Goal: Task Accomplishment & Management: Contribute content

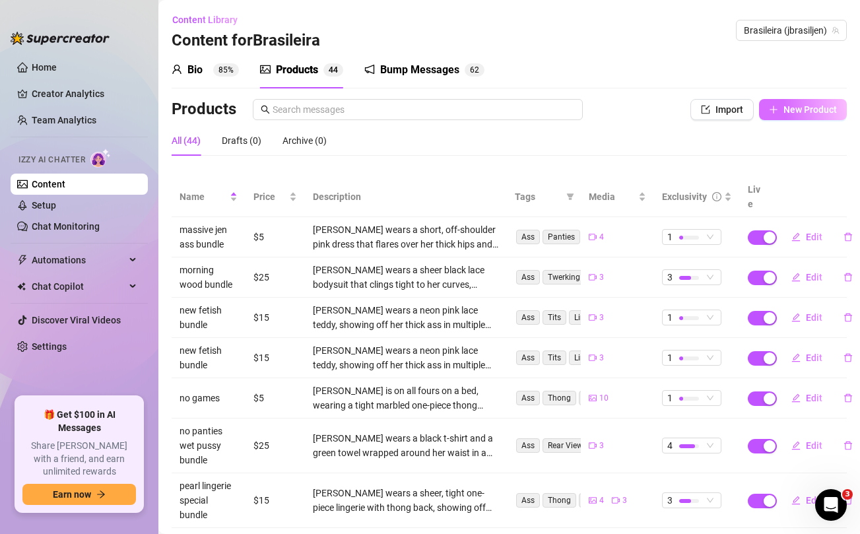
click at [829, 111] on span "New Product" at bounding box center [810, 109] width 53 height 11
type textarea "Type your message here..."
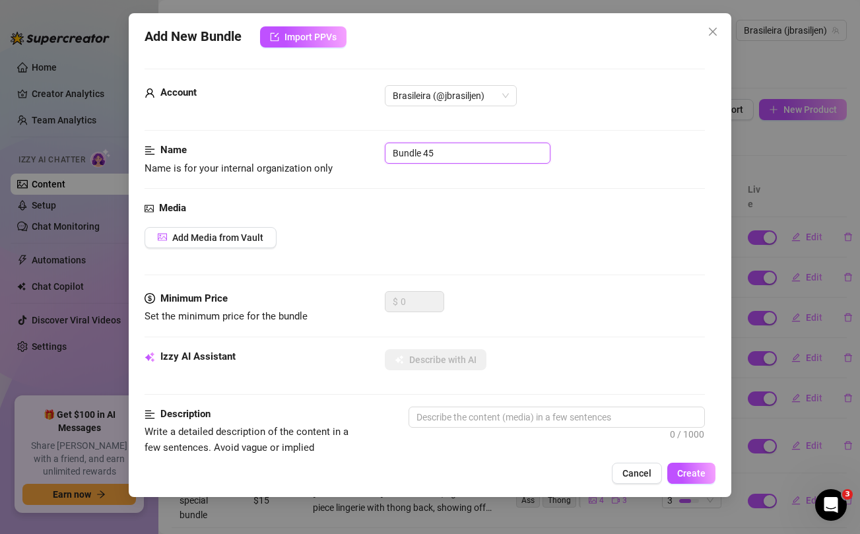
click at [473, 144] on input "Bundle 45" at bounding box center [468, 153] width 166 height 21
type input "naked facedown ass up bundle"
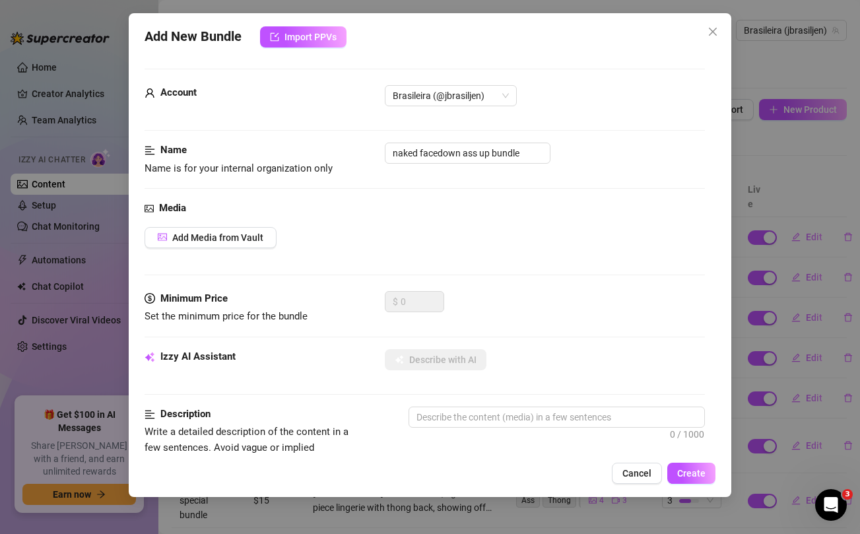
click at [491, 219] on div "Media Add Media from Vault" at bounding box center [425, 246] width 560 height 90
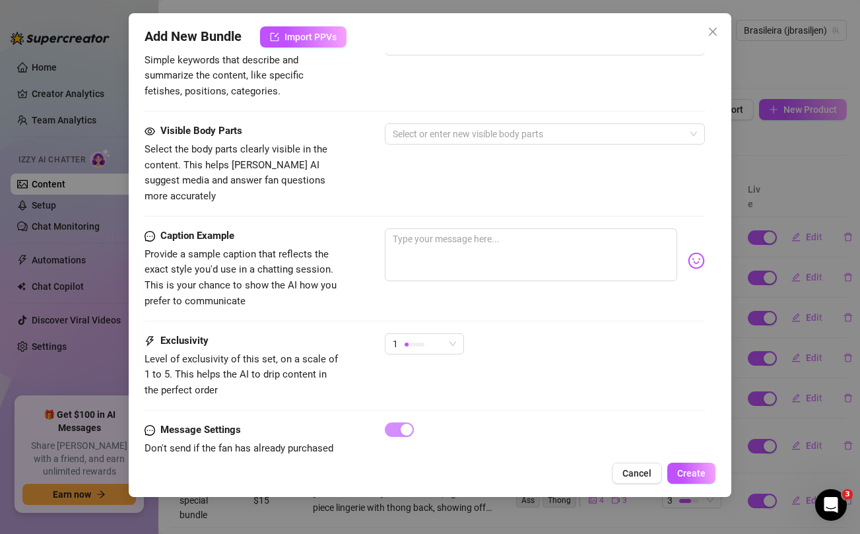
scroll to position [537, 0]
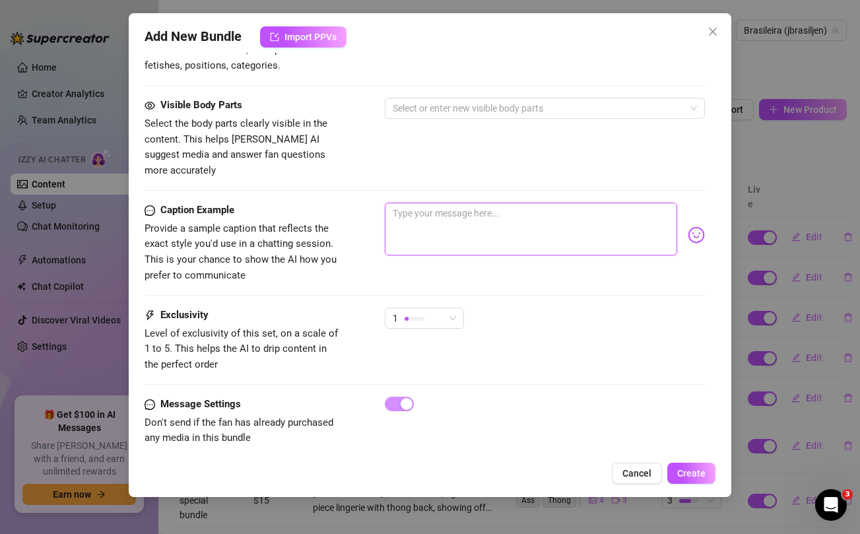
click at [489, 221] on textarea at bounding box center [531, 229] width 292 height 53
paste textarea "Face down ass up and ready to get fucked 😈... unlock this bundle and let me kno…"
type textarea "Face down ass up and ready to get fucked 😈... unlock this bundle and let me kno…"
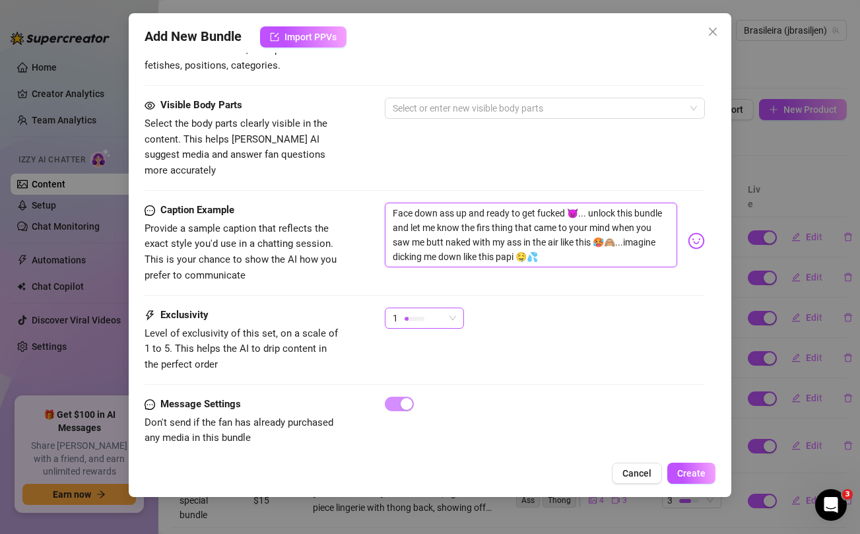
scroll to position [0, 0]
click at [425, 308] on div "1" at bounding box center [418, 318] width 51 height 20
type textarea "Face down ass up and ready to get fucked 😈... unlock this bundle and let me kno…"
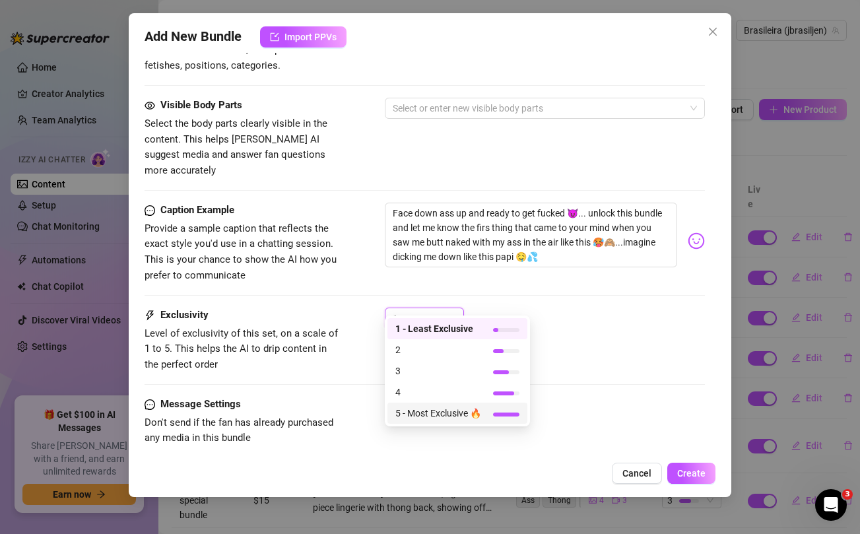
click at [425, 410] on span "5 - Most Exclusive 🔥" at bounding box center [438, 413] width 86 height 15
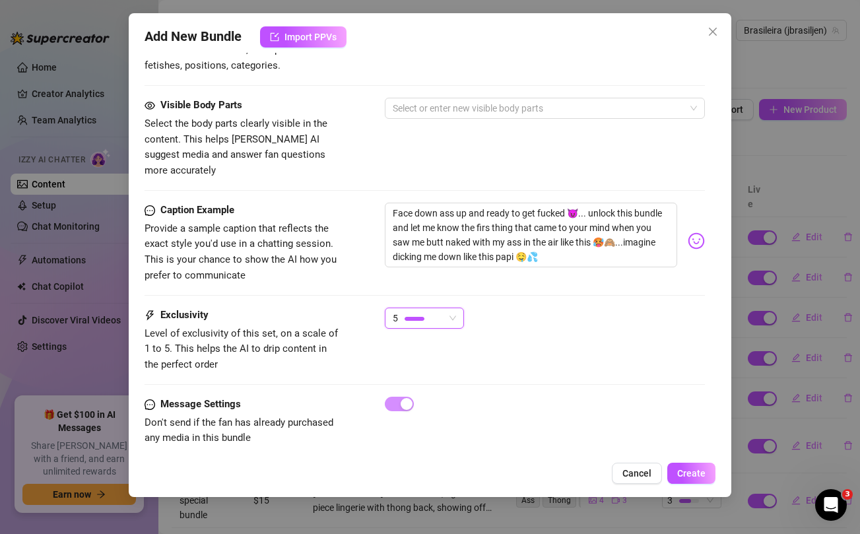
click at [362, 285] on div "Caption Example Provide a sample caption that reflects the exact style you'd us…" at bounding box center [425, 255] width 560 height 105
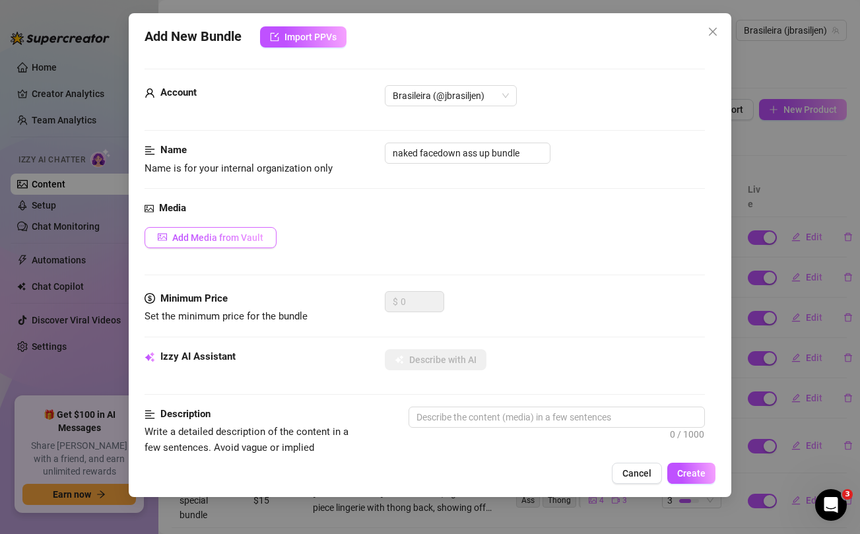
click at [244, 236] on span "Add Media from Vault" at bounding box center [217, 237] width 91 height 11
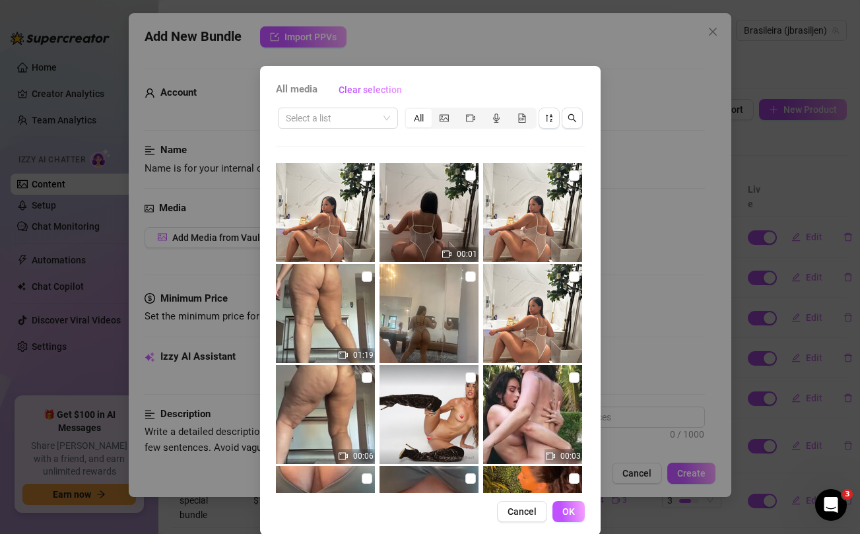
click at [675, 240] on div "All media Clear selection Select a list All 00:01 01:19 00:06 00:03 00:35 00:02…" at bounding box center [430, 267] width 860 height 534
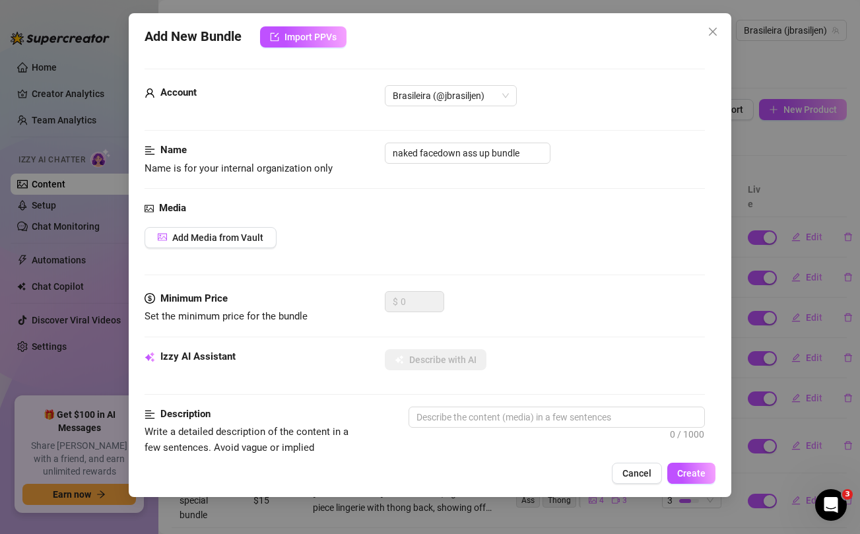
click at [834, 145] on div "Add New Bundle Import PPVs Account Brasileira (@jbrasiljen) Name Name is for yo…" at bounding box center [430, 267] width 860 height 534
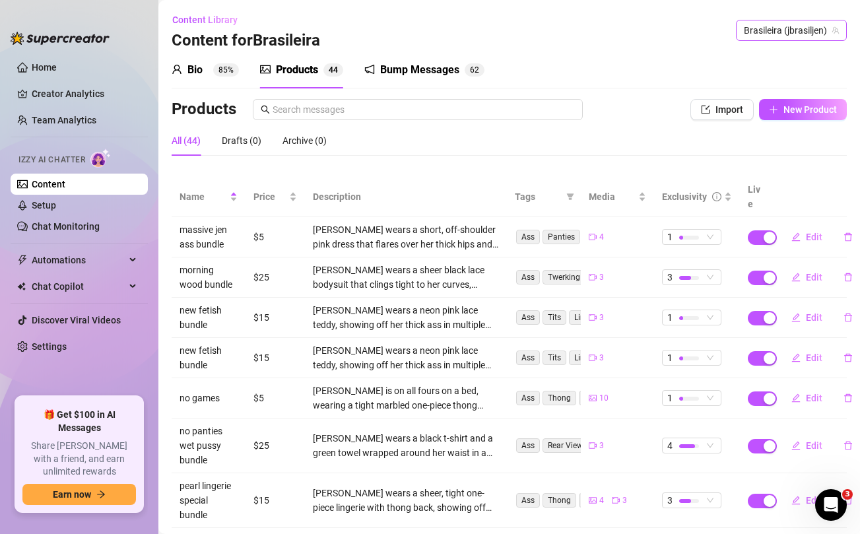
click at [809, 36] on span "Brasileira (jbrasiljen)" at bounding box center [791, 30] width 95 height 20
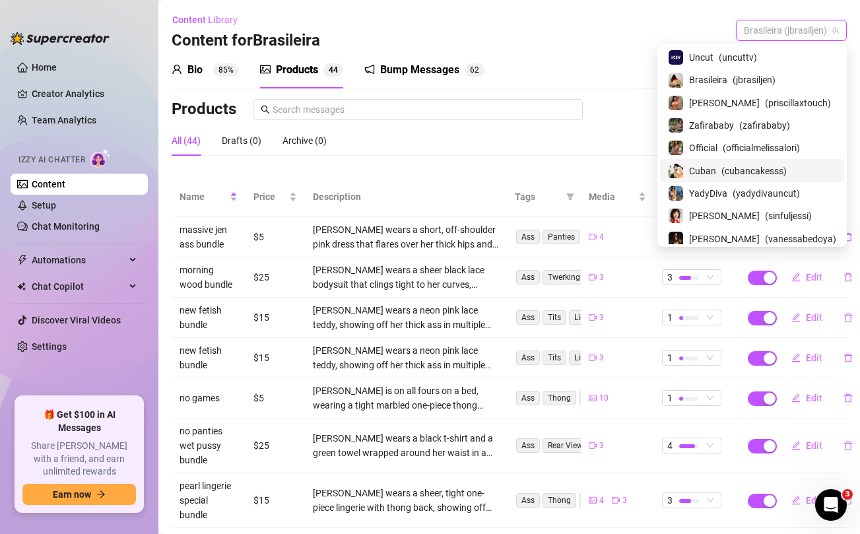
click at [723, 172] on div "Cuban ( cubancakesss )" at bounding box center [752, 170] width 168 height 16
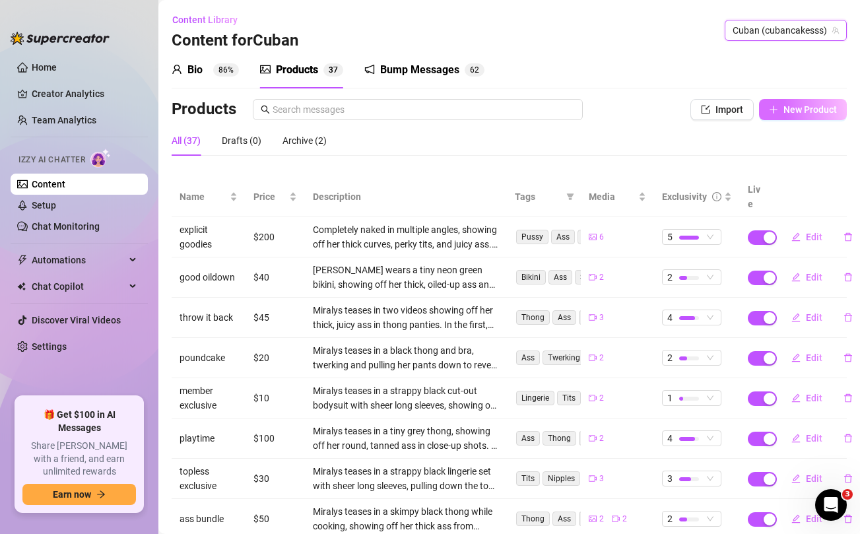
click at [801, 108] on span "New Product" at bounding box center [810, 109] width 53 height 11
type textarea "Type your message here..."
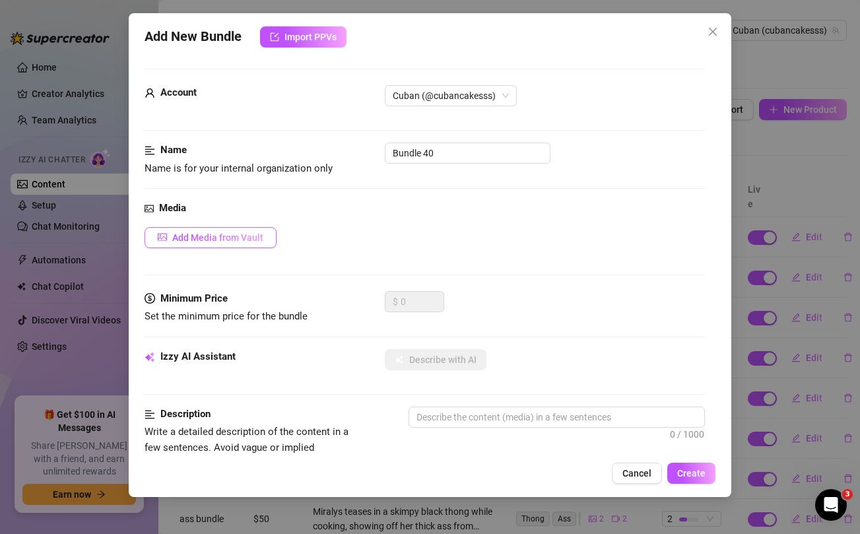
click at [253, 241] on span "Add Media from Vault" at bounding box center [217, 237] width 91 height 11
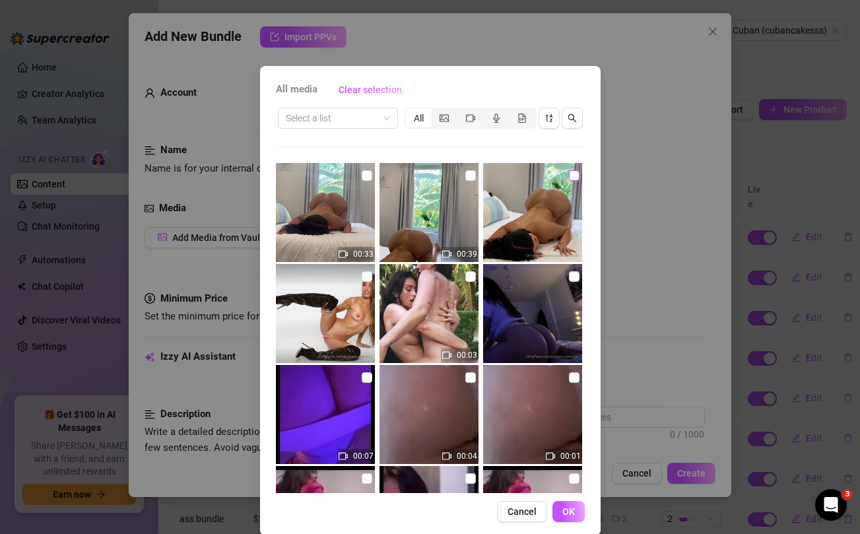
click at [574, 172] on input "checkbox" at bounding box center [574, 175] width 11 height 11
checkbox input "true"
click at [467, 172] on input "checkbox" at bounding box center [470, 175] width 11 height 11
checkbox input "true"
click at [367, 174] on input "checkbox" at bounding box center [367, 175] width 11 height 11
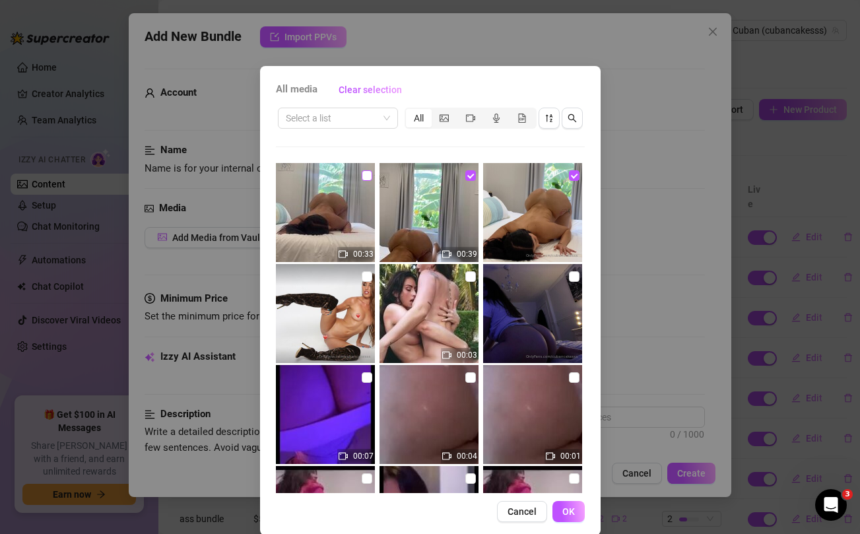
checkbox input "true"
click at [566, 506] on span "OK" at bounding box center [568, 511] width 13 height 11
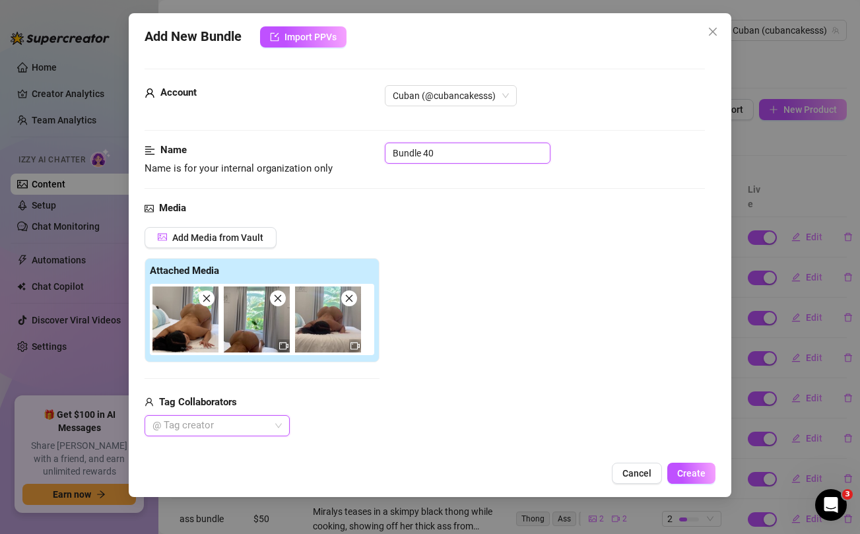
click at [428, 152] on input "Bundle 40" at bounding box center [468, 153] width 166 height 21
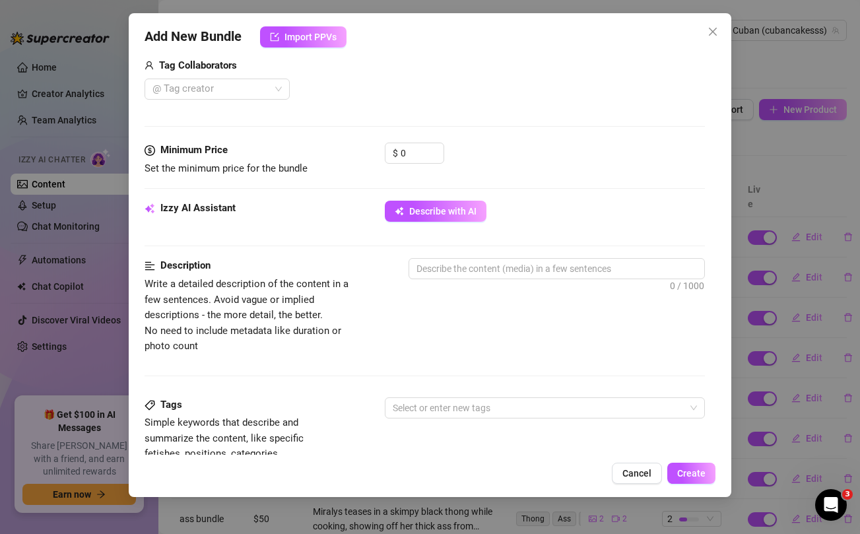
scroll to position [345, 0]
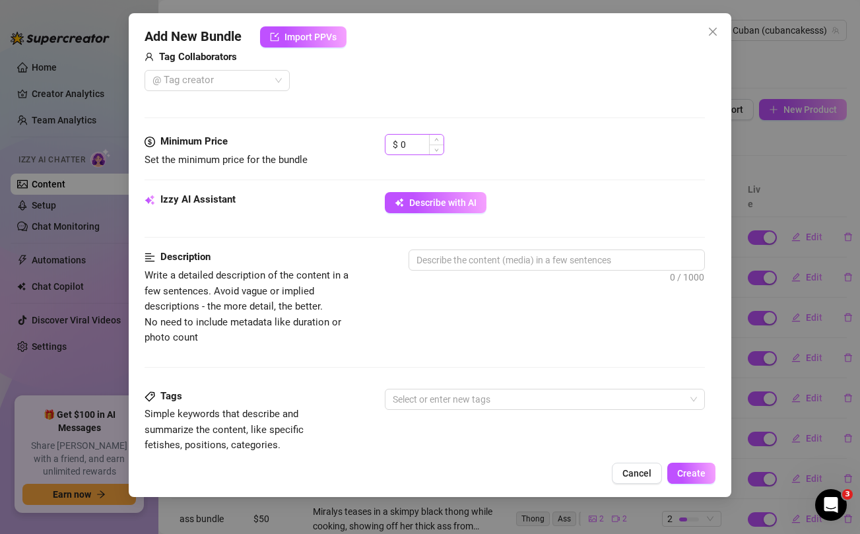
type input "naked facedown ass up bundle"
click at [411, 146] on input "0" at bounding box center [422, 145] width 43 height 20
type input "100"
click at [586, 157] on div "$ 100" at bounding box center [545, 150] width 320 height 33
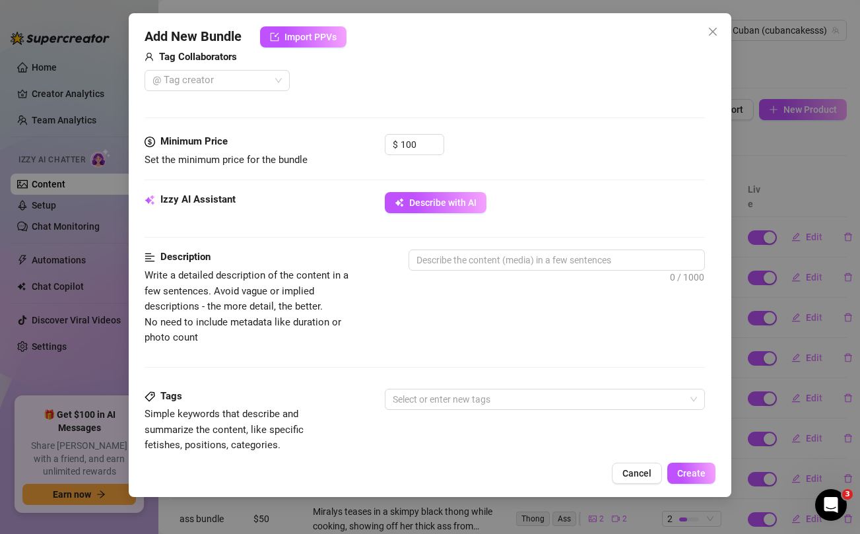
scroll to position [726, 0]
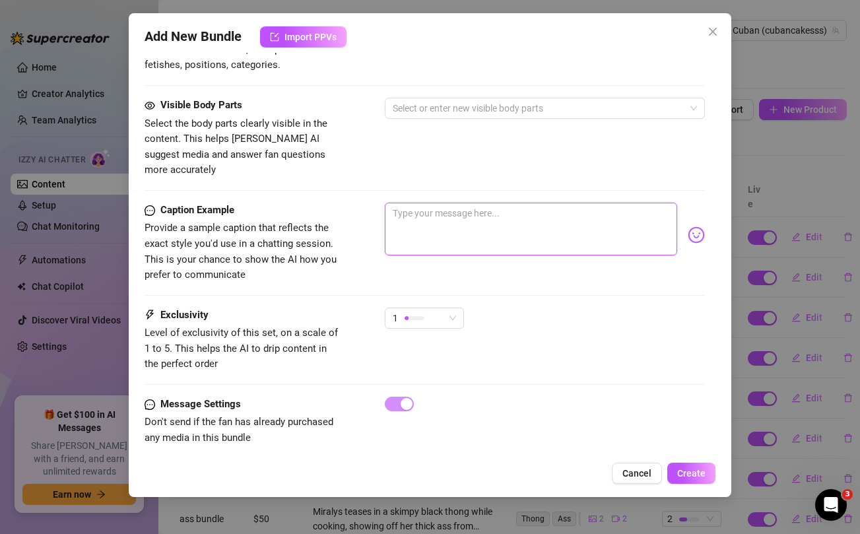
click at [543, 217] on textarea at bounding box center [531, 229] width 292 height 53
paste textarea "Face down ass up and ready to get fucked 😈... unlock this bundle and let me kno…"
type textarea "Face down ass up and ready to get fucked 😈... unlock this bundle and let me kno…"
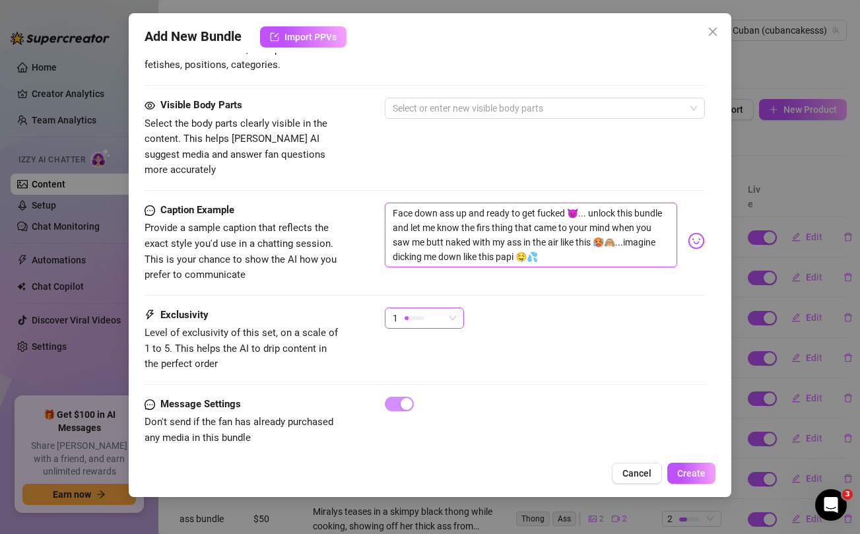
scroll to position [0, 0]
click at [424, 309] on div "1" at bounding box center [418, 318] width 51 height 20
type textarea "Face down ass up and ready to get fucked 😈... unlock this bundle and let me kno…"
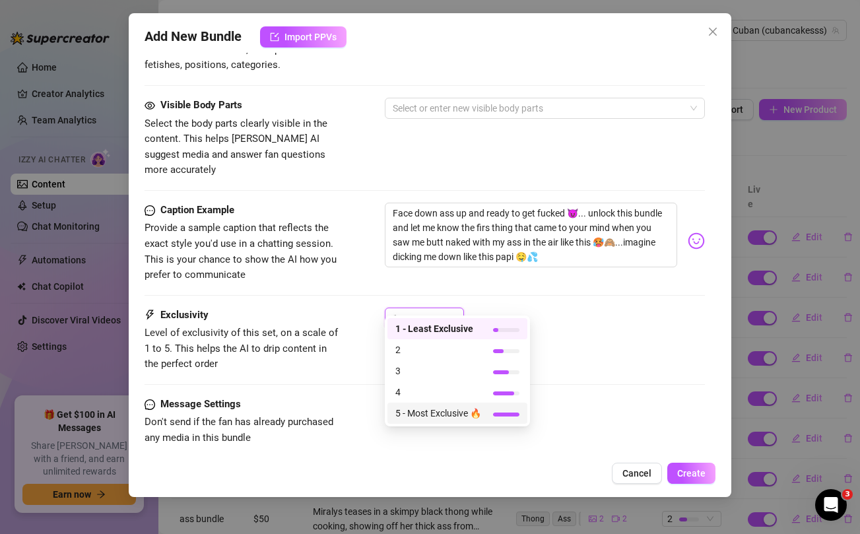
click at [421, 413] on span "5 - Most Exclusive 🔥" at bounding box center [438, 413] width 86 height 15
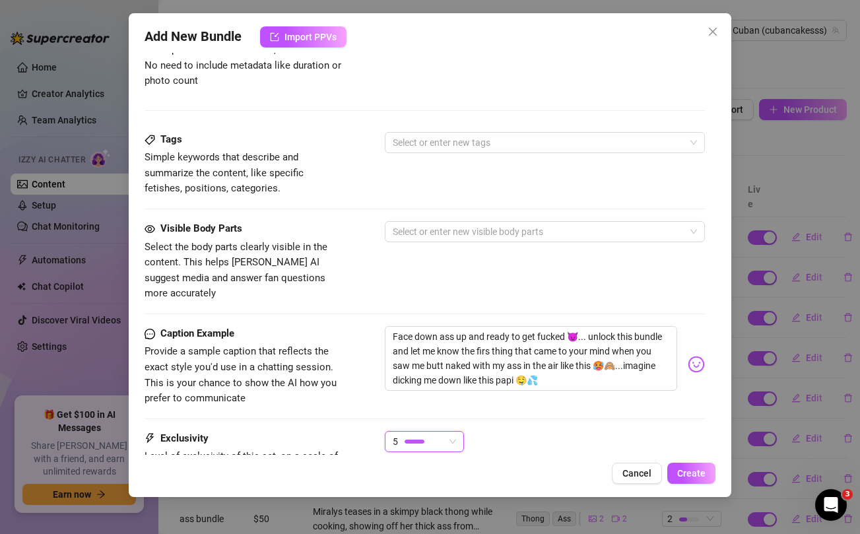
scroll to position [419, 0]
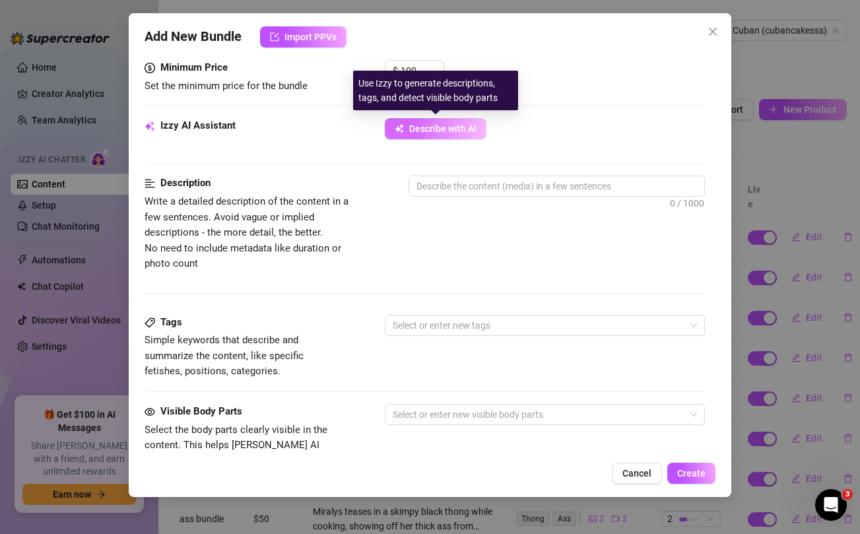
click at [441, 128] on span "Describe with AI" at bounding box center [442, 128] width 67 height 11
type textarea "Miralys"
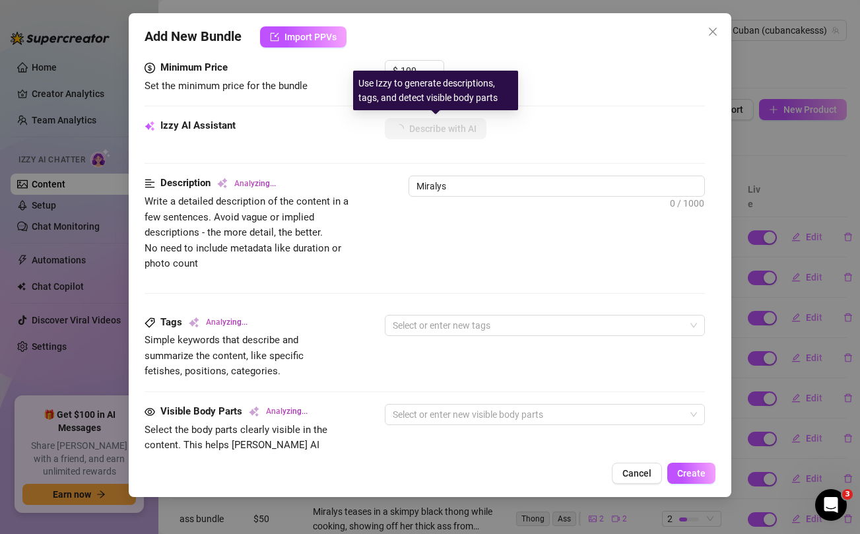
type textarea "Miralys is"
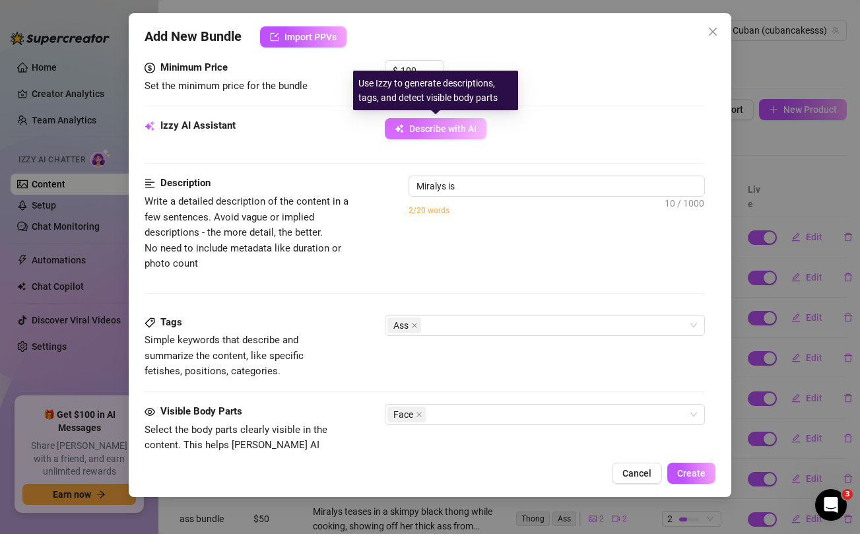
type textarea "Miralys is fully"
type textarea "Miralys is fully naked"
type textarea "Miralys is fully naked on"
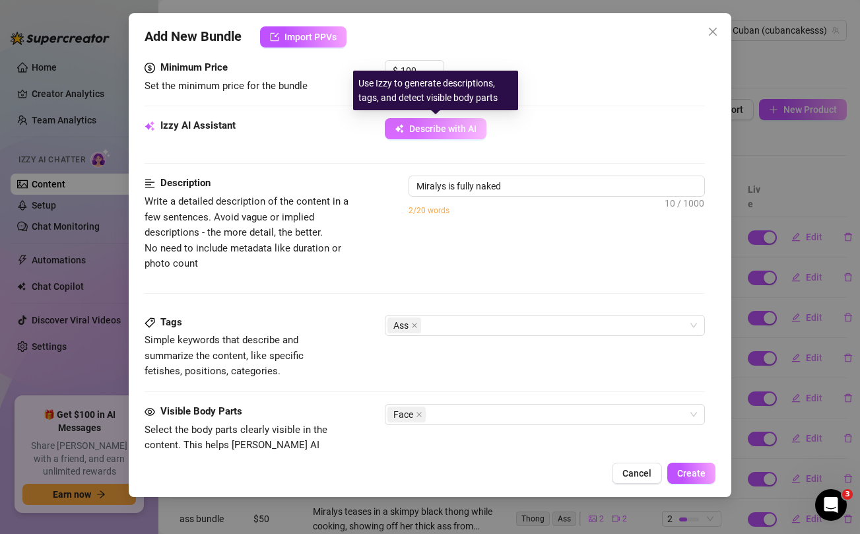
type textarea "Miralys is fully naked on"
type textarea "Miralys is fully naked on a"
type textarea "Miralys is fully naked on a bed,"
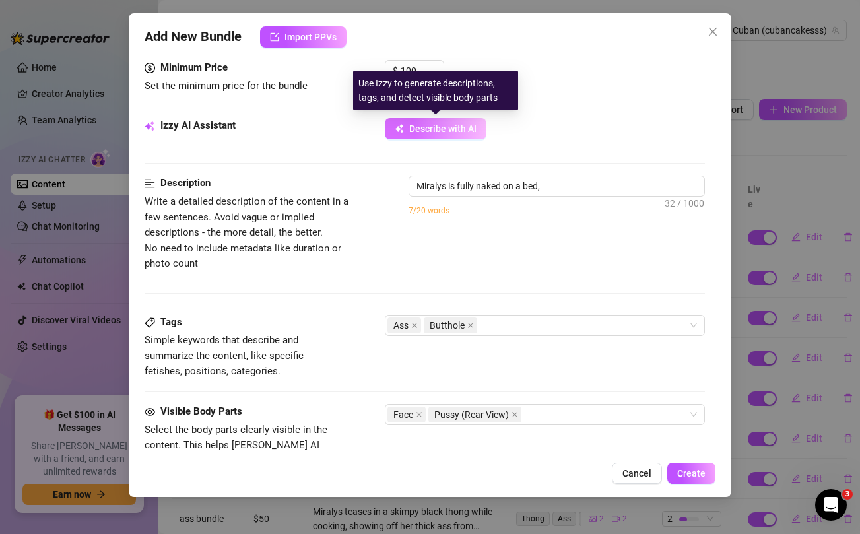
type textarea "Miralys is fully naked on a bed, face"
type textarea "Miralys is fully naked on a bed, face down"
type textarea "Miralys is fully naked on a bed, face down with"
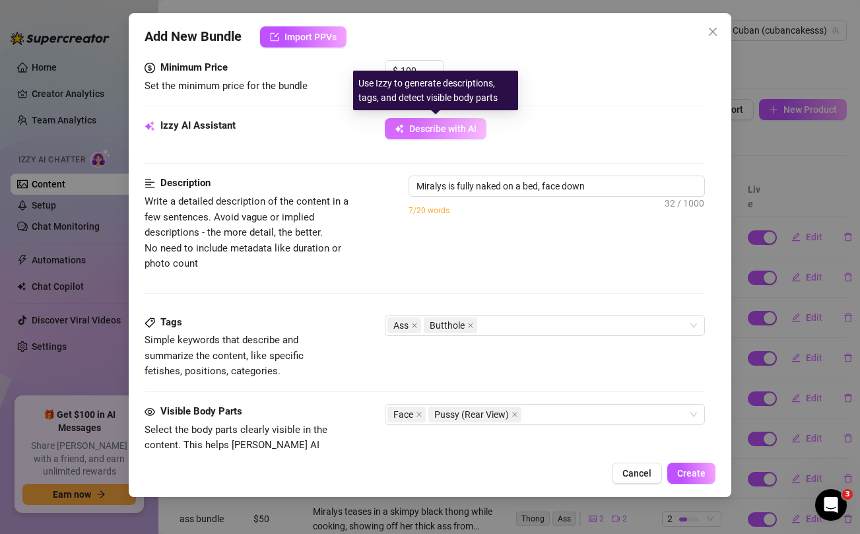
type textarea "Miralys is fully naked on a bed, face down with"
type textarea "Miralys is fully naked on a bed, face down with her"
type textarea "Miralys is fully naked on a bed, face down with her thick"
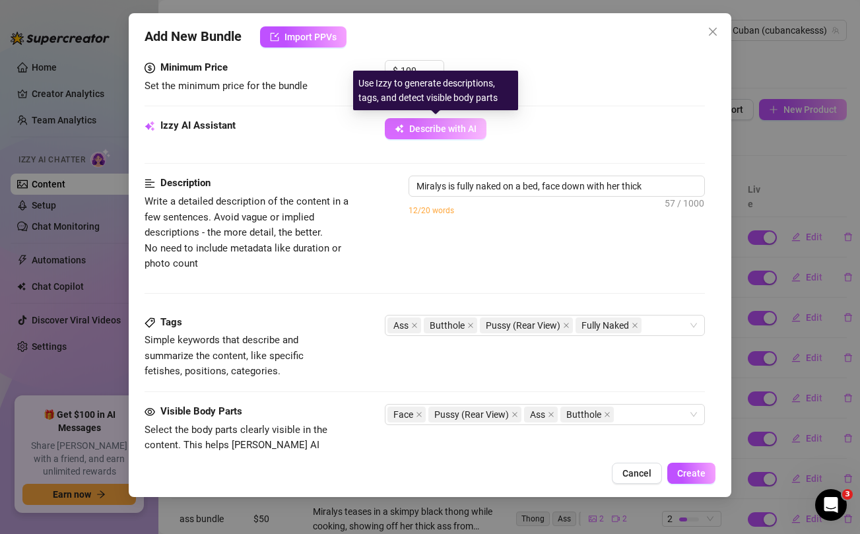
type textarea "Miralys is fully naked on a bed, face down with her thick ass"
type textarea "Miralys is fully naked on a bed, face down with her thick ass raised"
type textarea "Miralys is fully naked on a bed, face down with her thick ass raised high"
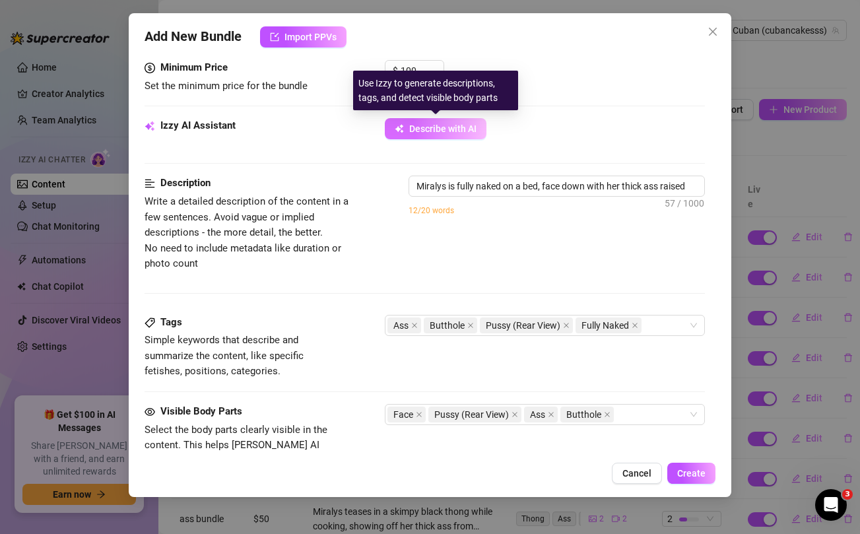
type textarea "Miralys is fully naked on a bed, face down with her thick ass raised high"
type textarea "Miralys is fully naked on a bed, face down with her thick ass raised high and"
type textarea "Miralys is fully naked on a bed, face down with her thick ass raised high and s…"
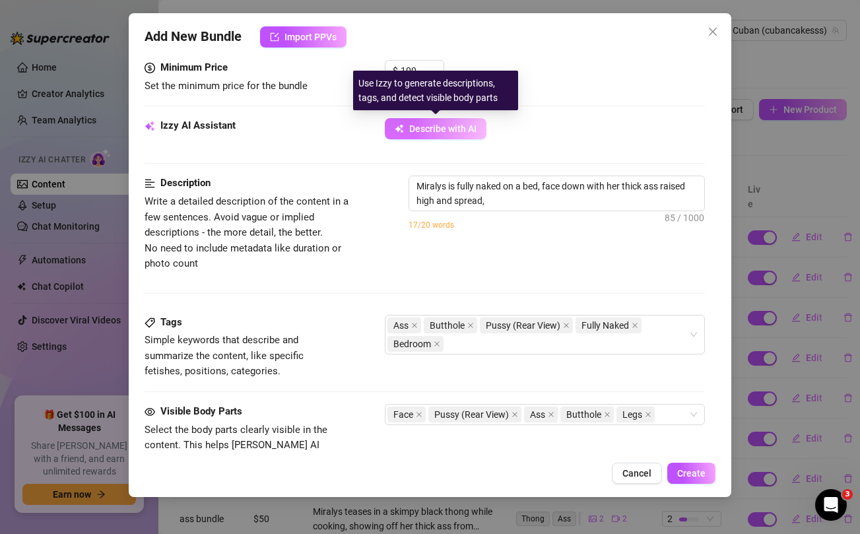
type textarea "Miralys is fully naked on a bed, face down with her thick ass raised high and s…"
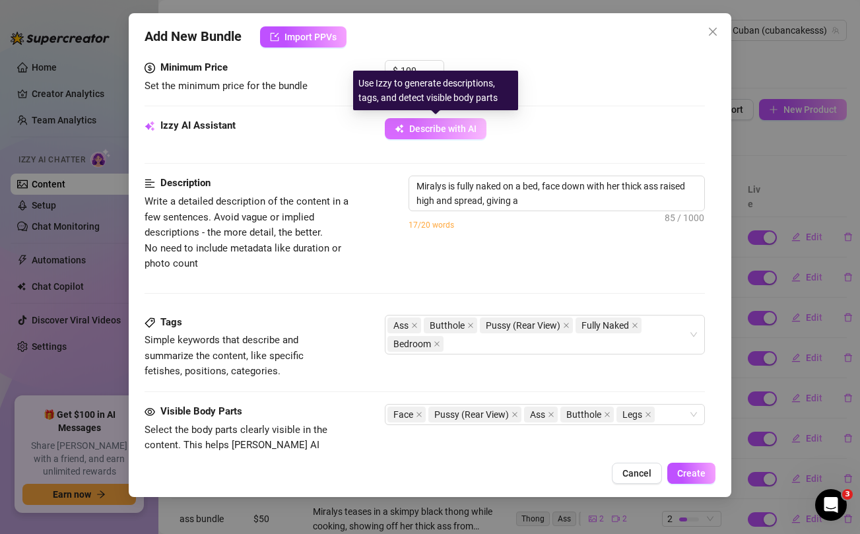
type textarea "Miralys is fully naked on a bed, face down with her thick ass raised high and s…"
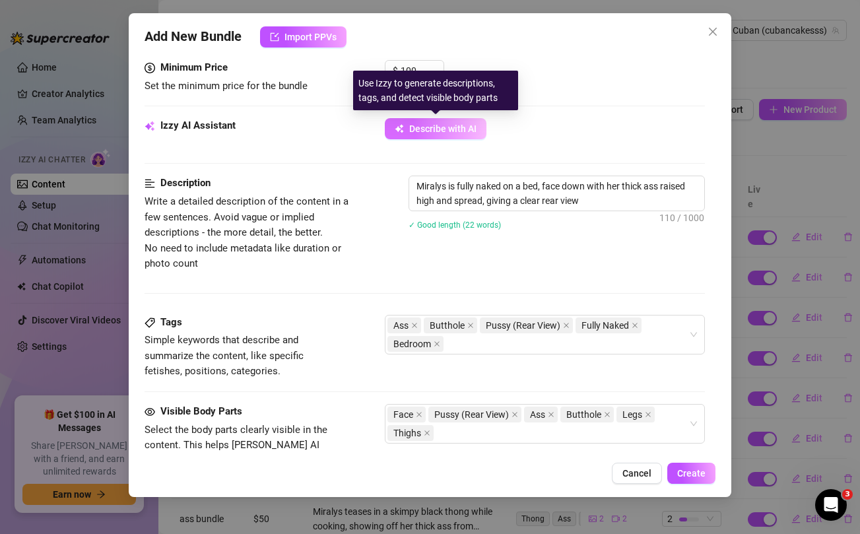
type textarea "Miralys is fully naked on a bed, face down with her thick ass raised high and s…"
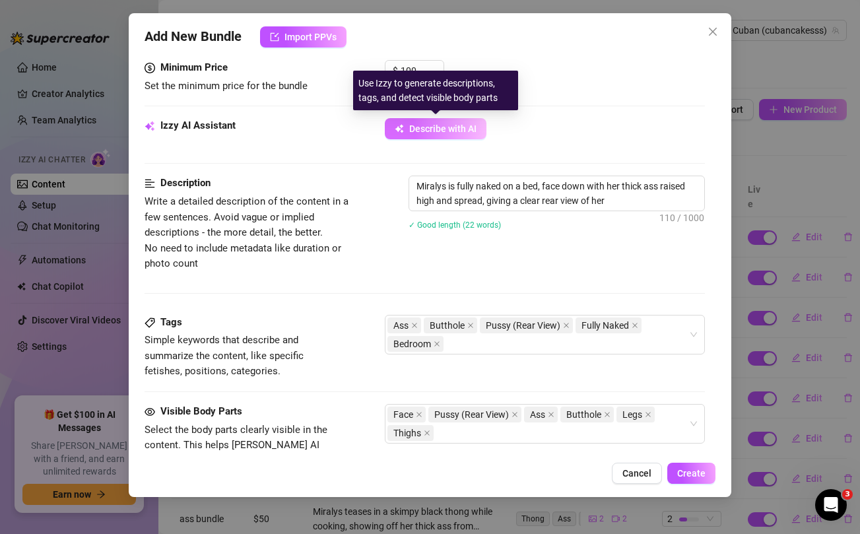
type textarea "Miralys is fully naked on a bed, face down with her thick ass raised high and s…"
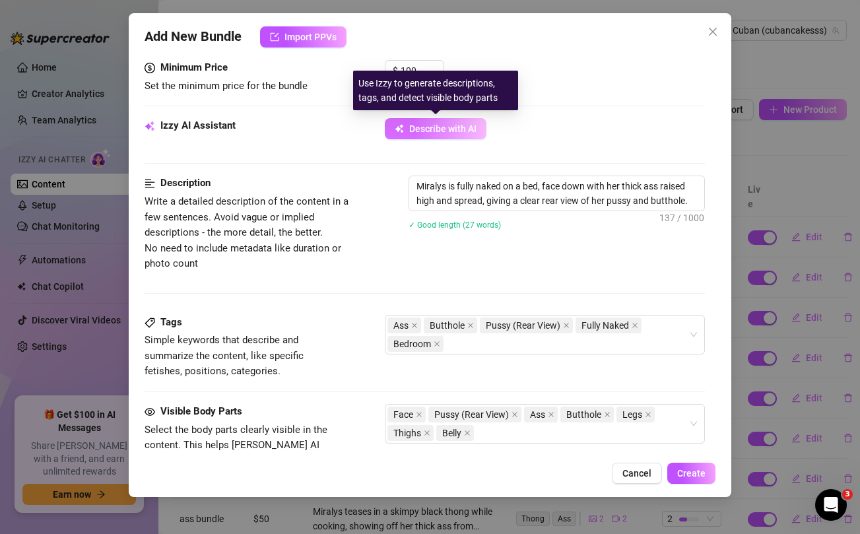
type textarea "Miralys is fully naked on a bed, face down with her thick ass raised high and s…"
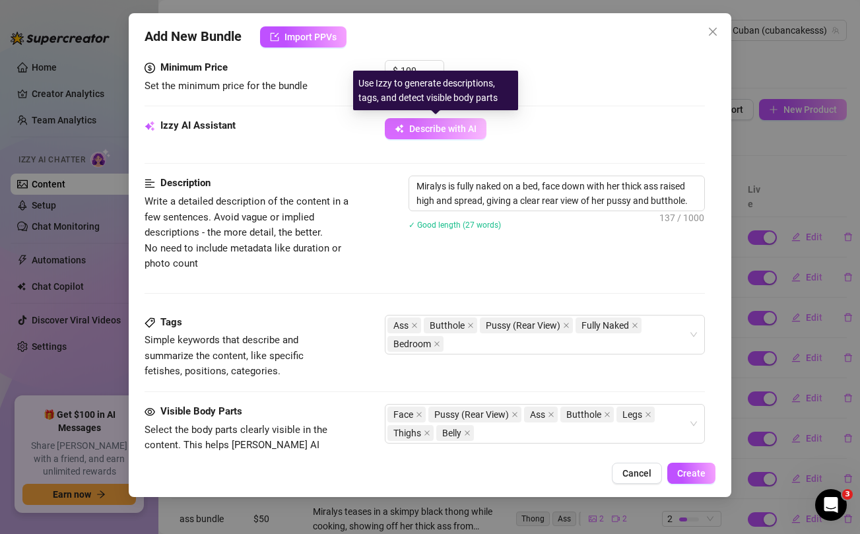
type textarea "Miralys is fully naked on a bed, face down with her thick ass raised high and s…"
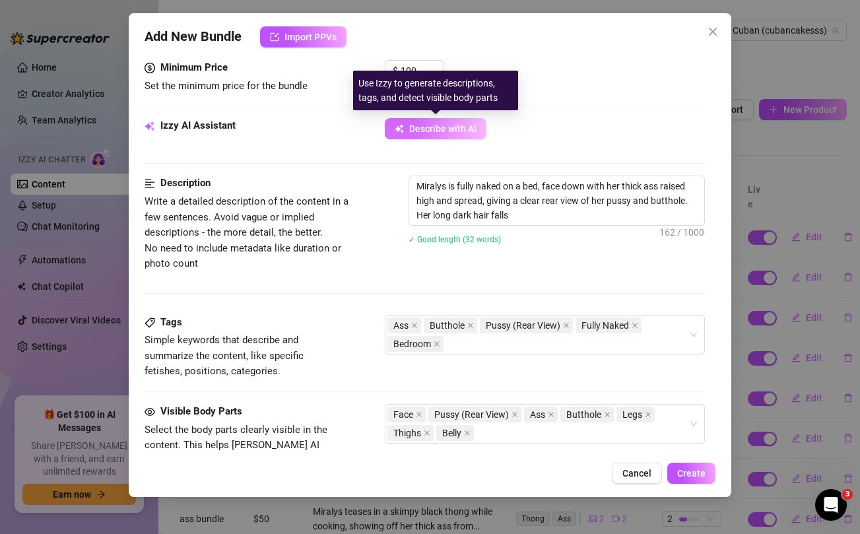
type textarea "Miralys is fully naked on a bed, face down with her thick ass raised high and s…"
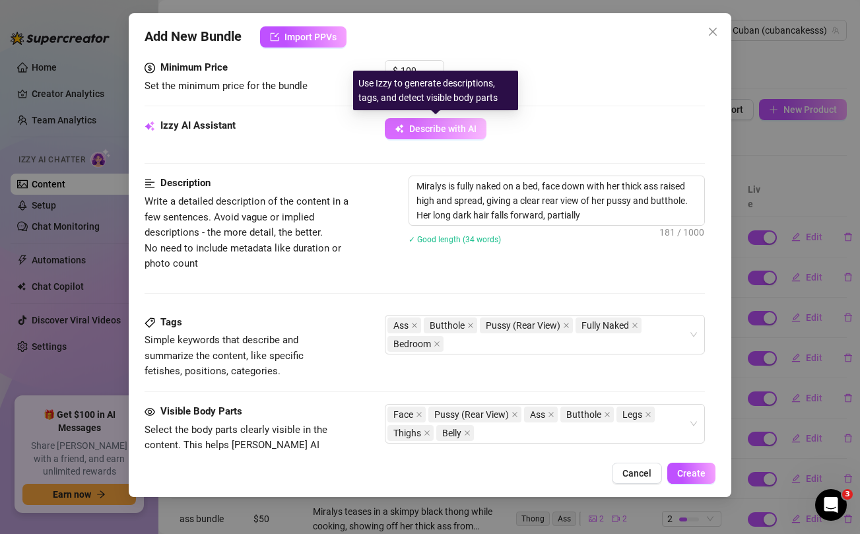
type textarea "Miralys is fully naked on a bed, face down with her thick ass raised high and s…"
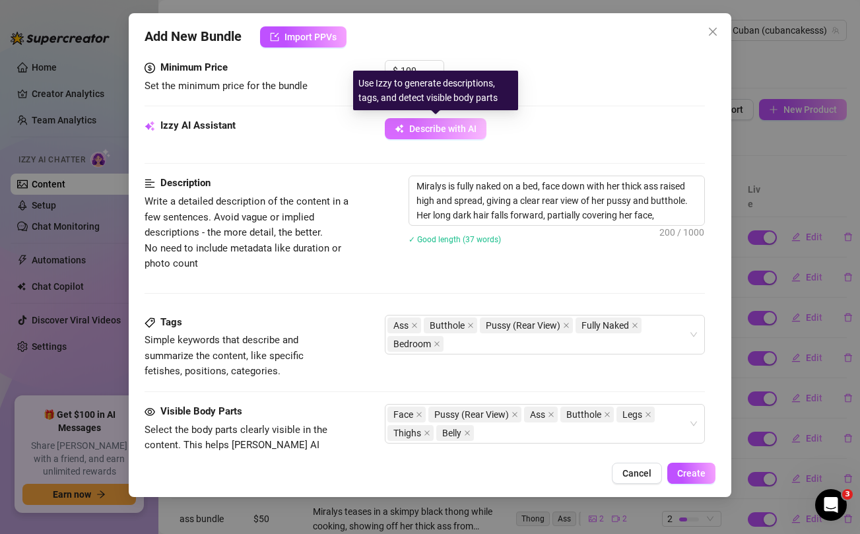
type textarea "Miralys is fully naked on a bed, face down with her thick ass raised high and s…"
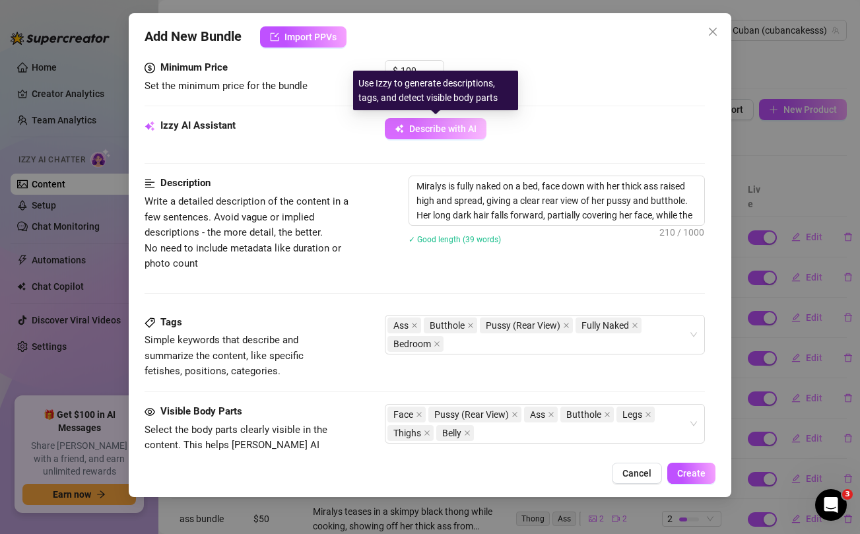
type textarea "Miralys is fully naked on a bed, face down with her thick ass raised high and s…"
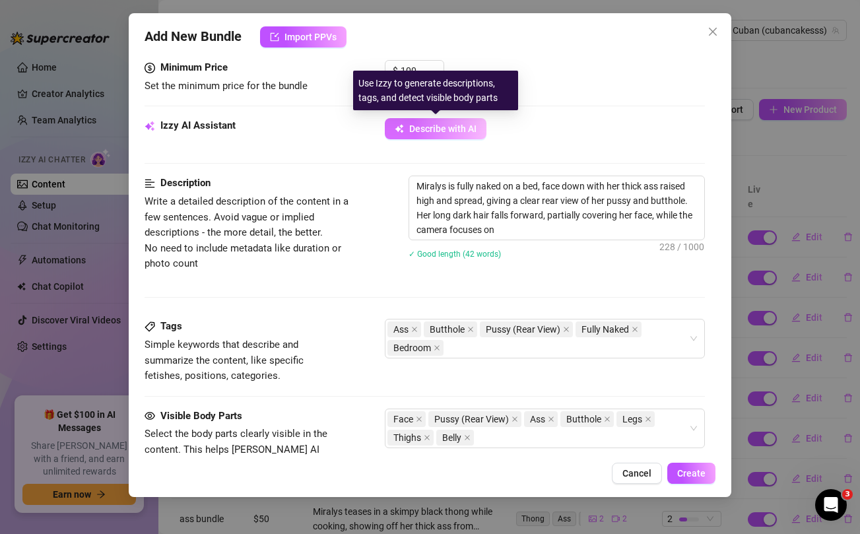
type textarea "Miralys is fully naked on a bed, face down with her thick ass raised high and s…"
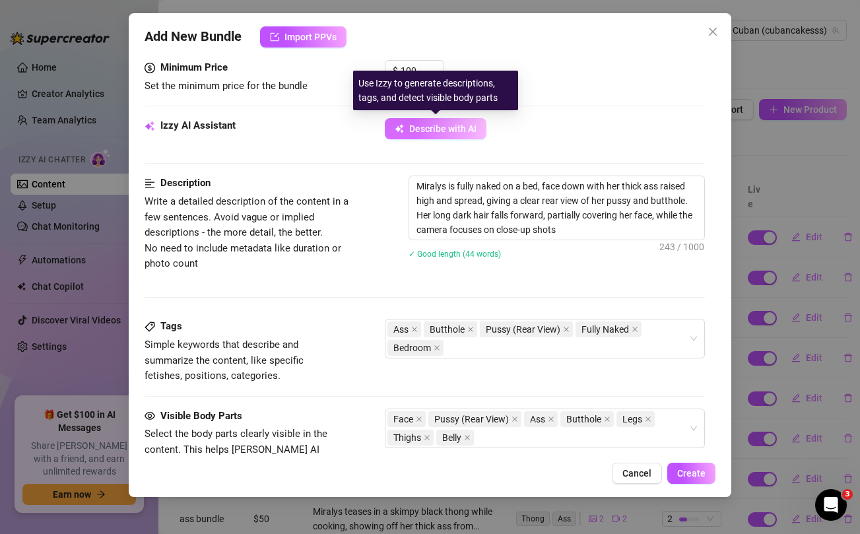
type textarea "Miralys is fully naked on a bed, face down with her thick ass raised high and s…"
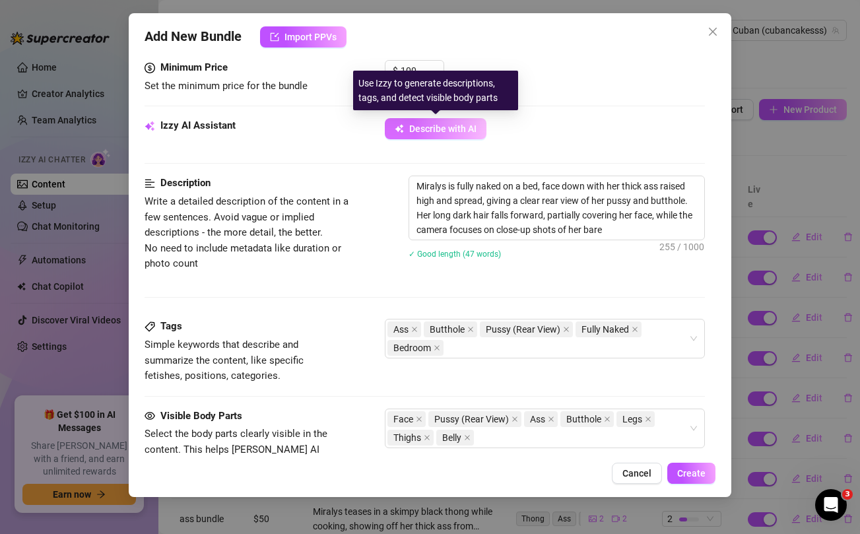
type textarea "Miralys is fully naked on a bed, face down with her thick ass raised high and s…"
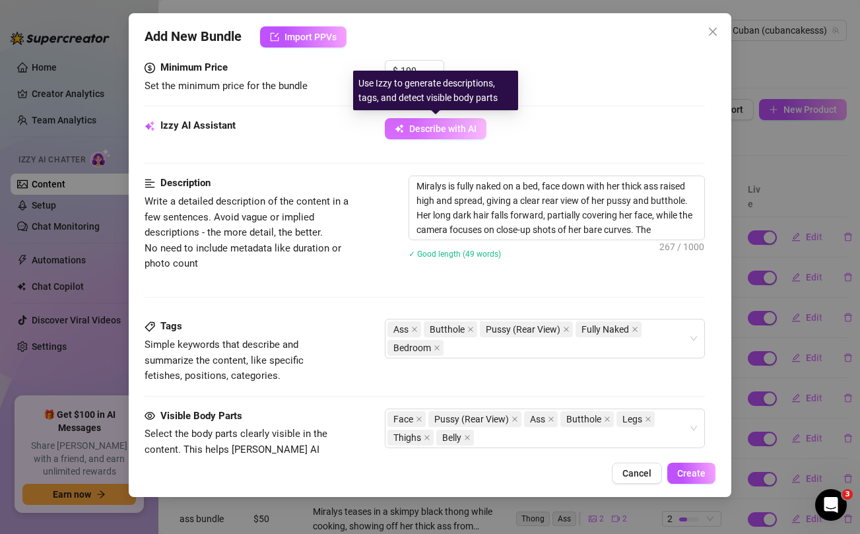
type textarea "Miralys is fully naked on a bed, face down with her thick ass raised high and s…"
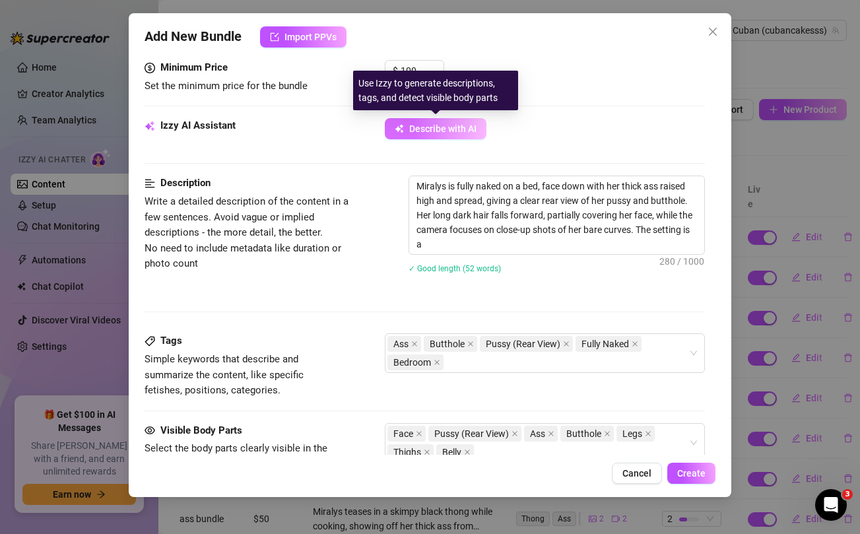
type textarea "Miralys is fully naked on a bed, face down with her thick ass raised high and s…"
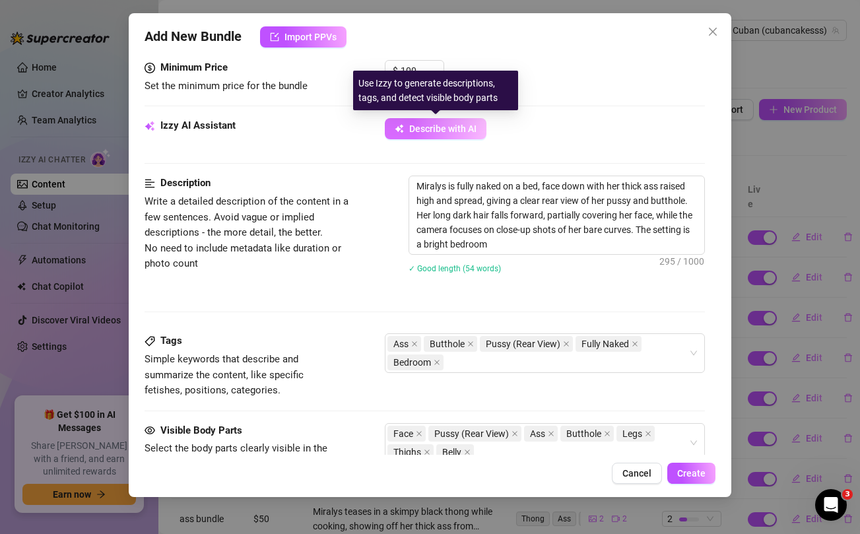
type textarea "Miralys is fully naked on a bed, face down with her thick ass raised high and s…"
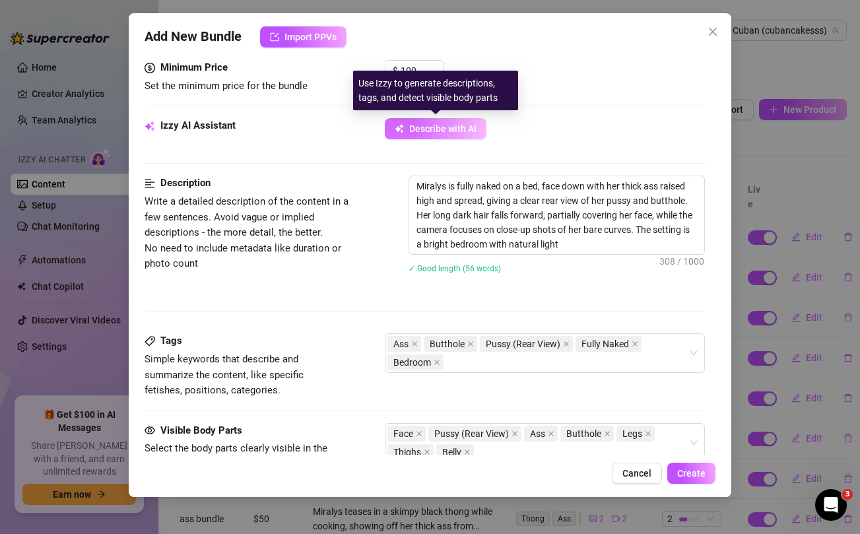
type textarea "Miralys is fully naked on a bed, face down with her thick ass raised high and s…"
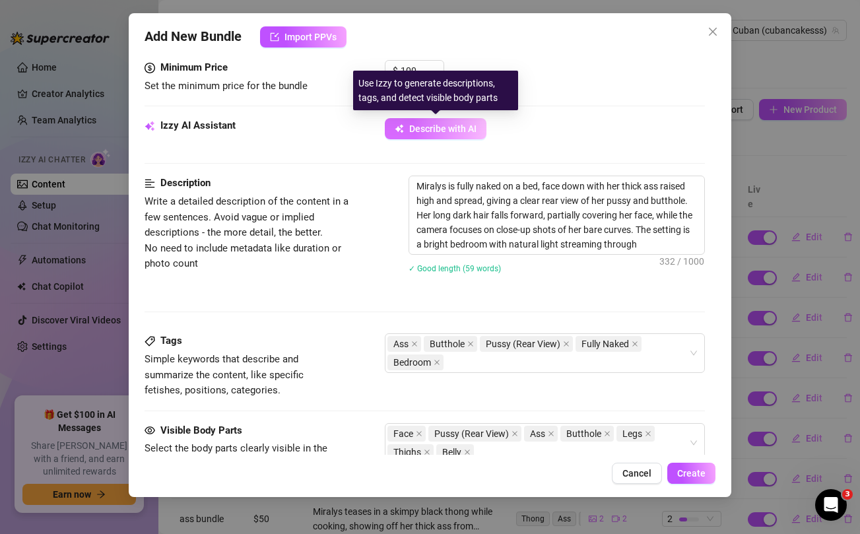
type textarea "Miralys is fully naked on a bed, face down with her thick ass raised high and s…"
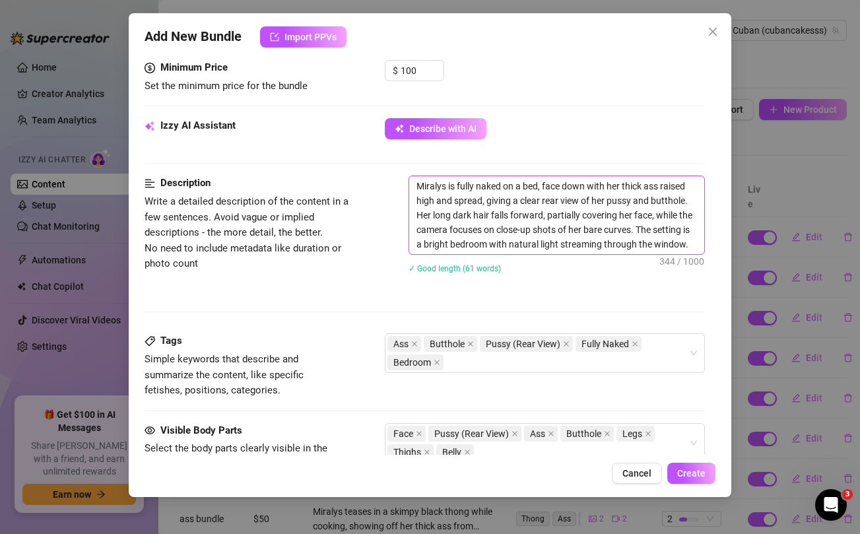
drag, startPoint x: 486, startPoint y: 201, endPoint x: 689, endPoint y: 204, distance: 202.7
click at [689, 204] on textarea "Miralys is fully naked on a bed, face down with her thick ass raised high and s…" at bounding box center [556, 215] width 294 height 78
type textarea "Miralys is fully naked on a bed, face down with her thick ass raised high and s…"
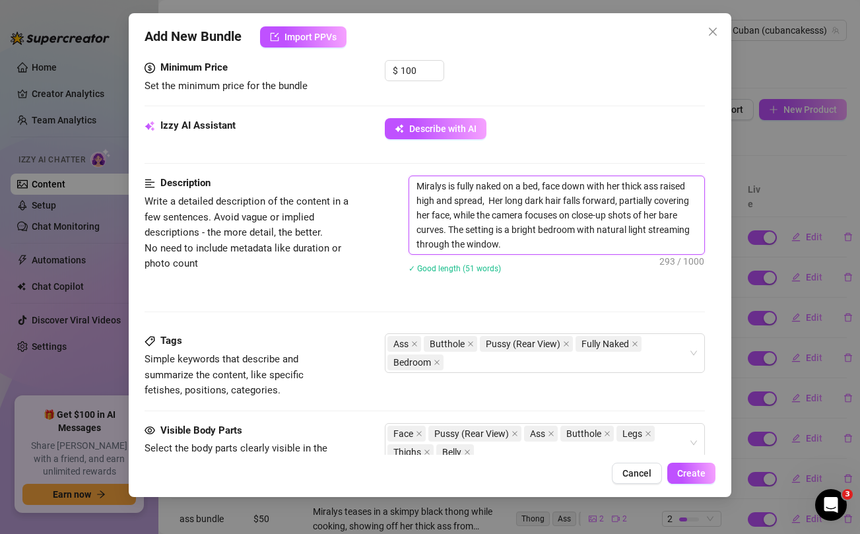
type textarea "Miralys is fully naked on a bed, face down with her thick ass raised high and s…"
click at [567, 345] on icon "close" at bounding box center [566, 344] width 5 height 5
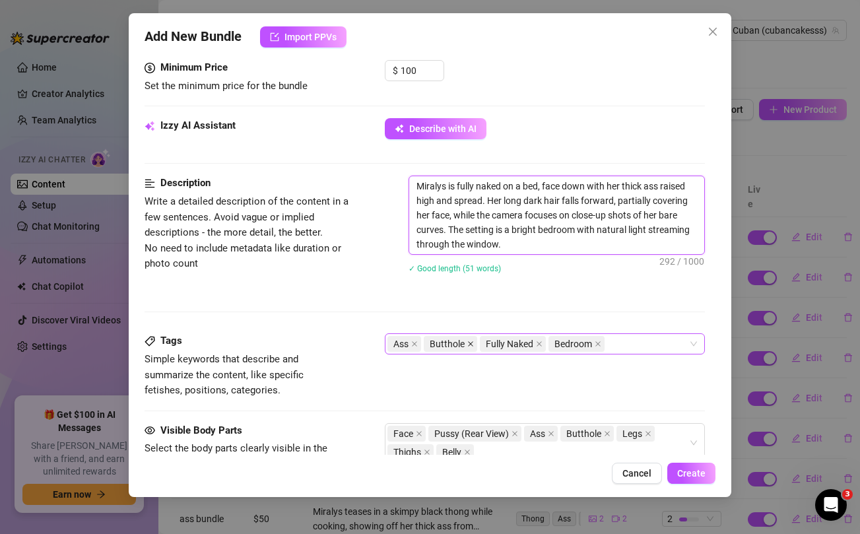
click at [469, 345] on icon "close" at bounding box center [471, 344] width 5 height 5
click at [513, 435] on icon "close" at bounding box center [515, 433] width 5 height 5
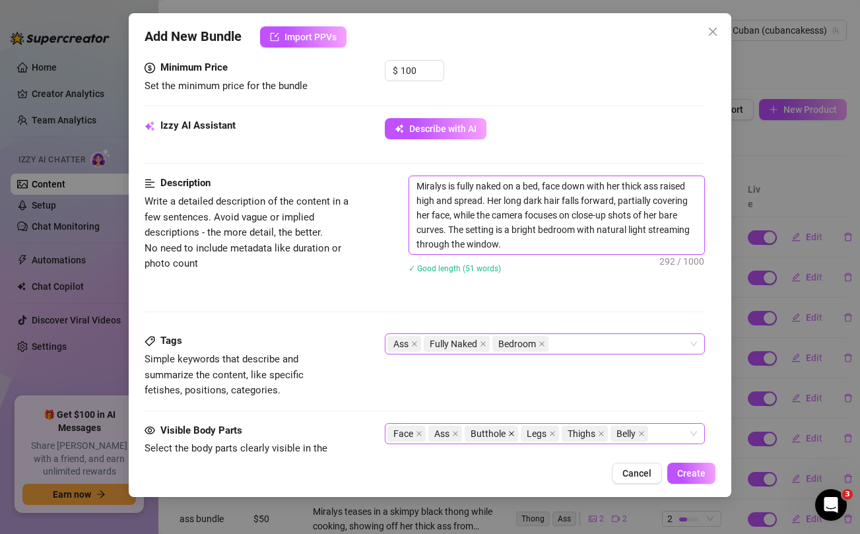
click at [511, 432] on icon "close" at bounding box center [512, 433] width 5 height 5
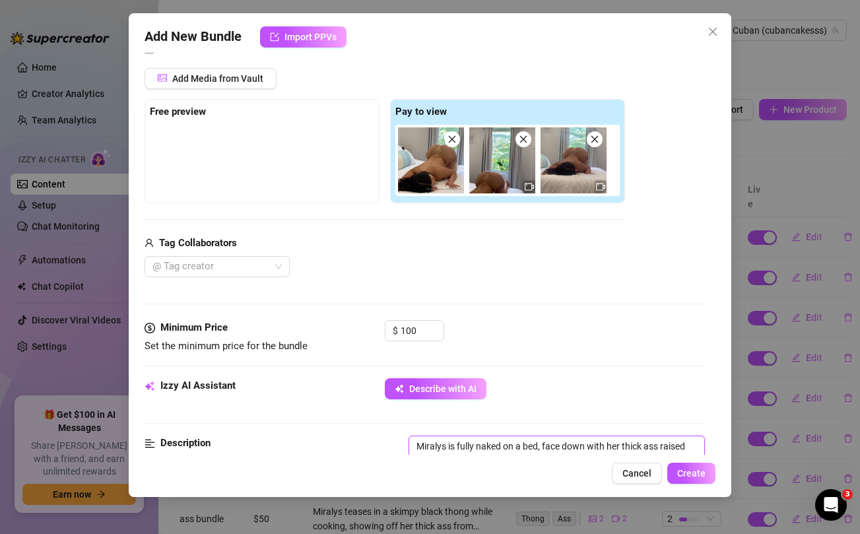
scroll to position [0, 0]
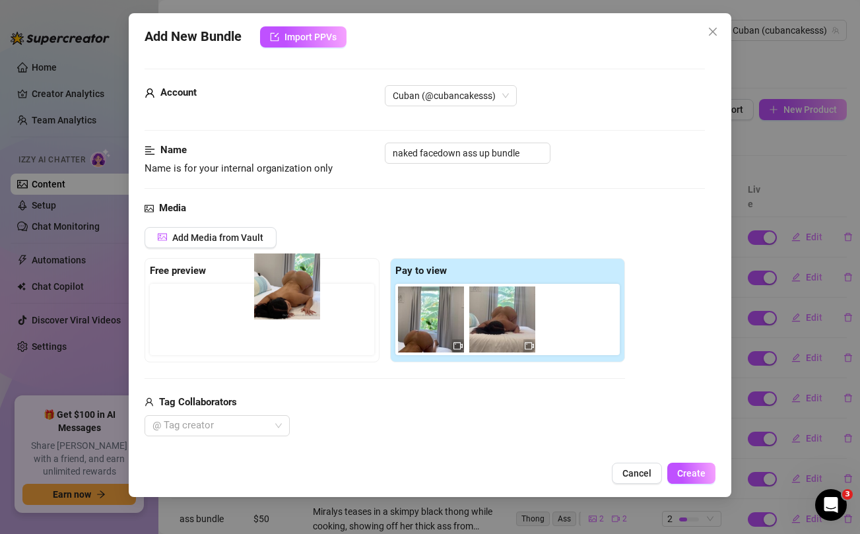
drag, startPoint x: 432, startPoint y: 329, endPoint x: 285, endPoint y: 296, distance: 151.5
click at [285, 296] on div "Free preview Pay to view" at bounding box center [385, 310] width 481 height 104
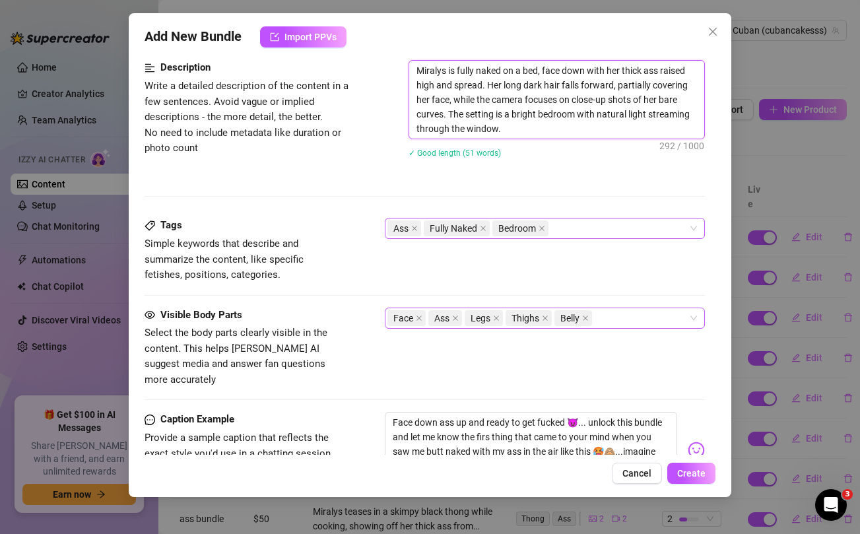
scroll to position [745, 0]
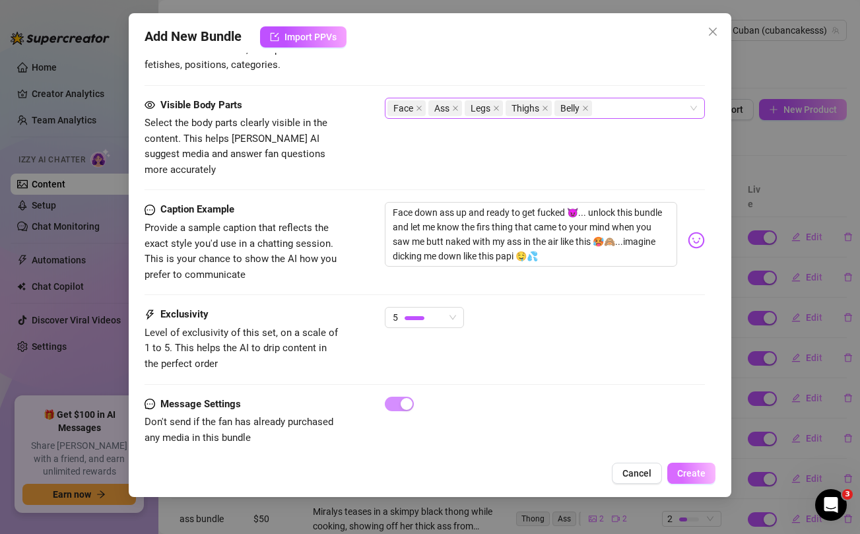
type textarea "Miralys is fully naked on a bed, face down with her thick ass raised high and s…"
click at [693, 475] on span "Create" at bounding box center [691, 473] width 28 height 11
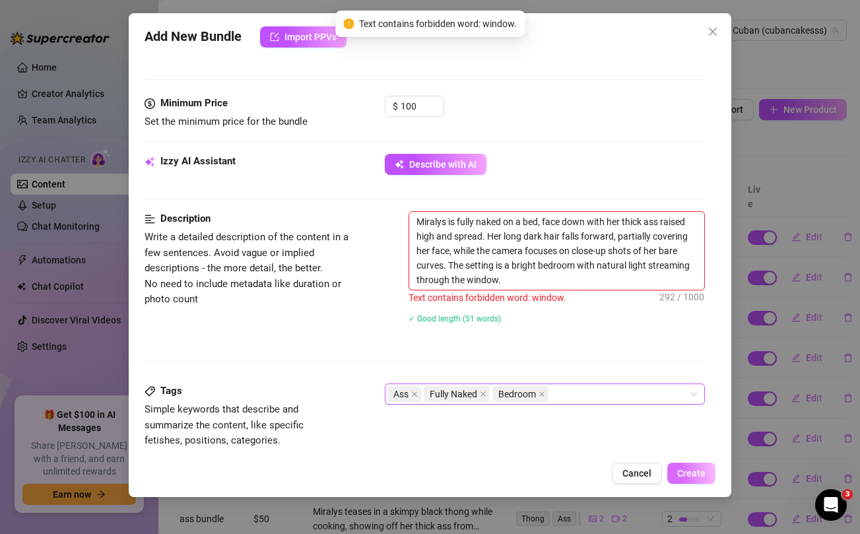
scroll to position [380, 0]
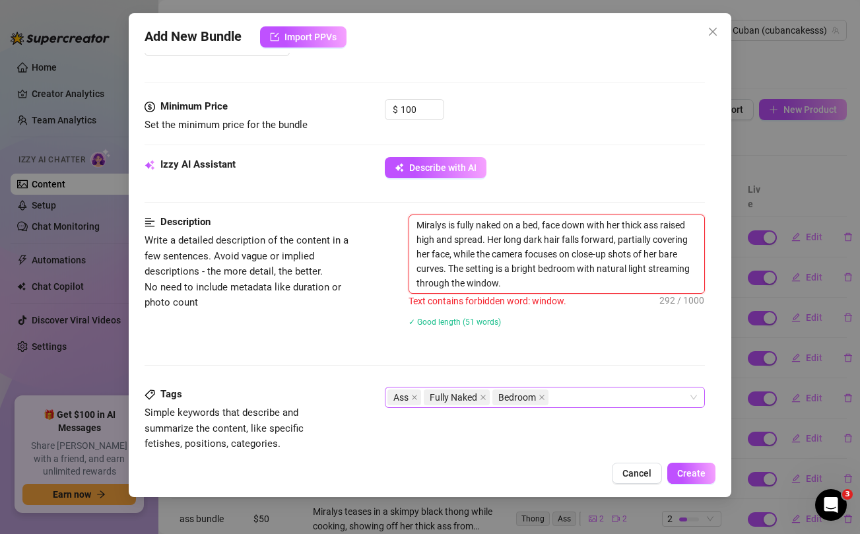
click at [484, 287] on textarea "Miralys is fully naked on a bed, face down with her thick ass raised high and s…" at bounding box center [556, 254] width 294 height 78
type textarea "Miralys is fully naked on a bed, face down with her thick ass raised high and s…"
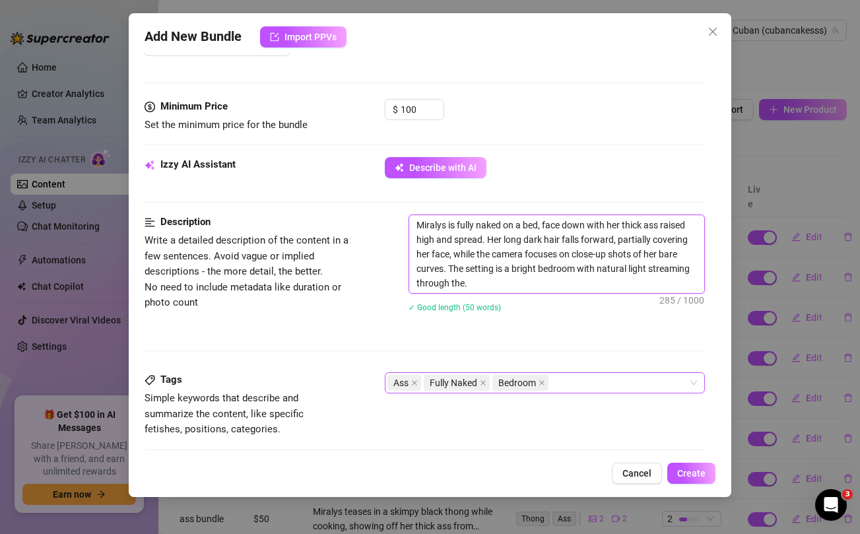
type textarea "Miralys is fully naked on a bed, face down with her thick ass raised high and s…"
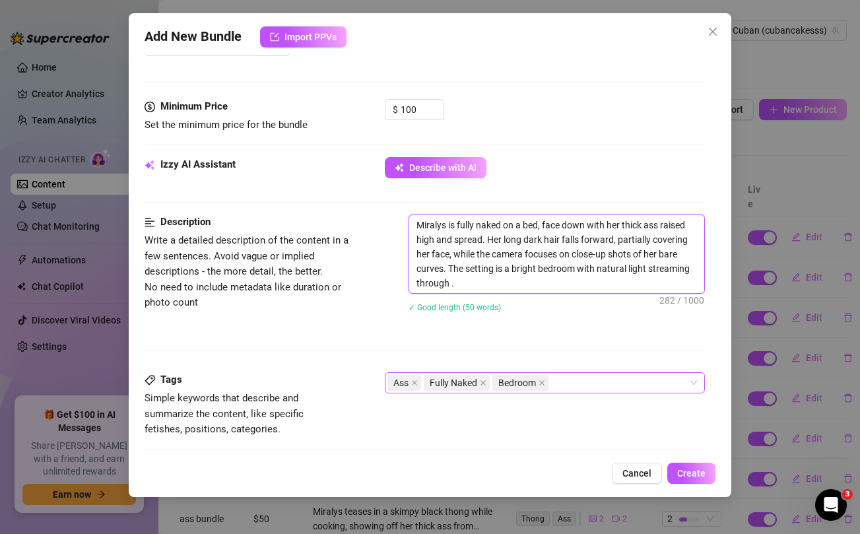
type textarea "Miralys is fully naked on a bed, face down with her thick ass raised high and s…"
click at [701, 469] on span "Create" at bounding box center [691, 473] width 28 height 11
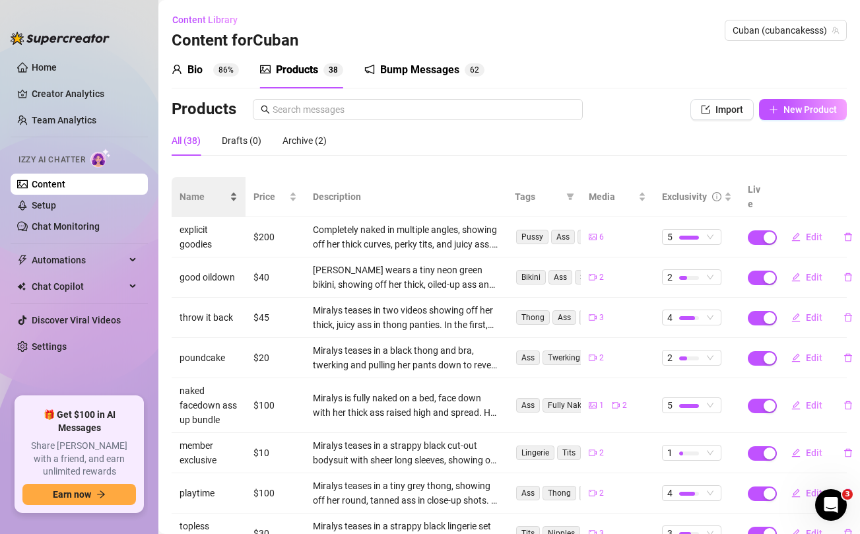
click at [197, 189] on span "Name" at bounding box center [204, 196] width 48 height 15
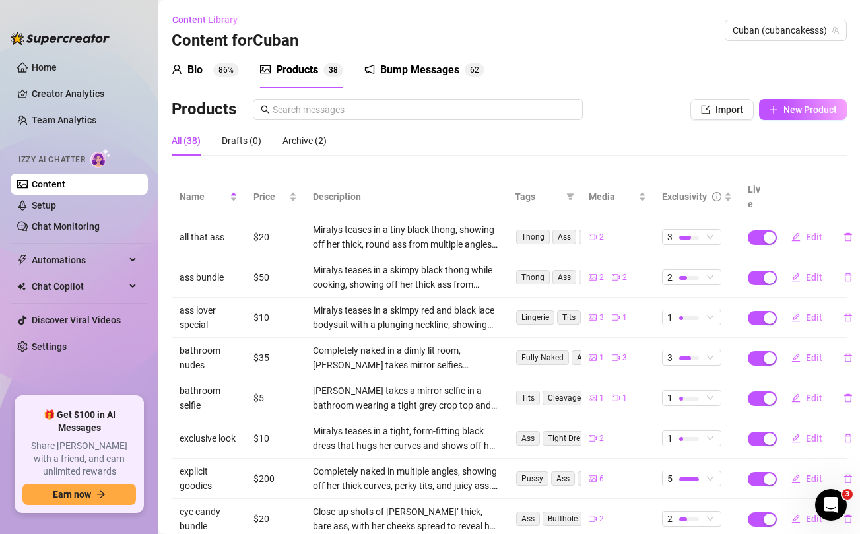
scroll to position [148, 0]
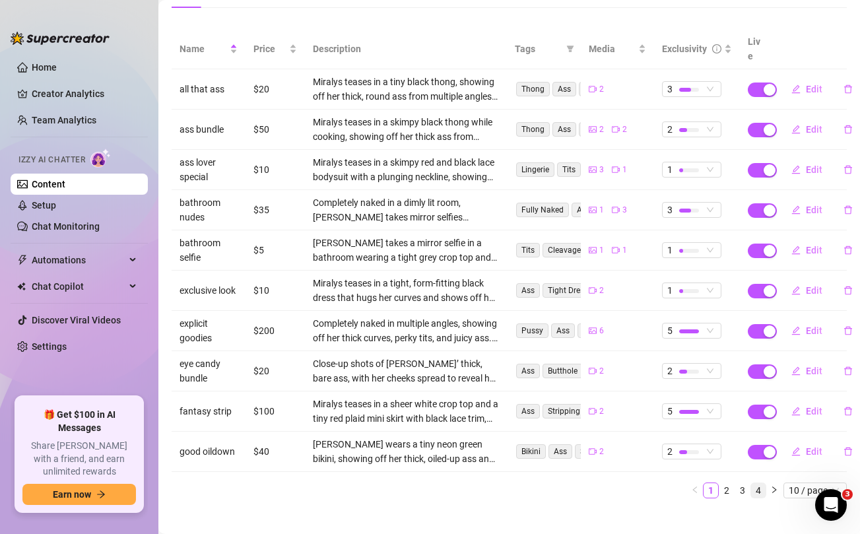
click at [759, 483] on link "4" at bounding box center [758, 490] width 15 height 15
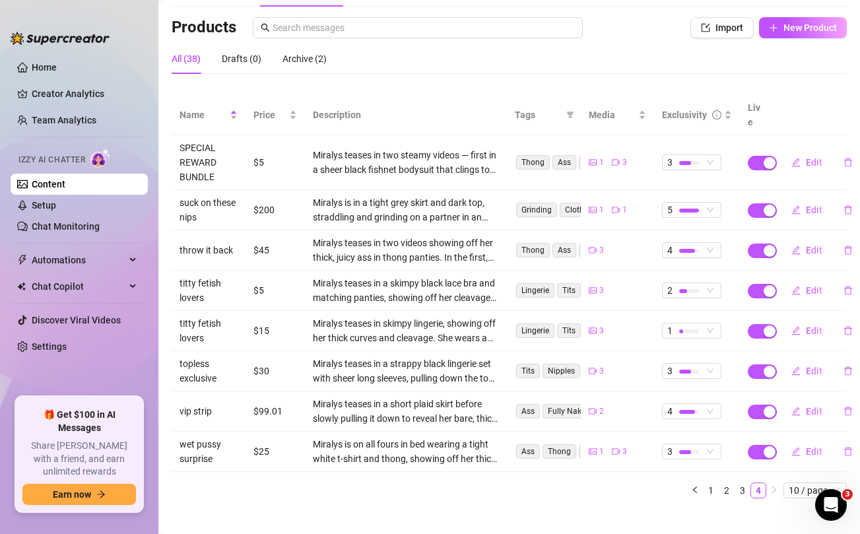
scroll to position [0, 0]
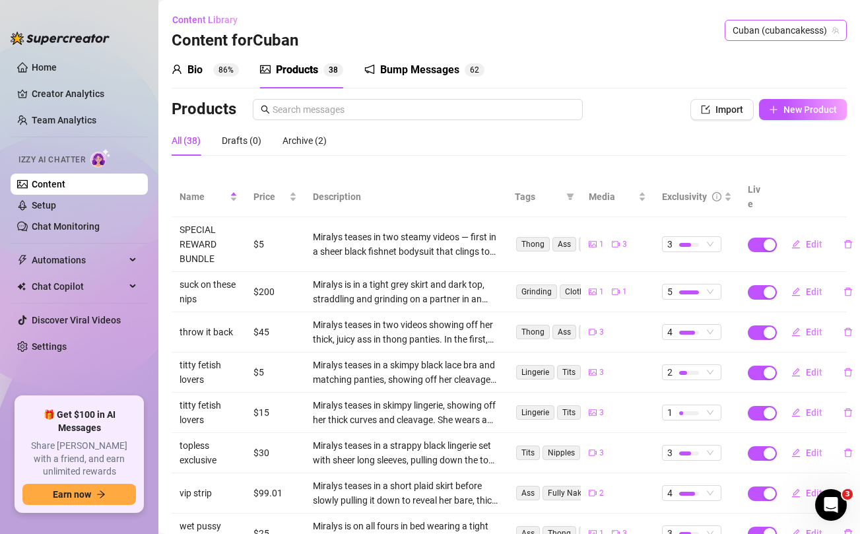
click at [789, 34] on span "Cuban (cubancakesss)" at bounding box center [786, 30] width 106 height 20
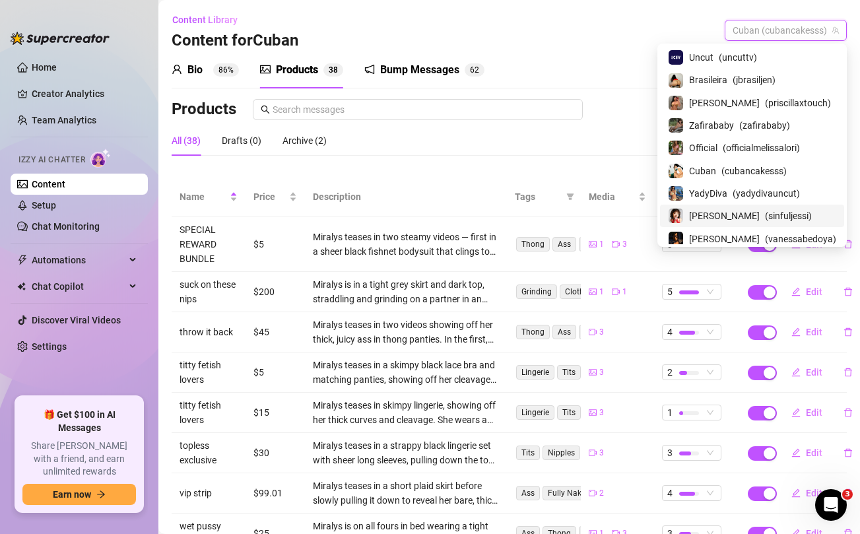
click at [765, 209] on span "( sinfuljessi )" at bounding box center [788, 216] width 47 height 15
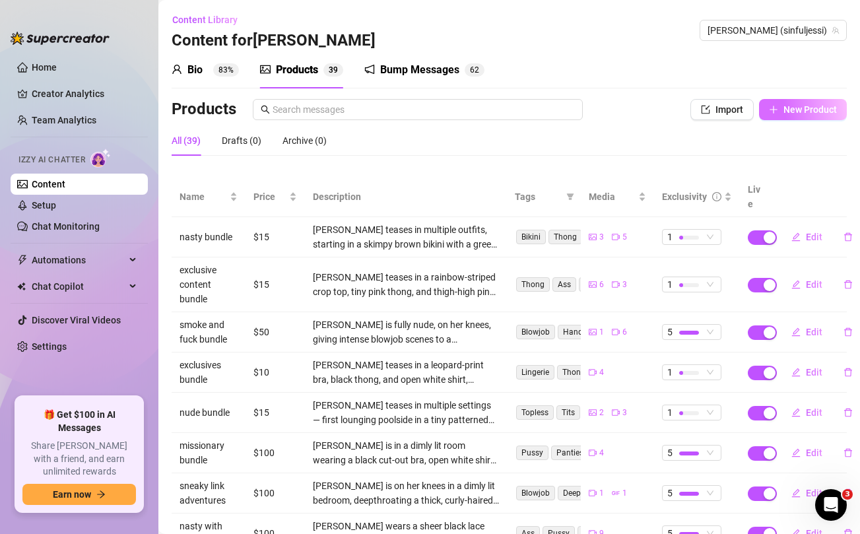
click at [828, 112] on span "New Product" at bounding box center [810, 109] width 53 height 11
type textarea "Type your message here..."
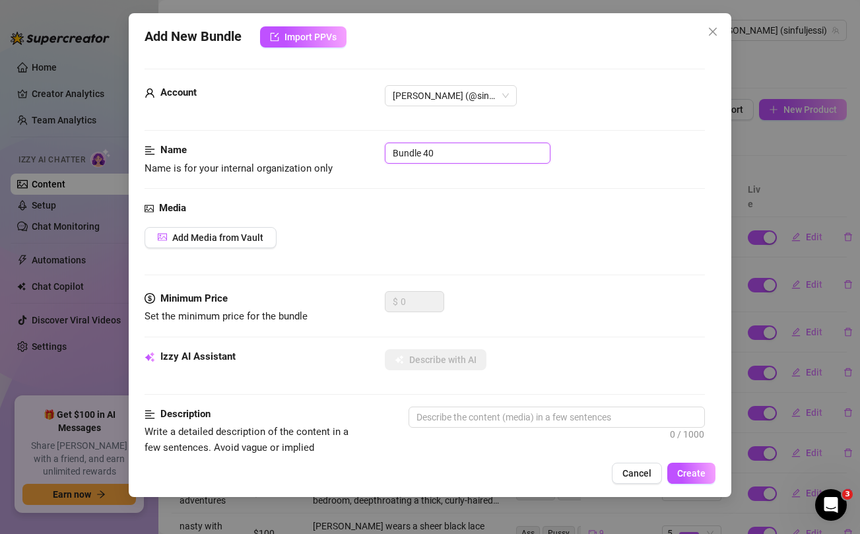
click at [463, 154] on input "Bundle 40" at bounding box center [468, 153] width 166 height 21
type input "exclusive shoot bundle"
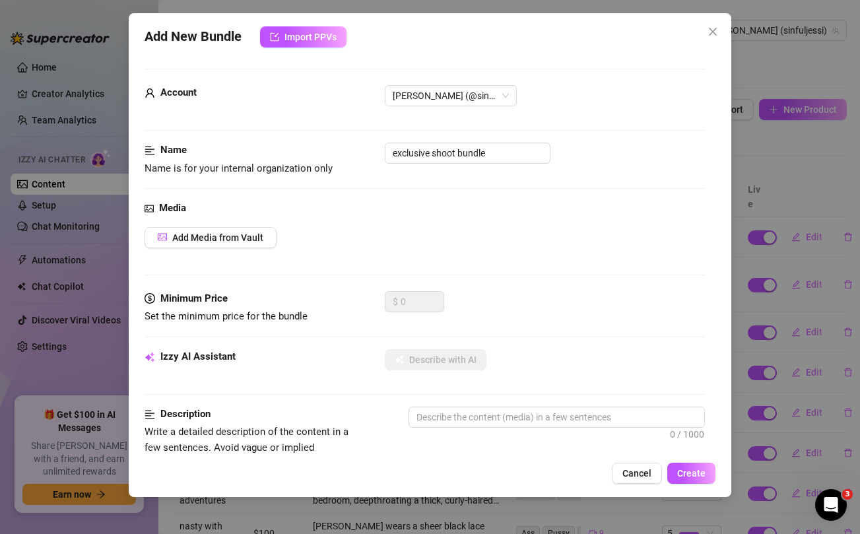
click at [533, 234] on div "Add Media from Vault" at bounding box center [425, 237] width 560 height 21
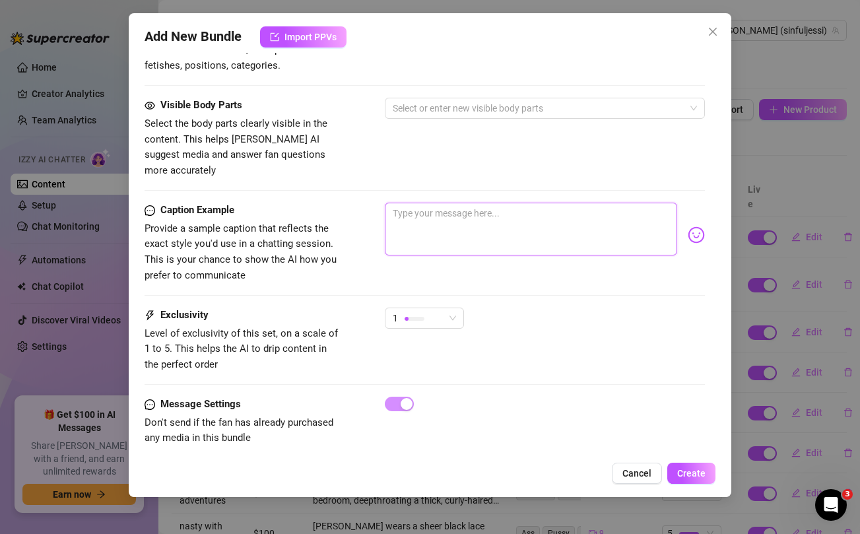
click at [498, 211] on textarea at bounding box center [531, 229] width 292 height 53
paste textarea "Ready to dominate me baby?😈 Unlock this exclusive shoot bundle for some amazing…"
type textarea "Ready to dominate me baby?😈 Unlock this exclusive shoot bundle for some amazing…"
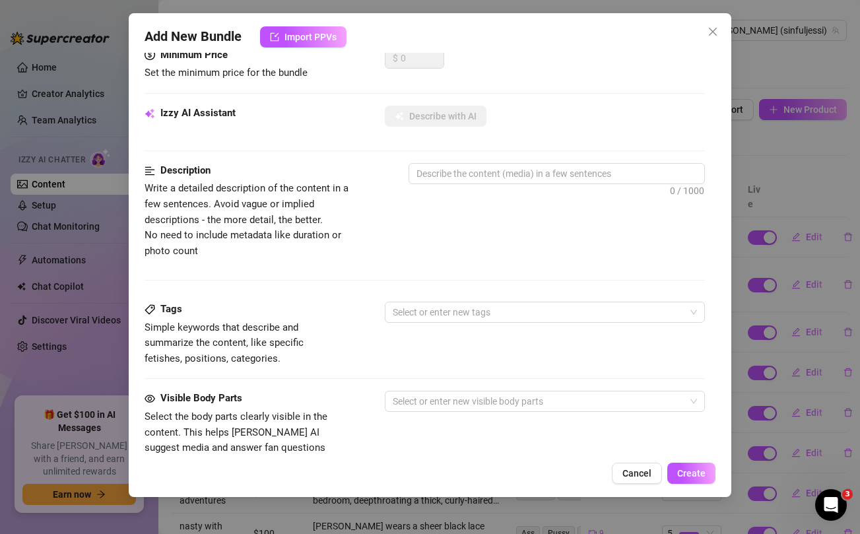
scroll to position [0, 0]
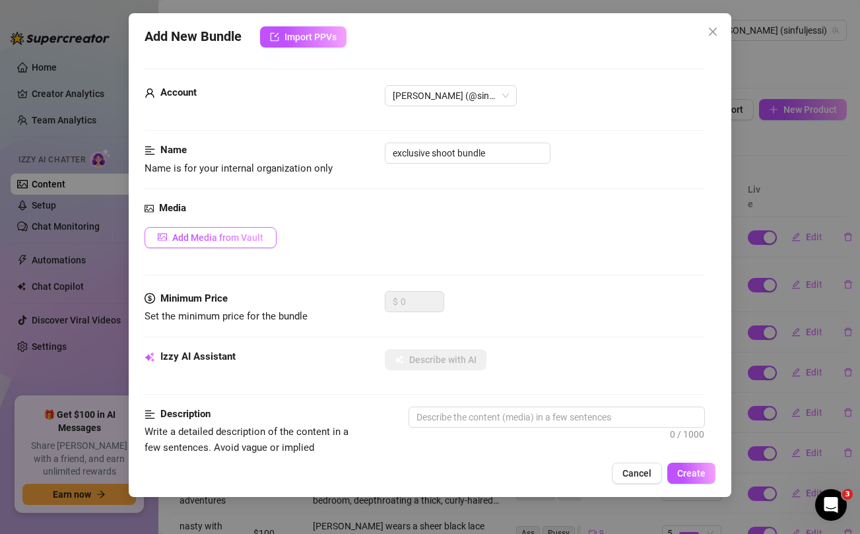
type textarea "Ready to dominate me baby?😈 Unlock this exclusive shoot bundle for some amazing…"
click at [245, 237] on span "Add Media from Vault" at bounding box center [217, 237] width 91 height 11
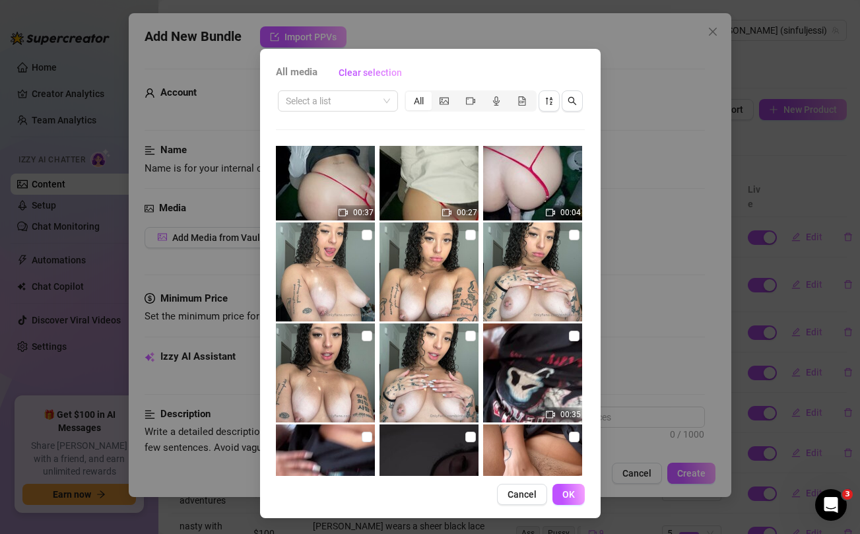
scroll to position [238, 0]
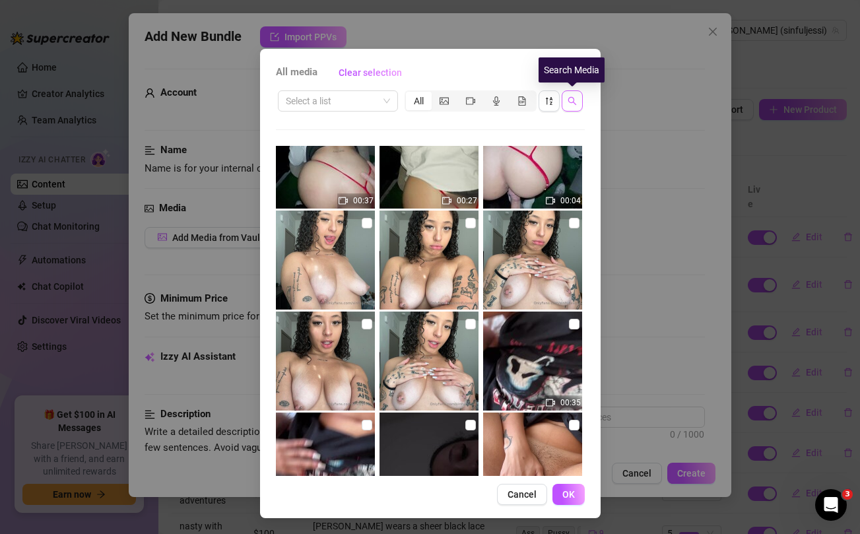
click at [576, 102] on button "button" at bounding box center [572, 100] width 21 height 21
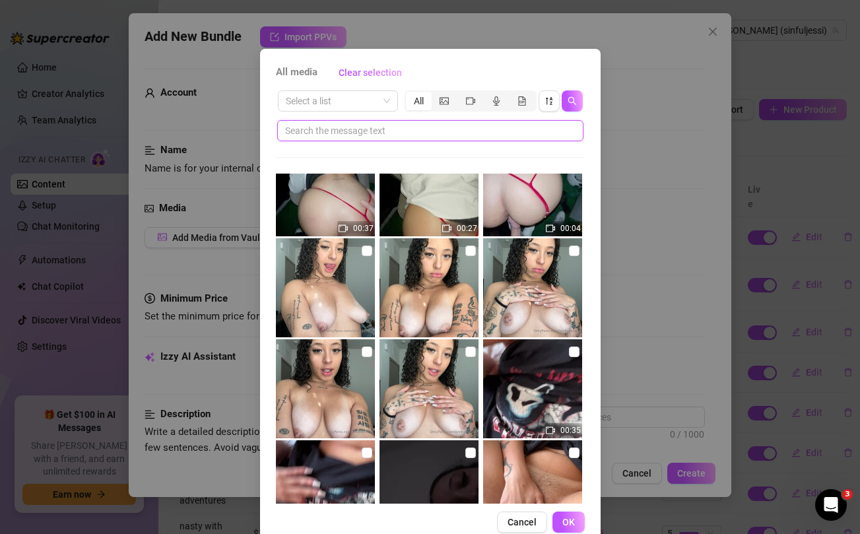
click at [463, 133] on input "text" at bounding box center [425, 130] width 280 height 15
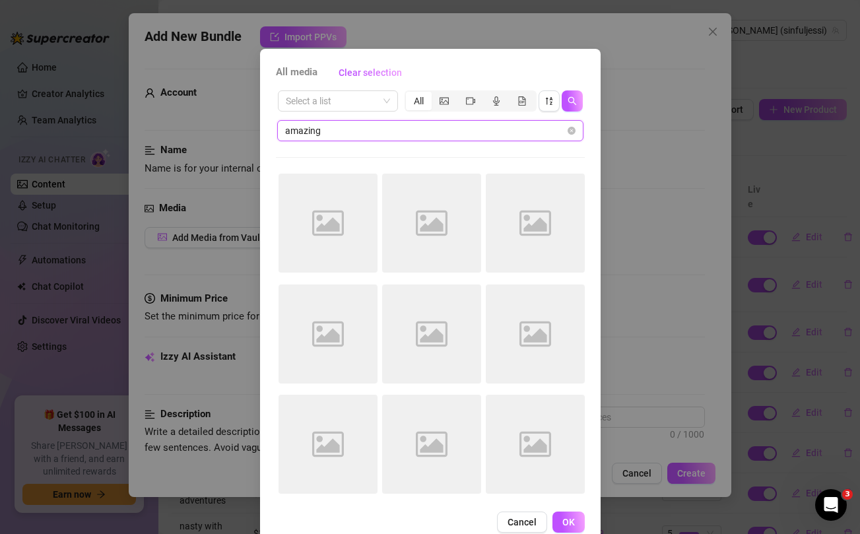
scroll to position [0, 0]
type input "amazing"
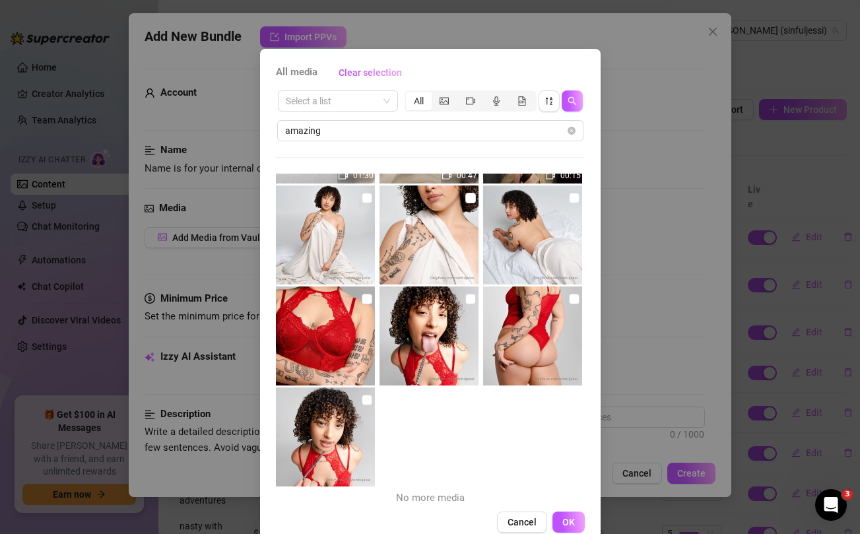
scroll to position [397, 0]
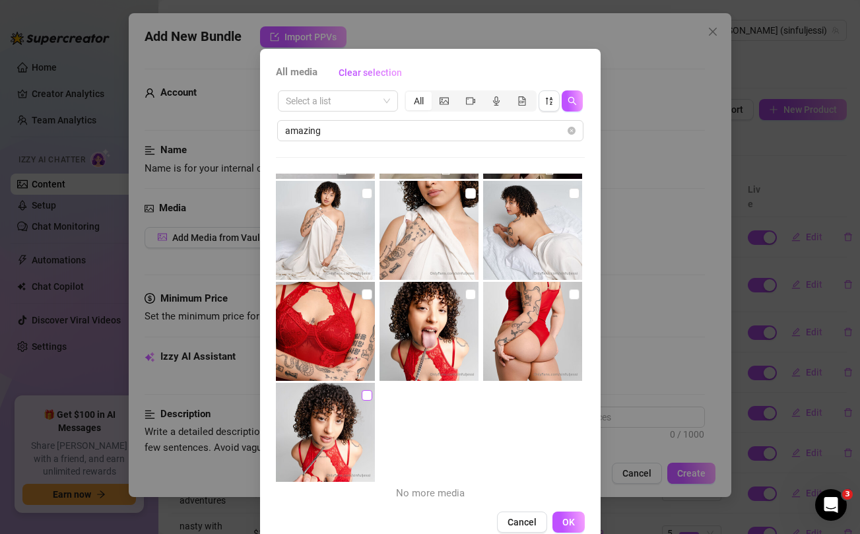
click at [364, 399] on input "checkbox" at bounding box center [367, 395] width 11 height 11
checkbox input "true"
click at [576, 295] on input "checkbox" at bounding box center [574, 294] width 11 height 11
checkbox input "true"
click at [474, 294] on input "checkbox" at bounding box center [470, 294] width 11 height 11
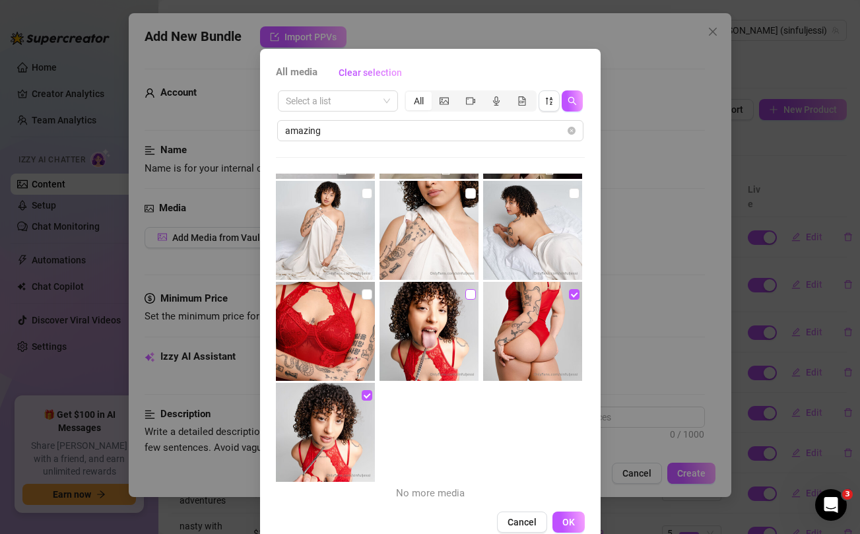
checkbox input "true"
click at [367, 294] on input "checkbox" at bounding box center [367, 294] width 11 height 11
checkbox input "true"
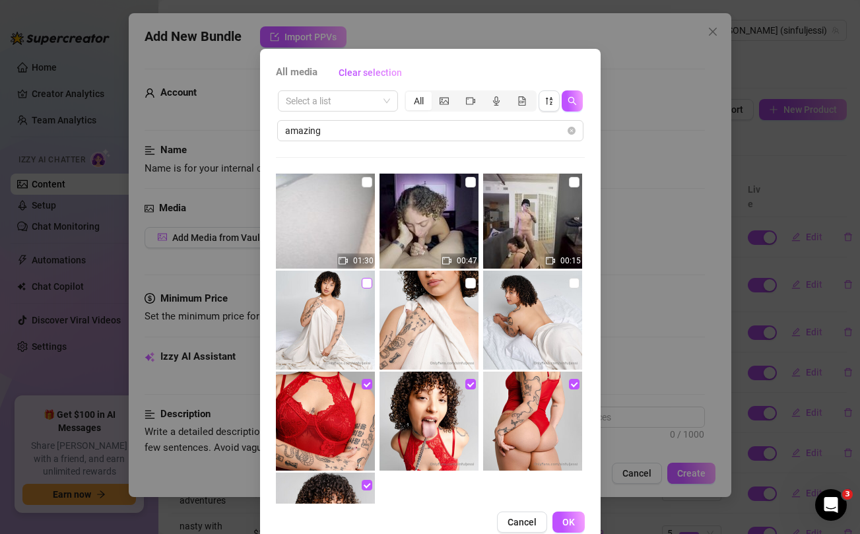
click at [370, 283] on input "checkbox" at bounding box center [367, 283] width 11 height 11
checkbox input "true"
click at [471, 285] on input "checkbox" at bounding box center [470, 283] width 11 height 11
checkbox input "true"
click at [574, 279] on input "checkbox" at bounding box center [574, 283] width 11 height 11
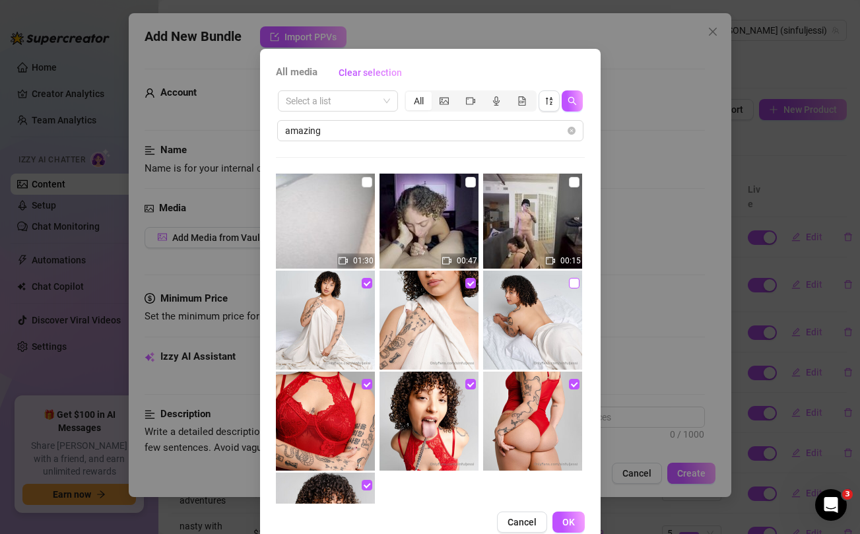
checkbox input "true"
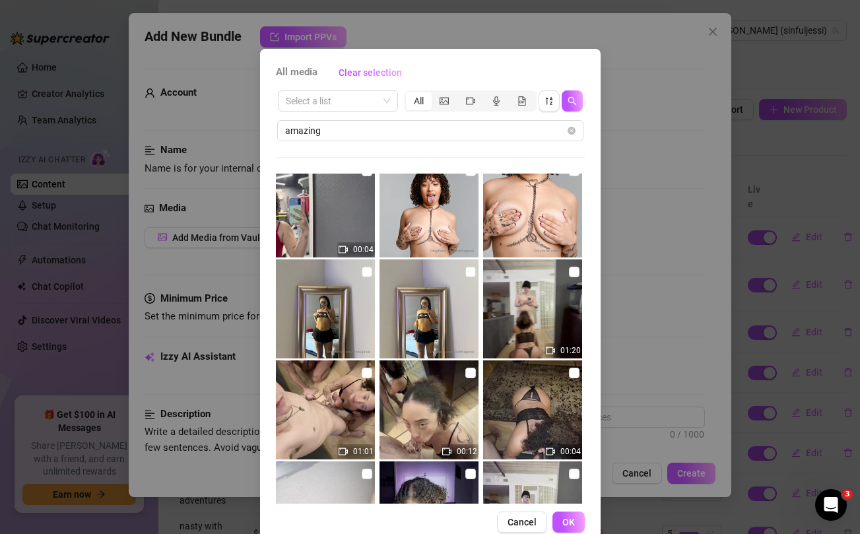
scroll to position [0, 0]
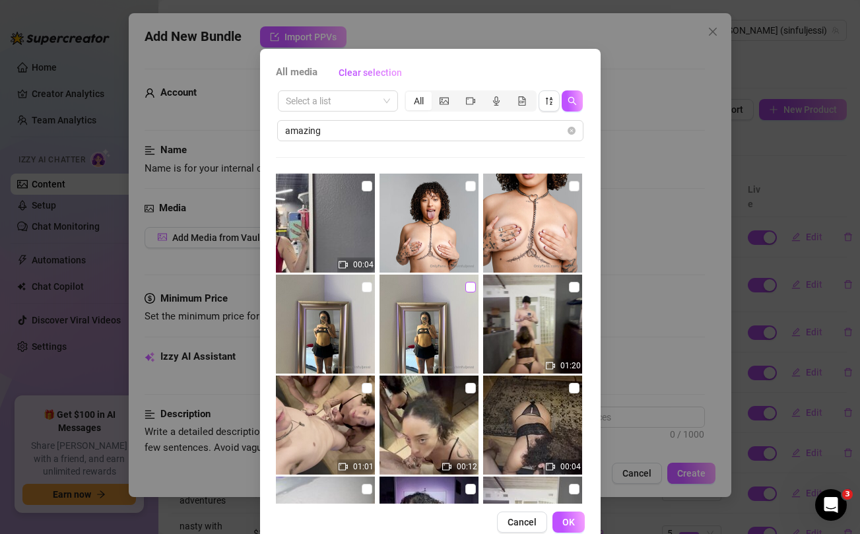
click at [474, 288] on input "checkbox" at bounding box center [470, 287] width 11 height 11
checkbox input "true"
click at [365, 288] on input "checkbox" at bounding box center [367, 287] width 11 height 11
checkbox input "true"
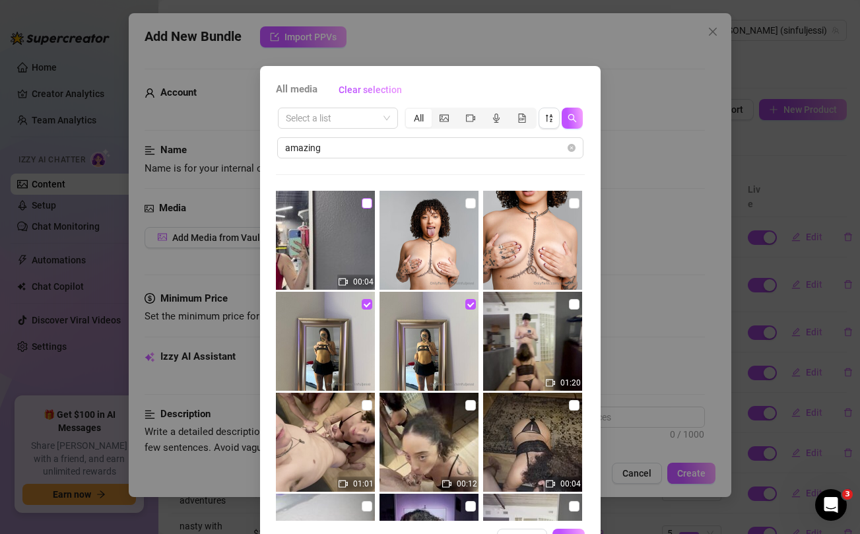
click at [366, 203] on input "checkbox" at bounding box center [367, 203] width 11 height 11
checkbox input "true"
click at [471, 204] on input "checkbox" at bounding box center [470, 203] width 11 height 11
checkbox input "true"
click at [576, 206] on input "checkbox" at bounding box center [574, 203] width 11 height 11
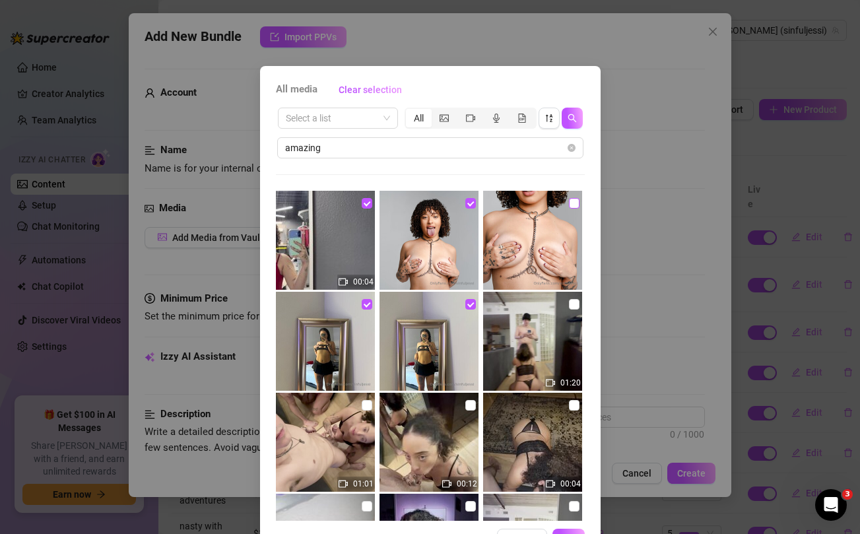
checkbox input "true"
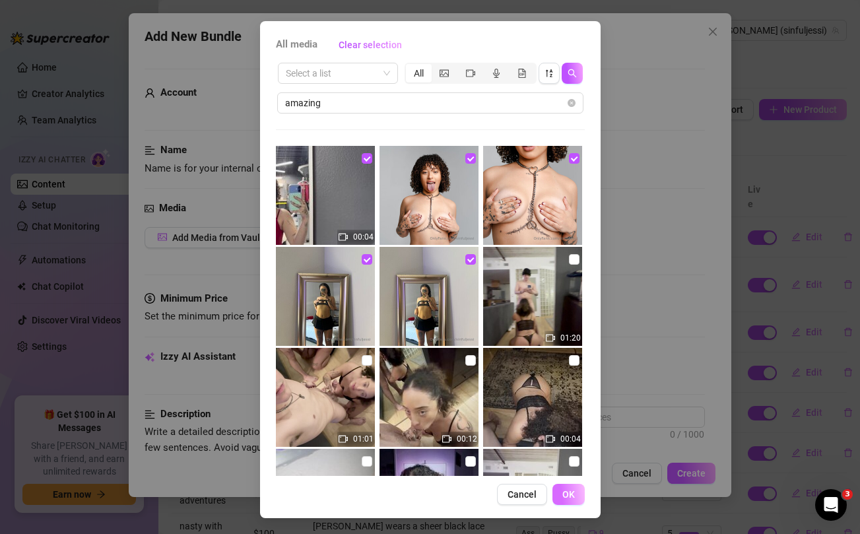
click at [573, 495] on span "OK" at bounding box center [568, 494] width 13 height 11
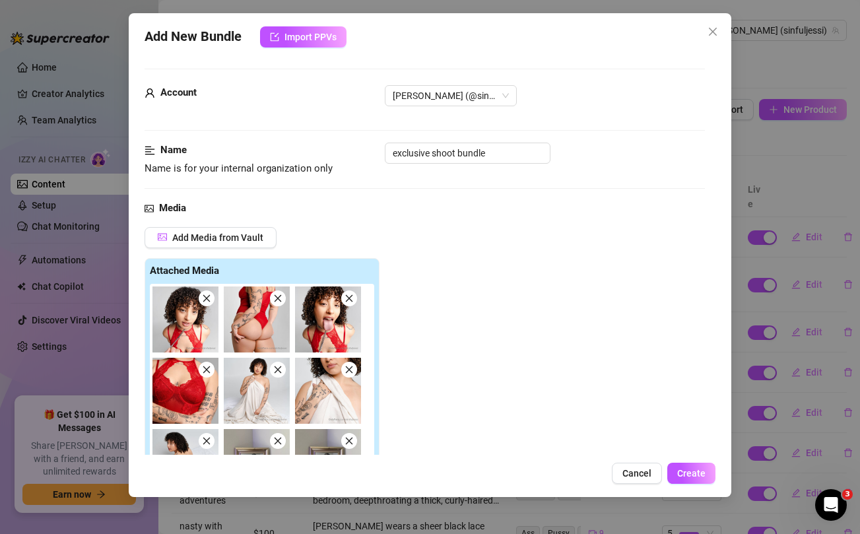
scroll to position [292, 0]
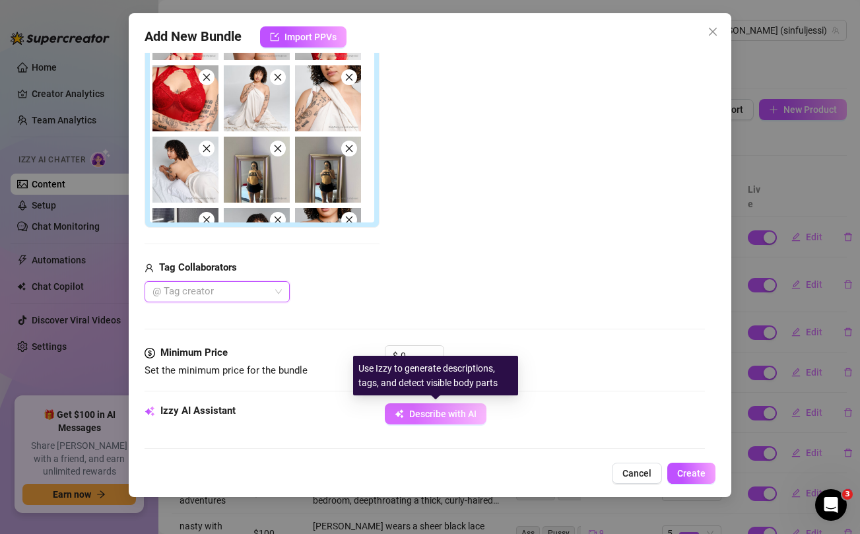
click at [459, 419] on span "Describe with AI" at bounding box center [442, 414] width 67 height 11
type textarea "[PERSON_NAME]"
type textarea "Jessika teases"
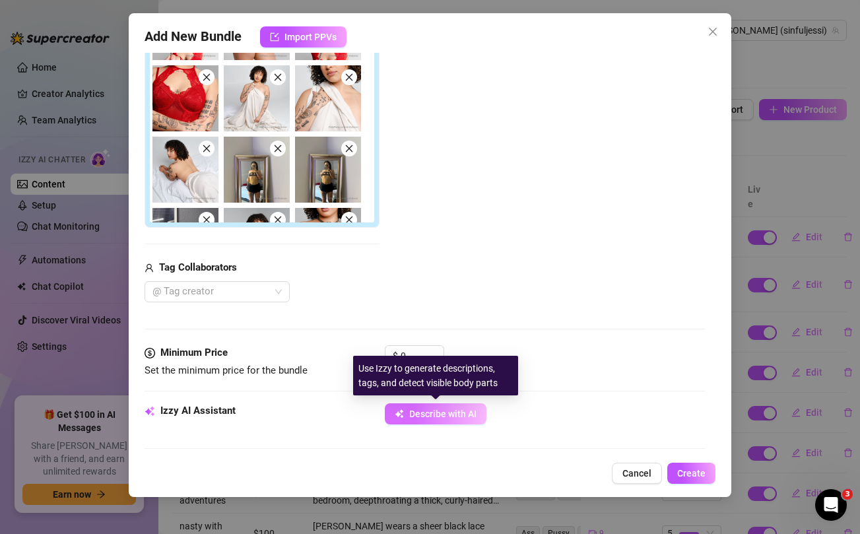
type textarea "[PERSON_NAME] teases in"
type textarea "[PERSON_NAME] teases in a"
type textarea "[PERSON_NAME] teases in a sheer"
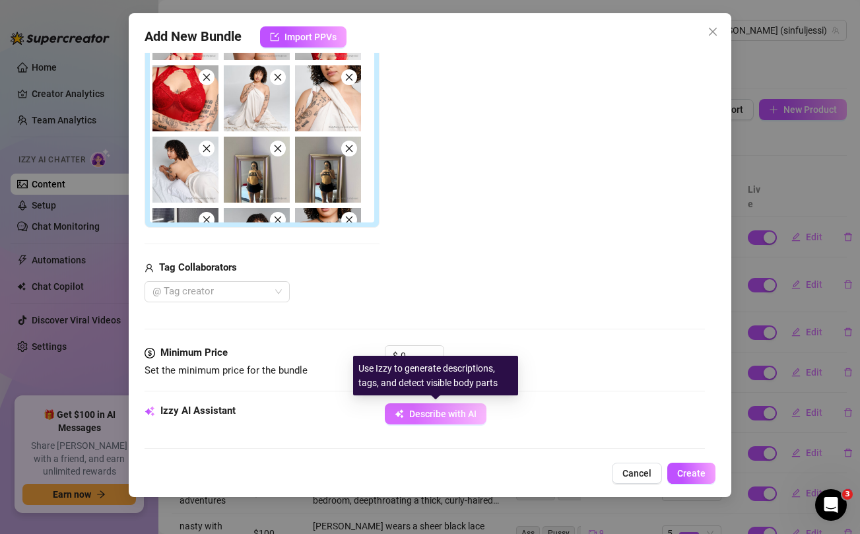
type textarea "[PERSON_NAME] teases in a sheer"
type textarea "[PERSON_NAME] teases in a sheer red"
type textarea "[PERSON_NAME] teases in a sheer red lace"
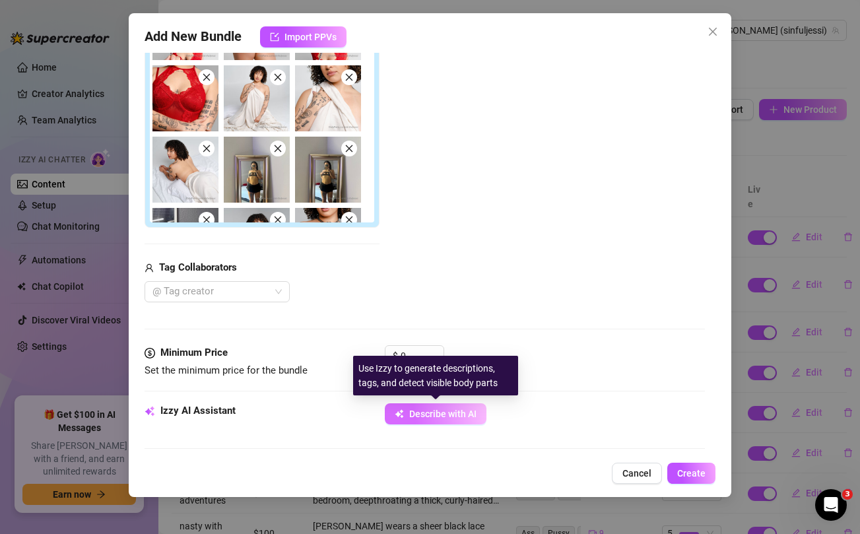
type textarea "[PERSON_NAME] teases in a sheer red lace bodysuit,"
type textarea "[PERSON_NAME] teases in a sheer red lace bodysuit, showing"
type textarea "[PERSON_NAME] teases in a sheer red lace bodysuit, showing off"
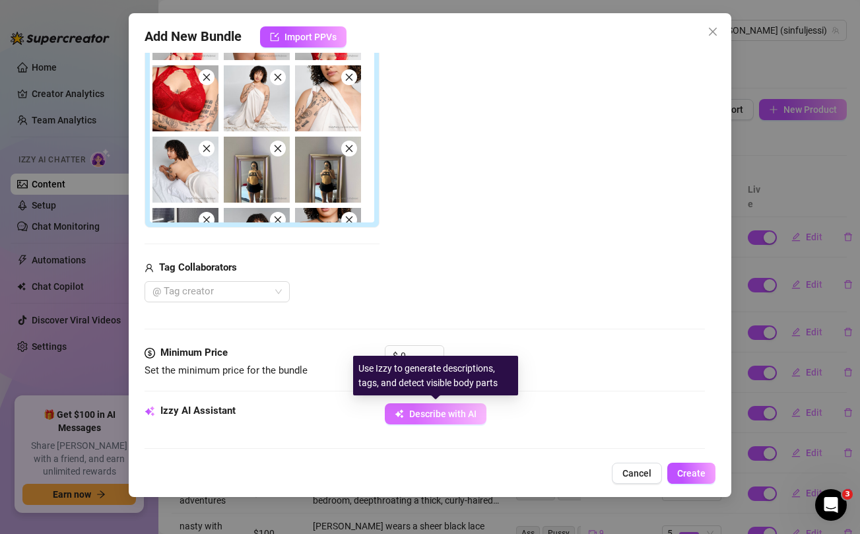
type textarea "[PERSON_NAME] teases in a sheer red lace bodysuit, showing off"
type textarea "[PERSON_NAME] teases in a sheer red lace bodysuit, showing off her"
type textarea "[PERSON_NAME] teases in a sheer red lace bodysuit, showing off her busty"
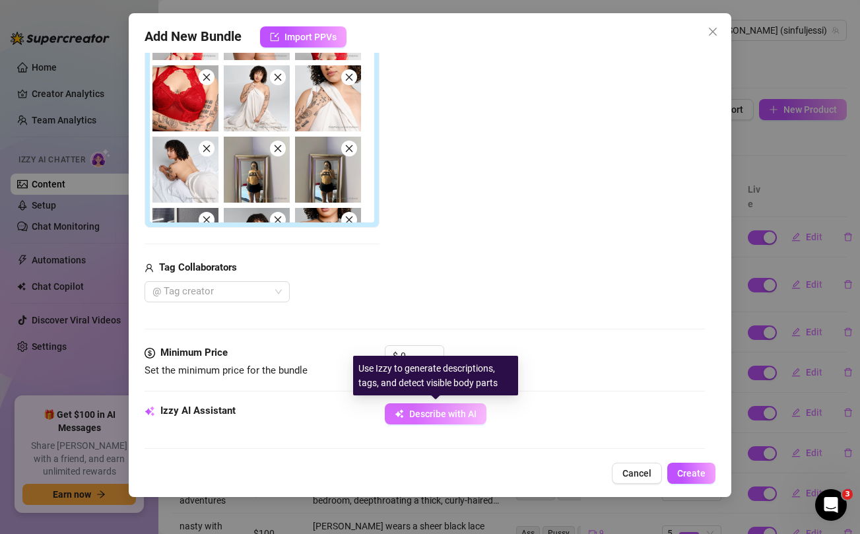
type textarea "[PERSON_NAME] teases in a sheer red lace bodysuit, showing off her busty tits,"
type textarea "[PERSON_NAME] teases in a sheer red lace bodysuit, showing off her busty tits, …"
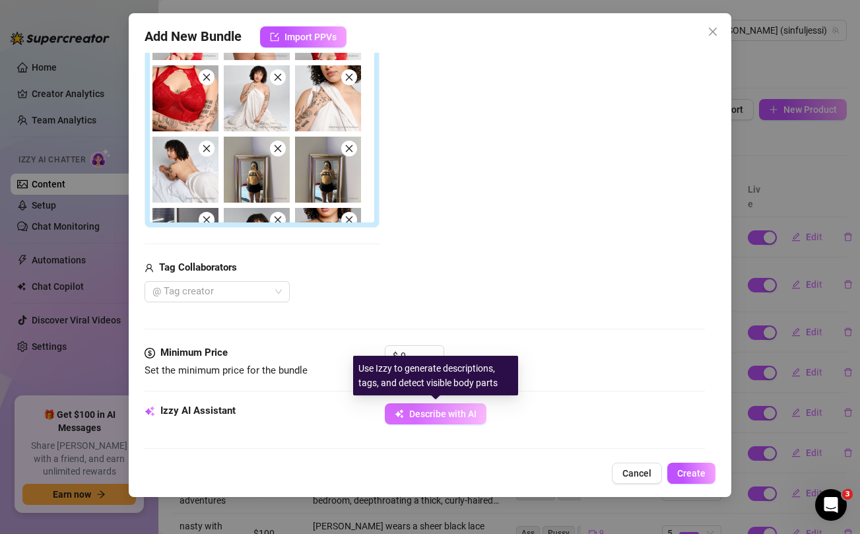
type textarea "[PERSON_NAME] teases in a sheer red lace bodysuit, showing off her busty tits, …"
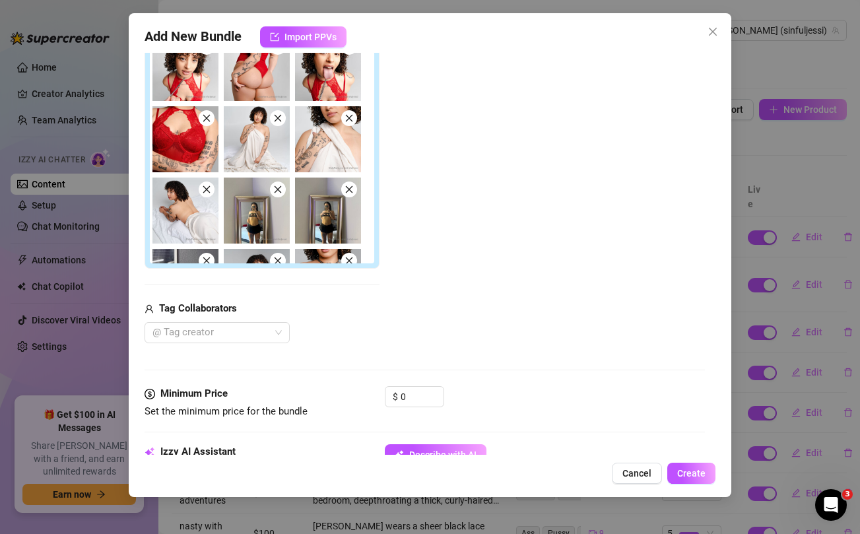
scroll to position [254, 0]
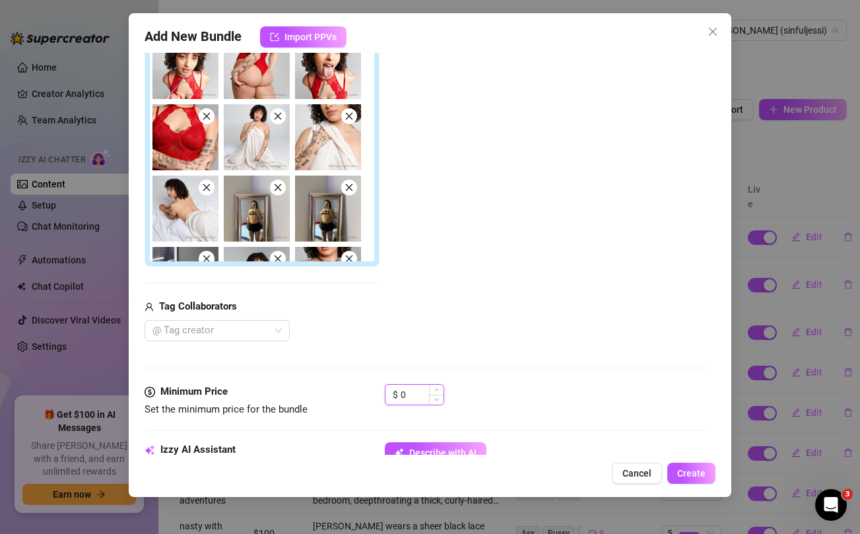
click at [421, 395] on input "0" at bounding box center [422, 395] width 43 height 20
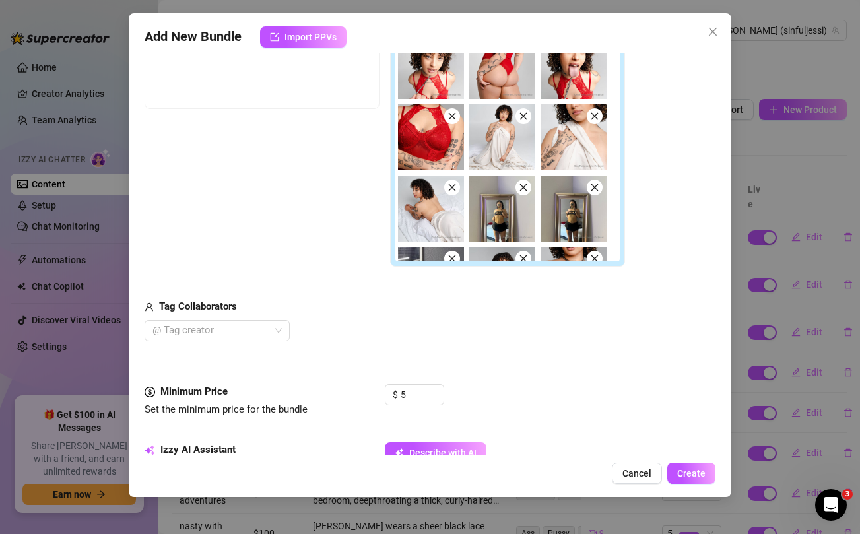
click at [427, 337] on div "@ Tag creator" at bounding box center [385, 330] width 481 height 21
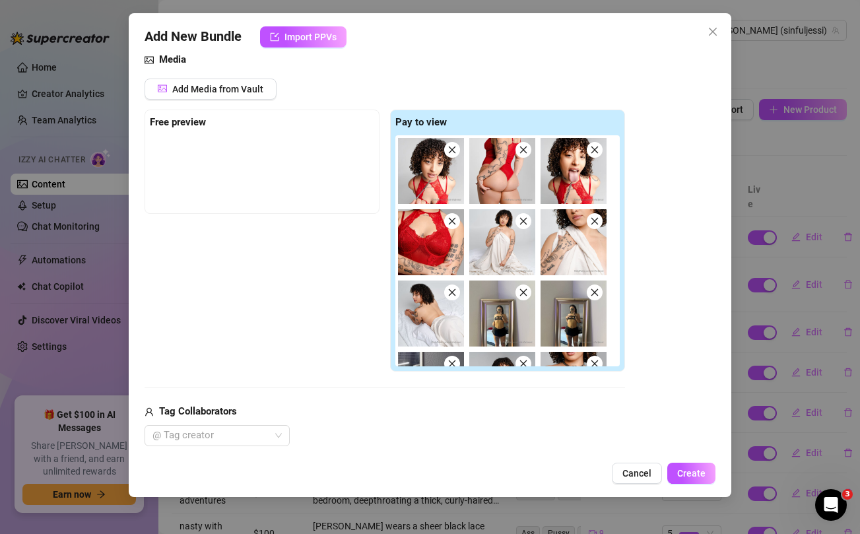
scroll to position [131, 0]
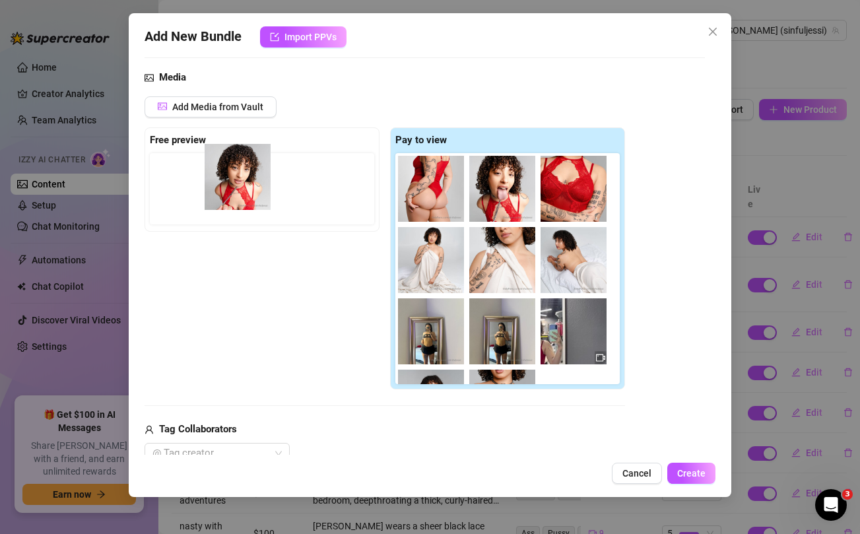
drag, startPoint x: 433, startPoint y: 187, endPoint x: 234, endPoint y: 174, distance: 199.8
click at [234, 174] on div "Free preview Pay to view" at bounding box center [385, 258] width 481 height 263
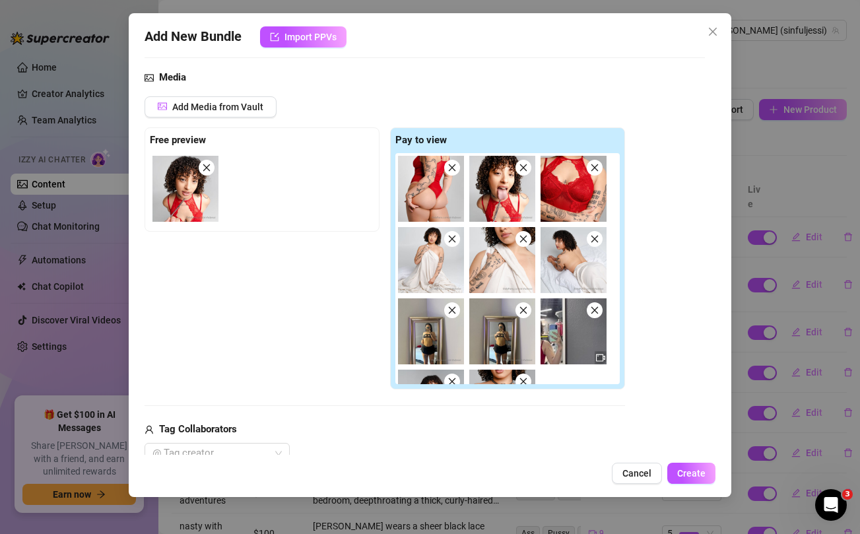
scroll to position [296, 0]
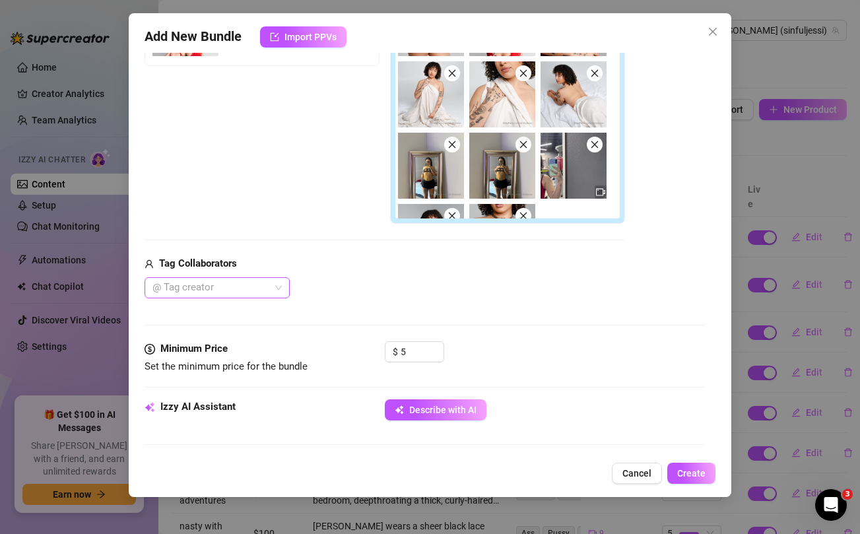
click at [273, 290] on div at bounding box center [210, 288] width 126 height 18
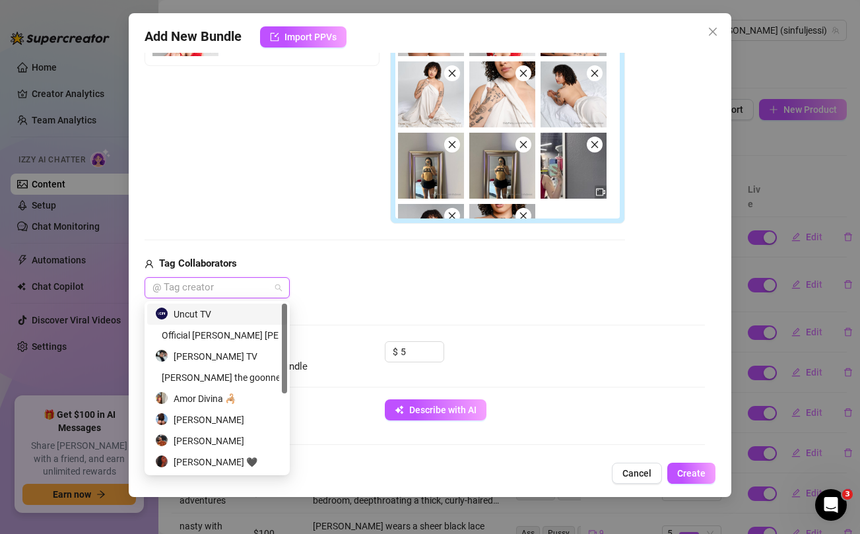
click at [227, 316] on div "Uncut TV" at bounding box center [217, 314] width 124 height 15
click at [475, 296] on div "Uncut TV" at bounding box center [385, 287] width 481 height 21
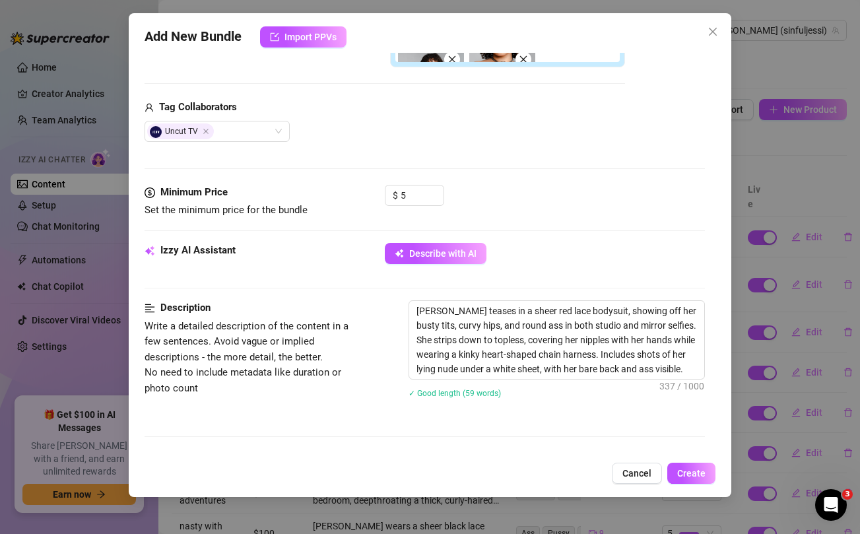
scroll to position [862, 0]
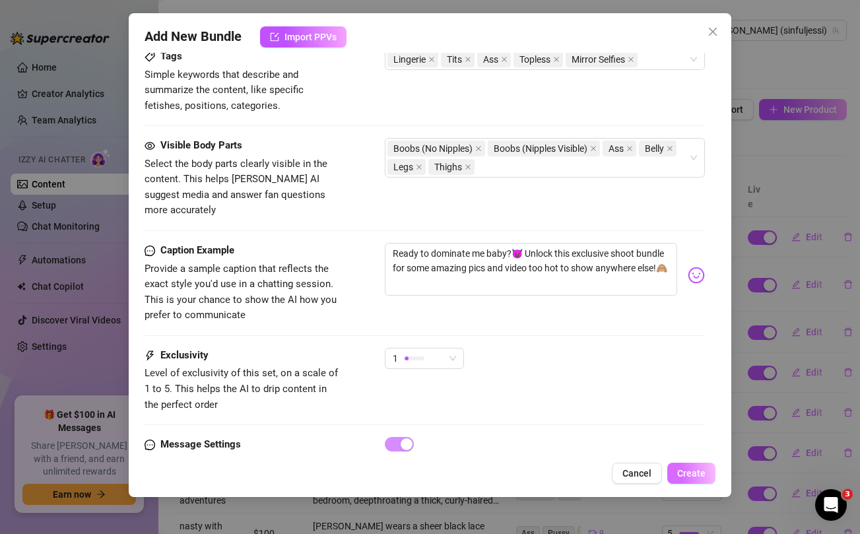
click at [706, 476] on button "Create" at bounding box center [691, 473] width 48 height 21
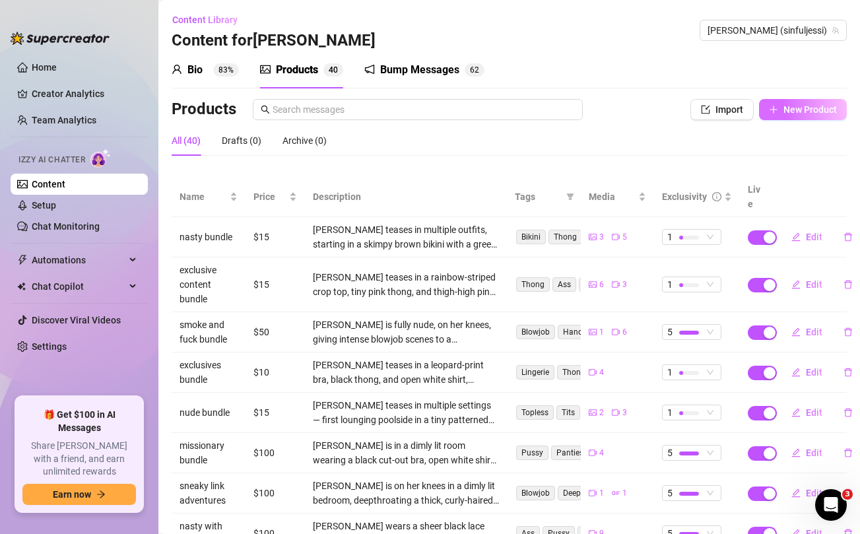
click at [811, 106] on span "New Product" at bounding box center [810, 109] width 53 height 11
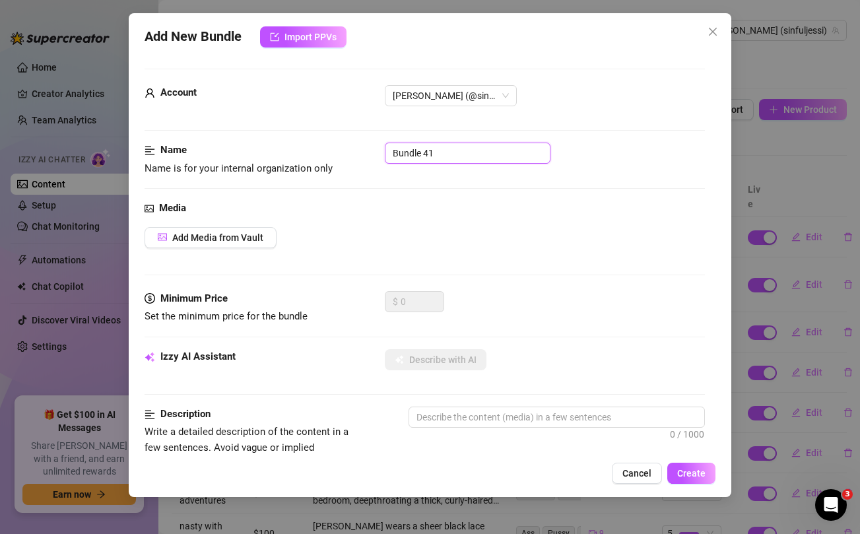
click at [458, 150] on input "Bundle 41" at bounding box center [468, 153] width 166 height 21
click at [489, 224] on div "Media Add Media from Vault" at bounding box center [425, 246] width 560 height 90
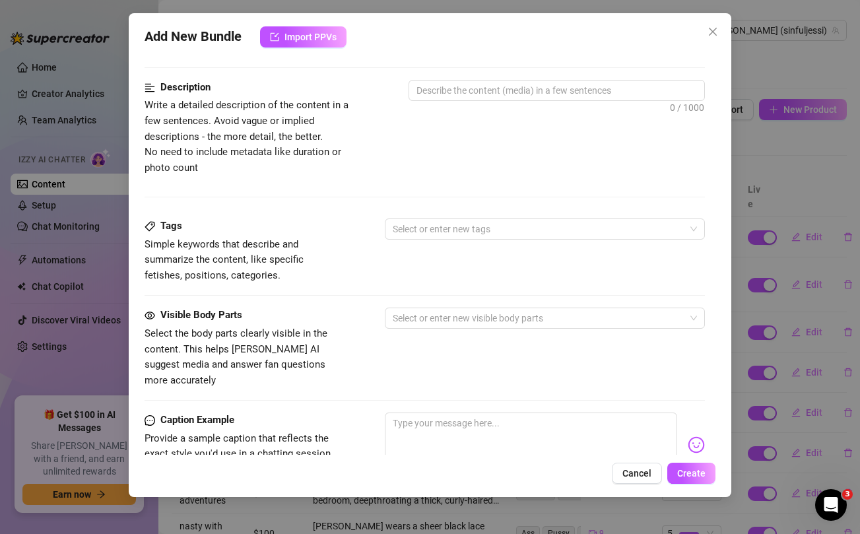
scroll to position [537, 0]
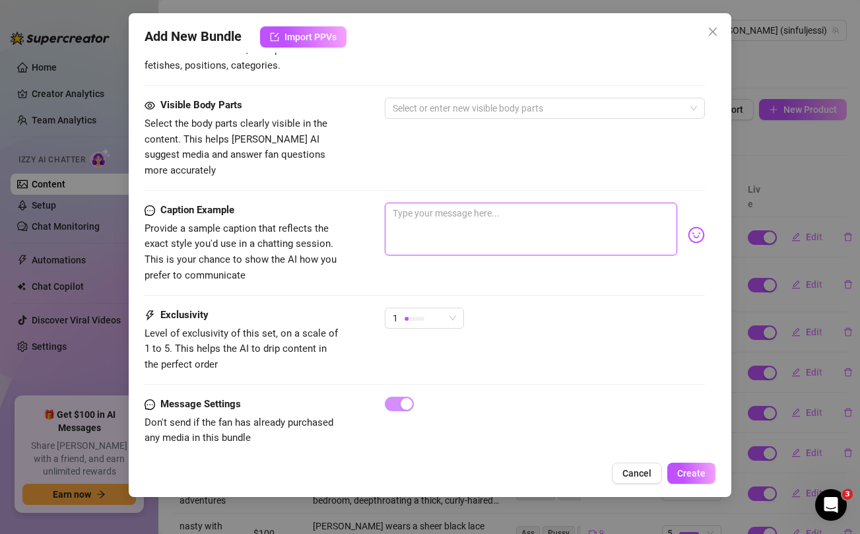
click at [477, 215] on textarea at bounding box center [531, 229] width 292 height 53
paste textarea "I've been a bad girl who deserves a spanking 😈 Unlock this ass special for a se…"
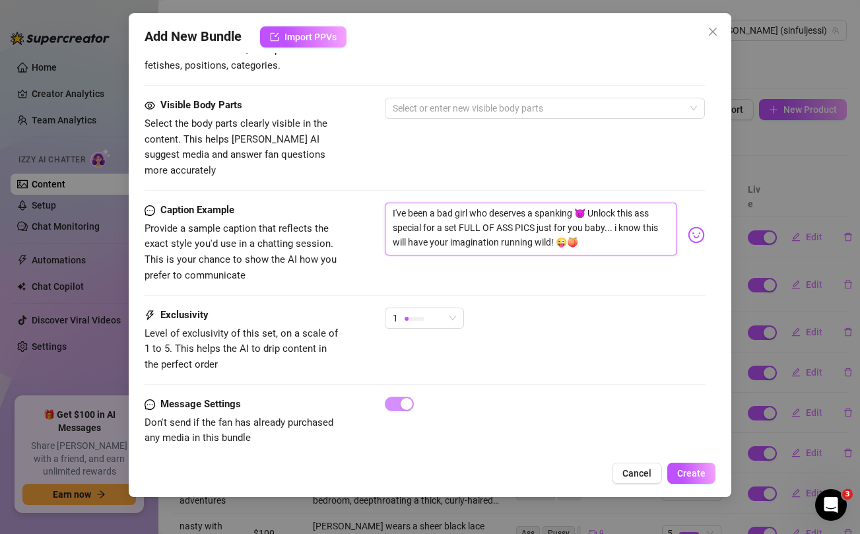
click at [555, 203] on textarea "I've been a bad girl who deserves a spanking 😈 Unlock this ass special for a se…" at bounding box center [531, 229] width 292 height 53
click at [524, 168] on div "Visible Body Parts Select the body parts clearly visible in the content. This h…" at bounding box center [425, 150] width 560 height 105
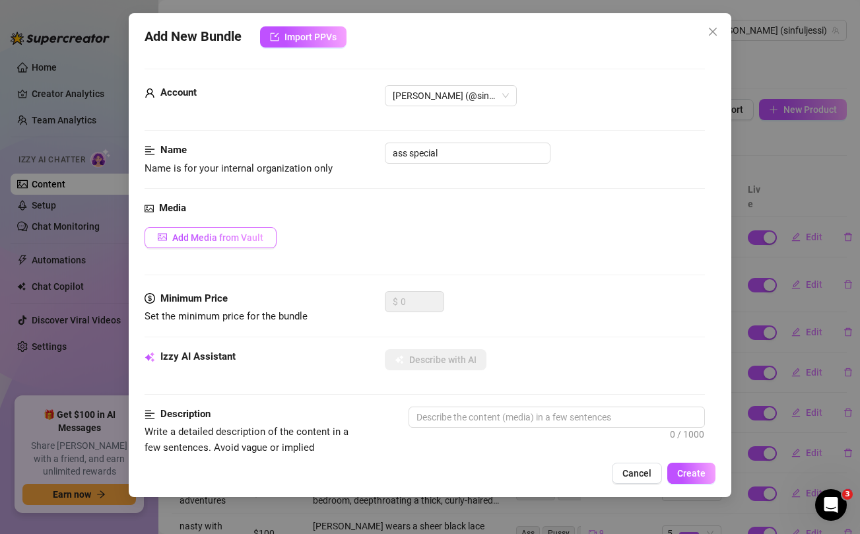
click at [241, 232] on span "Add Media from Vault" at bounding box center [217, 237] width 91 height 11
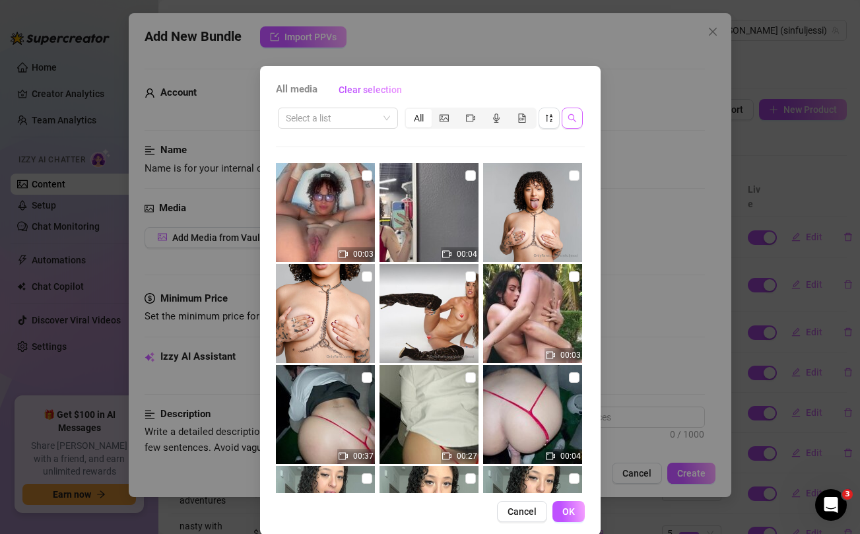
click at [576, 118] on icon "search" at bounding box center [572, 118] width 9 height 9
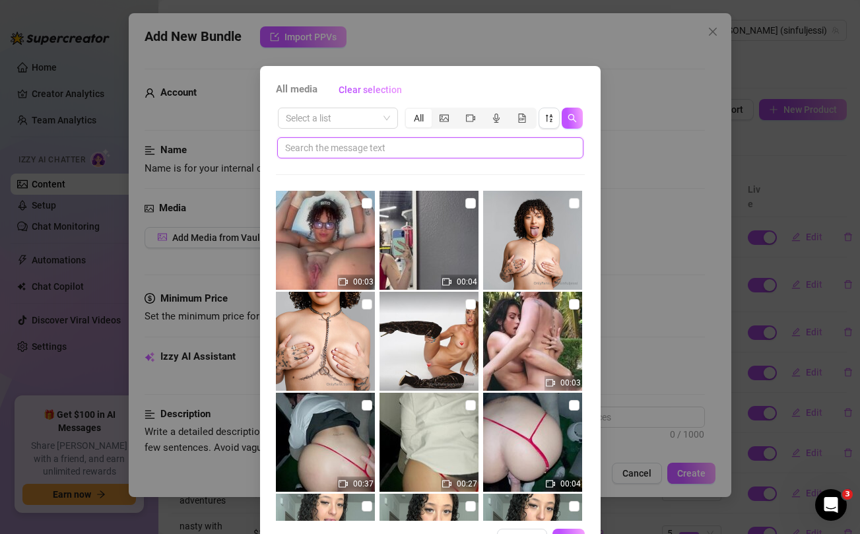
click at [478, 151] on input "text" at bounding box center [425, 148] width 280 height 15
paste input "spanking"
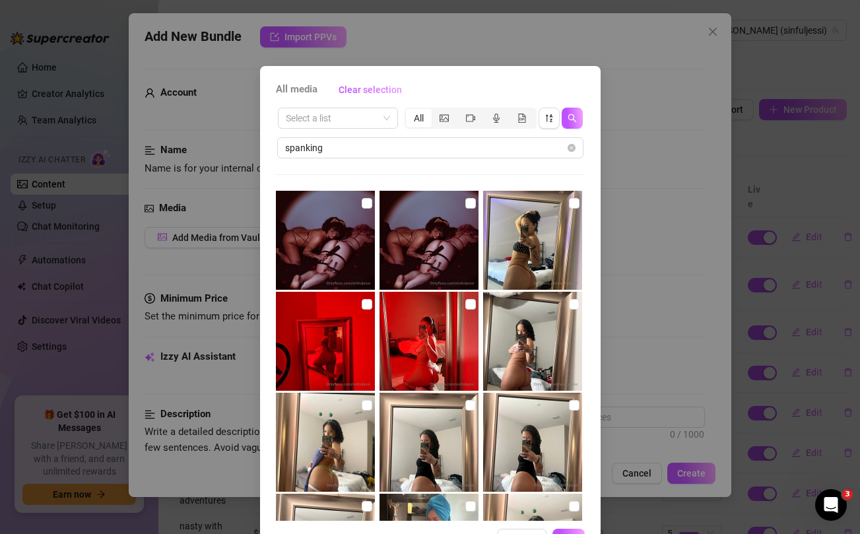
scroll to position [215, 0]
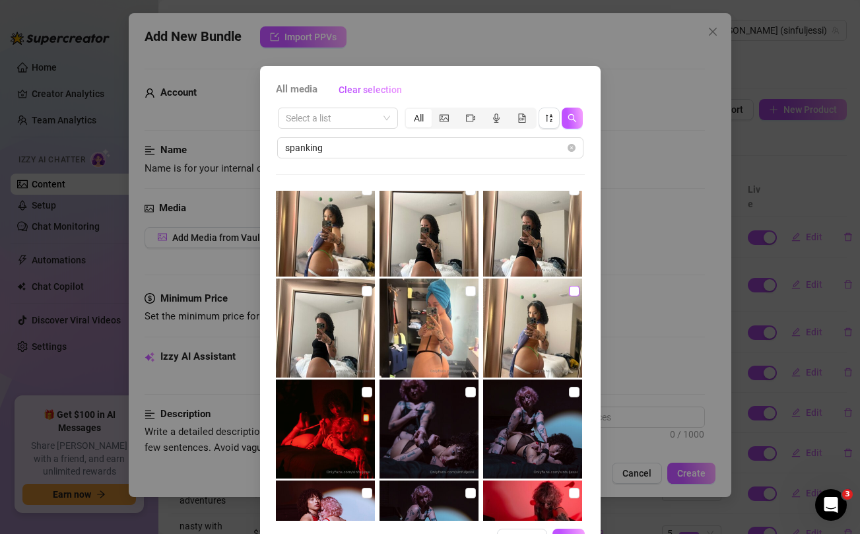
click at [571, 289] on input "checkbox" at bounding box center [574, 291] width 11 height 11
click at [471, 288] on input "checkbox" at bounding box center [470, 291] width 11 height 11
click at [370, 290] on input "checkbox" at bounding box center [367, 291] width 11 height 11
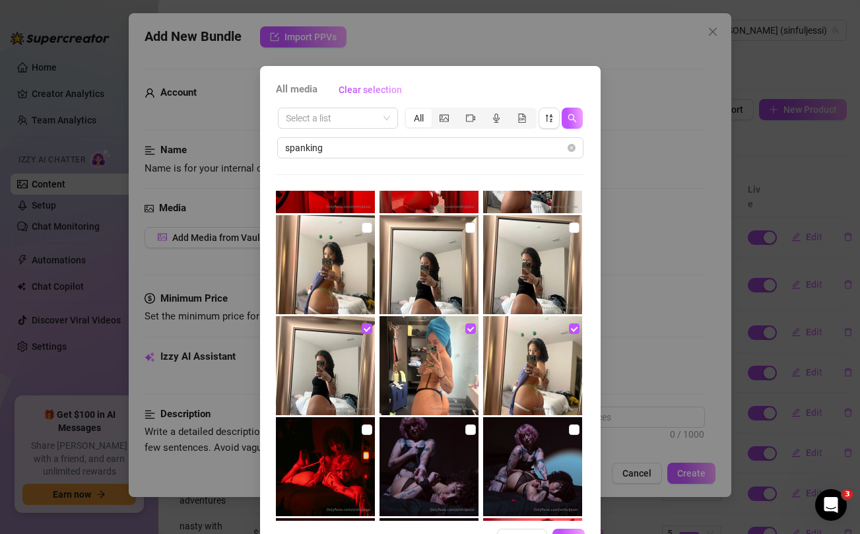
scroll to position [154, 0]
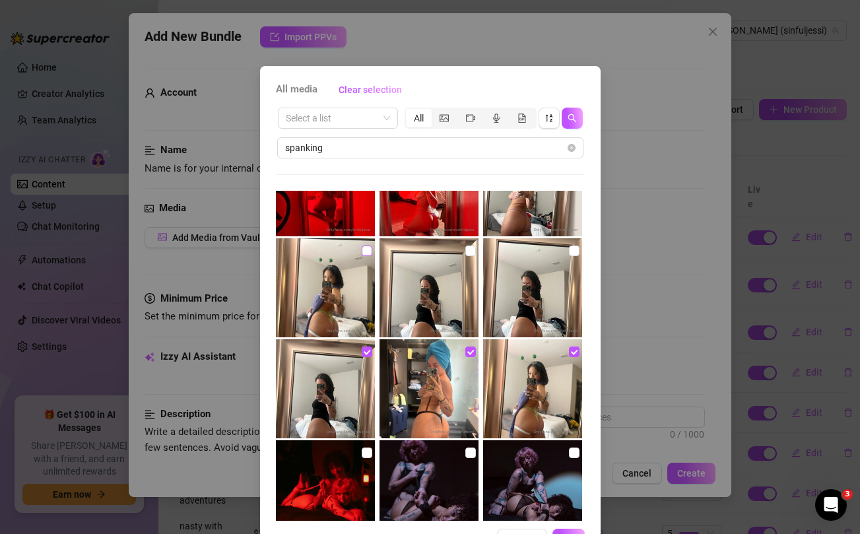
click at [364, 250] on input "checkbox" at bounding box center [367, 251] width 11 height 11
click at [470, 250] on input "checkbox" at bounding box center [470, 251] width 11 height 11
click at [576, 249] on input "checkbox" at bounding box center [574, 251] width 11 height 11
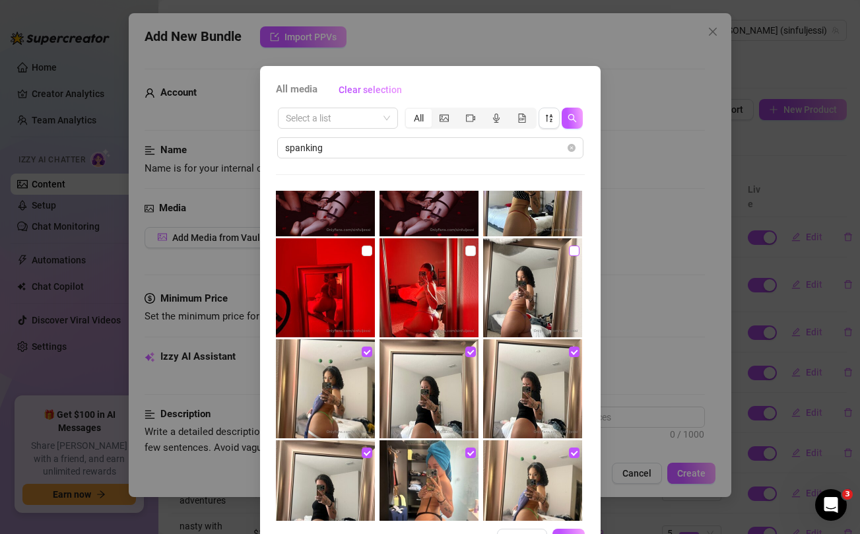
click at [572, 248] on input "checkbox" at bounding box center [574, 251] width 11 height 11
click at [471, 252] on input "checkbox" at bounding box center [470, 251] width 11 height 11
click at [365, 253] on input "checkbox" at bounding box center [367, 251] width 11 height 11
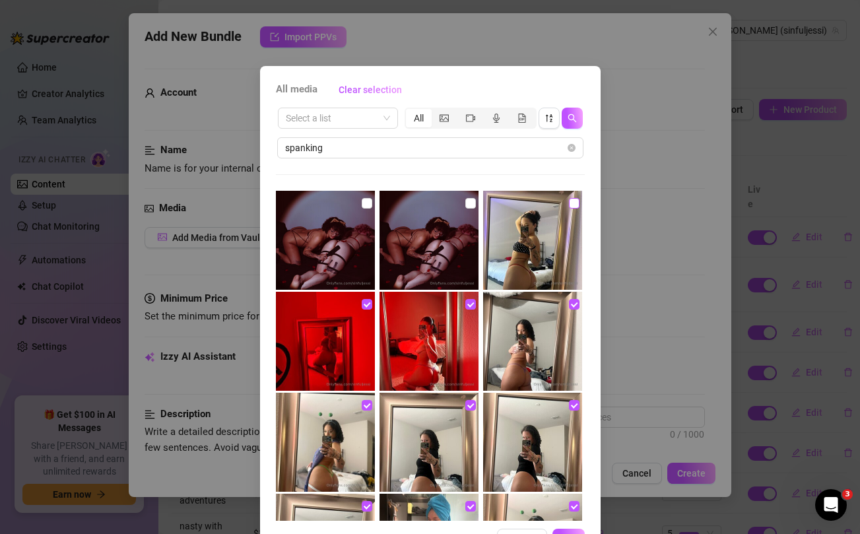
click at [573, 201] on input "checkbox" at bounding box center [574, 203] width 11 height 11
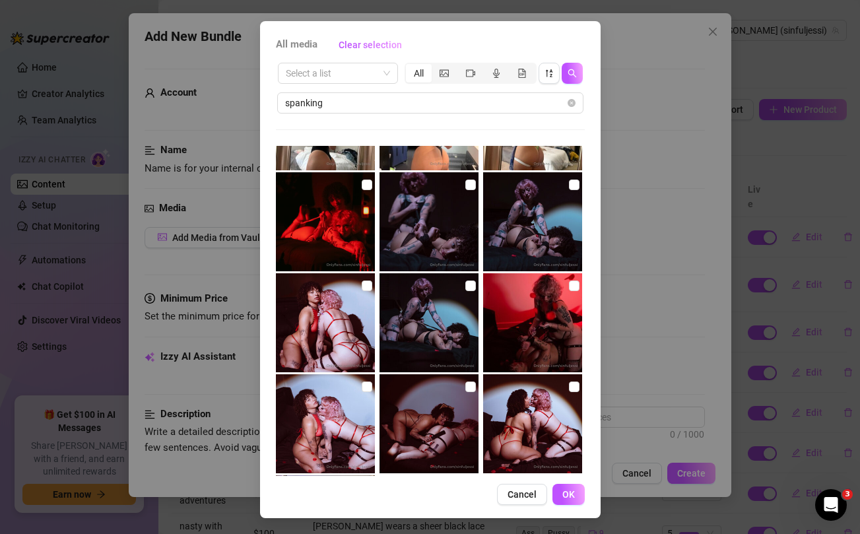
scroll to position [498, 0]
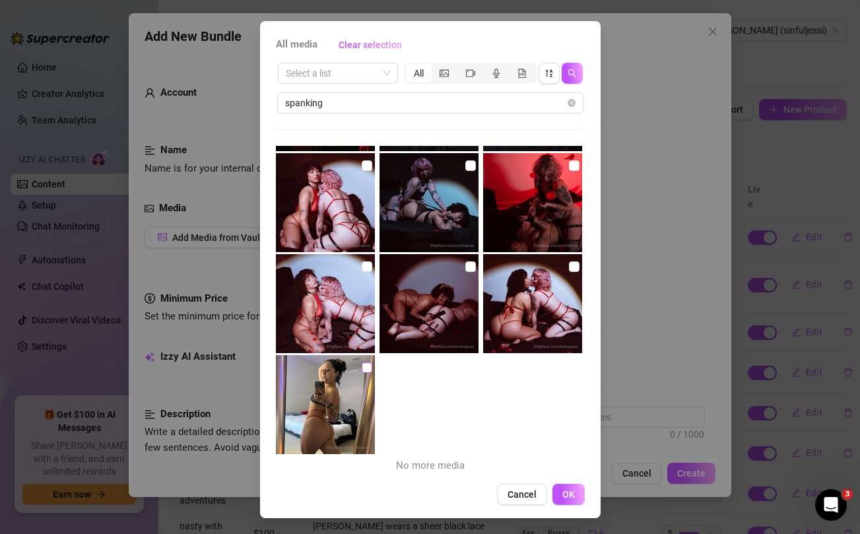
click at [369, 368] on input "checkbox" at bounding box center [367, 367] width 11 height 11
click at [568, 499] on span "OK" at bounding box center [568, 494] width 13 height 11
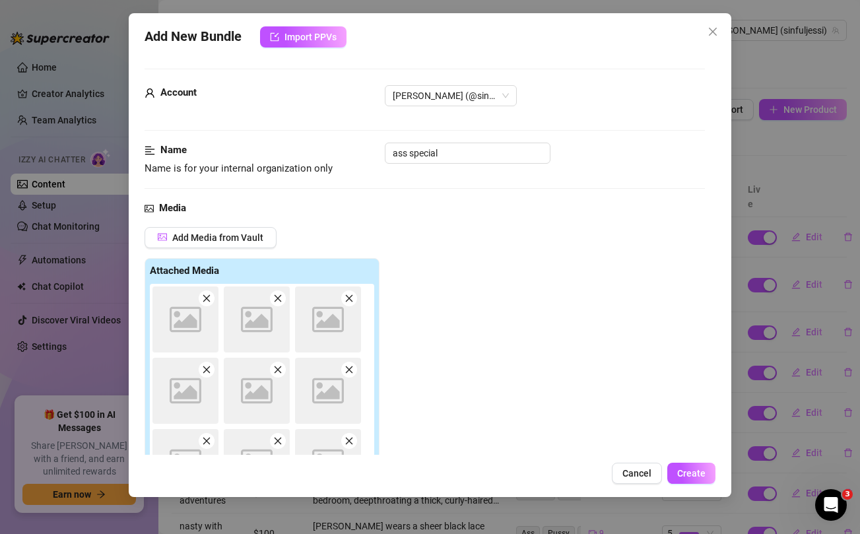
scroll to position [277, 0]
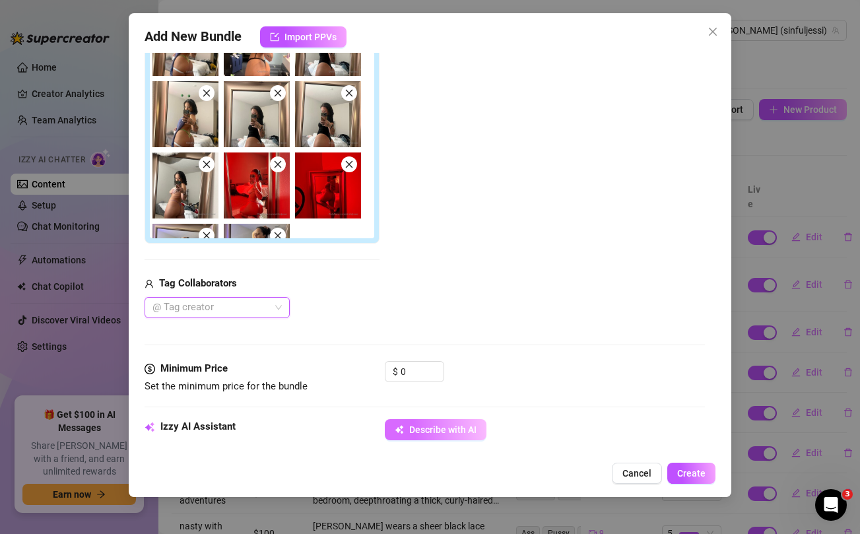
click at [441, 425] on span "Describe with AI" at bounding box center [442, 430] width 67 height 11
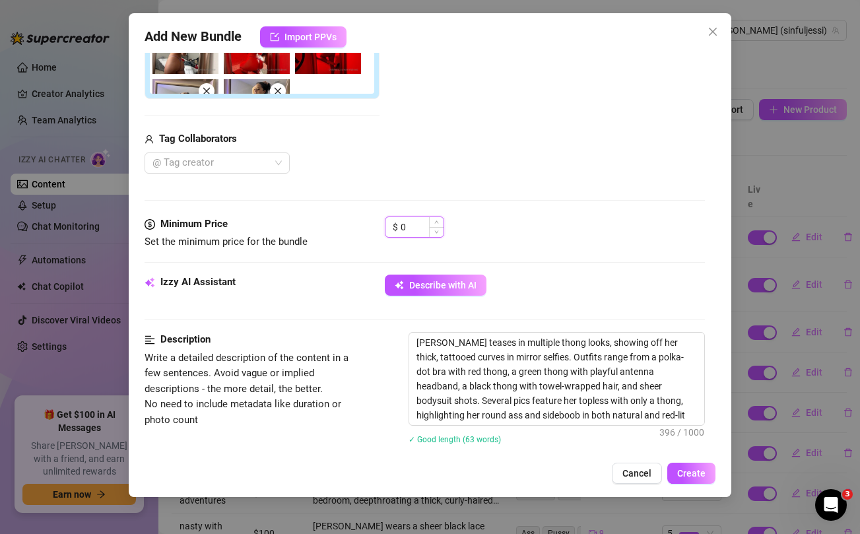
click at [415, 221] on input "0" at bounding box center [422, 227] width 43 height 20
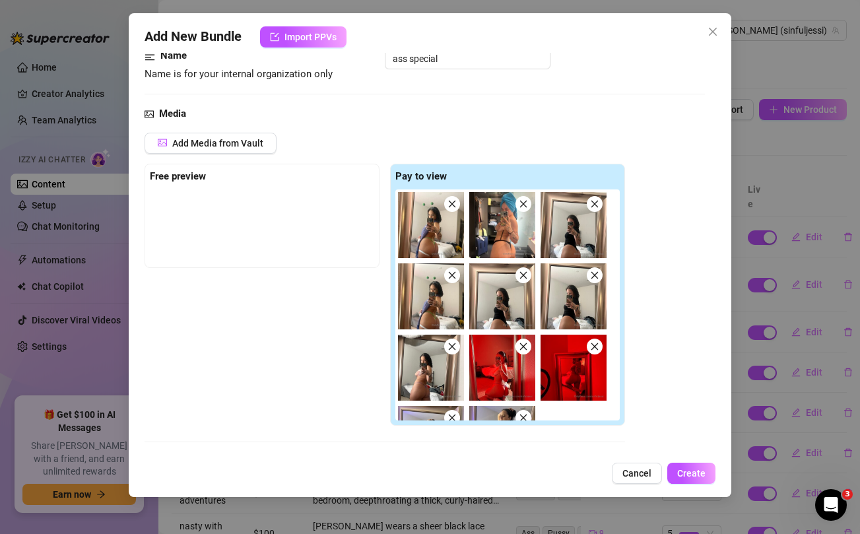
scroll to position [90, 0]
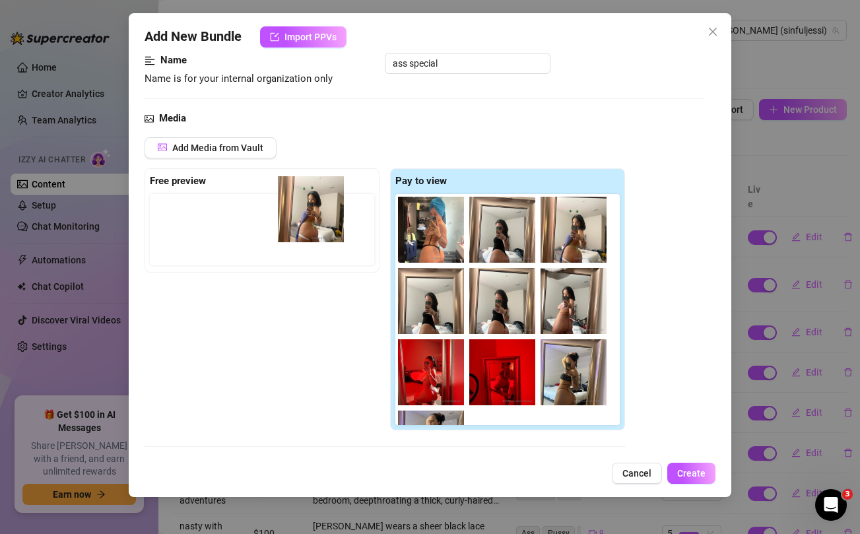
drag, startPoint x: 430, startPoint y: 232, endPoint x: 302, endPoint y: 213, distance: 129.6
click at [302, 213] on div "Free preview Pay to view" at bounding box center [385, 299] width 481 height 263
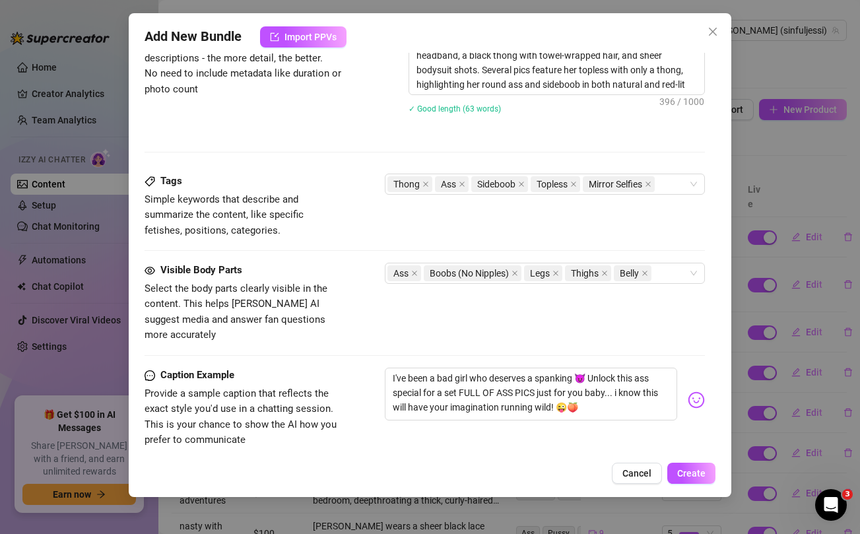
scroll to position [917, 0]
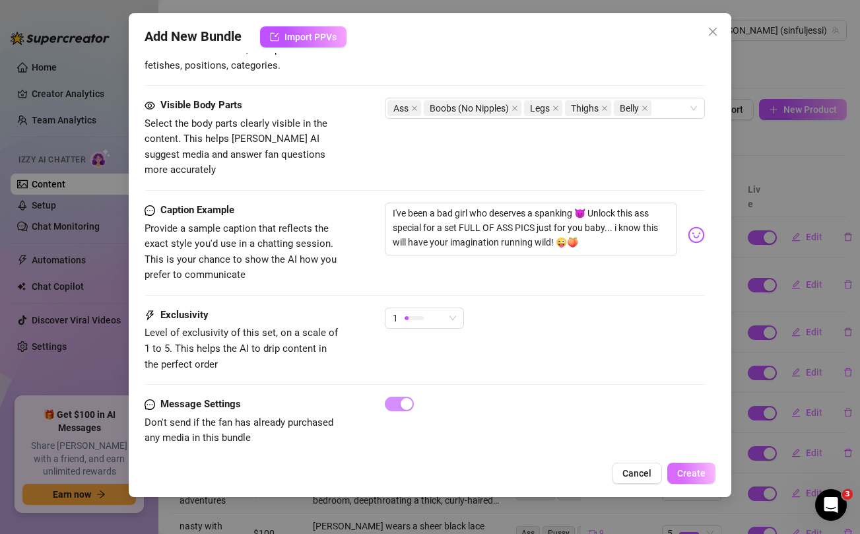
click at [695, 475] on span "Create" at bounding box center [691, 473] width 28 height 11
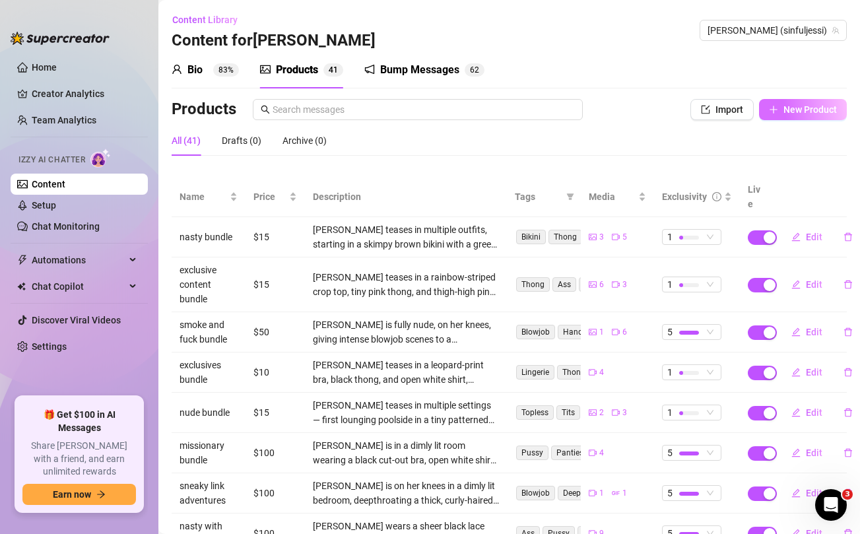
click at [796, 104] on span "New Product" at bounding box center [810, 109] width 53 height 11
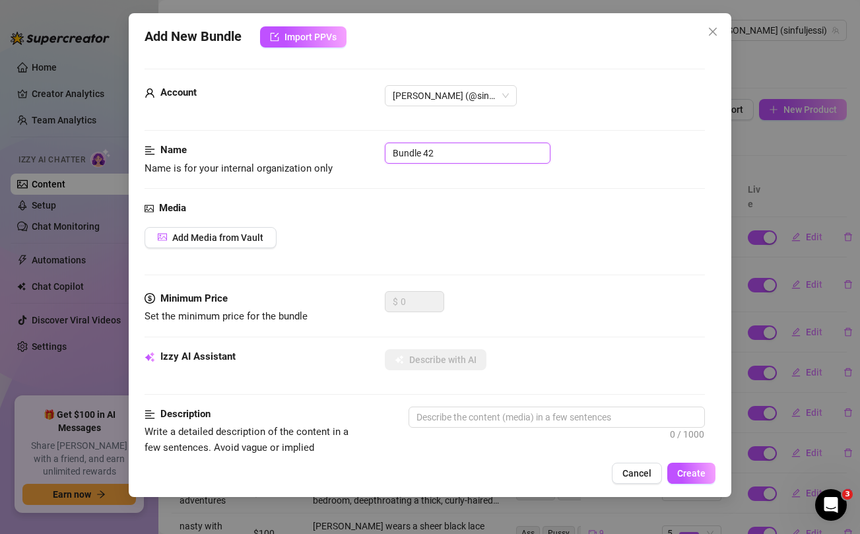
click at [467, 155] on input "Bundle 42" at bounding box center [468, 153] width 166 height 21
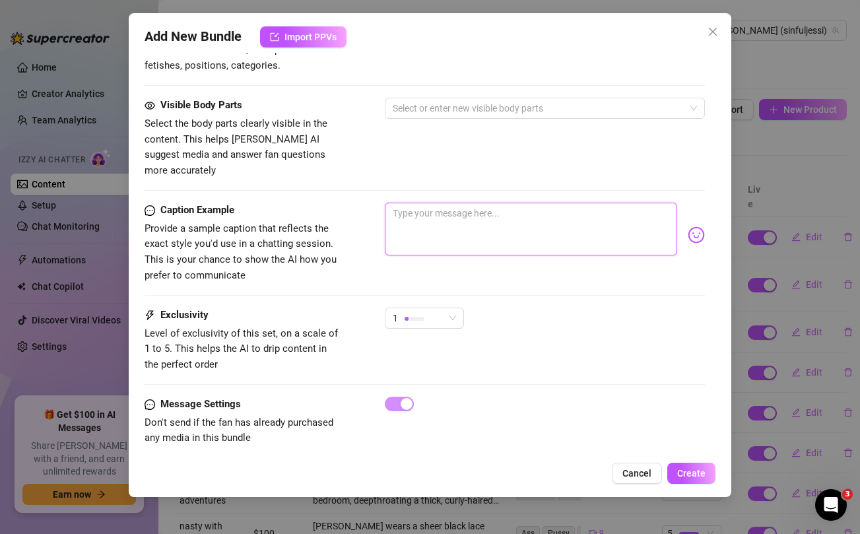
click at [465, 205] on textarea at bounding box center [531, 229] width 292 height 53
paste textarea "🚨 BRAND NEW DOGGY BUNDLE 🚨 w/ [PERSON_NAME] 🔞💦 He bent me over the chair and st…"
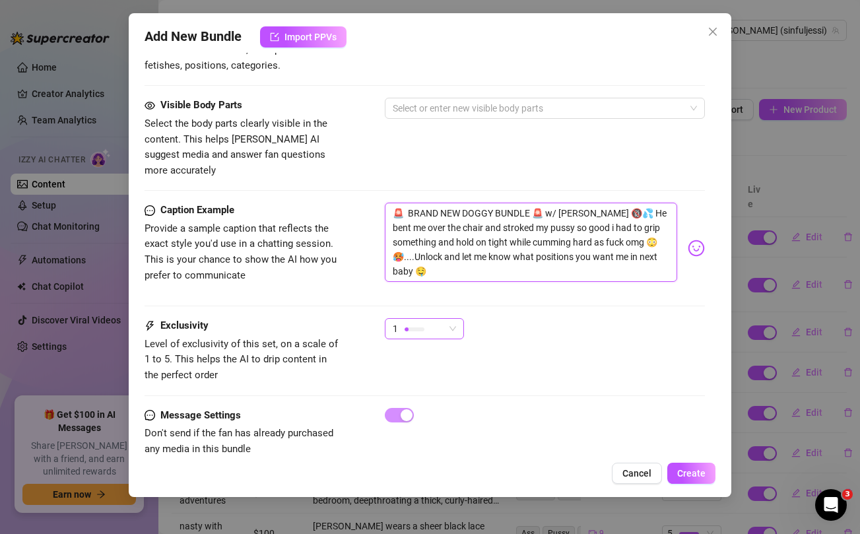
scroll to position [0, 0]
click at [443, 319] on div "1" at bounding box center [418, 329] width 51 height 20
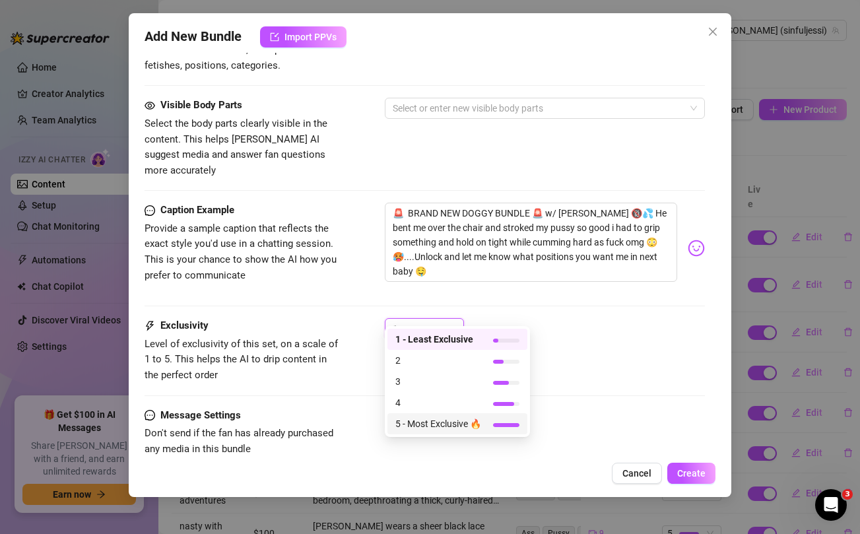
click at [430, 426] on span "5 - Most Exclusive 🔥" at bounding box center [438, 424] width 86 height 15
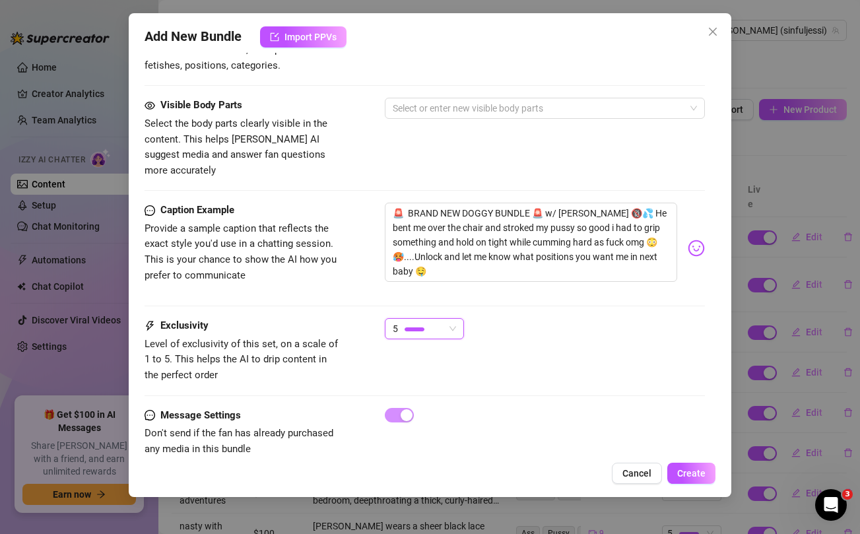
click at [592, 318] on div "5 5" at bounding box center [545, 334] width 320 height 33
click at [574, 203] on textarea "🚨 BRAND NEW DOGGY BUNDLE 🚨 w/ [PERSON_NAME] 🔞💦 He bent me over the chair and st…" at bounding box center [531, 242] width 292 height 79
click at [539, 147] on div "Visible Body Parts Select the body parts clearly visible in the content. This h…" at bounding box center [425, 138] width 560 height 81
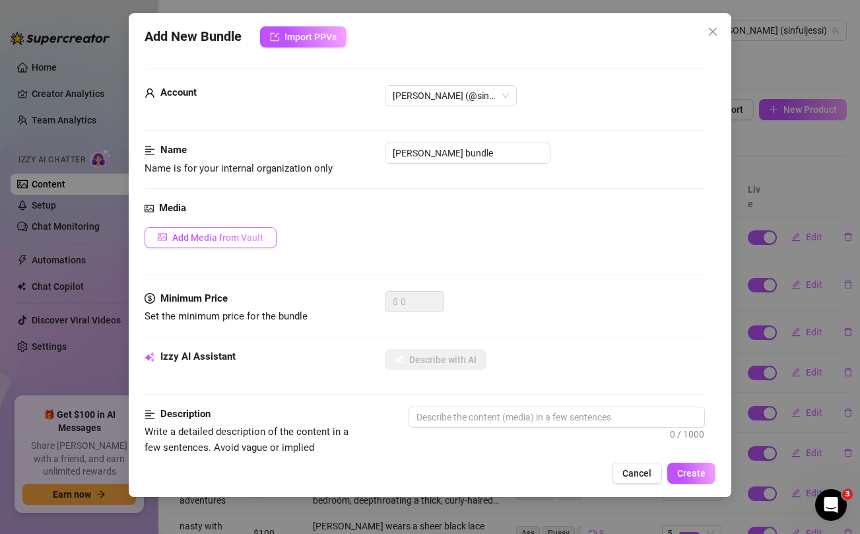
click at [237, 231] on button "Add Media from Vault" at bounding box center [211, 237] width 132 height 21
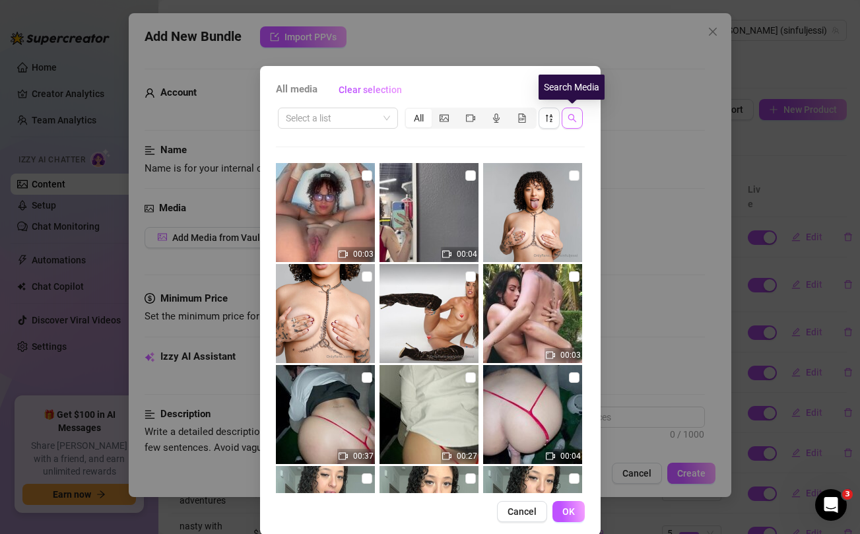
click at [568, 114] on icon "search" at bounding box center [572, 118] width 9 height 9
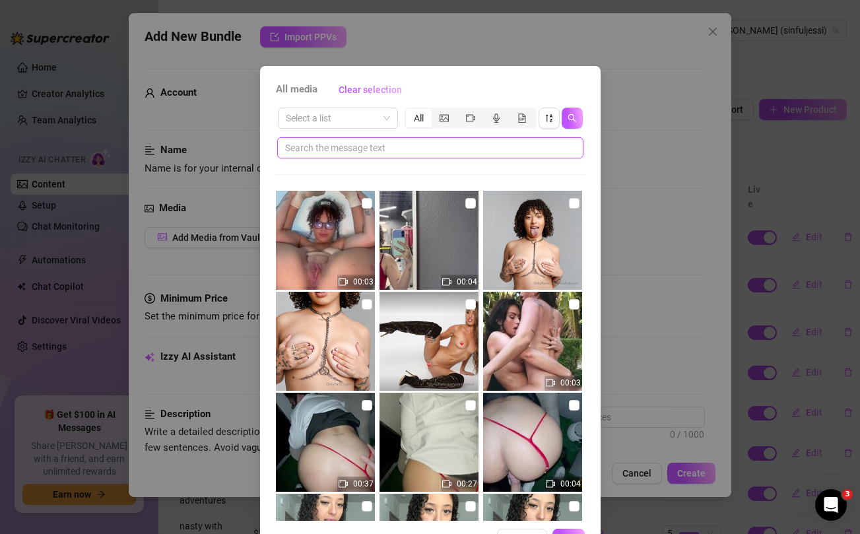
click at [475, 147] on input "text" at bounding box center [425, 148] width 280 height 15
paste input "JoshLee"
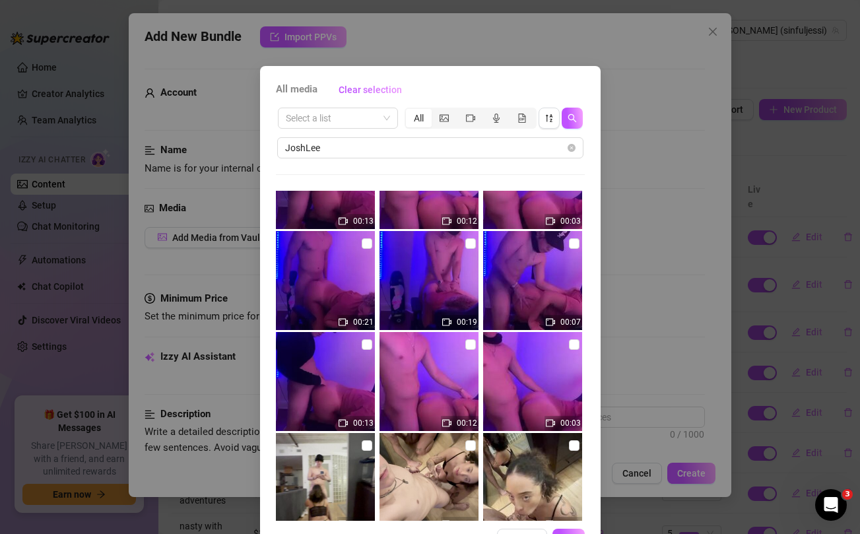
scroll to position [168, 0]
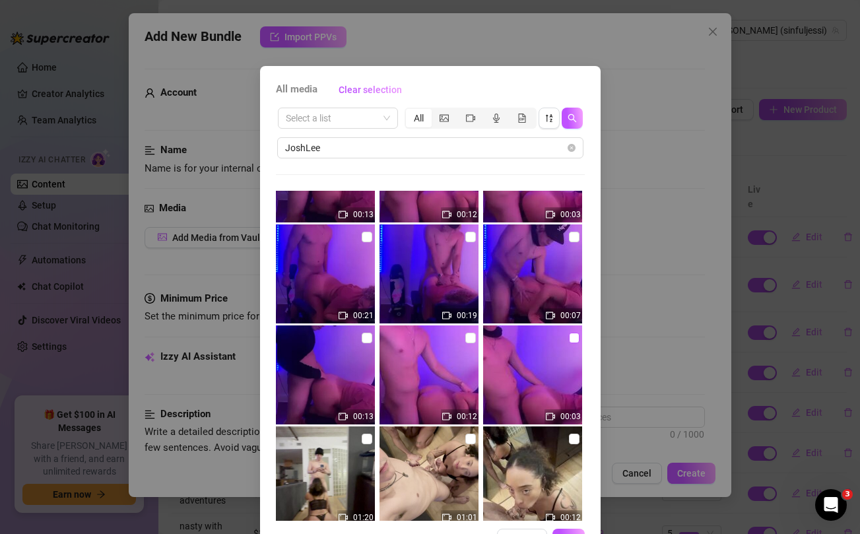
click at [572, 336] on input "checkbox" at bounding box center [574, 338] width 11 height 11
click at [468, 339] on input "checkbox" at bounding box center [470, 338] width 11 height 11
click at [367, 338] on input "checkbox" at bounding box center [367, 338] width 11 height 11
click at [370, 241] on input "checkbox" at bounding box center [367, 237] width 11 height 11
click at [476, 236] on img at bounding box center [429, 273] width 99 height 99
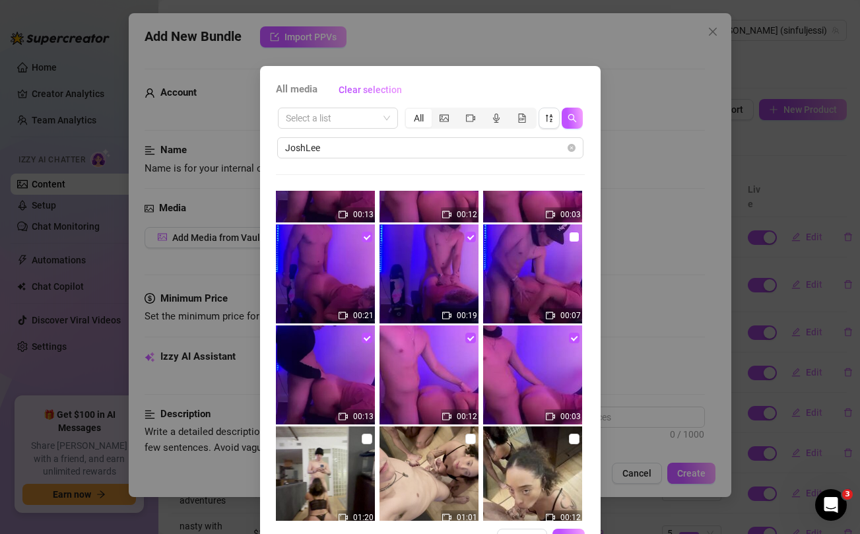
click at [573, 238] on input "checkbox" at bounding box center [574, 237] width 11 height 11
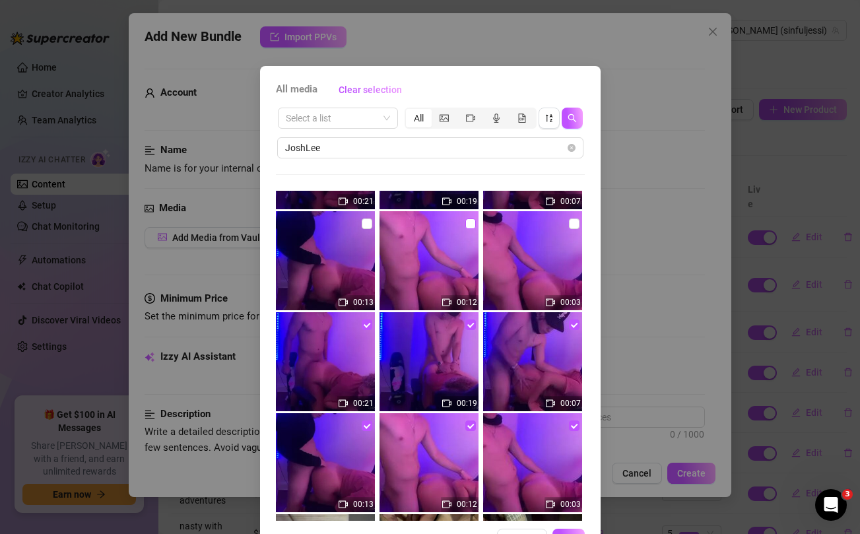
click at [471, 222] on input "checkbox" at bounding box center [470, 224] width 11 height 11
click at [572, 223] on input "checkbox" at bounding box center [574, 224] width 11 height 11
click at [370, 224] on input "checkbox" at bounding box center [367, 224] width 11 height 11
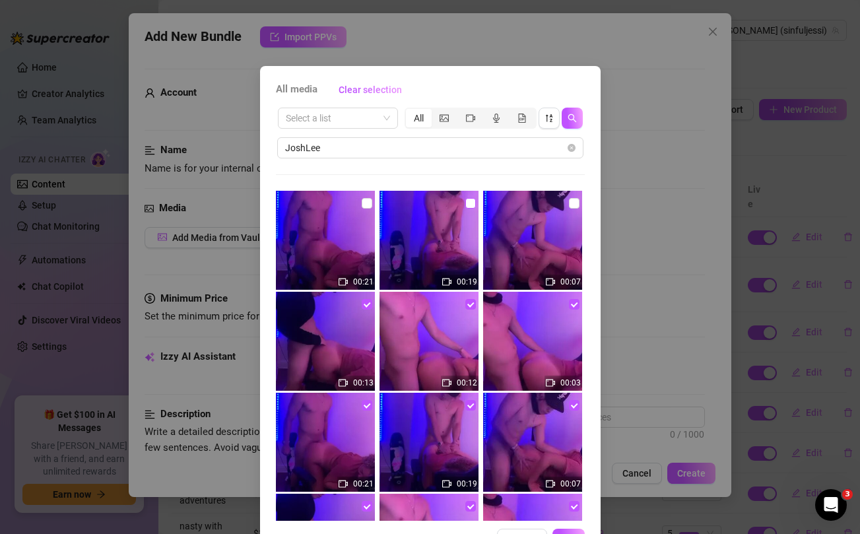
click at [366, 203] on input "checkbox" at bounding box center [367, 203] width 11 height 11
click at [472, 201] on input "checkbox" at bounding box center [470, 203] width 11 height 11
click at [572, 203] on input "checkbox" at bounding box center [574, 203] width 11 height 11
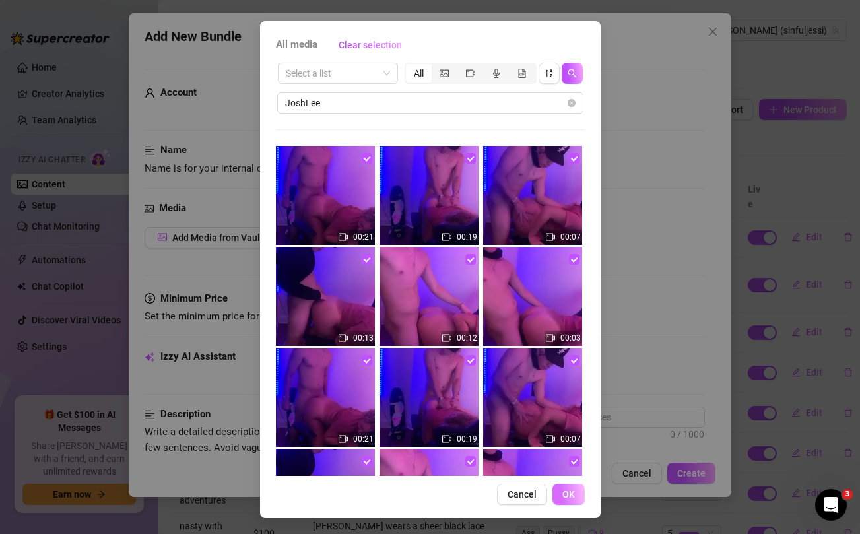
click at [572, 492] on span "OK" at bounding box center [568, 494] width 13 height 11
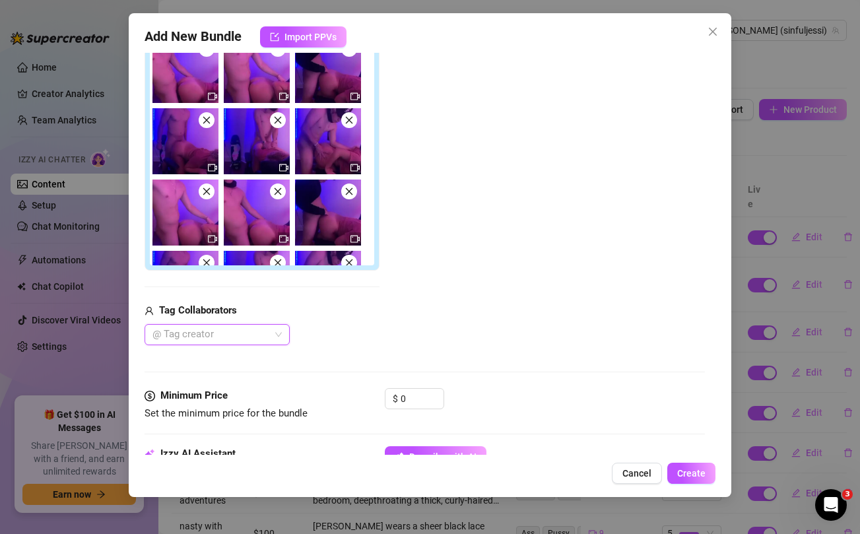
scroll to position [297, 0]
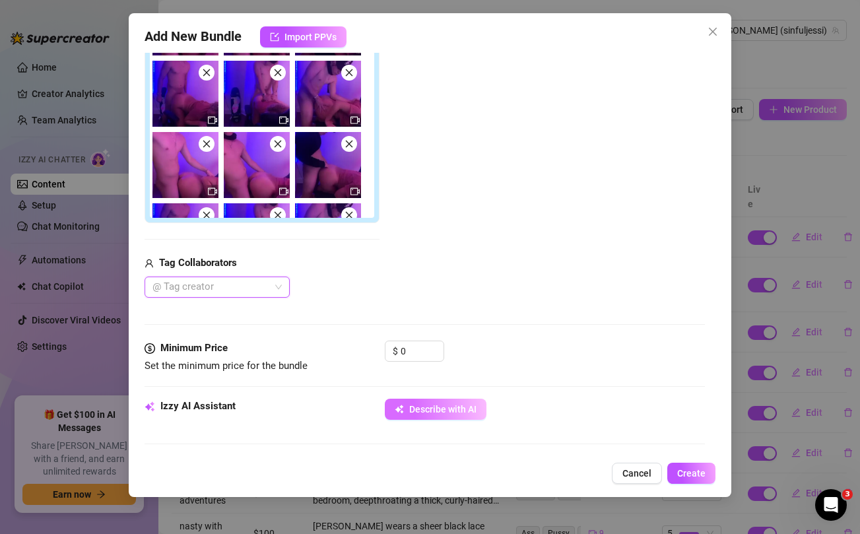
click at [453, 410] on span "Describe with AI" at bounding box center [442, 409] width 67 height 11
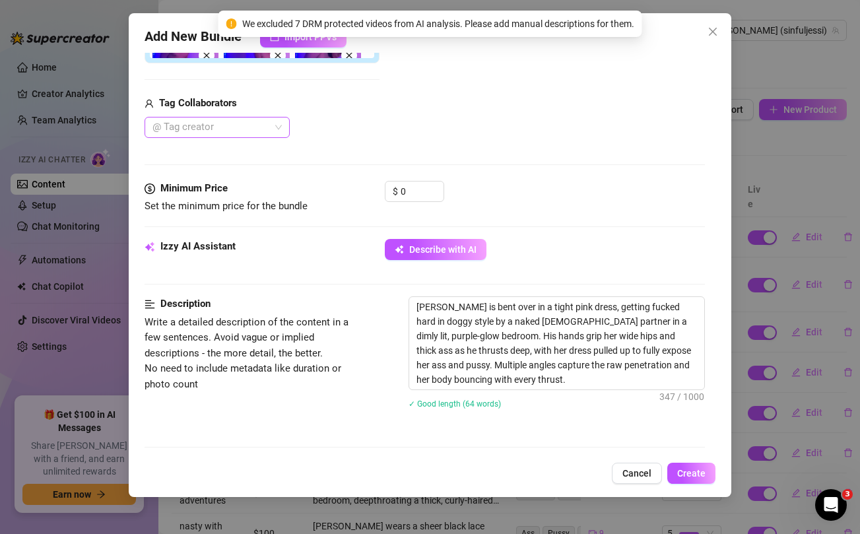
click at [269, 128] on div at bounding box center [210, 127] width 126 height 18
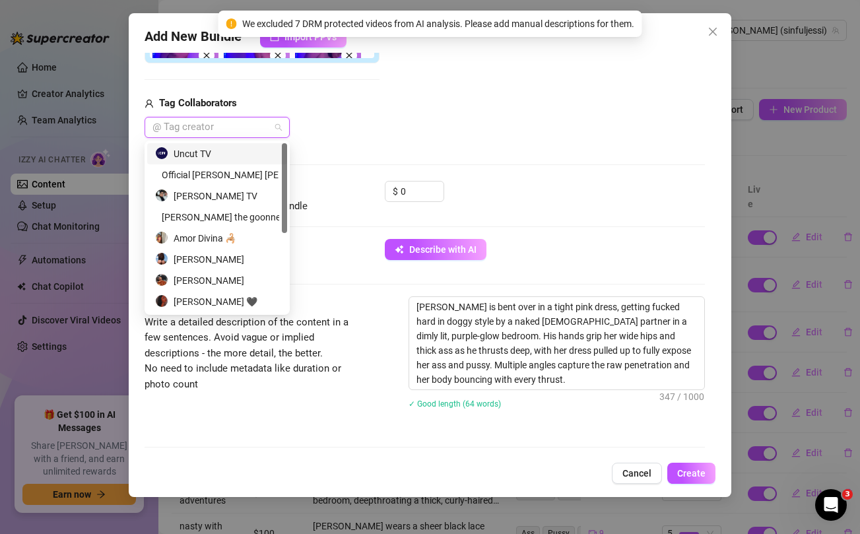
click at [248, 156] on div "Uncut TV" at bounding box center [217, 154] width 124 height 15
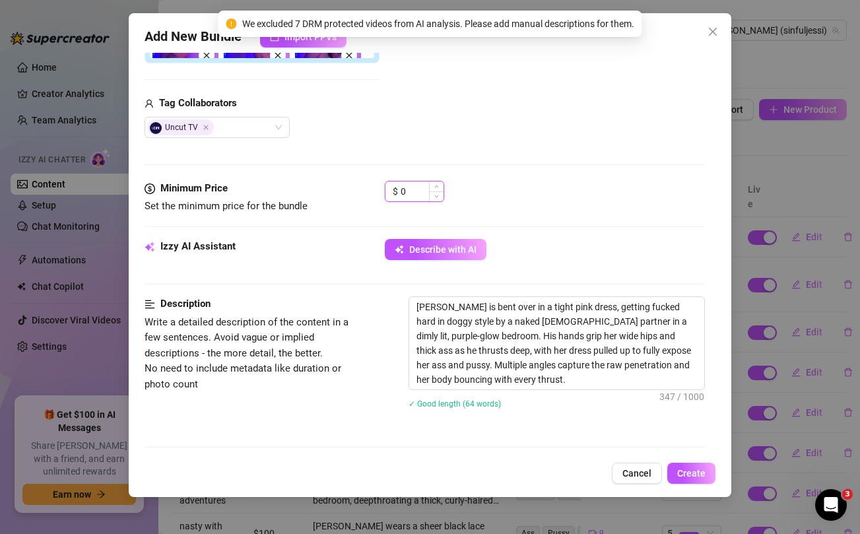
click at [407, 194] on input "0" at bounding box center [422, 192] width 43 height 20
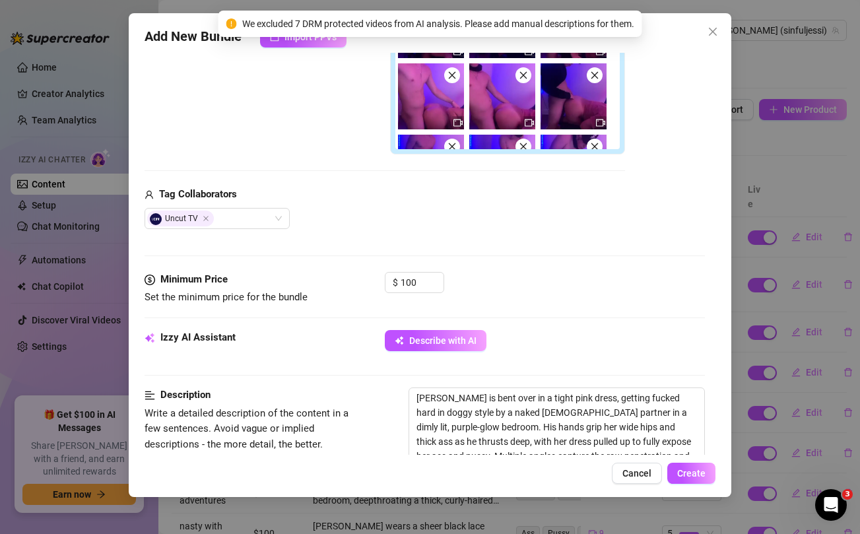
scroll to position [112, 0]
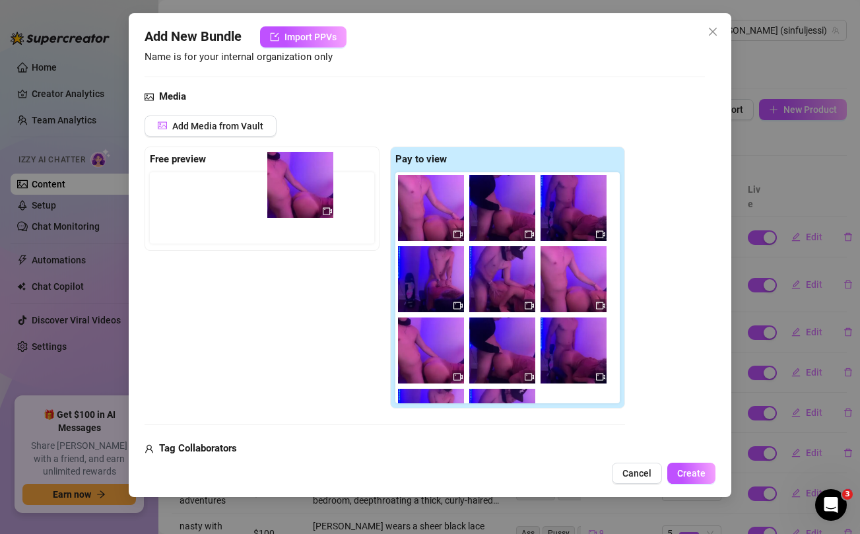
drag, startPoint x: 423, startPoint y: 206, endPoint x: 282, endPoint y: 184, distance: 143.1
click at [282, 184] on div "Free preview Pay to view" at bounding box center [385, 278] width 481 height 263
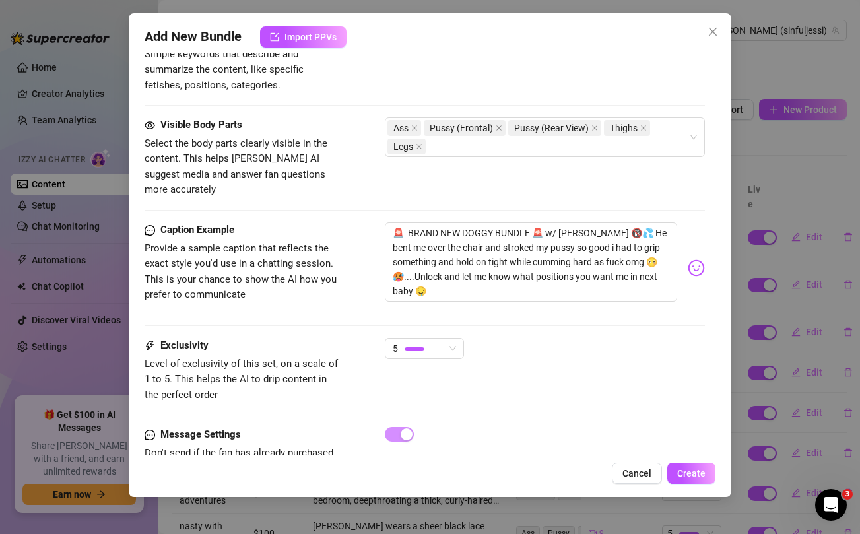
scroll to position [913, 0]
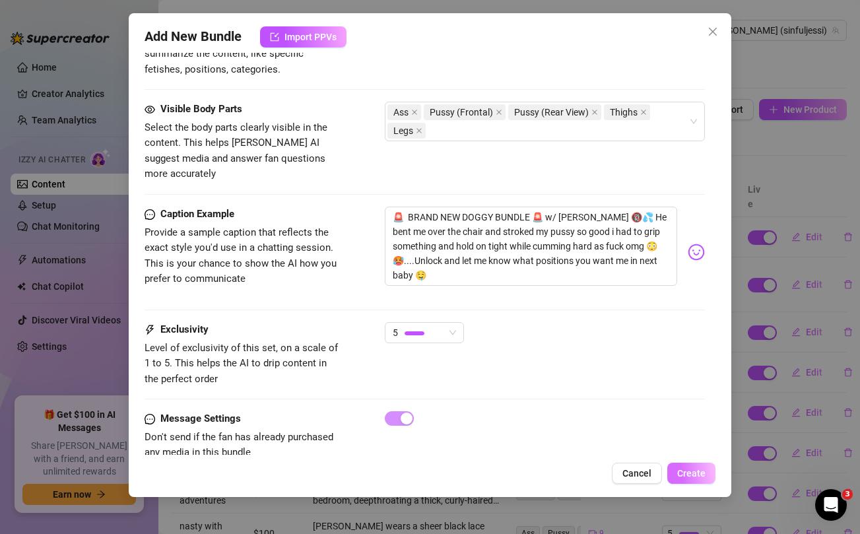
click at [696, 469] on span "Create" at bounding box center [691, 473] width 28 height 11
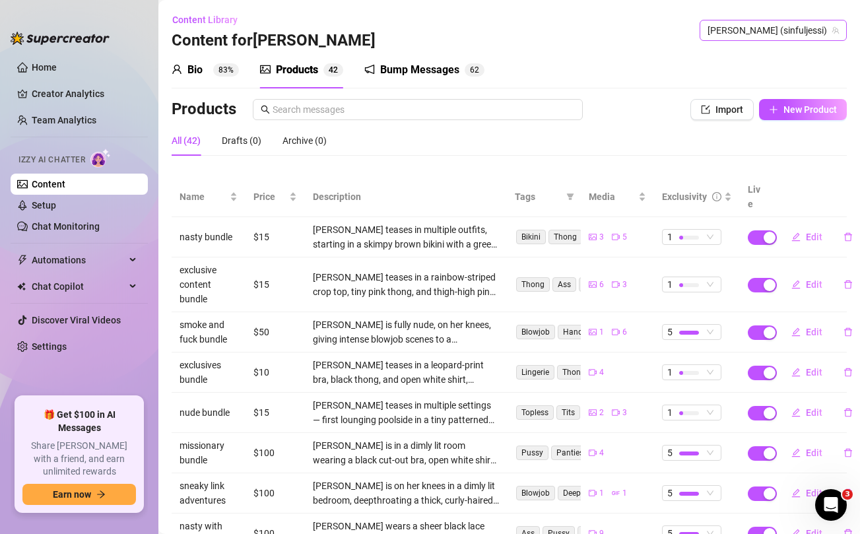
click at [777, 36] on span "[PERSON_NAME] (sinfuljessi)" at bounding box center [773, 30] width 131 height 20
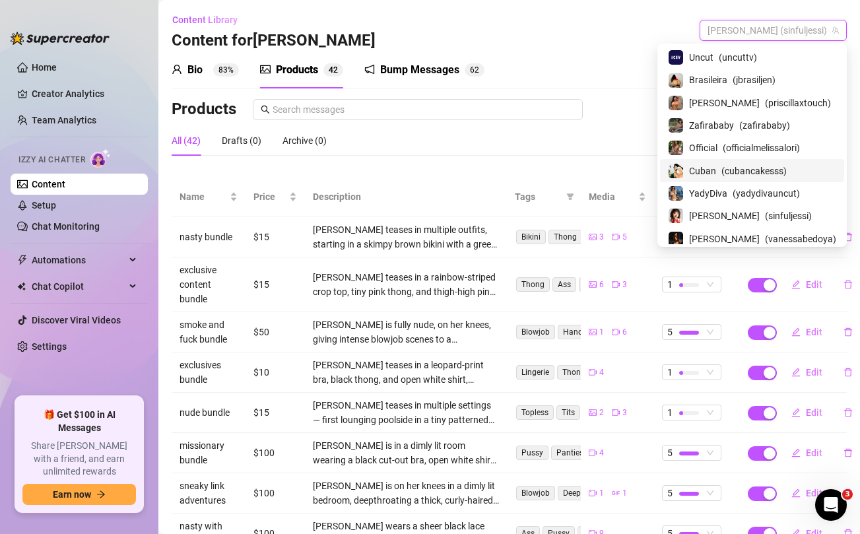
scroll to position [94, 0]
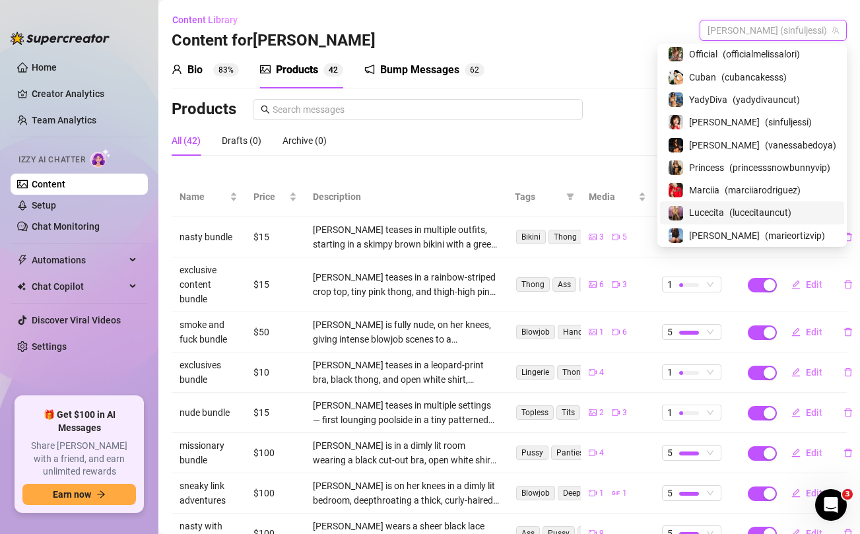
click at [716, 214] on span "Lucecita" at bounding box center [706, 212] width 35 height 15
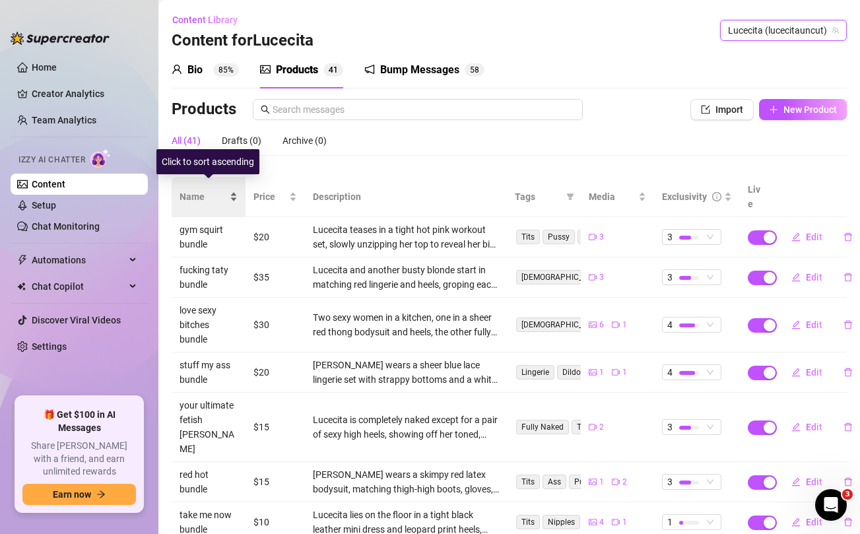
click at [191, 190] on span "Name" at bounding box center [204, 196] width 48 height 15
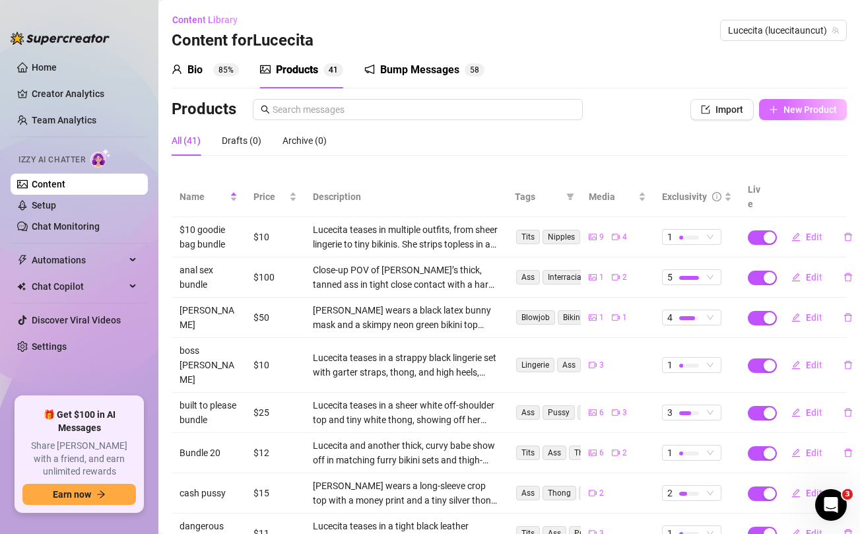
click at [803, 101] on button "New Product" at bounding box center [803, 109] width 88 height 21
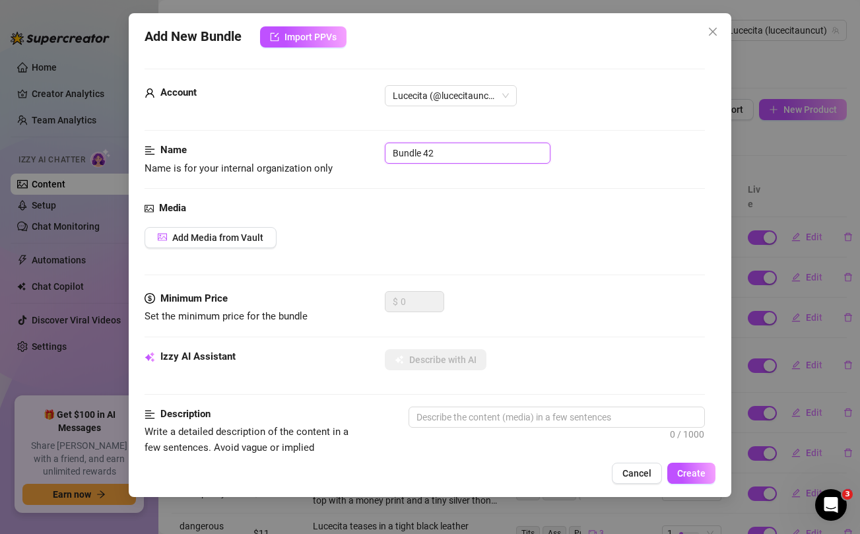
click at [510, 156] on input "Bundle 42" at bounding box center [468, 153] width 166 height 21
click at [412, 215] on div "Media" at bounding box center [425, 209] width 560 height 16
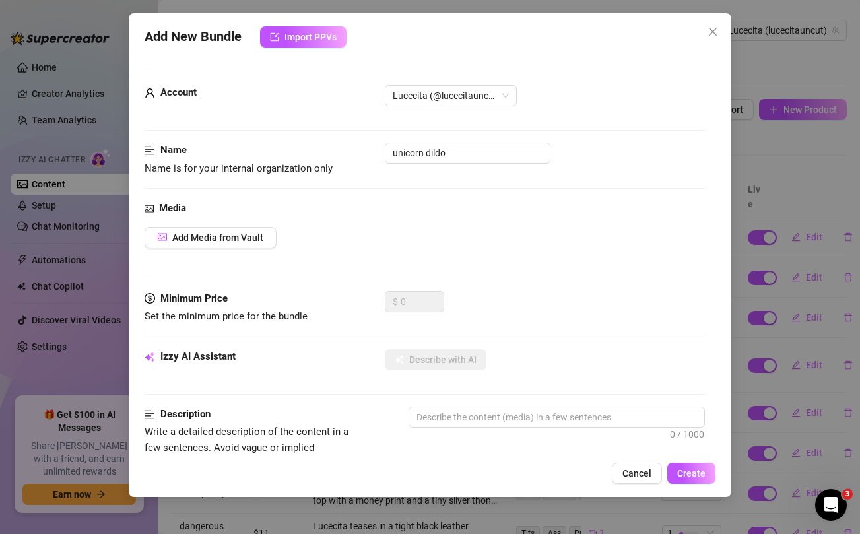
scroll to position [537, 0]
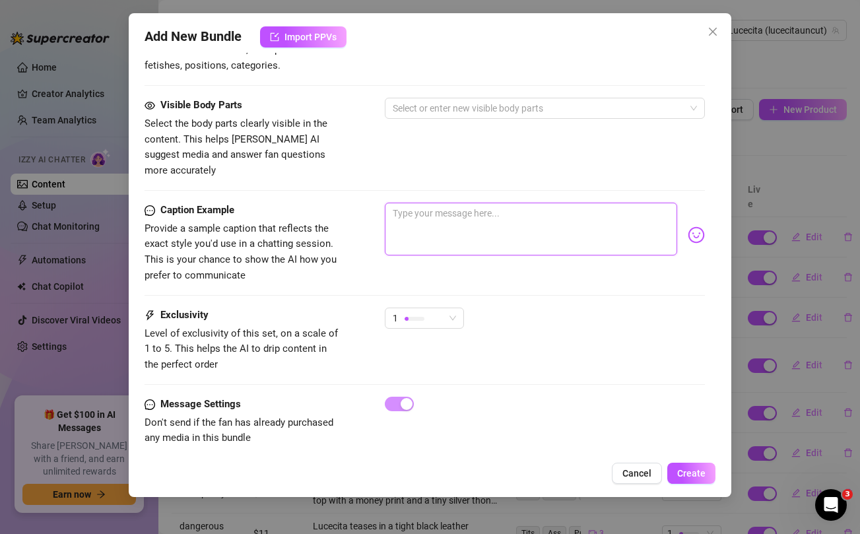
click at [434, 211] on textarea at bounding box center [531, 229] width 292 height 53
paste textarea "Unicorn Dildo 🦄 xxx tape where you can see me play with my pussy before letting…"
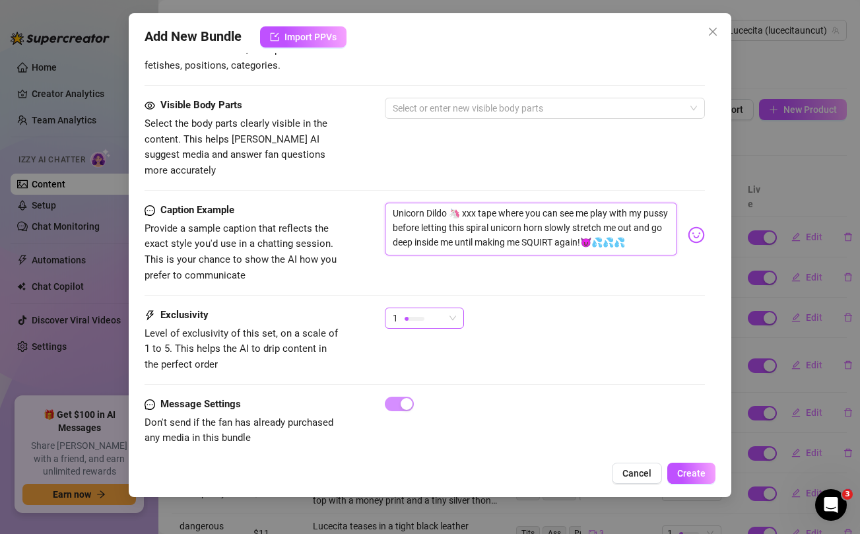
click at [441, 308] on div "1" at bounding box center [418, 318] width 51 height 20
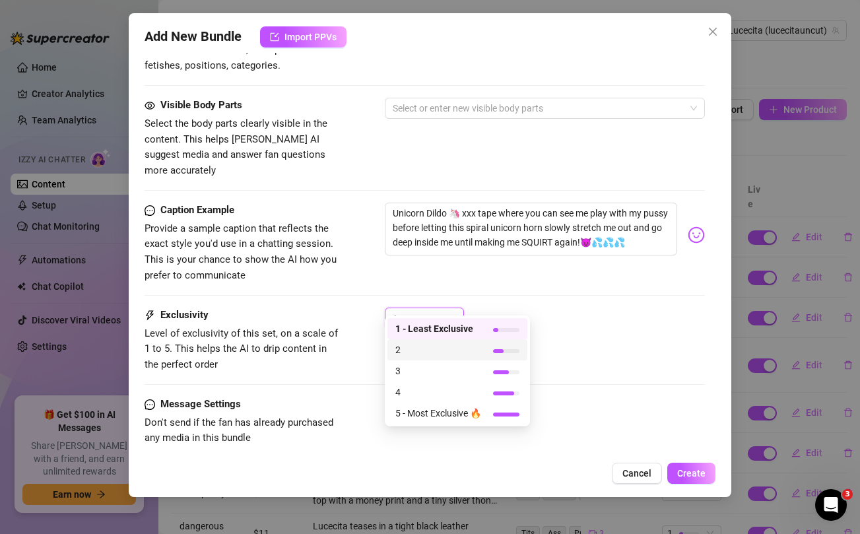
click at [416, 355] on span "2" at bounding box center [438, 350] width 86 height 15
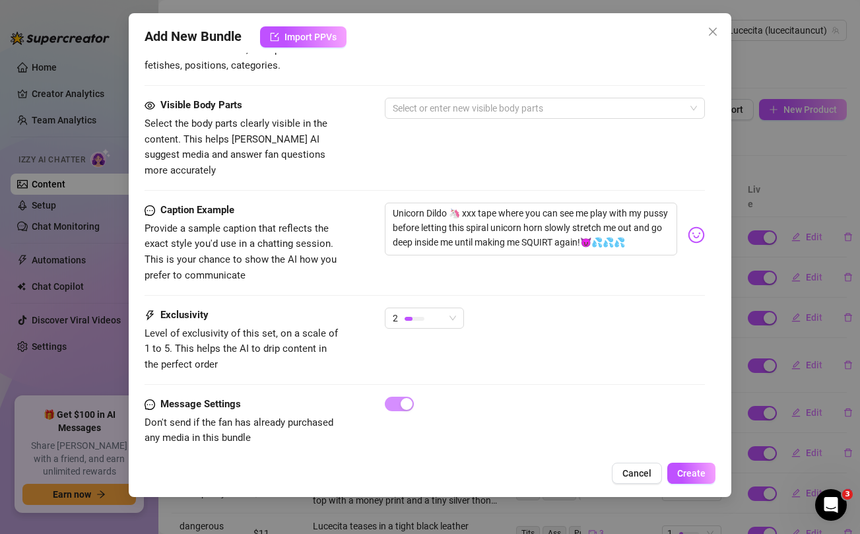
click at [362, 254] on div "Caption Example Provide a sample caption that reflects the exact style you'd us…" at bounding box center [425, 243] width 560 height 81
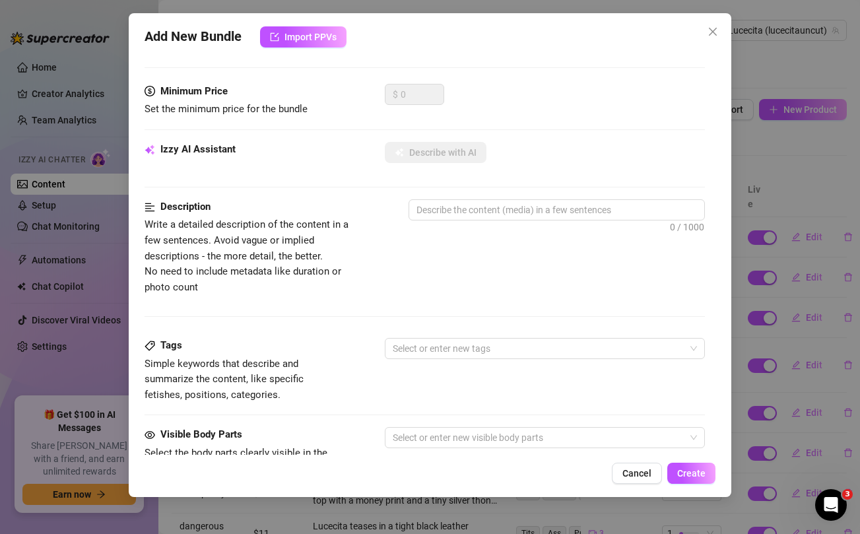
scroll to position [0, 0]
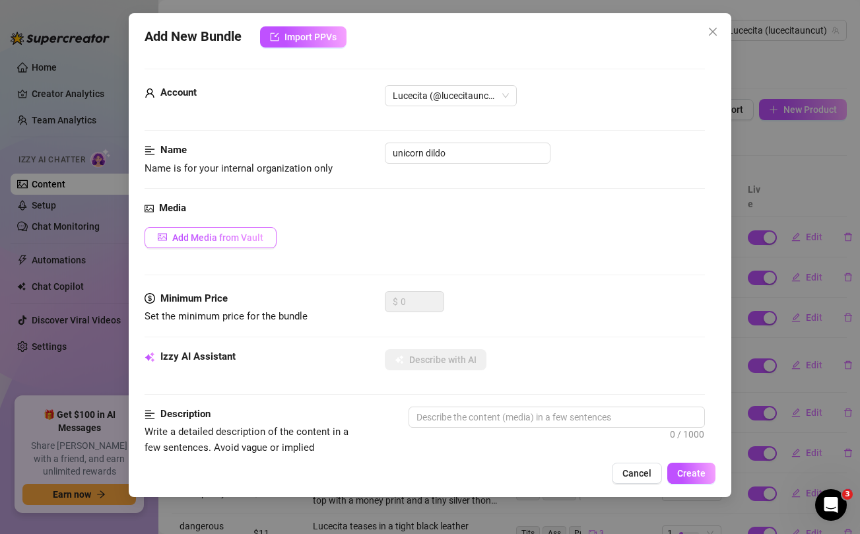
click at [224, 243] on button "Add Media from Vault" at bounding box center [211, 237] width 132 height 21
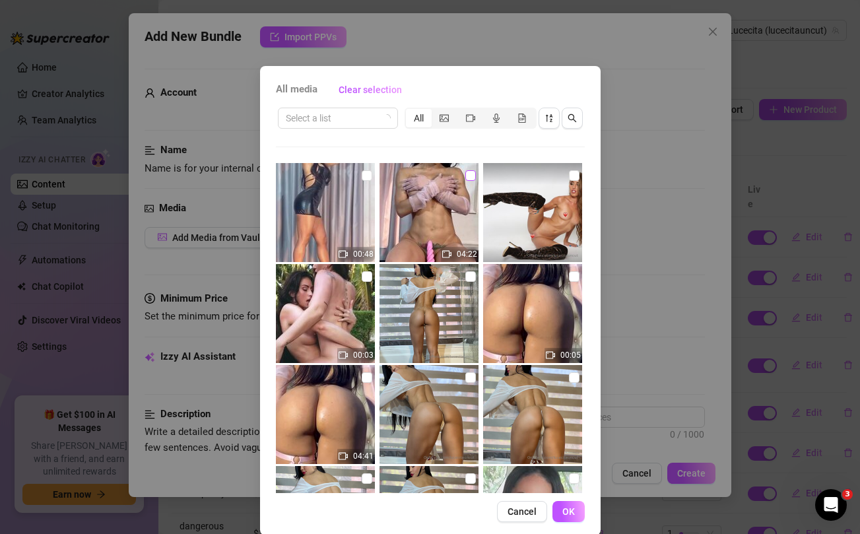
click at [473, 171] on input "checkbox" at bounding box center [470, 175] width 11 height 11
click at [570, 121] on icon "search" at bounding box center [572, 118] width 9 height 9
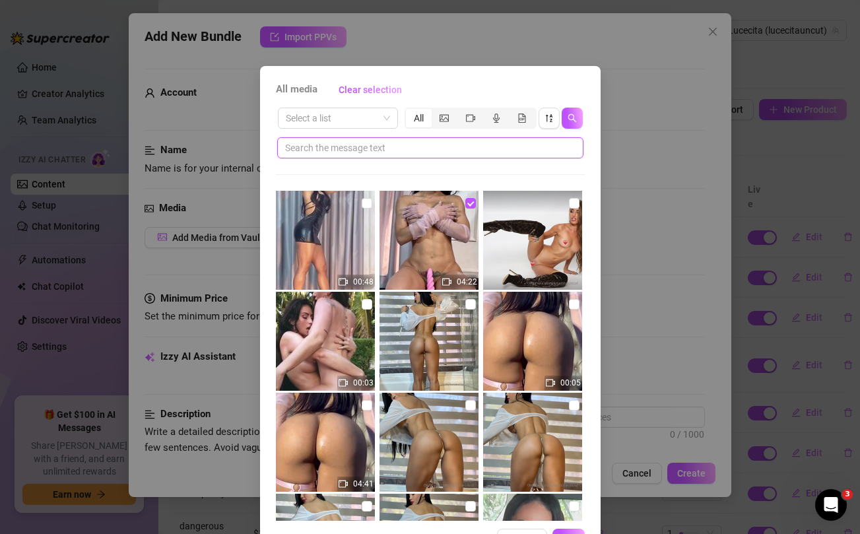
click at [415, 149] on input "text" at bounding box center [425, 148] width 280 height 15
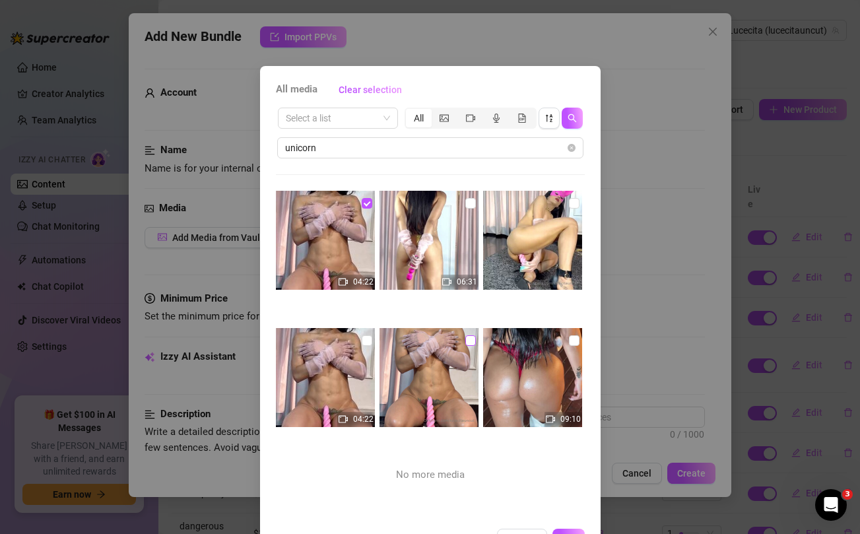
click at [472, 341] on input "checkbox" at bounding box center [470, 340] width 11 height 11
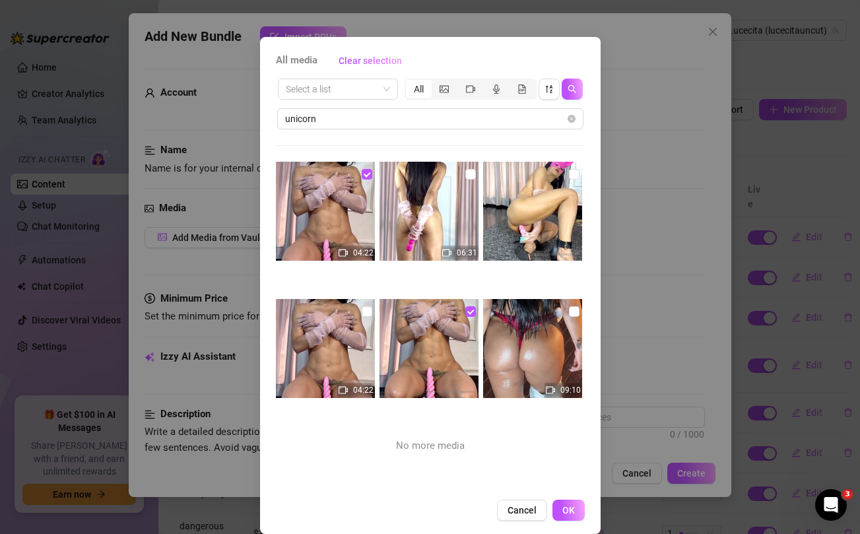
scroll to position [38, 0]
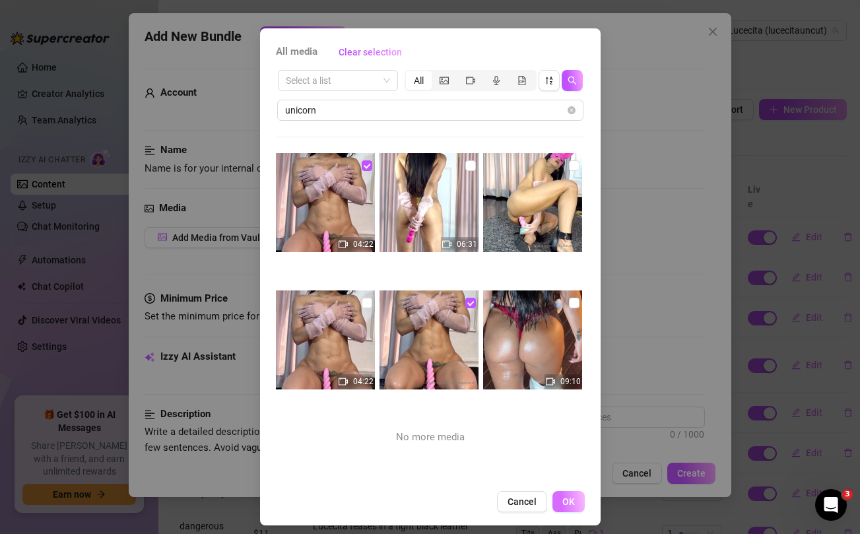
click at [571, 498] on span "OK" at bounding box center [568, 501] width 13 height 11
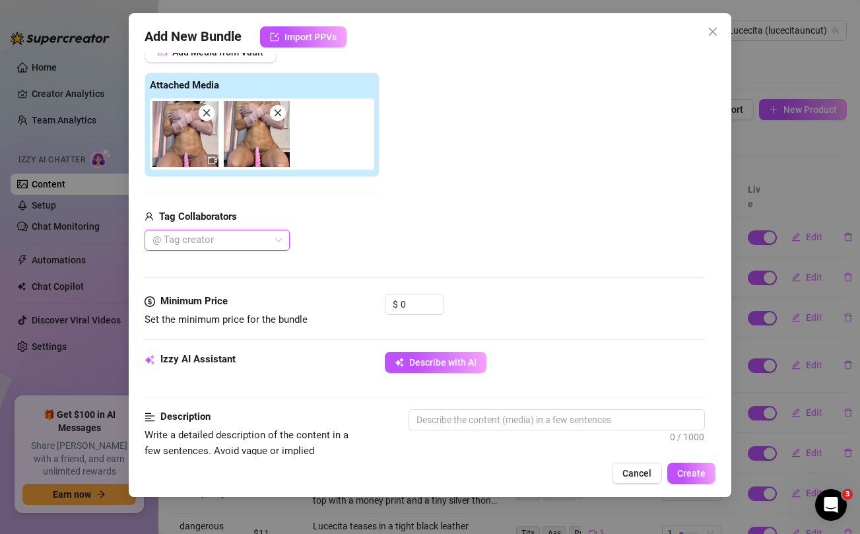
scroll to position [232, 0]
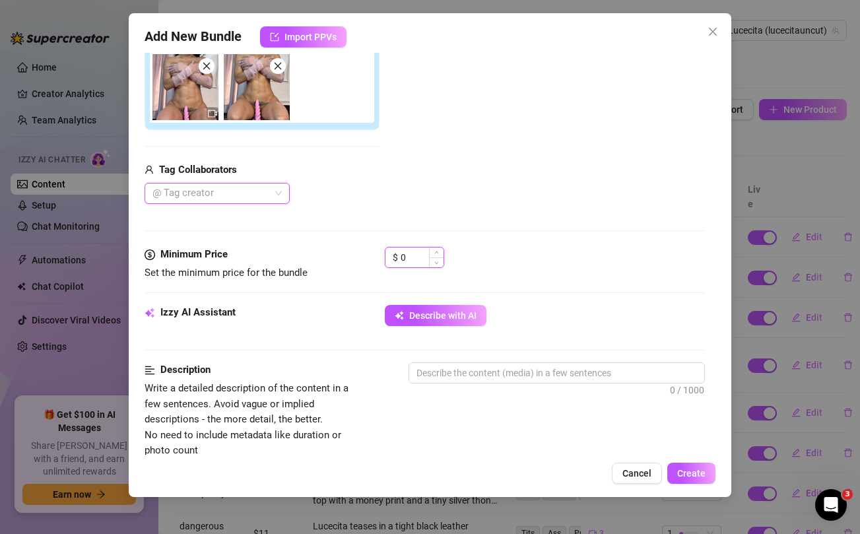
click at [409, 263] on input "0" at bounding box center [422, 258] width 43 height 20
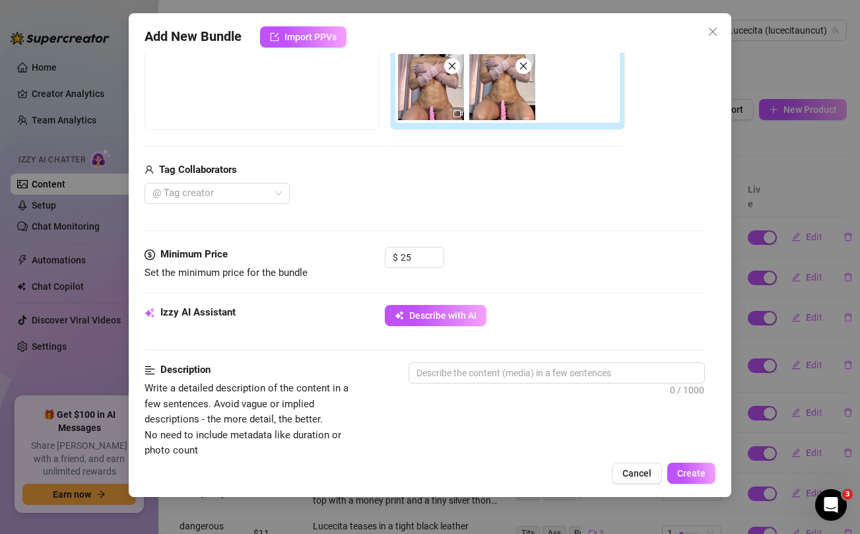
click at [404, 156] on div "Add Media from Vault Free preview Pay to view Tag Collaborators @ Tag creator" at bounding box center [385, 100] width 481 height 210
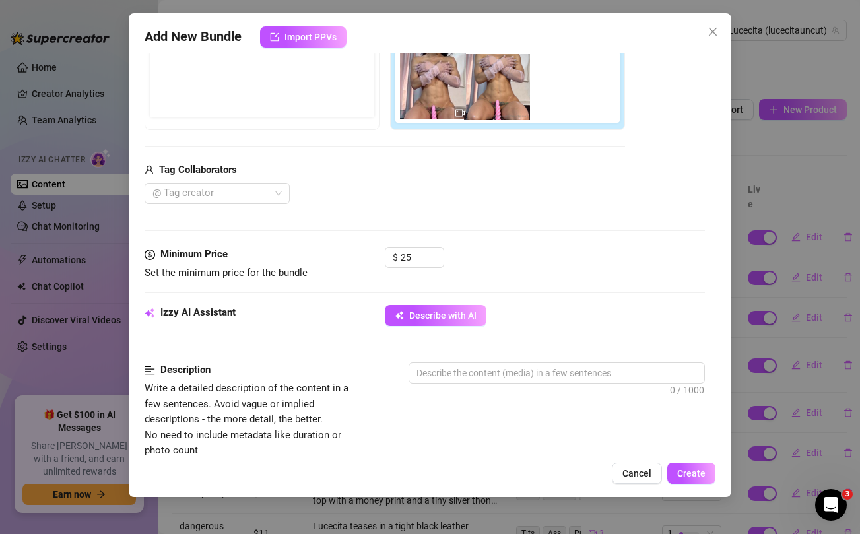
click at [428, 97] on div at bounding box center [510, 86] width 230 height 71
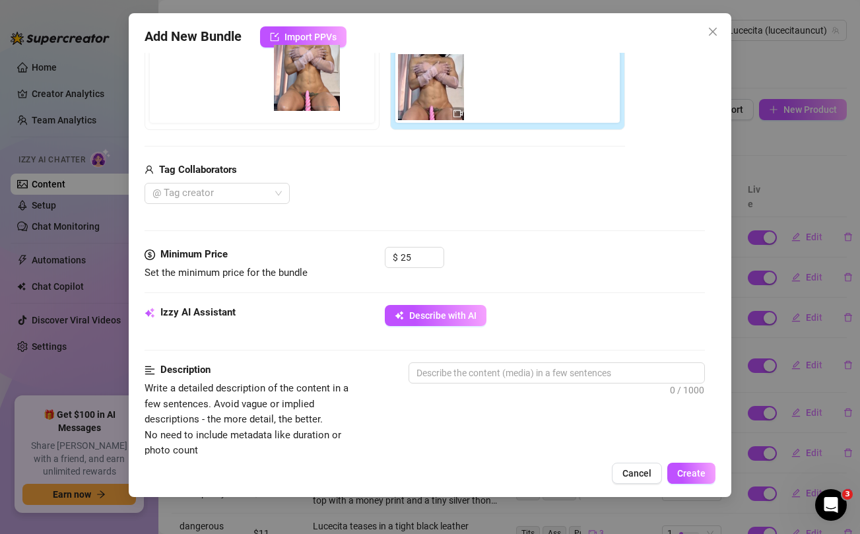
drag, startPoint x: 511, startPoint y: 102, endPoint x: 306, endPoint y: 92, distance: 204.9
click at [306, 92] on div "Free preview Pay to view" at bounding box center [385, 78] width 481 height 104
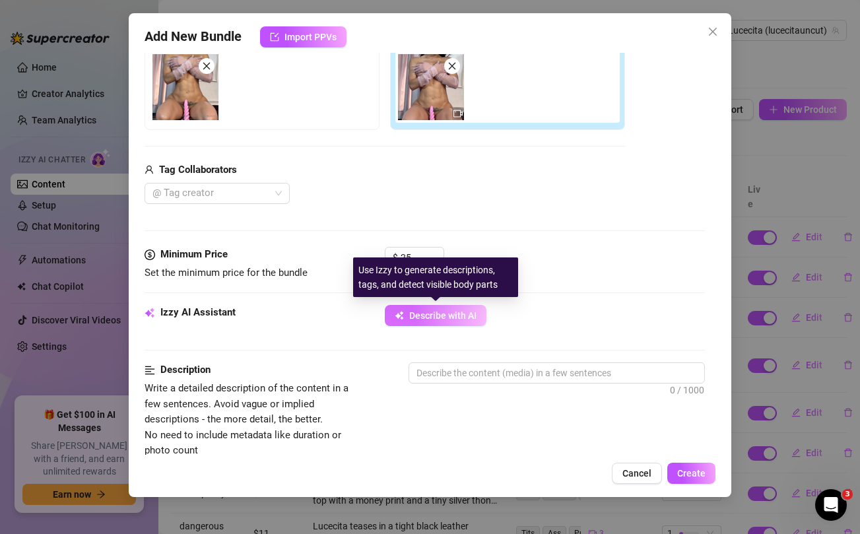
click at [447, 315] on span "Describe with AI" at bounding box center [442, 315] width 67 height 11
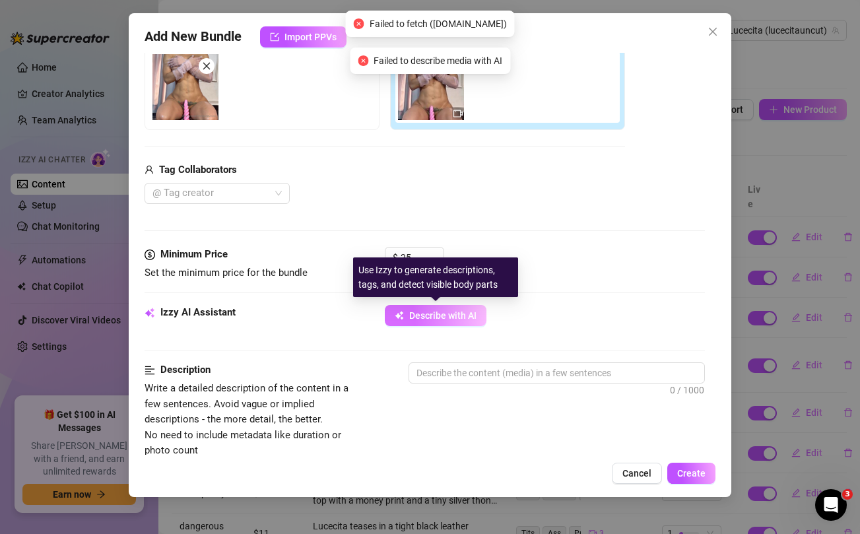
click at [447, 315] on span "Describe with AI" at bounding box center [442, 315] width 67 height 11
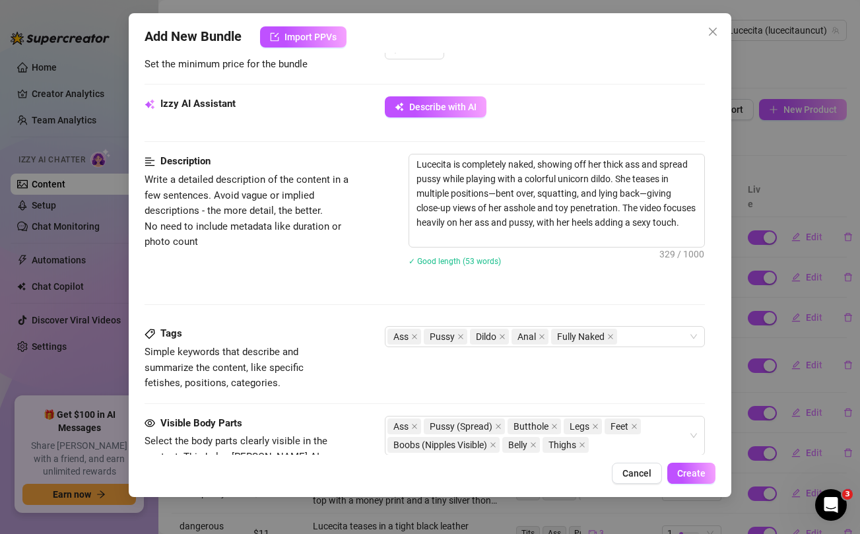
scroll to position [759, 0]
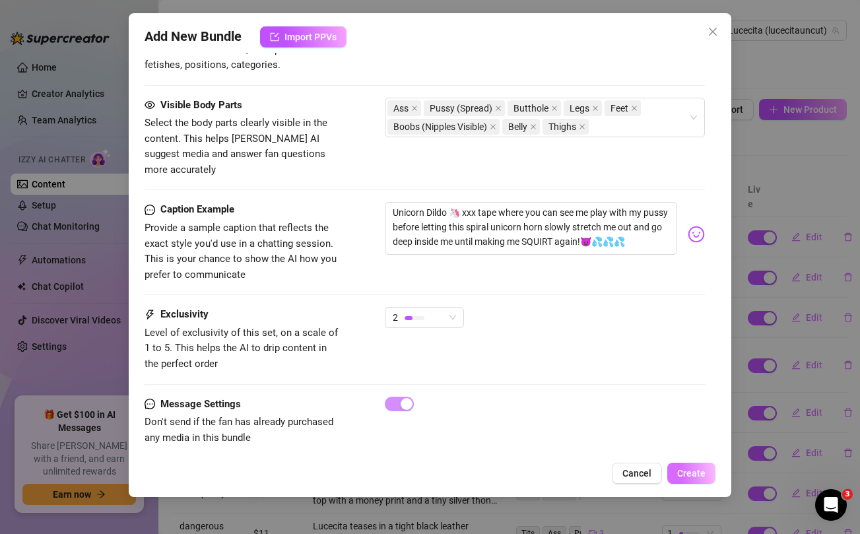
click at [690, 474] on span "Create" at bounding box center [691, 473] width 28 height 11
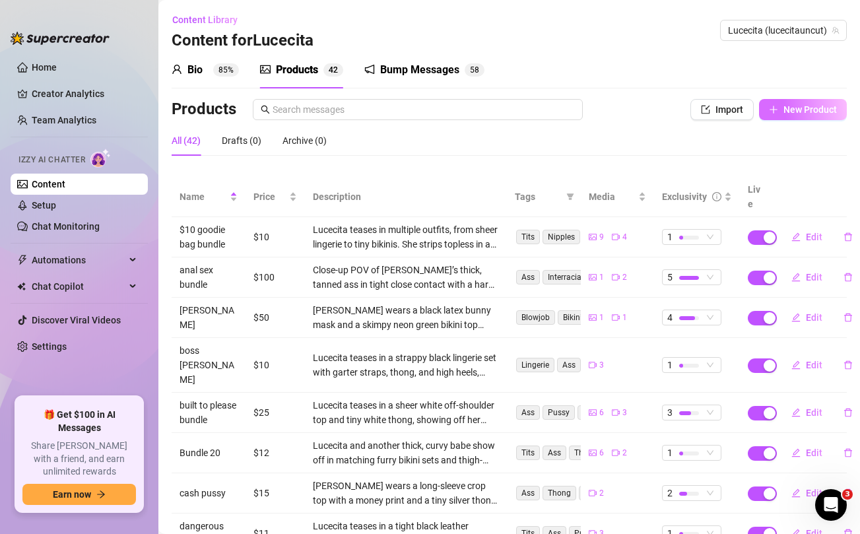
click at [803, 105] on span "New Product" at bounding box center [810, 109] width 53 height 11
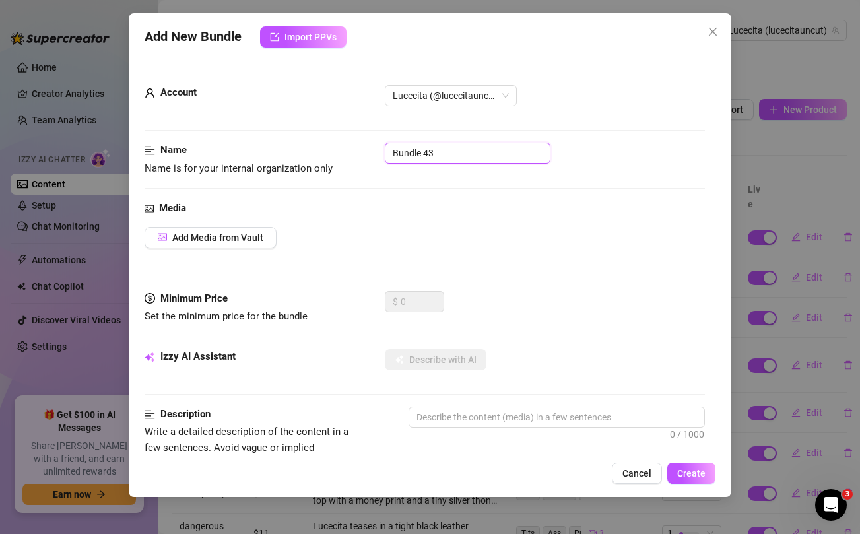
click at [467, 149] on input "Bundle 43" at bounding box center [468, 153] width 166 height 21
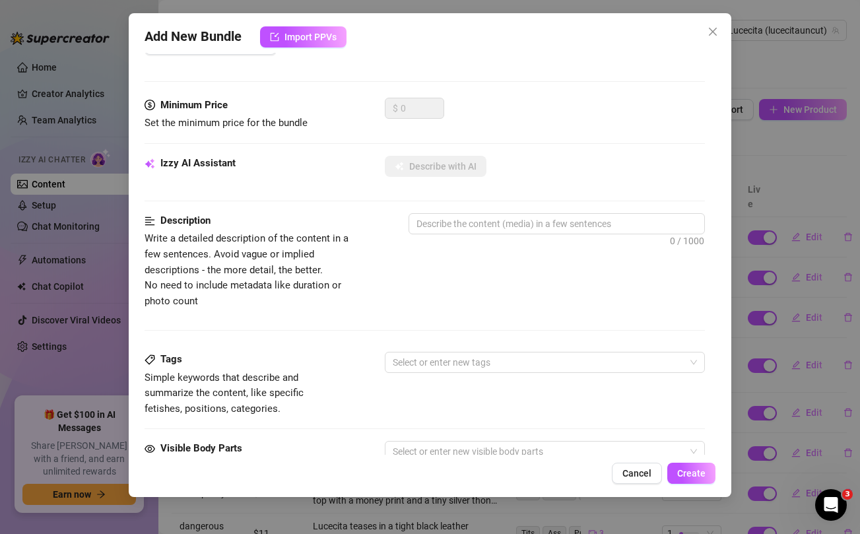
scroll to position [537, 0]
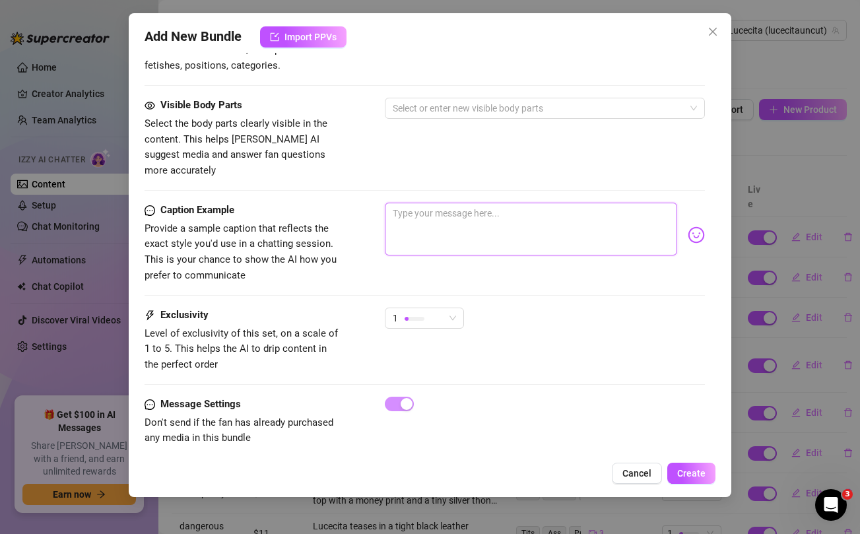
click at [439, 215] on textarea at bounding box center [531, 229] width 292 height 53
paste textarea "NEW SEXTAPE BUNDLE @uncuttv FUCKED ME IN THE ASS THEN IN MY PUSSY 😳😳😳 It made m…"
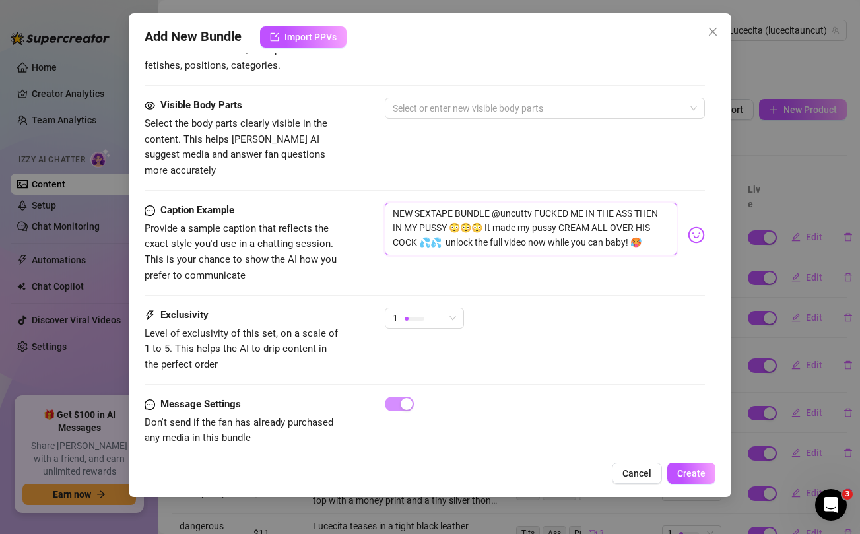
drag, startPoint x: 450, startPoint y: 211, endPoint x: 476, endPoint y: 211, distance: 25.7
click at [476, 211] on textarea "NEW SEXTAPE BUNDLE @uncuttv FUCKED ME IN THE ASS THEN IN MY PUSSY 😳😳😳 It made m…" at bounding box center [531, 229] width 292 height 53
click at [466, 158] on div "Visible Body Parts Select the body parts clearly visible in the content. This h…" at bounding box center [425, 138] width 560 height 81
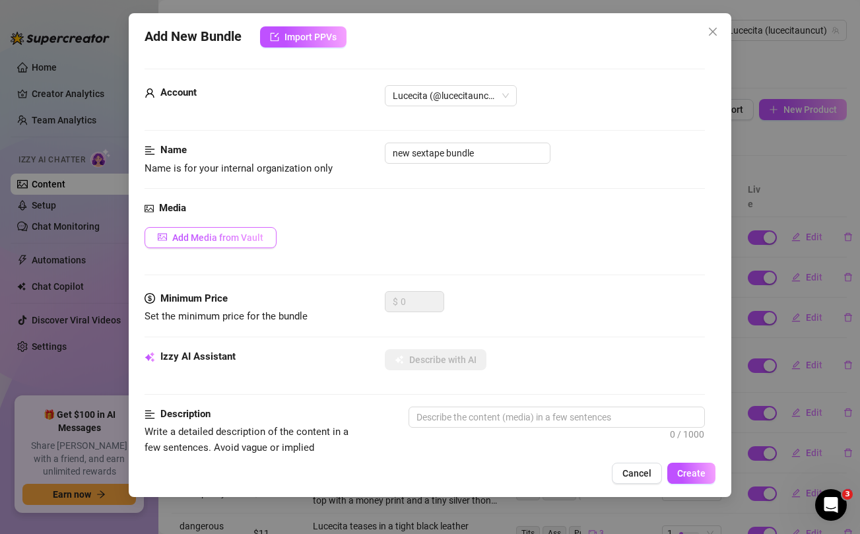
click at [245, 234] on span "Add Media from Vault" at bounding box center [217, 237] width 91 height 11
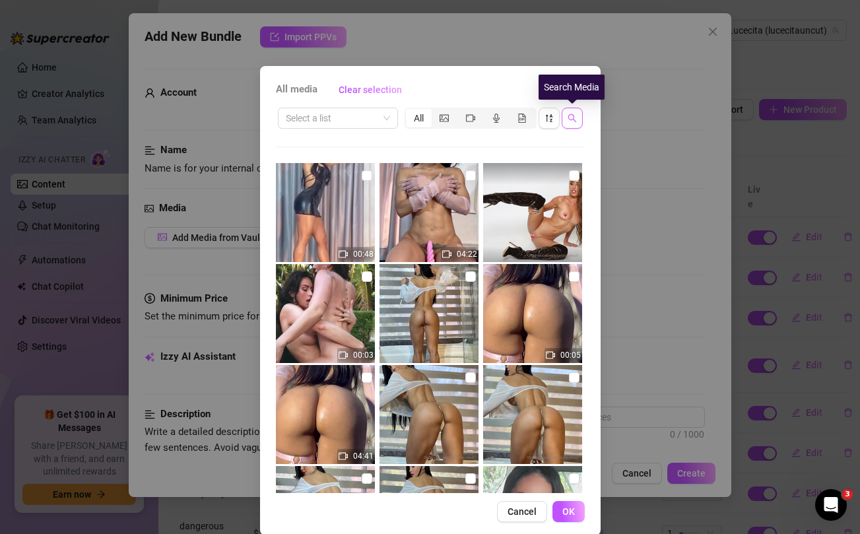
click at [570, 116] on icon "search" at bounding box center [572, 118] width 9 height 9
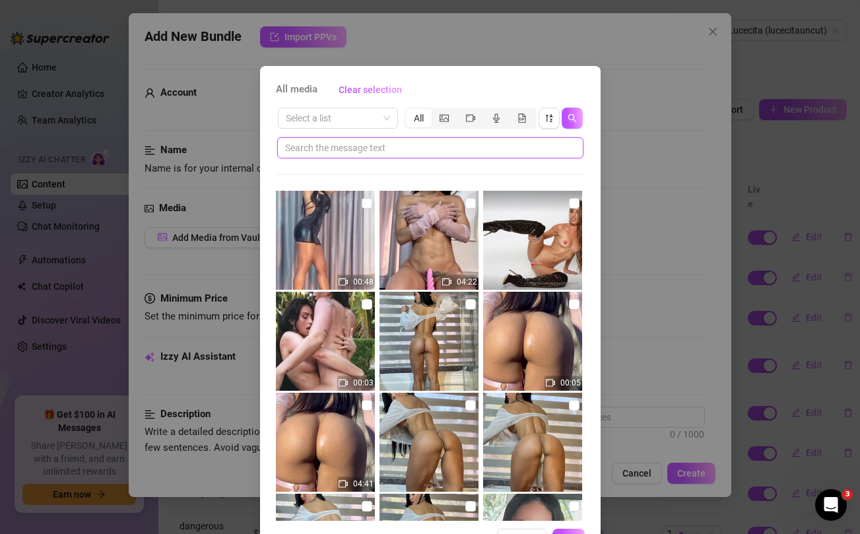
click at [465, 154] on input "text" at bounding box center [425, 148] width 280 height 15
paste input "😳😳😳"
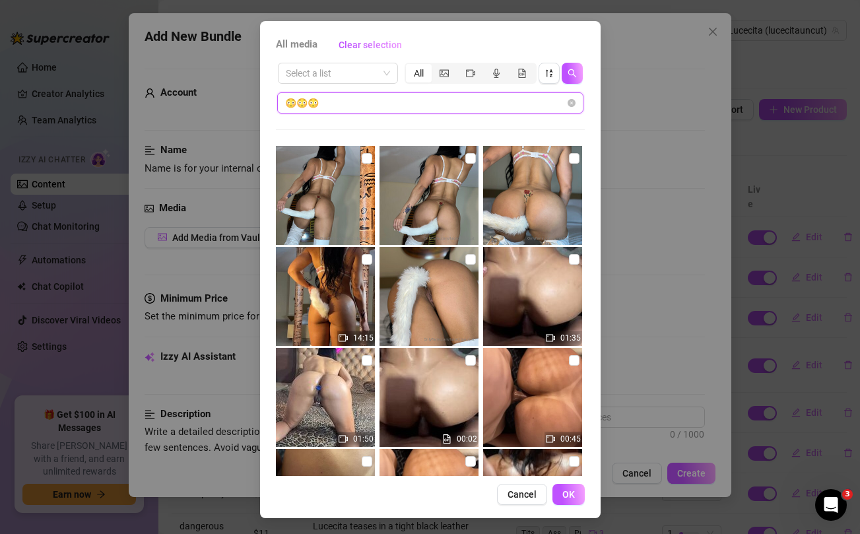
click at [397, 109] on input "😳😳😳" at bounding box center [425, 103] width 280 height 15
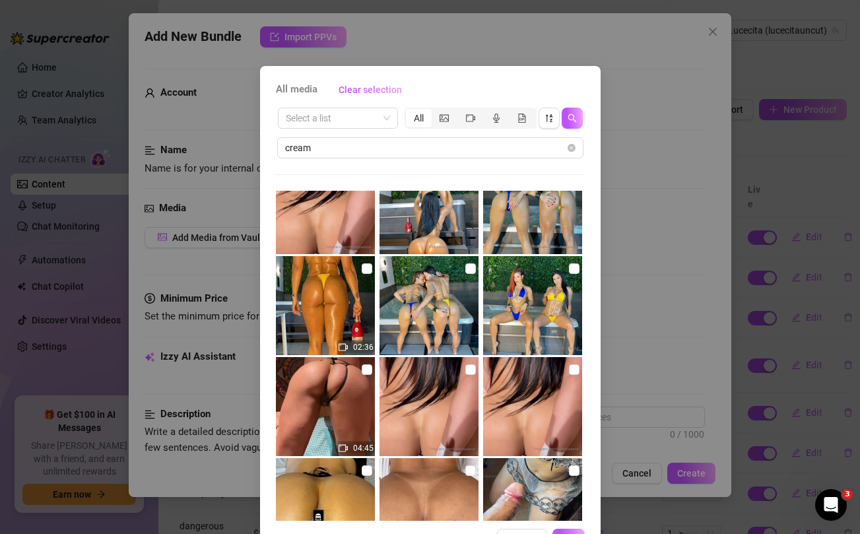
scroll to position [1856, 0]
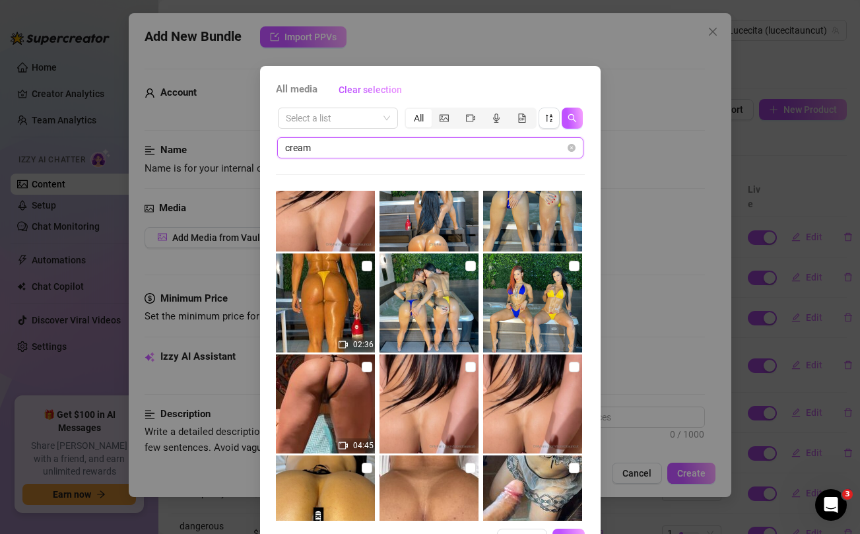
click at [329, 148] on input "cream" at bounding box center [425, 148] width 280 height 15
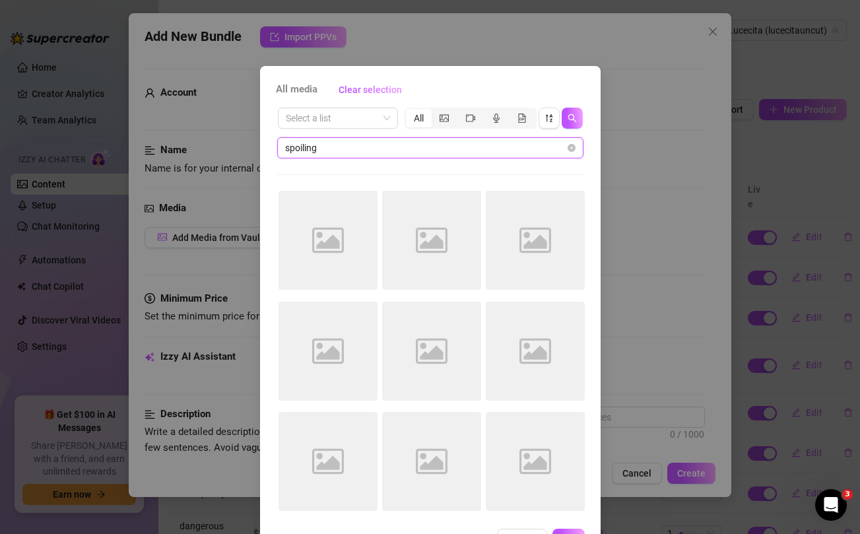
scroll to position [0, 0]
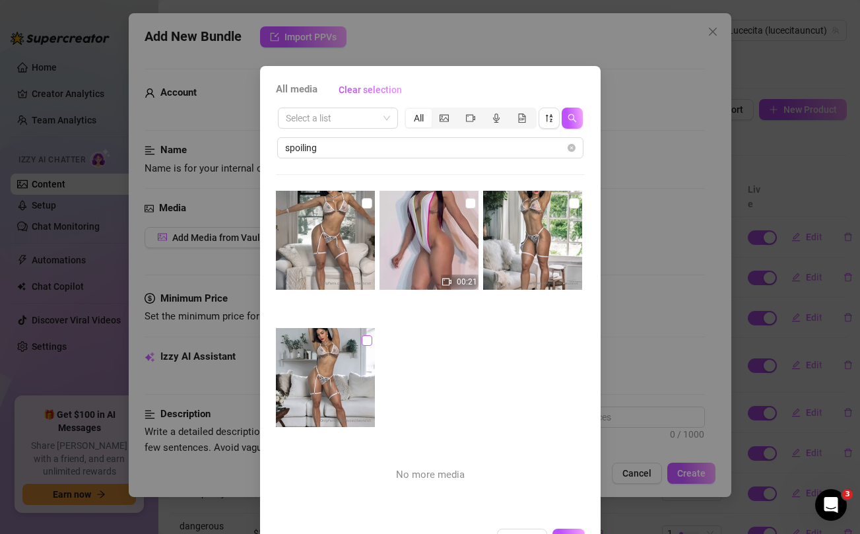
click at [368, 343] on input "checkbox" at bounding box center [367, 340] width 11 height 11
click at [368, 203] on input "checkbox" at bounding box center [367, 203] width 11 height 11
click at [471, 204] on input "checkbox" at bounding box center [470, 203] width 11 height 11
click at [576, 204] on input "checkbox" at bounding box center [574, 203] width 11 height 11
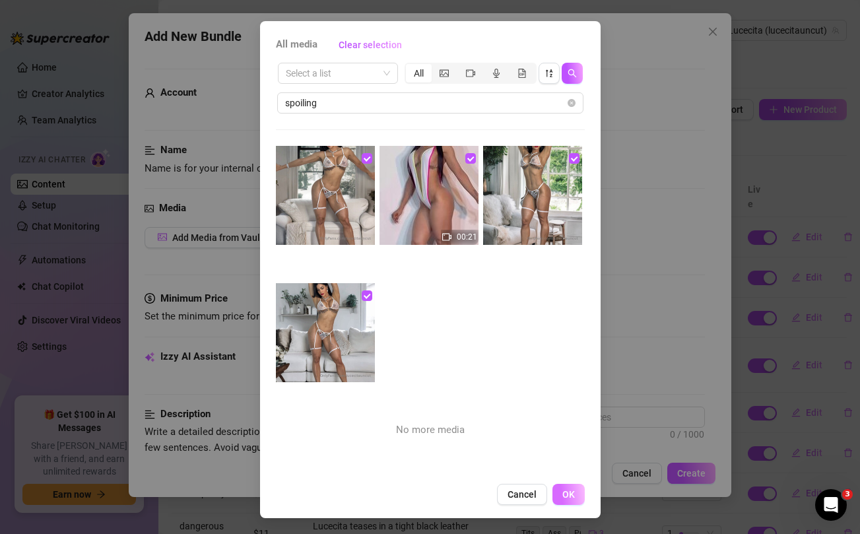
click at [575, 500] on button "OK" at bounding box center [569, 494] width 32 height 21
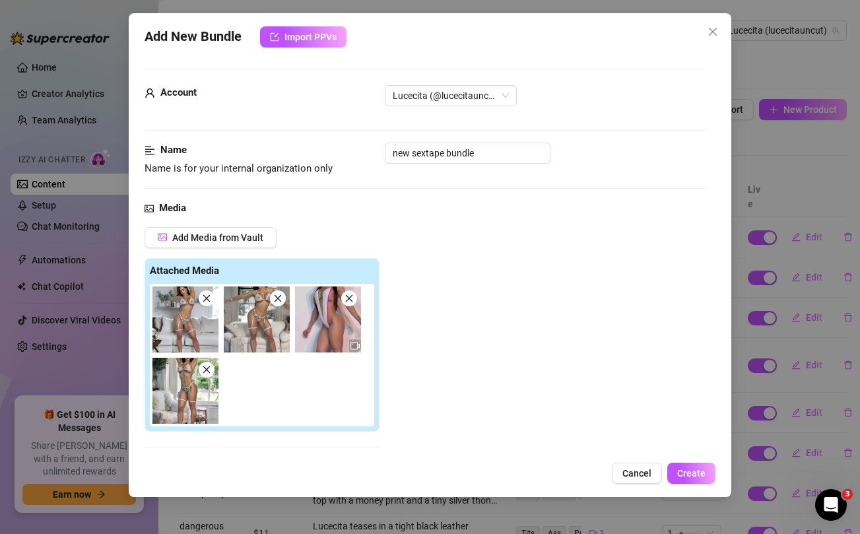
scroll to position [171, 0]
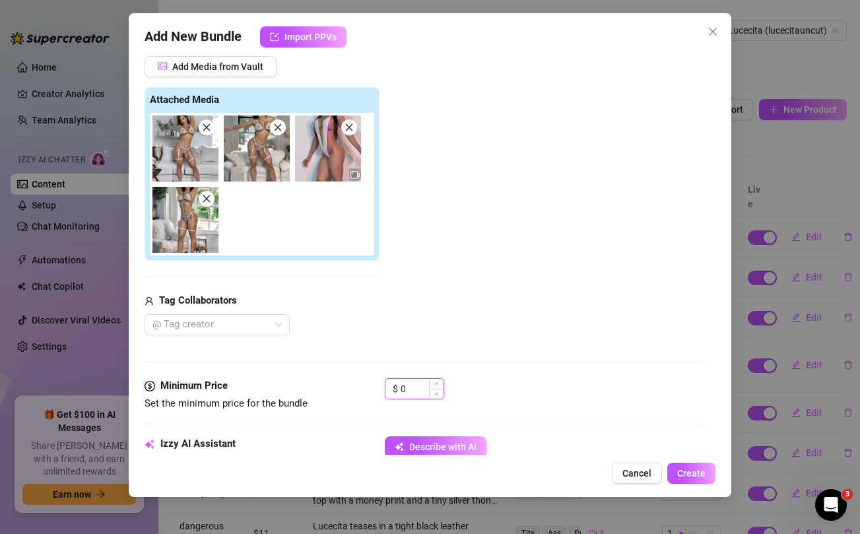
click at [419, 382] on input "0" at bounding box center [422, 389] width 43 height 20
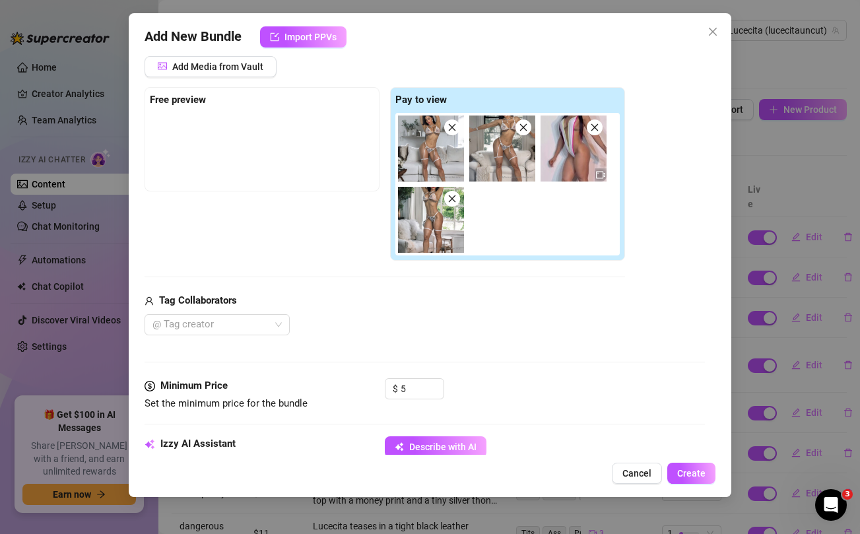
click at [425, 324] on div "@ Tag creator" at bounding box center [385, 324] width 481 height 21
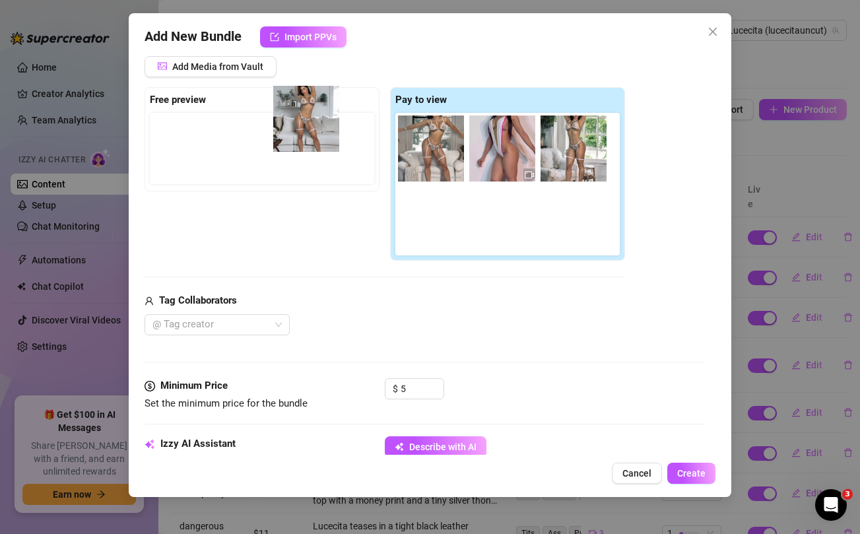
drag, startPoint x: 425, startPoint y: 158, endPoint x: 294, endPoint y: 129, distance: 133.4
click at [294, 129] on div "Free preview Pay to view" at bounding box center [385, 174] width 481 height 174
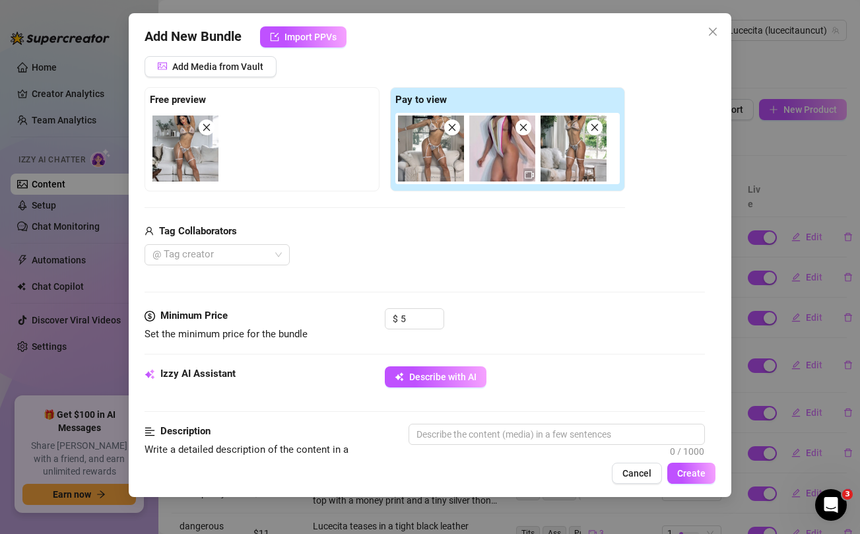
scroll to position [366, 0]
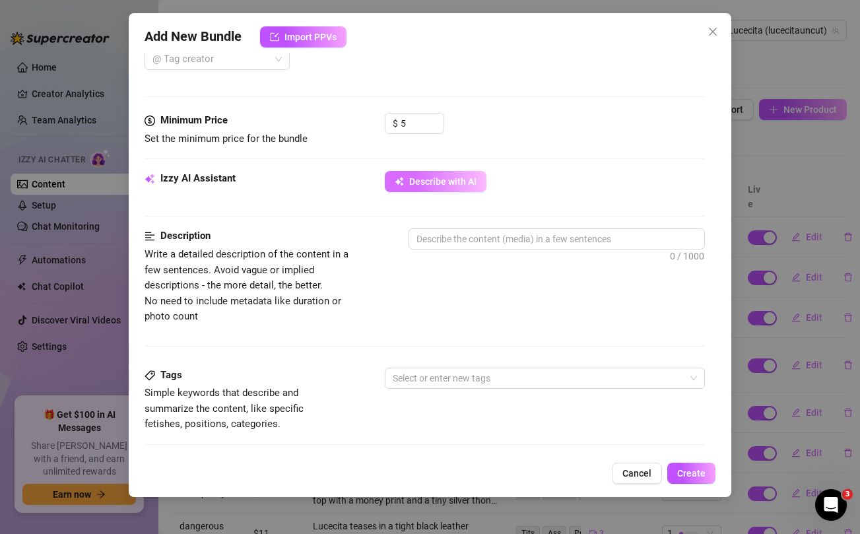
click at [438, 189] on button "Describe with AI" at bounding box center [436, 181] width 102 height 21
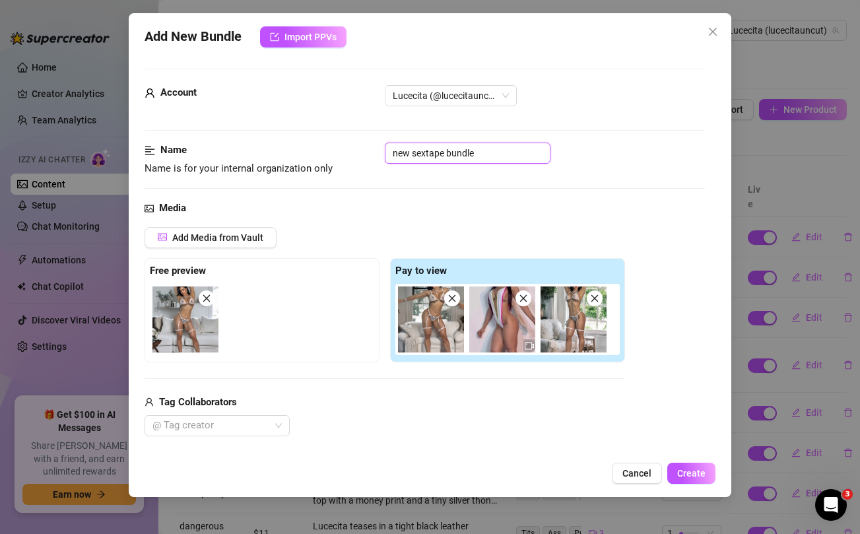
click at [424, 156] on input "new sextape bundle" at bounding box center [468, 153] width 166 height 21
click at [378, 222] on div "Media Add Media from Vault Free preview Pay to view Tag Collaborators @ Tag cre…" at bounding box center [425, 340] width 560 height 279
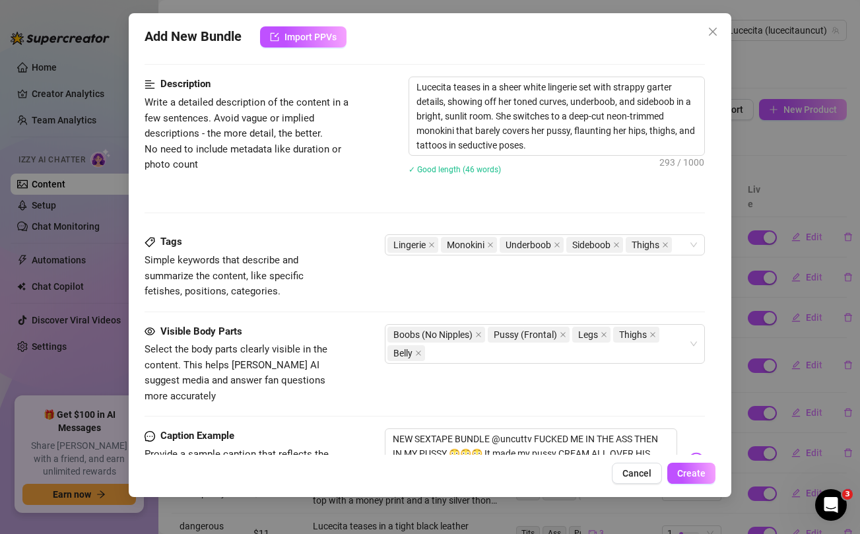
scroll to position [519, 0]
click at [480, 333] on icon "close" at bounding box center [478, 334] width 7 height 7
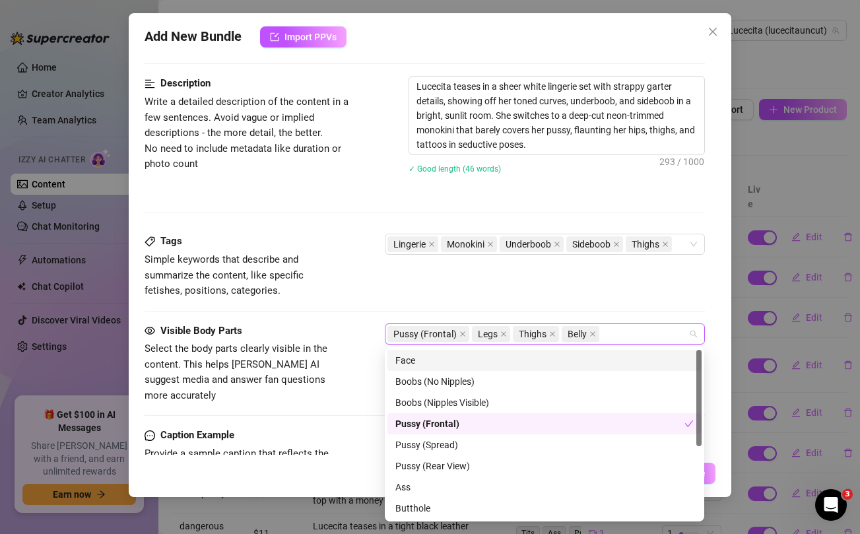
click at [622, 331] on div "Pussy (Frontal) Legs Thighs Belly" at bounding box center [538, 334] width 300 height 18
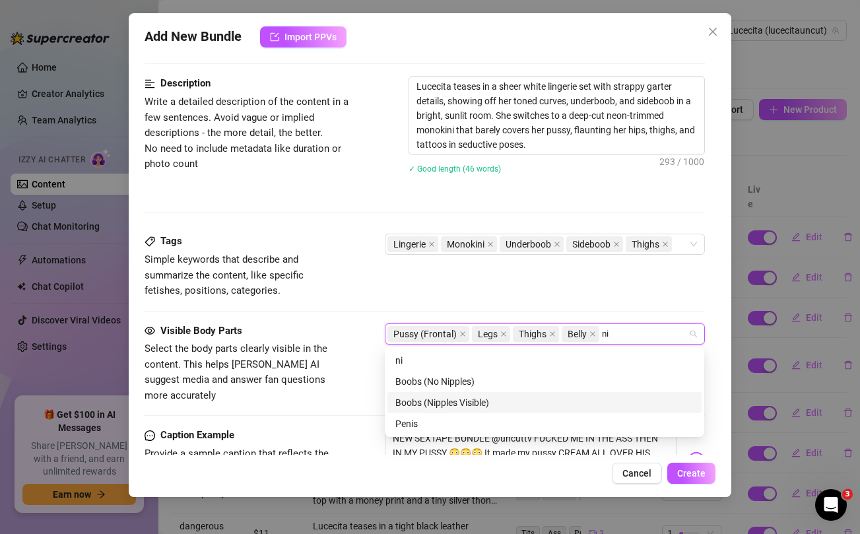
click at [478, 401] on div "Boobs (Nipples Visible)" at bounding box center [544, 402] width 298 height 15
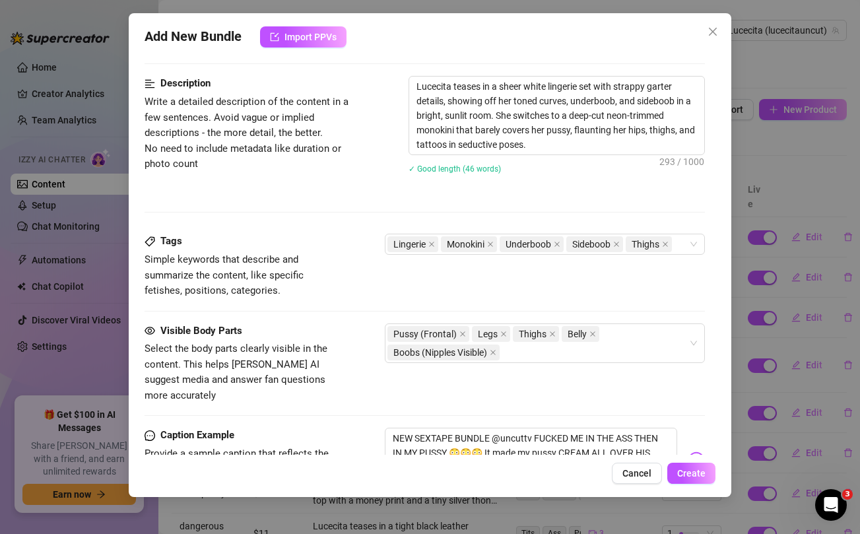
click at [322, 367] on span "Select the body parts clearly visible in the content. This helps [PERSON_NAME] …" at bounding box center [236, 372] width 183 height 59
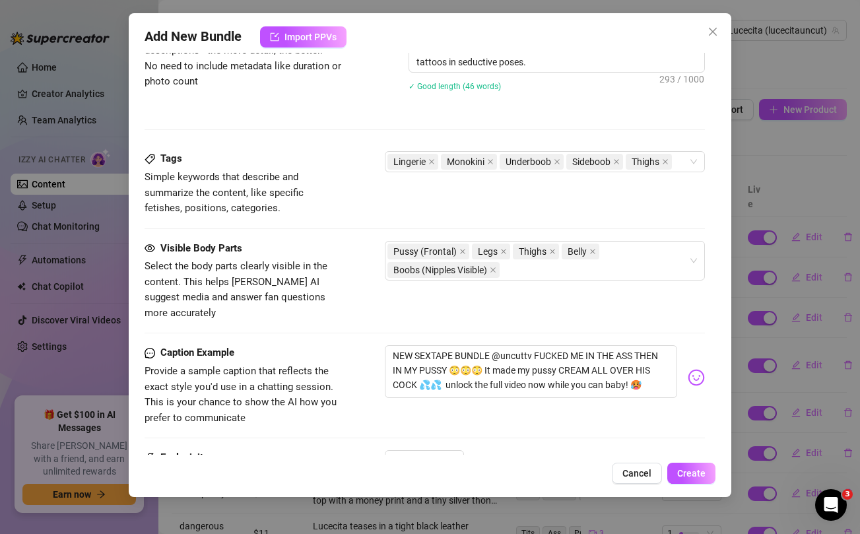
scroll to position [628, 0]
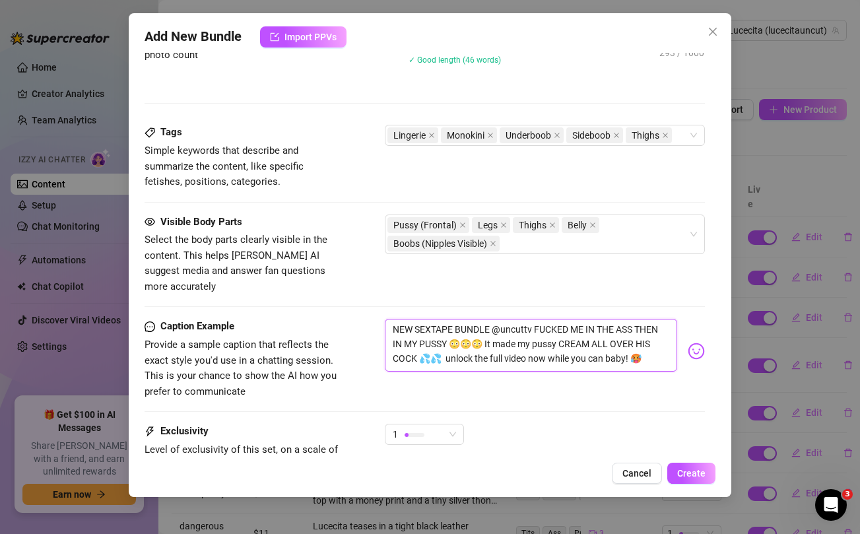
click at [445, 339] on textarea "NEW SEXTAPE BUNDLE @uncuttv FUCKED ME IN THE ASS THEN IN MY PUSSY 😳😳😳 It made m…" at bounding box center [531, 345] width 292 height 53
paste textarea "FUCKING AND SUCKING @verajackie in this xxx girl girl bundle [DATE] papi 🥵 unlo…"
click at [522, 320] on textarea "FUCKING AND SUCKING @verajackie in this xxx girl girl bundle [DATE] papi 🥵 unlo…" at bounding box center [531, 345] width 292 height 53
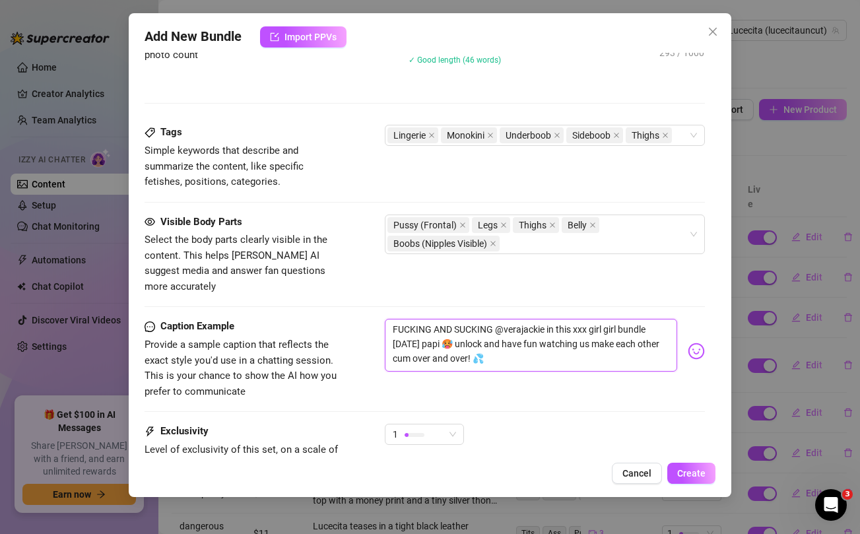
click at [522, 320] on textarea "FUCKING AND SUCKING @verajackie in this xxx girl girl bundle [DATE] papi 🥵 unlo…" at bounding box center [531, 345] width 292 height 53
paste textarea "NEW $5 Member Bundle 💰 thanks for being a member babe... unlock and enjoy becau…"
click at [524, 403] on div "Caption Example Provide a sample caption that reflects the exact style you'd us…" at bounding box center [425, 371] width 560 height 105
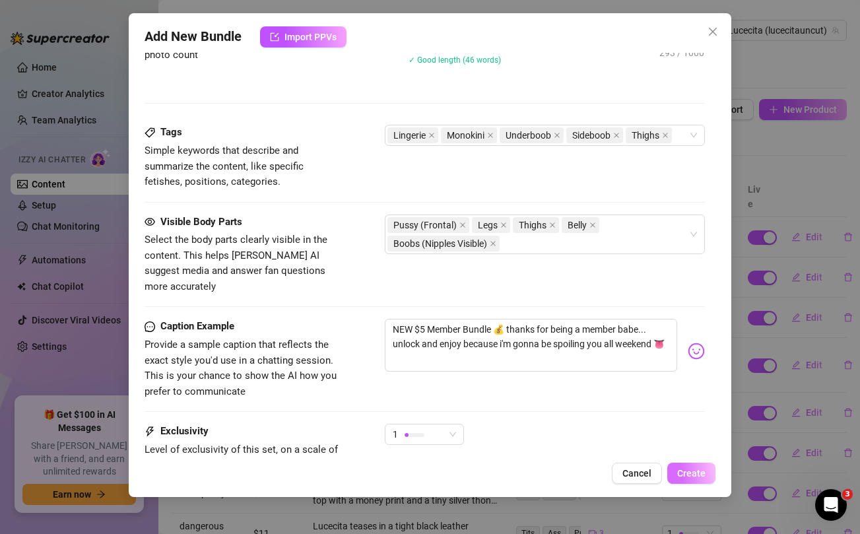
click at [688, 474] on span "Create" at bounding box center [691, 473] width 28 height 11
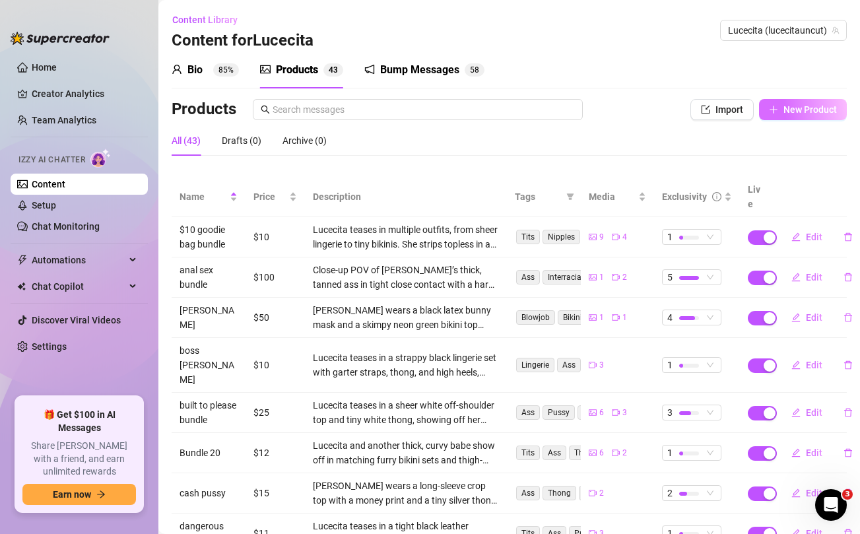
click at [812, 114] on span "New Product" at bounding box center [810, 109] width 53 height 11
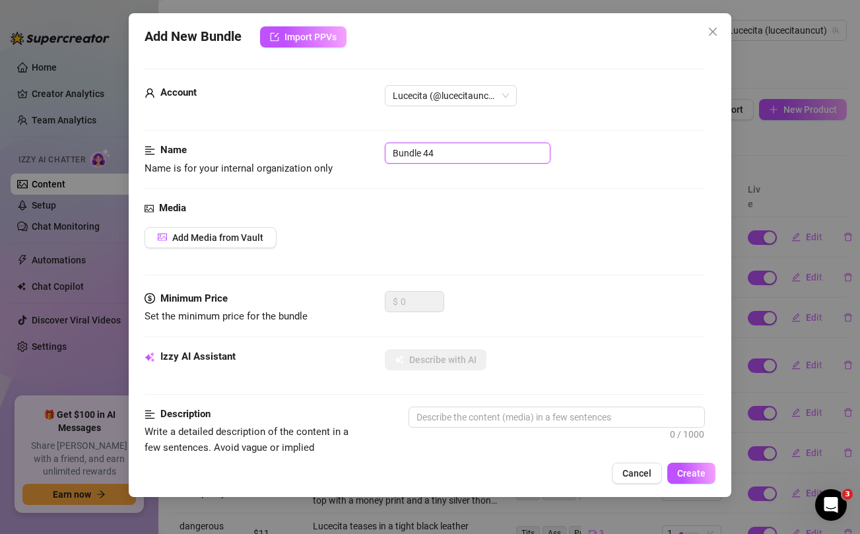
click at [488, 155] on input "Bundle 44" at bounding box center [468, 153] width 166 height 21
click at [500, 227] on div "Add Media from Vault" at bounding box center [425, 237] width 560 height 21
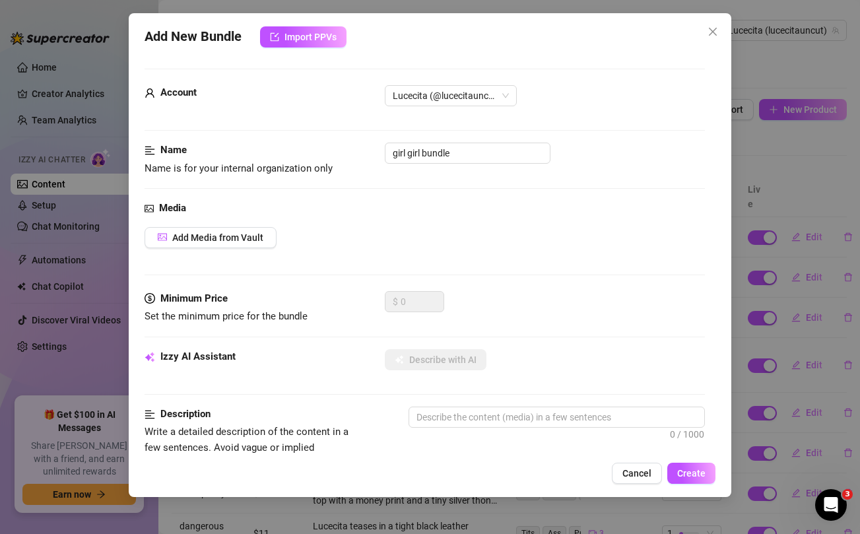
scroll to position [537, 0]
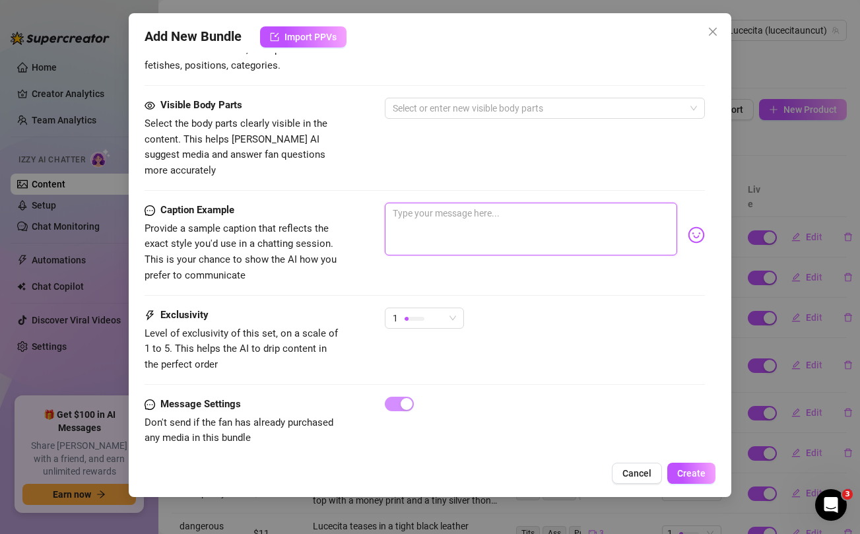
click at [494, 218] on textarea at bounding box center [531, 229] width 292 height 53
paste textarea "FUCKING AND SUCKING @verajackie in this xxx girl girl bundle [DATE] papi 🥵 unlo…"
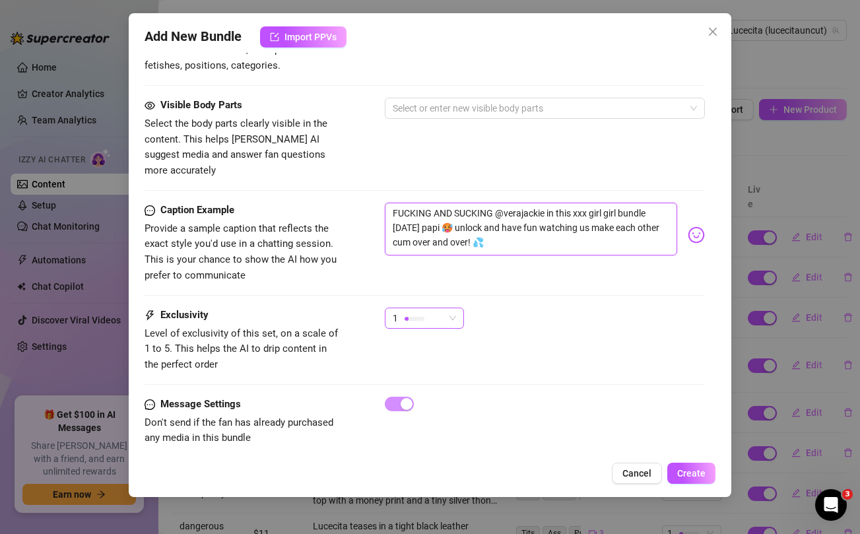
click at [455, 308] on span "1" at bounding box center [424, 318] width 63 height 20
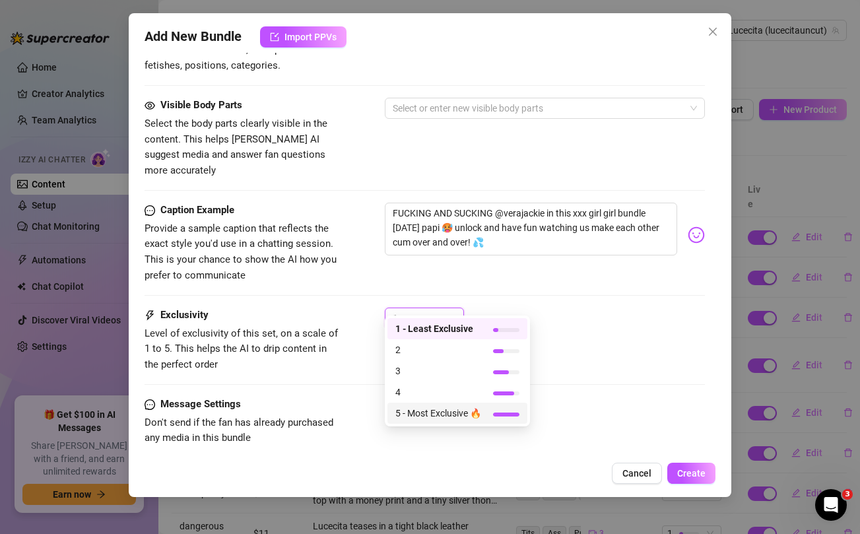
click at [427, 412] on span "5 - Most Exclusive 🔥" at bounding box center [438, 413] width 86 height 15
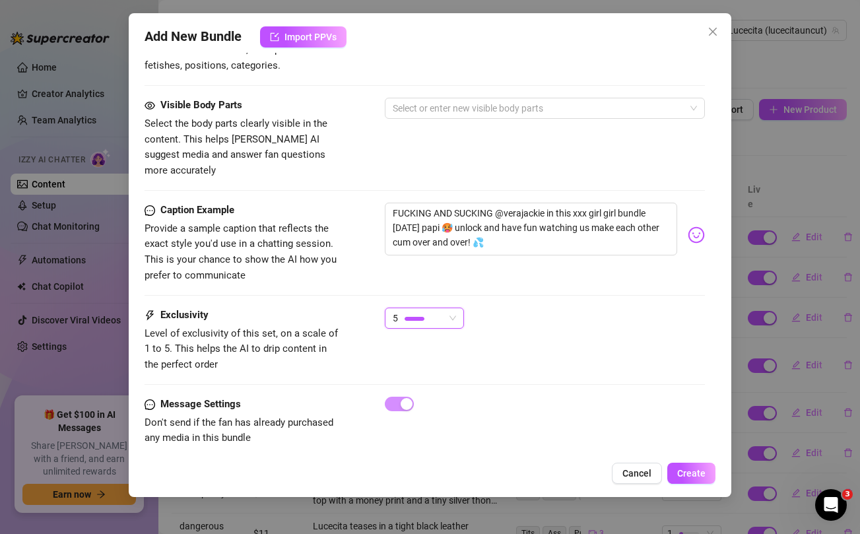
click at [492, 271] on div "Caption Example Provide a sample caption that reflects the exact style you'd us…" at bounding box center [425, 255] width 560 height 105
click at [456, 228] on textarea "FUCKING AND SUCKING @verajackie in this xxx girl girl bundle [DATE] papi 🥵 unlo…" at bounding box center [531, 229] width 292 height 53
click at [414, 160] on div "Visible Body Parts Select the body parts clearly visible in the content. This h…" at bounding box center [425, 138] width 560 height 81
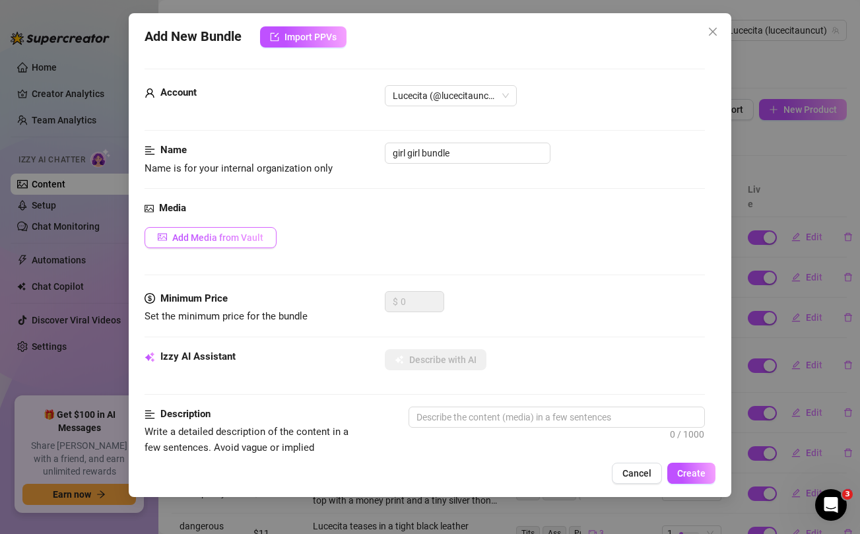
click at [244, 239] on span "Add Media from Vault" at bounding box center [217, 237] width 91 height 11
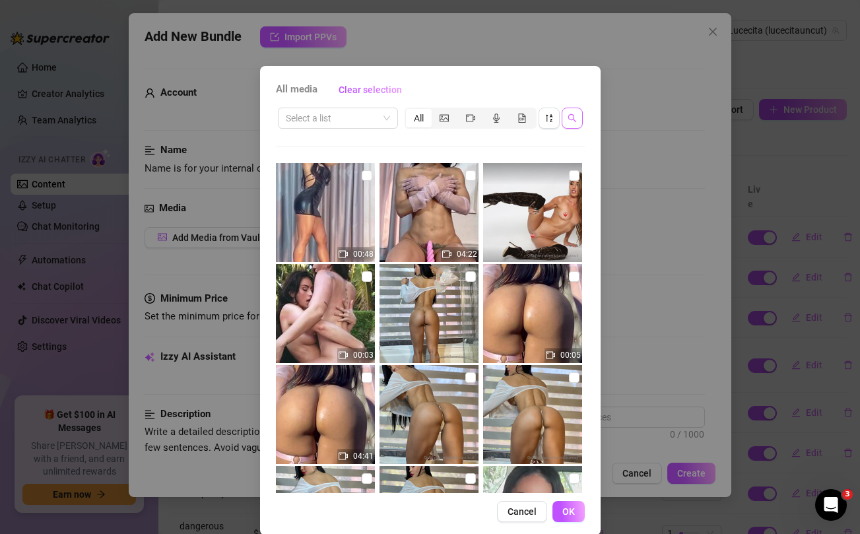
click at [572, 121] on icon "search" at bounding box center [572, 118] width 9 height 9
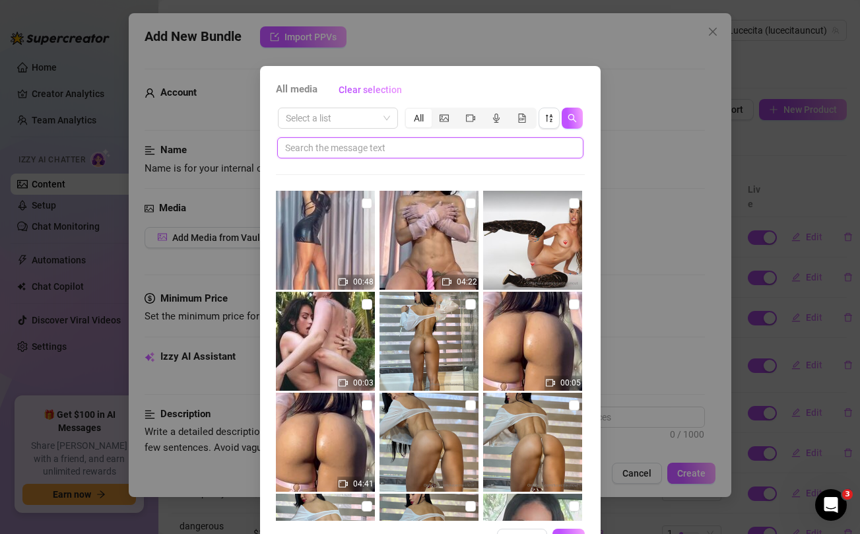
click at [485, 147] on input "text" at bounding box center [425, 148] width 280 height 15
paste input "over!"
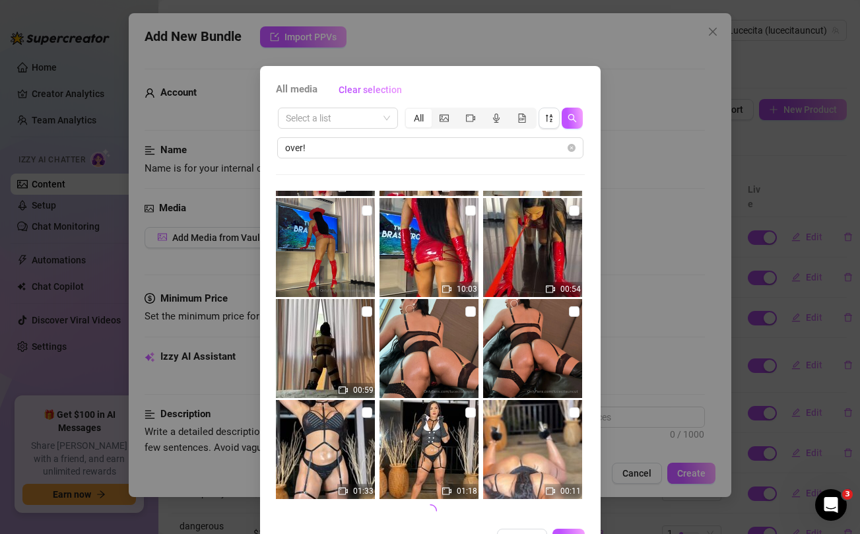
scroll to position [45, 0]
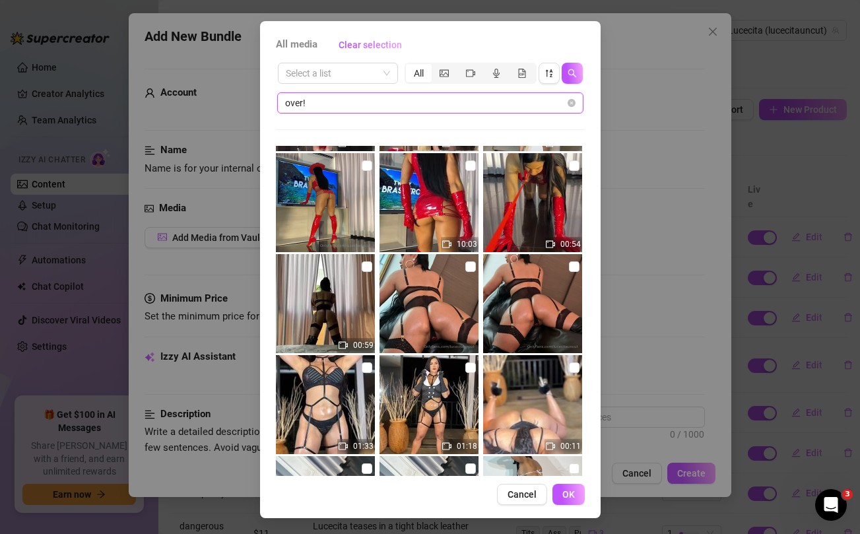
click at [477, 98] on input "over!" at bounding box center [425, 103] width 280 height 15
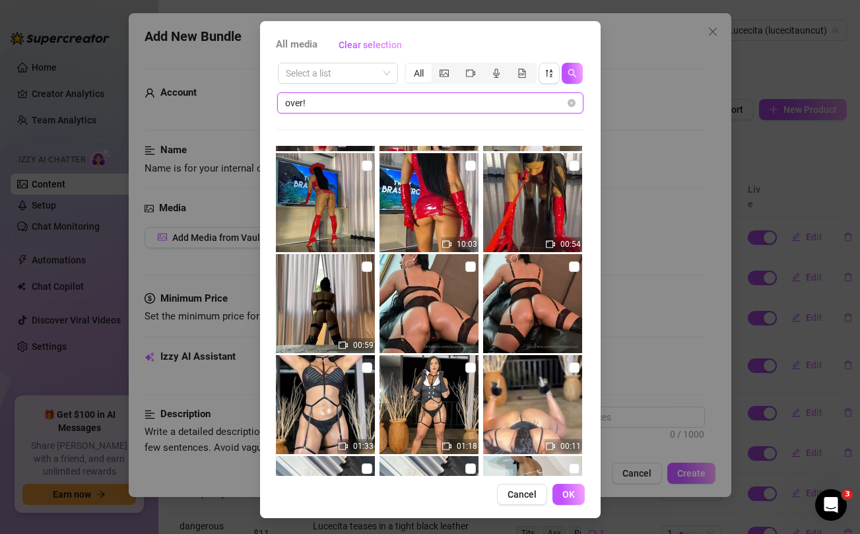
paste input "verajackie"
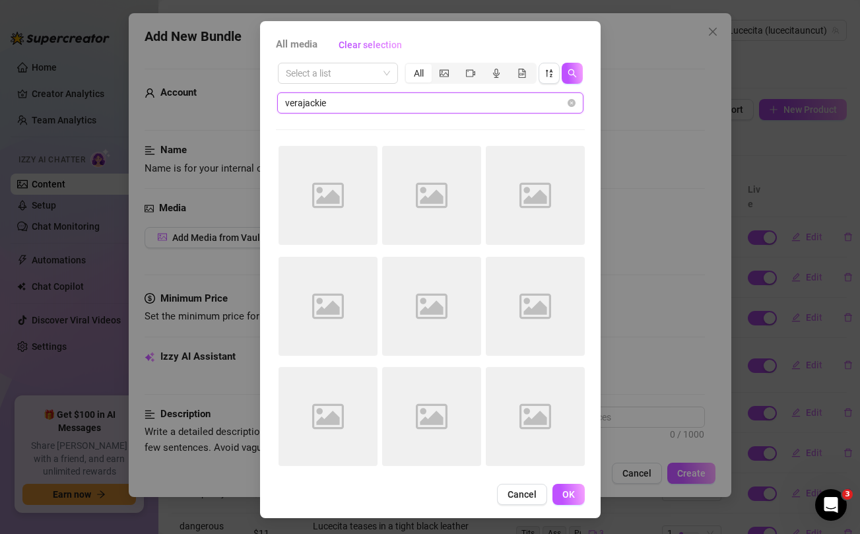
scroll to position [0, 0]
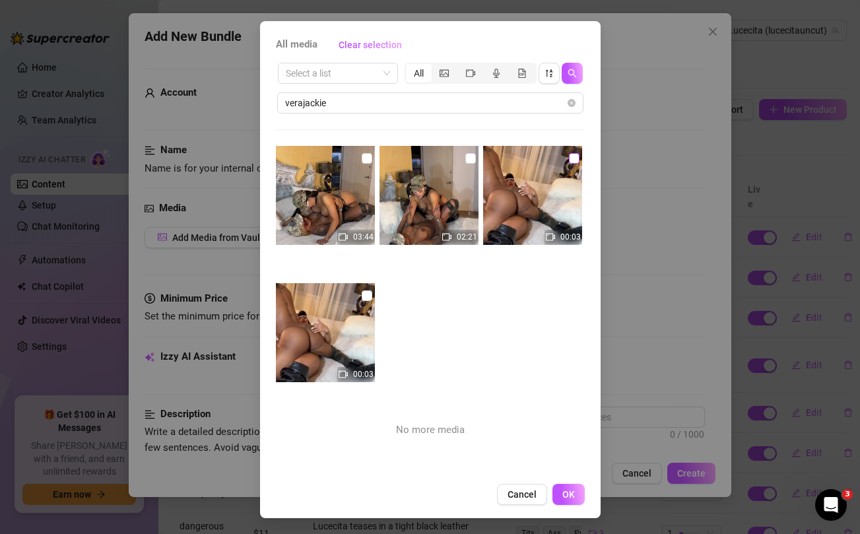
click at [576, 160] on input "checkbox" at bounding box center [574, 158] width 11 height 11
click at [473, 159] on input "checkbox" at bounding box center [470, 158] width 11 height 11
click at [368, 160] on input "checkbox" at bounding box center [367, 158] width 11 height 11
click at [572, 491] on span "OK" at bounding box center [568, 494] width 13 height 11
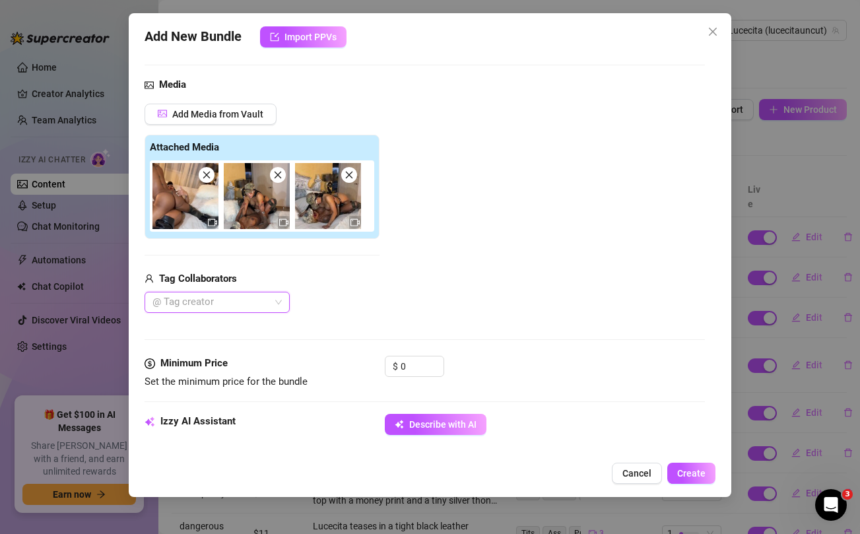
scroll to position [128, 0]
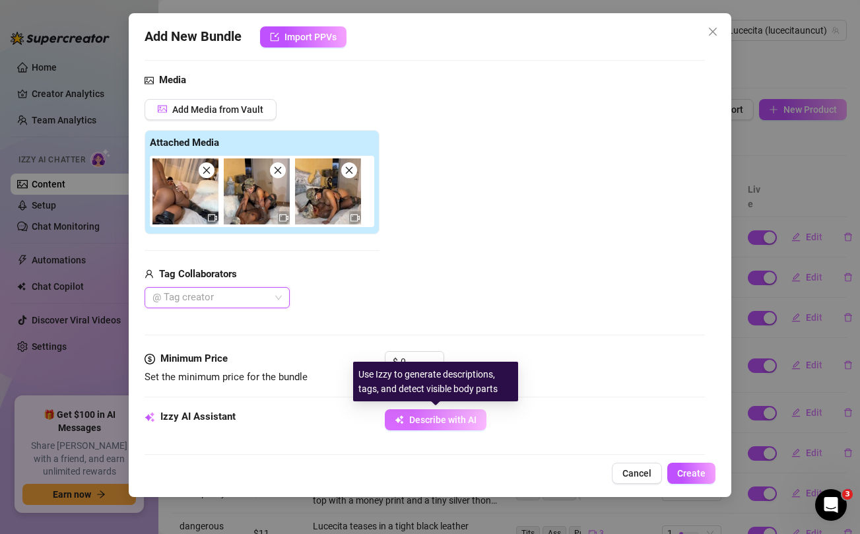
click at [430, 417] on span "Describe with AI" at bounding box center [442, 420] width 67 height 11
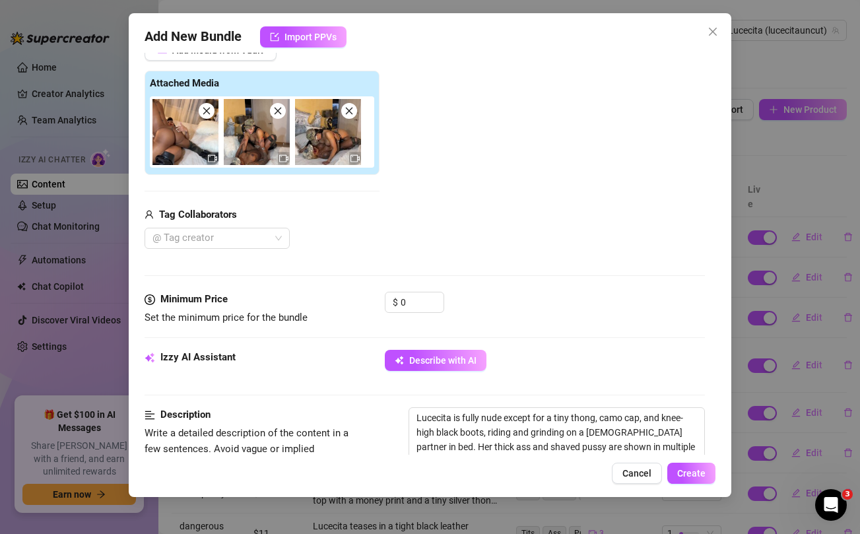
scroll to position [318, 0]
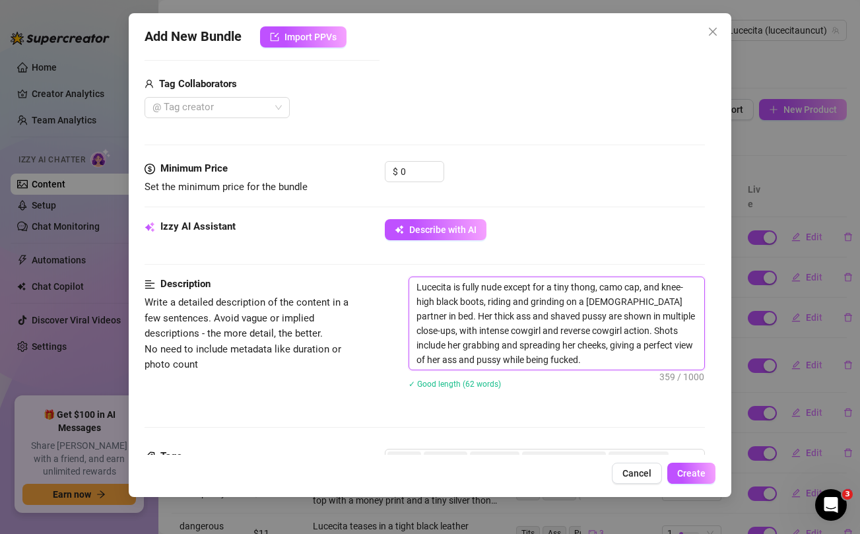
click at [597, 302] on textarea "Lucecita is fully nude except for a tiny thong, camo cap, and knee-high black b…" at bounding box center [556, 323] width 294 height 92
click at [592, 329] on textarea "Lucecita is fully nude except for a tiny thong, camo cap, and knee-high black b…" at bounding box center [556, 323] width 294 height 92
click at [592, 336] on textarea "Lucecita is fully nude except for a tiny thong, camo cap, and knee-high black b…" at bounding box center [556, 323] width 294 height 92
click at [413, 174] on input "0" at bounding box center [422, 172] width 43 height 20
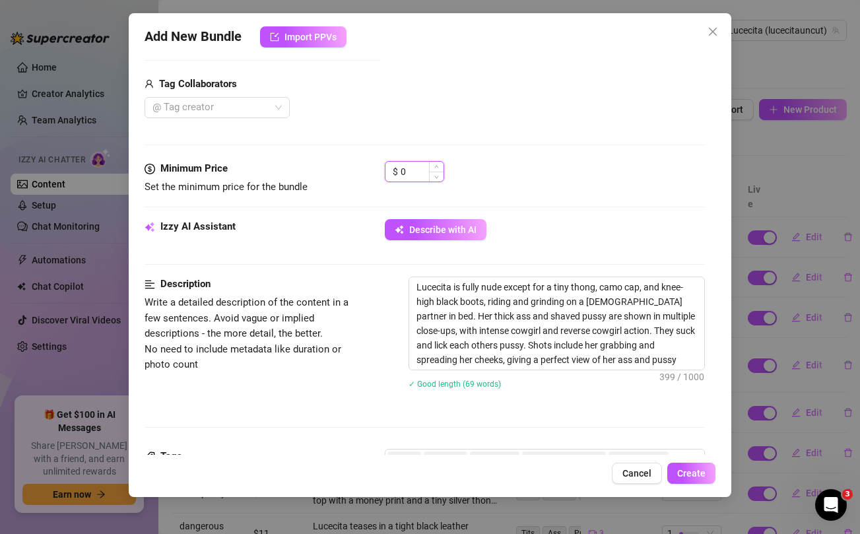
click at [413, 174] on input "0" at bounding box center [422, 172] width 43 height 20
click at [473, 149] on div "Media Add Media from Vault Free preview Pay to view Tag Collaborators @ Tag cre…" at bounding box center [425, 21] width 560 height 279
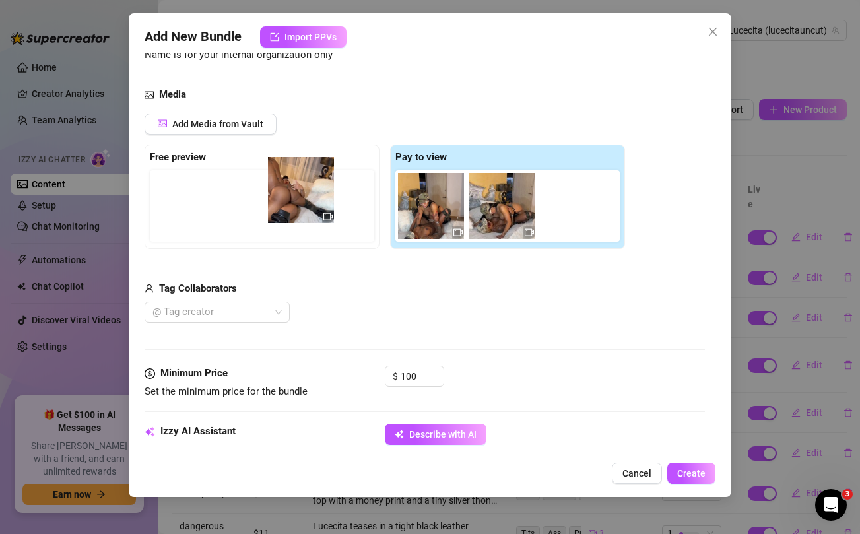
drag, startPoint x: 424, startPoint y: 220, endPoint x: 289, endPoint y: 203, distance: 135.8
click at [289, 203] on div "Free preview Pay to view" at bounding box center [385, 197] width 481 height 104
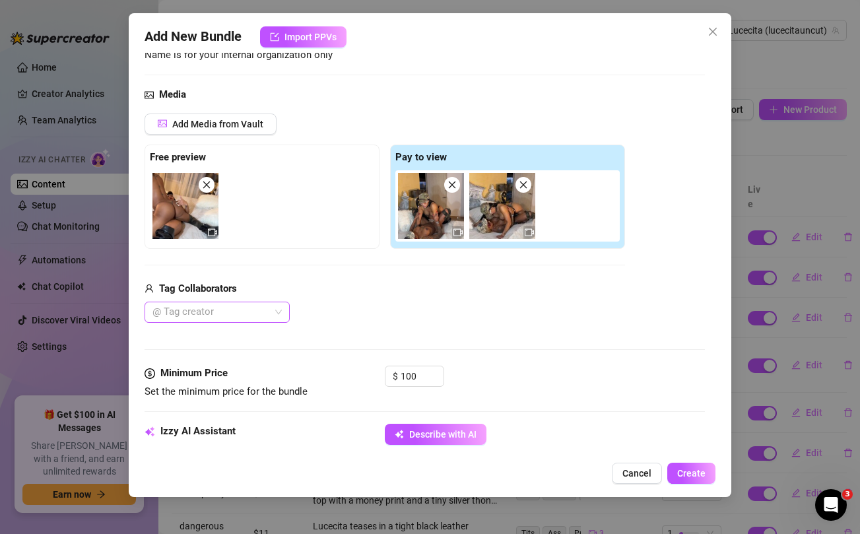
click at [260, 310] on div at bounding box center [210, 312] width 126 height 18
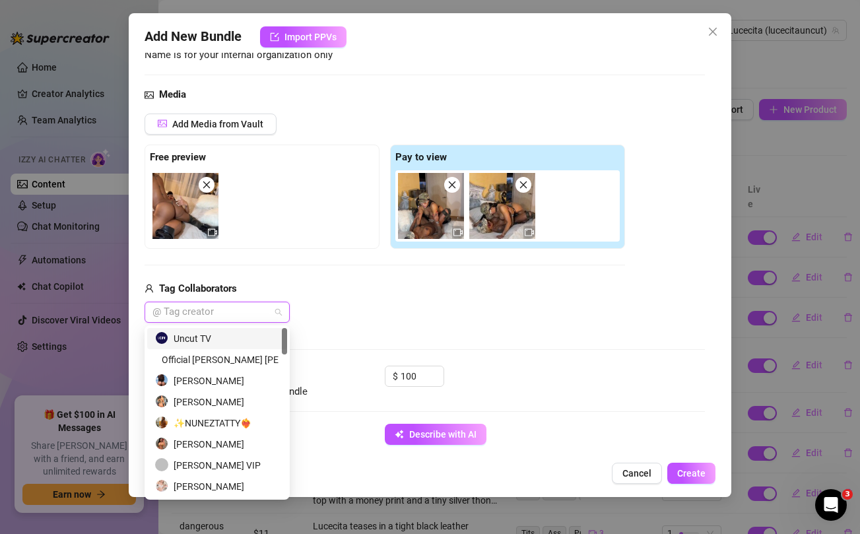
click at [233, 340] on div "Uncut TV" at bounding box center [217, 338] width 124 height 15
click at [431, 318] on div "Uncut TV" at bounding box center [385, 312] width 481 height 21
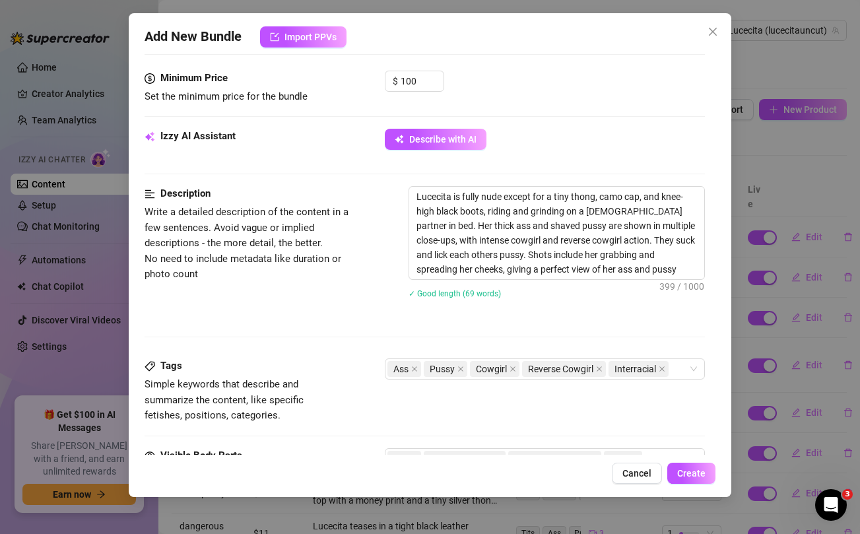
scroll to position [412, 0]
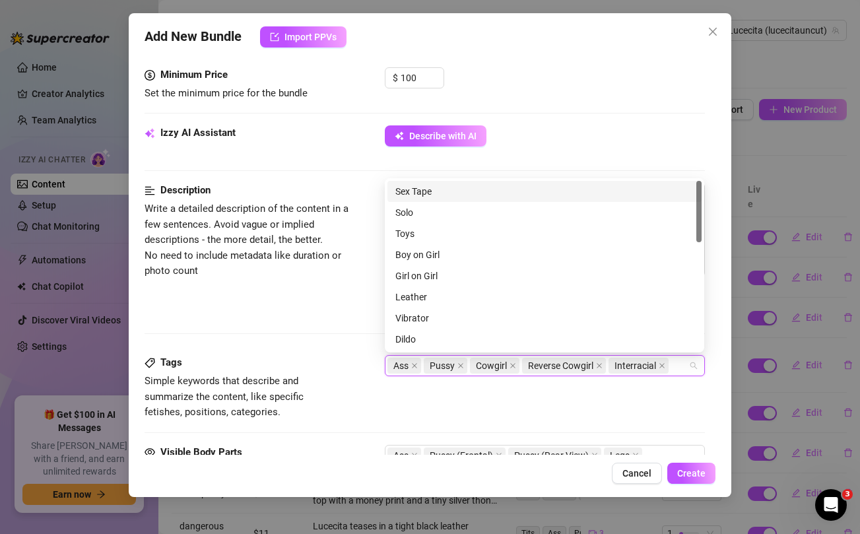
click at [673, 371] on input "search" at bounding box center [672, 366] width 3 height 16
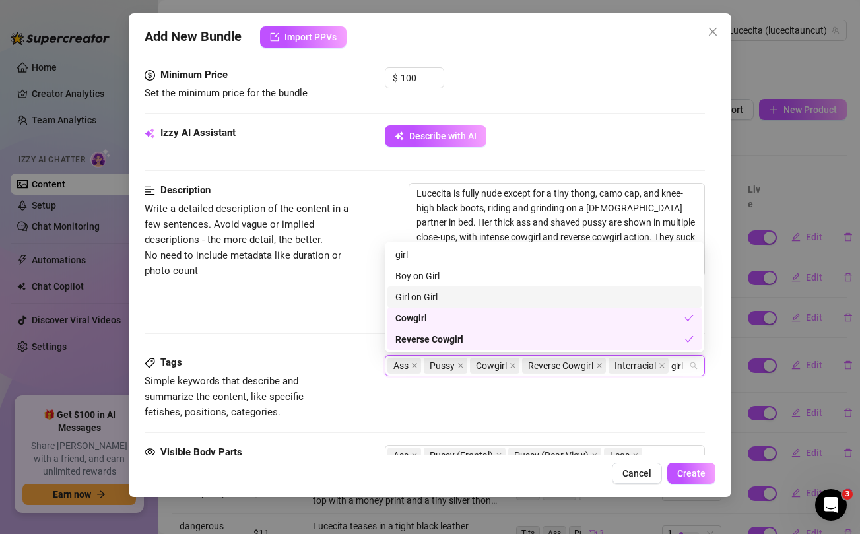
click at [458, 296] on div "Girl on Girl" at bounding box center [544, 297] width 298 height 15
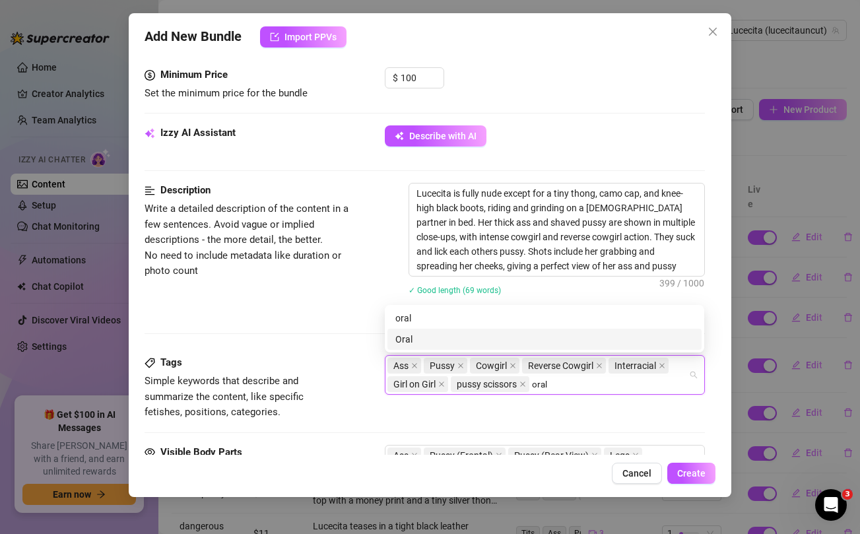
click at [412, 339] on div "Oral" at bounding box center [544, 339] width 298 height 15
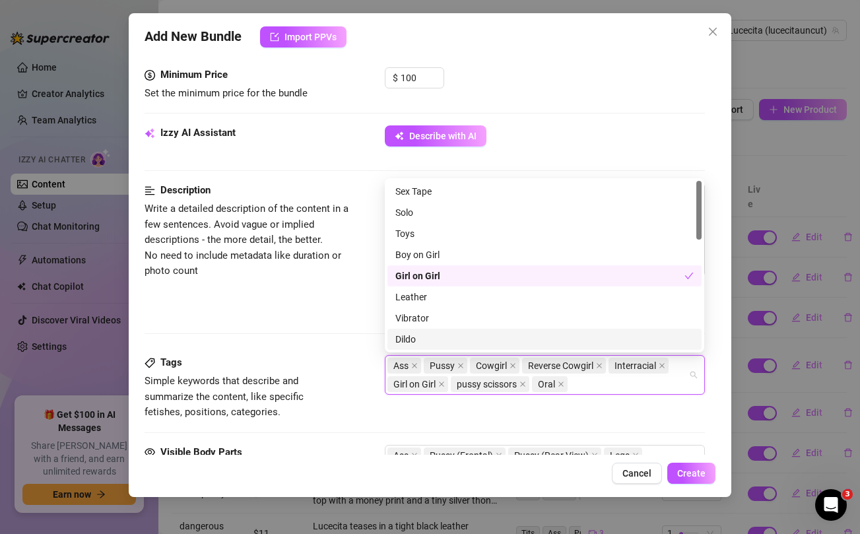
click at [347, 389] on div "Tags Simple keywords that describe and summarize the content, like specific fet…" at bounding box center [425, 387] width 560 height 65
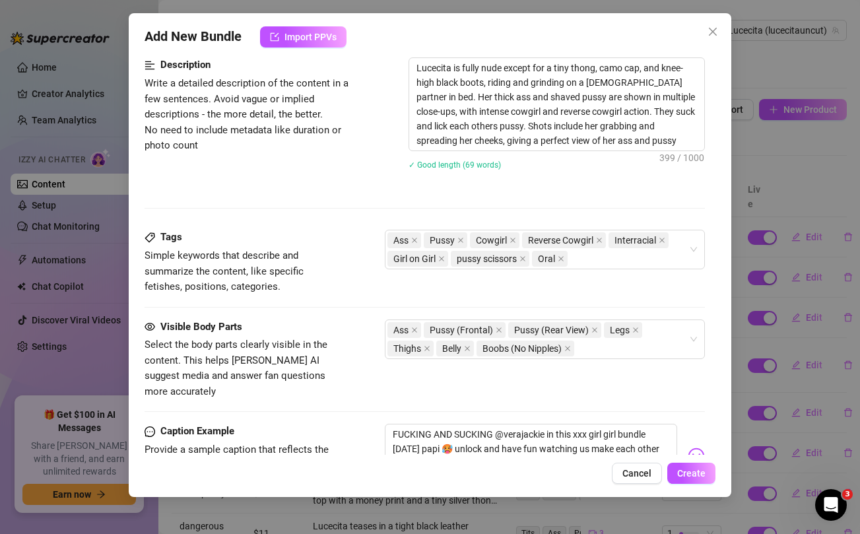
scroll to position [565, 0]
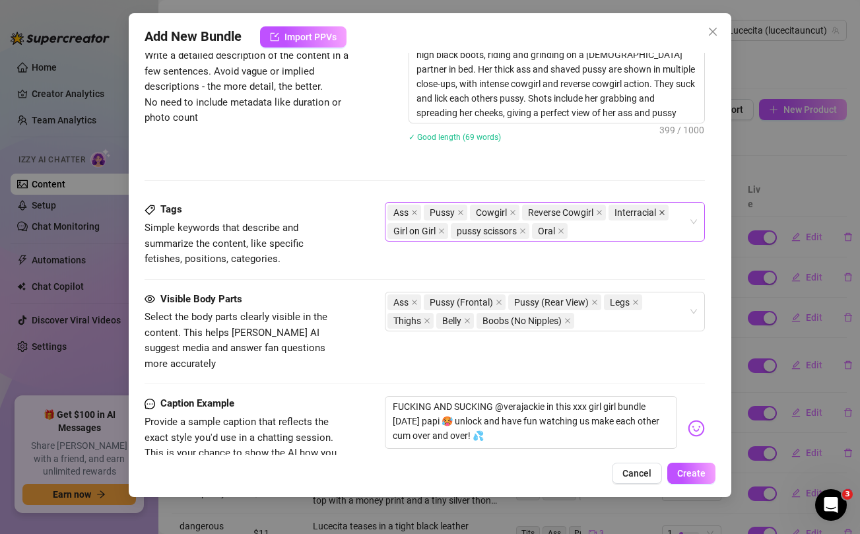
click at [665, 213] on icon "close" at bounding box center [662, 212] width 7 height 7
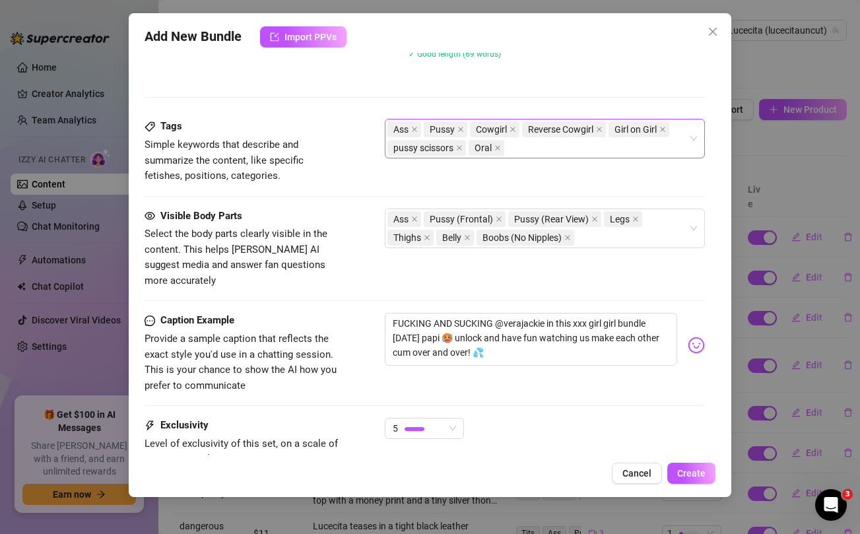
scroll to position [759, 0]
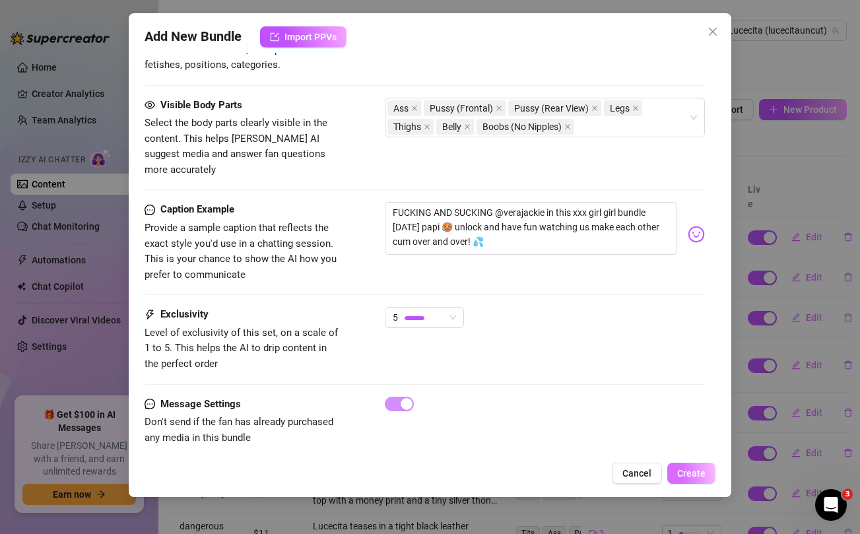
click at [696, 473] on span "Create" at bounding box center [691, 473] width 28 height 11
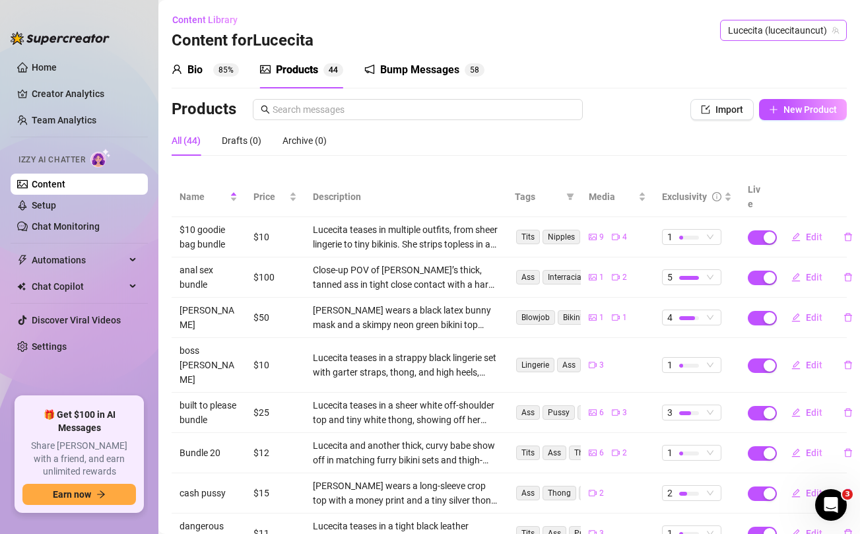
click at [779, 27] on span "Lucecita (lucecitauncut)" at bounding box center [783, 30] width 111 height 20
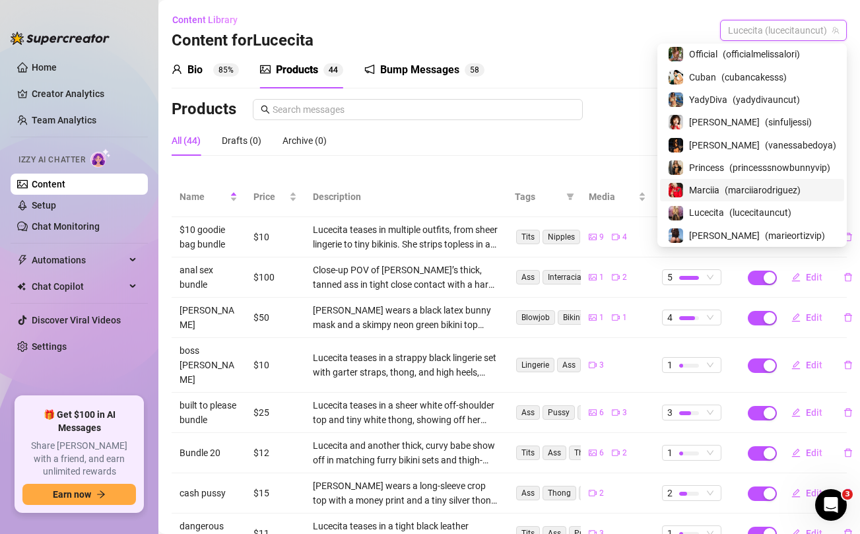
click at [732, 191] on span "( marciiarodriguez )" at bounding box center [763, 190] width 76 height 15
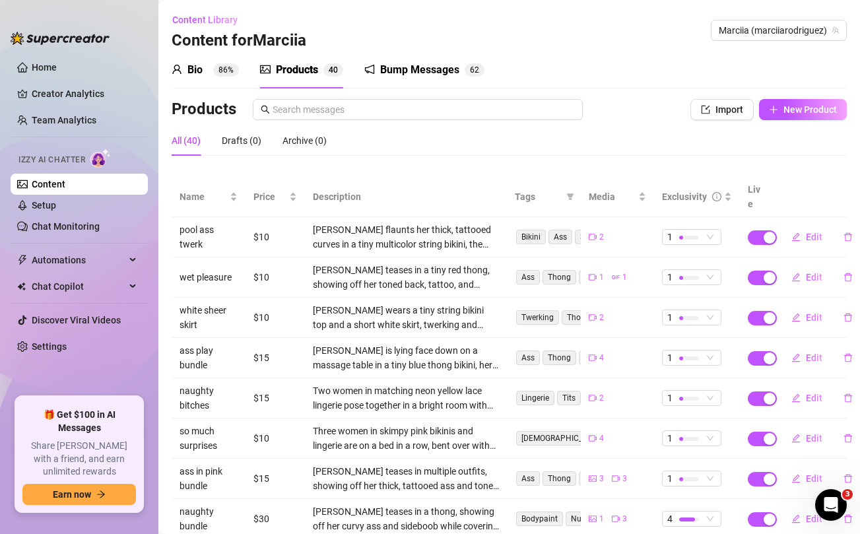
click at [195, 140] on div "All (40)" at bounding box center [186, 140] width 29 height 15
click at [196, 189] on span "Name" at bounding box center [204, 196] width 48 height 15
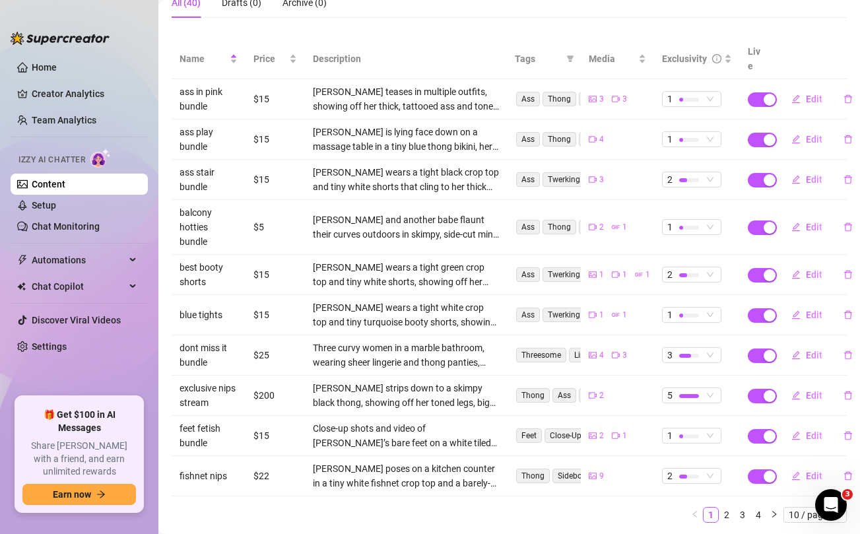
scroll to position [139, 0]
click at [759, 507] on link "4" at bounding box center [758, 514] width 15 height 15
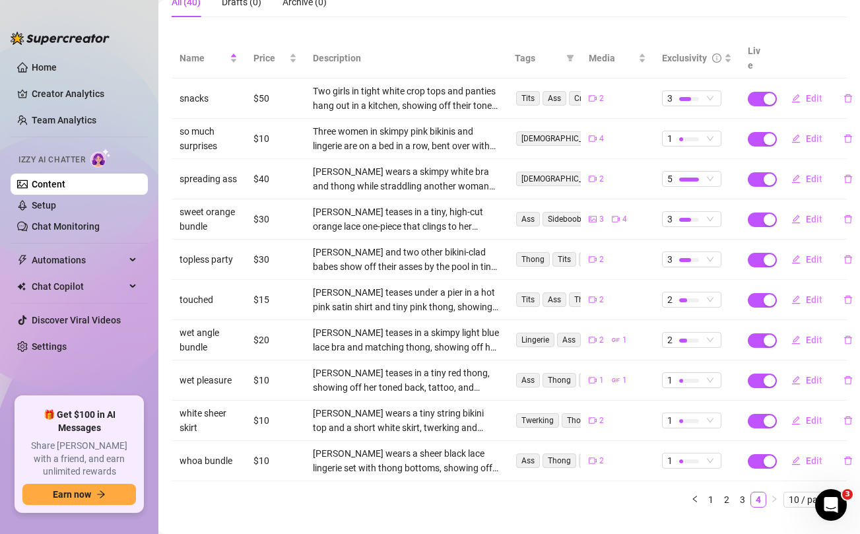
scroll to position [0, 0]
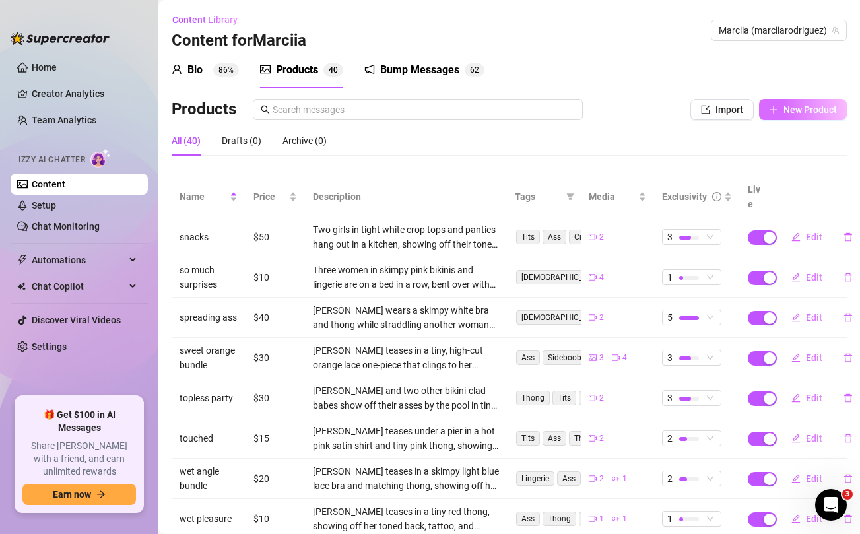
click at [808, 112] on span "New Product" at bounding box center [810, 109] width 53 height 11
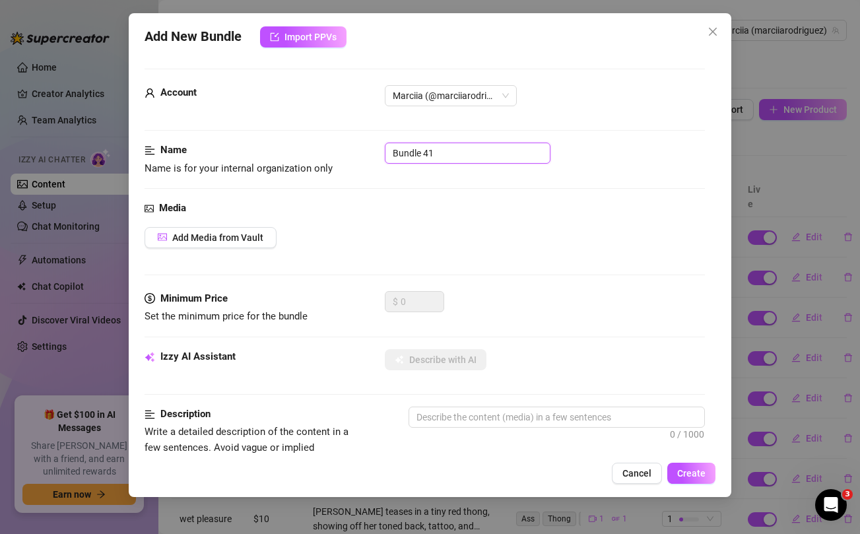
click at [481, 149] on input "Bundle 41" at bounding box center [468, 153] width 166 height 21
click at [497, 258] on div "Media Add Media from Vault" at bounding box center [425, 246] width 560 height 90
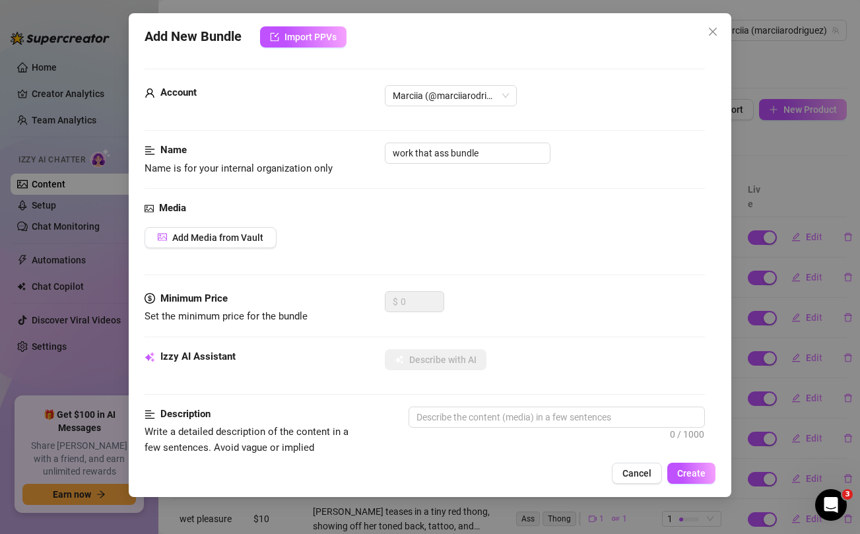
scroll to position [537, 0]
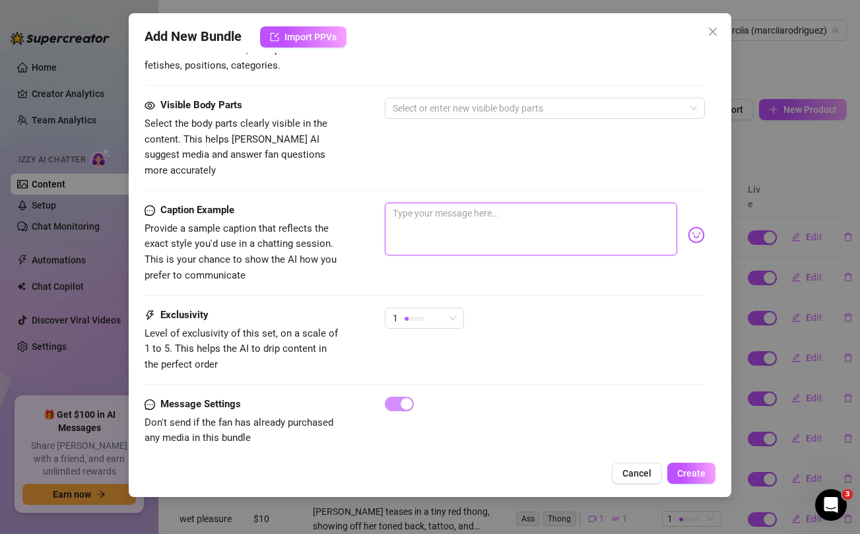
click at [483, 213] on textarea at bounding box center [531, 229] width 292 height 53
paste textarea "You like the way i work that ass?😋 then wait until you see the full bundle baby…"
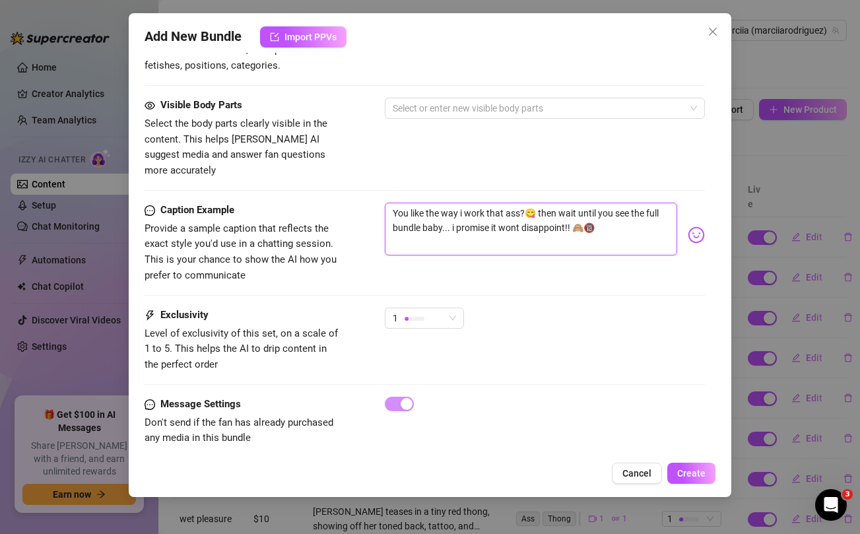
click at [551, 215] on textarea "You like the way i work that ass?😋 then wait until you see the full bundle baby…" at bounding box center [531, 229] width 292 height 53
click at [400, 262] on div "Caption Example Provide a sample caption that reflects the exact style you'd us…" at bounding box center [425, 243] width 560 height 81
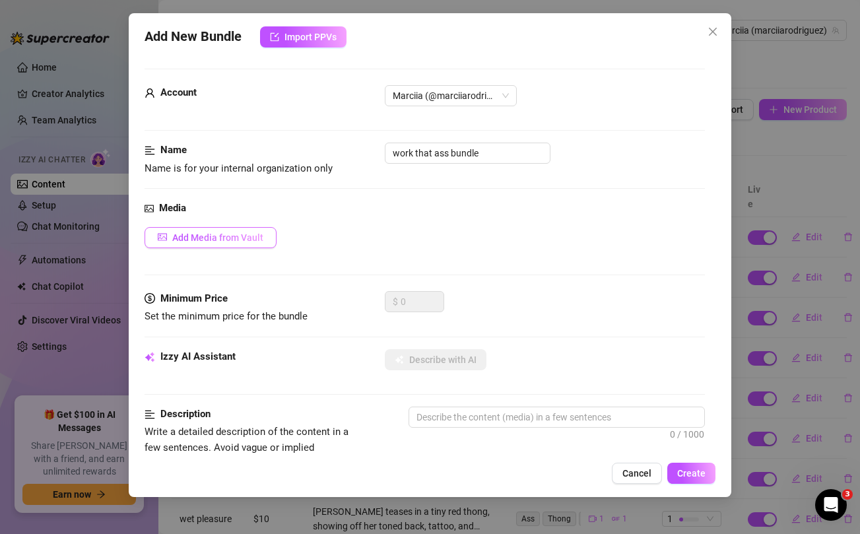
click at [228, 239] on span "Add Media from Vault" at bounding box center [217, 237] width 91 height 11
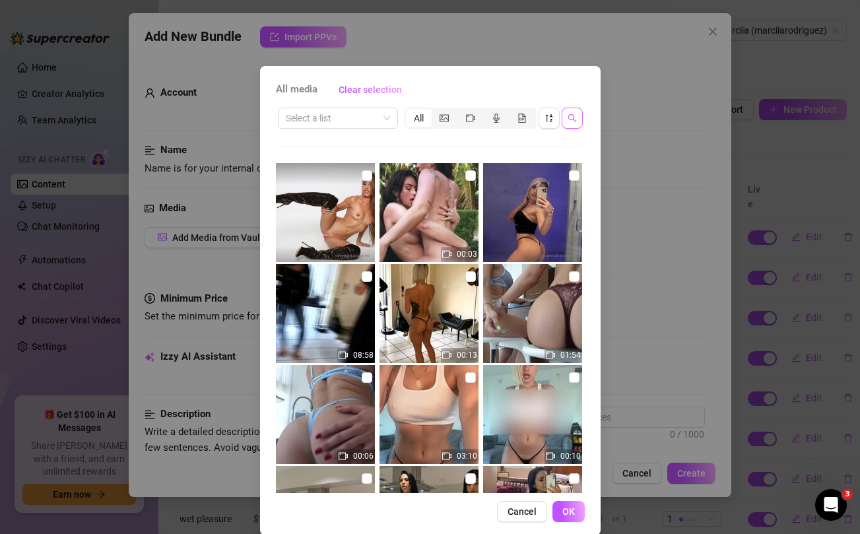
click at [568, 118] on icon "search" at bounding box center [572, 118] width 9 height 9
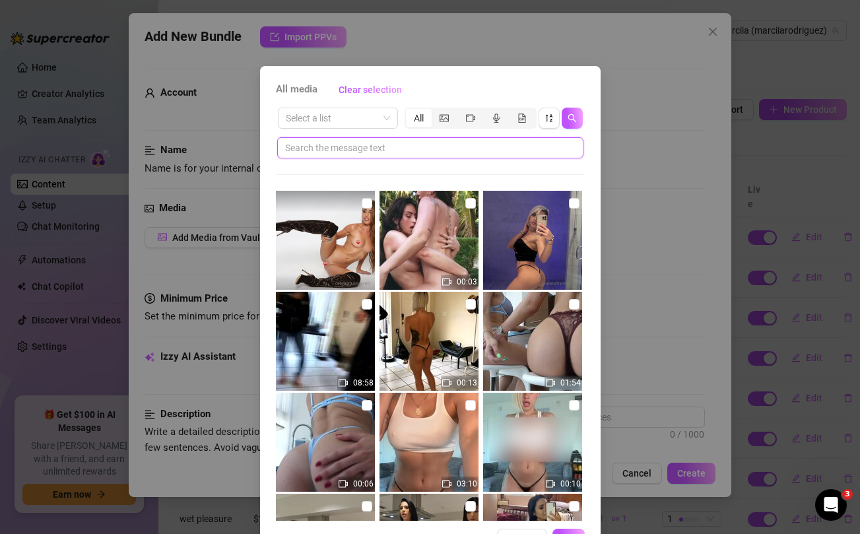
click at [444, 151] on input "text" at bounding box center [425, 148] width 280 height 15
paste input "disappoint"
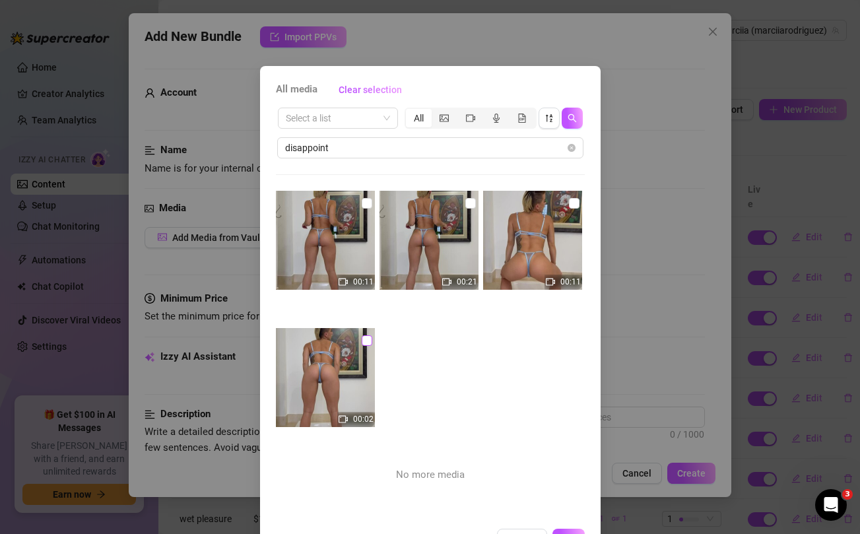
click at [364, 341] on input "checkbox" at bounding box center [367, 340] width 11 height 11
click at [365, 198] on input "checkbox" at bounding box center [367, 203] width 11 height 11
click at [469, 203] on input "checkbox" at bounding box center [470, 203] width 11 height 11
click at [572, 201] on input "checkbox" at bounding box center [574, 203] width 11 height 11
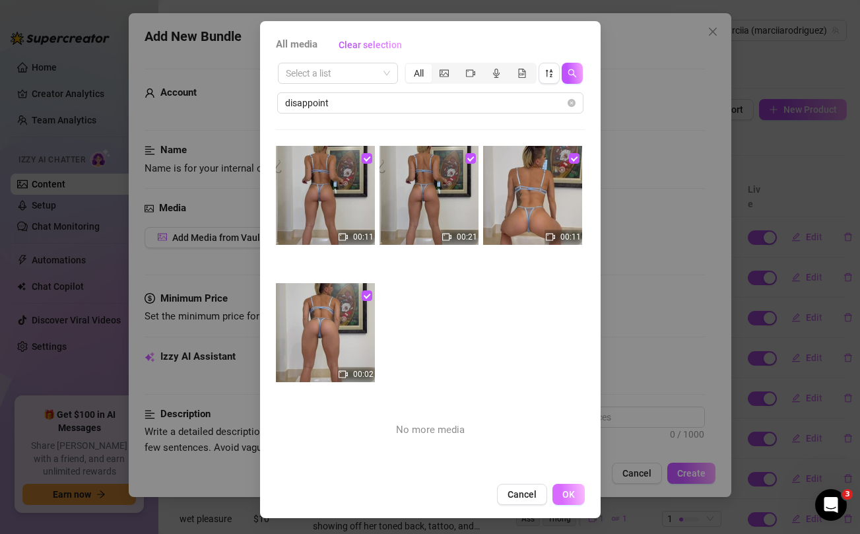
click at [582, 498] on button "OK" at bounding box center [569, 494] width 32 height 21
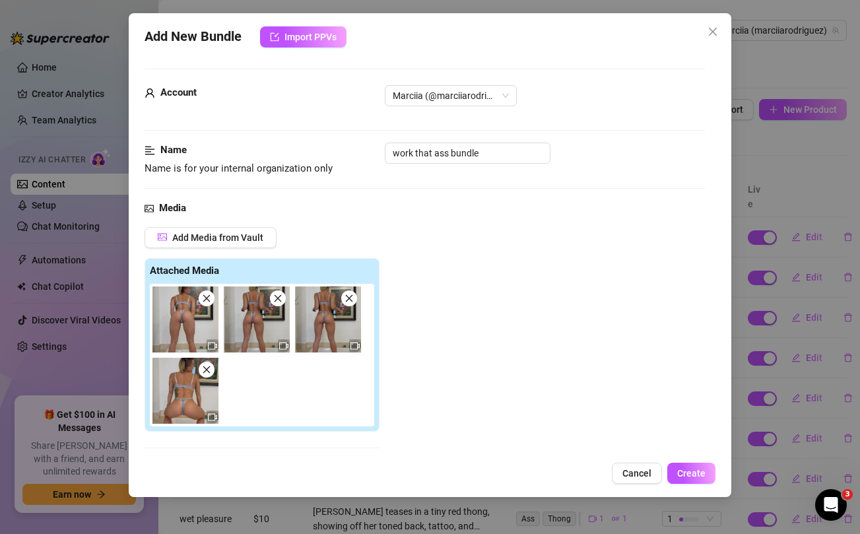
scroll to position [230, 0]
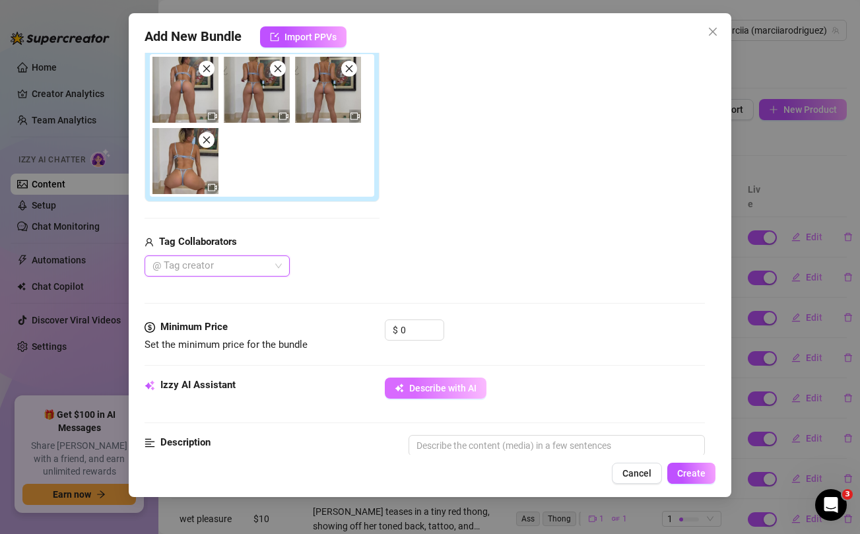
click at [427, 378] on button "Describe with AI" at bounding box center [436, 388] width 102 height 21
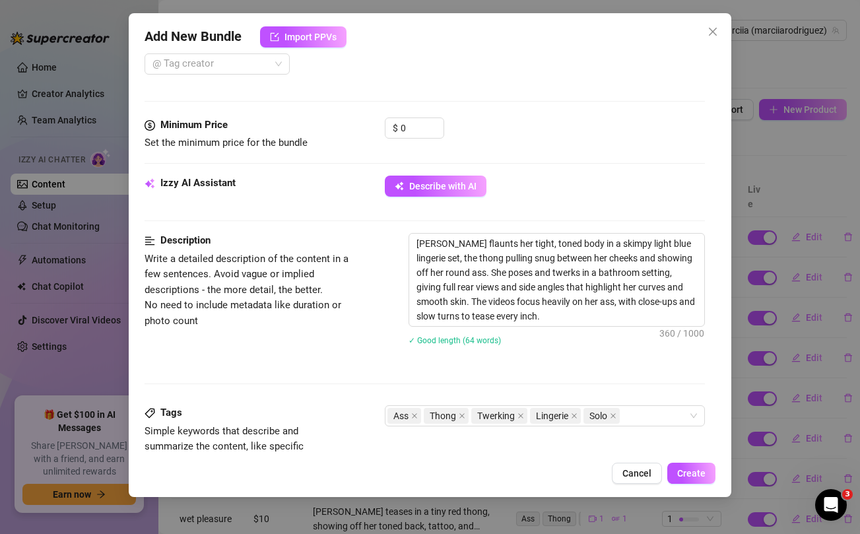
scroll to position [259, 0]
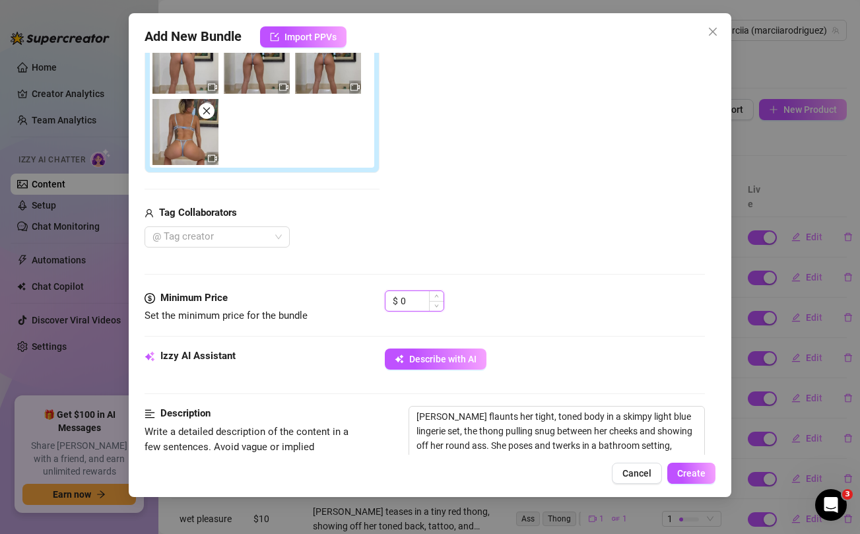
click at [410, 303] on input "0" at bounding box center [422, 301] width 43 height 20
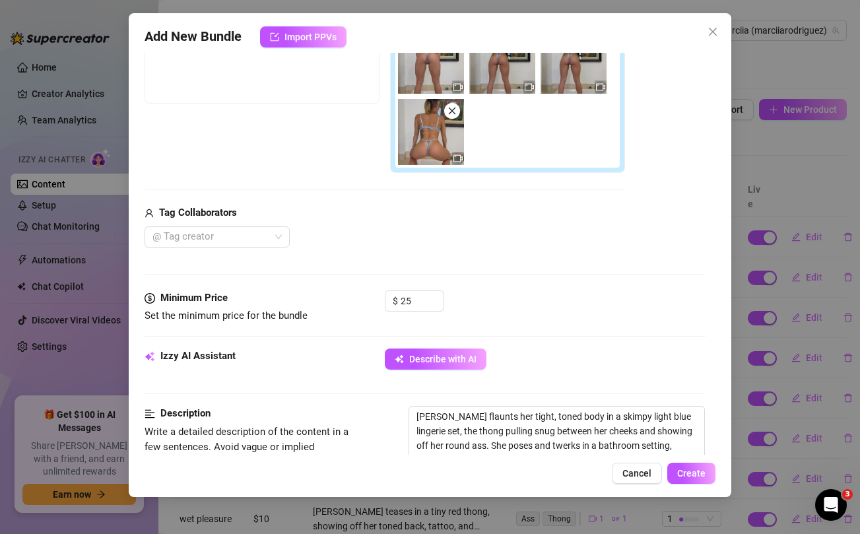
click at [428, 254] on div "Media Add Media from Vault Free preview Pay to view Tag Collaborators @ Tag cre…" at bounding box center [425, 116] width 560 height 349
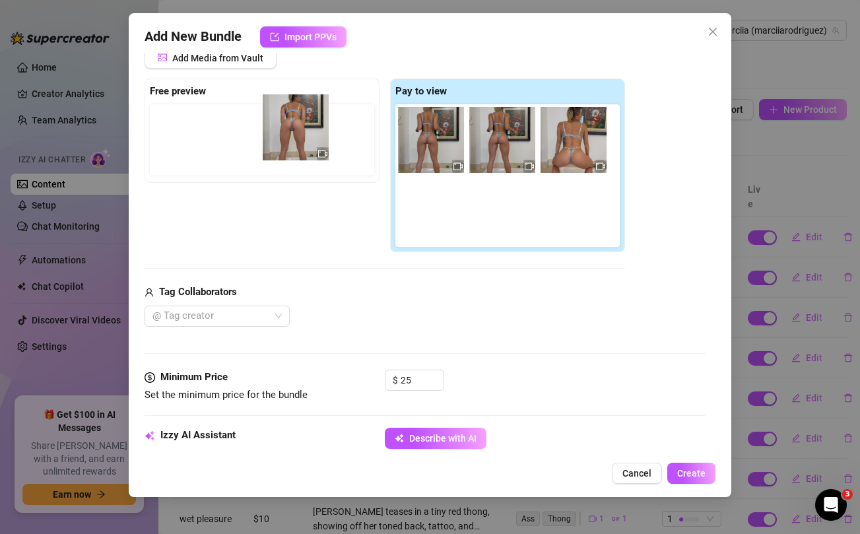
drag, startPoint x: 425, startPoint y: 144, endPoint x: 276, endPoint y: 131, distance: 149.7
click at [276, 131] on div "Free preview Pay to view" at bounding box center [385, 166] width 481 height 174
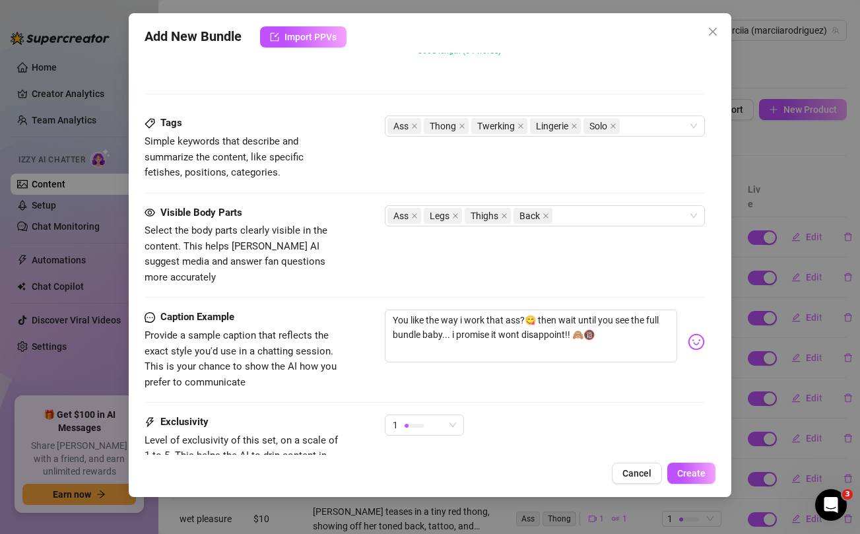
scroll to position [759, 0]
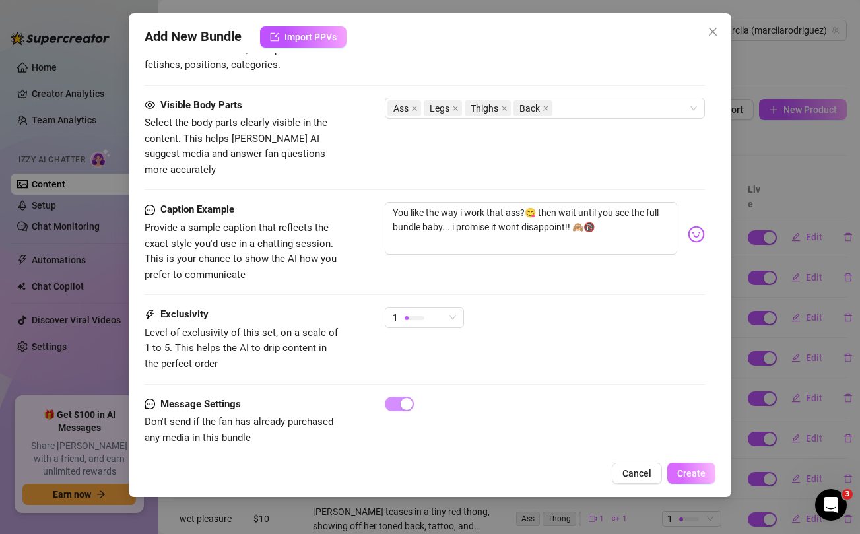
click at [690, 471] on span "Create" at bounding box center [691, 473] width 28 height 11
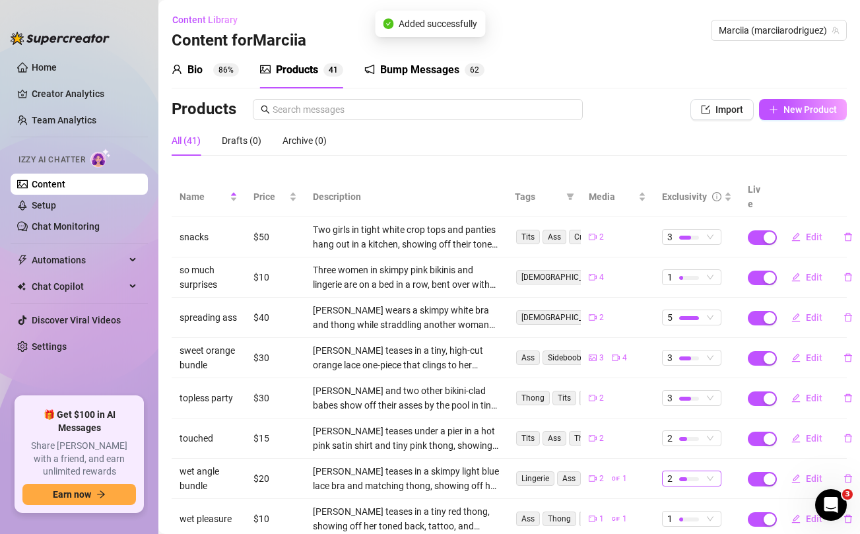
scroll to position [148, 0]
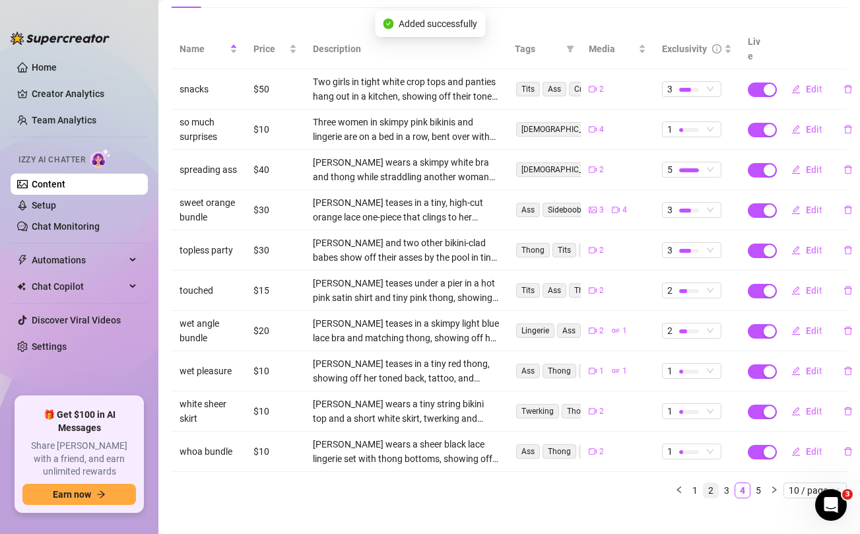
click at [713, 483] on link "2" at bounding box center [711, 490] width 15 height 15
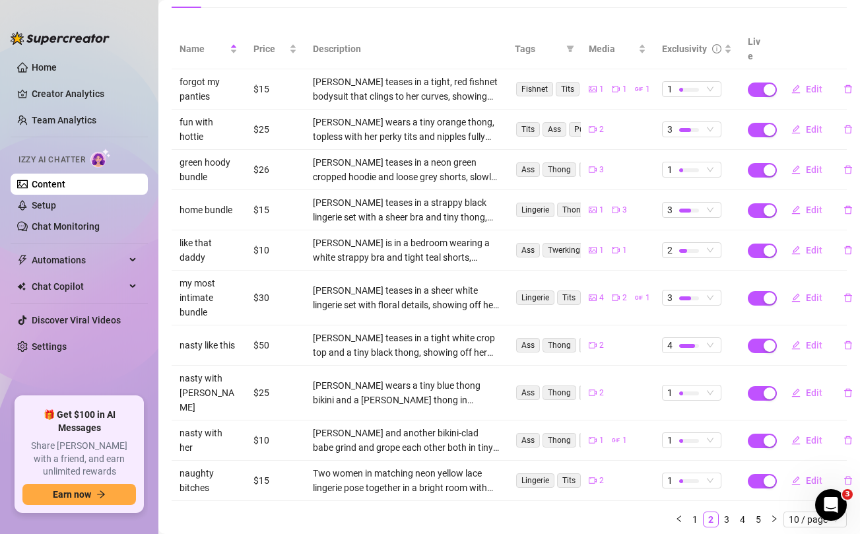
scroll to position [0, 0]
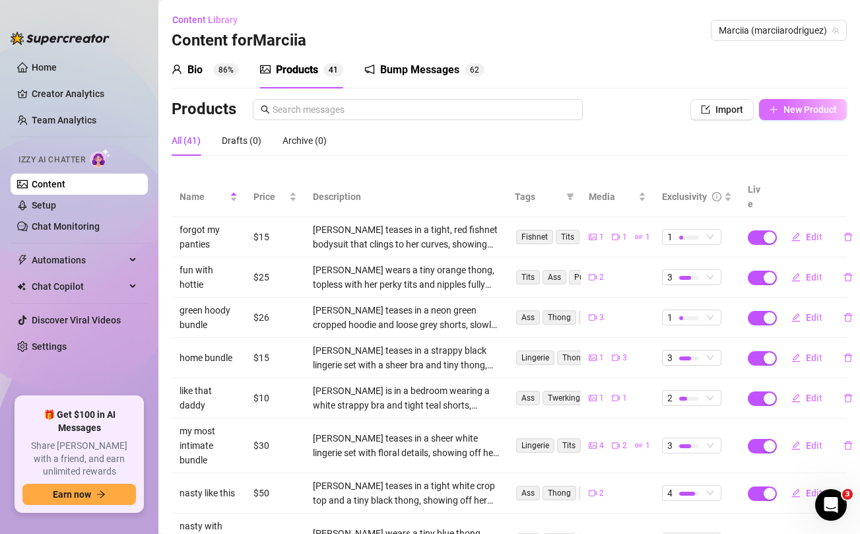
click at [813, 100] on button "New Product" at bounding box center [803, 109] width 88 height 21
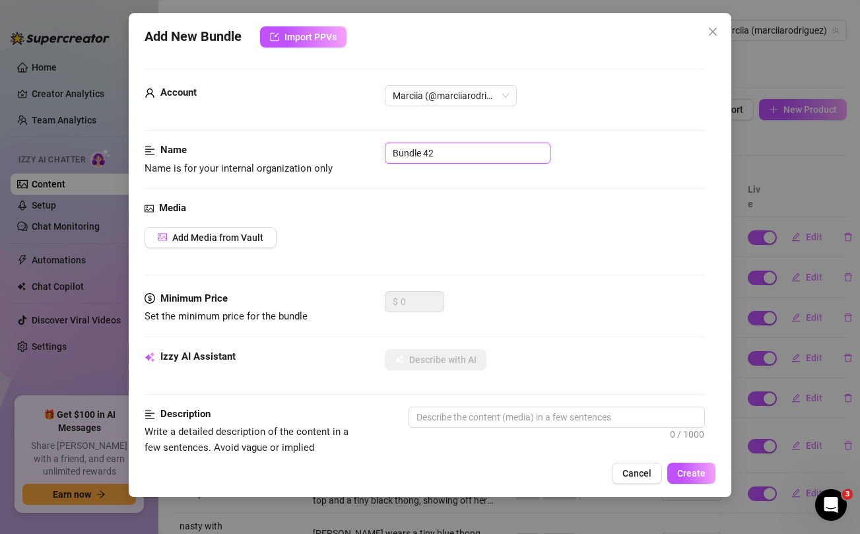
click at [442, 151] on input "Bundle 42" at bounding box center [468, 153] width 166 height 21
click at [475, 226] on div "Media Add Media from Vault" at bounding box center [425, 246] width 560 height 90
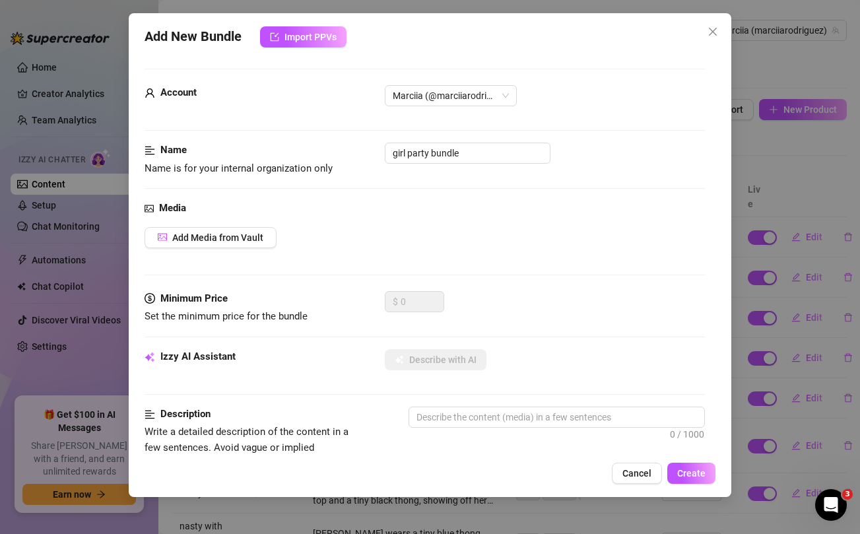
scroll to position [537, 0]
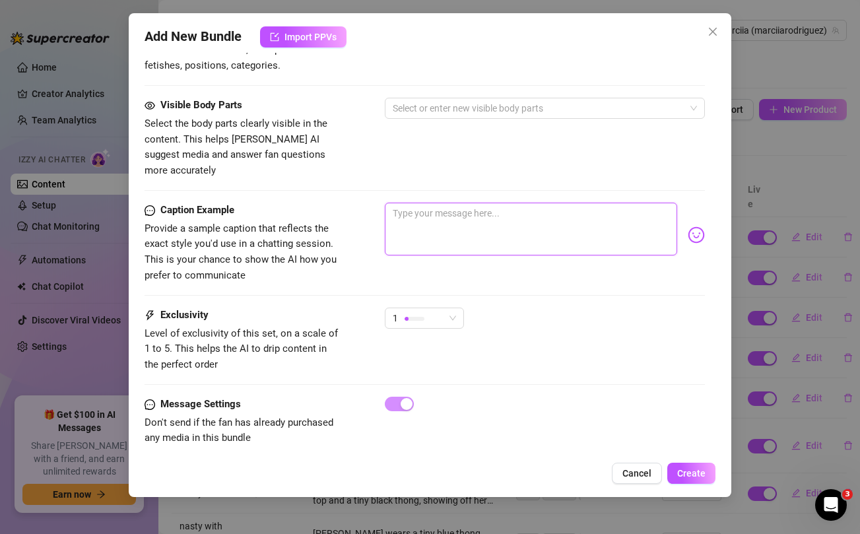
click at [468, 215] on textarea at bounding box center [531, 229] width 292 height 53
paste textarea "Showing off as we work these titties and spread all these fat asses for you, Da…"
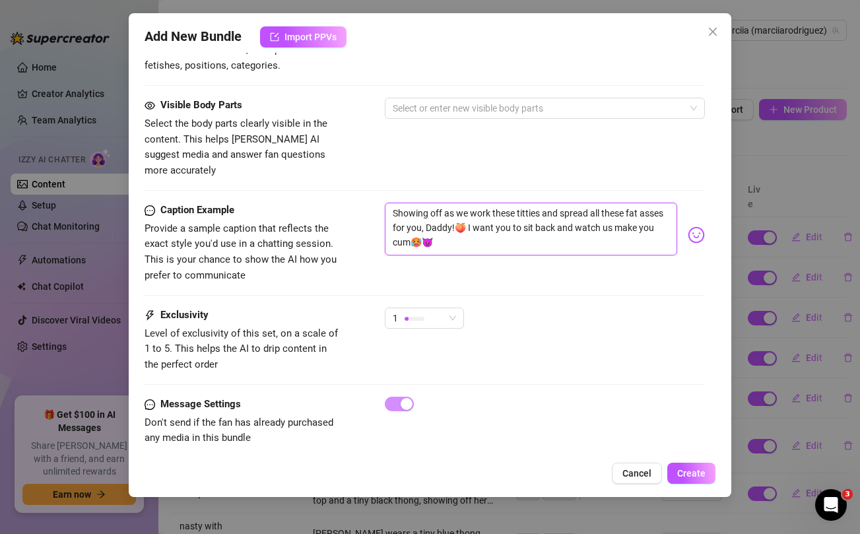
drag, startPoint x: 393, startPoint y: 226, endPoint x: 444, endPoint y: 226, distance: 50.8
click at [444, 226] on textarea "Showing off as we work these titties and spread all these fat asses for you, Da…" at bounding box center [531, 229] width 292 height 53
click at [416, 174] on div "Visible Body Parts Select the body parts clearly visible in the content. This h…" at bounding box center [425, 150] width 560 height 105
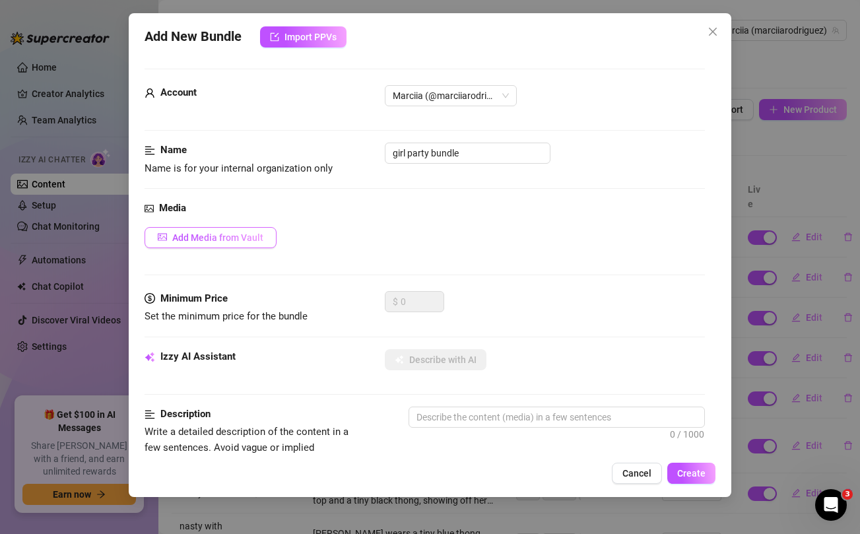
click at [246, 238] on span "Add Media from Vault" at bounding box center [217, 237] width 91 height 11
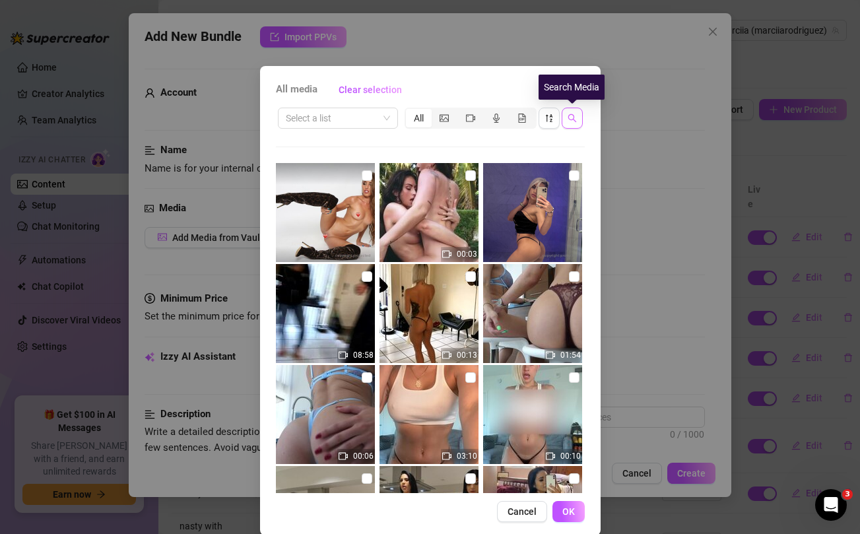
click at [573, 117] on icon "search" at bounding box center [572, 118] width 9 height 9
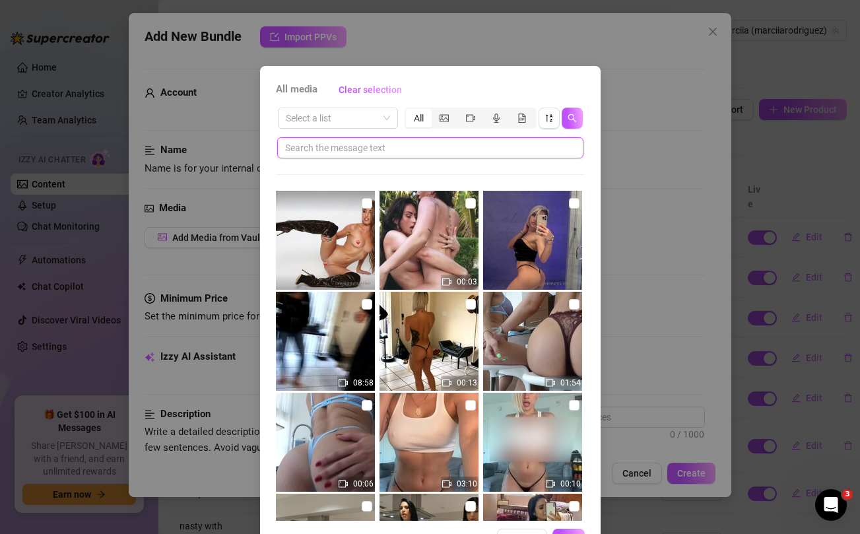
click at [475, 147] on input "text" at bounding box center [425, 148] width 280 height 15
paste input "cum🥵😈"
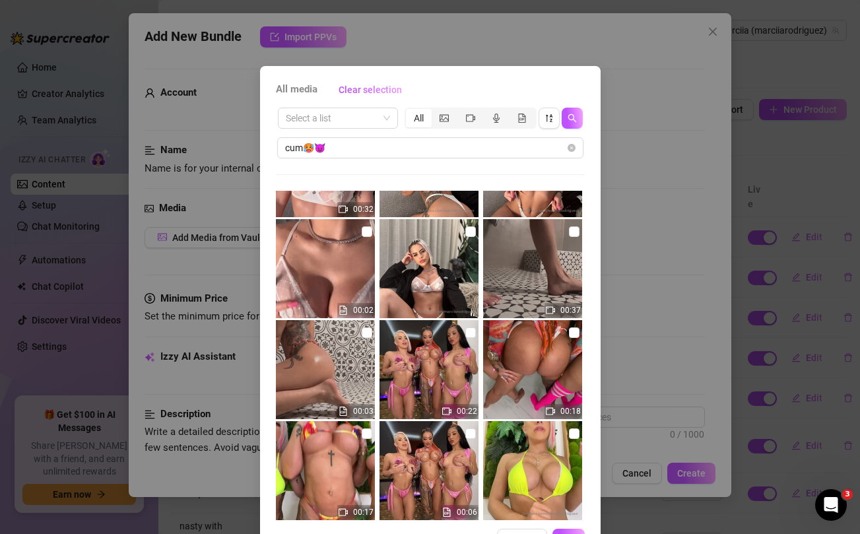
scroll to position [498, 0]
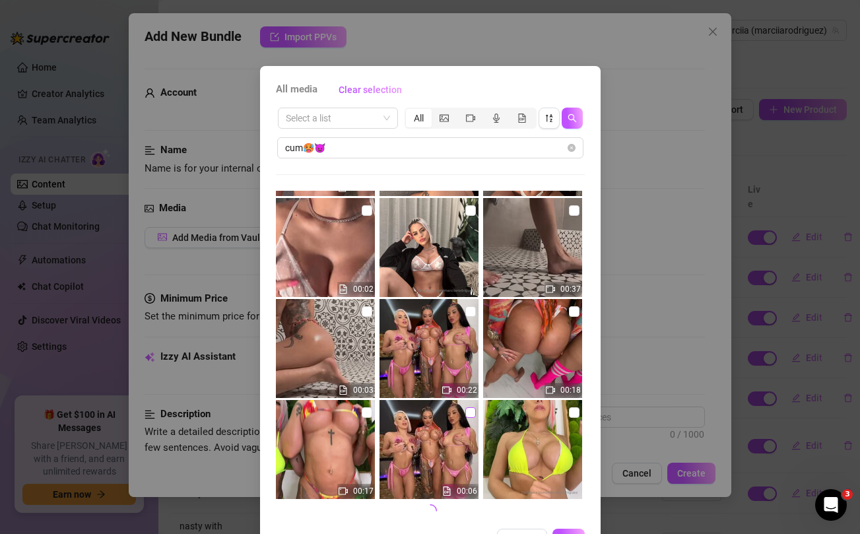
click at [469, 415] on input "checkbox" at bounding box center [470, 412] width 11 height 11
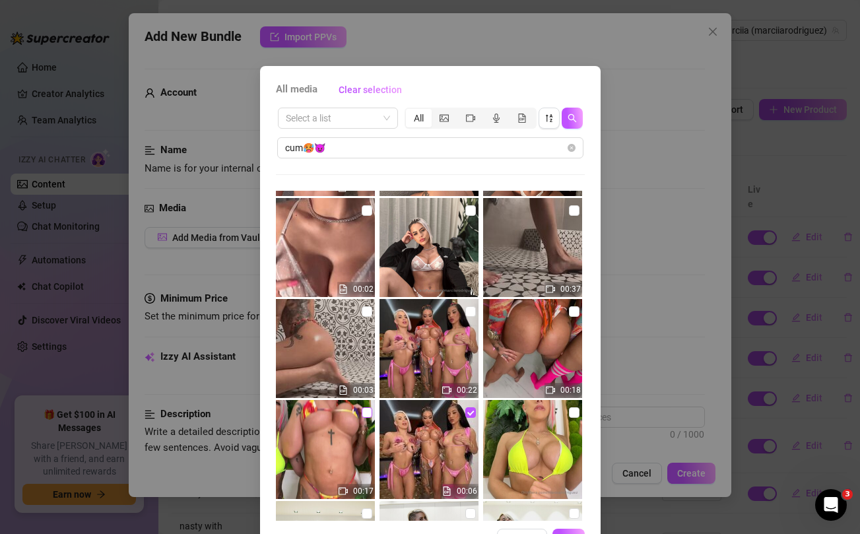
click at [368, 411] on input "checkbox" at bounding box center [367, 412] width 11 height 11
click at [472, 311] on input "checkbox" at bounding box center [470, 311] width 11 height 11
click at [573, 311] on input "checkbox" at bounding box center [574, 311] width 11 height 11
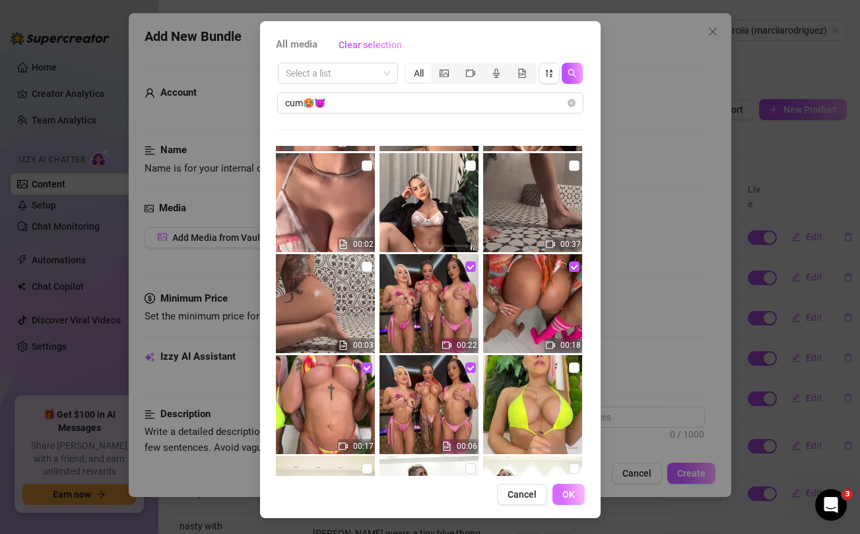
click at [567, 494] on span "OK" at bounding box center [568, 494] width 13 height 11
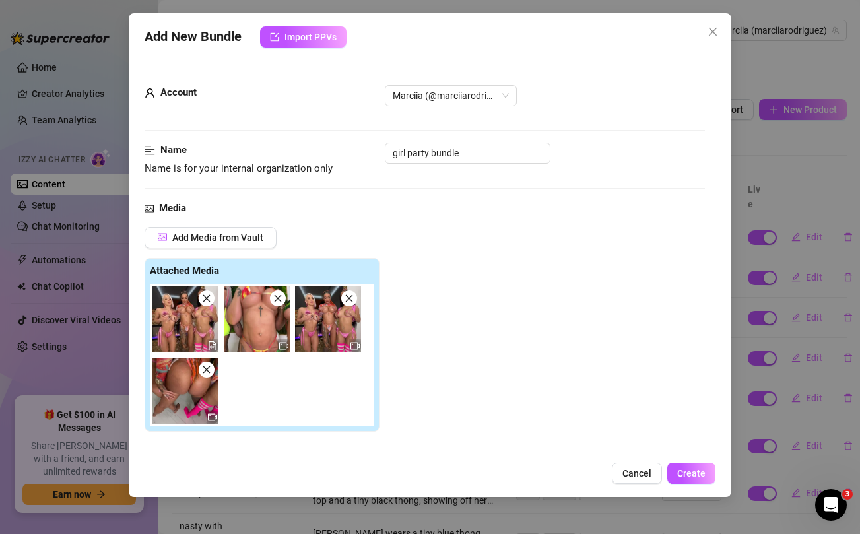
scroll to position [207, 0]
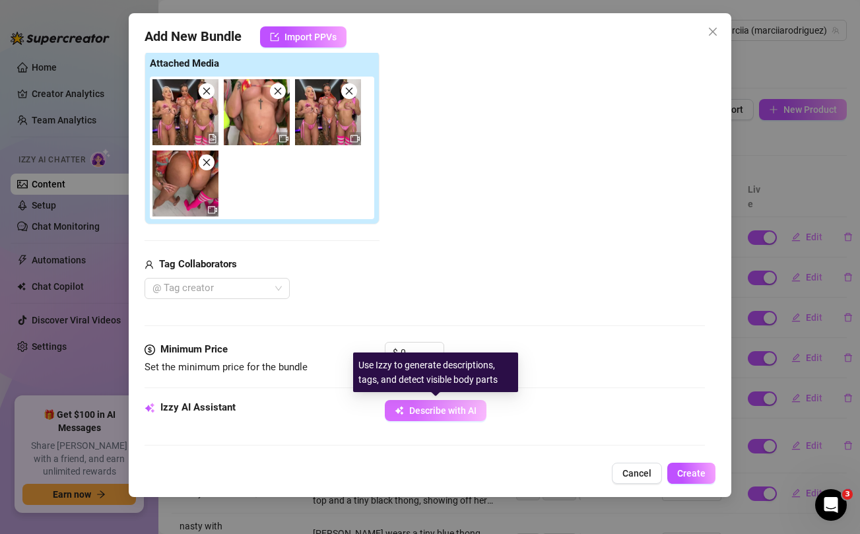
click at [441, 405] on button "Describe with AI" at bounding box center [436, 410] width 102 height 21
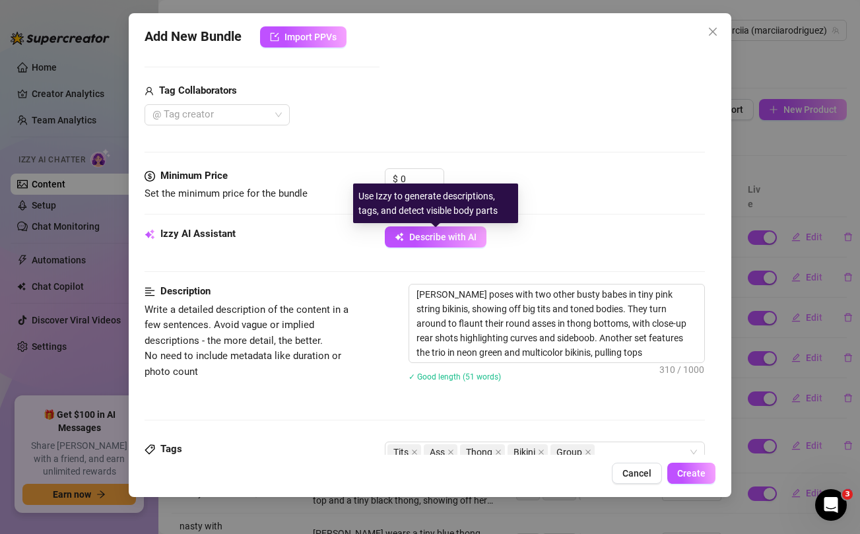
scroll to position [358, 0]
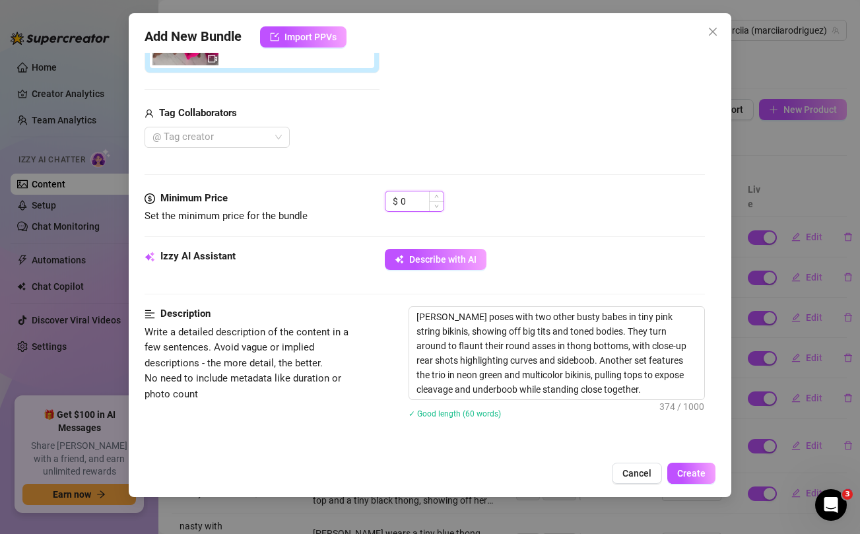
click at [412, 201] on input "0" at bounding box center [422, 201] width 43 height 20
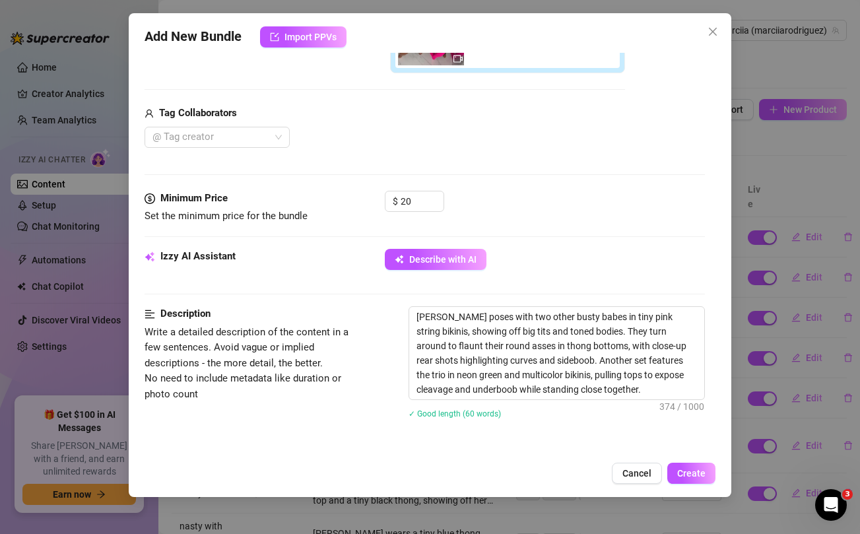
click at [432, 131] on div "@ Tag creator" at bounding box center [385, 137] width 481 height 21
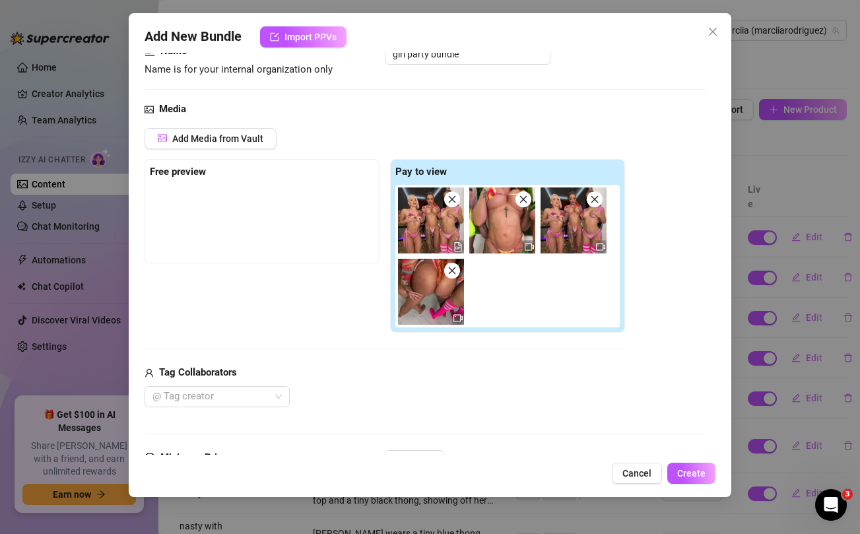
scroll to position [96, 0]
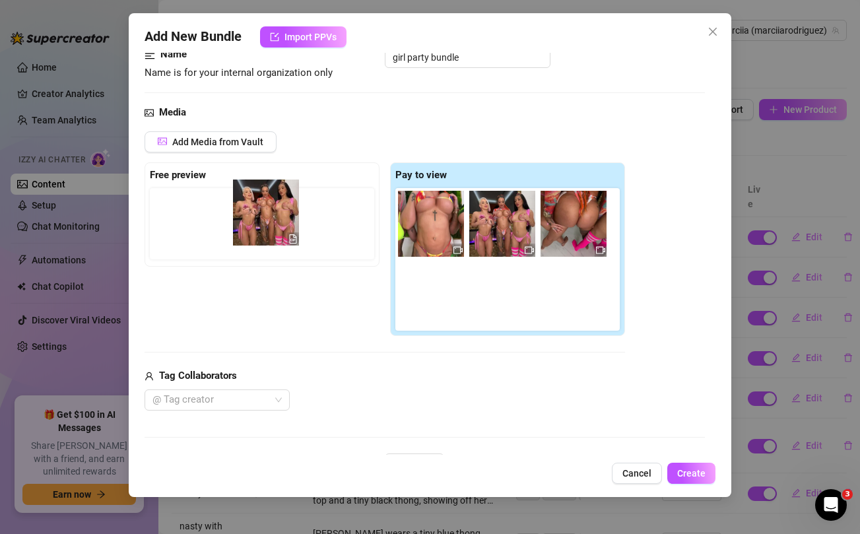
drag, startPoint x: 415, startPoint y: 209, endPoint x: 245, endPoint y: 197, distance: 170.0
click at [245, 197] on div "Free preview Pay to view" at bounding box center [385, 249] width 481 height 174
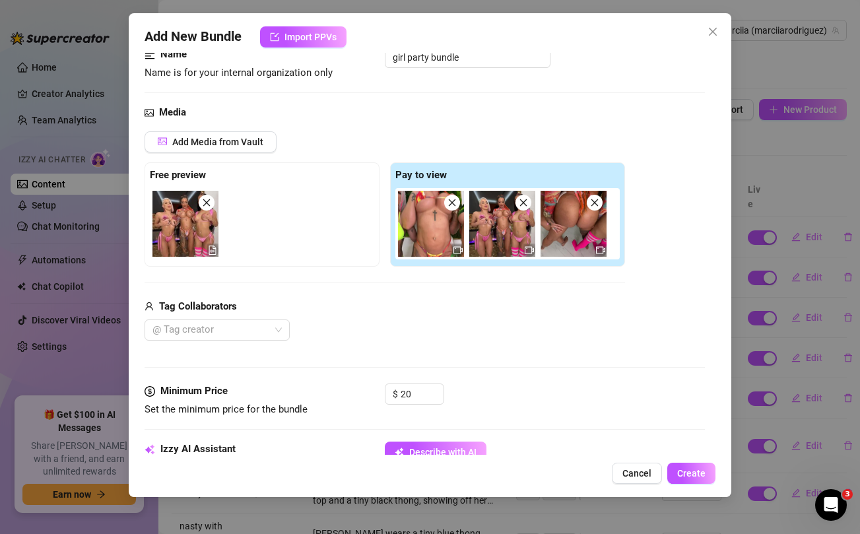
click at [243, 400] on div "Minimum Price Set the minimum price for the bundle" at bounding box center [244, 401] width 198 height 34
click at [245, 325] on div at bounding box center [210, 330] width 126 height 18
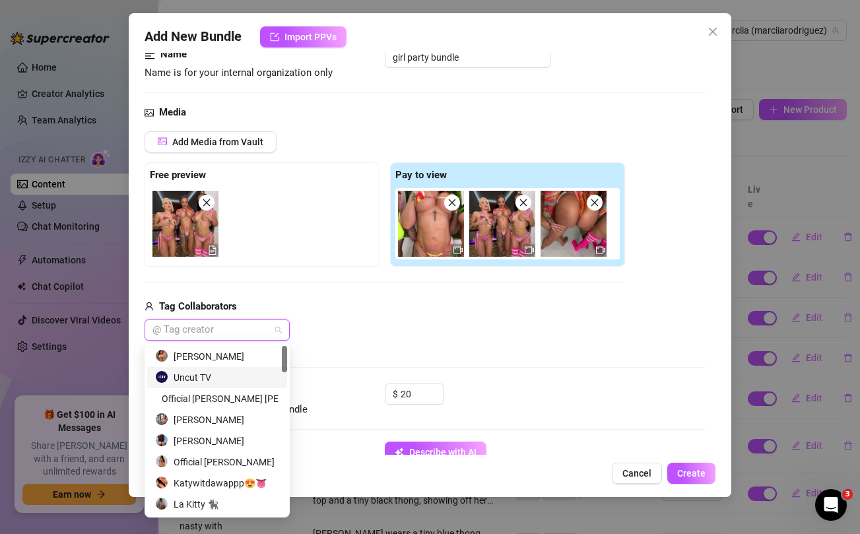
click at [213, 381] on div "Uncut TV" at bounding box center [217, 377] width 124 height 15
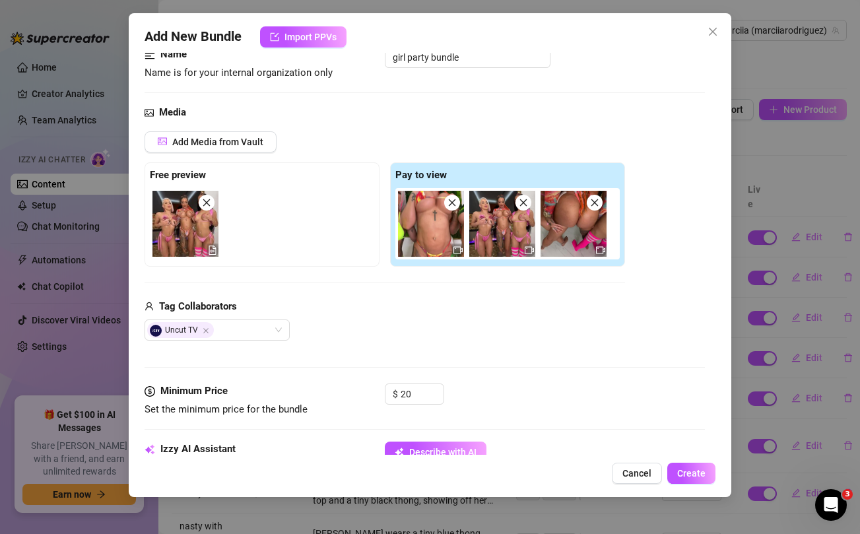
click at [407, 336] on div "Uncut TV" at bounding box center [385, 330] width 481 height 21
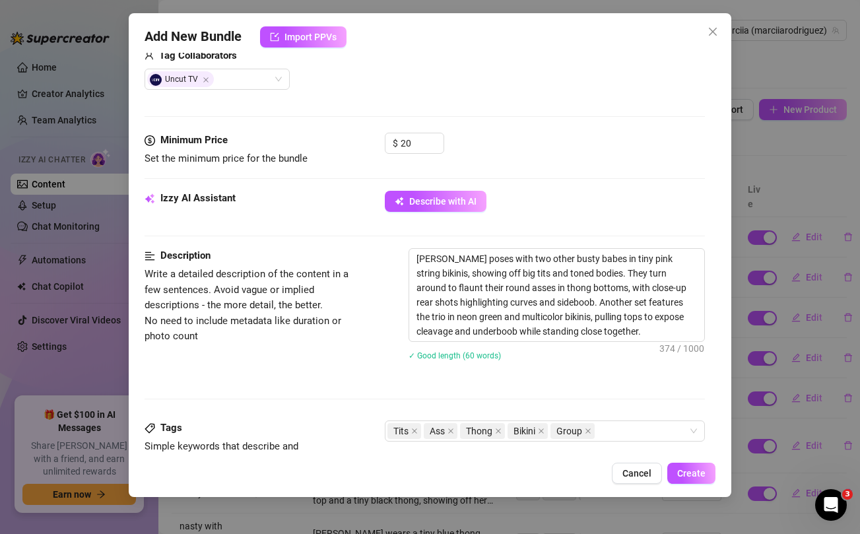
scroll to position [390, 0]
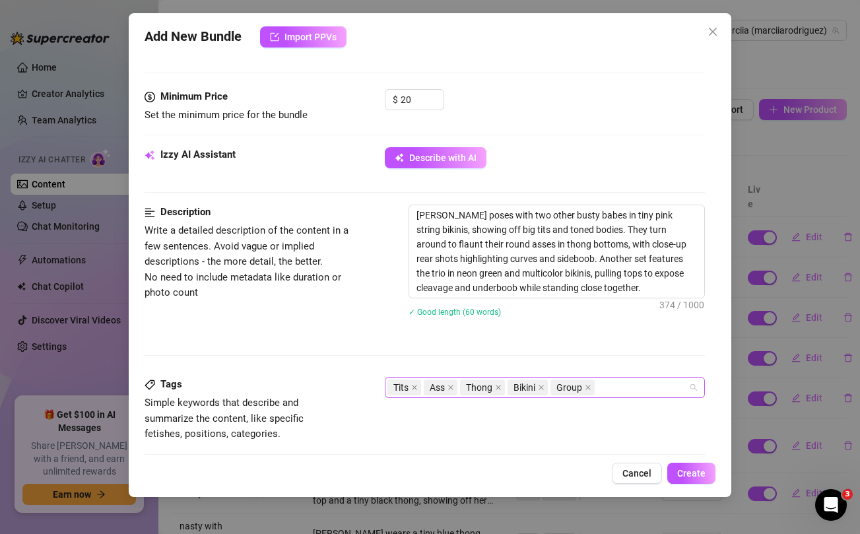
click at [604, 390] on div "Tits Ass Thong Bikini Group" at bounding box center [538, 387] width 300 height 18
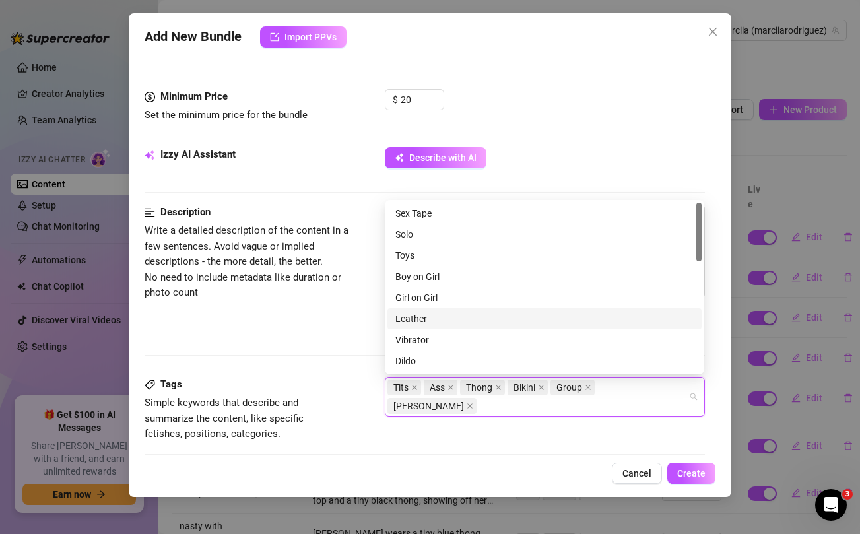
click at [295, 325] on div "Description Write a detailed description of the content in a few sentences. Avo…" at bounding box center [425, 269] width 560 height 129
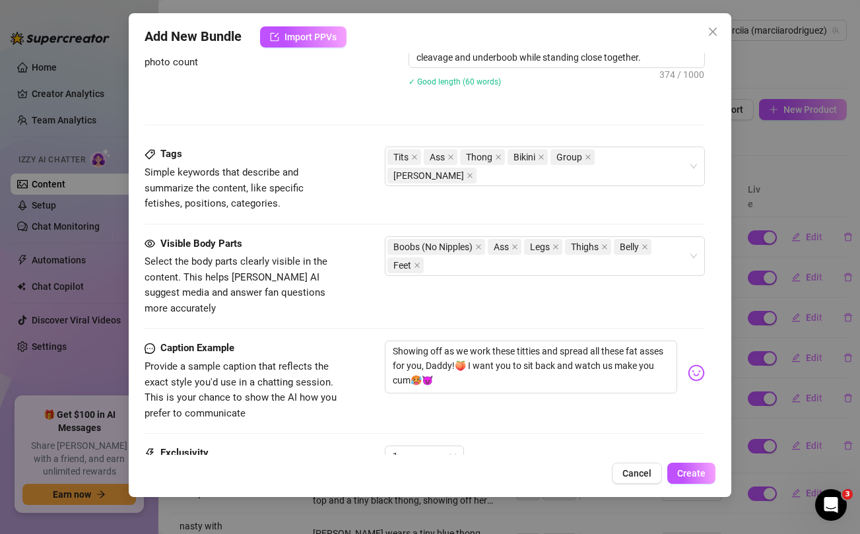
scroll to position [759, 0]
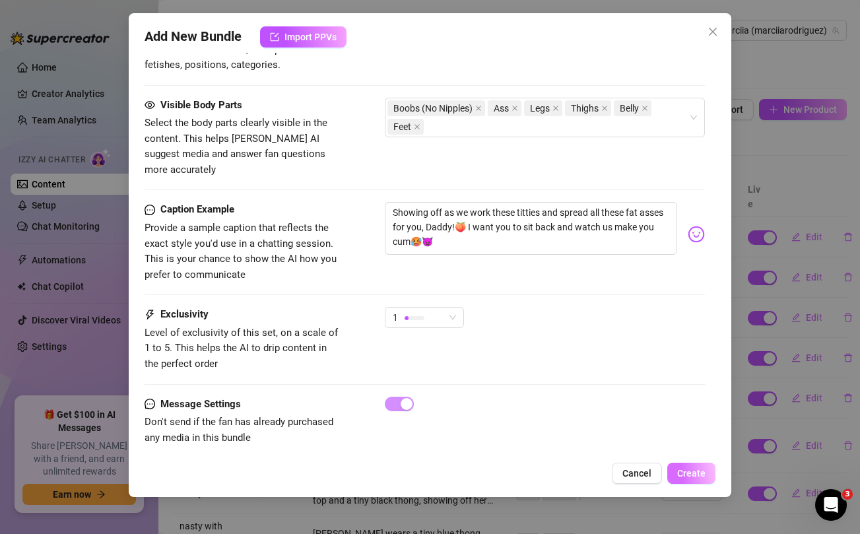
click at [685, 473] on span "Create" at bounding box center [691, 473] width 28 height 11
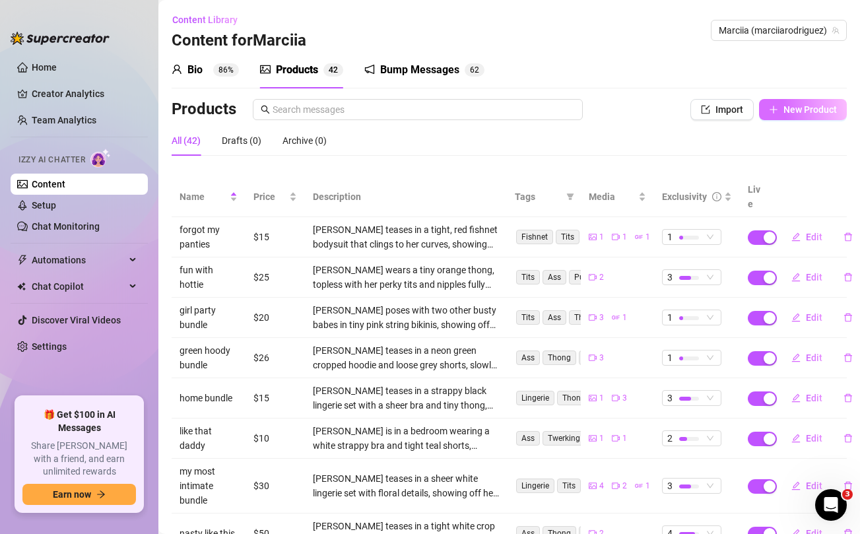
click at [801, 116] on button "New Product" at bounding box center [803, 109] width 88 height 21
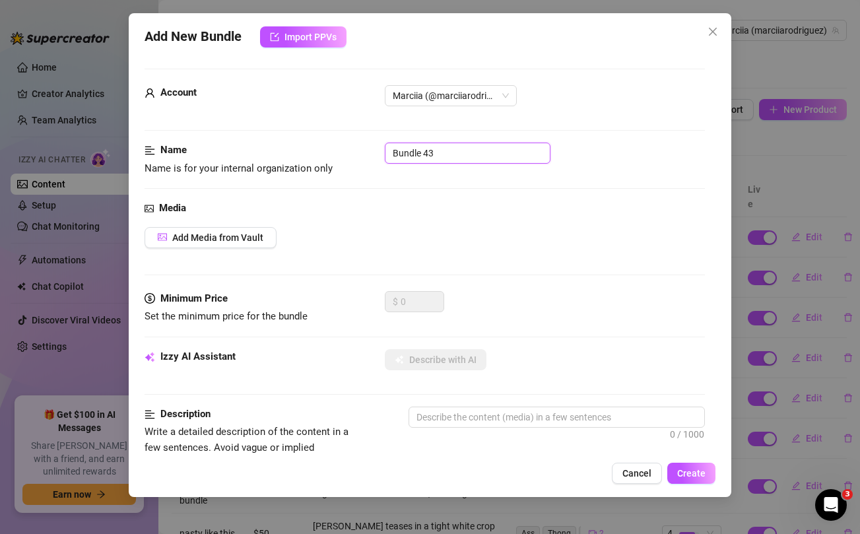
click at [488, 157] on input "Bundle 43" at bounding box center [468, 153] width 166 height 21
click at [584, 231] on div "Add Media from Vault" at bounding box center [425, 237] width 560 height 21
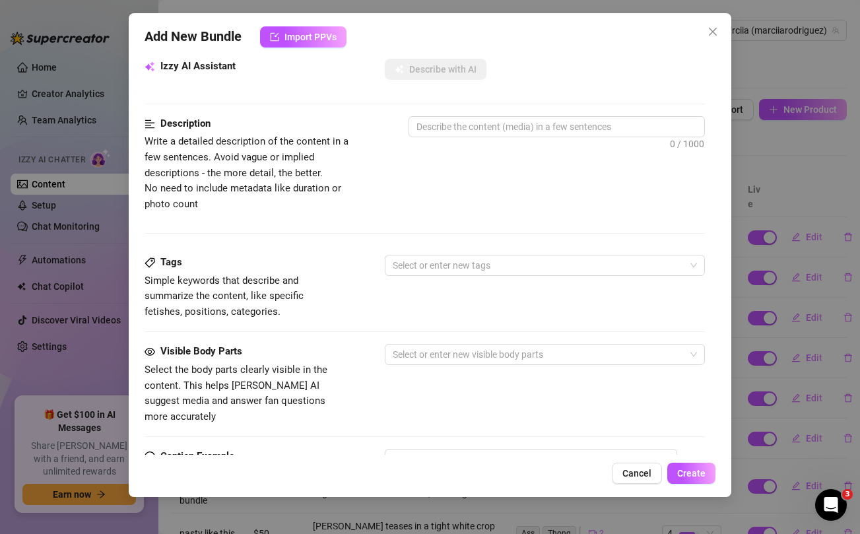
scroll to position [537, 0]
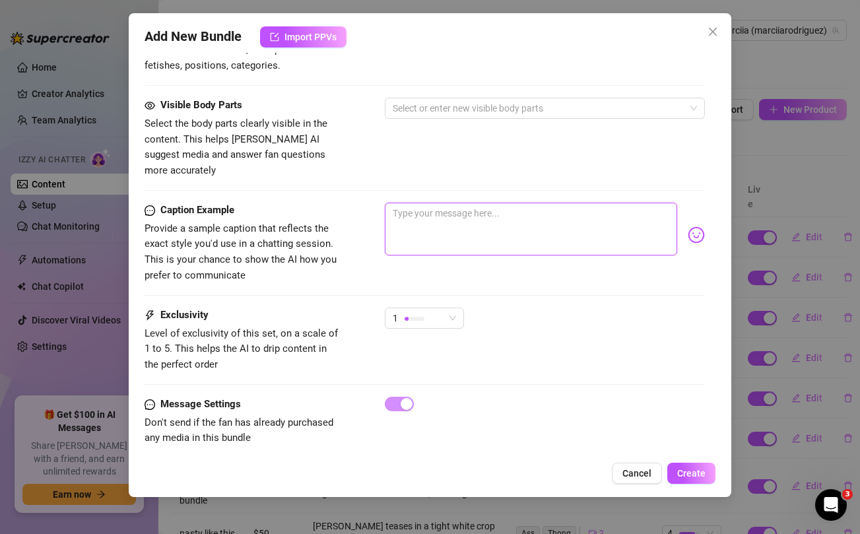
click at [557, 219] on textarea at bounding box center [531, 229] width 292 height 53
paste textarea "😈 I'm so horny [DATE] so I recorded these videos for you to stroke to tonight! …"
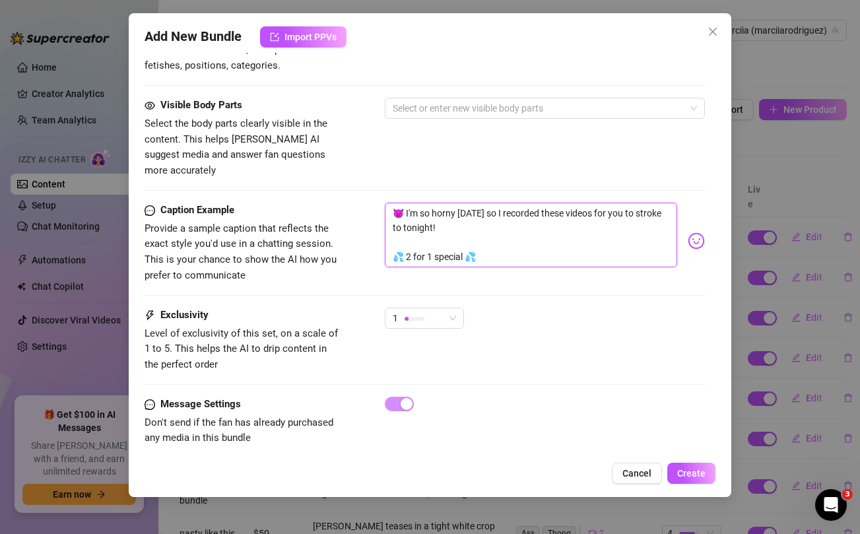
scroll to position [0, 0]
click at [522, 203] on textarea "😈 I'm so horny [DATE] so I recorded these videos for you to stroke to tonight! …" at bounding box center [531, 235] width 292 height 65
click at [512, 151] on div "Visible Body Parts Select the body parts clearly visible in the content. This h…" at bounding box center [425, 138] width 560 height 81
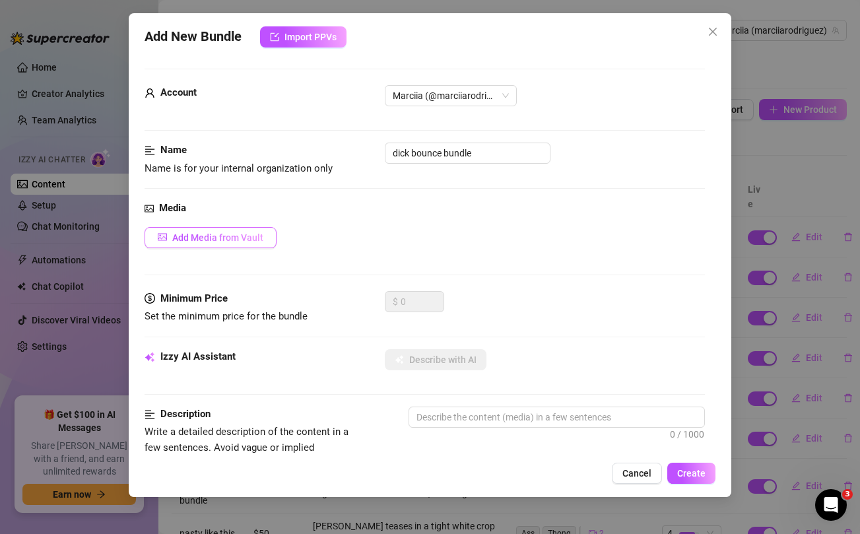
click at [254, 240] on span "Add Media from Vault" at bounding box center [217, 237] width 91 height 11
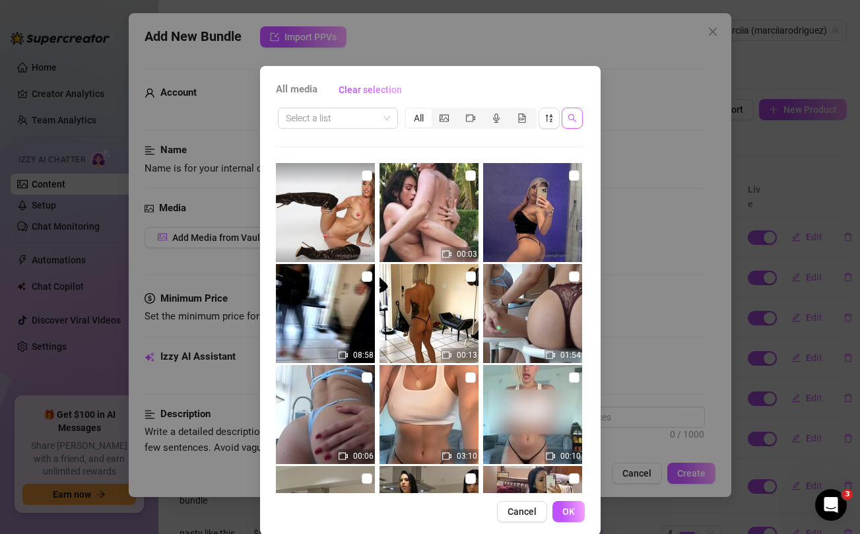
click at [580, 116] on button "button" at bounding box center [572, 118] width 21 height 21
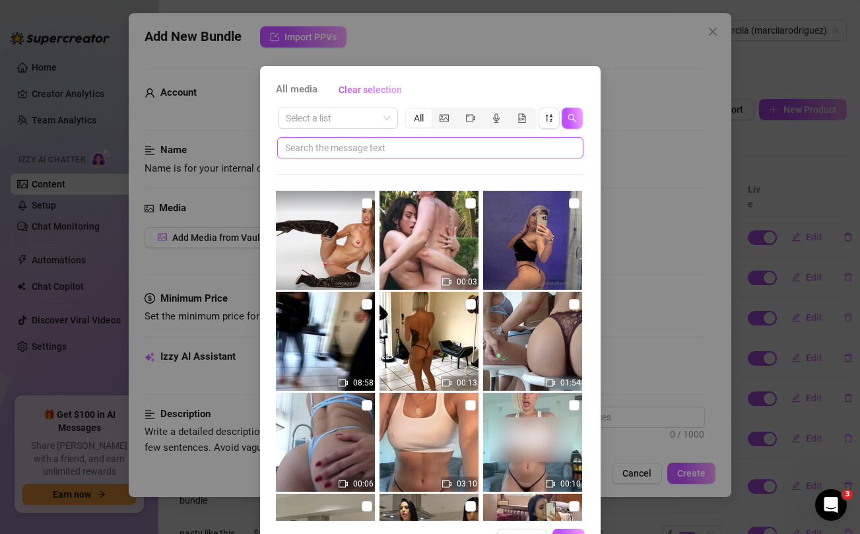
click at [486, 150] on input "text" at bounding box center [425, 148] width 280 height 15
paste input "recorded"
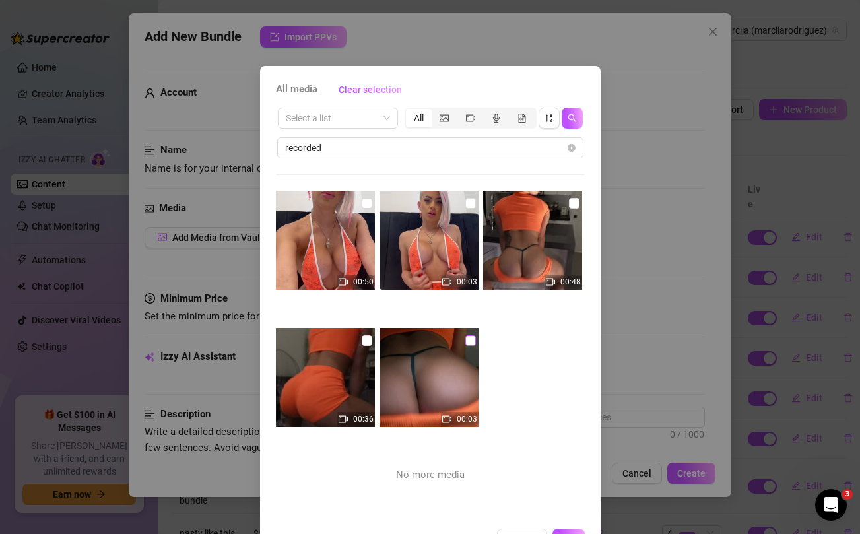
click at [471, 342] on input "checkbox" at bounding box center [470, 340] width 11 height 11
click at [368, 337] on input "checkbox" at bounding box center [367, 340] width 11 height 11
click at [572, 204] on input "checkbox" at bounding box center [574, 203] width 11 height 11
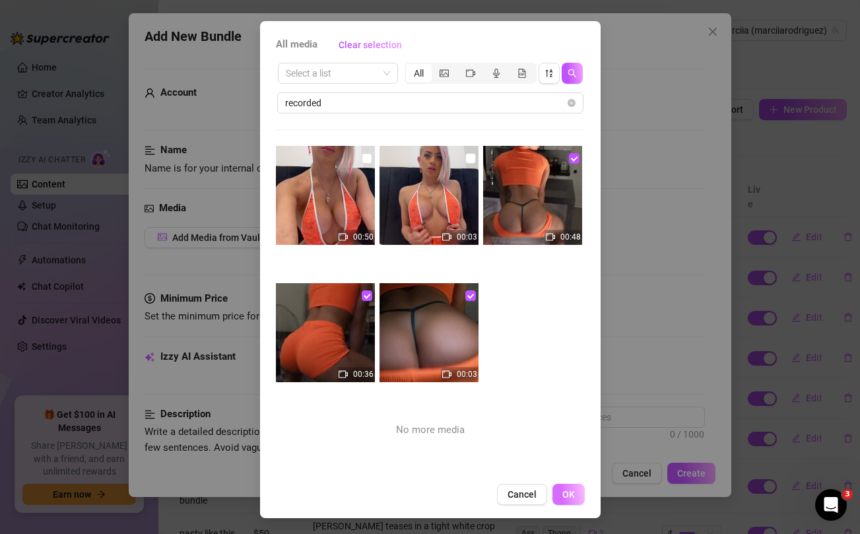
click at [580, 502] on button "OK" at bounding box center [569, 494] width 32 height 21
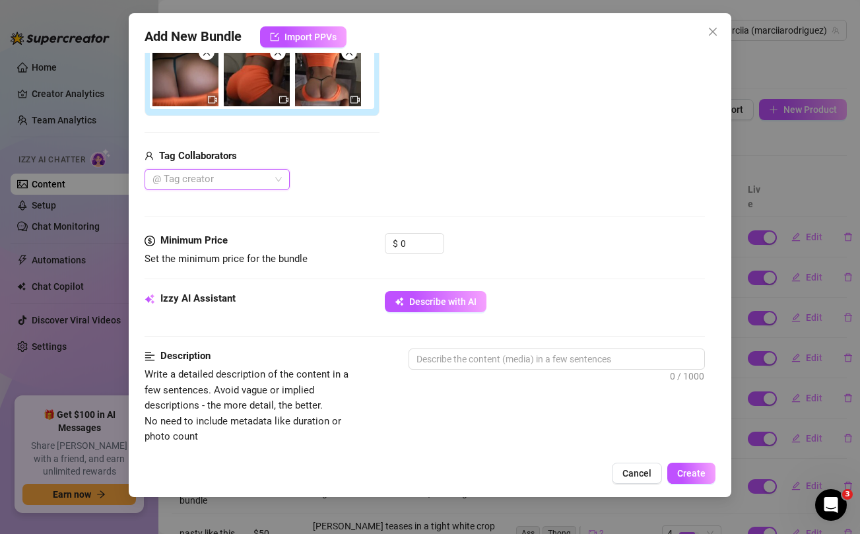
scroll to position [250, 0]
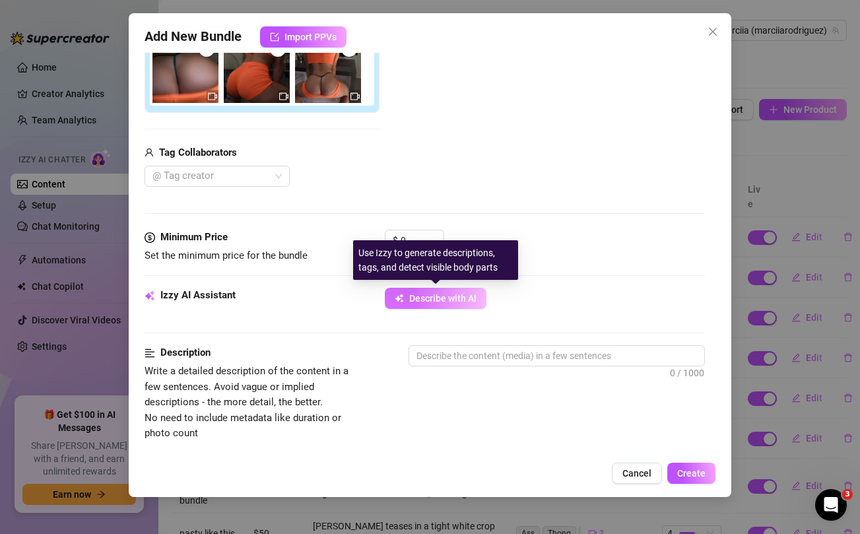
click at [461, 299] on span "Describe with AI" at bounding box center [442, 298] width 67 height 11
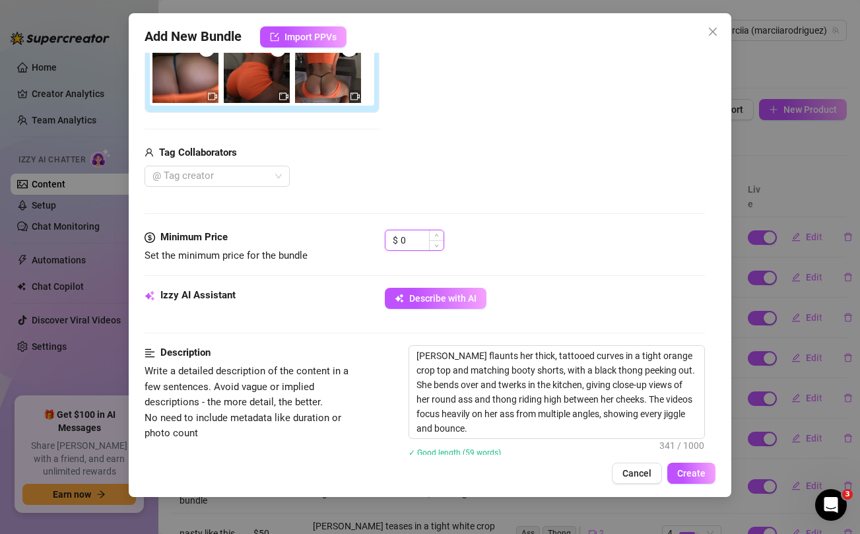
click at [414, 240] on input "0" at bounding box center [422, 240] width 43 height 20
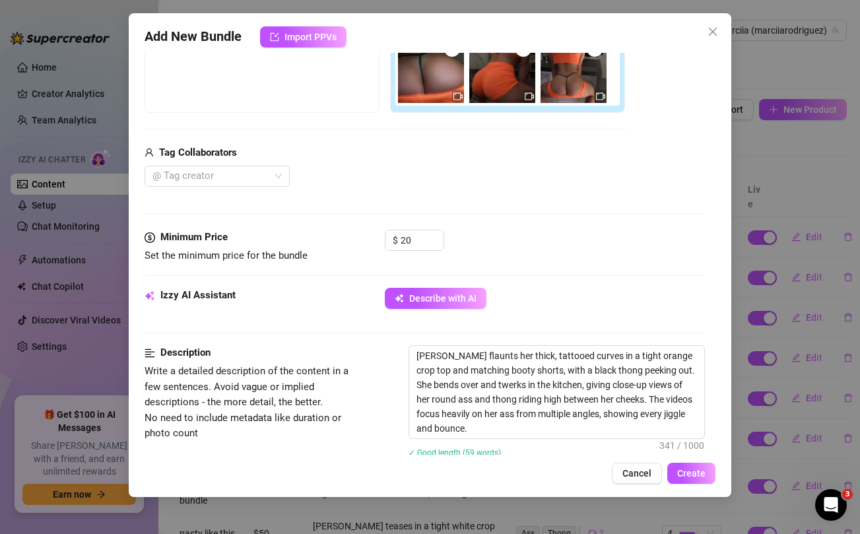
click at [439, 182] on div "@ Tag creator" at bounding box center [385, 176] width 481 height 21
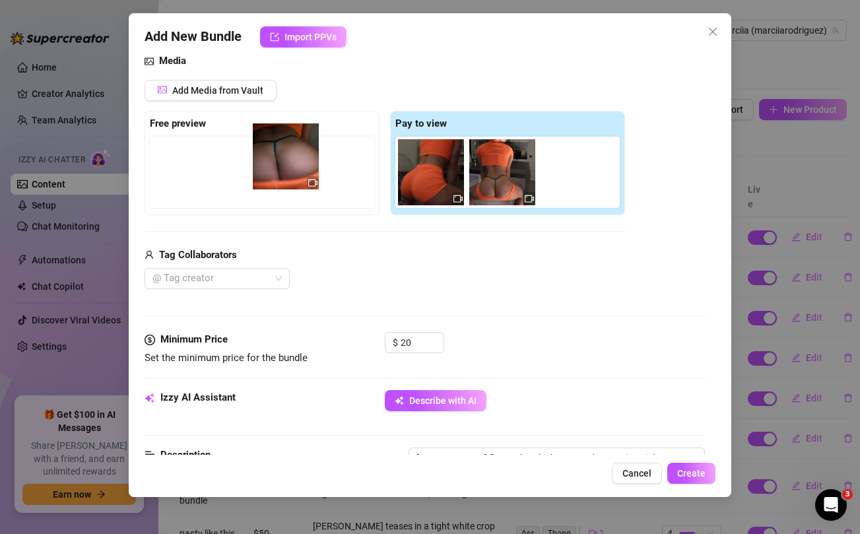
drag, startPoint x: 430, startPoint y: 173, endPoint x: 276, endPoint y: 157, distance: 154.6
click at [276, 157] on div "Free preview Pay to view" at bounding box center [385, 163] width 481 height 104
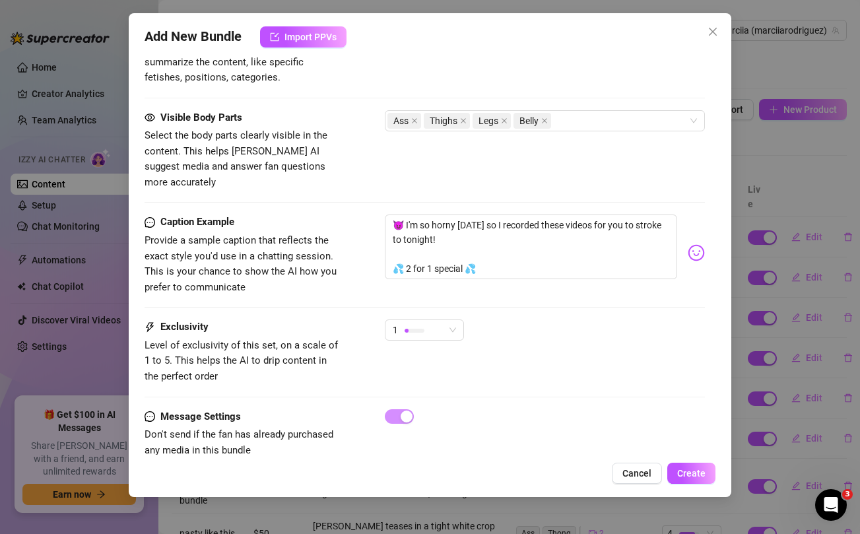
scroll to position [749, 0]
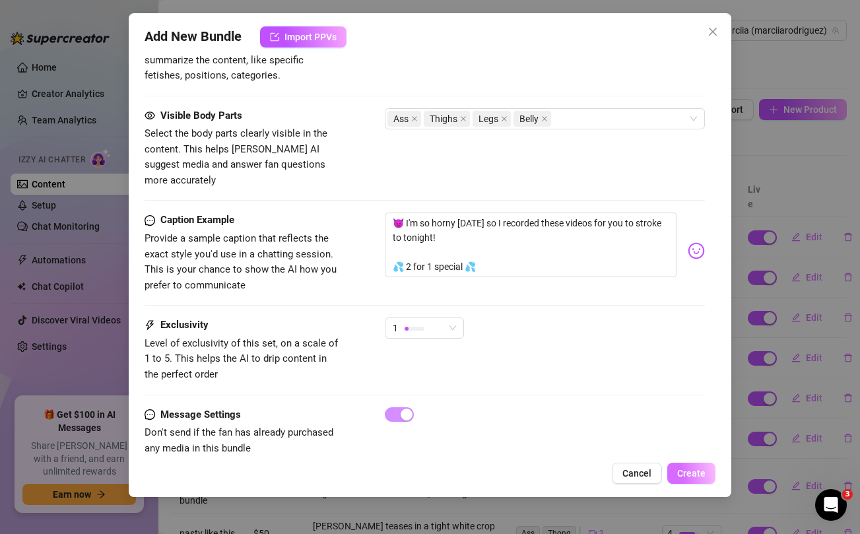
click at [694, 469] on span "Create" at bounding box center [691, 473] width 28 height 11
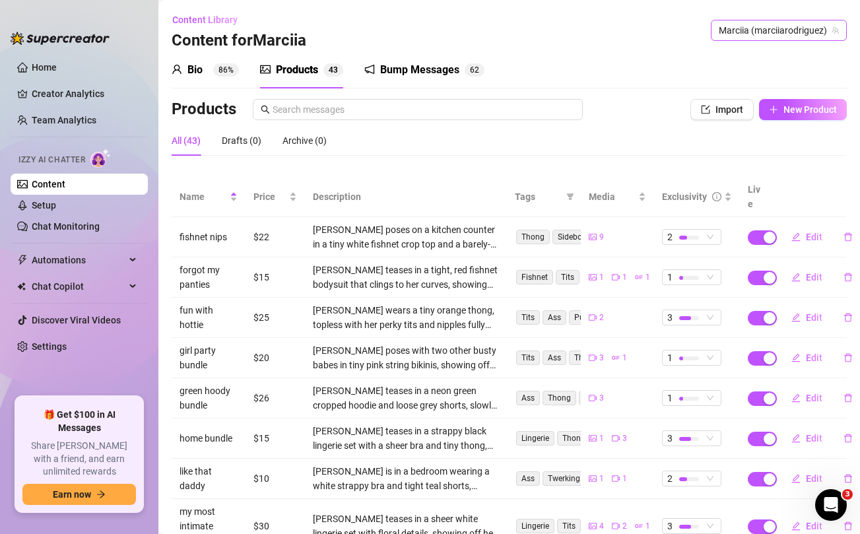
click at [745, 26] on span "Marciia (marciiarodriguez)" at bounding box center [779, 30] width 120 height 20
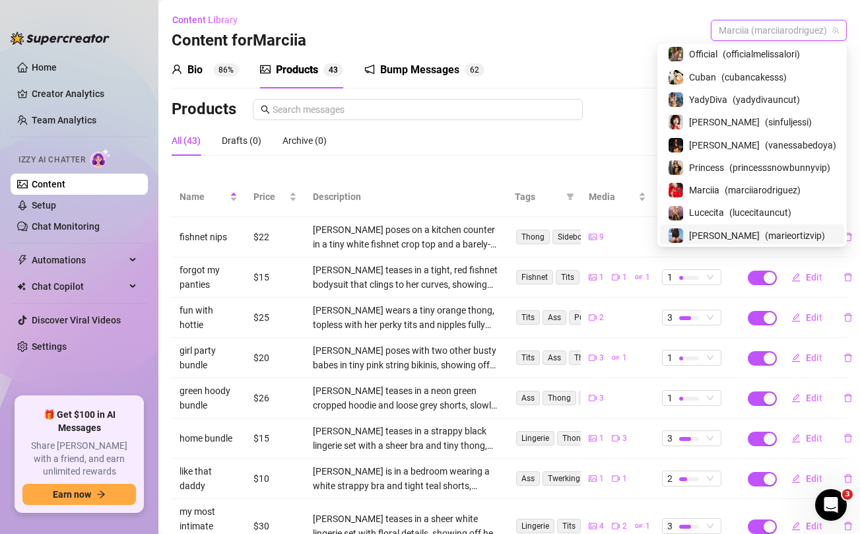
click at [708, 236] on span "[PERSON_NAME]" at bounding box center [724, 235] width 71 height 15
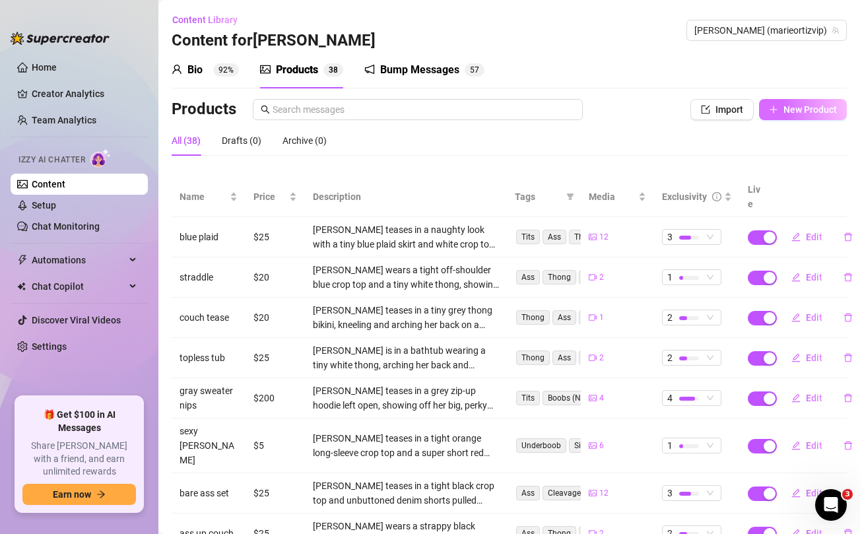
click at [814, 114] on span "New Product" at bounding box center [810, 109] width 53 height 11
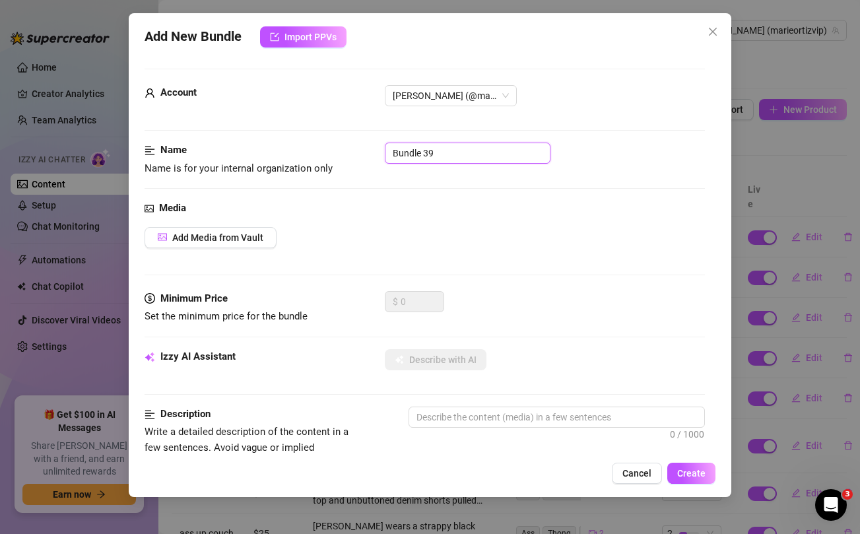
click at [418, 156] on input "Bundle 39" at bounding box center [468, 153] width 166 height 21
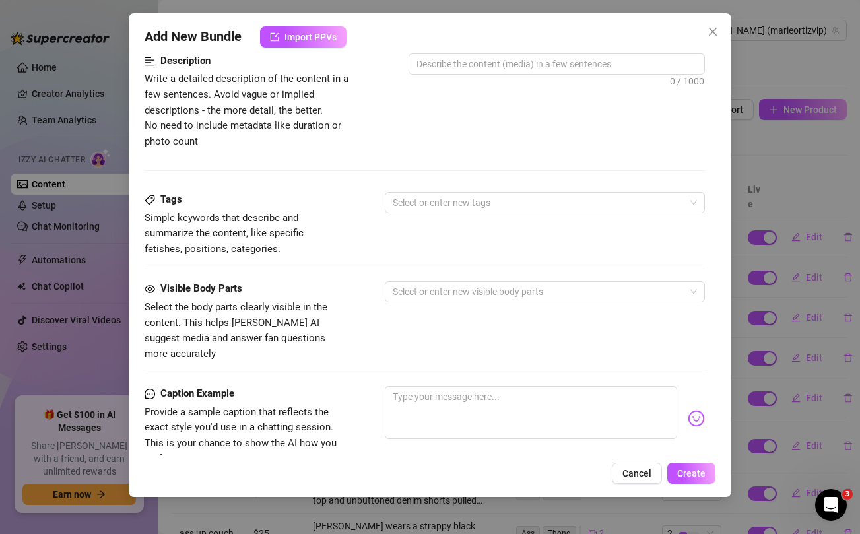
scroll to position [537, 0]
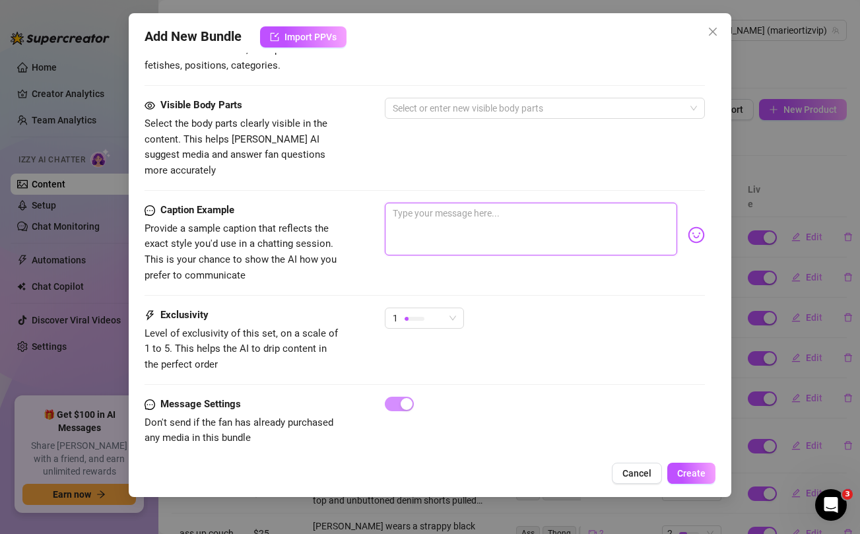
click at [448, 226] on textarea at bounding box center [531, 229] width 292 height 53
paste textarea "UNLOCK if you want me to start making HD videos like this again with @uncuttv ‼…"
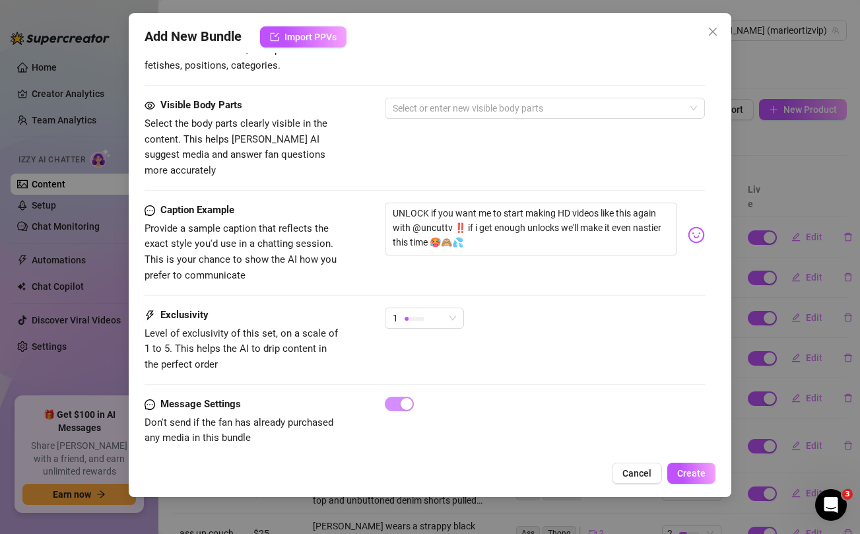
click at [414, 138] on div "Visible Body Parts Select the body parts clearly visible in the content. This h…" at bounding box center [425, 138] width 560 height 81
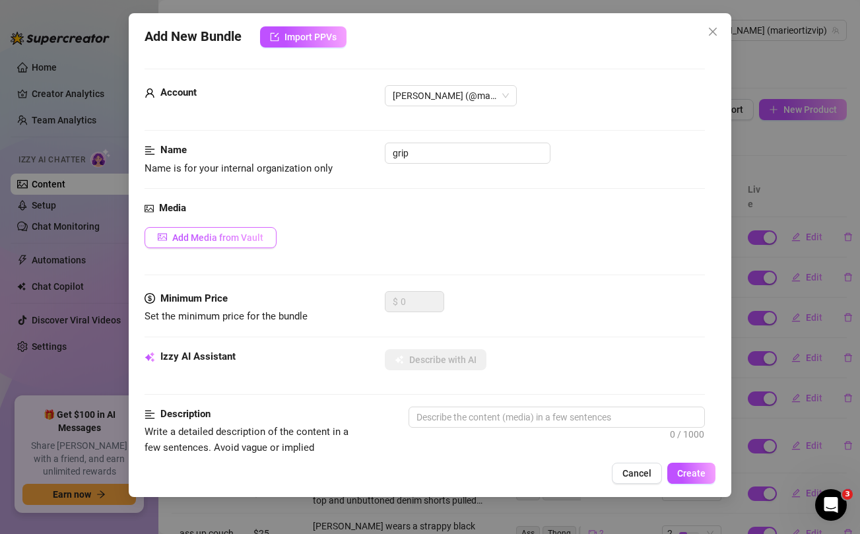
click at [234, 241] on span "Add Media from Vault" at bounding box center [217, 237] width 91 height 11
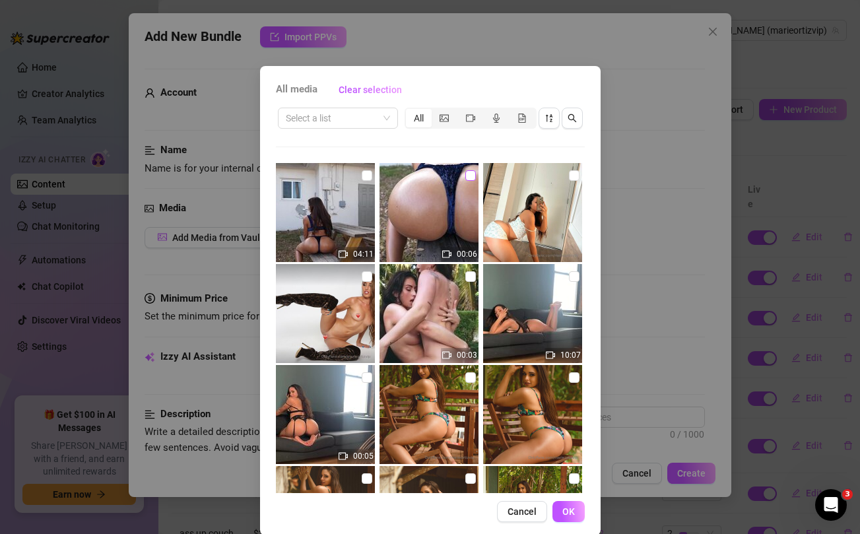
click at [469, 173] on input "checkbox" at bounding box center [470, 175] width 11 height 11
click at [367, 174] on input "checkbox" at bounding box center [367, 175] width 11 height 11
click at [579, 511] on button "OK" at bounding box center [569, 511] width 32 height 21
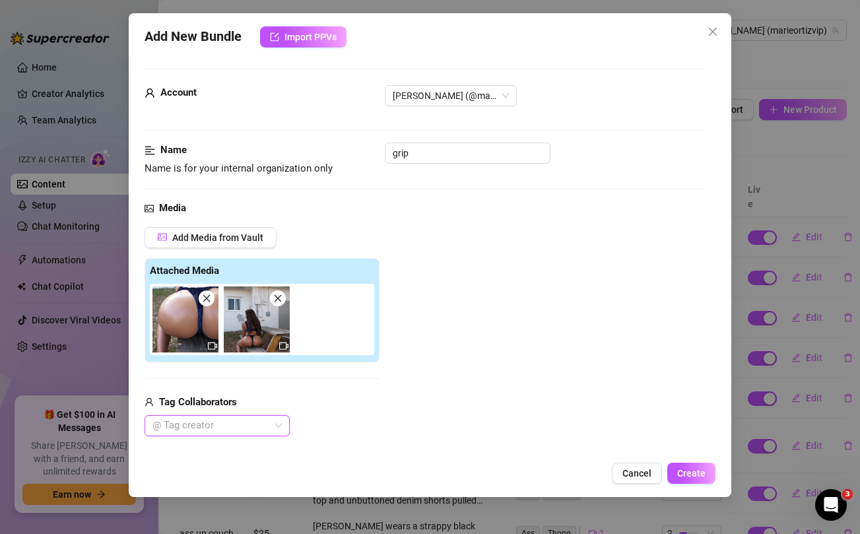
scroll to position [183, 0]
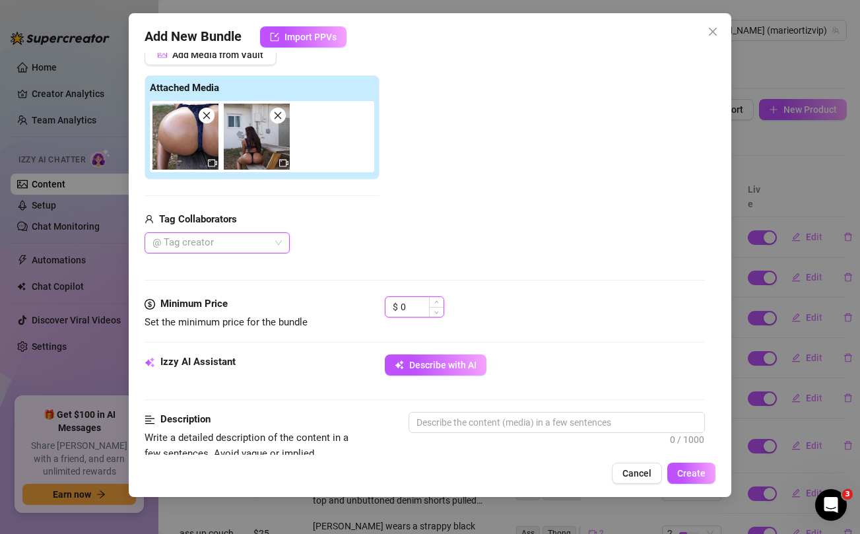
click at [415, 312] on input "0" at bounding box center [422, 307] width 43 height 20
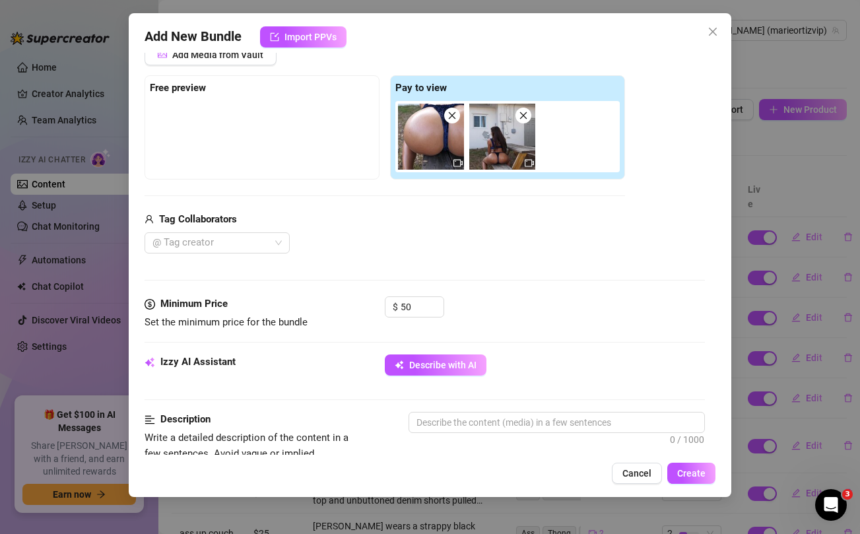
click at [442, 254] on div "Media Add Media from Vault Free preview Pay to view Tag Collaborators @ Tag cre…" at bounding box center [425, 157] width 560 height 279
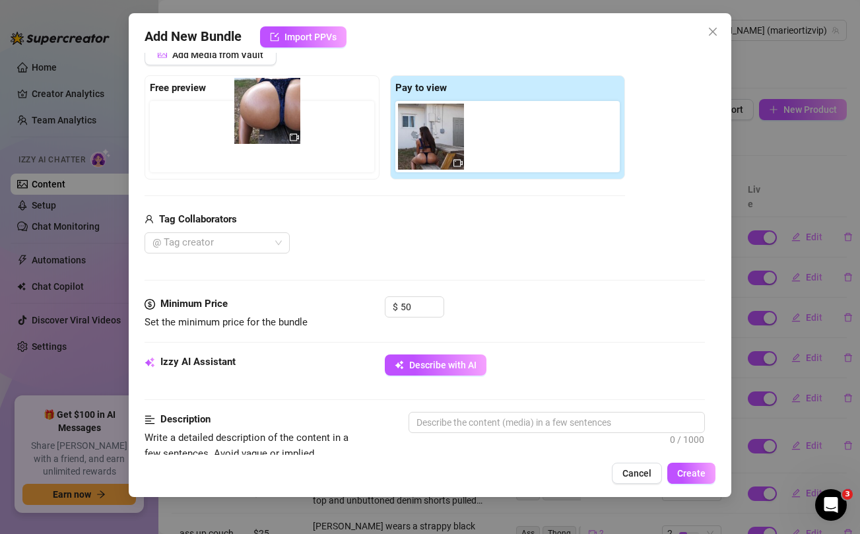
drag, startPoint x: 423, startPoint y: 154, endPoint x: 249, endPoint y: 128, distance: 175.5
click at [249, 128] on div "Free preview Pay to view" at bounding box center [385, 127] width 481 height 104
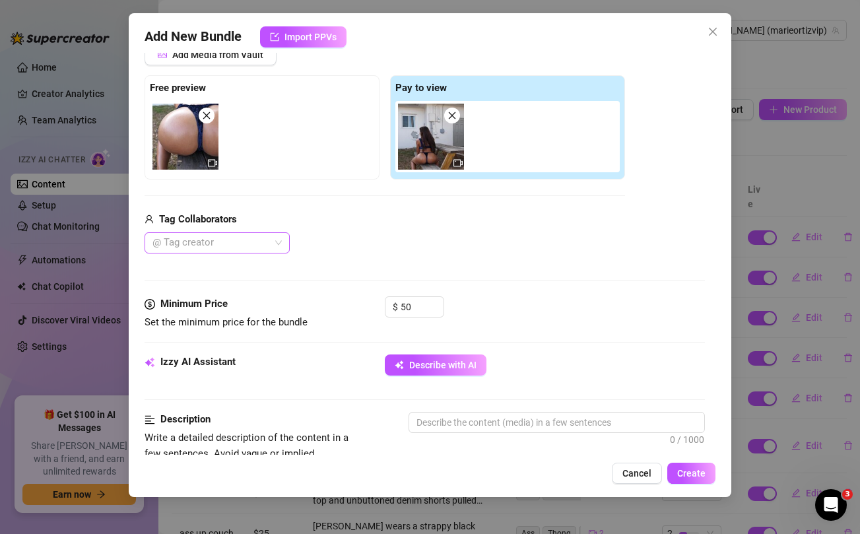
click at [275, 250] on div "@ Tag creator" at bounding box center [217, 242] width 145 height 21
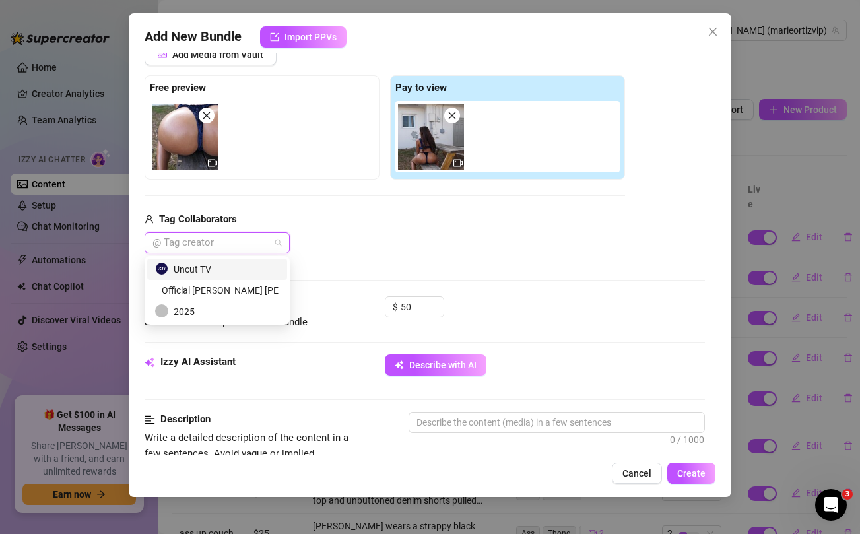
click at [211, 271] on div "Uncut TV" at bounding box center [217, 269] width 124 height 15
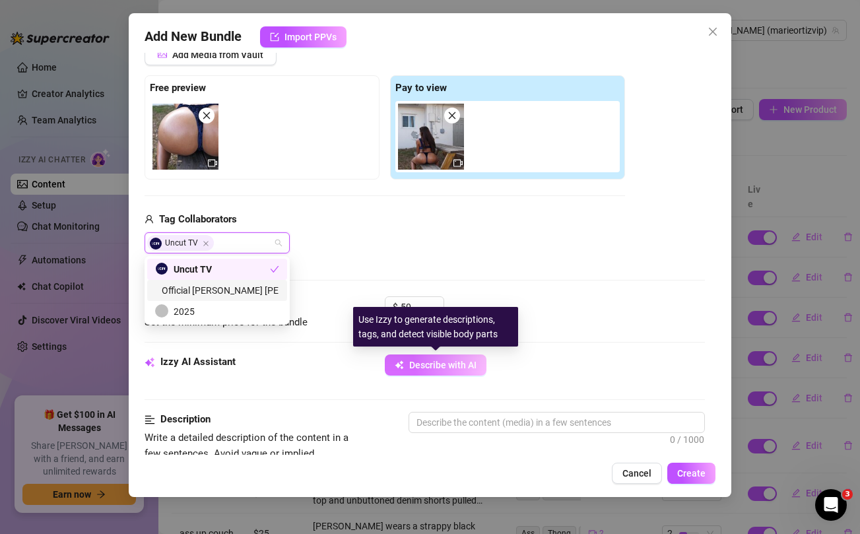
click at [425, 368] on span "Describe with AI" at bounding box center [442, 365] width 67 height 11
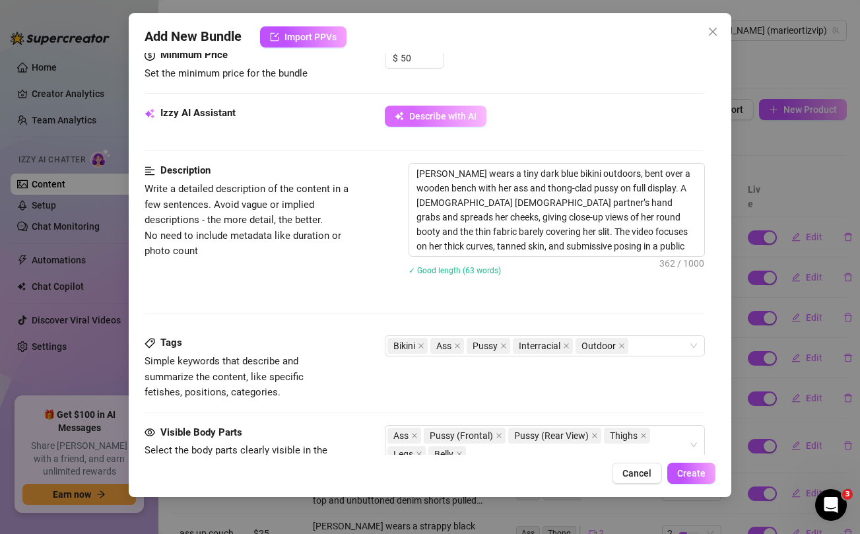
scroll to position [446, 0]
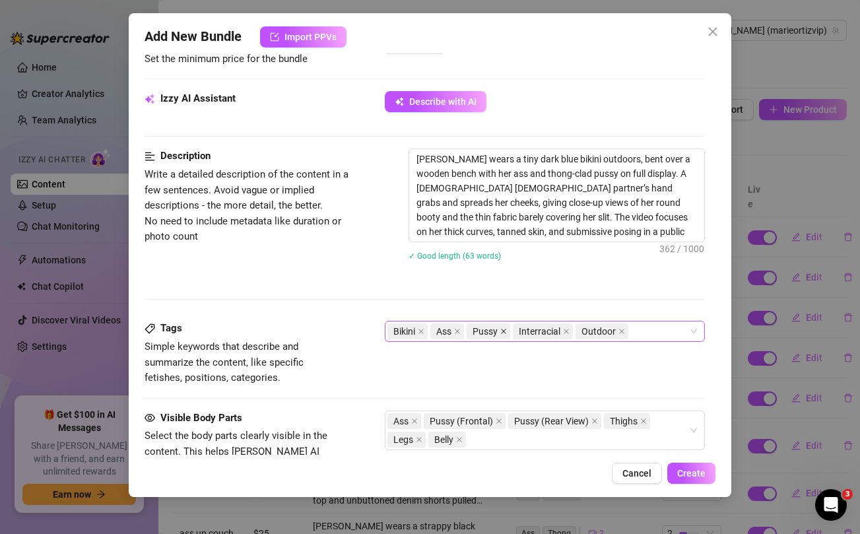
click at [503, 329] on icon "close" at bounding box center [503, 331] width 7 height 7
click at [501, 420] on icon "close" at bounding box center [499, 421] width 7 height 7
click at [514, 421] on icon "close" at bounding box center [510, 421] width 7 height 7
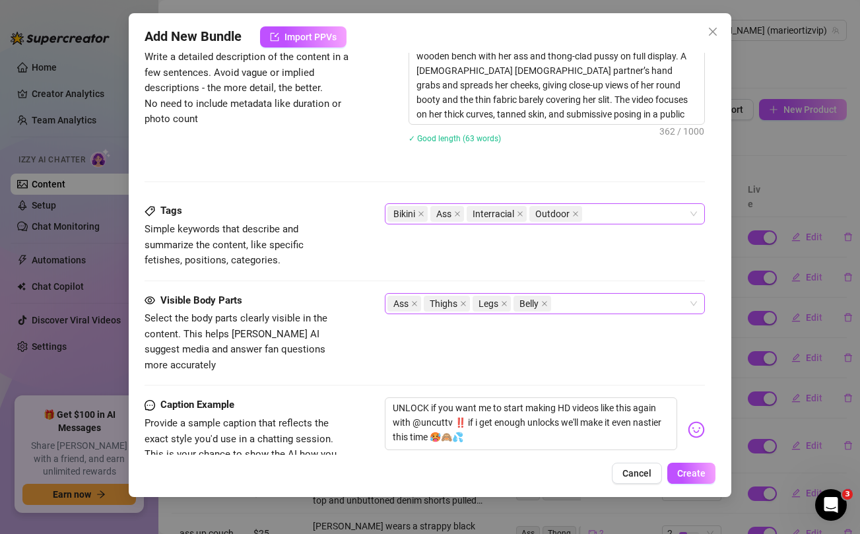
scroll to position [563, 0]
click at [576, 215] on icon "close" at bounding box center [575, 214] width 7 height 7
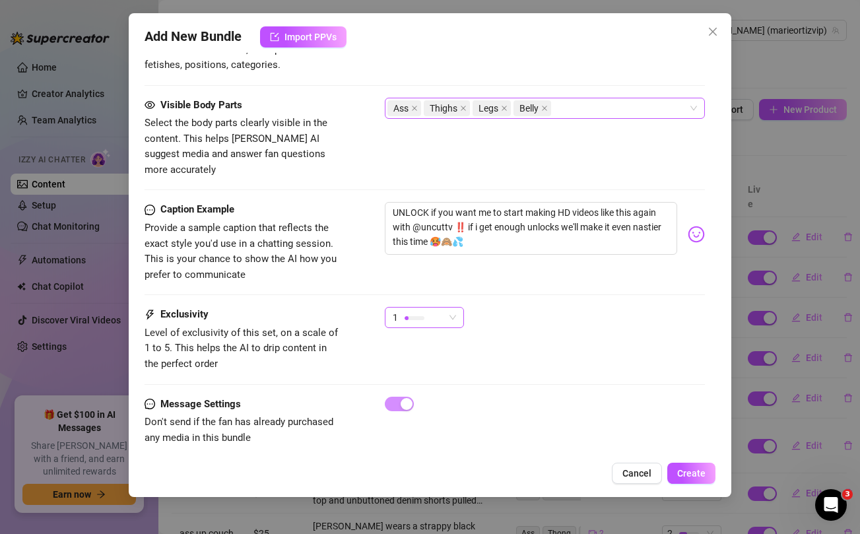
click at [452, 308] on span "1" at bounding box center [424, 318] width 63 height 20
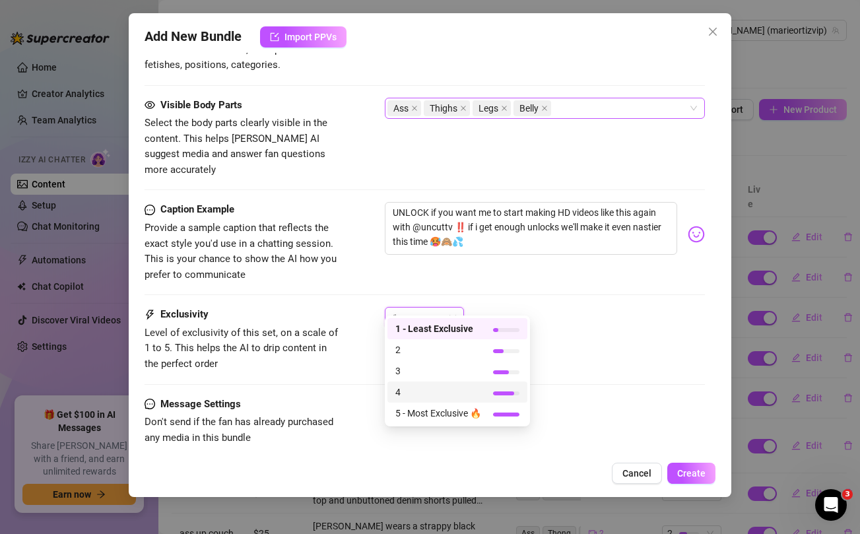
click at [427, 388] on span "4" at bounding box center [438, 392] width 86 height 15
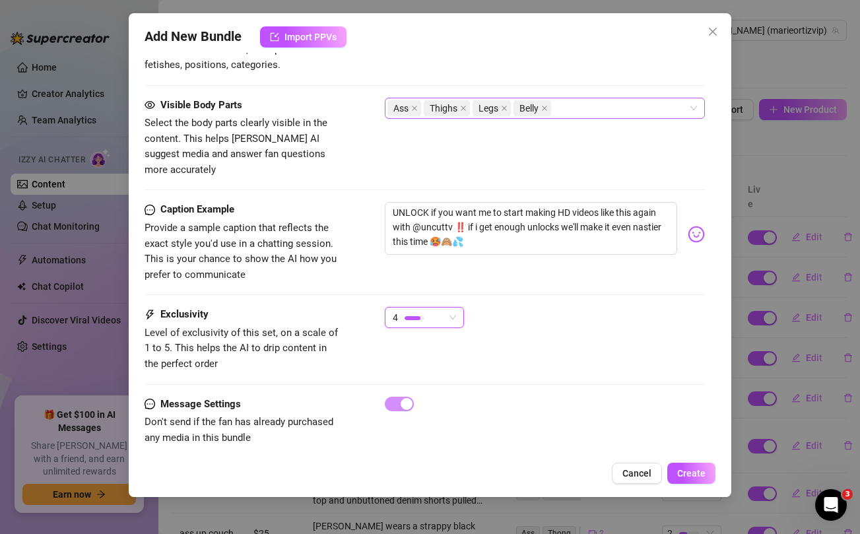
click at [617, 314] on div "4 4" at bounding box center [545, 323] width 320 height 33
click at [688, 482] on button "Create" at bounding box center [691, 473] width 48 height 21
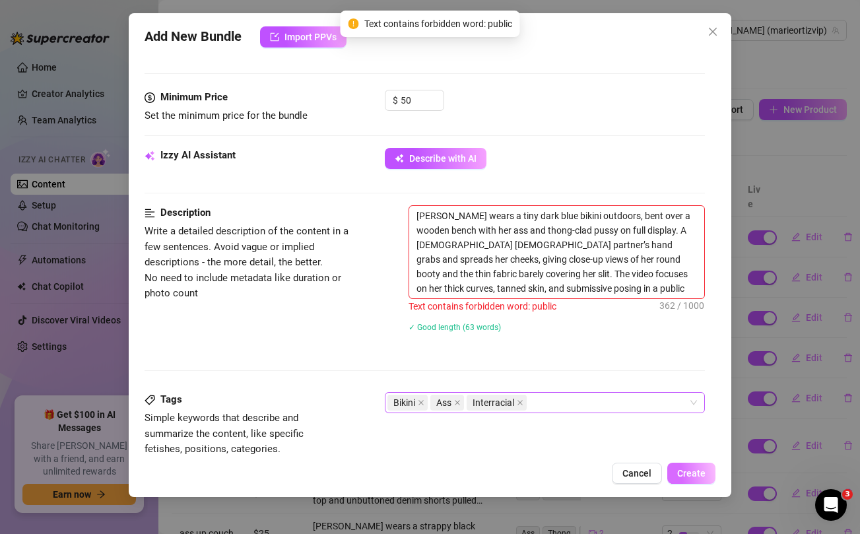
scroll to position [388, 0]
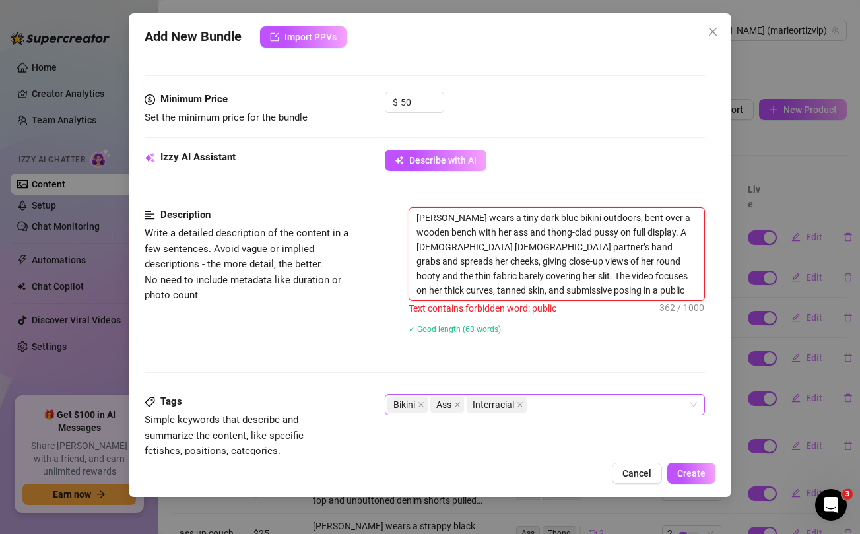
click at [578, 220] on textarea "[PERSON_NAME] wears a tiny dark blue bikini outdoors, bent over a wooden bench …" at bounding box center [556, 254] width 294 height 92
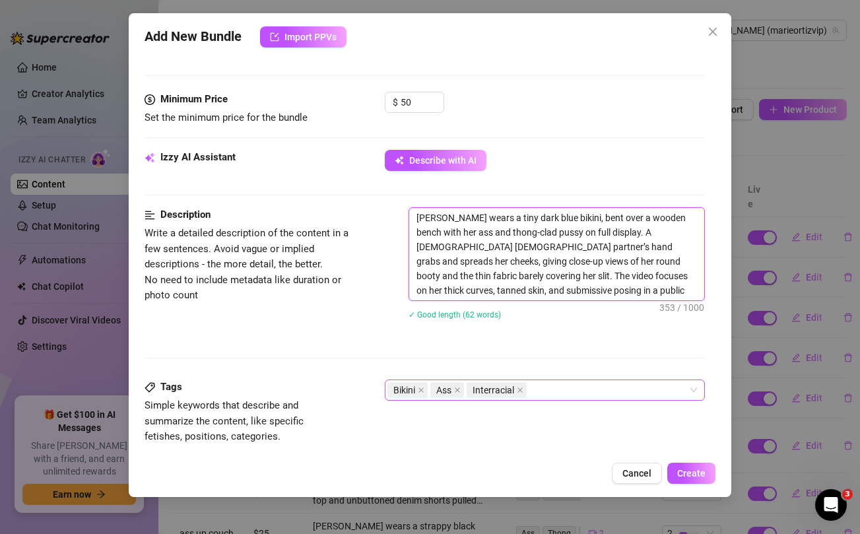
drag, startPoint x: 416, startPoint y: 290, endPoint x: 471, endPoint y: 289, distance: 55.5
click at [471, 289] on textarea "[PERSON_NAME] wears a tiny dark blue bikini, bent over a wooden bench with her …" at bounding box center [556, 254] width 294 height 92
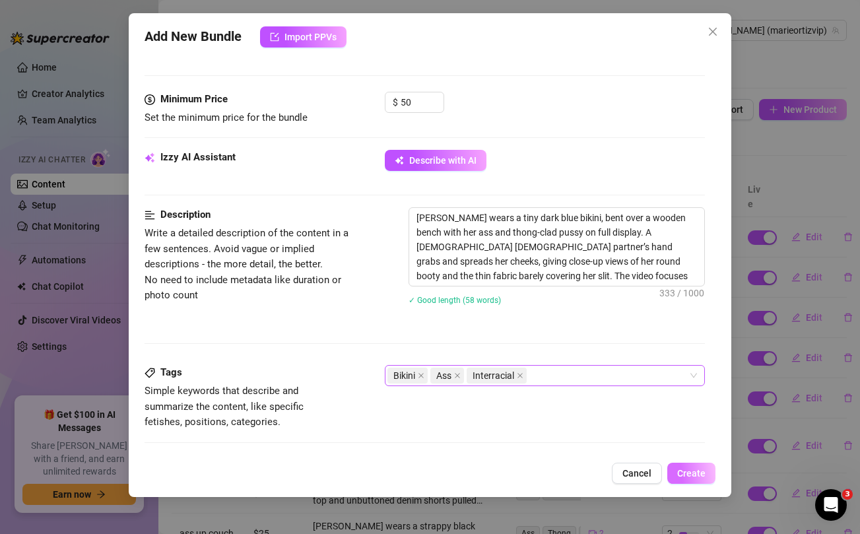
click at [688, 466] on button "Create" at bounding box center [691, 473] width 48 height 21
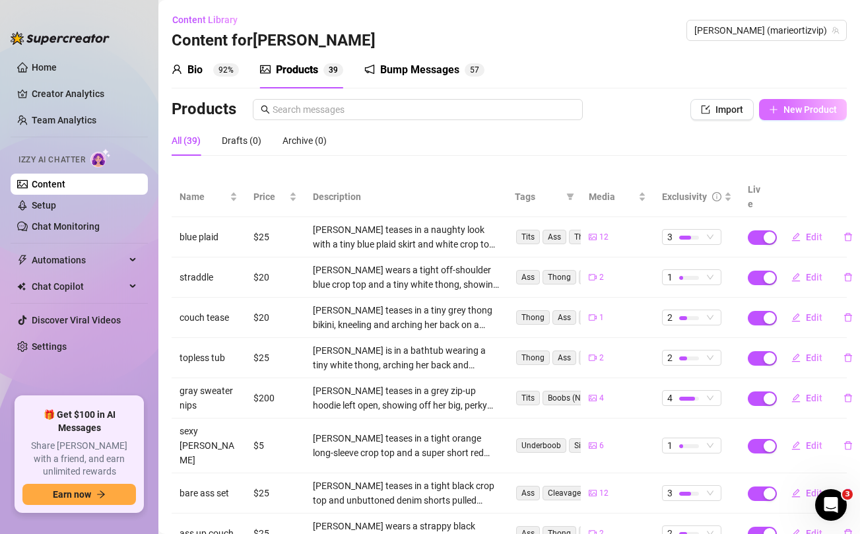
click at [812, 110] on span "New Product" at bounding box center [810, 109] width 53 height 11
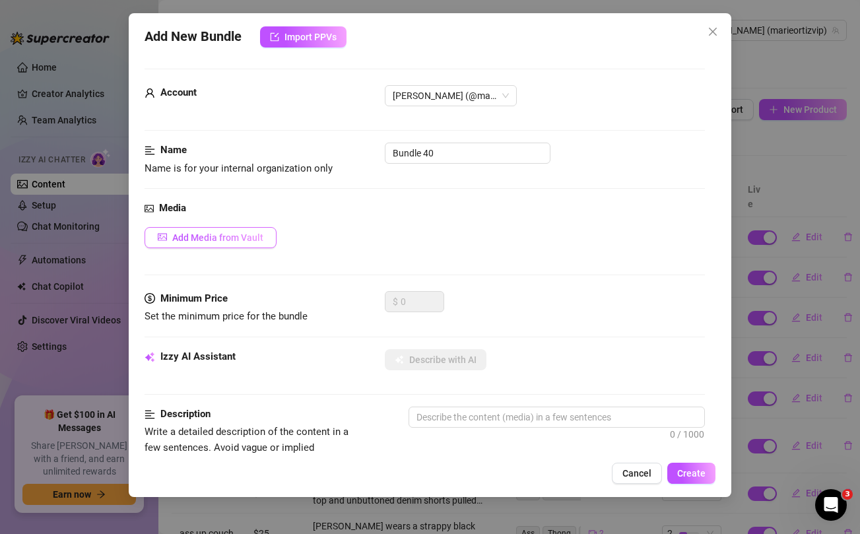
click at [219, 244] on button "Add Media from Vault" at bounding box center [211, 237] width 132 height 21
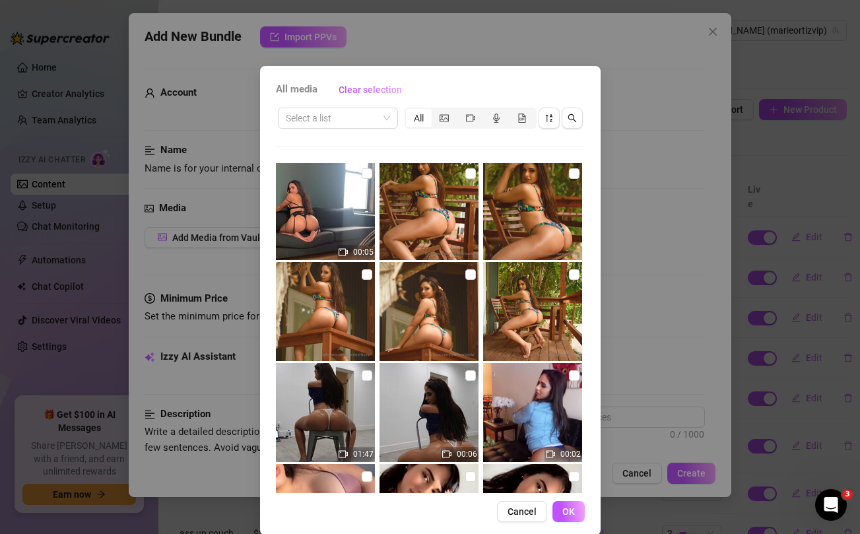
scroll to position [201, 0]
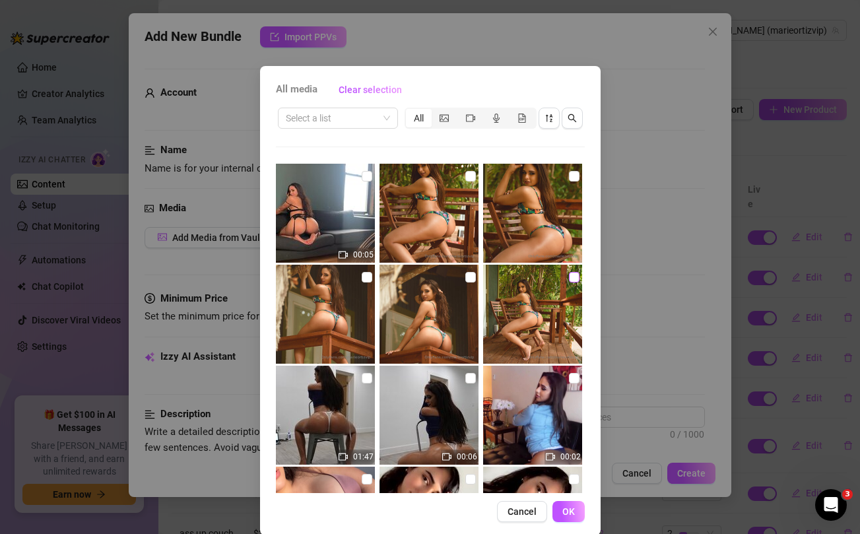
click at [573, 278] on input "checkbox" at bounding box center [574, 277] width 11 height 11
click at [468, 277] on input "checkbox" at bounding box center [470, 277] width 11 height 11
click at [366, 276] on input "checkbox" at bounding box center [367, 277] width 11 height 11
click at [472, 175] on input "checkbox" at bounding box center [470, 176] width 11 height 11
click at [574, 174] on input "checkbox" at bounding box center [574, 176] width 11 height 11
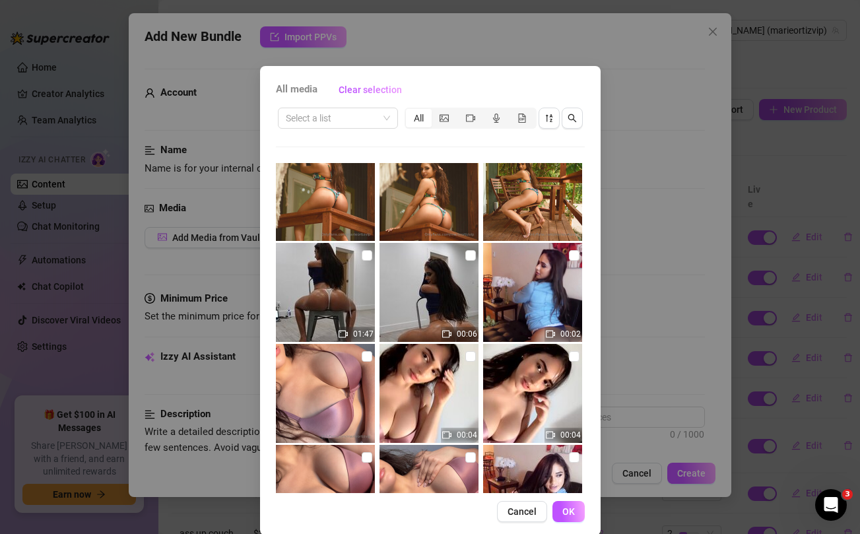
scroll to position [456, 0]
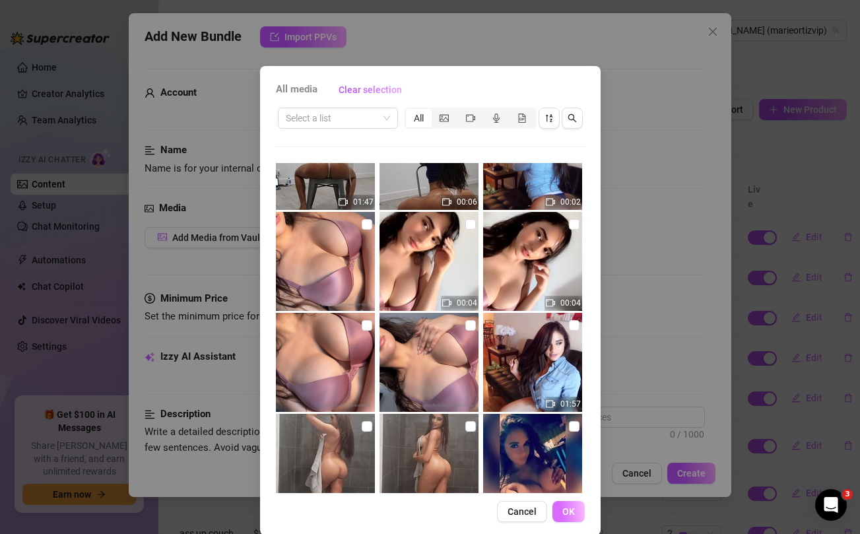
click at [569, 510] on span "OK" at bounding box center [568, 511] width 13 height 11
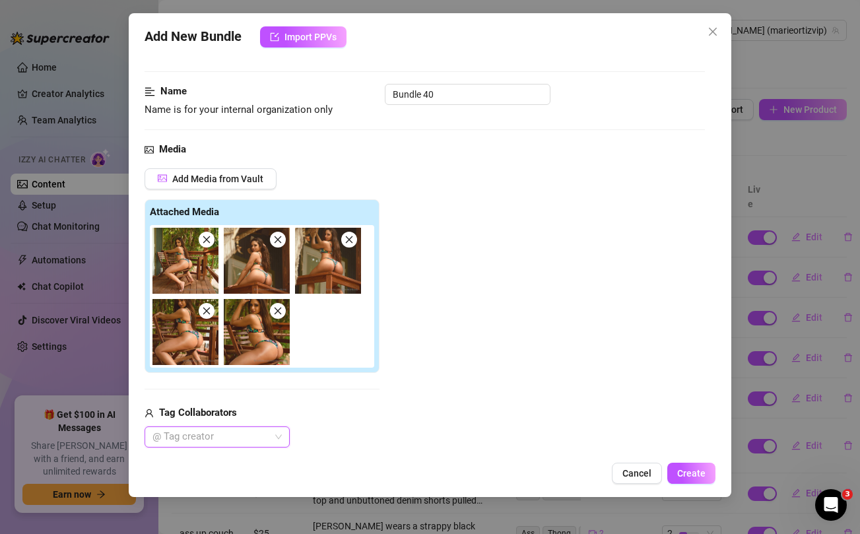
scroll to position [68, 0]
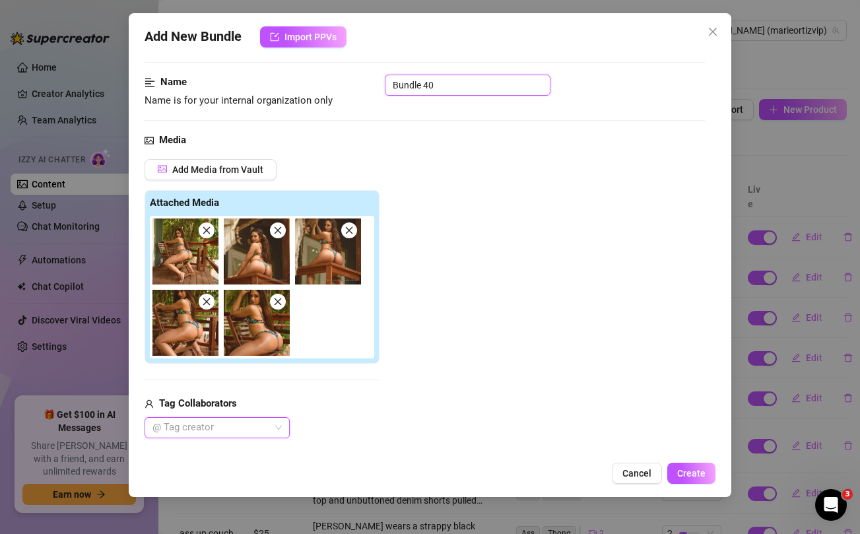
click at [419, 83] on input "Bundle 40" at bounding box center [468, 85] width 166 height 21
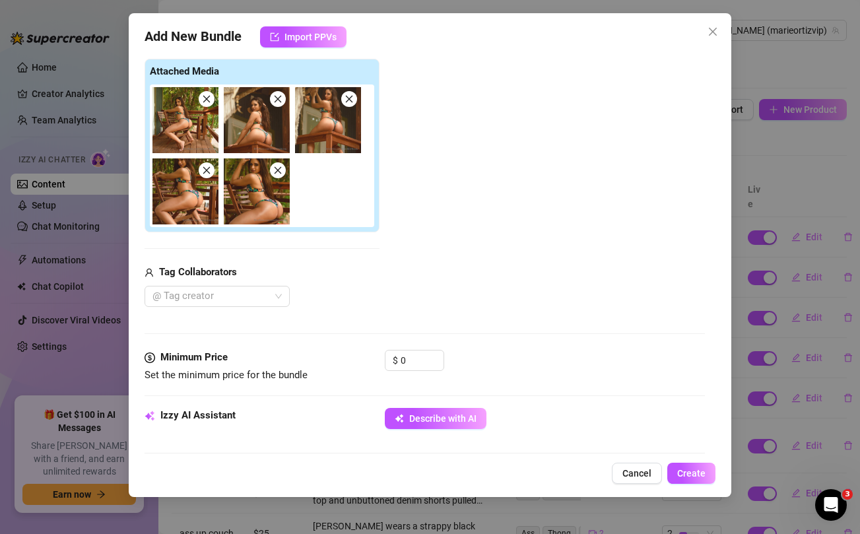
scroll to position [251, 0]
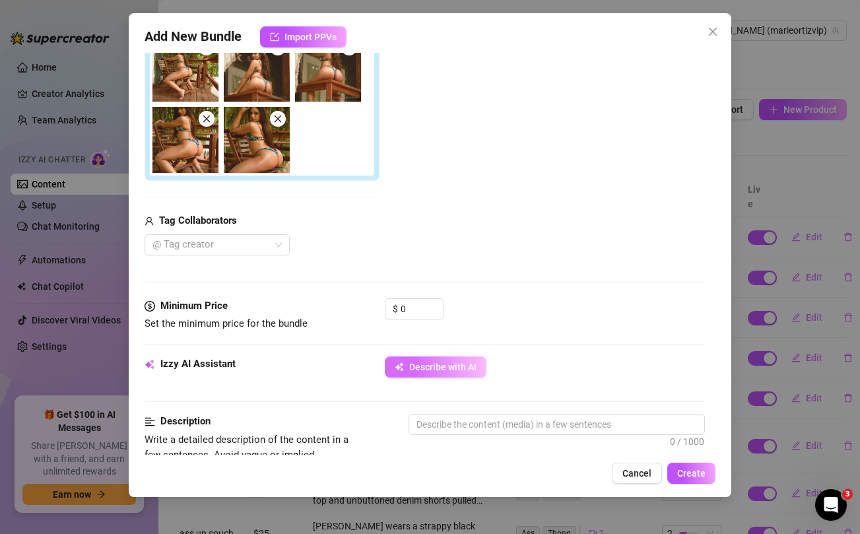
click at [411, 364] on span "Describe with AI" at bounding box center [442, 367] width 67 height 11
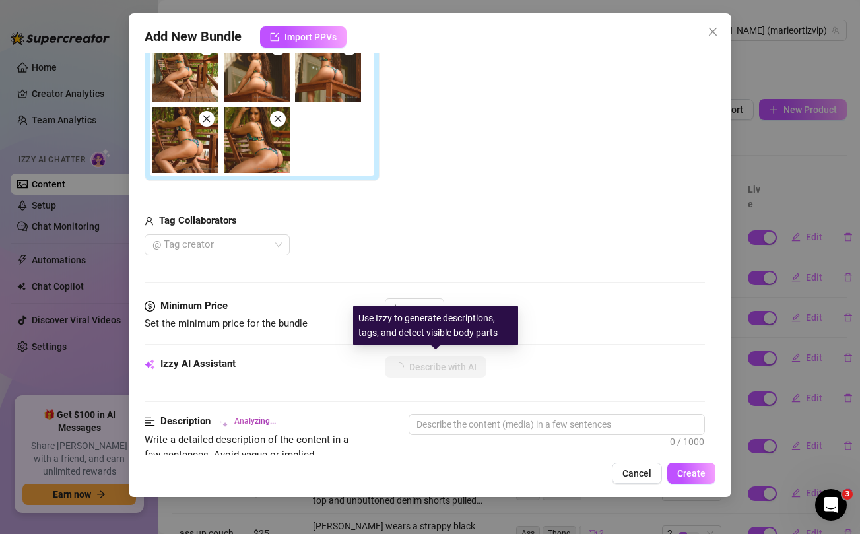
scroll to position [727, 0]
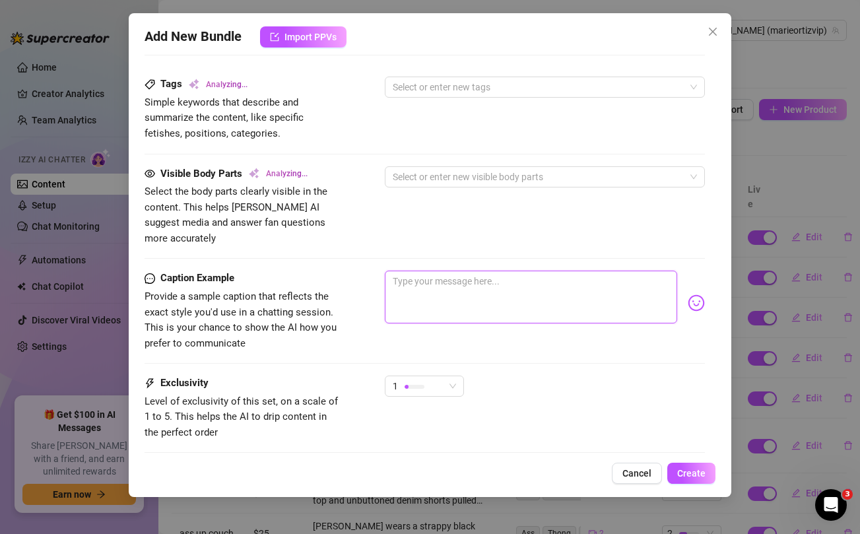
click at [459, 281] on textarea at bounding box center [531, 297] width 292 height 53
paste textarea "Spreading this fat ass wide open just for you… every angle, every inch, nothing…"
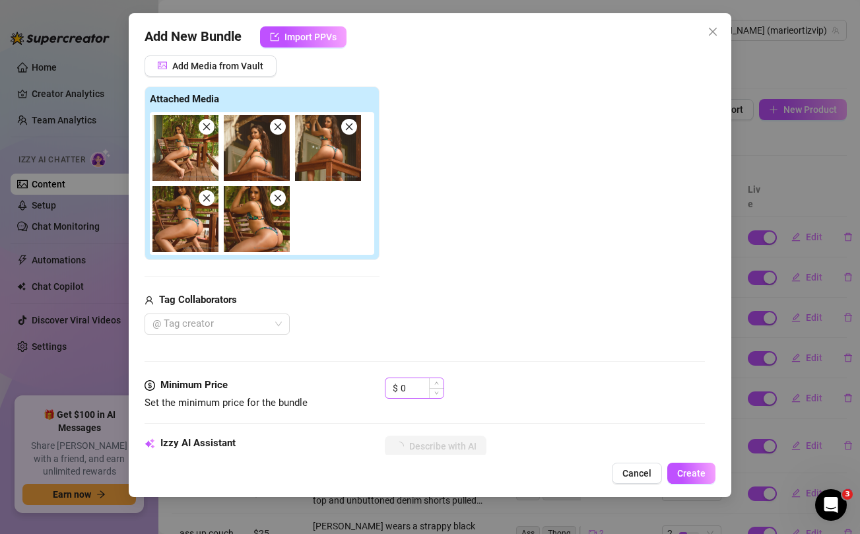
scroll to position [247, 0]
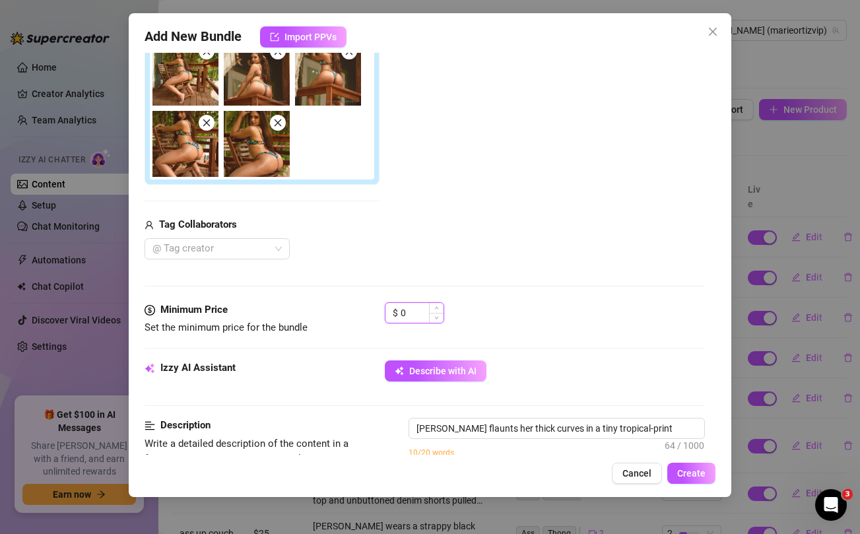
click at [412, 312] on input "0" at bounding box center [422, 313] width 43 height 20
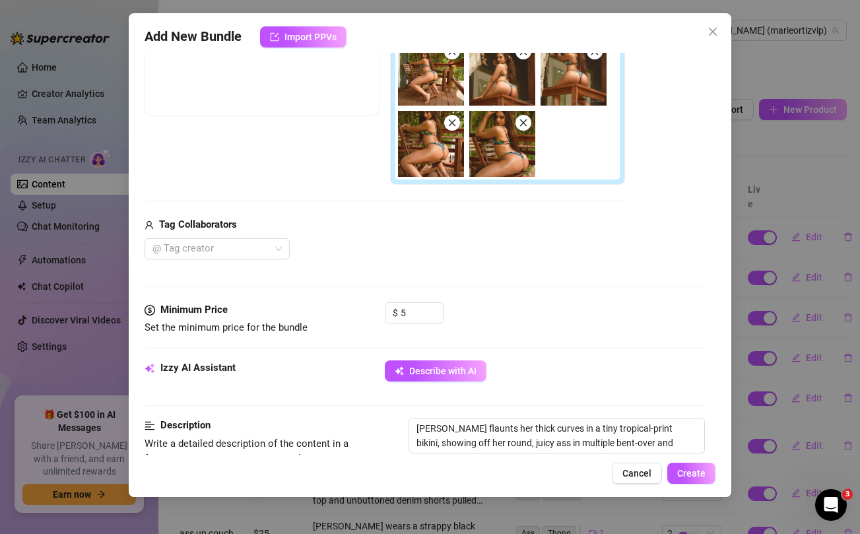
click at [502, 276] on div "Media Add Media from Vault Free preview Pay to view Tag Collaborators @ Tag cre…" at bounding box center [425, 128] width 560 height 349
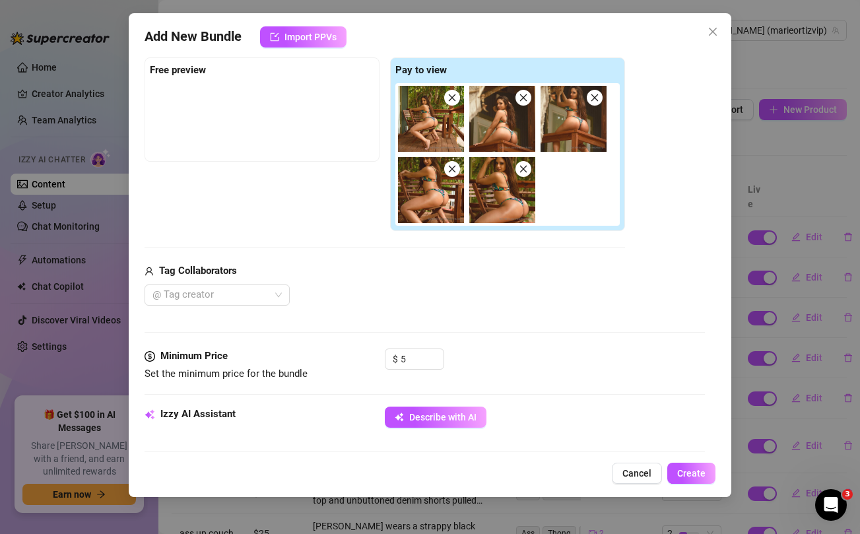
scroll to position [158, 0]
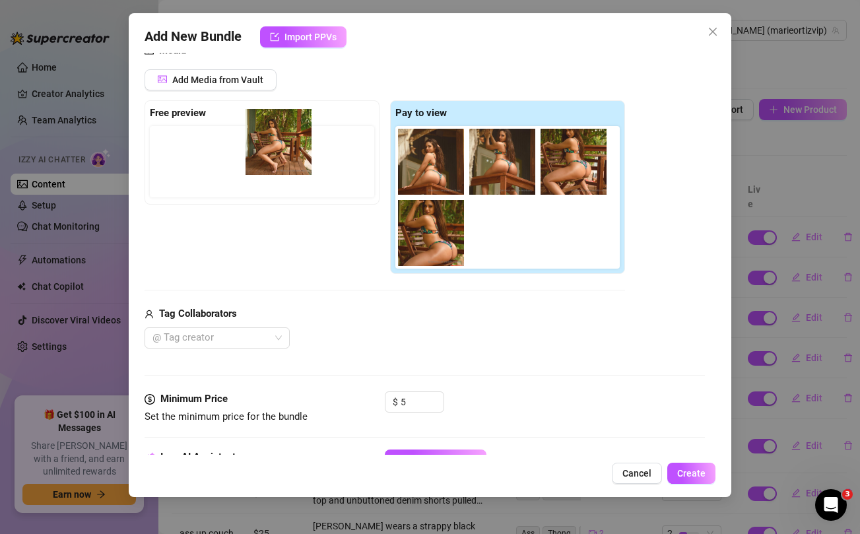
drag, startPoint x: 436, startPoint y: 168, endPoint x: 279, endPoint y: 148, distance: 158.4
click at [279, 148] on div "Free preview Pay to view" at bounding box center [385, 187] width 481 height 174
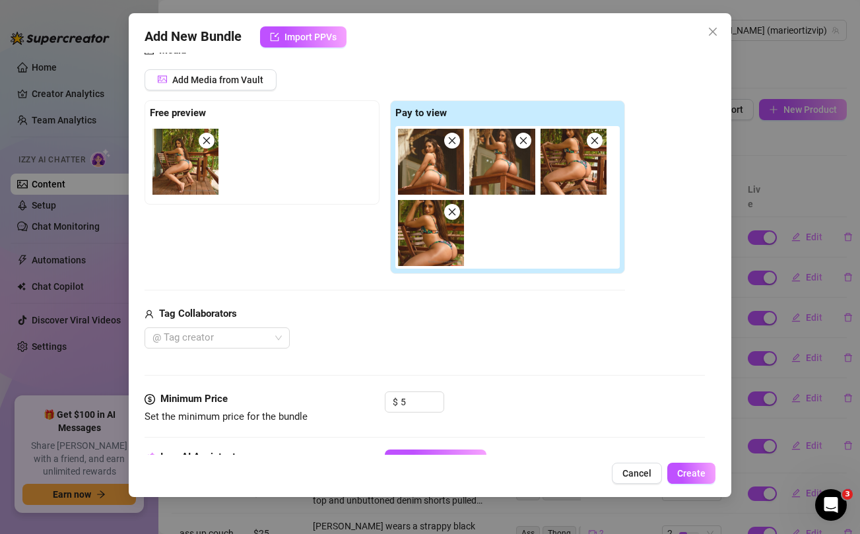
scroll to position [814, 0]
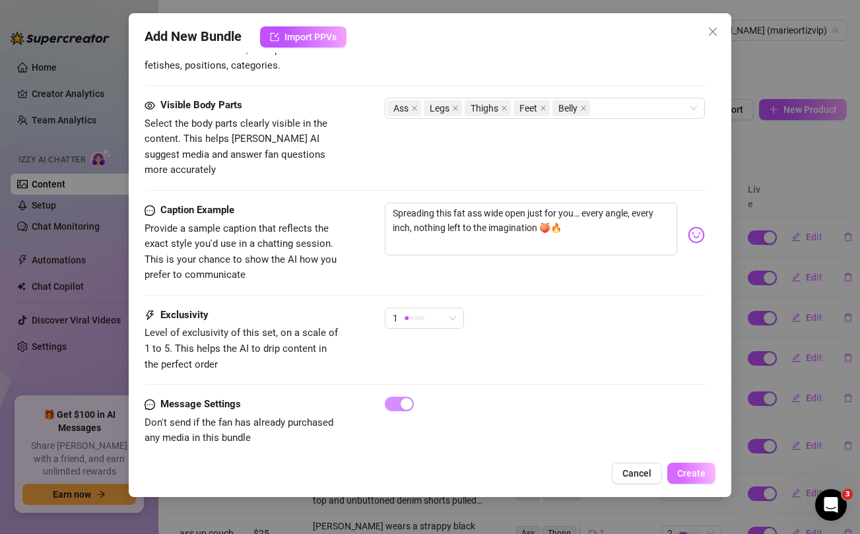
click at [687, 471] on span "Create" at bounding box center [691, 473] width 28 height 11
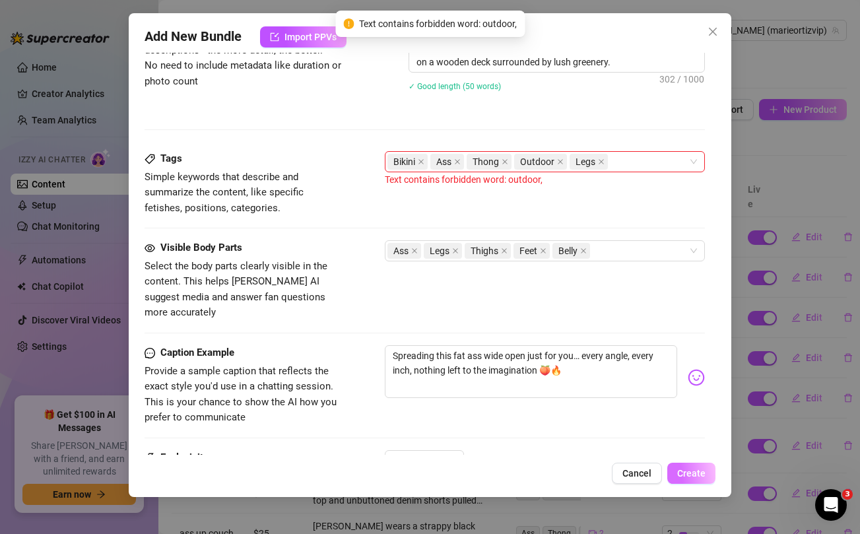
scroll to position [579, 0]
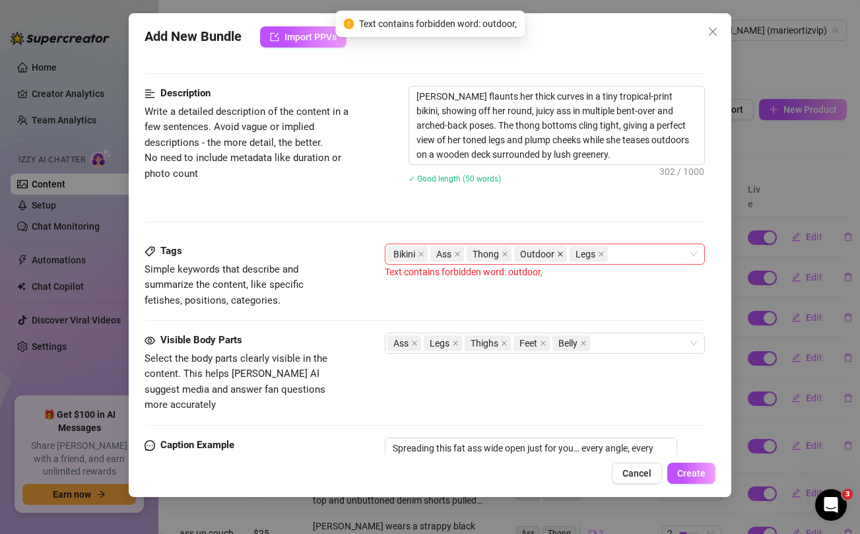
click at [559, 254] on icon "close" at bounding box center [560, 254] width 7 height 7
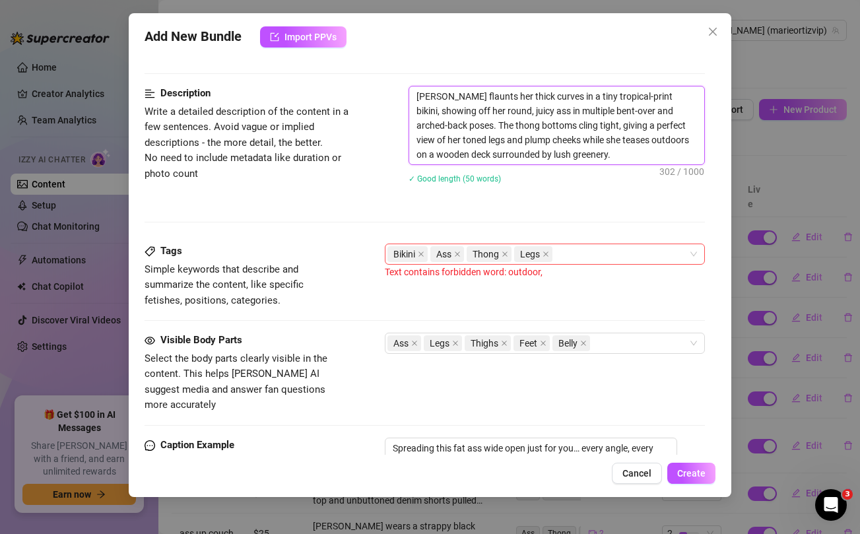
click at [599, 141] on textarea "[PERSON_NAME] flaunts her thick curves in a tiny tropical-print bikini, showing…" at bounding box center [556, 125] width 294 height 78
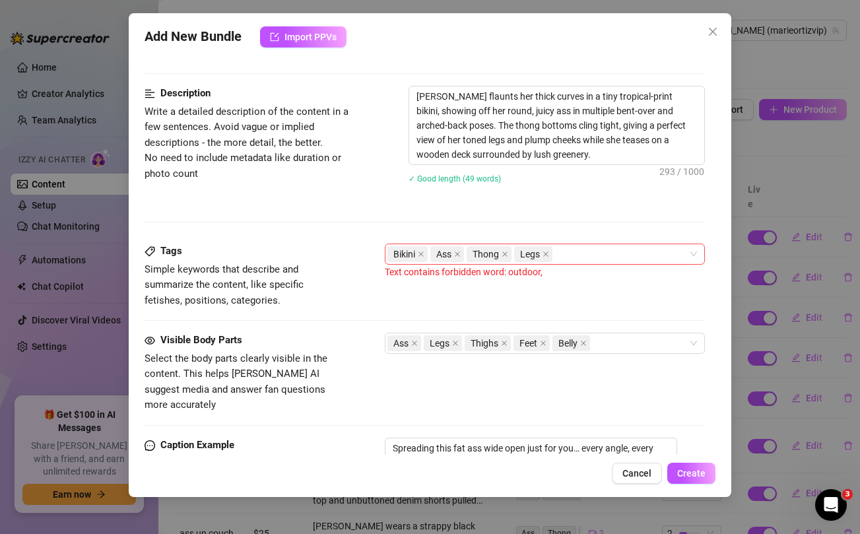
click at [630, 211] on div "Description Write a detailed description of the content in a few sentences. Avo…" at bounding box center [425, 165] width 560 height 158
click at [679, 474] on span "Create" at bounding box center [691, 473] width 28 height 11
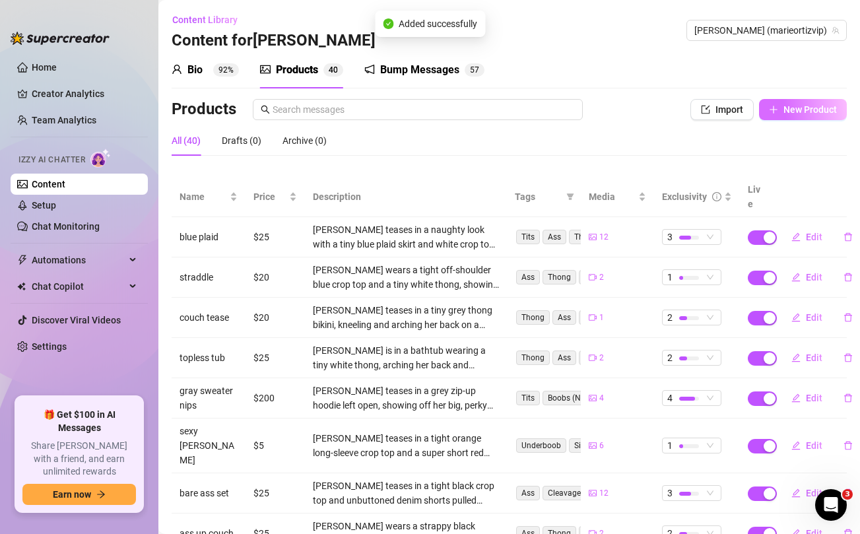
click at [797, 114] on span "New Product" at bounding box center [810, 109] width 53 height 11
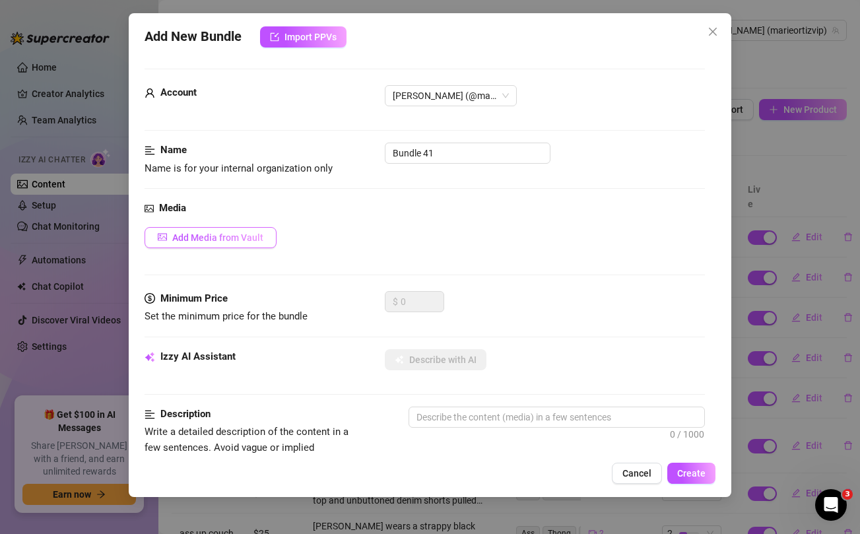
click at [226, 246] on button "Add Media from Vault" at bounding box center [211, 237] width 132 height 21
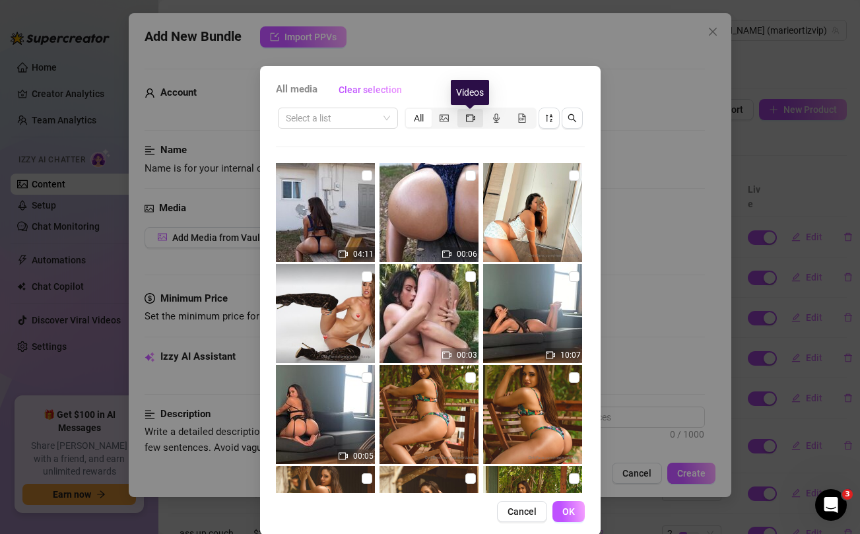
click at [473, 118] on icon "video-camera" at bounding box center [470, 117] width 9 height 7
click at [461, 111] on input "segmented control" at bounding box center [461, 111] width 0 height 0
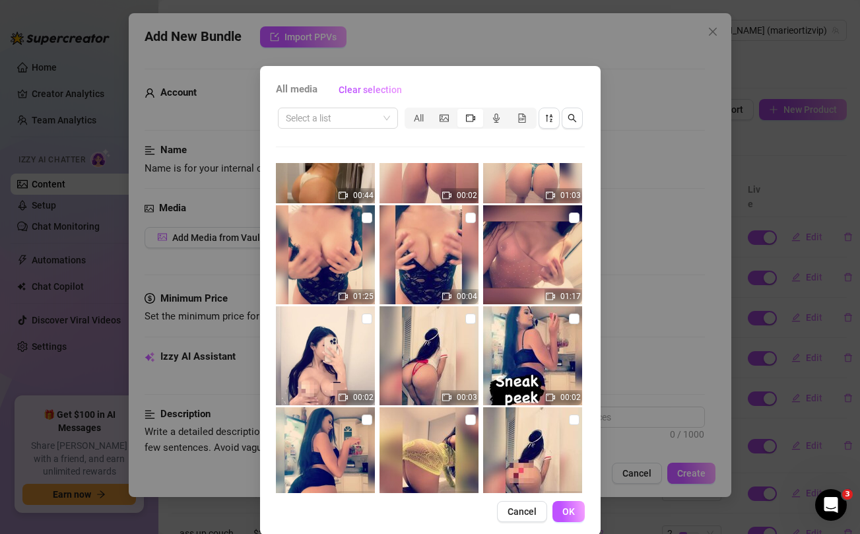
scroll to position [2266, 0]
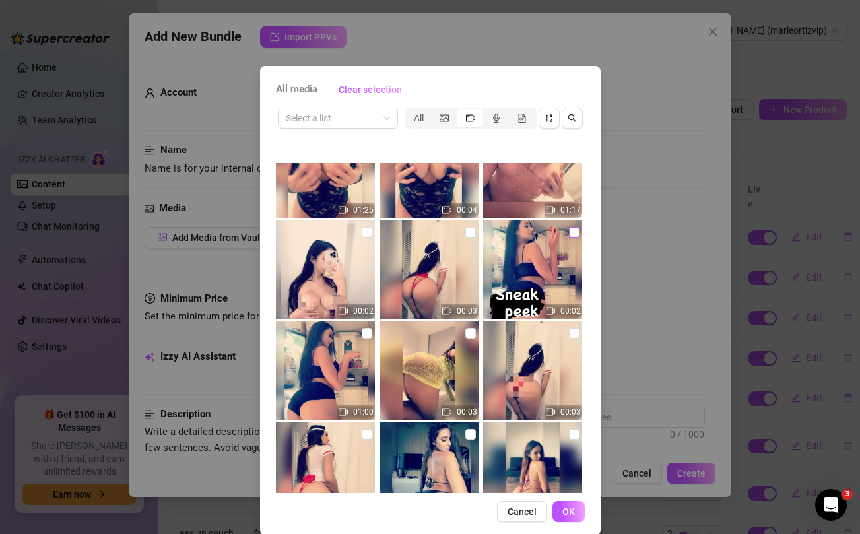
click at [575, 230] on input "checkbox" at bounding box center [574, 232] width 11 height 11
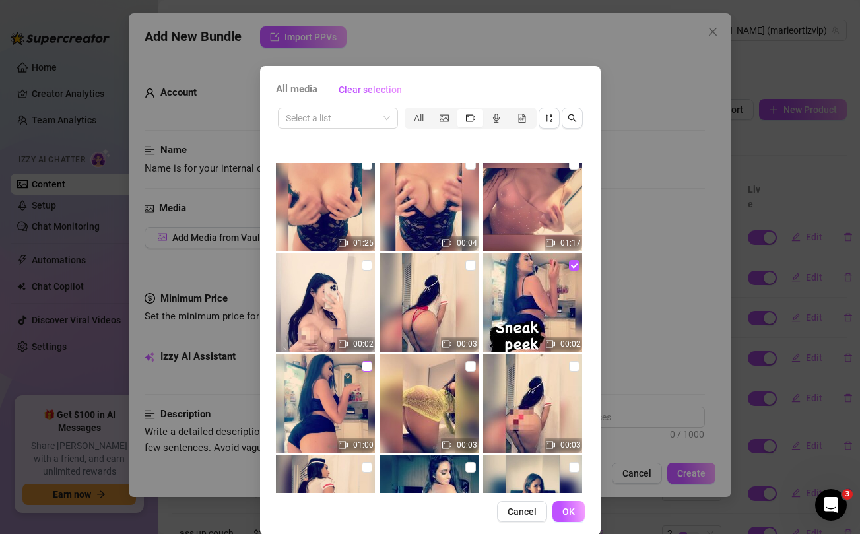
scroll to position [2225, 0]
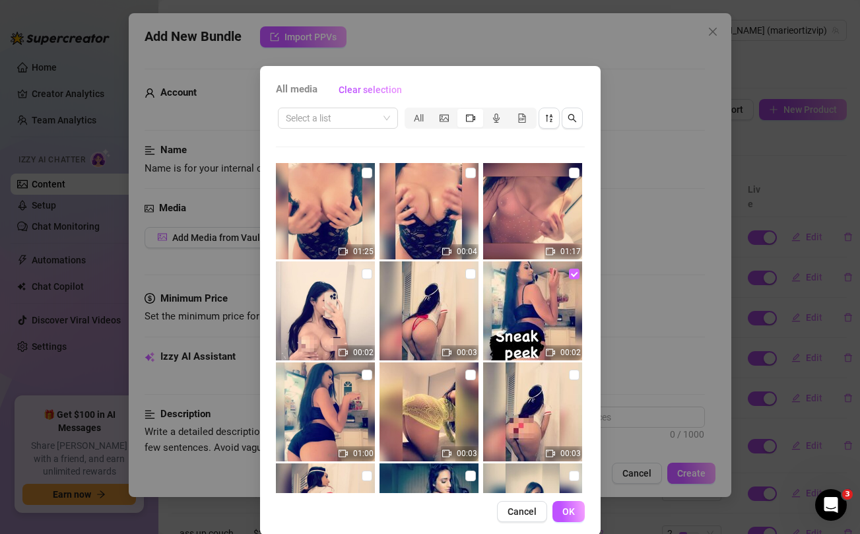
click at [574, 275] on input "checkbox" at bounding box center [574, 274] width 11 height 11
click at [371, 269] on input "checkbox" at bounding box center [367, 274] width 11 height 11
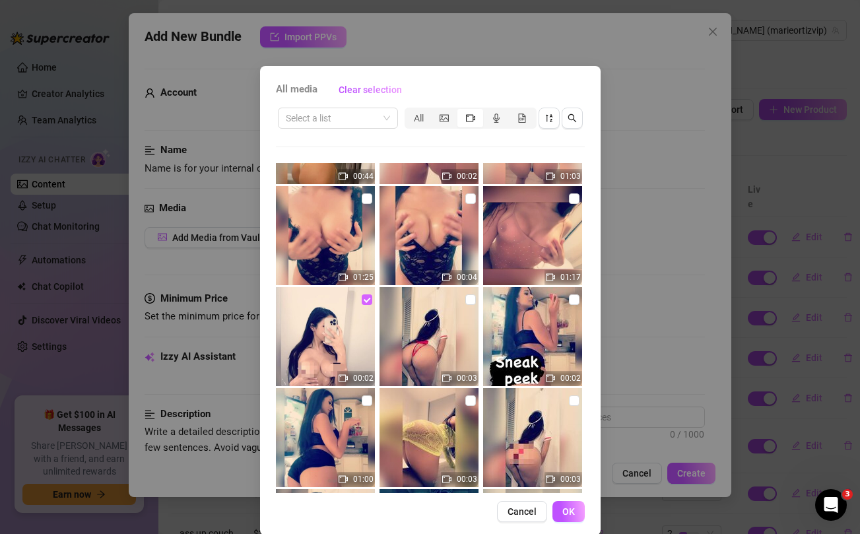
scroll to position [2192, 0]
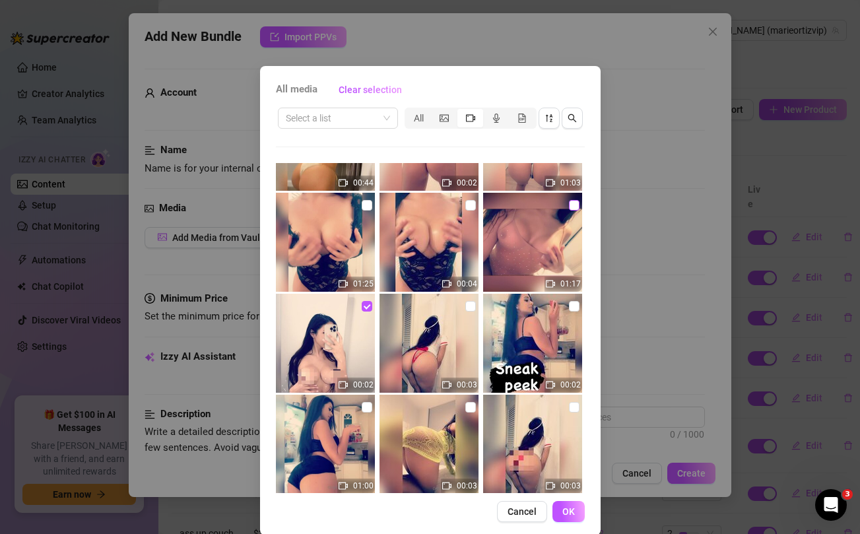
click at [572, 203] on input "checkbox" at bounding box center [574, 205] width 11 height 11
click at [569, 509] on span "OK" at bounding box center [568, 511] width 13 height 11
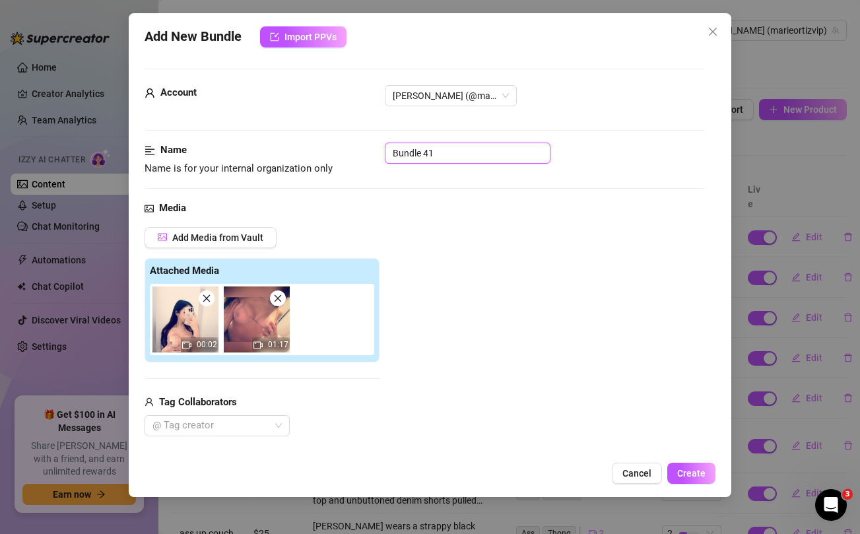
click at [448, 153] on input "Bundle 41" at bounding box center [468, 153] width 166 height 21
click at [478, 232] on div "Add Media from Vault Attached Media 00:02 01:17 Tag Collaborators @ Tag creator" at bounding box center [425, 332] width 560 height 210
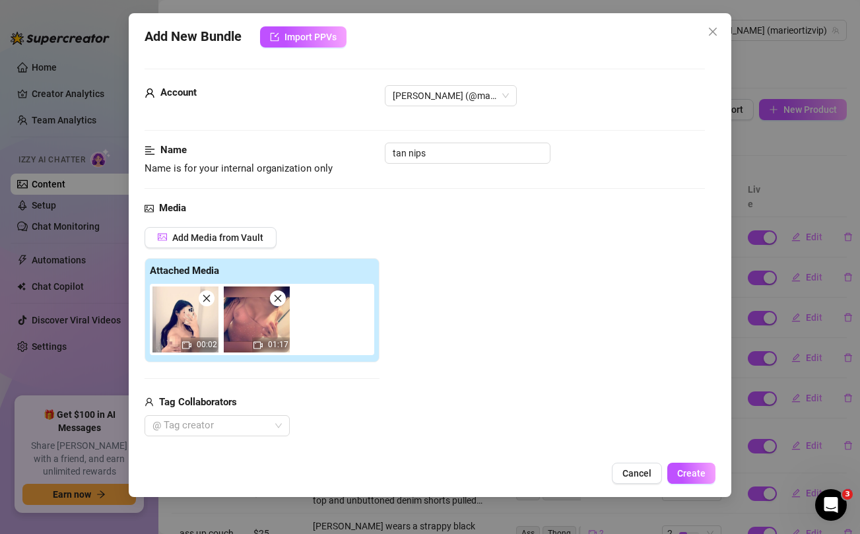
scroll to position [163, 0]
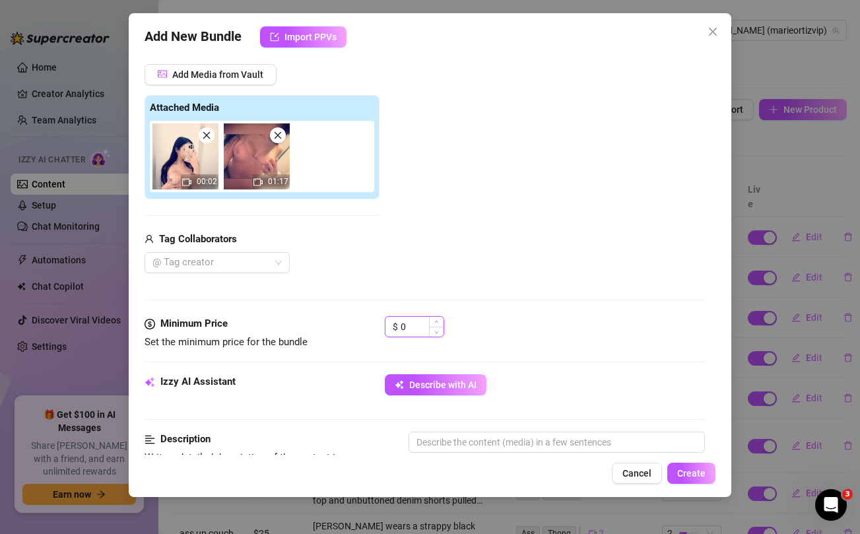
click at [419, 327] on input "0" at bounding box center [422, 327] width 43 height 20
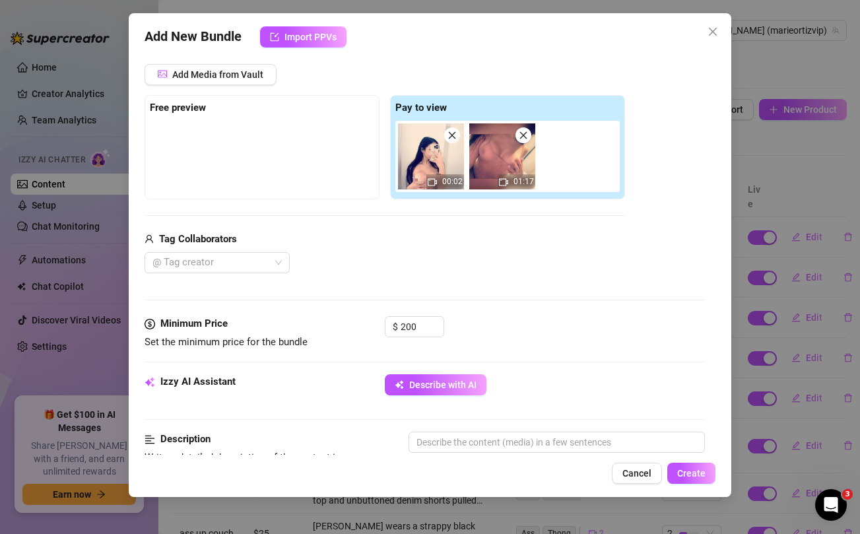
click at [459, 244] on div "Tag Collaborators" at bounding box center [385, 240] width 481 height 16
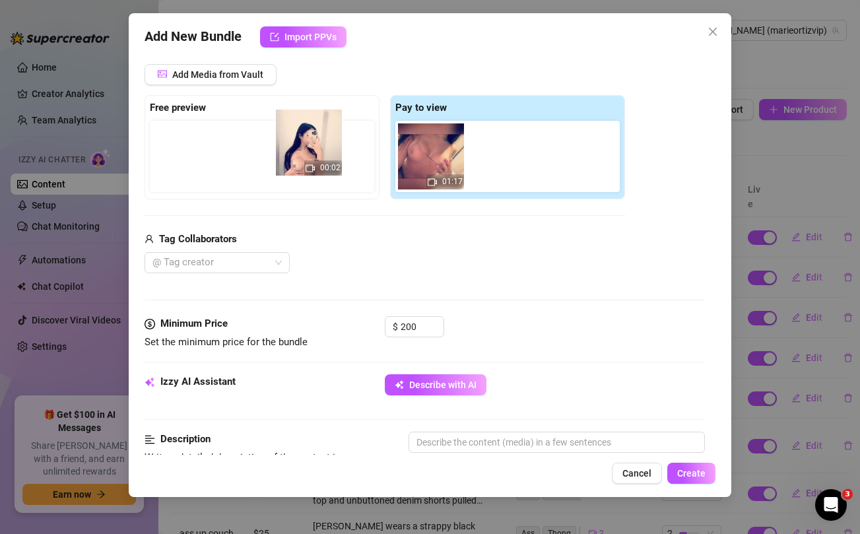
drag, startPoint x: 425, startPoint y: 158, endPoint x: 294, endPoint y: 144, distance: 131.5
click at [294, 144] on div "Free preview Pay to view 00:02 01:17" at bounding box center [385, 147] width 481 height 104
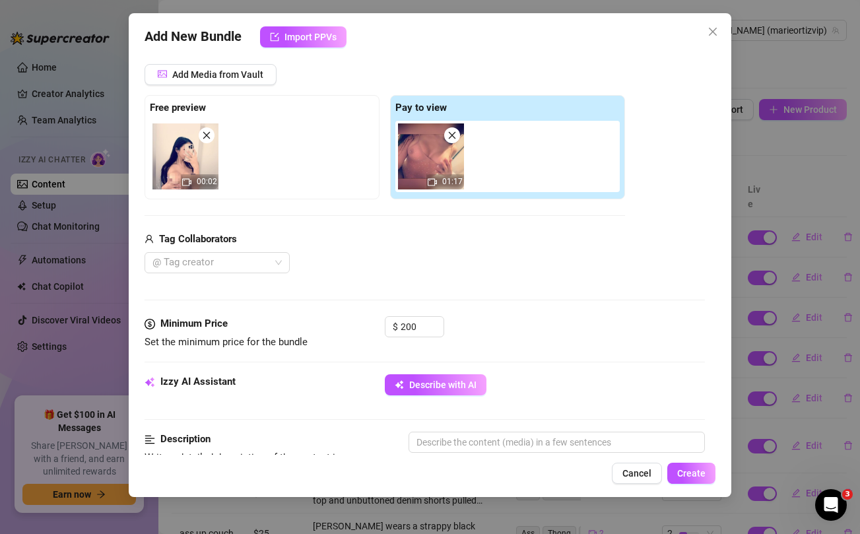
scroll to position [267, 0]
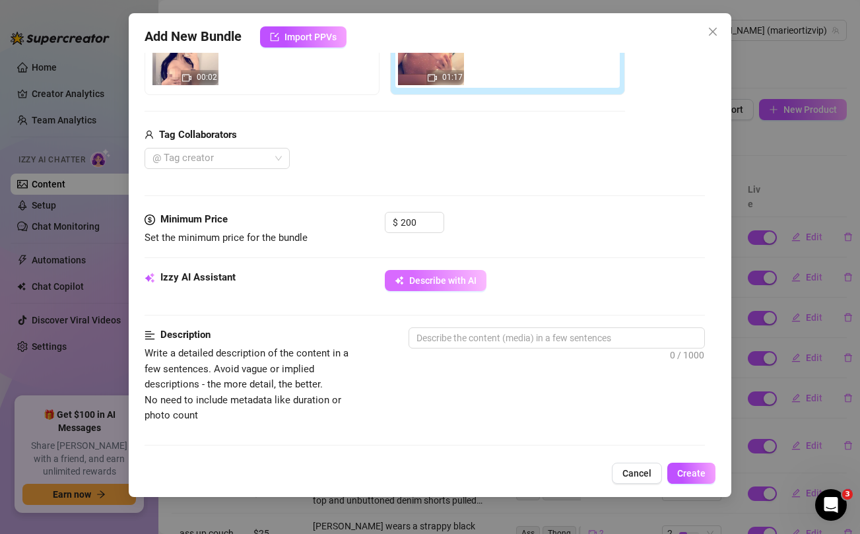
click at [437, 280] on span "Describe with AI" at bounding box center [442, 280] width 67 height 11
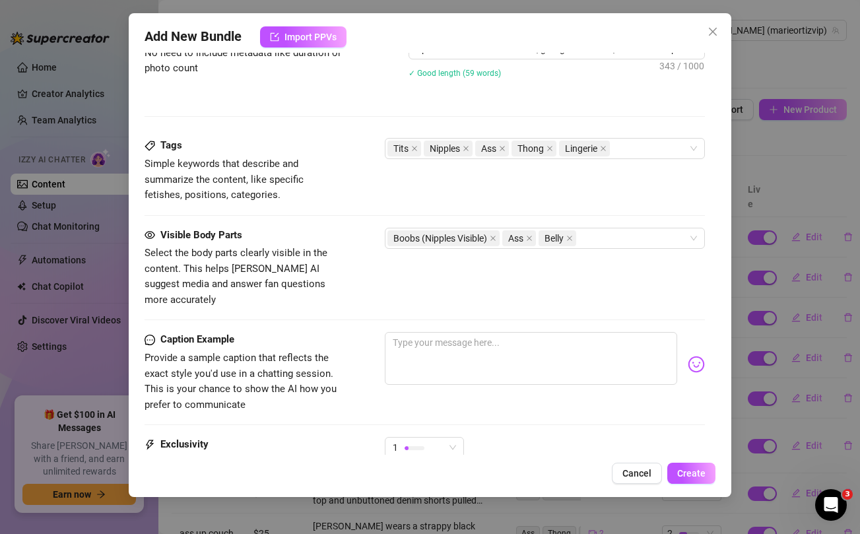
scroll to position [634, 0]
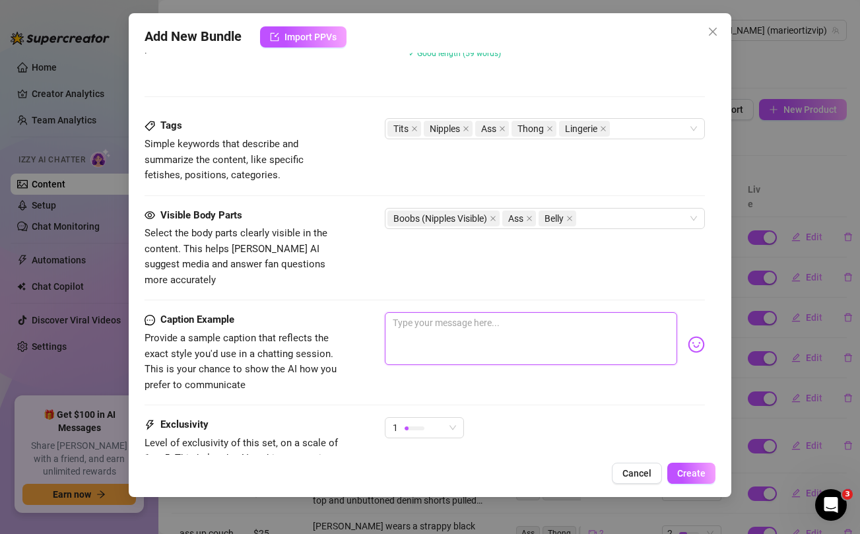
click at [491, 320] on textarea at bounding box center [531, 338] width 292 height 53
paste textarea "These hot uncensored nipples are out & begging for your attention 👅🔥 come watch…"
click at [434, 418] on div "1" at bounding box center [418, 428] width 51 height 20
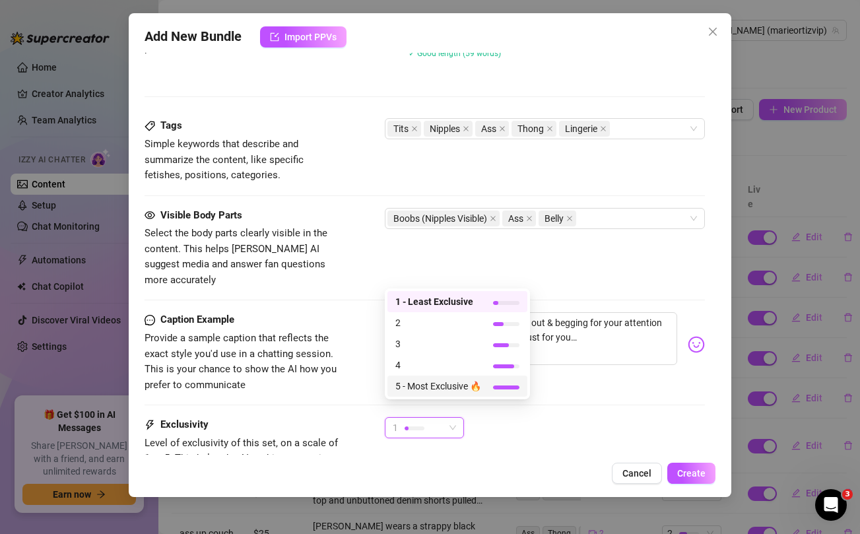
click at [429, 383] on span "5 - Most Exclusive 🔥" at bounding box center [438, 386] width 86 height 15
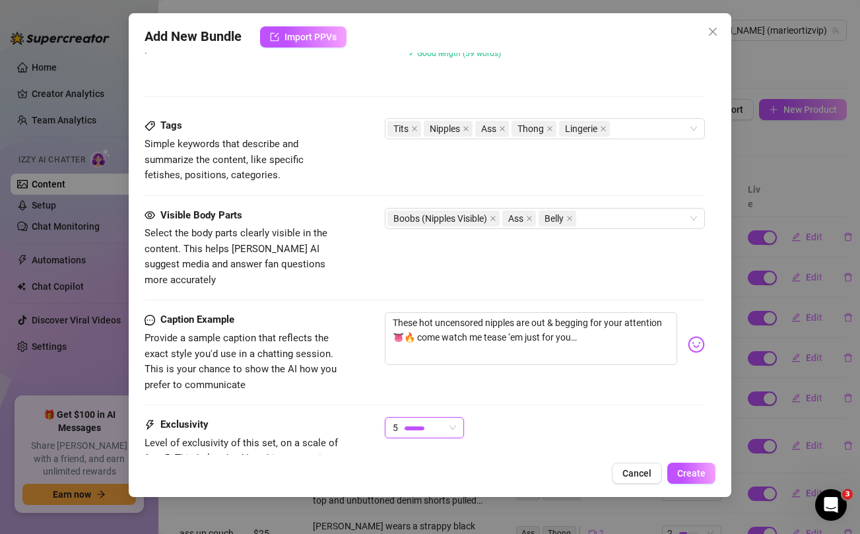
click at [628, 417] on div "5 5" at bounding box center [545, 433] width 320 height 33
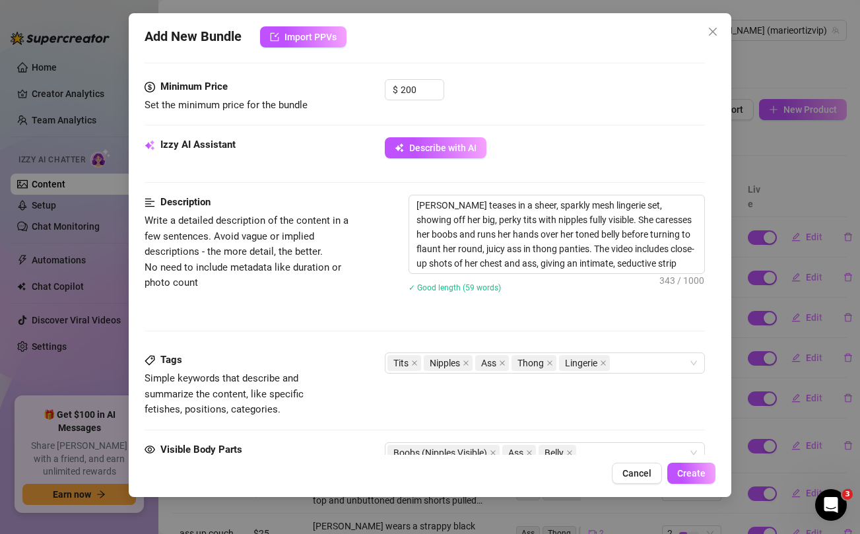
scroll to position [745, 0]
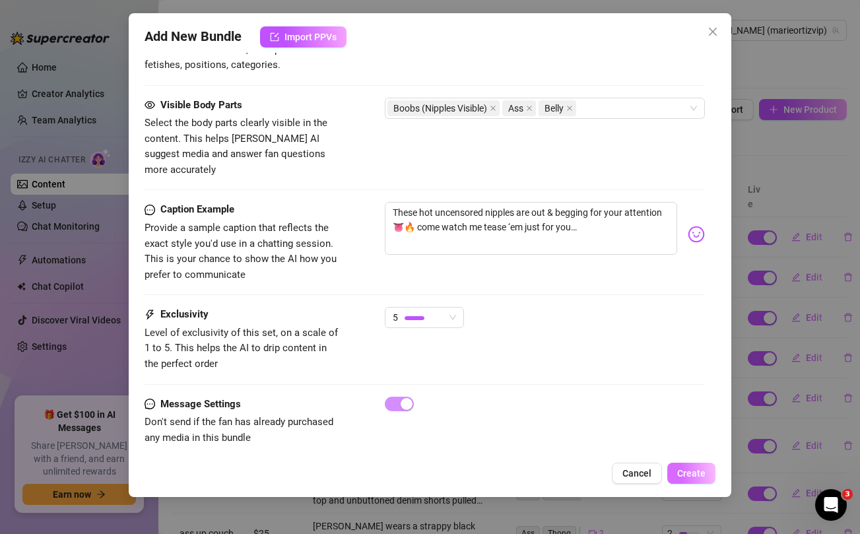
click at [694, 477] on span "Create" at bounding box center [691, 473] width 28 height 11
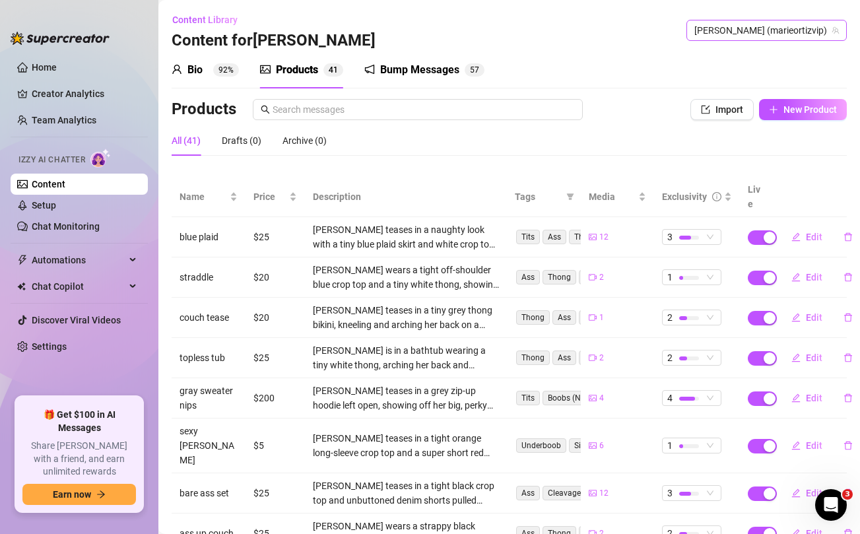
click at [801, 26] on span "[PERSON_NAME] (marieortizvip)" at bounding box center [767, 30] width 145 height 20
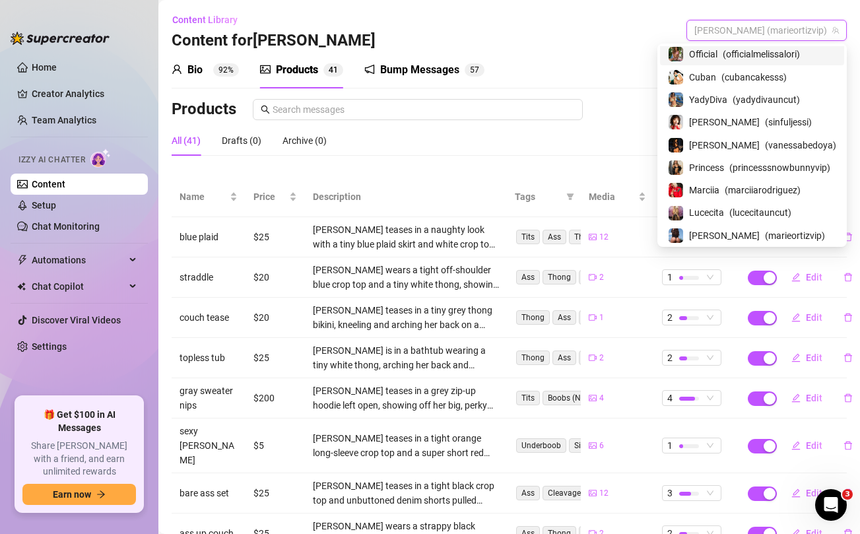
click at [778, 57] on span "( officialmelissalori )" at bounding box center [761, 54] width 77 height 15
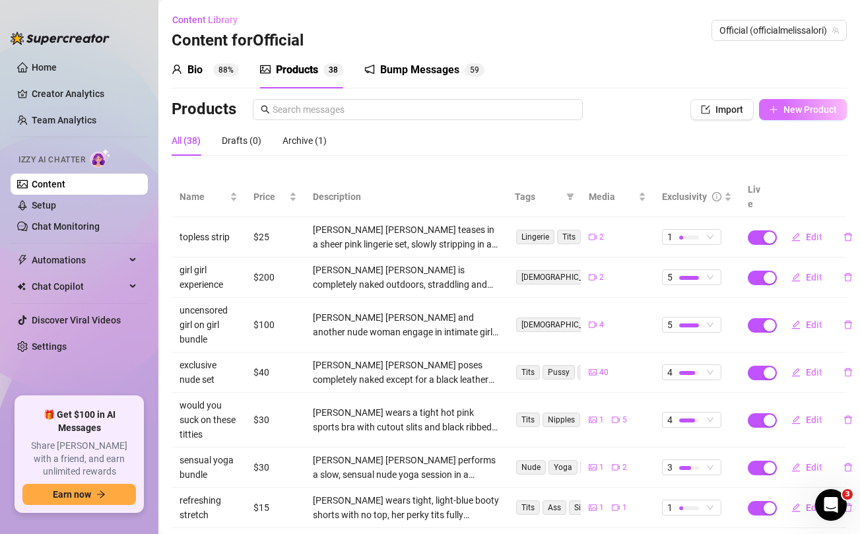
click at [792, 112] on span "New Product" at bounding box center [810, 109] width 53 height 11
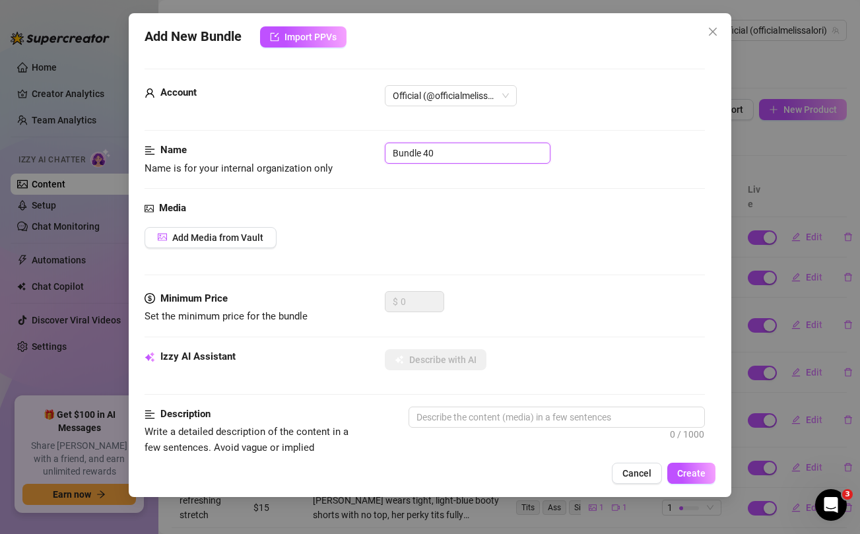
click at [432, 149] on input "Bundle 40" at bounding box center [468, 153] width 166 height 21
click at [494, 218] on div "Media Add Media from Vault" at bounding box center [425, 246] width 560 height 90
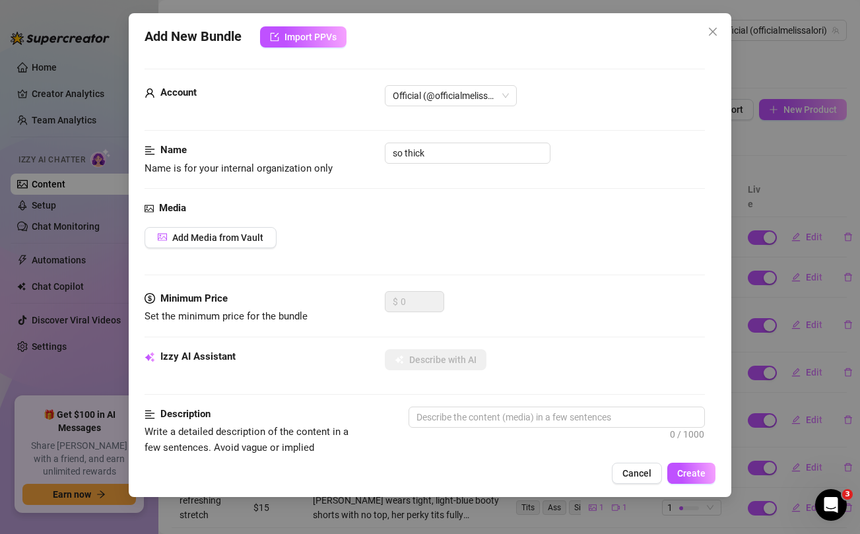
scroll to position [537, 0]
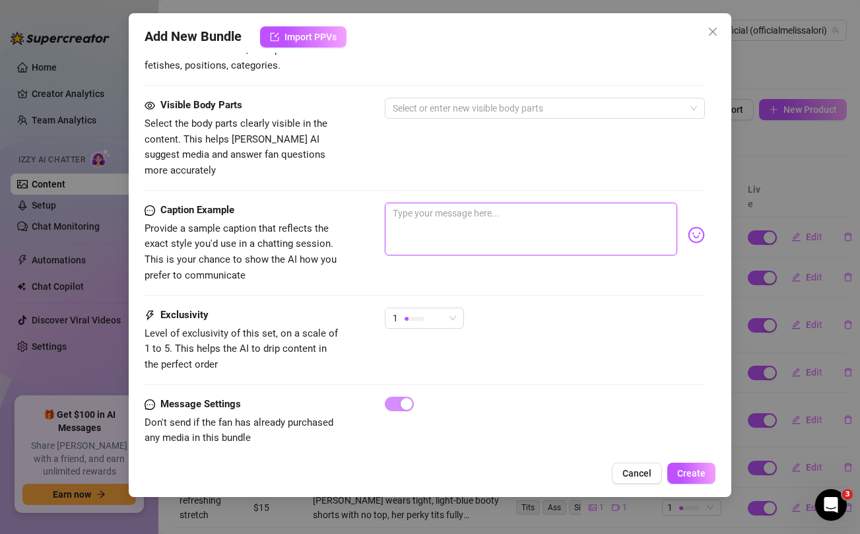
click at [490, 221] on textarea at bounding box center [531, 229] width 292 height 53
paste textarea "My ass has been getting soooo THICK and FATTER lately omg babe 🍑 🙈 i had to tak…"
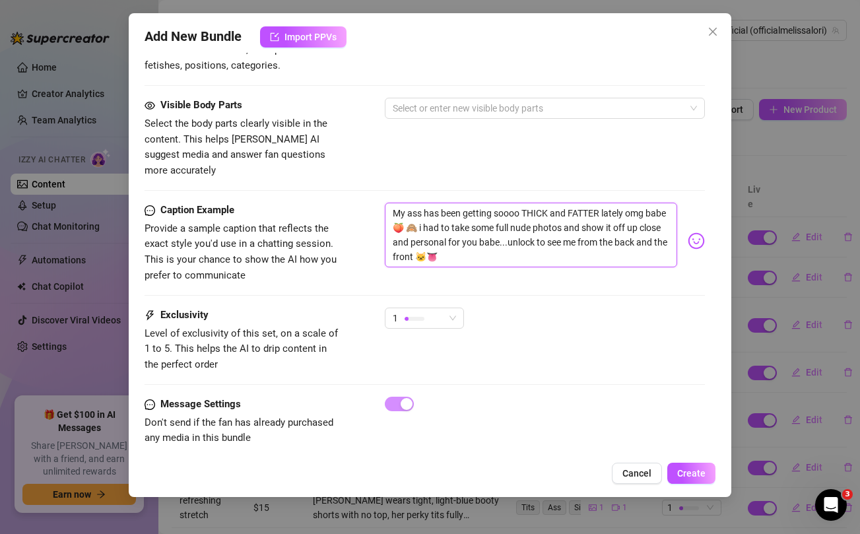
scroll to position [0, 0]
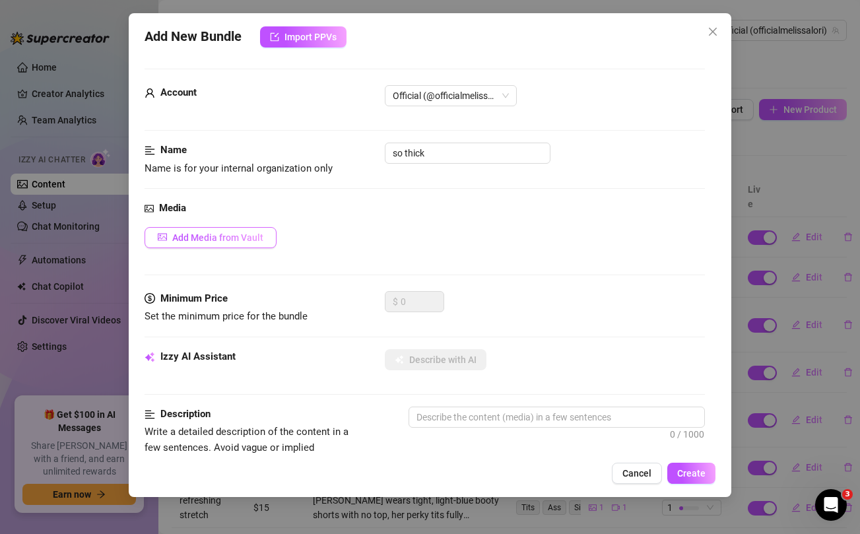
click at [226, 234] on span "Add Media from Vault" at bounding box center [217, 237] width 91 height 11
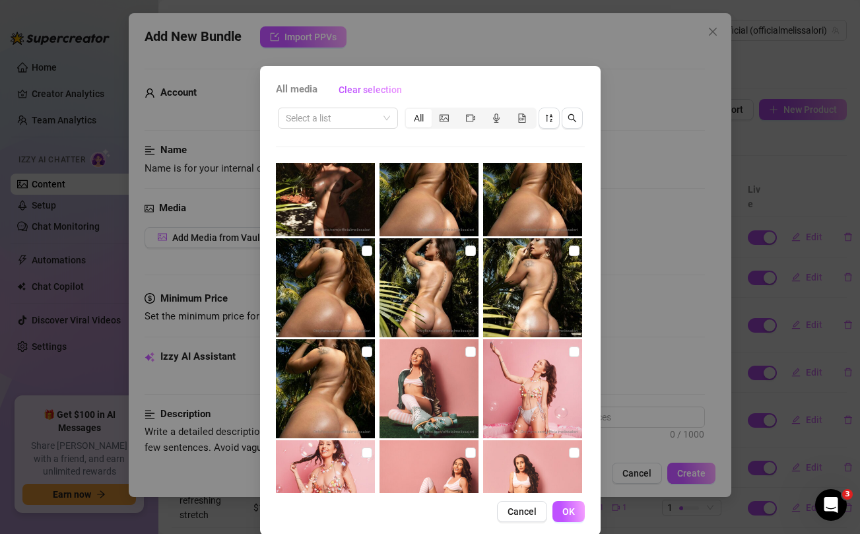
scroll to position [153, 0]
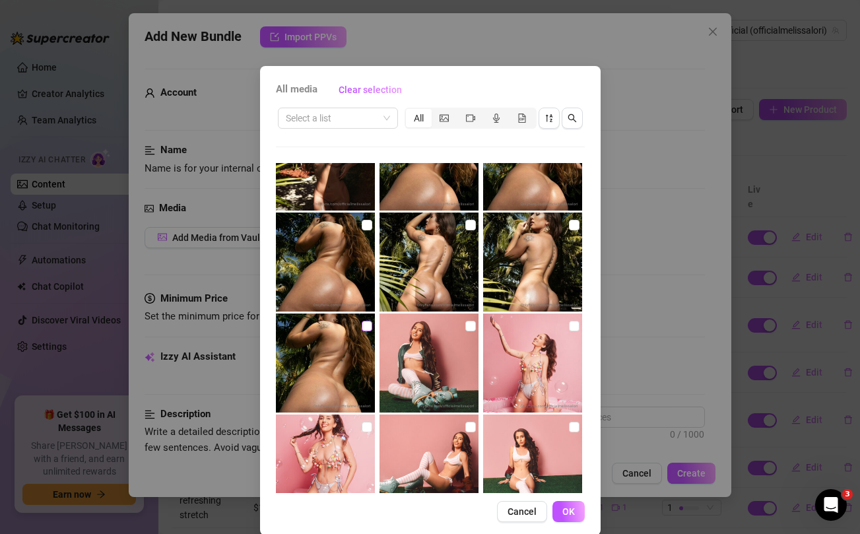
click at [365, 326] on input "checkbox" at bounding box center [367, 326] width 11 height 11
click at [367, 223] on input "checkbox" at bounding box center [367, 225] width 11 height 11
click at [469, 223] on input "checkbox" at bounding box center [470, 225] width 11 height 11
click at [572, 224] on input "checkbox" at bounding box center [574, 225] width 11 height 11
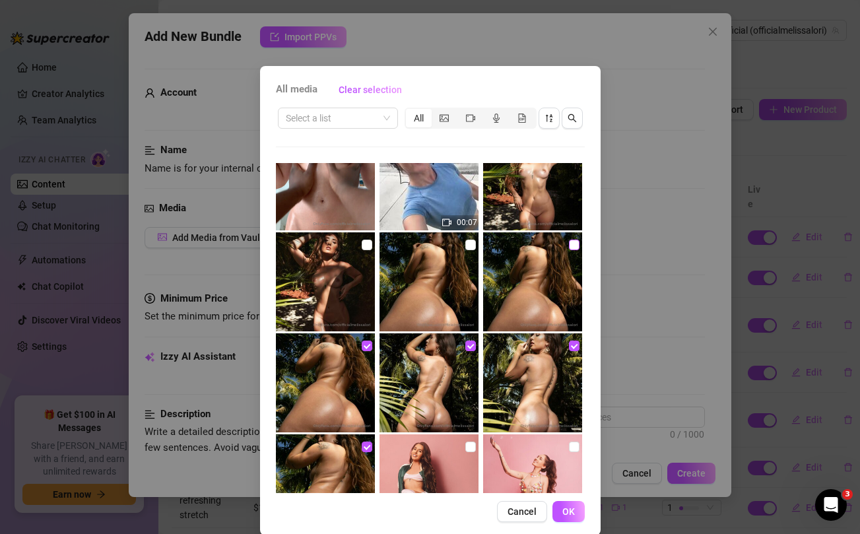
click at [572, 242] on input "checkbox" at bounding box center [574, 245] width 11 height 11
click at [470, 244] on input "checkbox" at bounding box center [470, 245] width 11 height 11
click at [367, 243] on input "checkbox" at bounding box center [367, 245] width 11 height 11
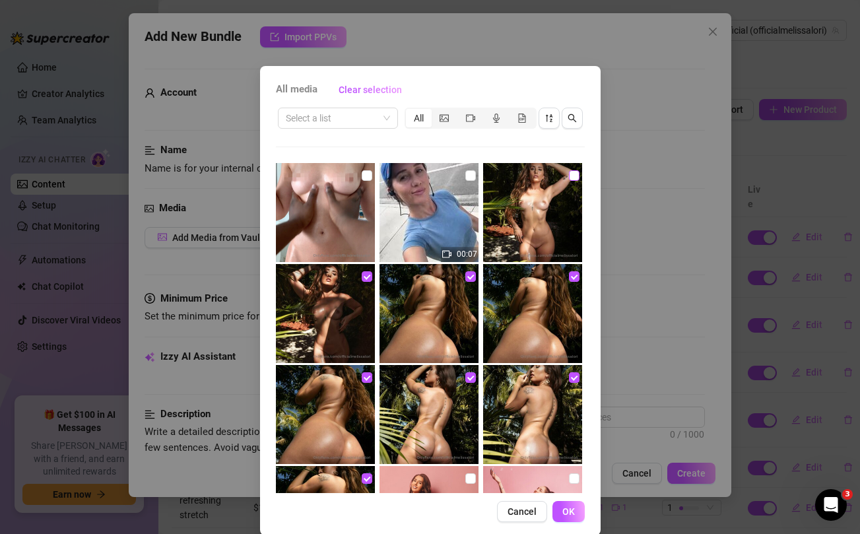
click at [572, 174] on input "checkbox" at bounding box center [574, 175] width 11 height 11
click at [573, 508] on span "OK" at bounding box center [568, 511] width 13 height 11
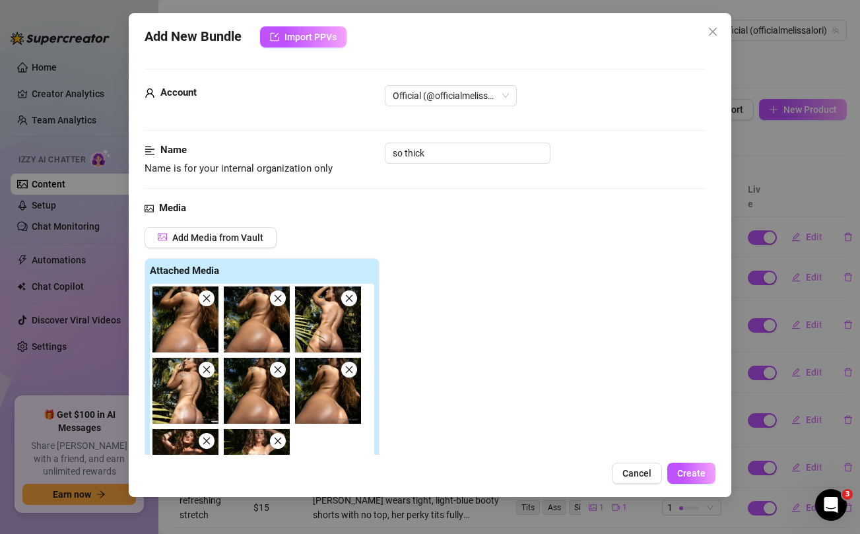
scroll to position [252, 0]
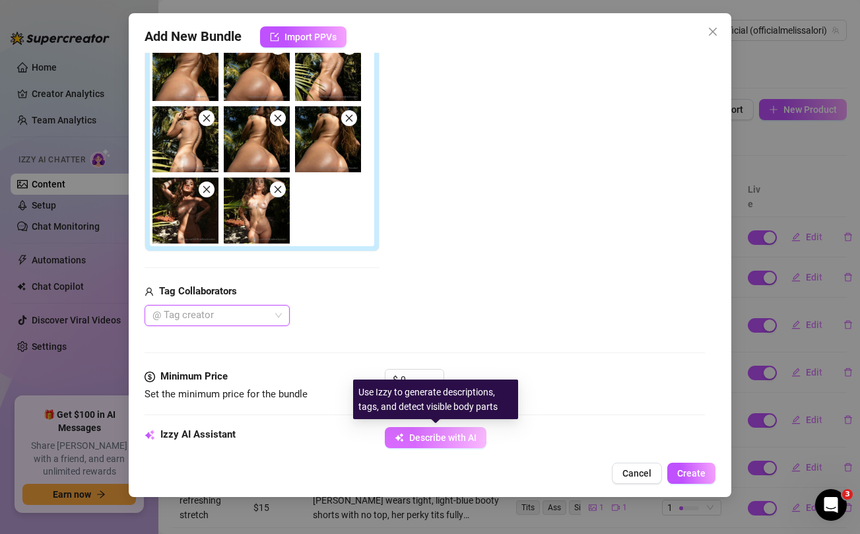
click at [450, 437] on span "Describe with AI" at bounding box center [442, 437] width 67 height 11
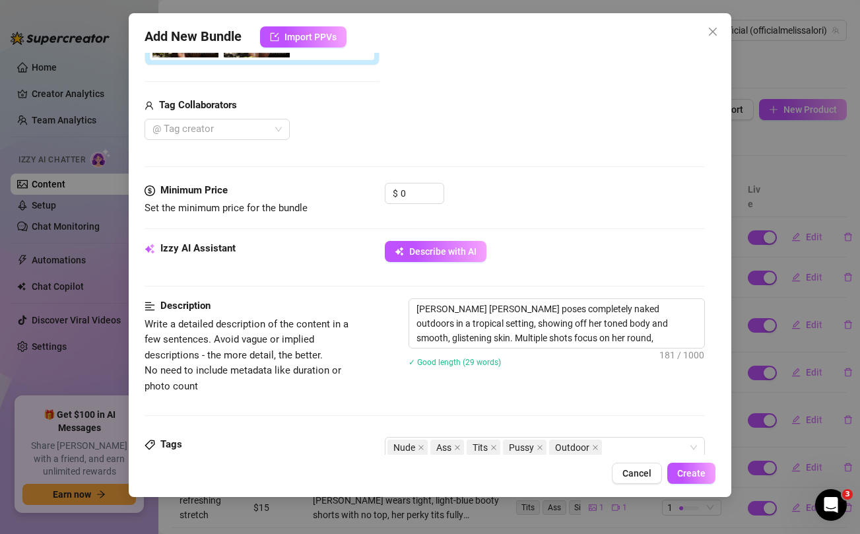
scroll to position [436, 0]
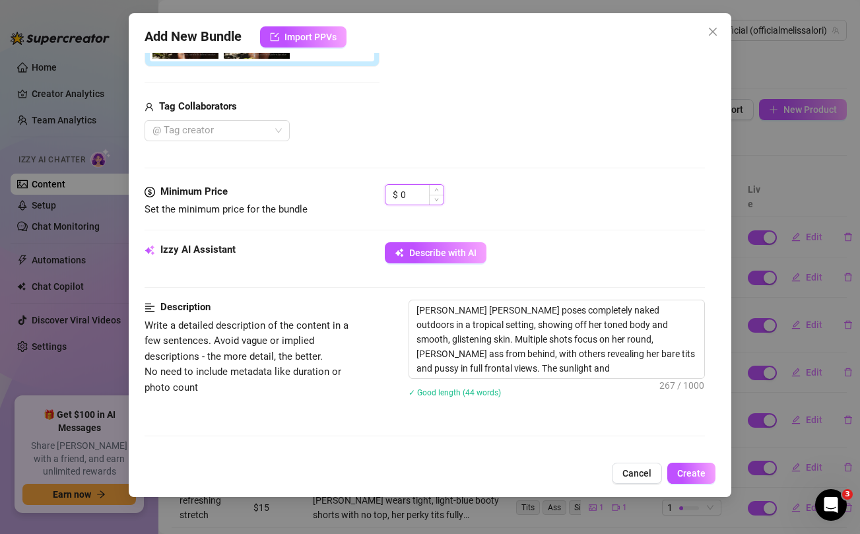
click at [416, 194] on input "0" at bounding box center [422, 195] width 43 height 20
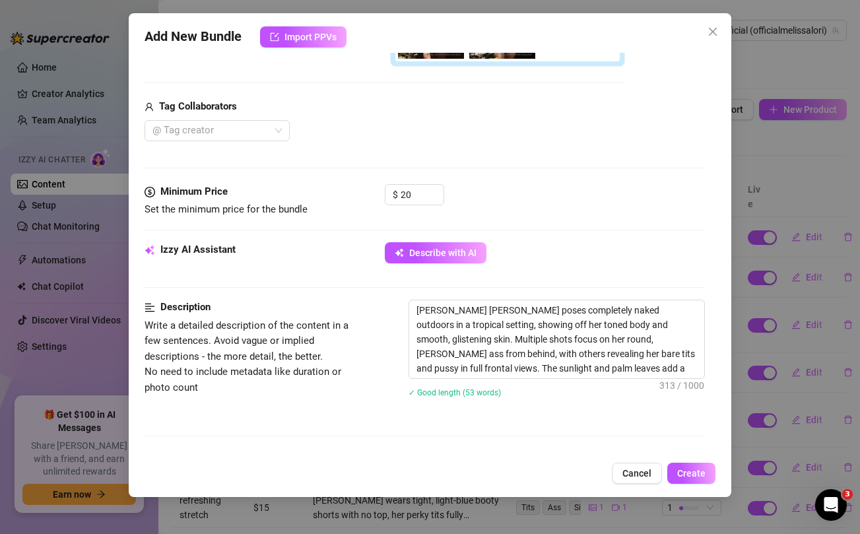
click at [469, 114] on div "Tag Collaborators" at bounding box center [385, 107] width 481 height 16
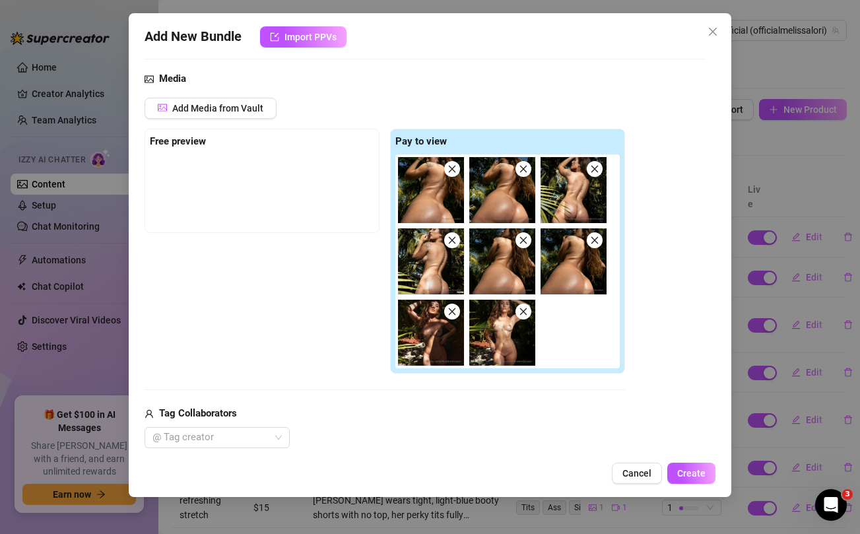
scroll to position [117, 0]
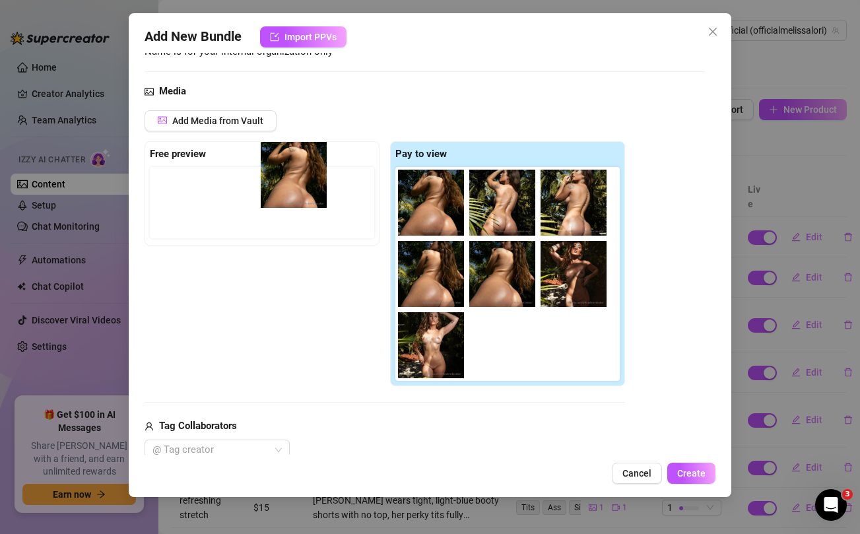
drag, startPoint x: 430, startPoint y: 225, endPoint x: 288, endPoint y: 197, distance: 145.3
click at [288, 197] on div "Free preview Pay to view" at bounding box center [385, 264] width 481 height 246
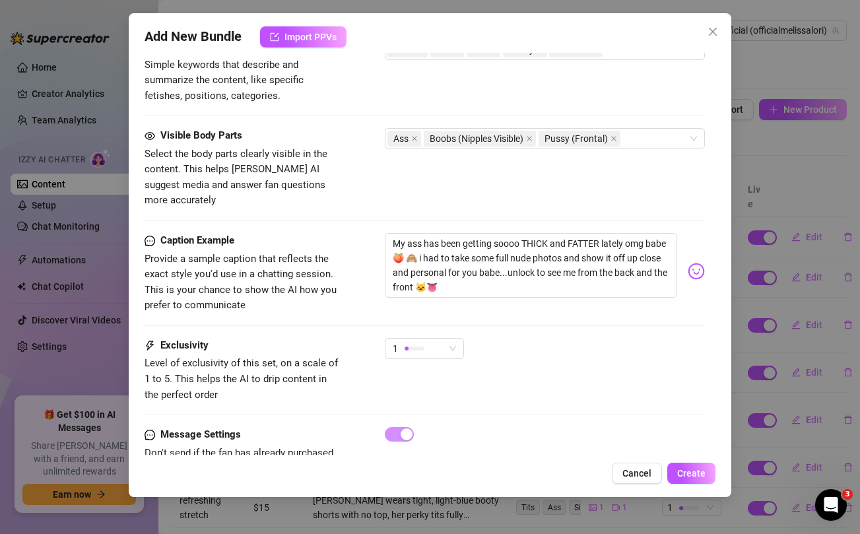
scroll to position [885, 0]
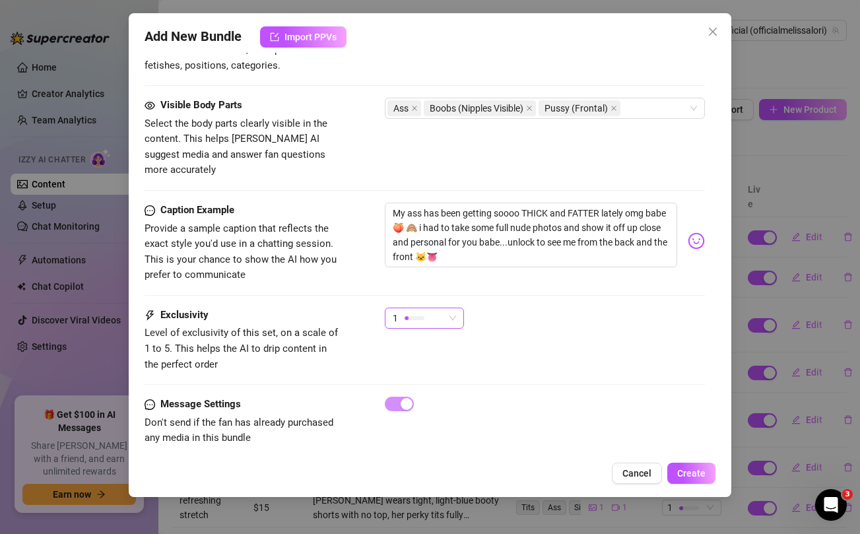
click at [426, 308] on div "1" at bounding box center [418, 318] width 51 height 20
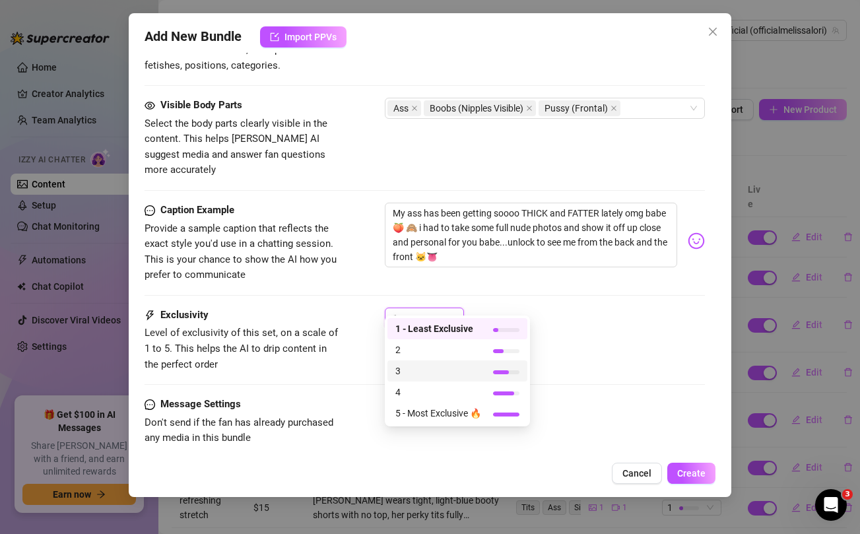
click at [419, 370] on span "3" at bounding box center [438, 371] width 86 height 15
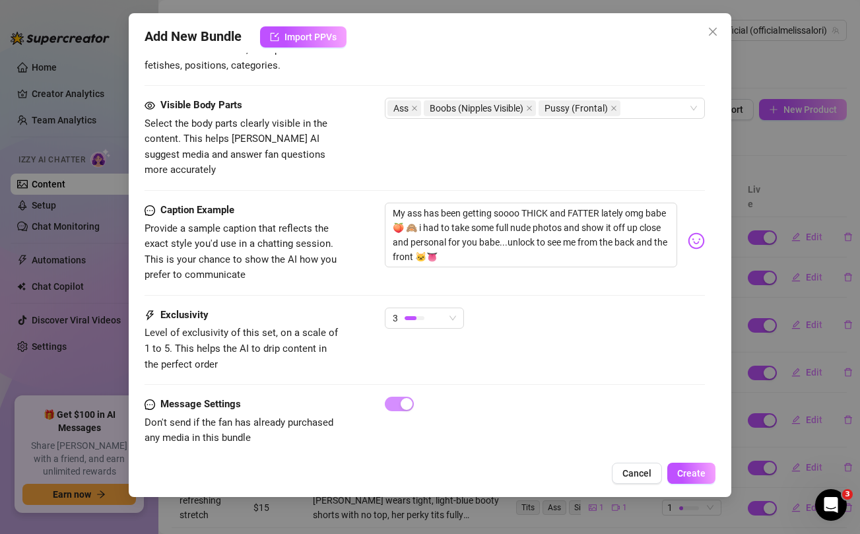
click at [620, 311] on div "3" at bounding box center [545, 324] width 320 height 33
click at [699, 472] on span "Create" at bounding box center [691, 473] width 28 height 11
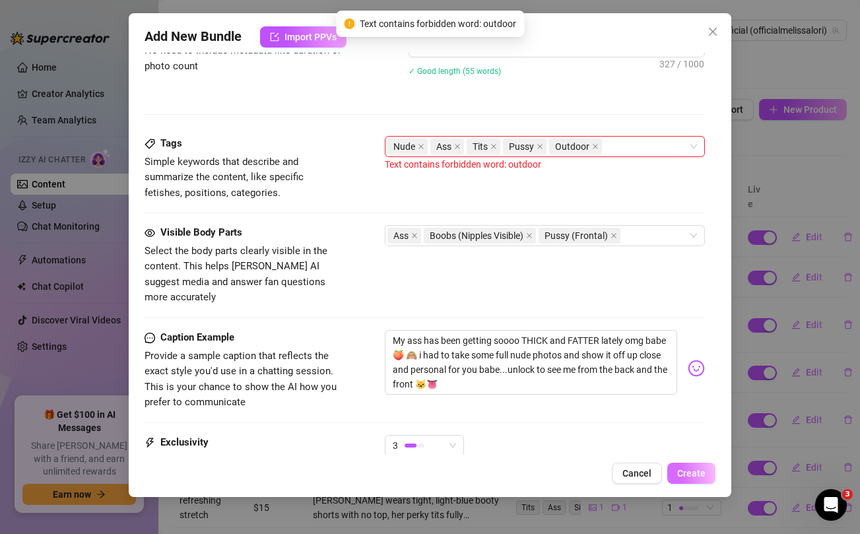
scroll to position [650, 0]
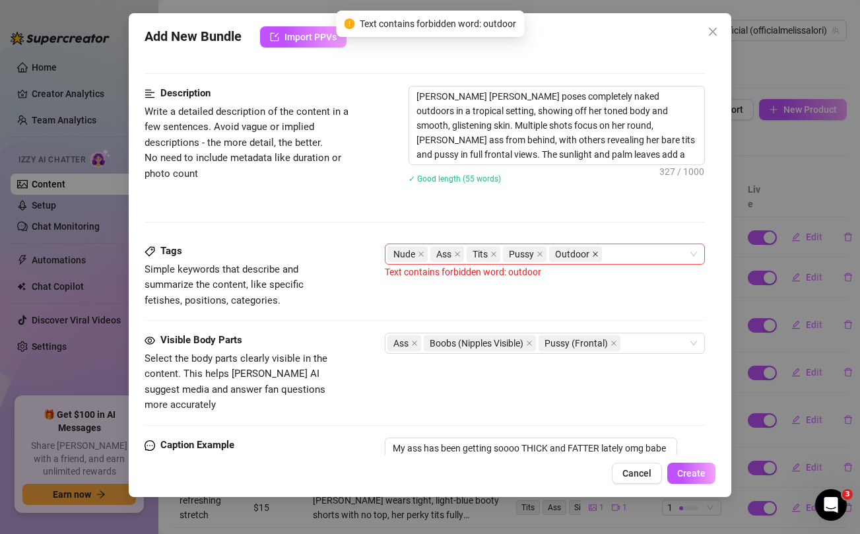
click at [594, 255] on icon "close" at bounding box center [596, 254] width 5 height 5
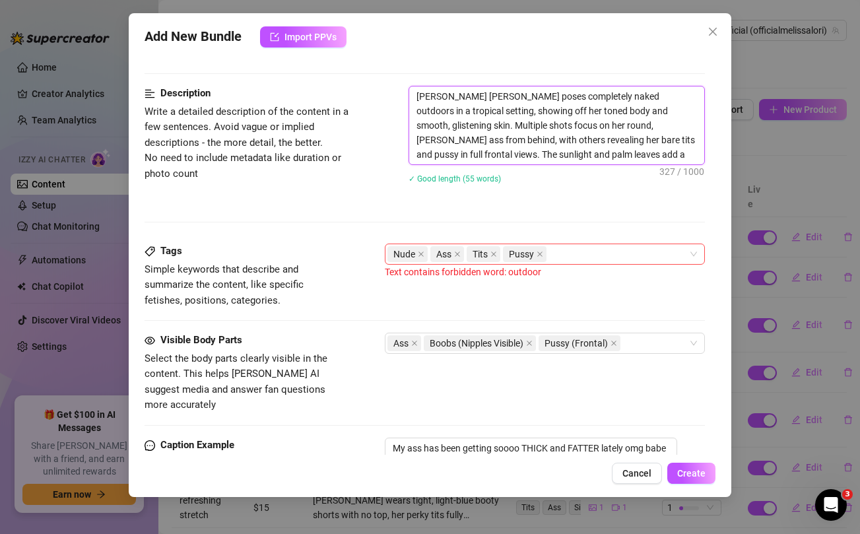
click at [589, 94] on textarea "[PERSON_NAME] [PERSON_NAME] poses completely naked outdoors in a tropical setti…" at bounding box center [556, 125] width 294 height 78
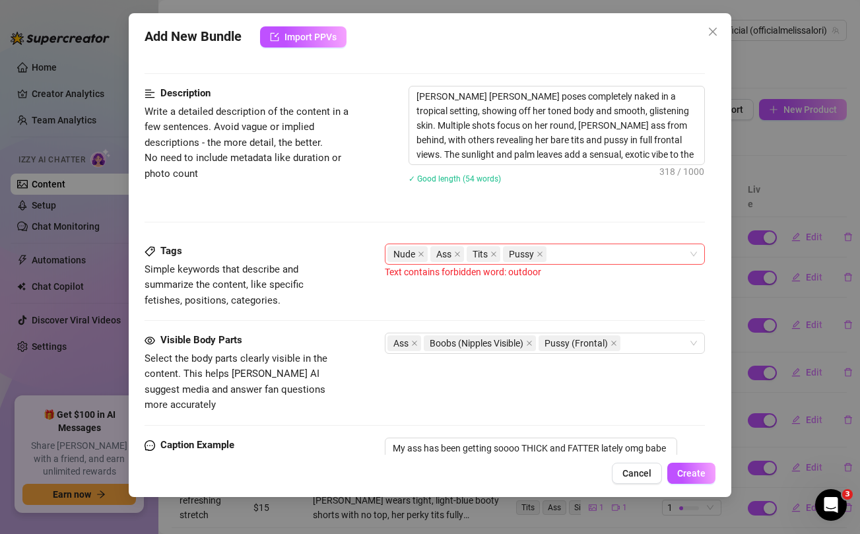
click at [615, 211] on div "Description Write a detailed description of the content in a few sentences. Avo…" at bounding box center [425, 165] width 560 height 158
click at [689, 473] on span "Create" at bounding box center [691, 473] width 28 height 11
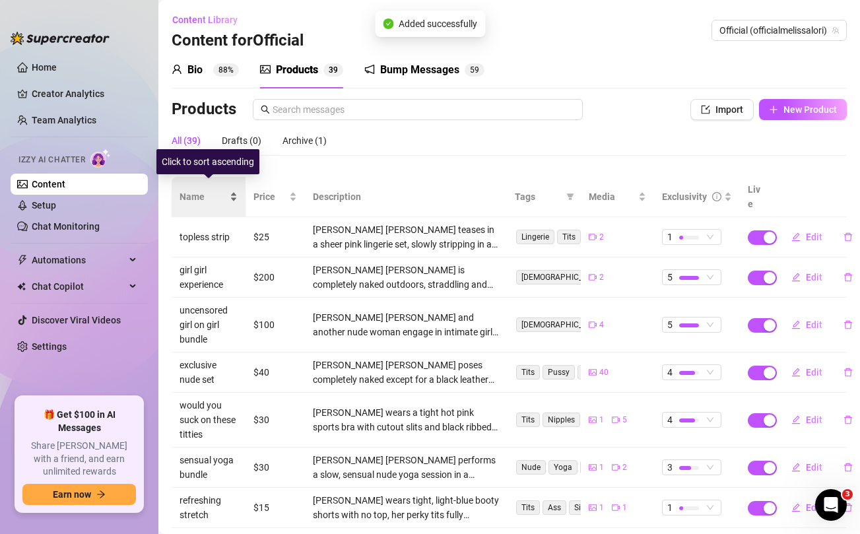
click at [195, 194] on span "Name" at bounding box center [204, 196] width 48 height 15
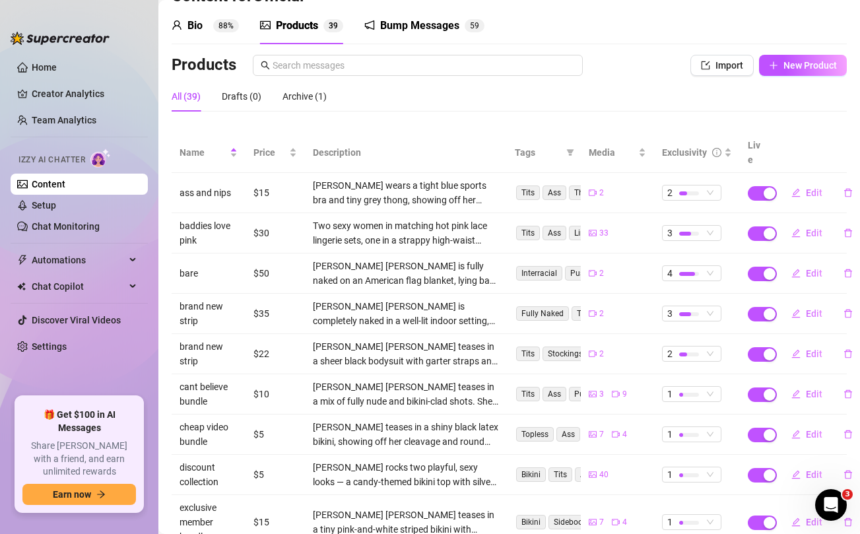
scroll to position [0, 0]
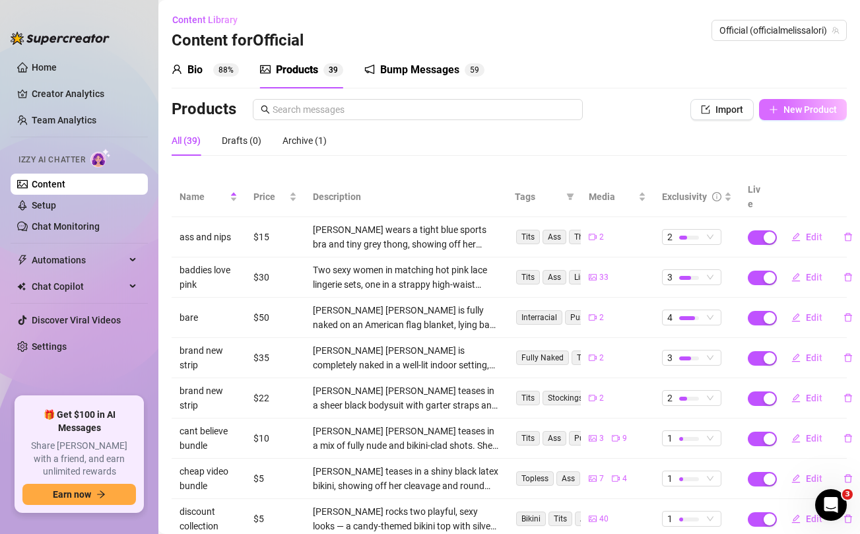
click at [786, 110] on span "New Product" at bounding box center [810, 109] width 53 height 11
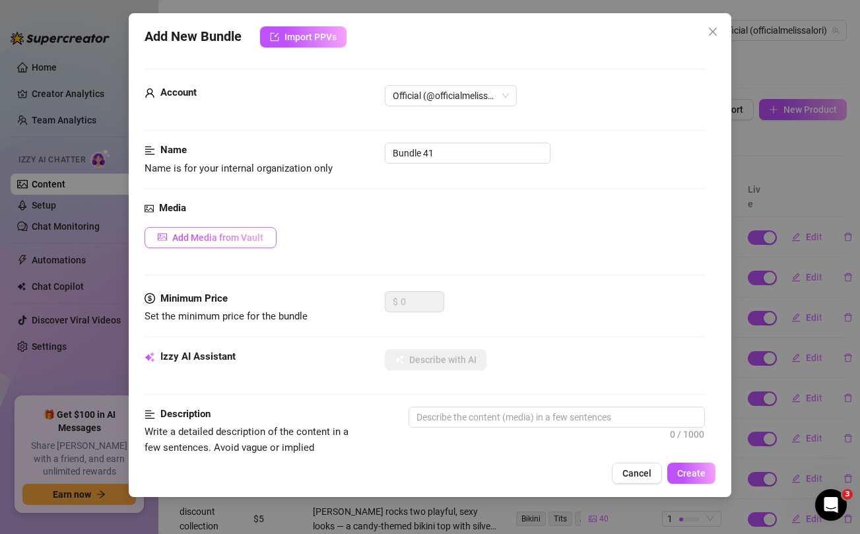
click at [247, 238] on span "Add Media from Vault" at bounding box center [217, 237] width 91 height 11
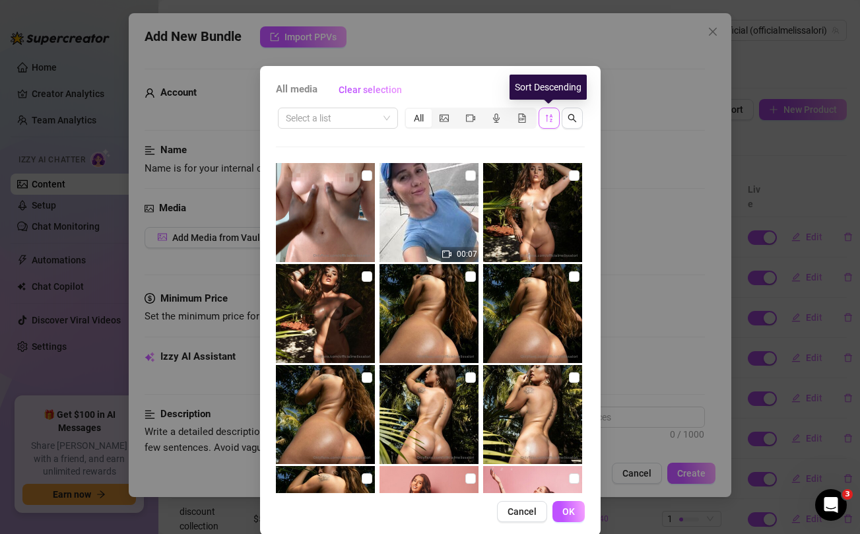
click at [547, 120] on icon "sort-descending" at bounding box center [548, 118] width 7 height 8
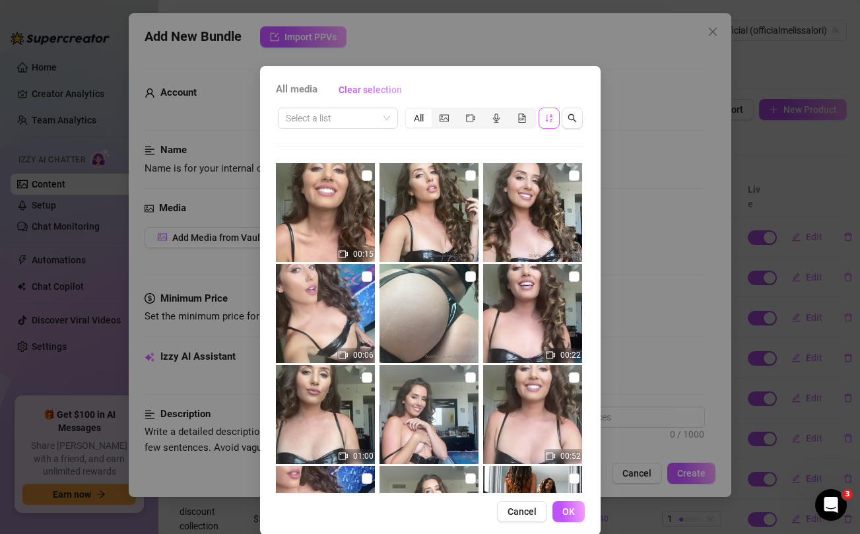
scroll to position [110, 0]
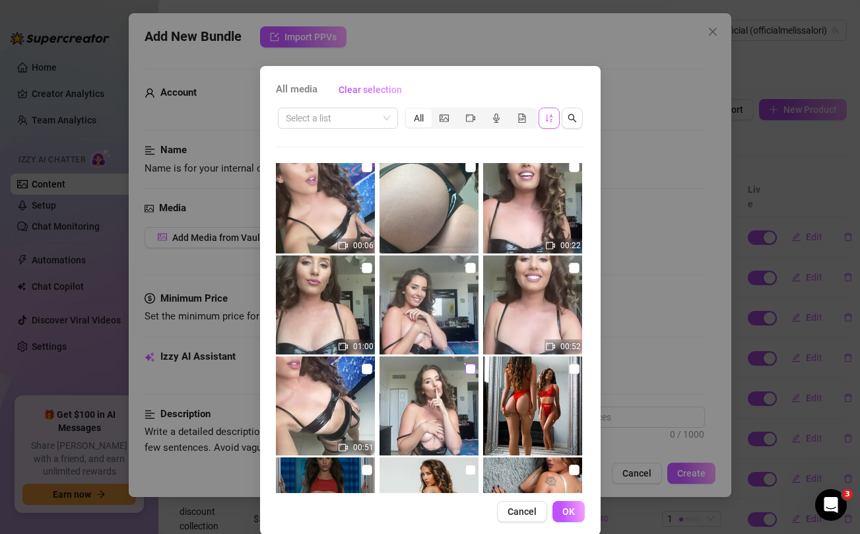
click at [472, 372] on input "checkbox" at bounding box center [470, 369] width 11 height 11
click at [367, 365] on input "checkbox" at bounding box center [367, 369] width 11 height 11
click at [576, 267] on input "checkbox" at bounding box center [574, 268] width 11 height 11
click at [367, 267] on input "checkbox" at bounding box center [367, 268] width 11 height 11
click at [473, 267] on input "checkbox" at bounding box center [470, 268] width 11 height 11
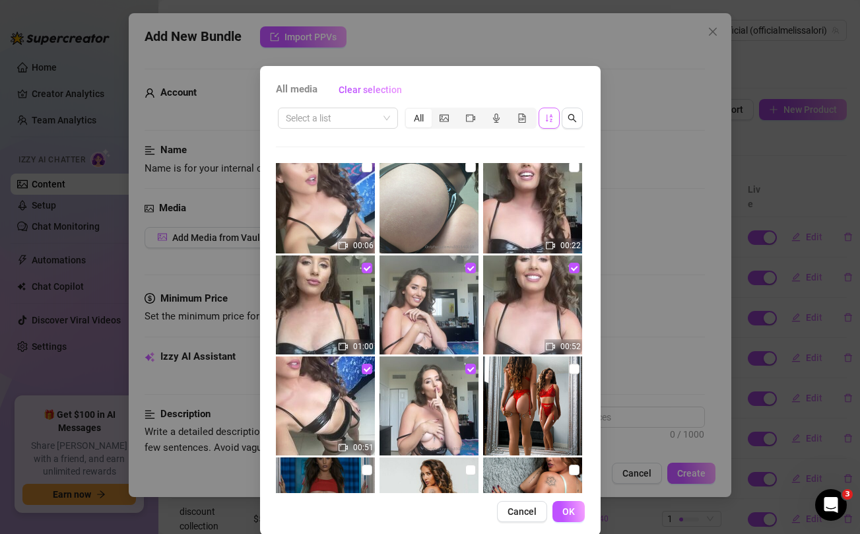
scroll to position [0, 0]
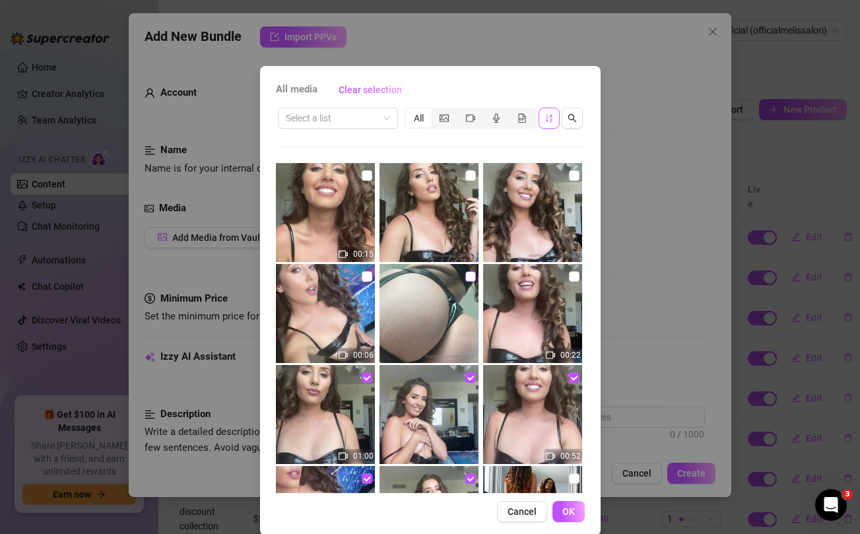
click at [467, 271] on input "checkbox" at bounding box center [470, 276] width 11 height 11
click at [470, 176] on input "checkbox" at bounding box center [470, 175] width 11 height 11
click at [576, 177] on input "checkbox" at bounding box center [574, 175] width 11 height 11
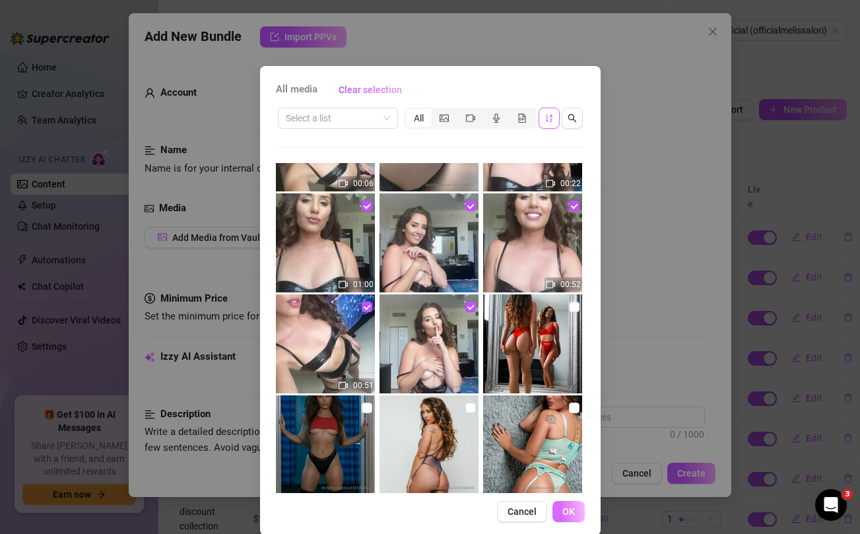
click at [567, 512] on span "OK" at bounding box center [568, 511] width 13 height 11
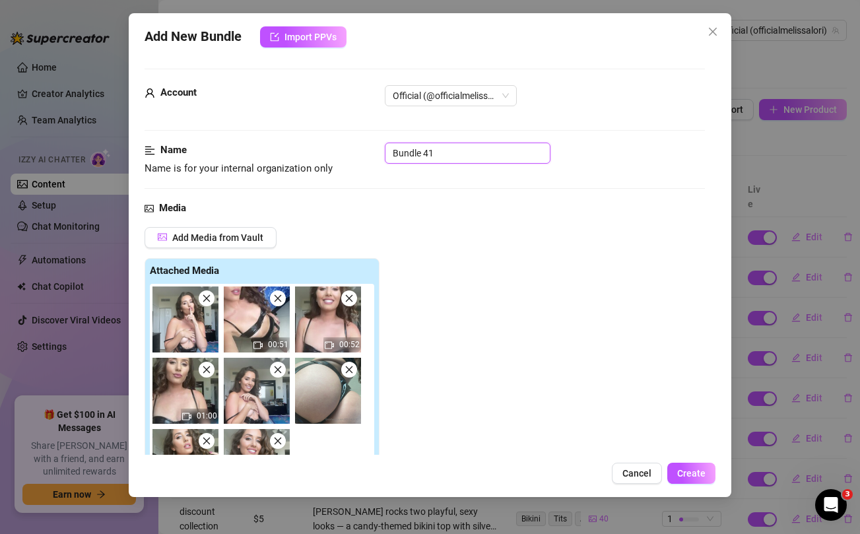
click at [427, 147] on input "Bundle 41" at bounding box center [468, 153] width 166 height 21
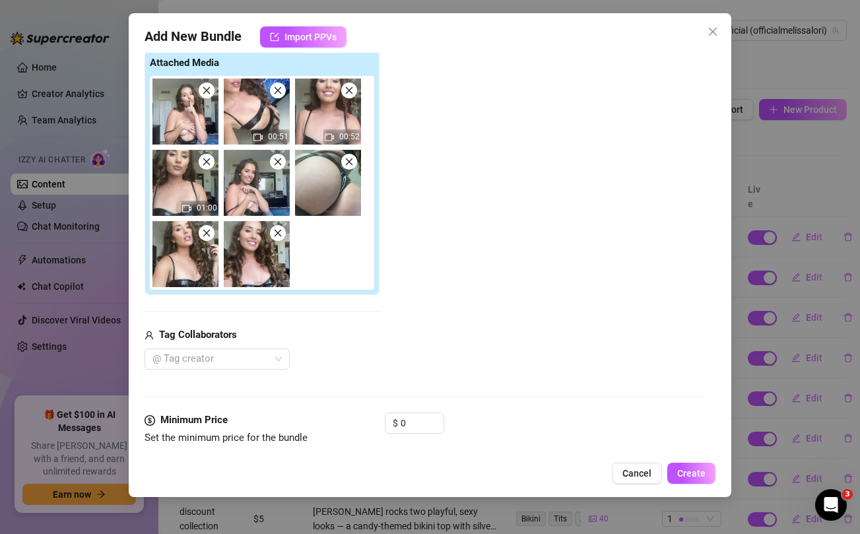
scroll to position [239, 0]
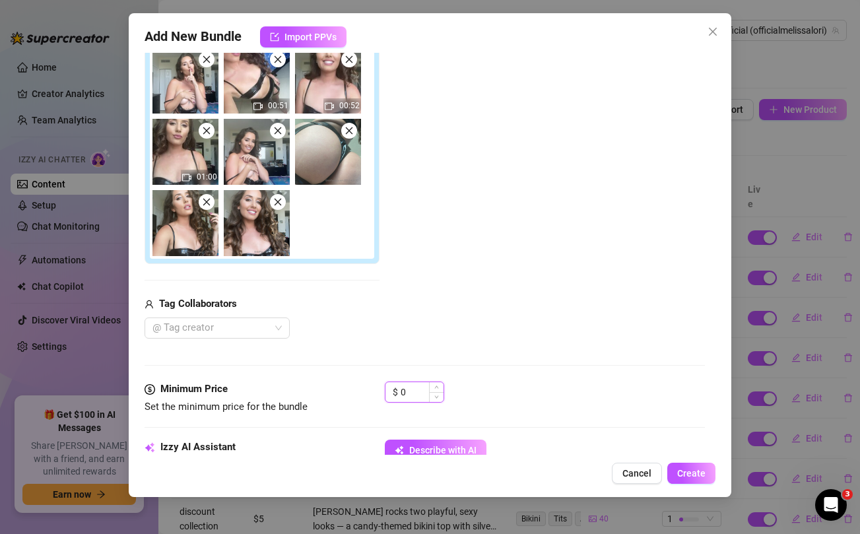
click at [412, 388] on input "0" at bounding box center [422, 392] width 43 height 20
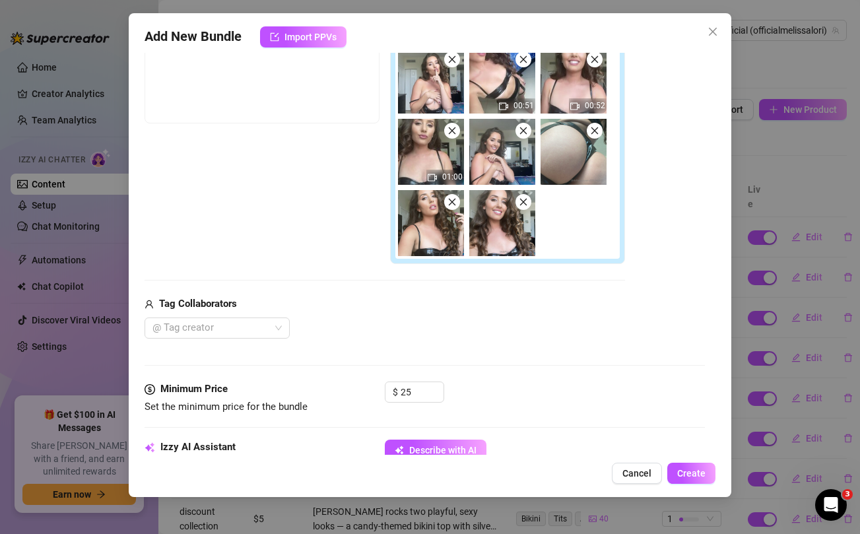
click at [442, 318] on div "@ Tag creator" at bounding box center [385, 328] width 481 height 21
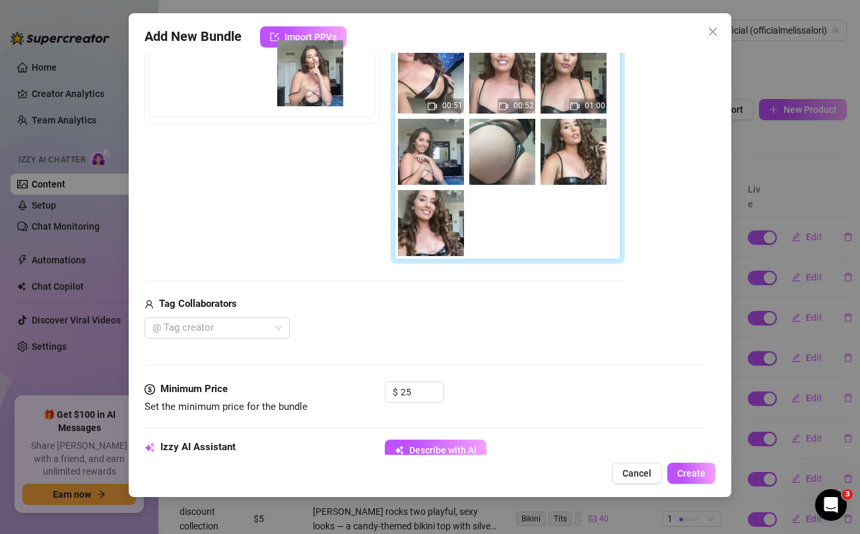
drag, startPoint x: 432, startPoint y: 94, endPoint x: 302, endPoint y: 87, distance: 130.3
click at [302, 87] on div "Free preview Pay to view 00:51 00:52 01:00" at bounding box center [385, 142] width 481 height 246
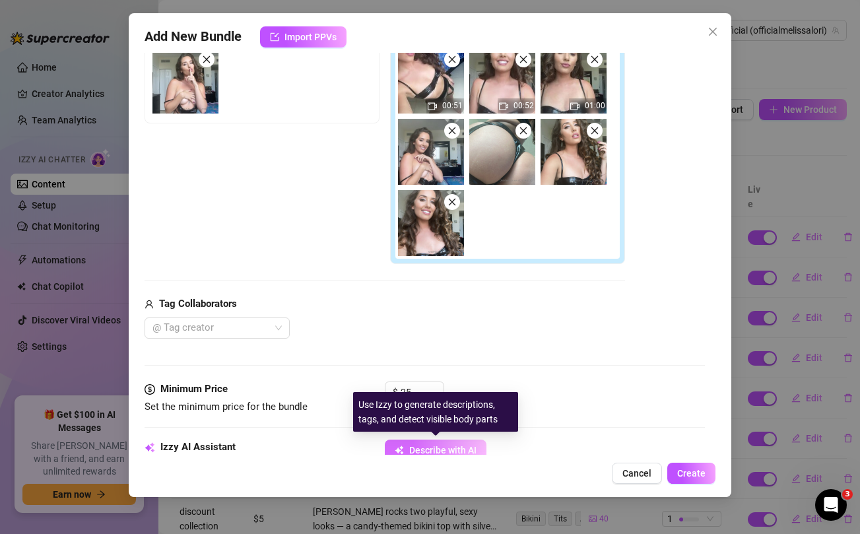
click at [418, 442] on button "Describe with AI" at bounding box center [436, 450] width 102 height 21
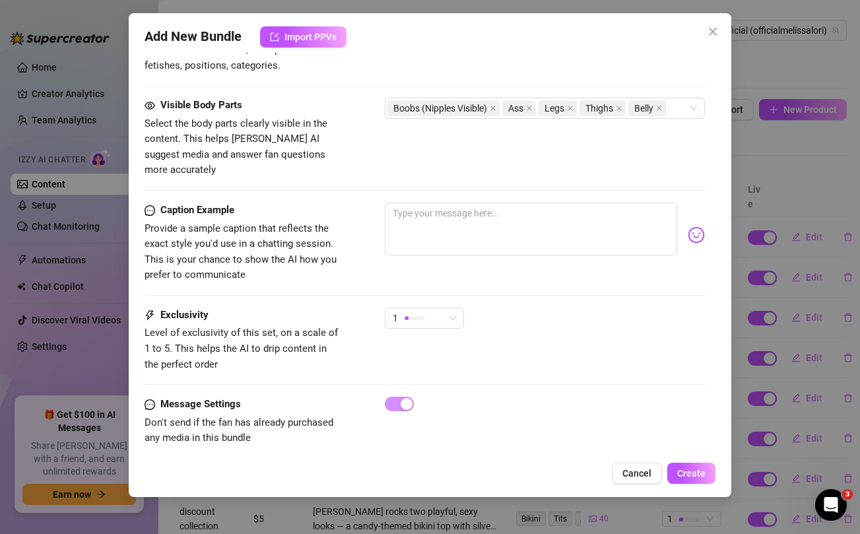
scroll to position [885, 0]
click at [461, 229] on textarea at bounding box center [531, 229] width 292 height 53
paste textarea "Dropping a hot, sexy topless bundle just for you… so many tits, so little to hi…"
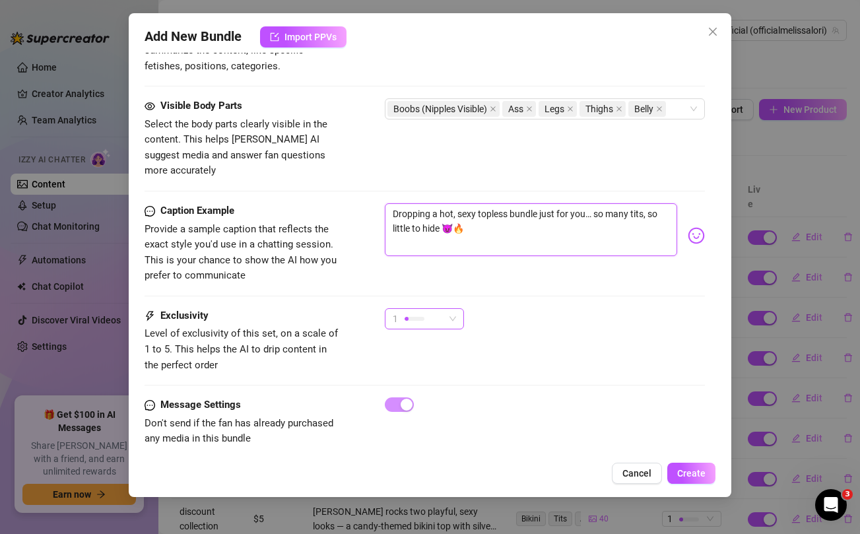
click at [448, 309] on span "1" at bounding box center [424, 319] width 63 height 20
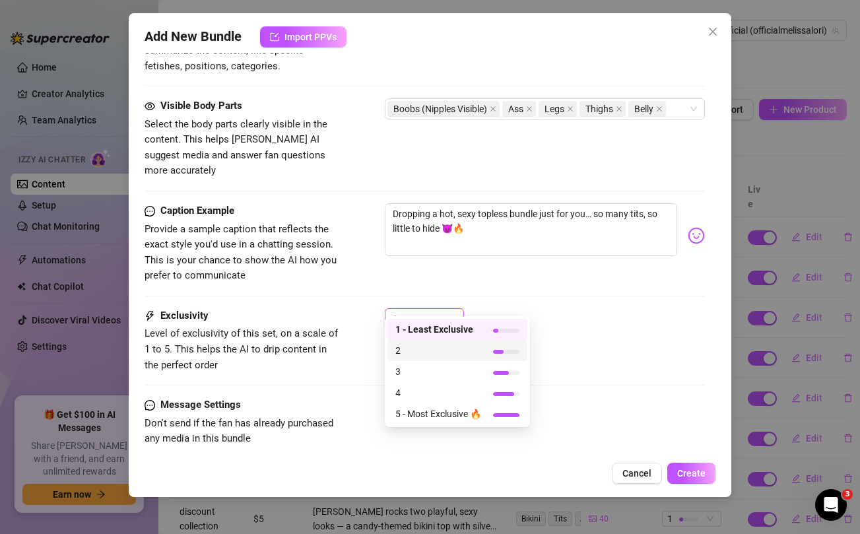
click at [425, 353] on span "2" at bounding box center [438, 350] width 86 height 15
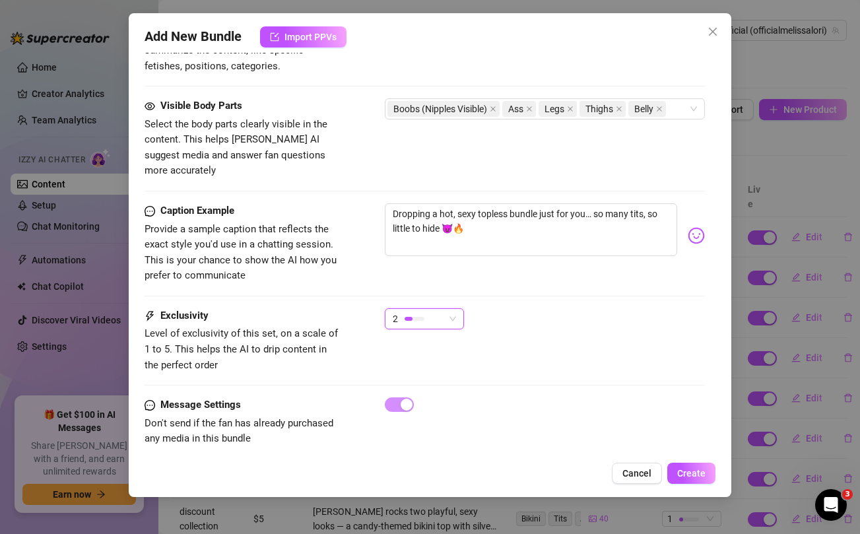
click at [642, 331] on div "Exclusivity Level of exclusivity of this set, on a scale of 1 to 5. This helps …" at bounding box center [425, 340] width 560 height 65
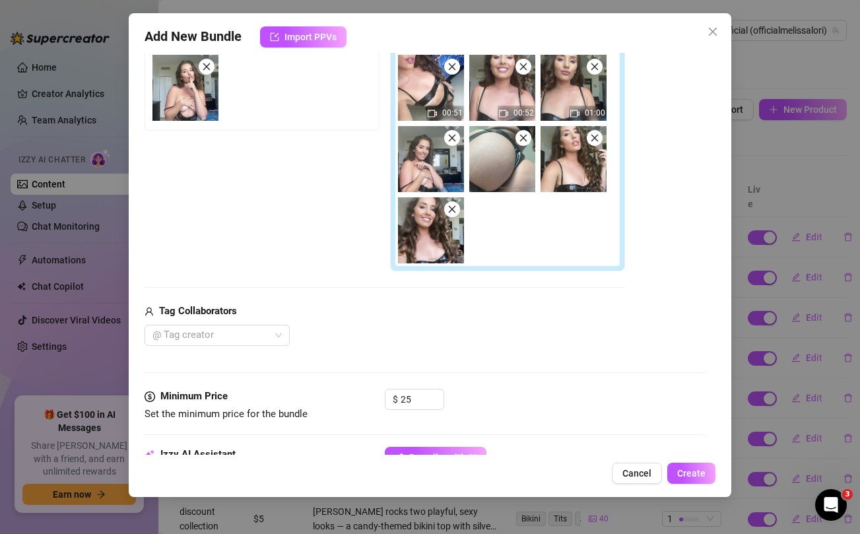
scroll to position [0, 0]
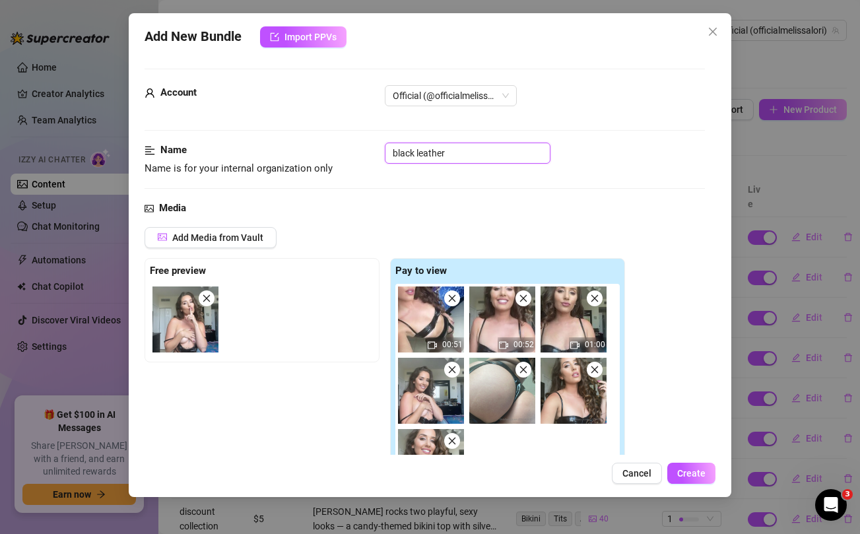
click at [475, 149] on input "black leather" at bounding box center [468, 153] width 166 height 21
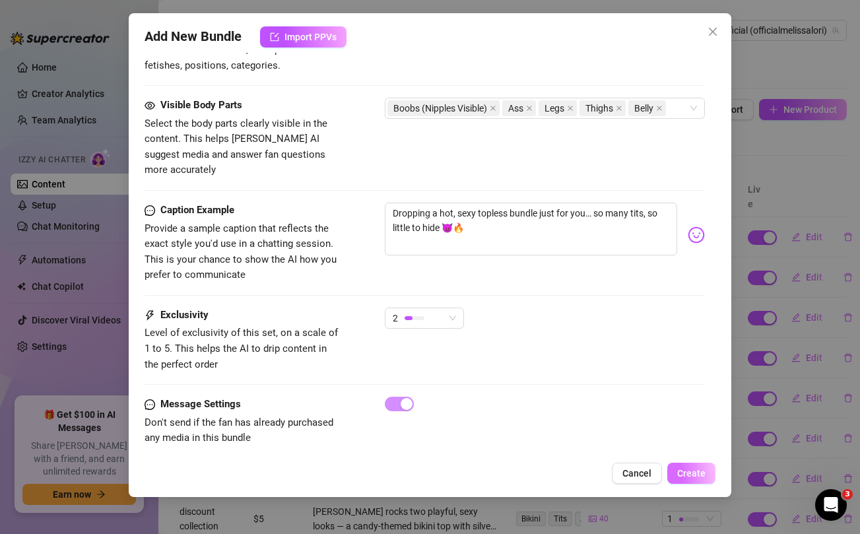
click at [696, 477] on span "Create" at bounding box center [691, 473] width 28 height 11
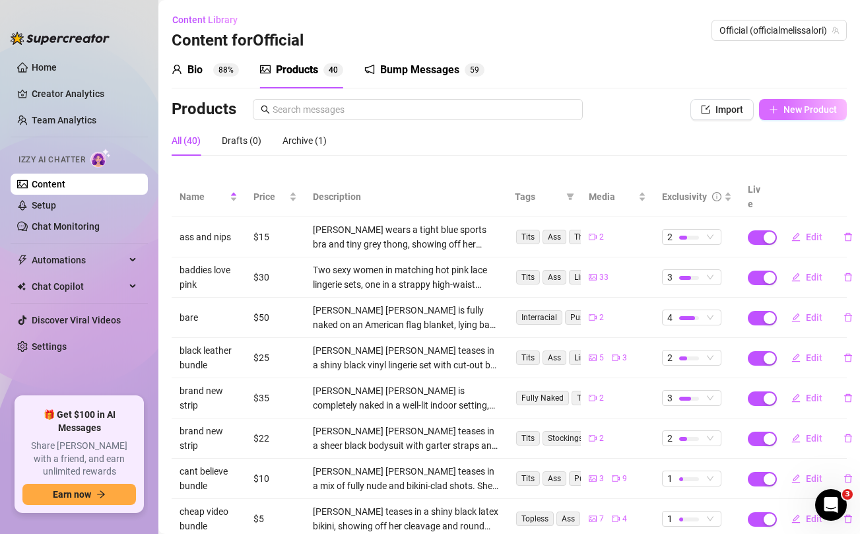
click at [809, 112] on span "New Product" at bounding box center [810, 109] width 53 height 11
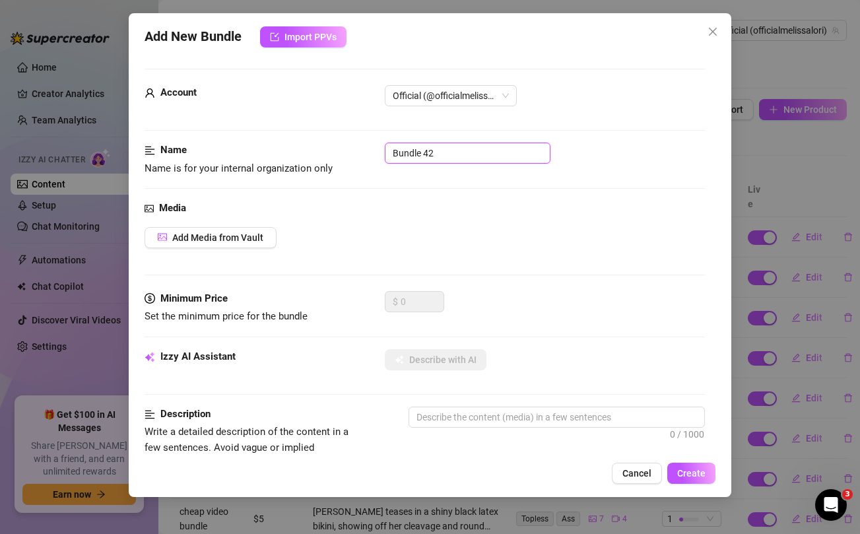
click at [442, 155] on input "Bundle 42" at bounding box center [468, 153] width 166 height 21
click at [202, 240] on span "Add Media from Vault" at bounding box center [217, 237] width 91 height 11
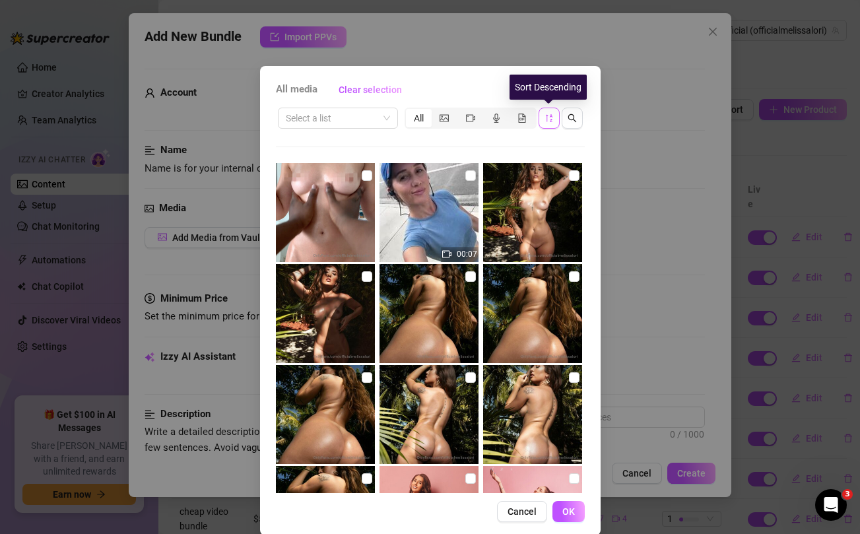
click at [546, 123] on span "button" at bounding box center [549, 118] width 9 height 11
click at [549, 119] on icon "sort-descending" at bounding box center [549, 118] width 9 height 9
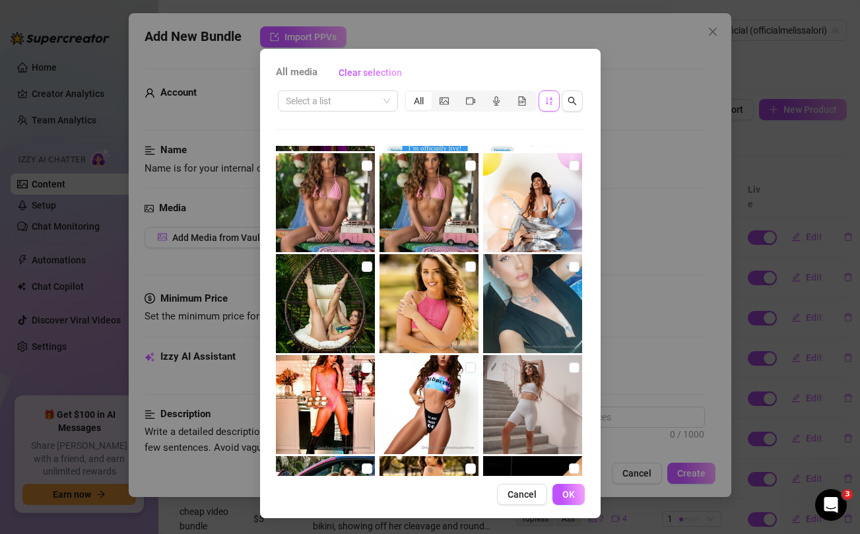
scroll to position [2402, 0]
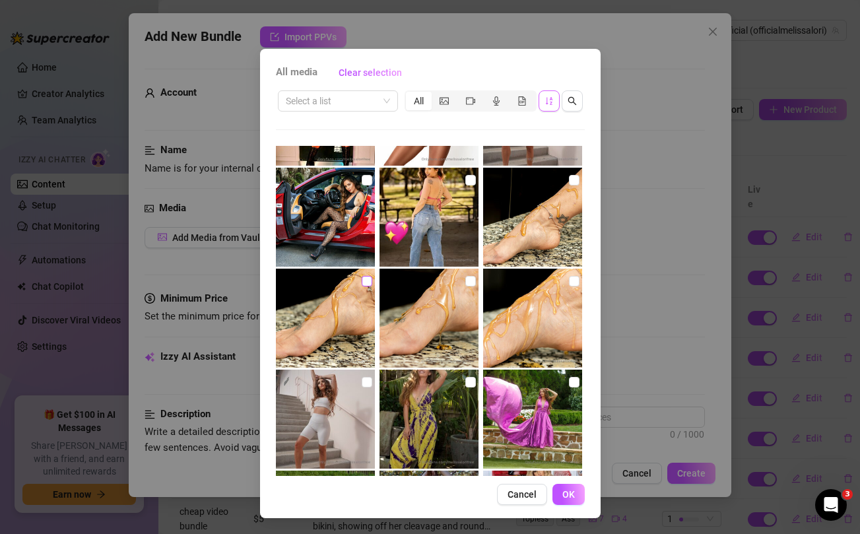
click at [365, 280] on input "checkbox" at bounding box center [367, 281] width 11 height 11
click at [469, 283] on input "checkbox" at bounding box center [470, 281] width 11 height 11
click at [574, 280] on input "checkbox" at bounding box center [574, 281] width 11 height 11
click at [577, 176] on input "checkbox" at bounding box center [574, 180] width 11 height 11
click at [571, 98] on icon "search" at bounding box center [572, 100] width 9 height 9
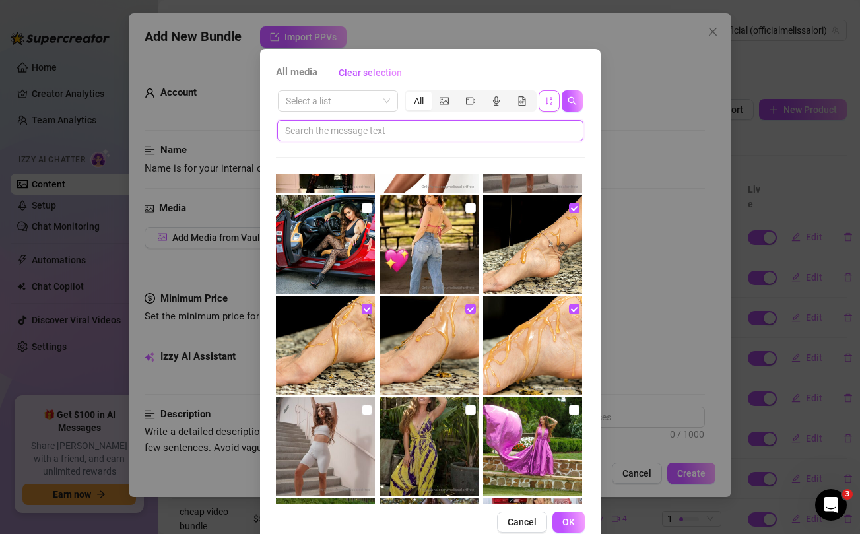
click at [424, 133] on input "text" at bounding box center [425, 130] width 280 height 15
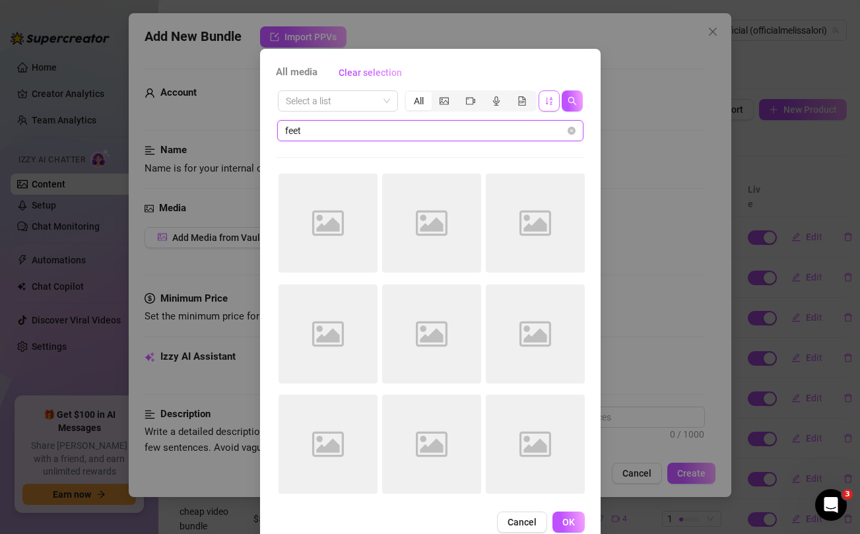
scroll to position [0, 0]
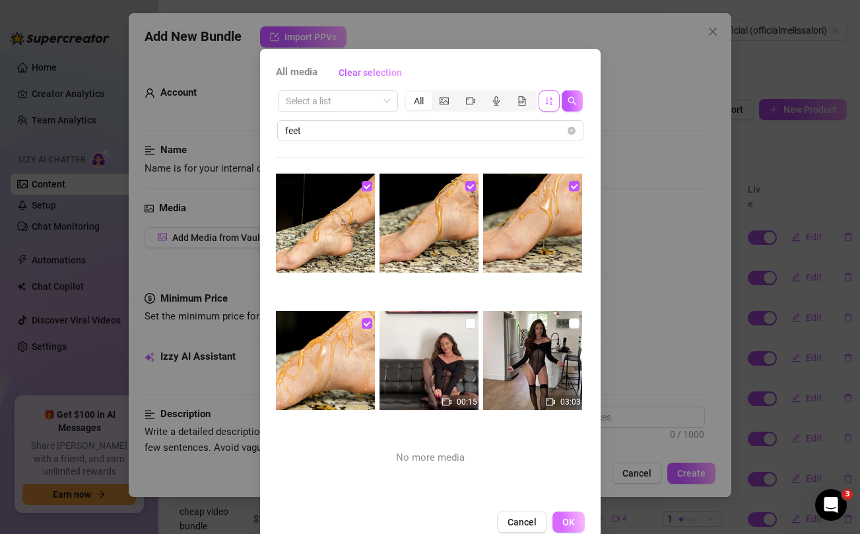
click at [571, 520] on span "OK" at bounding box center [568, 522] width 13 height 11
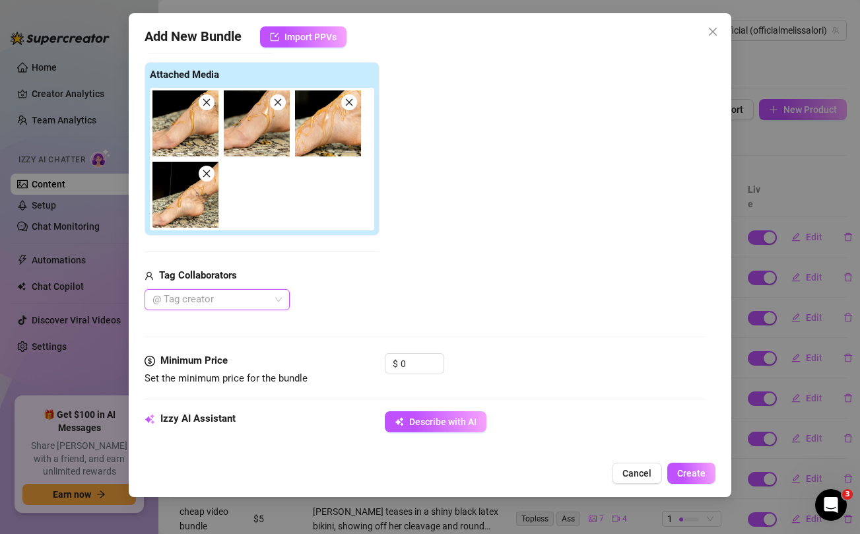
scroll to position [197, 0]
click at [412, 364] on input "0" at bounding box center [422, 363] width 43 height 20
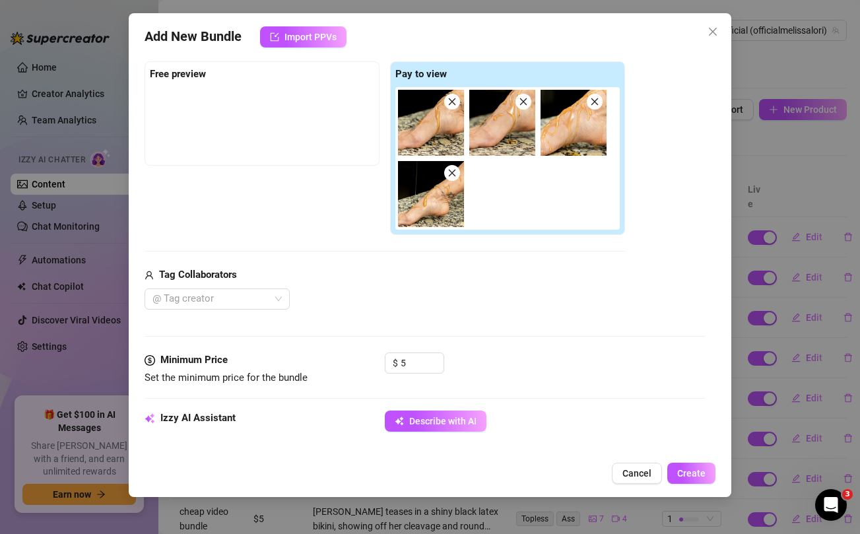
click at [486, 290] on div "@ Tag creator" at bounding box center [385, 299] width 481 height 21
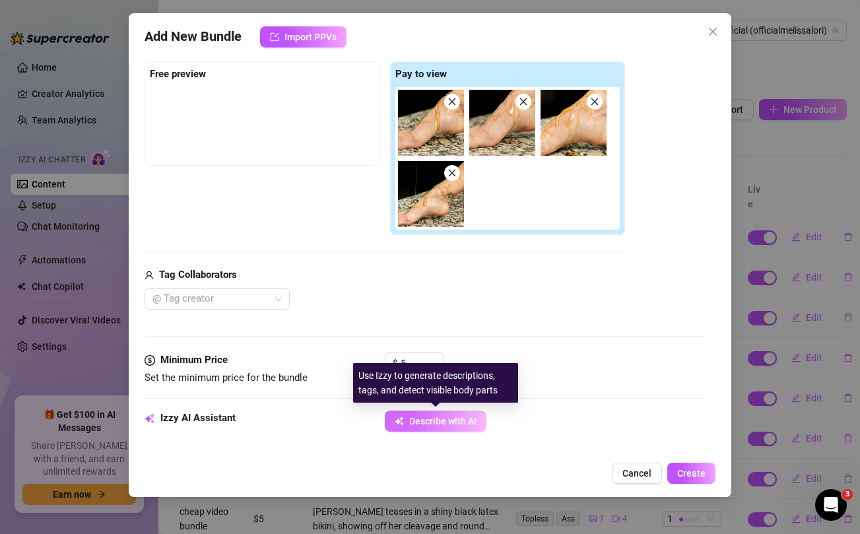
click at [442, 428] on button "Describe with AI" at bounding box center [436, 421] width 102 height 21
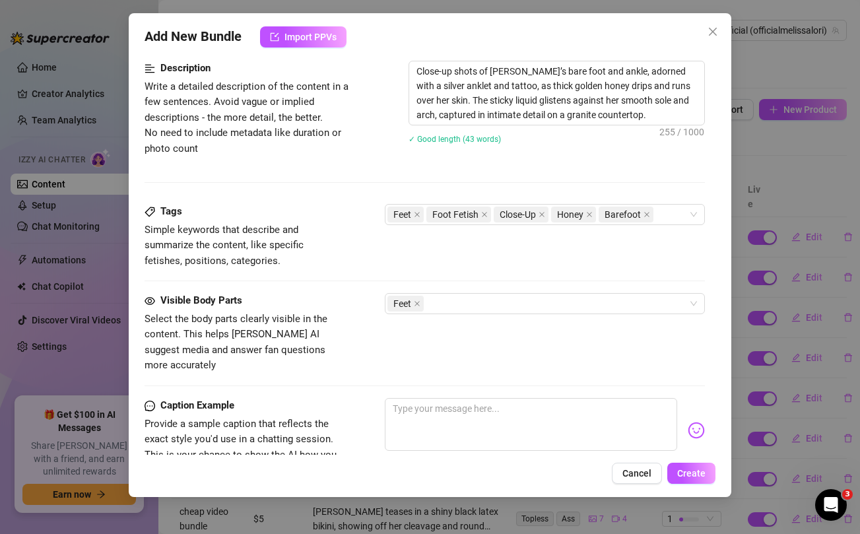
scroll to position [799, 0]
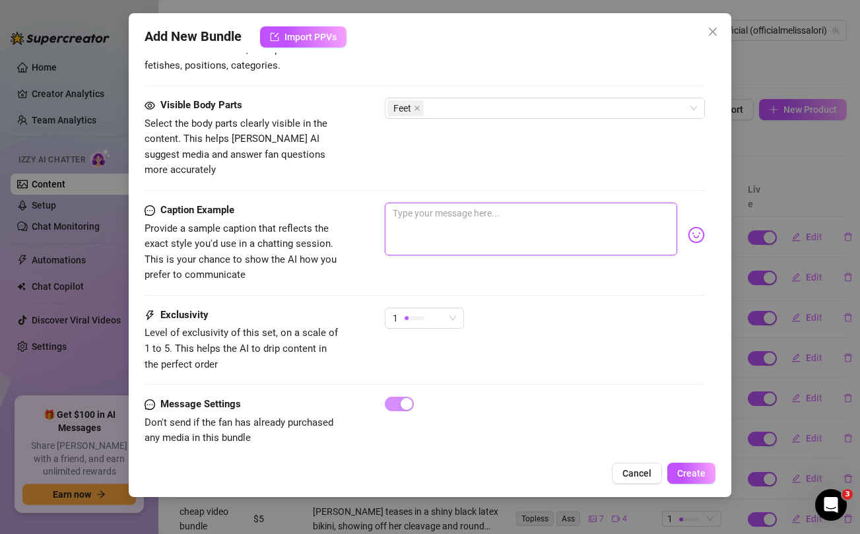
click at [442, 203] on textarea at bounding box center [531, 229] width 292 height 53
paste textarea "Sweet, sticky & dripping honey all over my feet… come lick it off every toe 🍯👣"
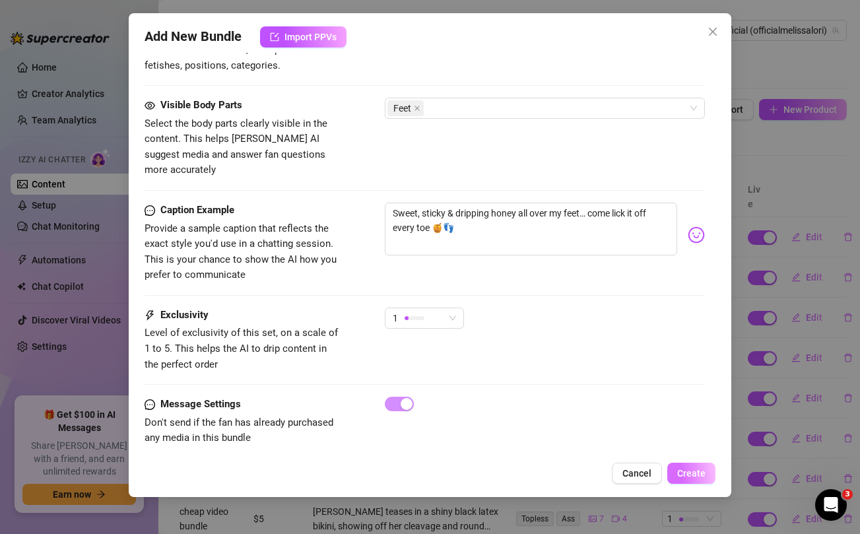
click at [691, 481] on button "Create" at bounding box center [691, 473] width 48 height 21
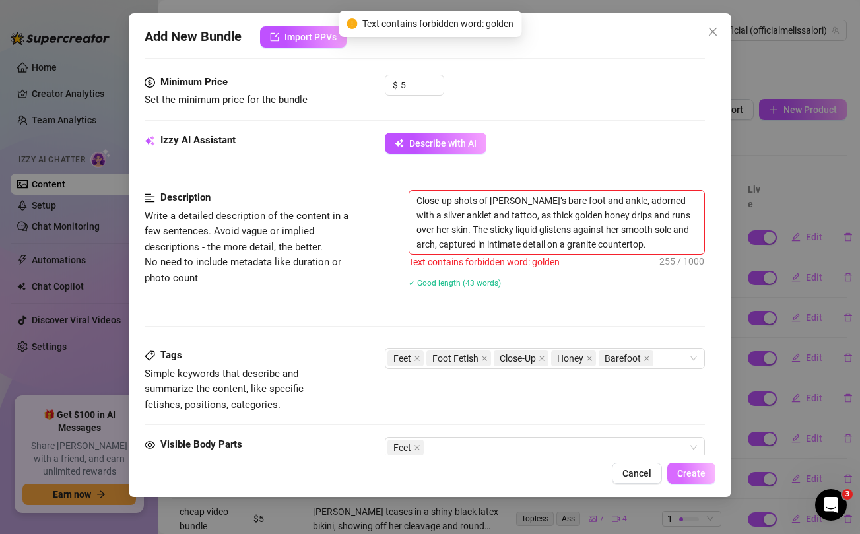
scroll to position [443, 0]
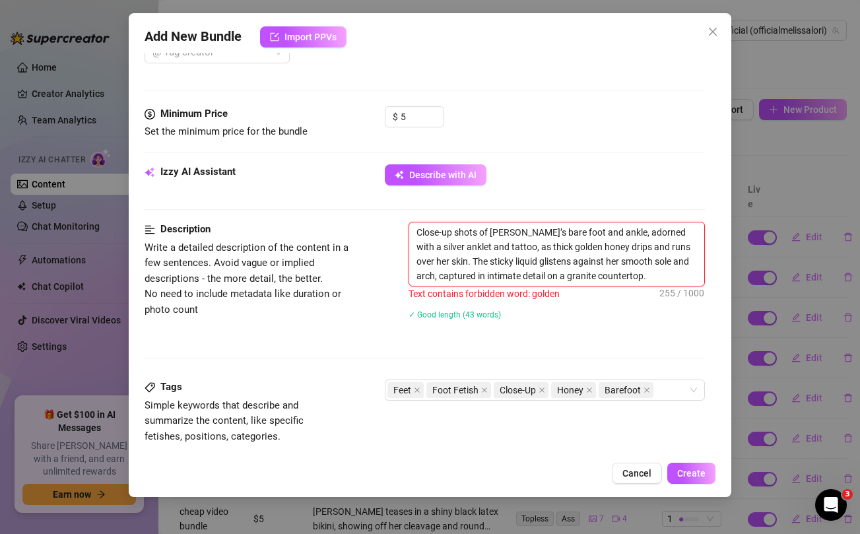
click at [567, 246] on textarea "Close-up shots of [PERSON_NAME]’s bare foot and ankle, adorned with a silver an…" at bounding box center [556, 253] width 294 height 63
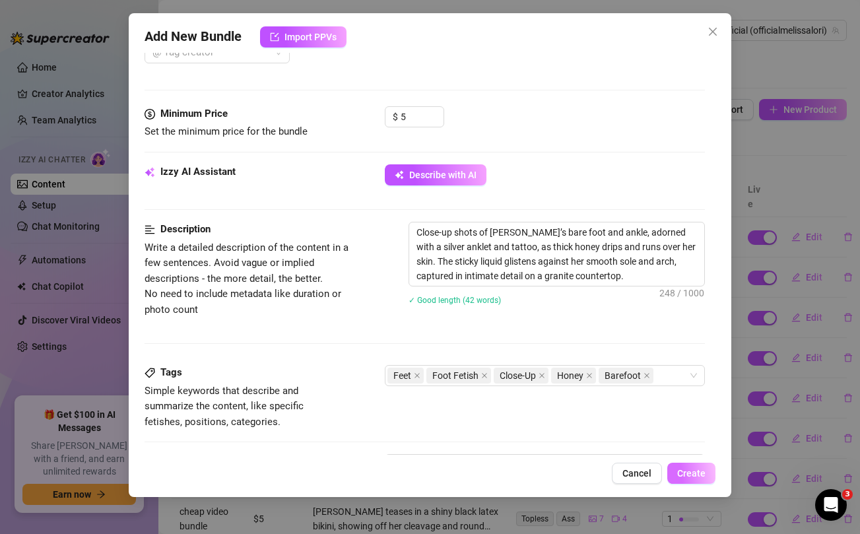
click at [696, 466] on button "Create" at bounding box center [691, 473] width 48 height 21
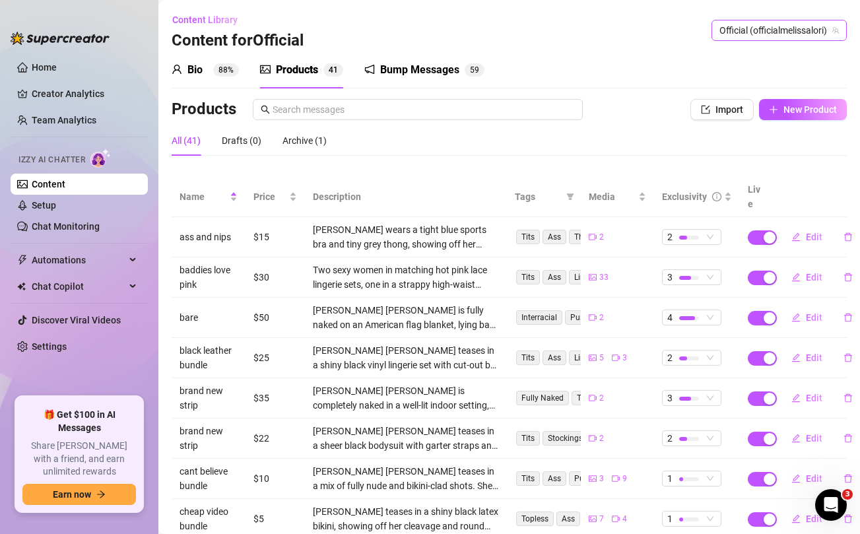
click at [770, 29] on span "Official (officialmelissalori)" at bounding box center [779, 30] width 119 height 20
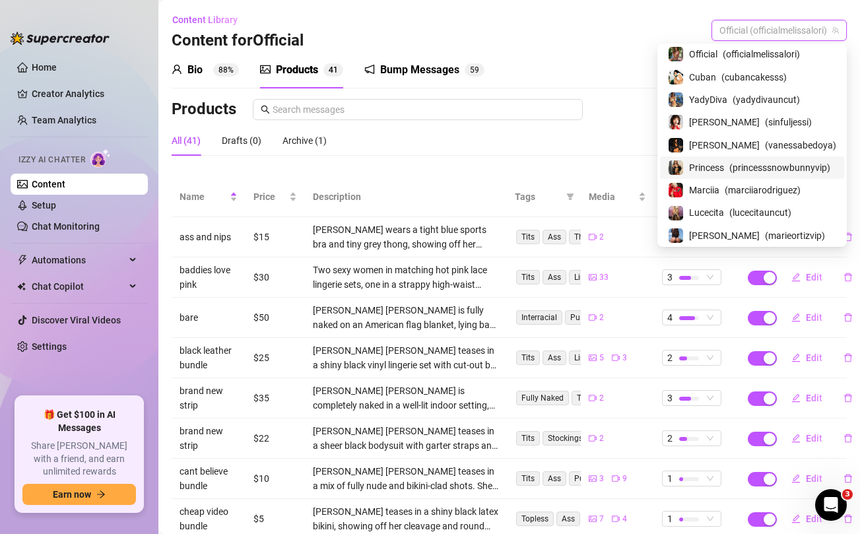
click at [724, 164] on span "Princess" at bounding box center [706, 167] width 35 height 15
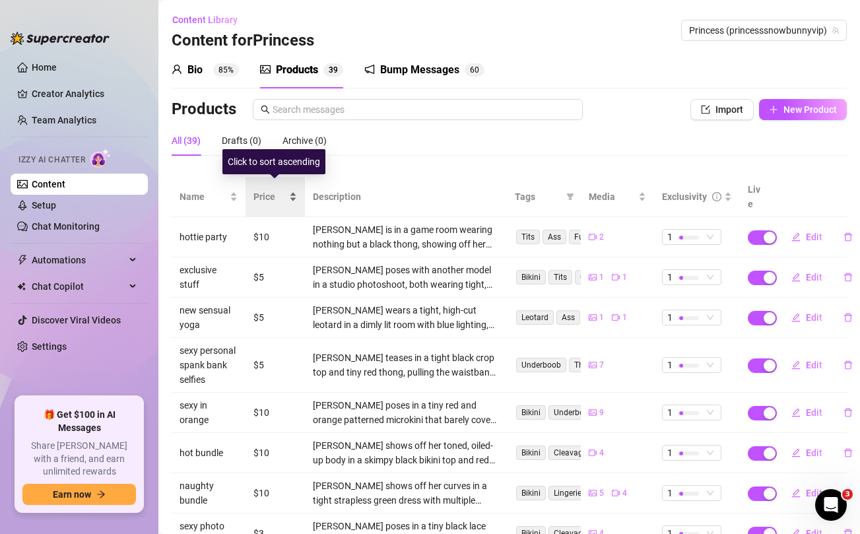
click at [258, 193] on span "Price" at bounding box center [270, 196] width 33 height 15
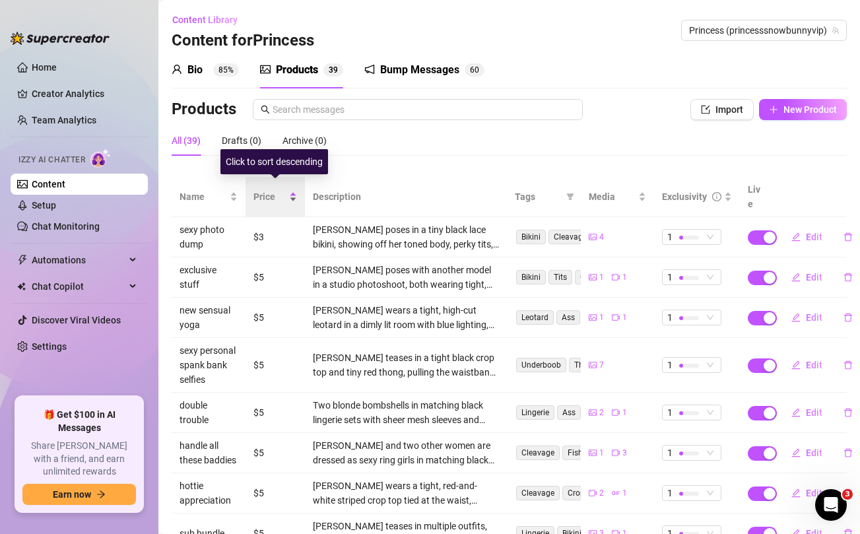
click at [258, 193] on span "Price" at bounding box center [270, 196] width 33 height 15
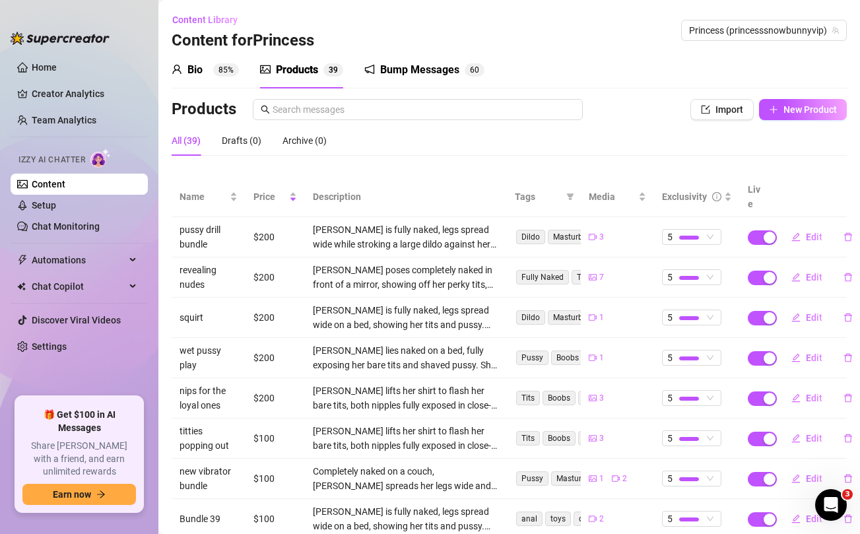
scroll to position [0, 3]
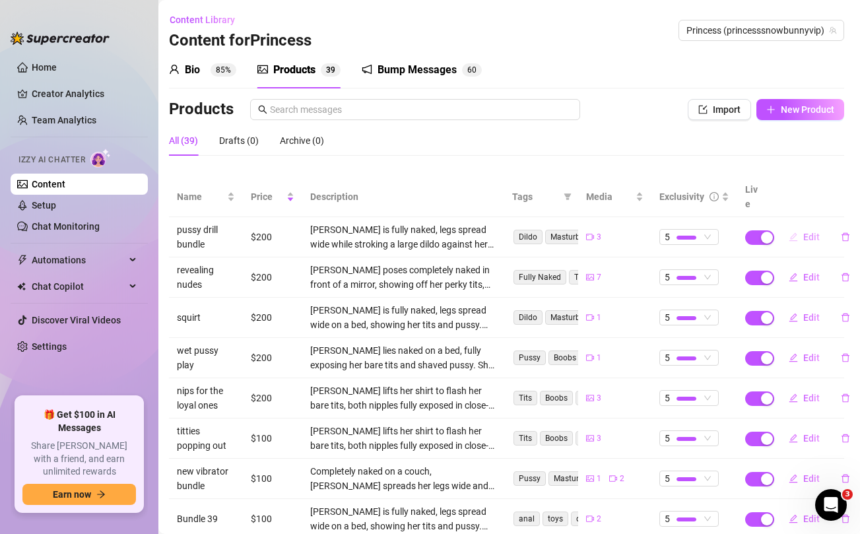
click at [815, 232] on span "Edit" at bounding box center [811, 237] width 17 height 11
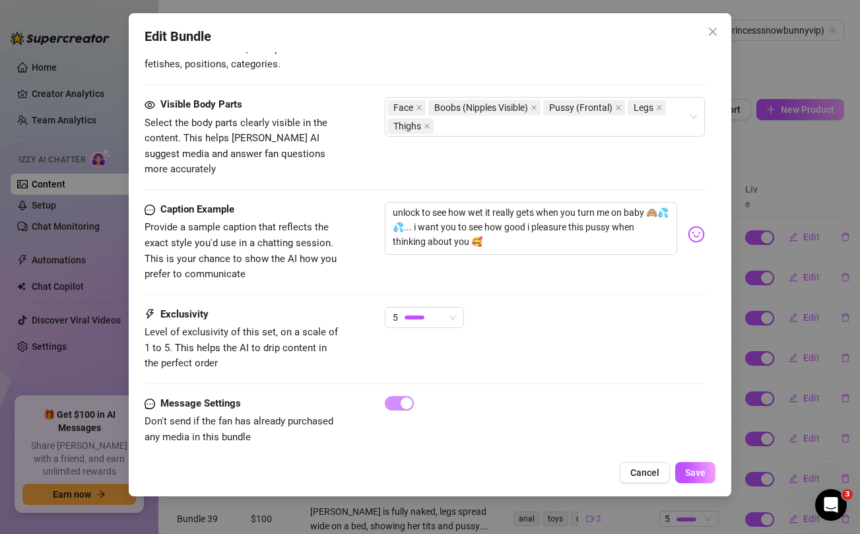
scroll to position [531, 0]
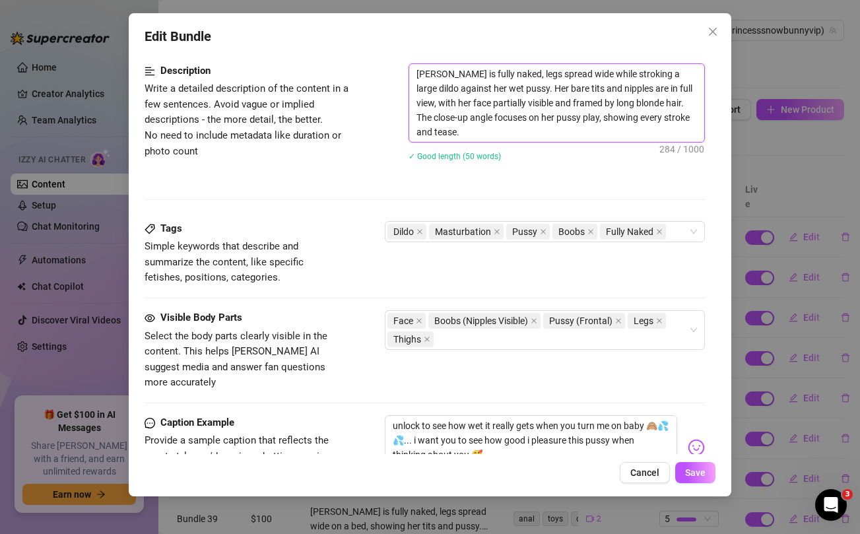
click at [523, 103] on textarea "[PERSON_NAME] is fully naked, legs spread wide while stroking a large dildo aga…" at bounding box center [556, 103] width 294 height 78
click at [713, 33] on icon "close" at bounding box center [713, 31] width 11 height 11
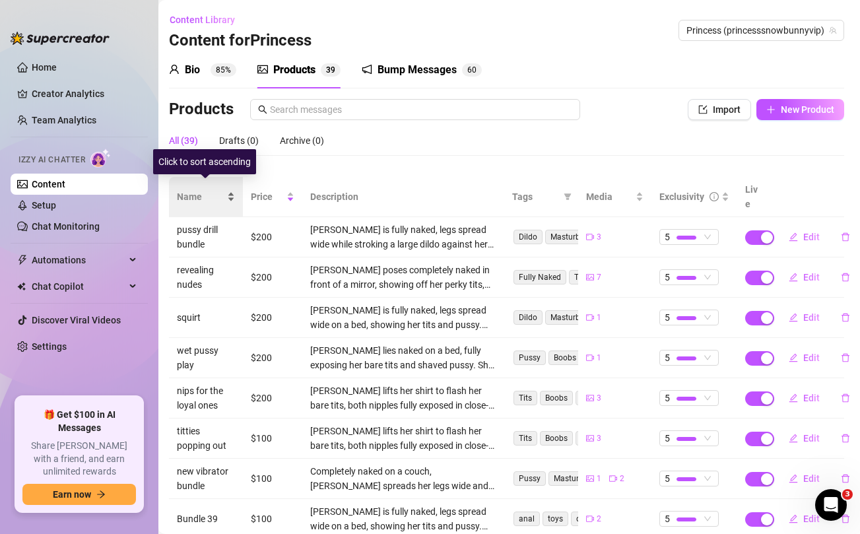
click at [186, 189] on span "Name" at bounding box center [201, 196] width 48 height 15
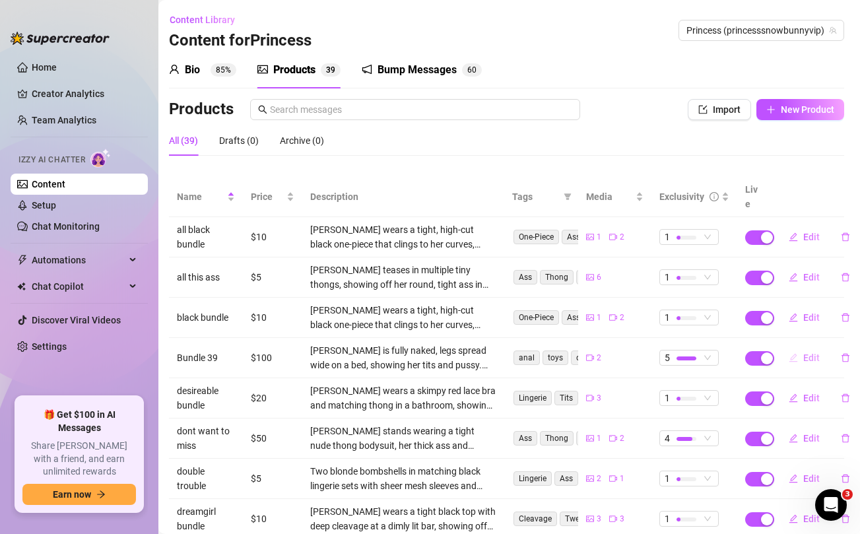
click at [807, 353] on span "Edit" at bounding box center [811, 358] width 17 height 11
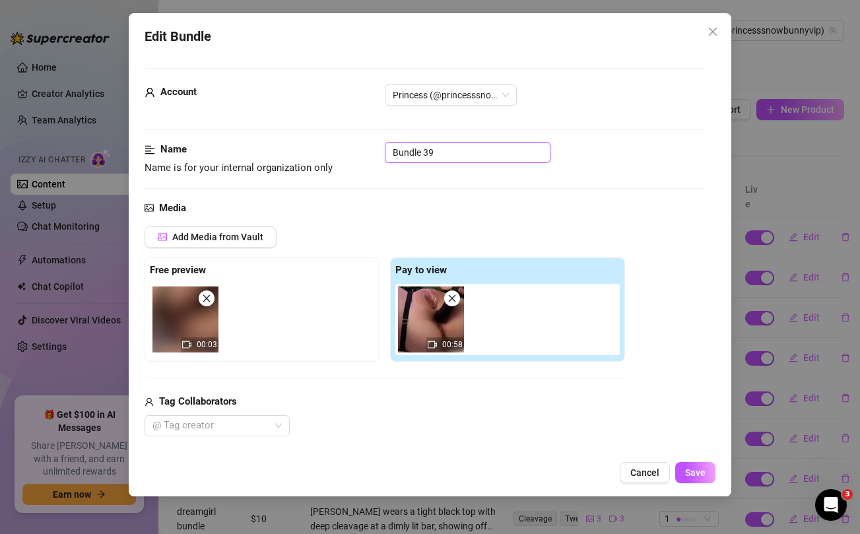
click at [426, 147] on input "Bundle 39" at bounding box center [468, 152] width 166 height 21
click at [695, 474] on span "Save" at bounding box center [695, 472] width 20 height 11
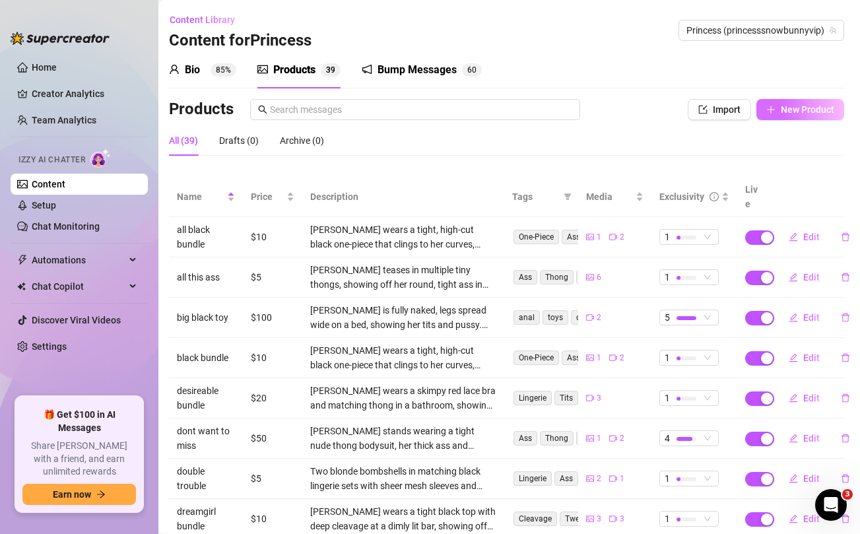
click at [819, 114] on span "New Product" at bounding box center [807, 109] width 53 height 11
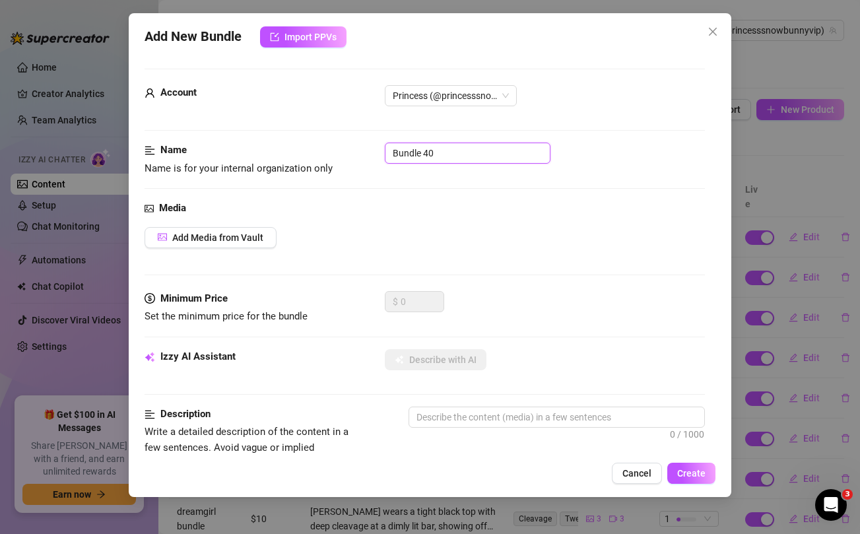
click at [477, 158] on input "Bundle 40" at bounding box center [468, 153] width 166 height 21
click at [520, 258] on div "Media Add Media from Vault" at bounding box center [425, 246] width 560 height 90
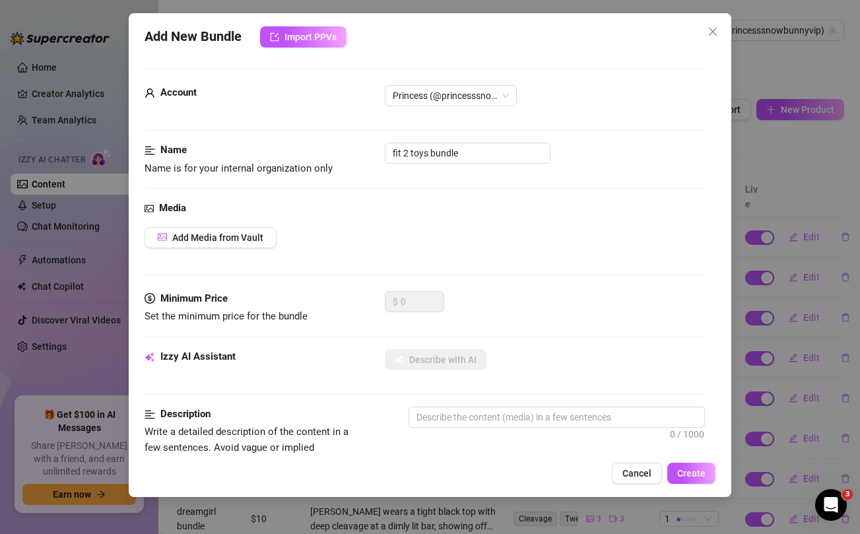
scroll to position [537, 0]
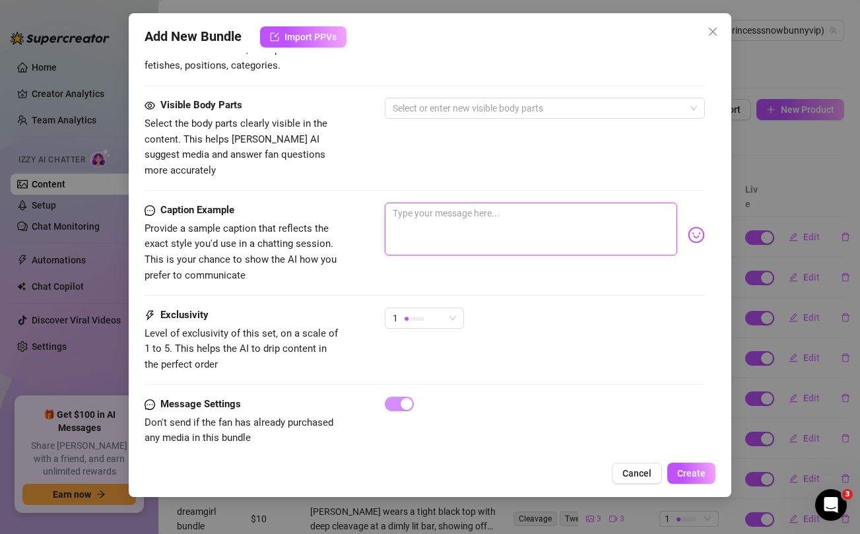
click at [500, 226] on textarea at bounding box center [531, 229] width 292 height 53
paste textarea "Having fun with two toys at the same time omfg 🙀💦💦 I didn't expect it to feel t…"
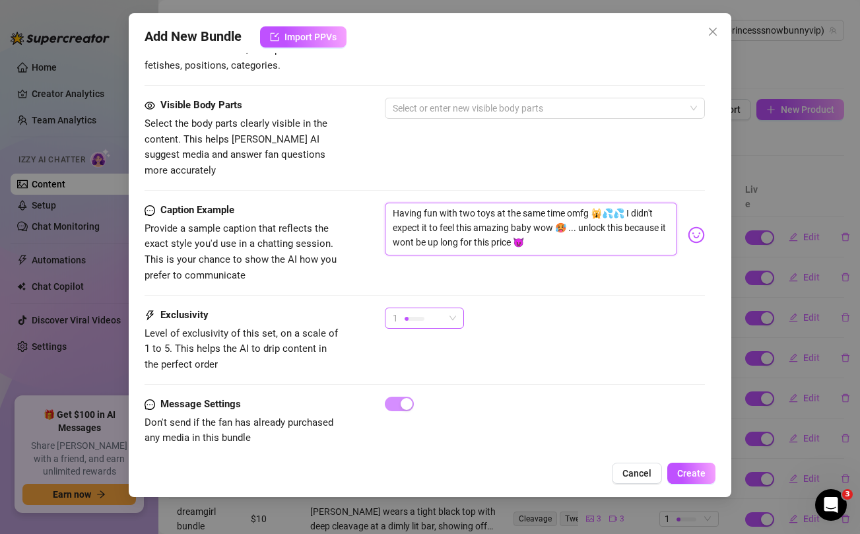
click at [452, 308] on span "1" at bounding box center [424, 318] width 63 height 20
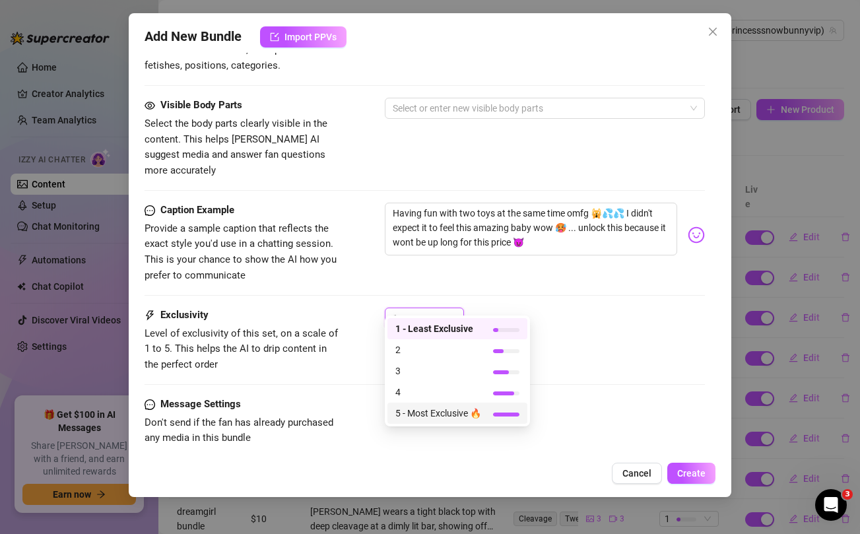
click at [437, 414] on span "5 - Most Exclusive 🔥" at bounding box center [438, 413] width 86 height 15
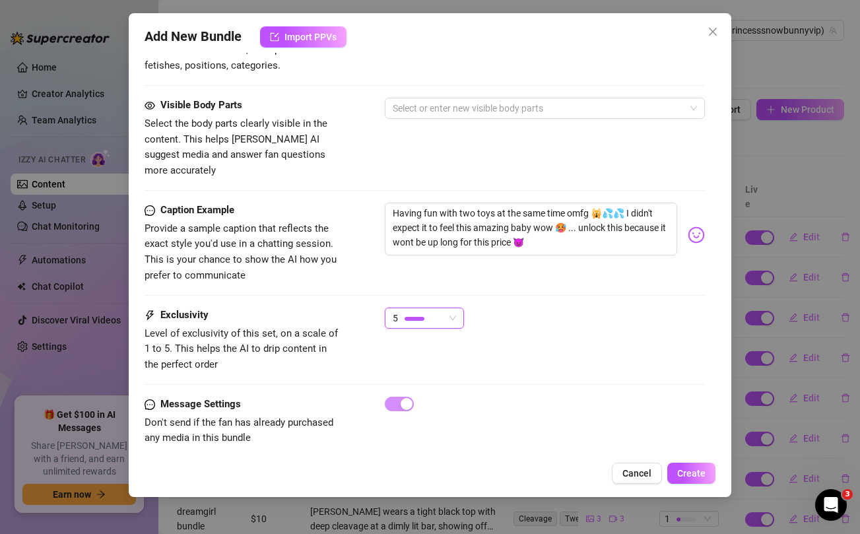
click at [591, 258] on div "Caption Example Provide a sample caption that reflects the exact style you'd us…" at bounding box center [425, 243] width 560 height 81
click at [465, 203] on textarea "Having fun with two toys at the same time omfg 🙀💦💦 I didn't expect it to feel t…" at bounding box center [531, 229] width 292 height 53
click at [465, 172] on div "Visible Body Parts Select the body parts clearly visible in the content. This h…" at bounding box center [425, 150] width 560 height 105
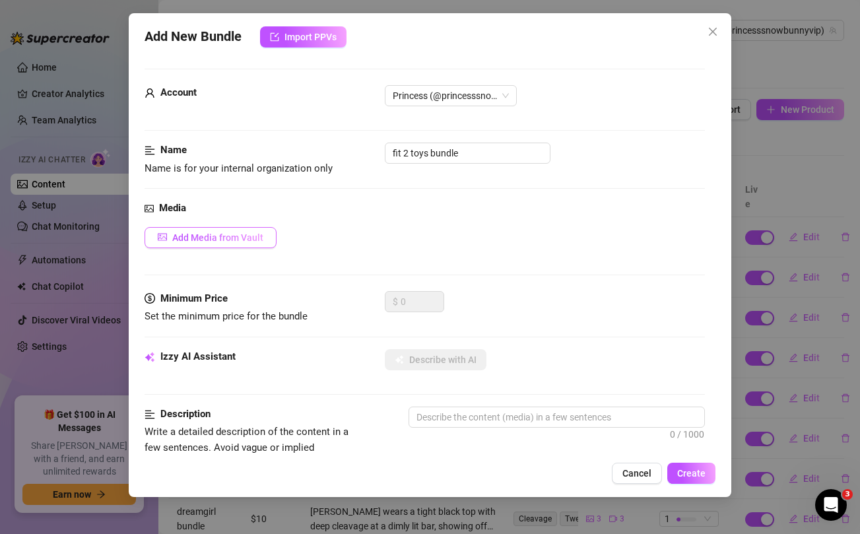
click at [263, 232] on span "Add Media from Vault" at bounding box center [217, 237] width 91 height 11
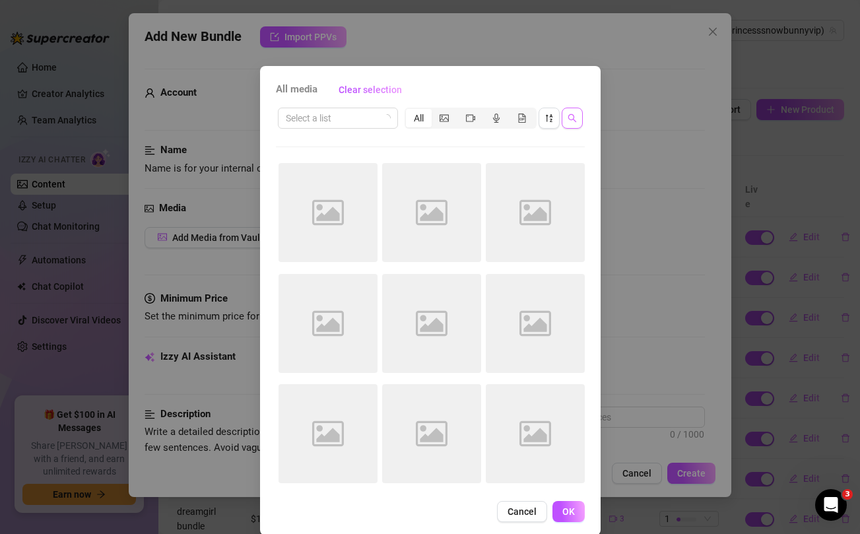
click at [576, 121] on icon "search" at bounding box center [572, 118] width 9 height 9
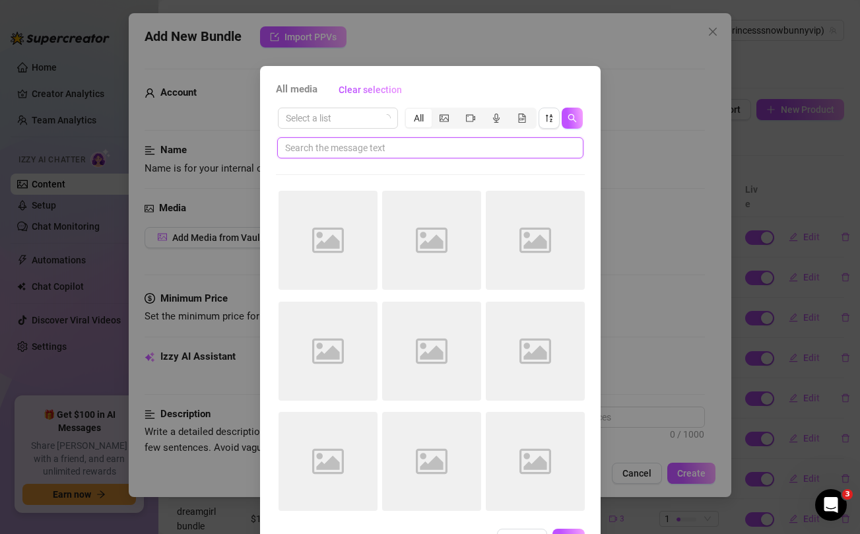
click at [451, 149] on input "text" at bounding box center [425, 148] width 280 height 15
paste input "two"
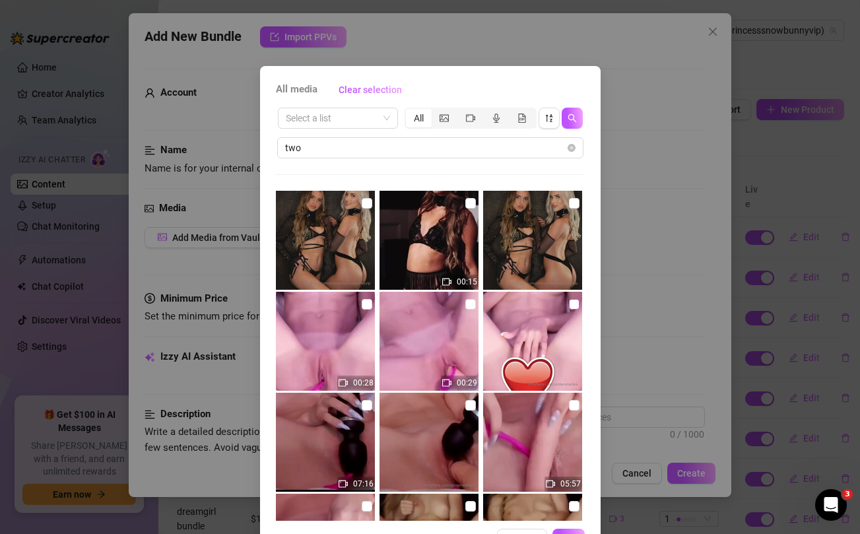
click at [576, 303] on input "checkbox" at bounding box center [574, 304] width 11 height 11
click at [469, 303] on input "checkbox" at bounding box center [470, 304] width 11 height 11
click at [366, 305] on input "checkbox" at bounding box center [367, 304] width 11 height 11
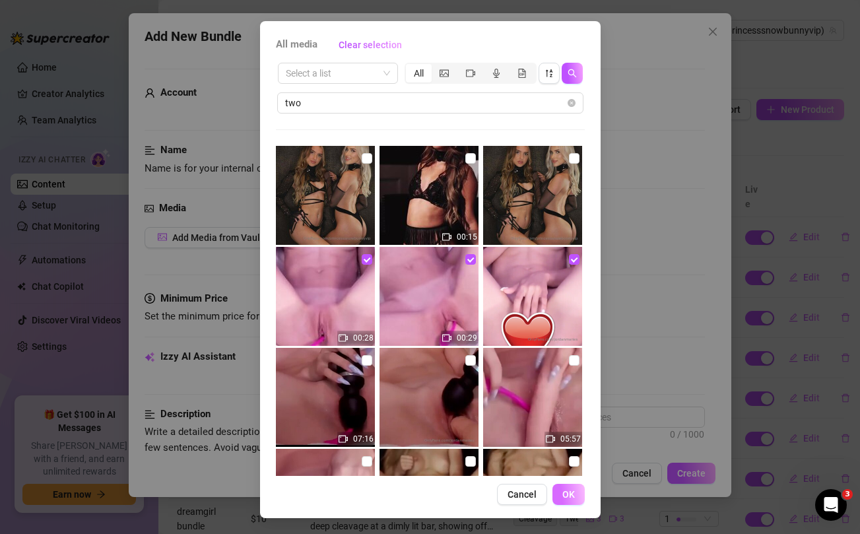
click at [572, 496] on span "OK" at bounding box center [568, 494] width 13 height 11
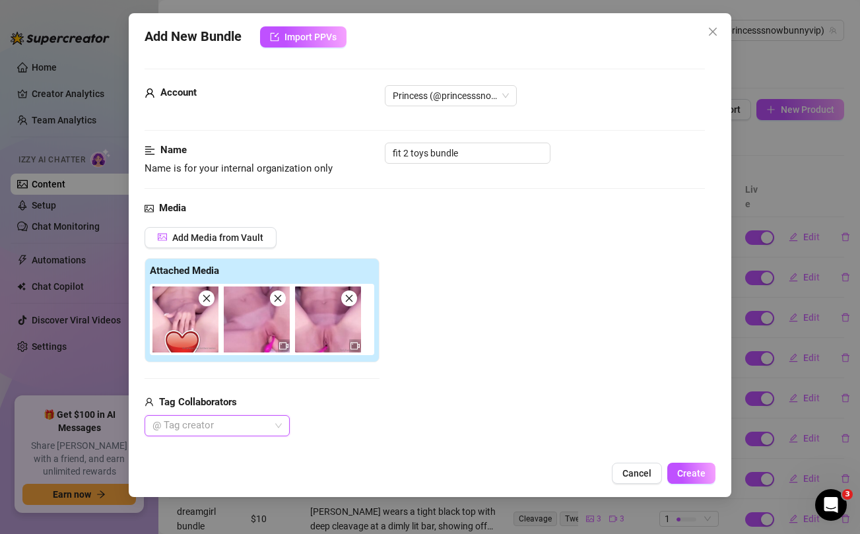
scroll to position [162, 0]
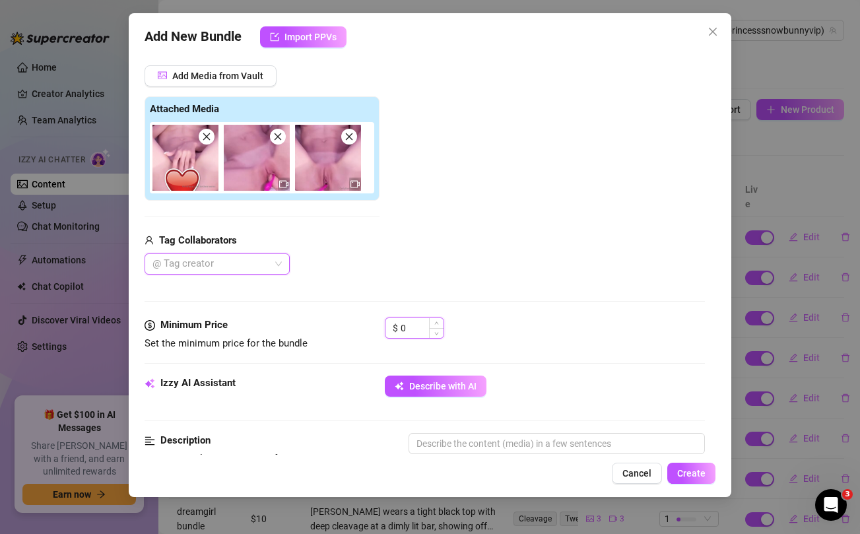
click at [408, 331] on input "0" at bounding box center [422, 328] width 43 height 20
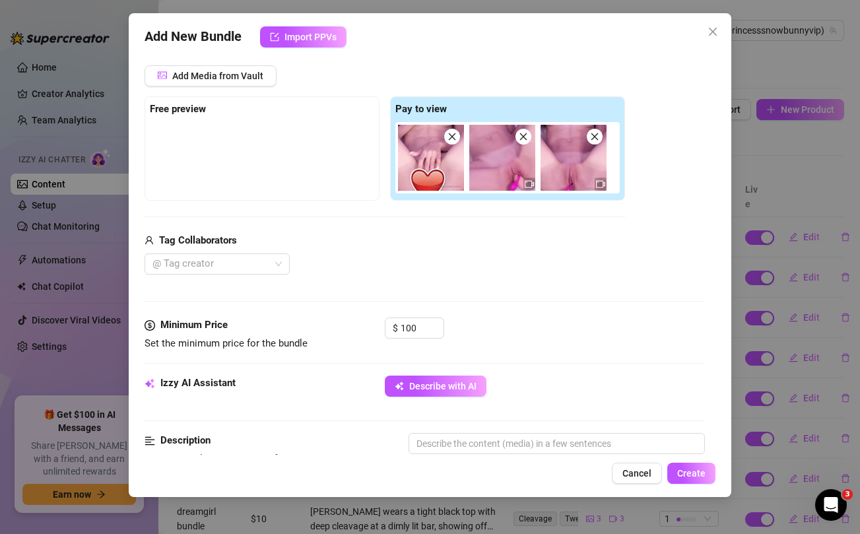
click at [444, 263] on div "@ Tag creator" at bounding box center [385, 264] width 481 height 21
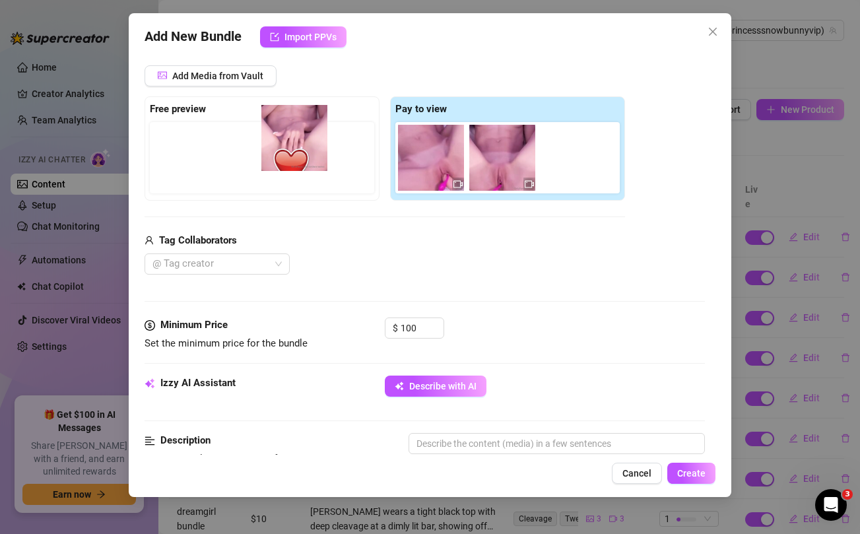
drag, startPoint x: 428, startPoint y: 168, endPoint x: 276, endPoint y: 148, distance: 153.9
click at [276, 148] on div "Free preview Pay to view" at bounding box center [385, 148] width 481 height 104
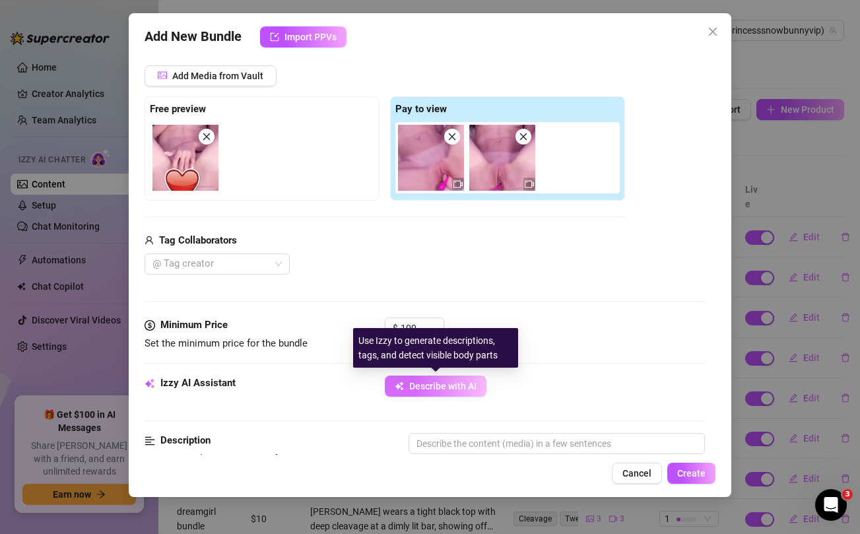
click at [431, 389] on span "Describe with AI" at bounding box center [442, 386] width 67 height 11
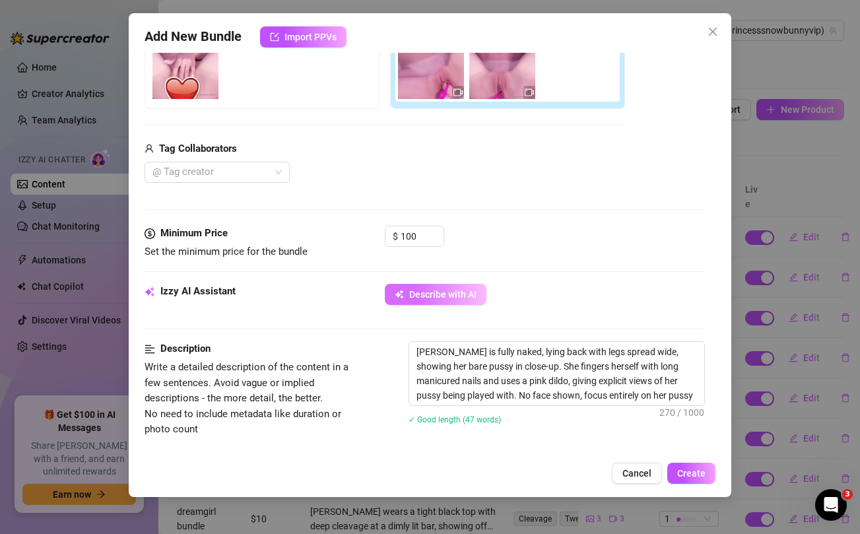
scroll to position [257, 0]
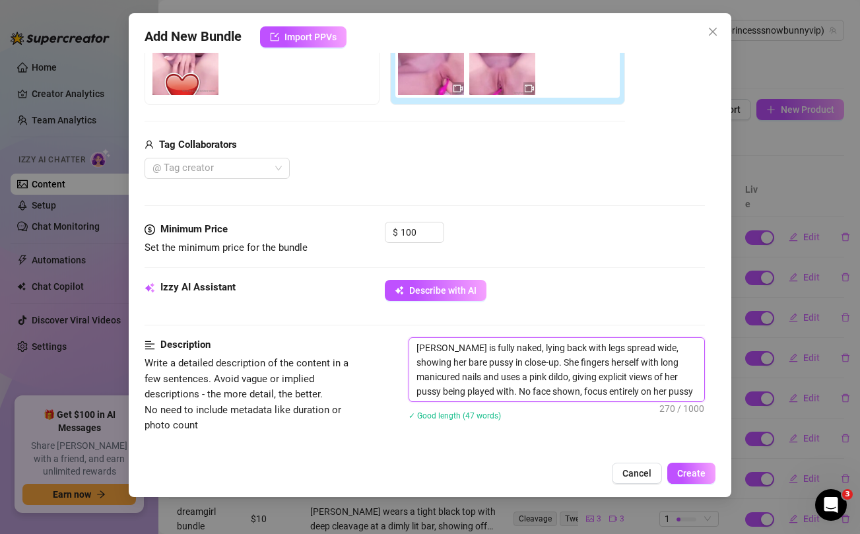
click at [501, 376] on textarea "[PERSON_NAME] is fully naked, lying back with legs spread wide, showing her bar…" at bounding box center [556, 369] width 294 height 63
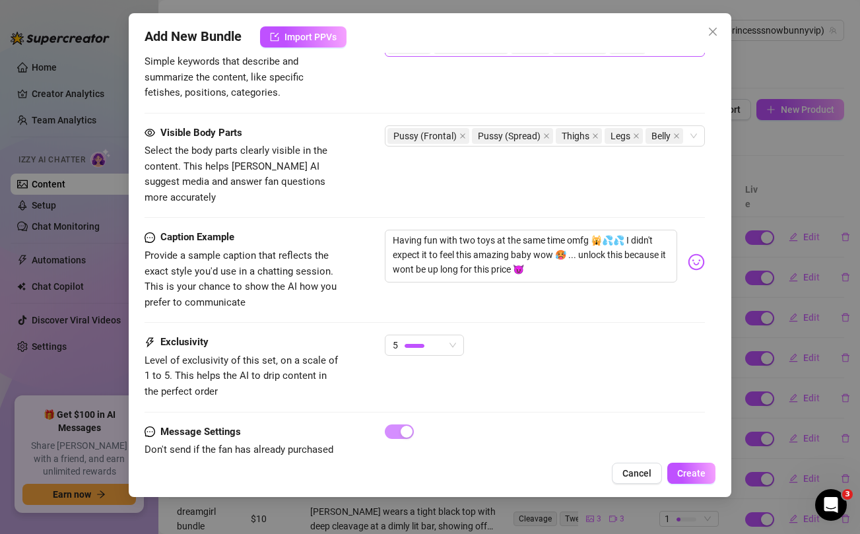
scroll to position [745, 0]
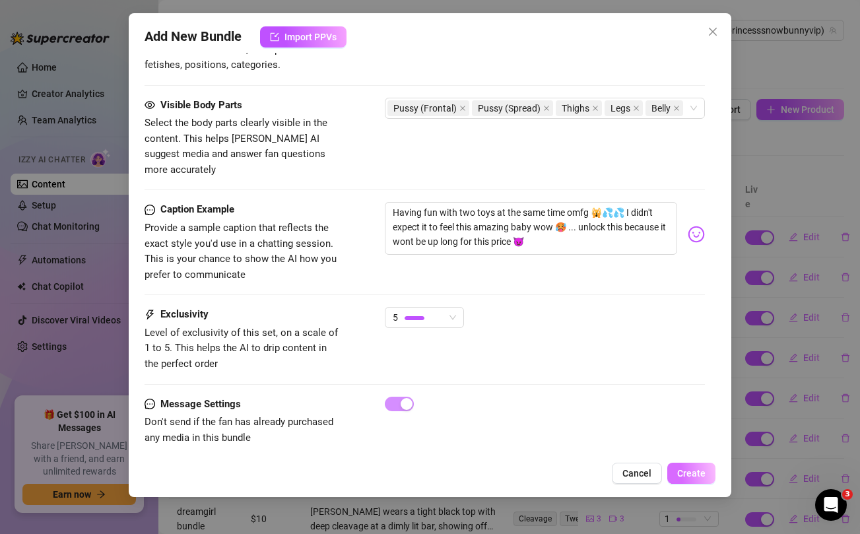
click at [691, 475] on span "Create" at bounding box center [691, 473] width 28 height 11
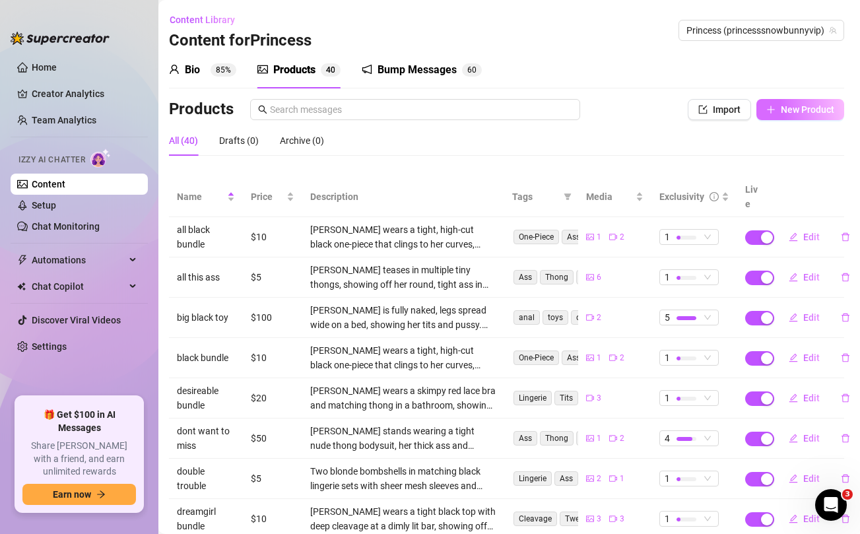
click at [809, 107] on span "New Product" at bounding box center [807, 109] width 53 height 11
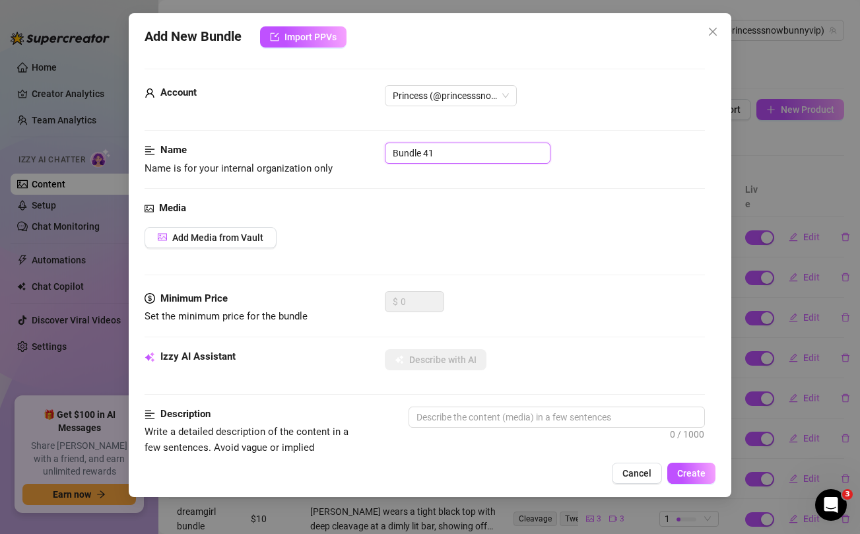
click at [475, 154] on input "Bundle 41" at bounding box center [468, 153] width 166 height 21
click at [242, 241] on span "Add Media from Vault" at bounding box center [217, 237] width 91 height 11
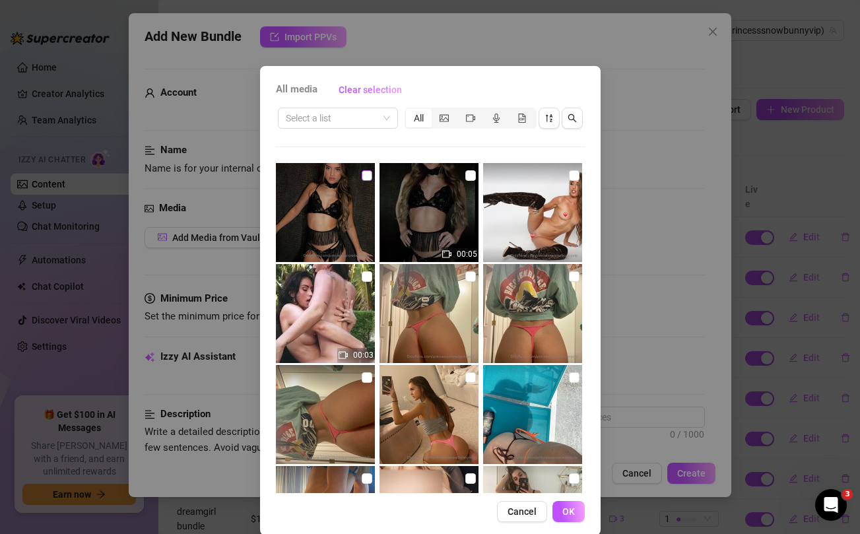
click at [364, 176] on input "checkbox" at bounding box center [367, 175] width 11 height 11
click at [469, 176] on input "checkbox" at bounding box center [470, 175] width 11 height 11
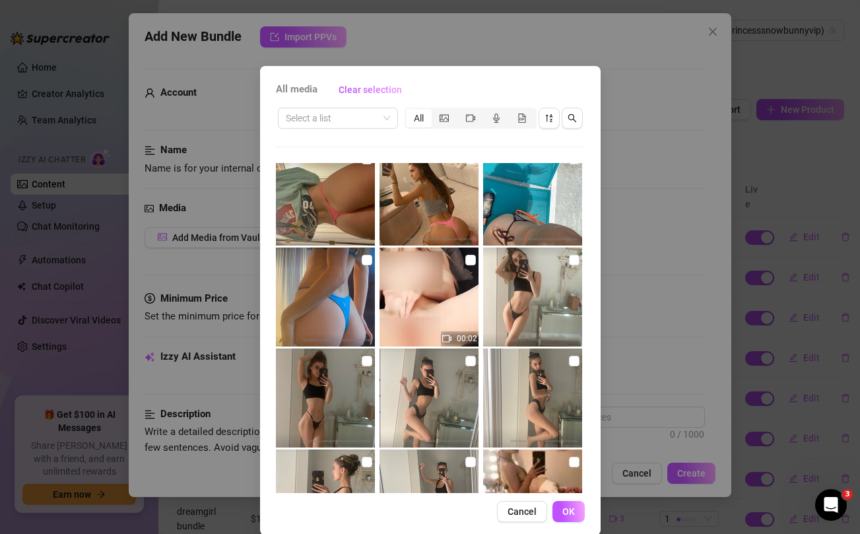
scroll to position [0, 0]
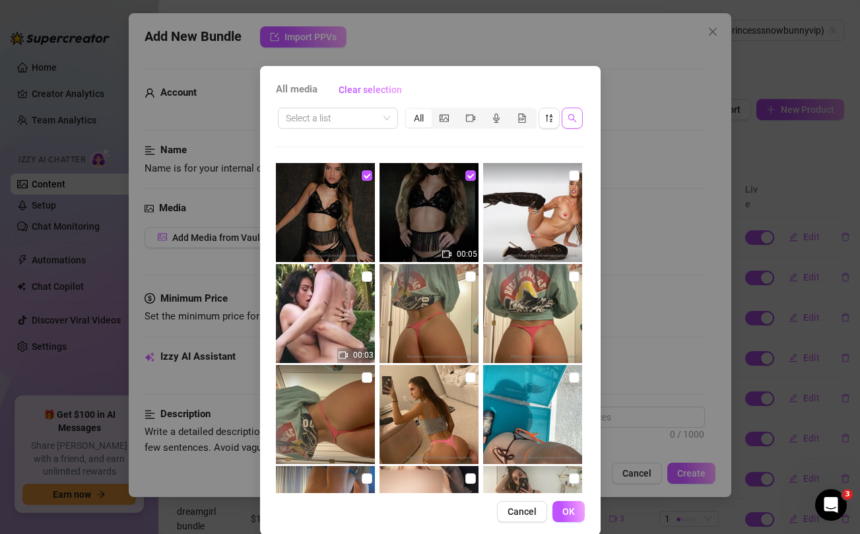
click at [568, 121] on icon "search" at bounding box center [572, 118] width 9 height 9
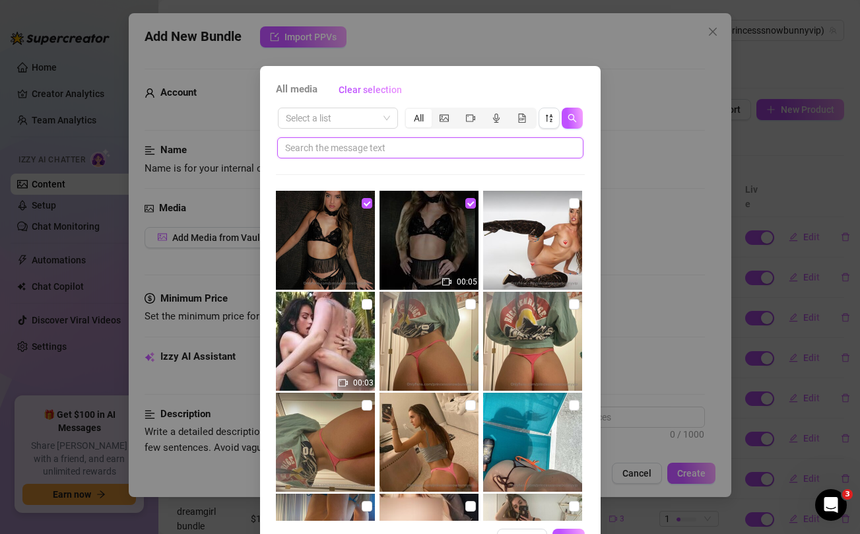
click at [457, 148] on input "text" at bounding box center [425, 148] width 280 height 15
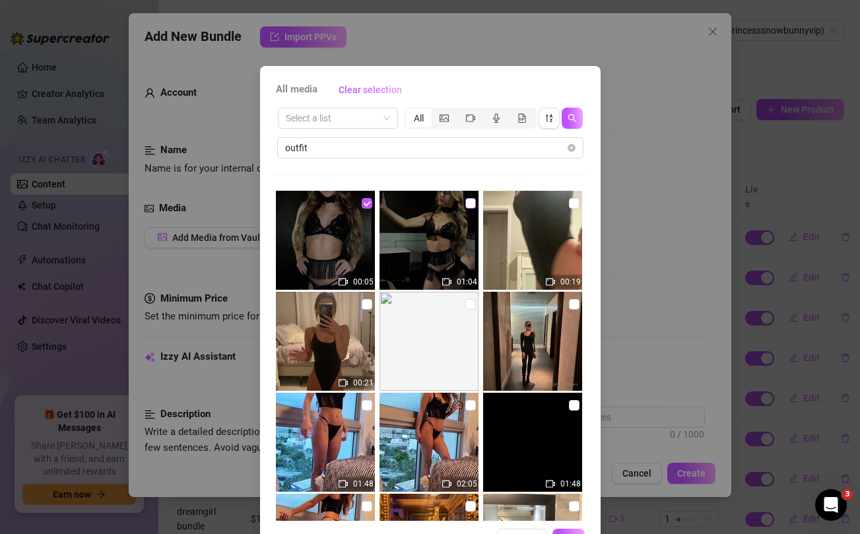
click at [471, 203] on input "checkbox" at bounding box center [470, 203] width 11 height 11
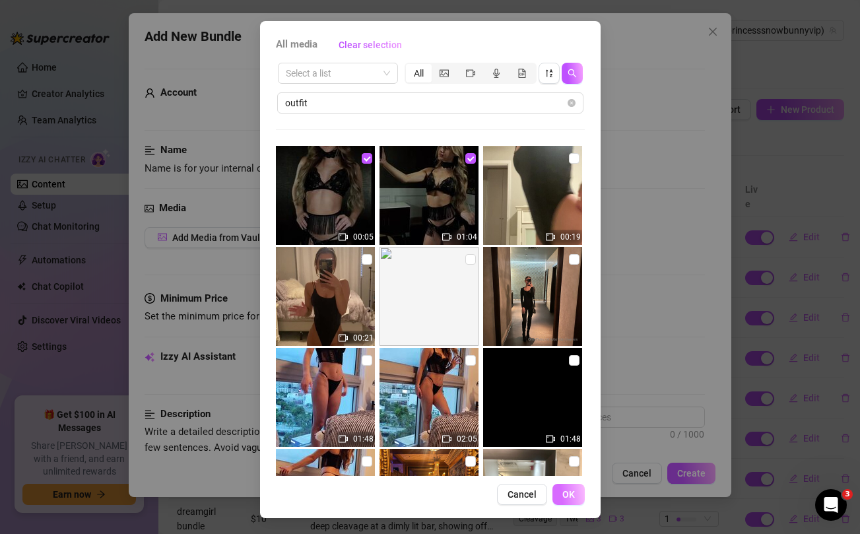
click at [574, 490] on span "OK" at bounding box center [568, 494] width 13 height 11
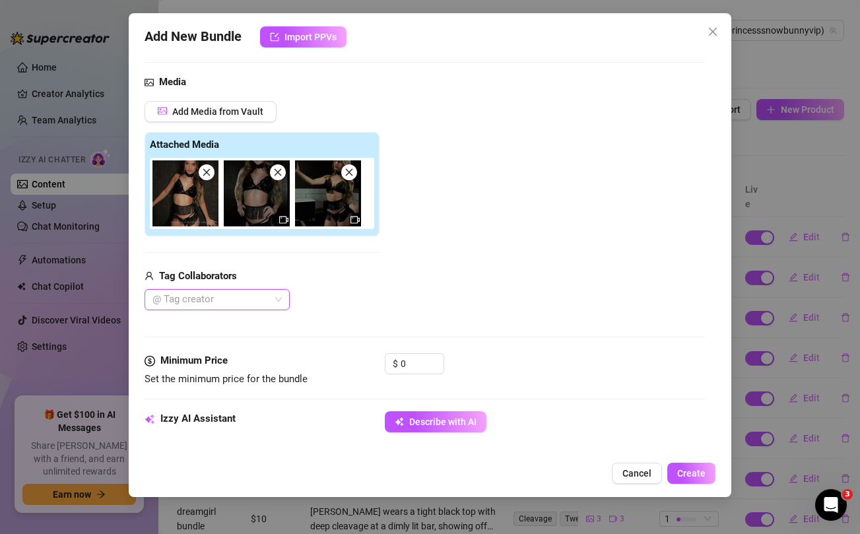
scroll to position [127, 0]
click at [414, 362] on input "0" at bounding box center [422, 363] width 43 height 20
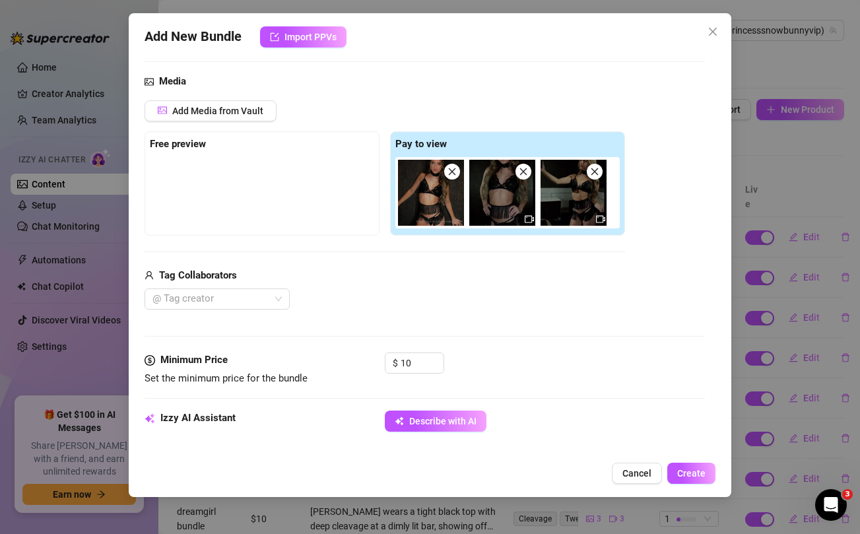
click at [456, 292] on div "@ Tag creator" at bounding box center [385, 299] width 481 height 21
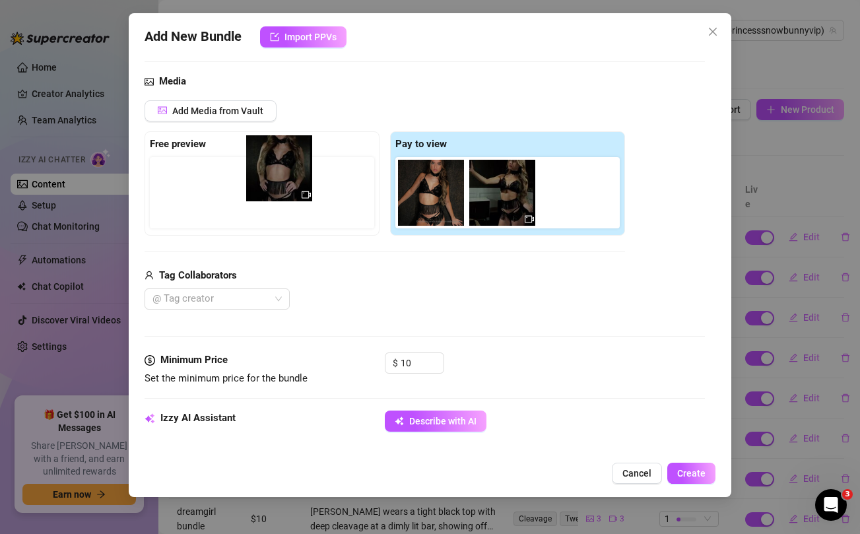
drag, startPoint x: 502, startPoint y: 207, endPoint x: 273, endPoint y: 183, distance: 230.3
click at [273, 183] on div "Free preview Pay to view" at bounding box center [385, 183] width 481 height 104
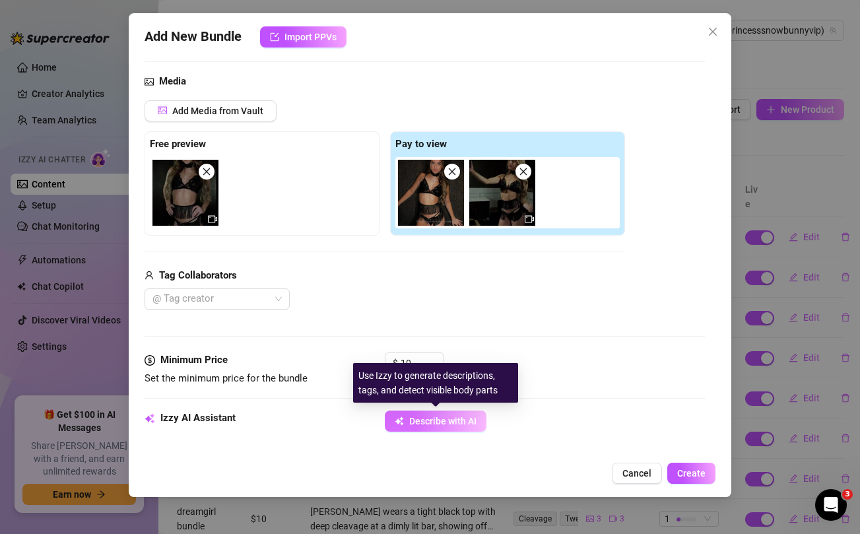
click at [447, 421] on span "Describe with AI" at bounding box center [442, 421] width 67 height 11
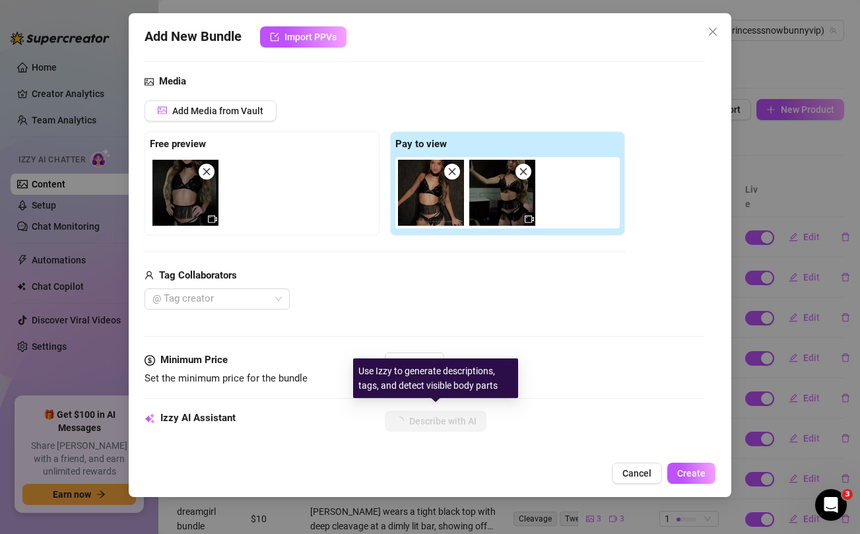
scroll to position [726, 0]
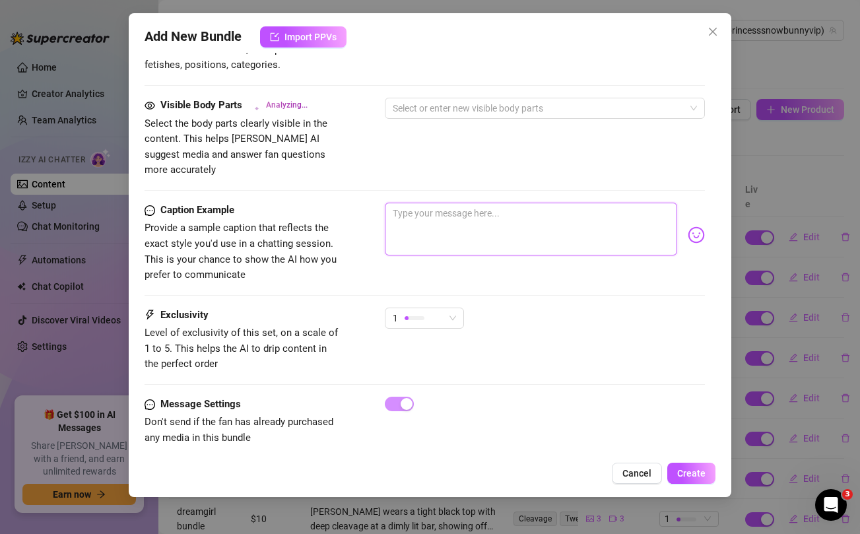
click at [438, 221] on textarea at bounding box center [531, 229] width 292 height 53
paste textarea "felt like such a hottie in this black naughty little outfit 🙈 unlock to watch m…"
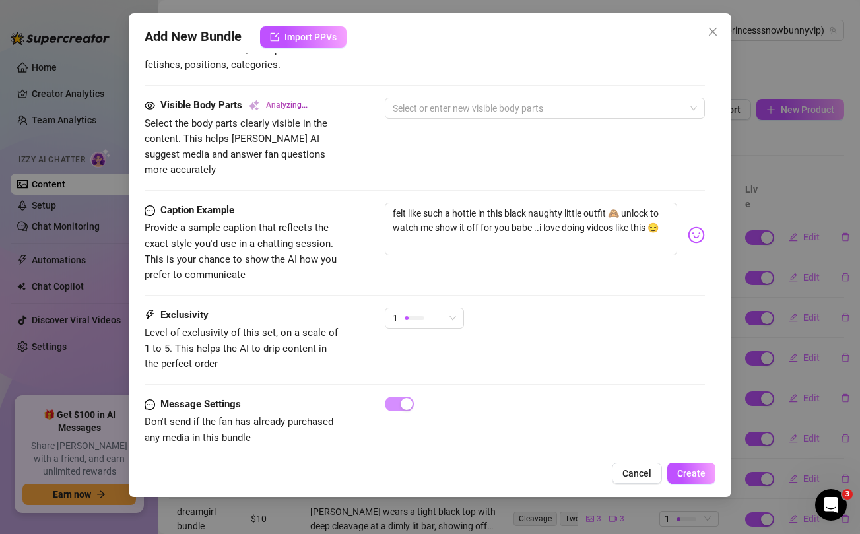
click at [403, 172] on div "Visible Body Parts Analyzing... Select the body parts clearly visible in the co…" at bounding box center [425, 150] width 560 height 105
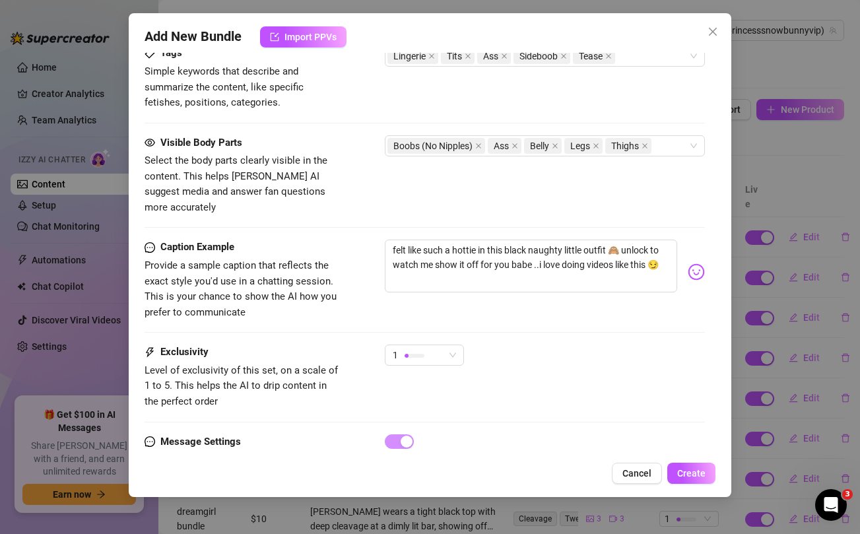
scroll to position [730, 0]
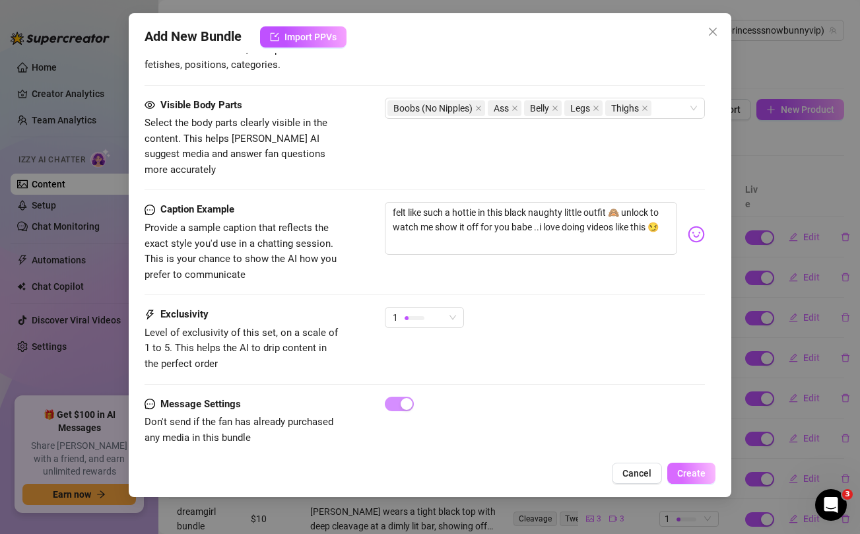
click at [701, 469] on span "Create" at bounding box center [691, 473] width 28 height 11
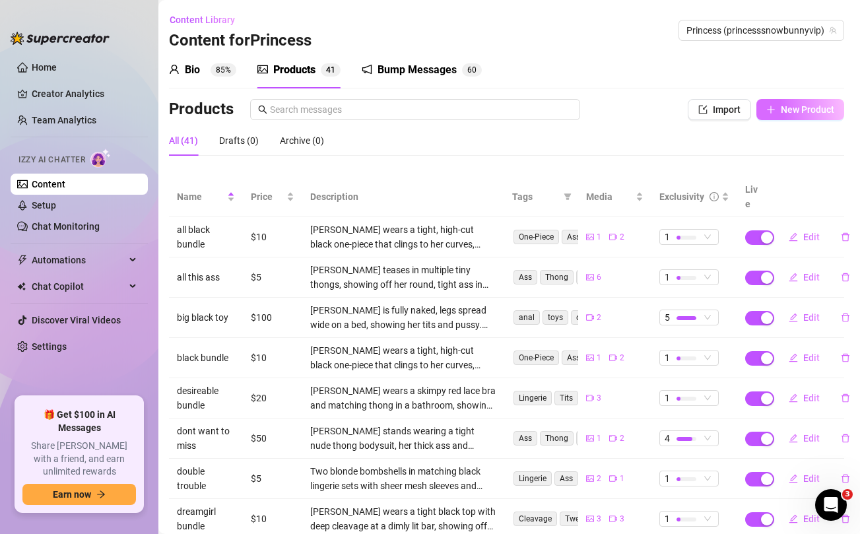
click at [813, 111] on span "New Product" at bounding box center [807, 109] width 53 height 11
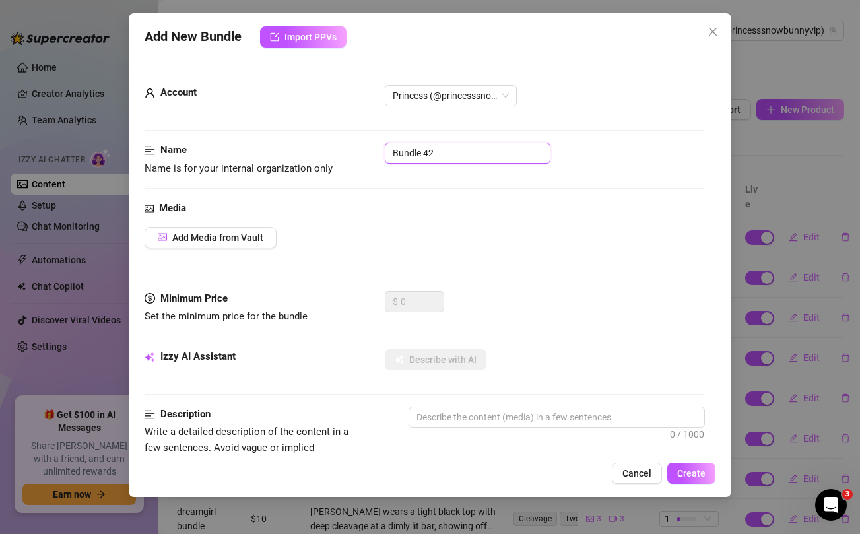
click at [485, 147] on input "Bundle 42" at bounding box center [468, 153] width 166 height 21
click at [568, 237] on div "Add Media from Vault" at bounding box center [425, 237] width 560 height 21
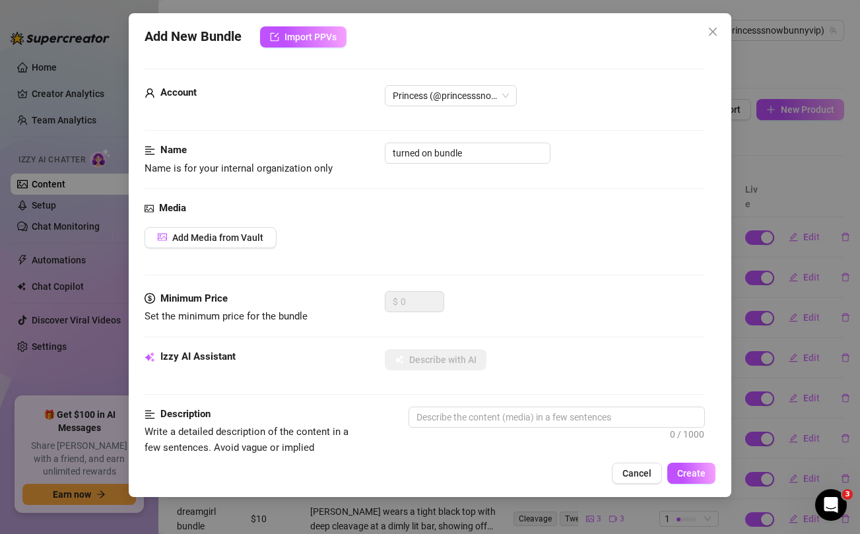
scroll to position [537, 0]
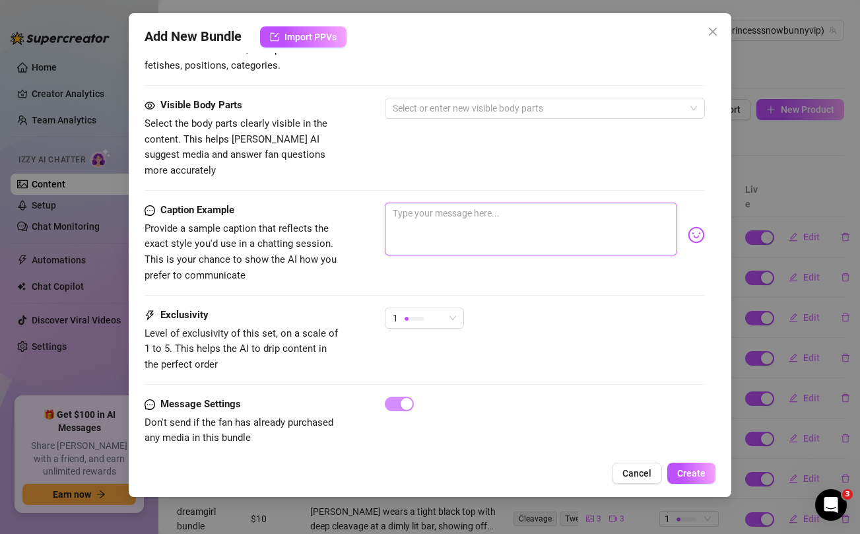
click at [541, 214] on textarea at bounding box center [531, 229] width 292 height 53
paste textarea "morning baby 😘 .. you're gonna enjoy this turned on bundle with me showing off …"
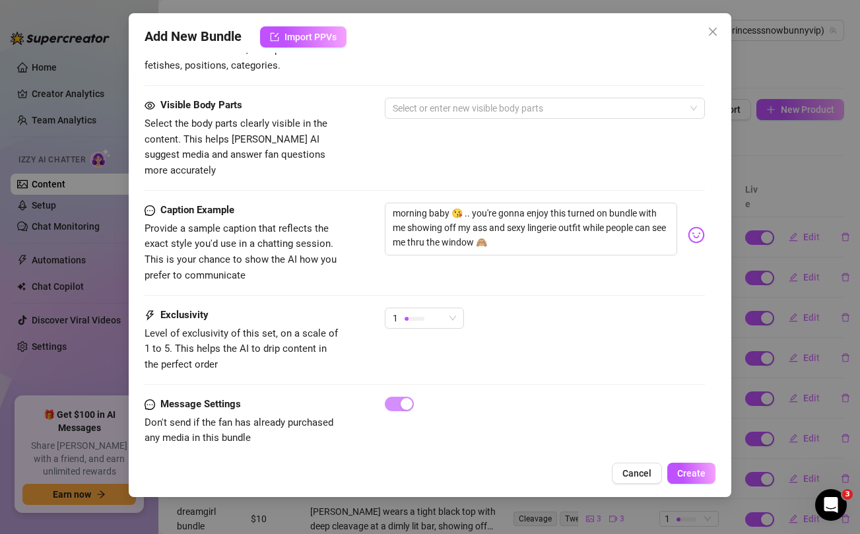
click at [466, 156] on div "Visible Body Parts Select the body parts clearly visible in the content. This h…" at bounding box center [425, 138] width 560 height 81
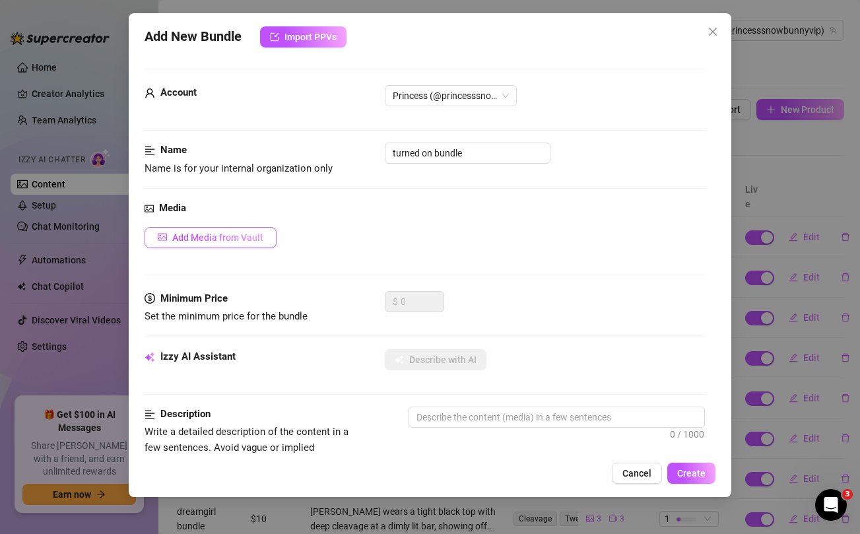
click at [238, 240] on span "Add Media from Vault" at bounding box center [217, 237] width 91 height 11
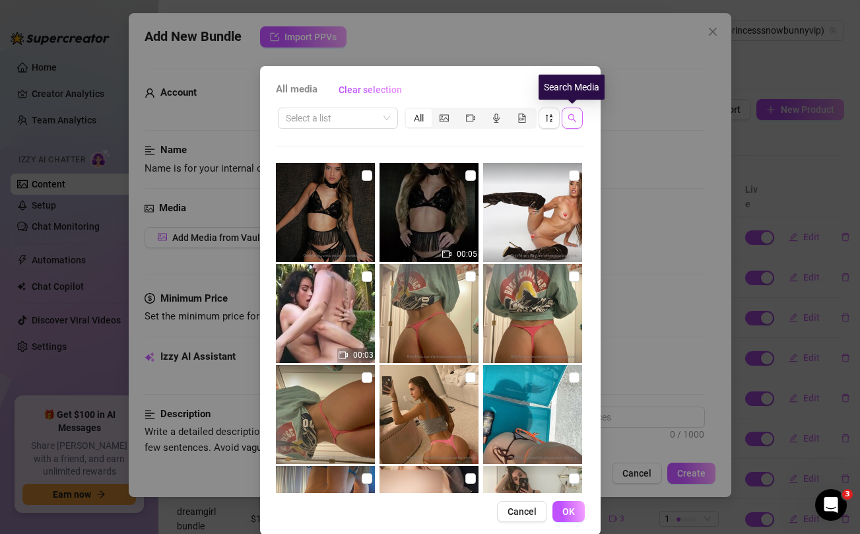
click at [573, 120] on icon "search" at bounding box center [572, 118] width 9 height 9
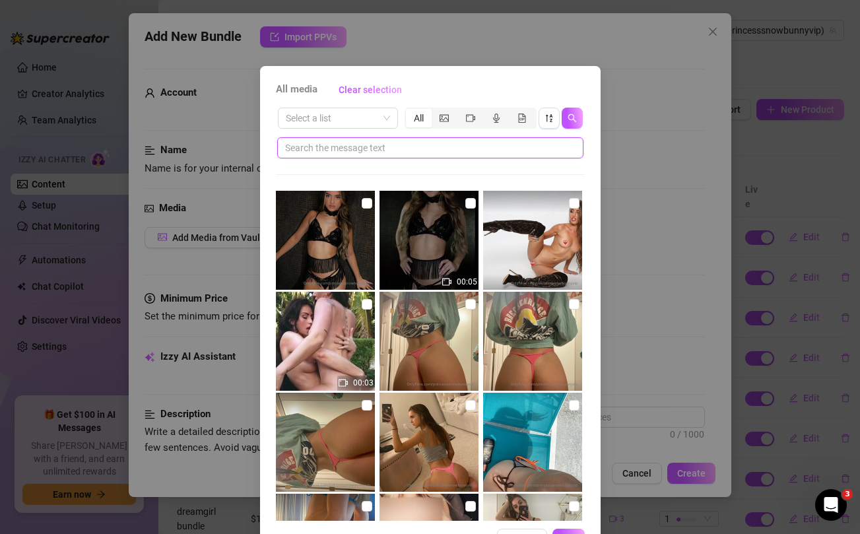
click at [471, 145] on input "text" at bounding box center [425, 148] width 280 height 15
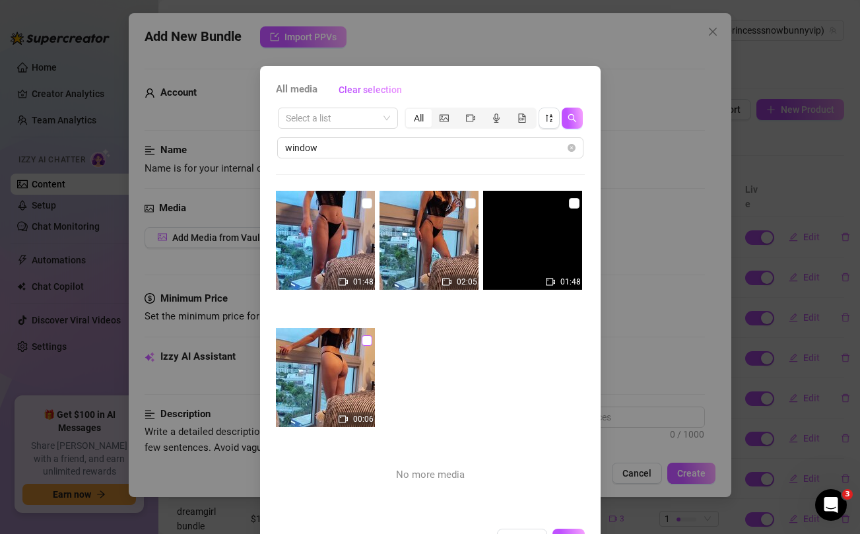
click at [368, 341] on input "checkbox" at bounding box center [367, 340] width 11 height 11
click at [366, 200] on input "checkbox" at bounding box center [367, 203] width 11 height 11
click at [469, 204] on input "checkbox" at bounding box center [470, 203] width 11 height 11
click at [574, 202] on input "checkbox" at bounding box center [574, 203] width 11 height 11
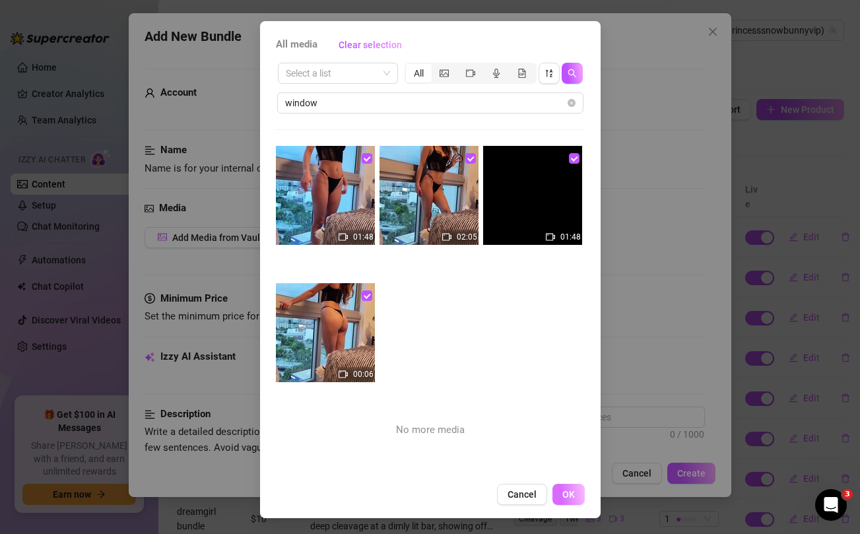
click at [570, 493] on span "OK" at bounding box center [568, 494] width 13 height 11
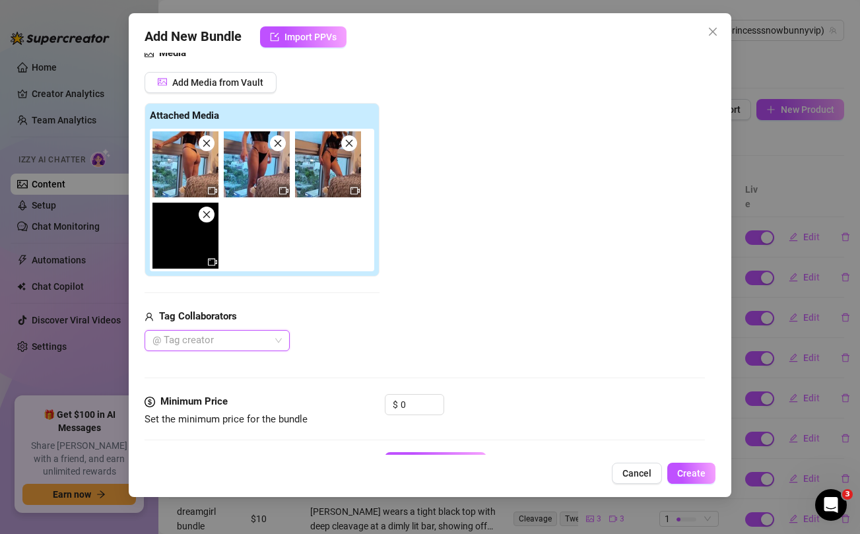
scroll to position [153, 0]
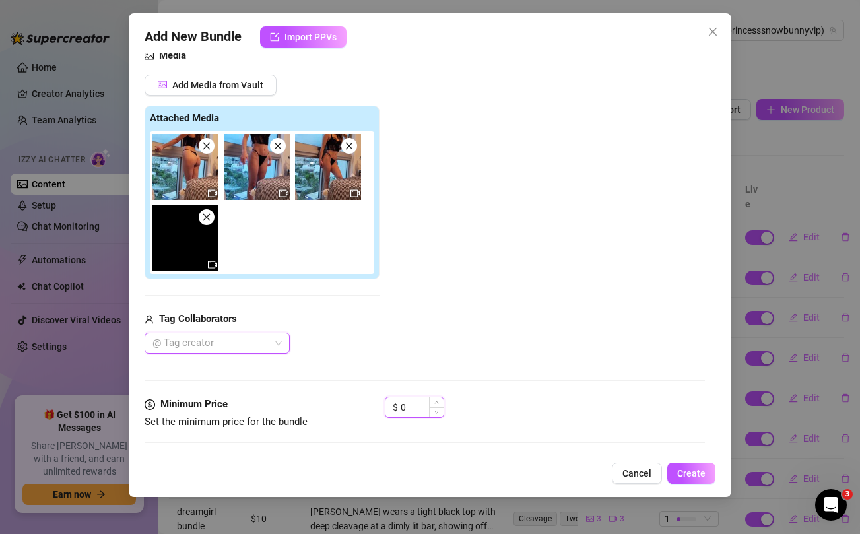
click at [416, 408] on input "0" at bounding box center [422, 407] width 43 height 20
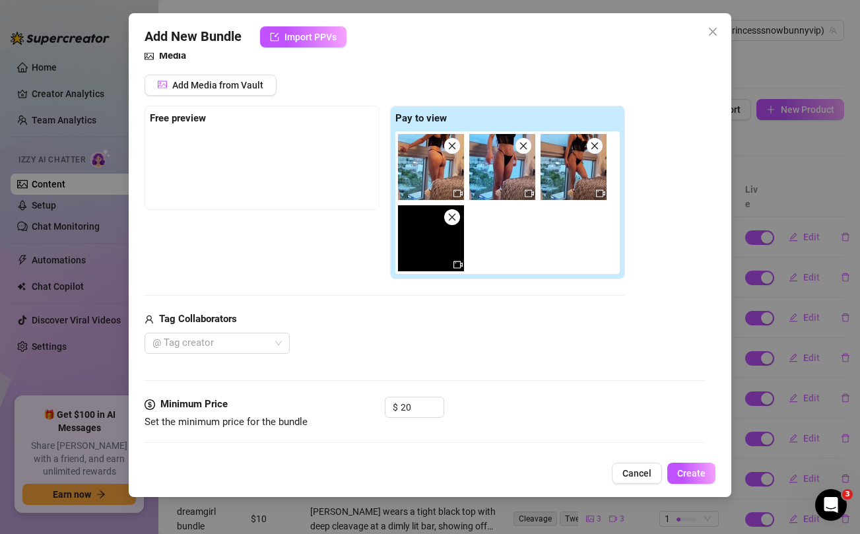
click at [440, 333] on div "@ Tag creator" at bounding box center [385, 343] width 481 height 21
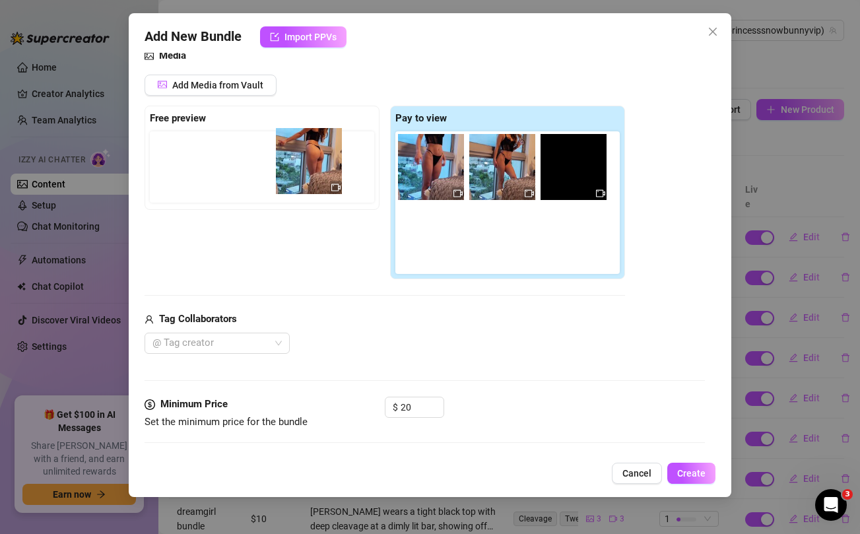
drag, startPoint x: 425, startPoint y: 170, endPoint x: 299, endPoint y: 164, distance: 125.6
click at [299, 164] on div "Free preview Pay to view" at bounding box center [385, 193] width 481 height 174
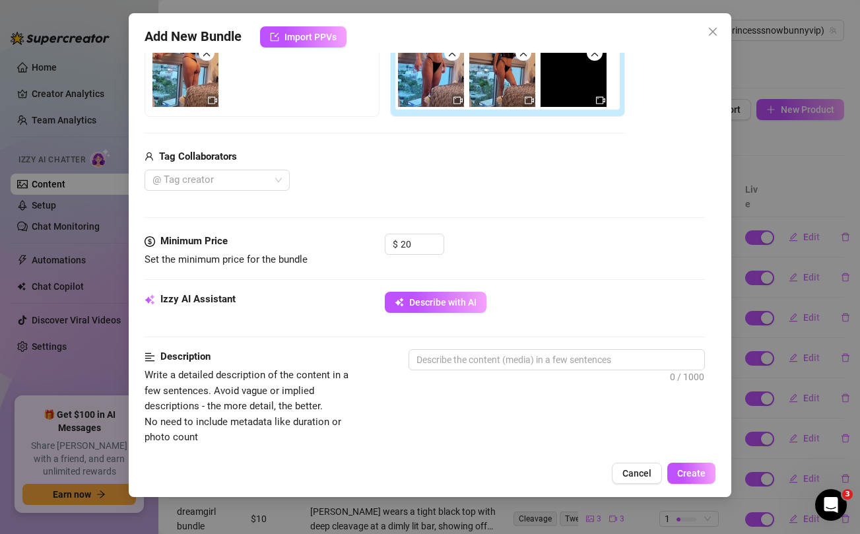
scroll to position [245, 0]
click at [453, 315] on div "Izzy AI Assistant Describe with AI" at bounding box center [425, 308] width 560 height 33
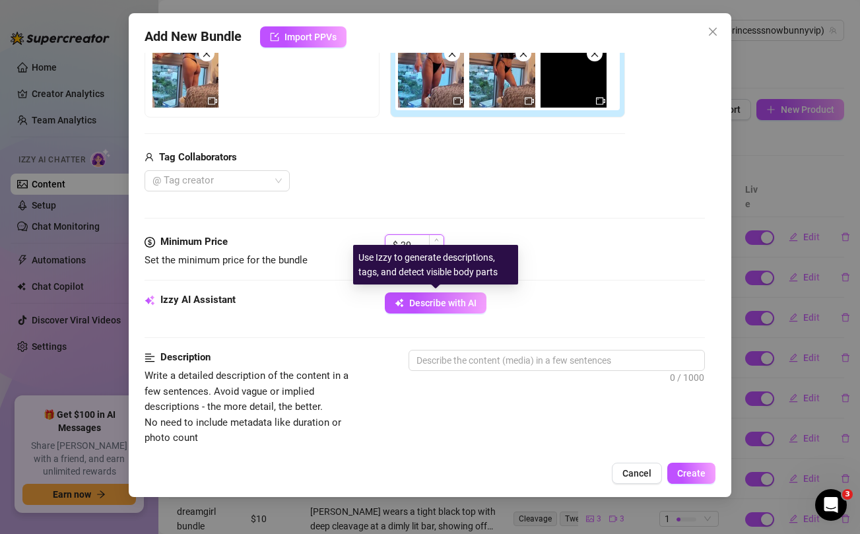
click at [417, 243] on input "20" at bounding box center [422, 245] width 43 height 20
click at [446, 306] on span "Describe with AI" at bounding box center [442, 303] width 67 height 11
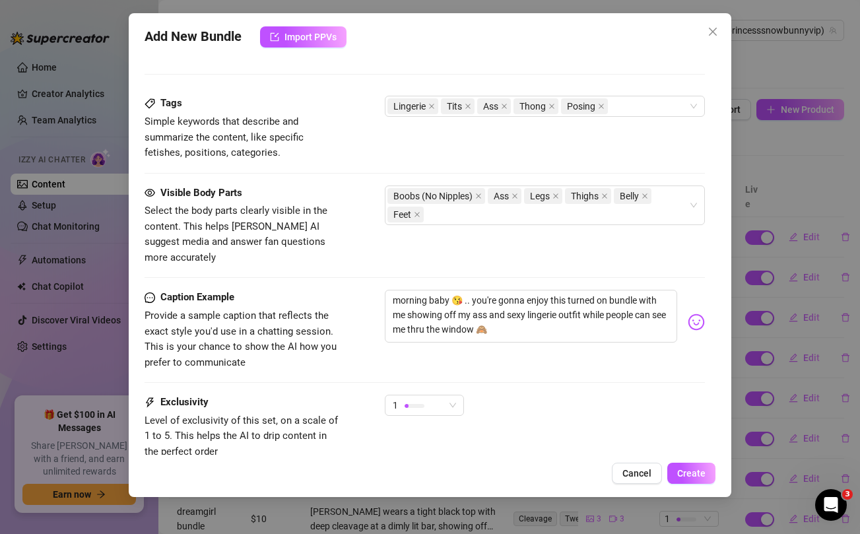
scroll to position [745, 0]
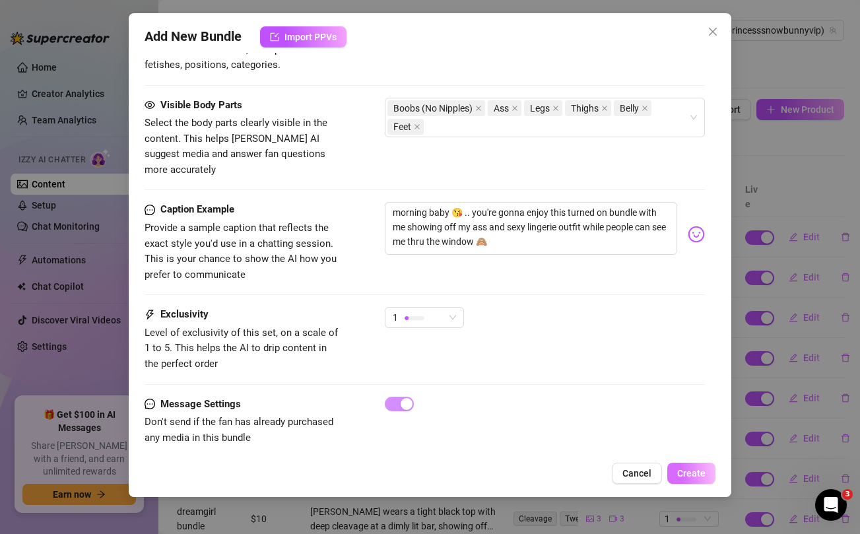
click at [704, 472] on span "Create" at bounding box center [691, 473] width 28 height 11
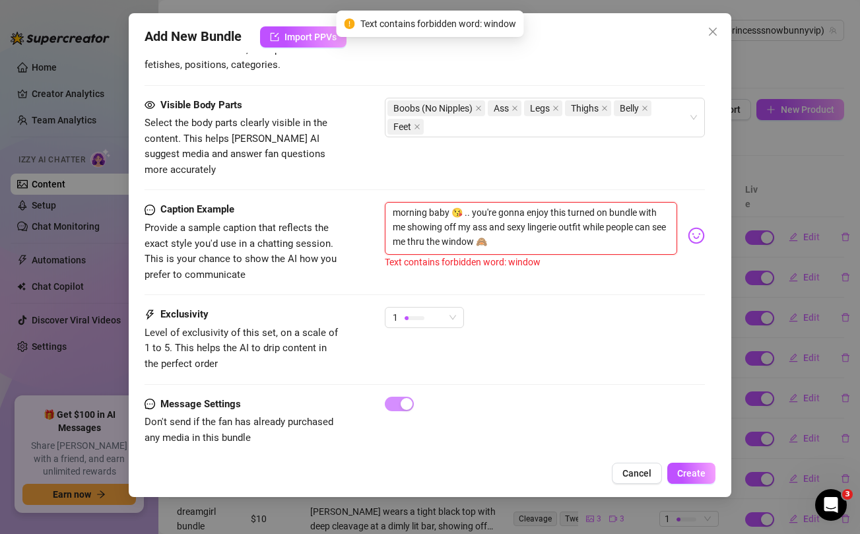
click at [473, 224] on textarea "morning baby 😘 .. you're gonna enjoy this turned on bundle with me showing off …" at bounding box center [531, 228] width 292 height 53
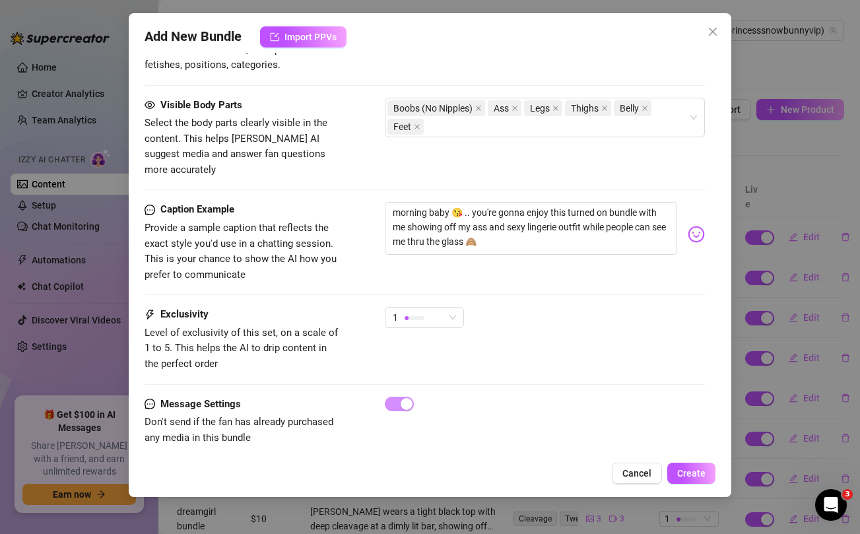
click at [518, 307] on div "1" at bounding box center [545, 323] width 320 height 33
click at [683, 465] on button "Create" at bounding box center [691, 473] width 48 height 21
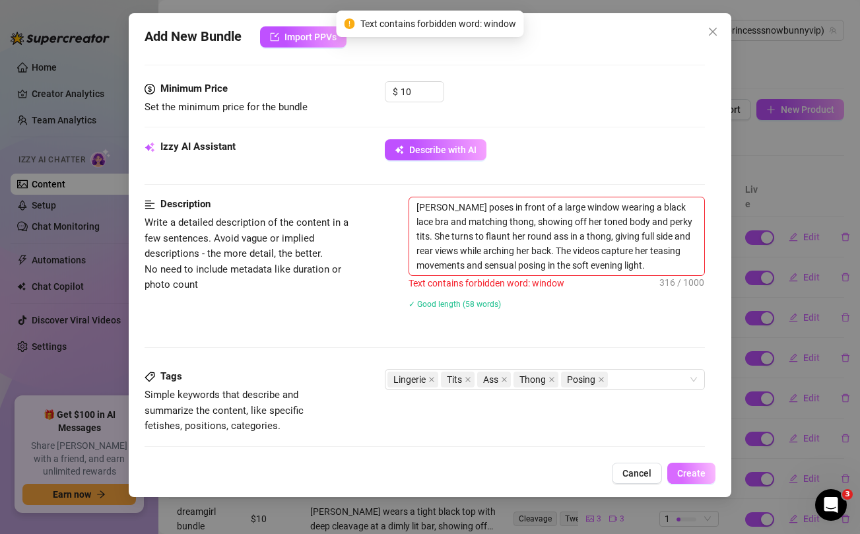
scroll to position [380, 0]
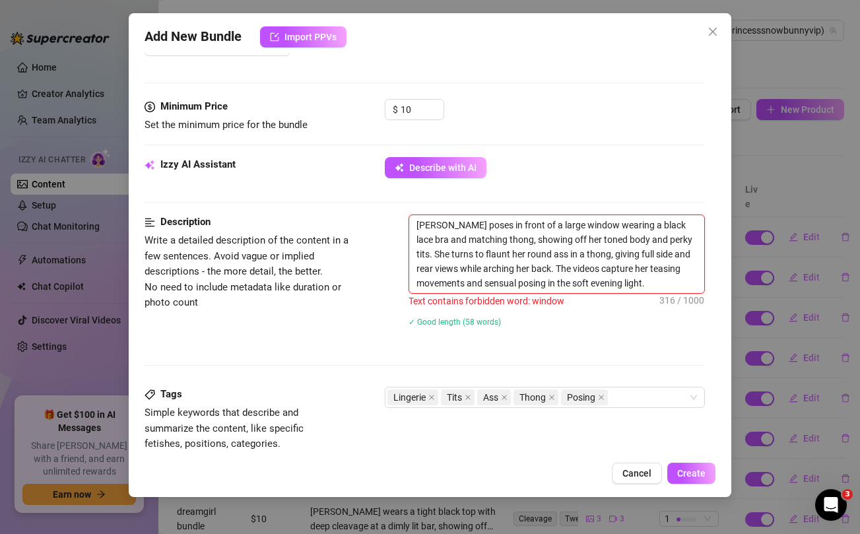
click at [561, 226] on textarea "[PERSON_NAME] poses in front of a large window wearing a black lace bra and mat…" at bounding box center [556, 254] width 294 height 78
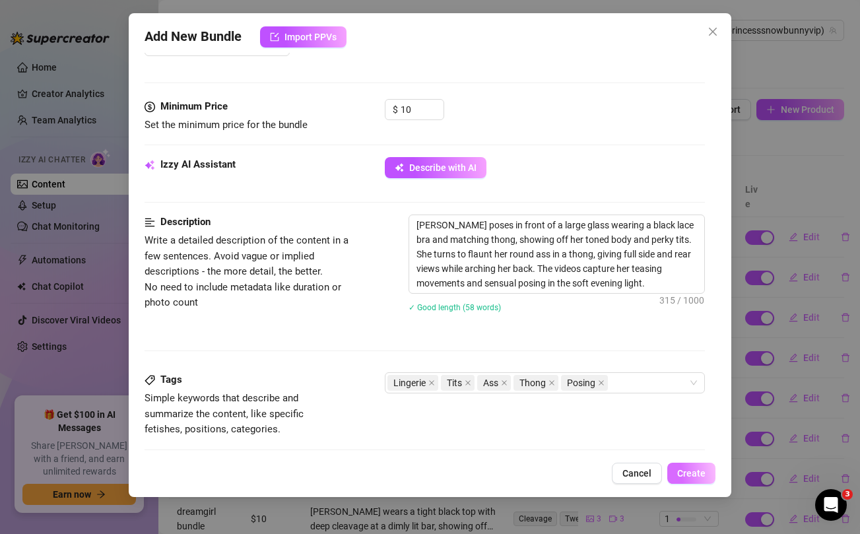
click at [695, 475] on span "Create" at bounding box center [691, 473] width 28 height 11
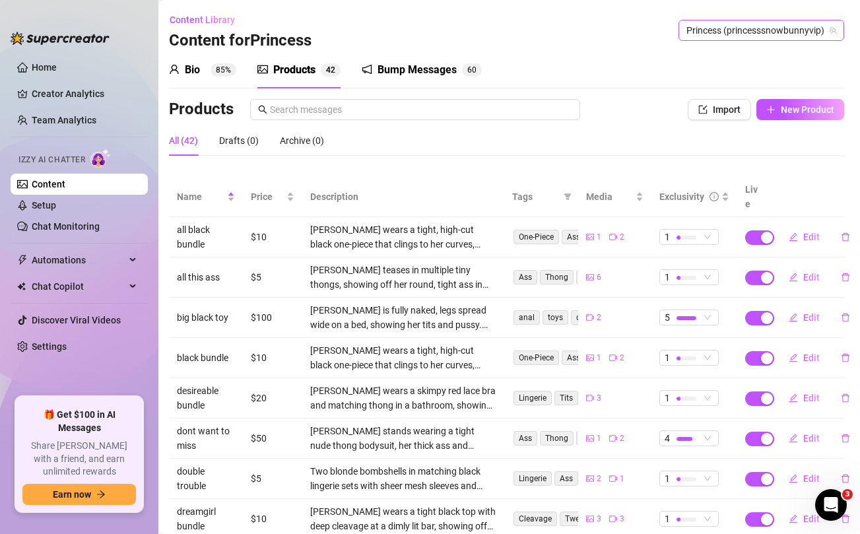
click at [749, 35] on span "Princess (princesssnowbunnyvip)" at bounding box center [762, 30] width 150 height 20
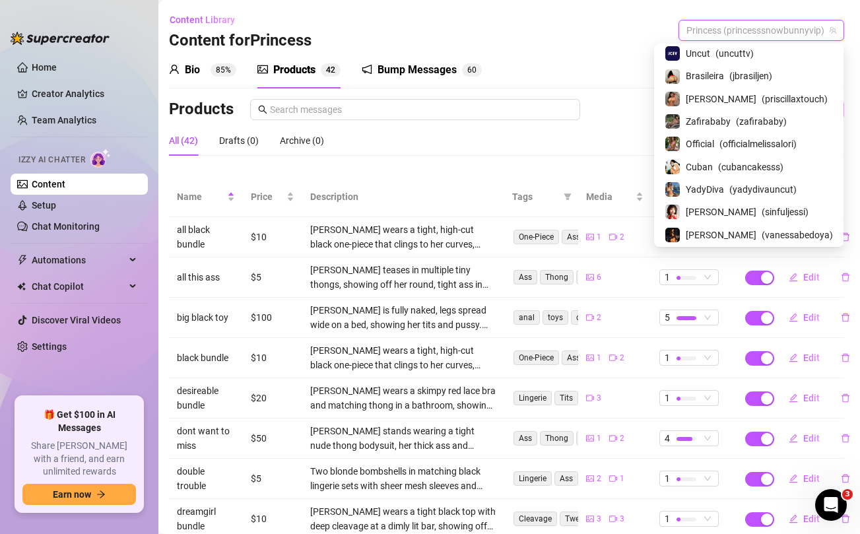
scroll to position [0, 0]
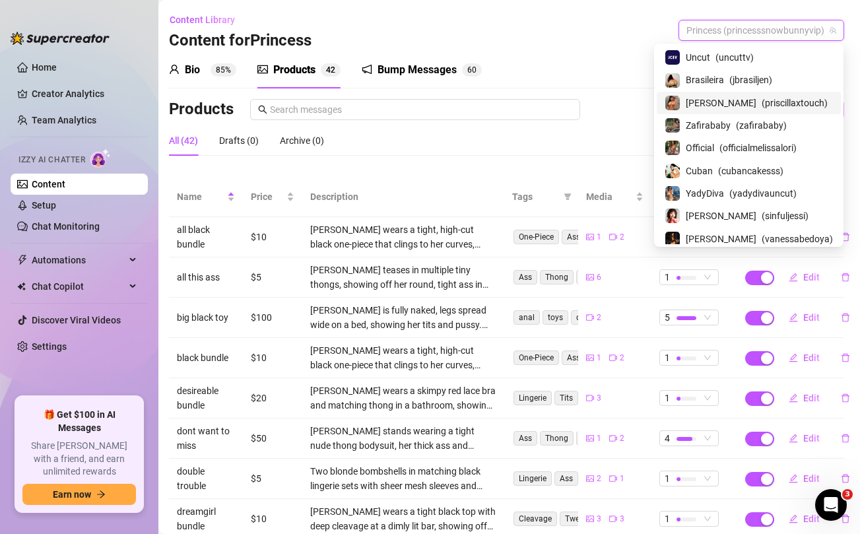
click at [714, 101] on span "[PERSON_NAME]" at bounding box center [721, 103] width 71 height 15
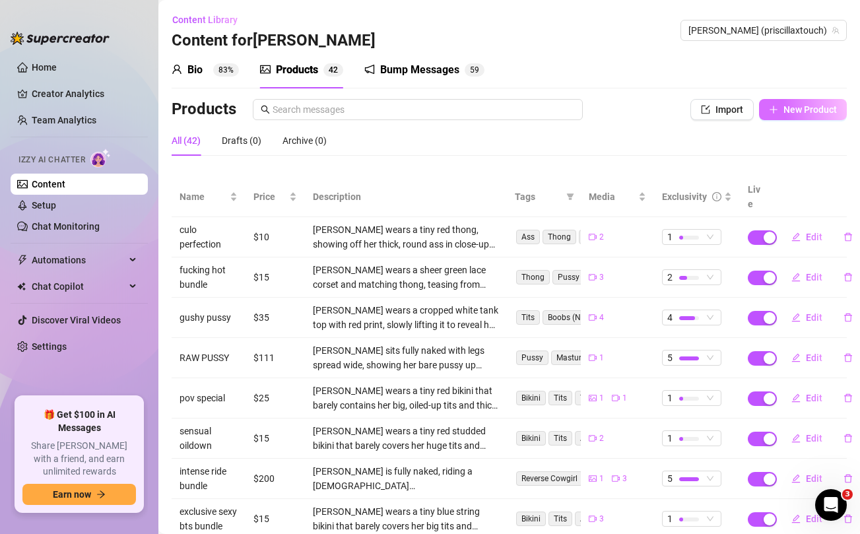
click at [819, 111] on span "New Product" at bounding box center [810, 109] width 53 height 11
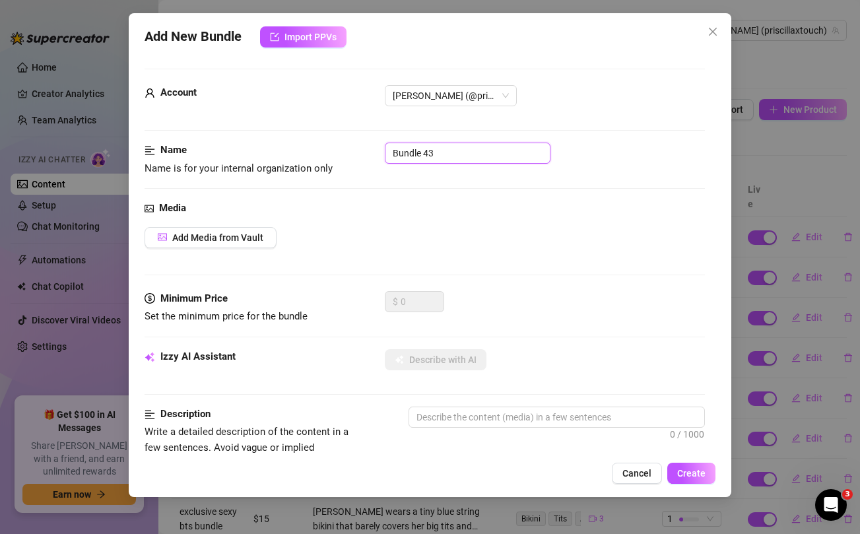
click at [421, 156] on input "Bundle 43" at bounding box center [468, 153] width 166 height 21
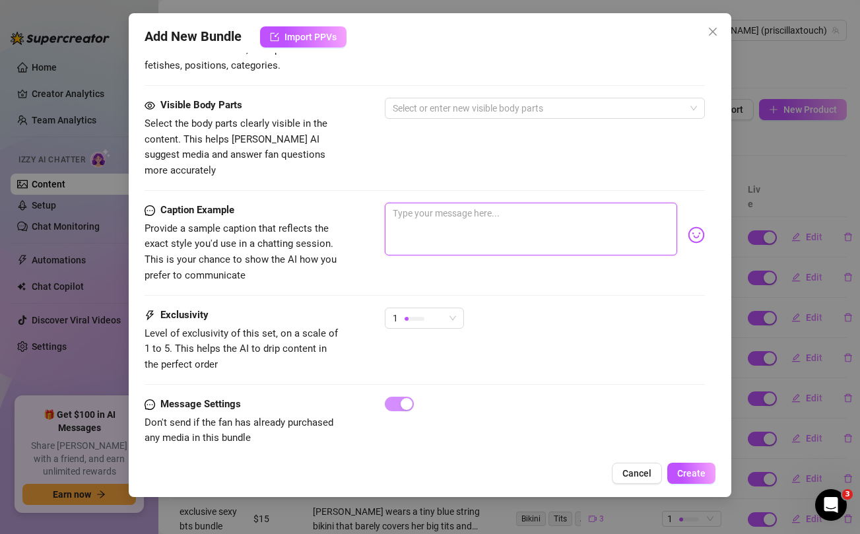
click at [493, 203] on textarea at bounding box center [531, 229] width 292 height 53
paste textarea "personal pussy play video teaser 💦💦... unlock and let me know if u want me to m…"
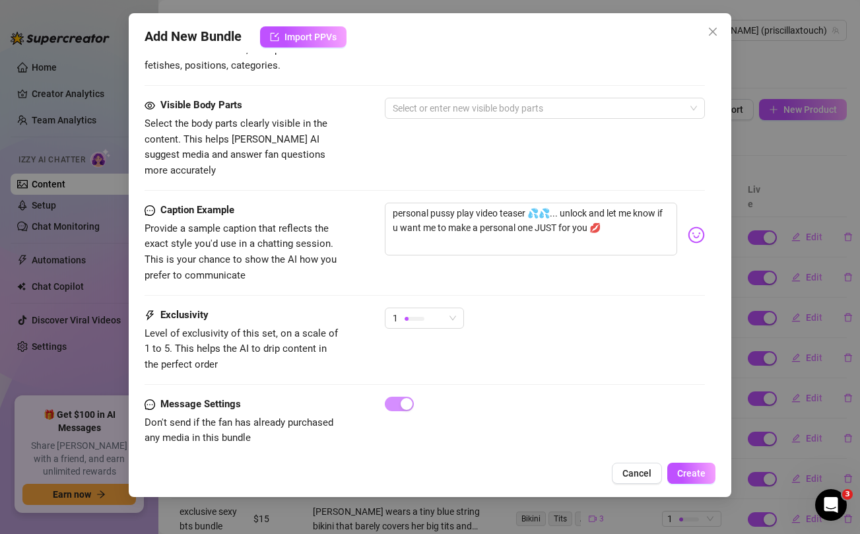
click at [434, 133] on div "Visible Body Parts Select the body parts clearly visible in the content. This h…" at bounding box center [425, 138] width 560 height 81
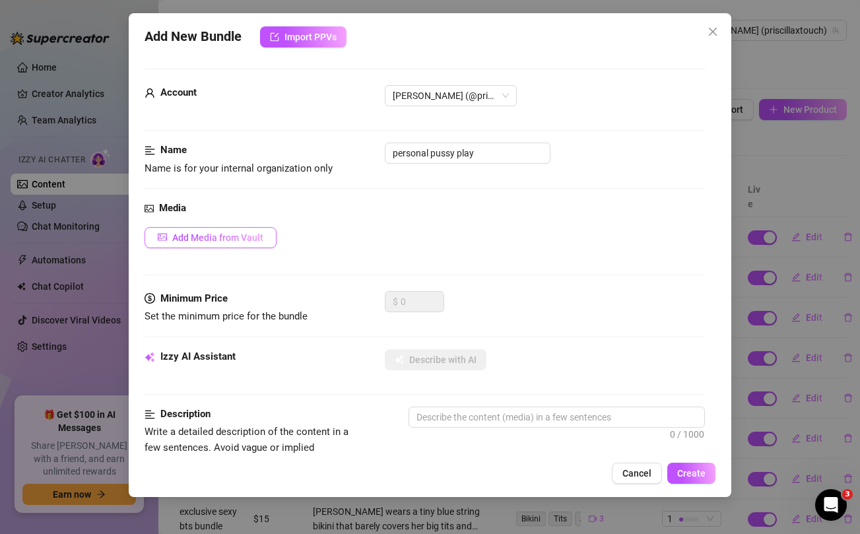
click at [236, 231] on button "Add Media from Vault" at bounding box center [211, 237] width 132 height 21
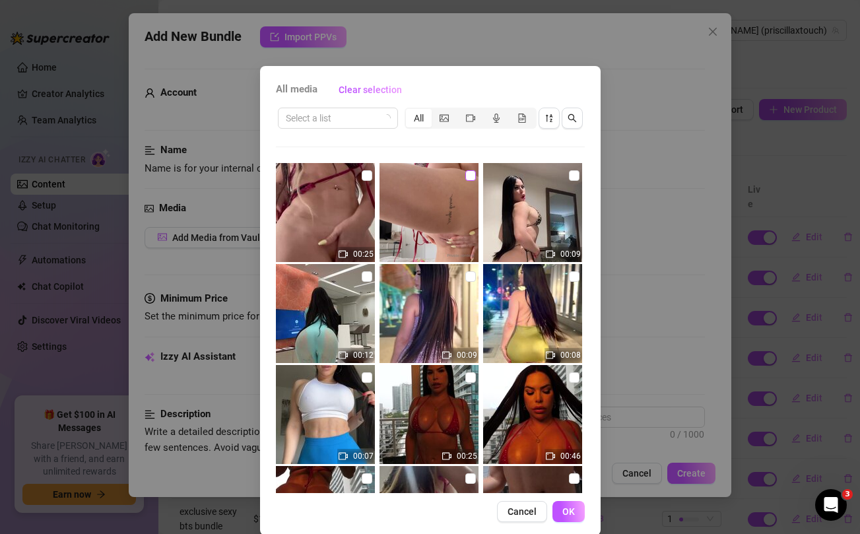
click at [473, 176] on input "checkbox" at bounding box center [470, 175] width 11 height 11
click at [365, 173] on input "checkbox" at bounding box center [367, 175] width 11 height 11
click at [569, 512] on span "OK" at bounding box center [568, 511] width 13 height 11
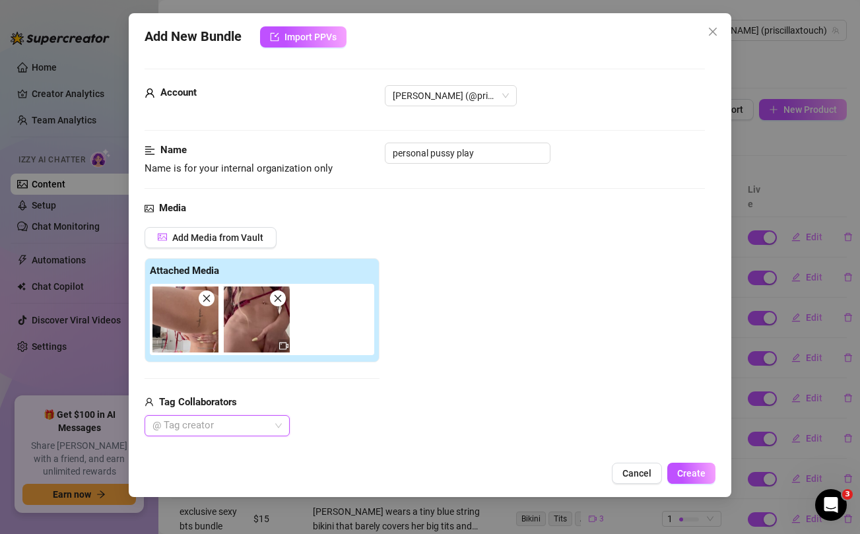
scroll to position [172, 0]
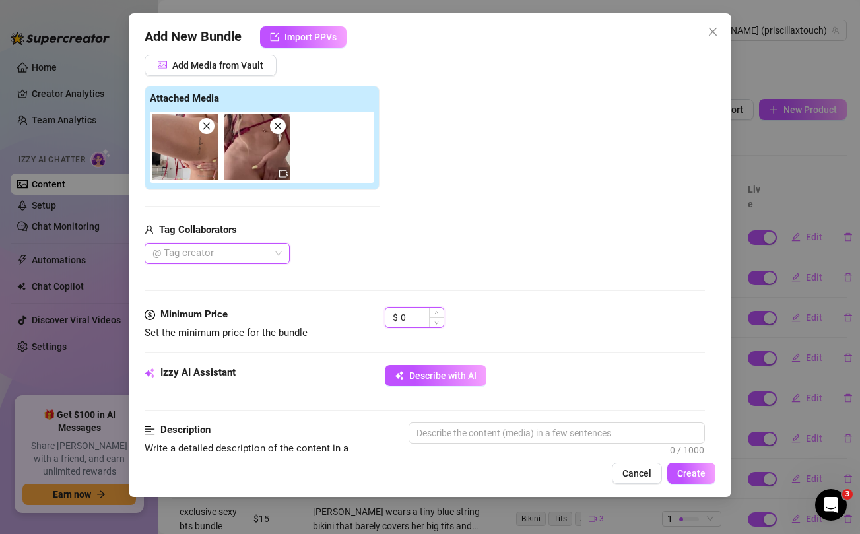
click at [424, 325] on input "0" at bounding box center [422, 318] width 43 height 20
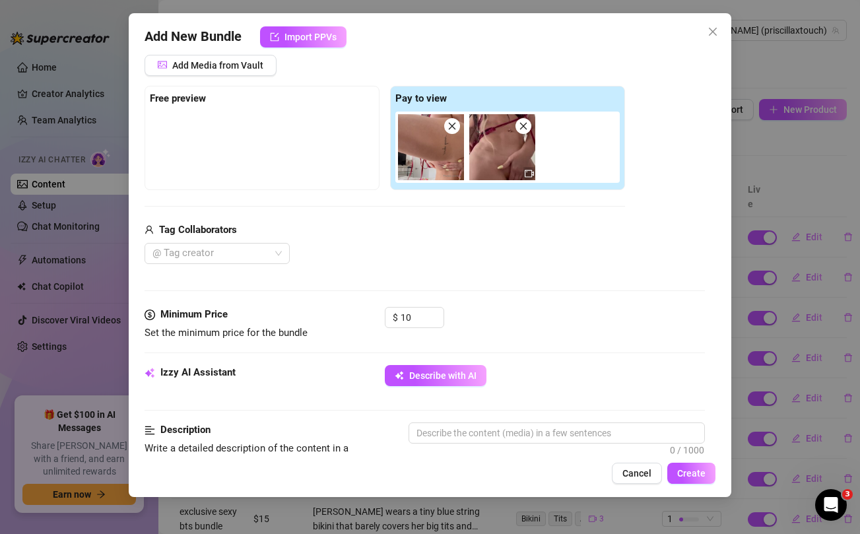
click at [459, 252] on div "@ Tag creator" at bounding box center [385, 253] width 481 height 21
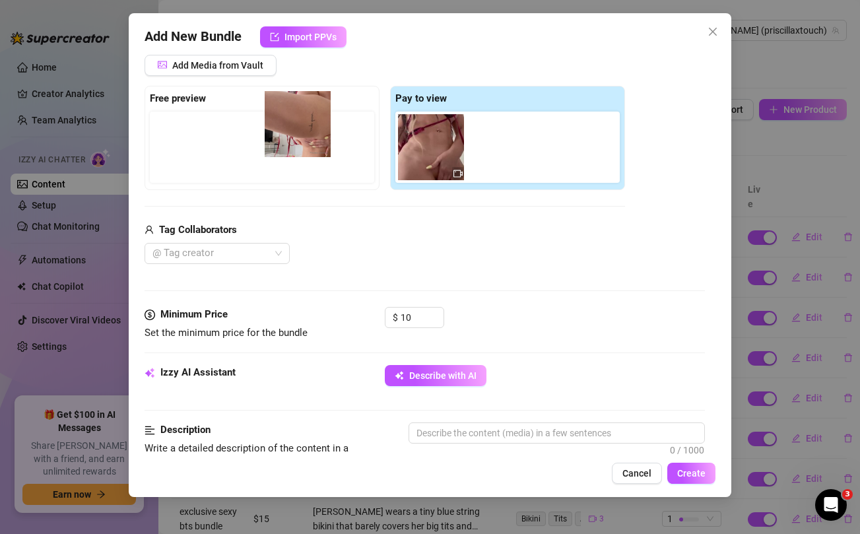
drag, startPoint x: 424, startPoint y: 149, endPoint x: 286, endPoint y: 126, distance: 139.9
click at [286, 126] on div "Free preview Pay to view" at bounding box center [385, 138] width 481 height 104
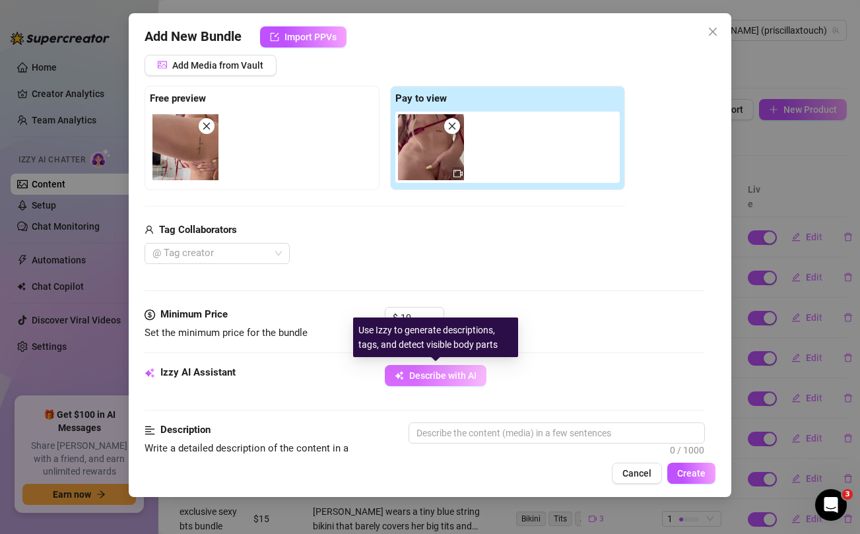
click at [439, 377] on span "Describe with AI" at bounding box center [442, 375] width 67 height 11
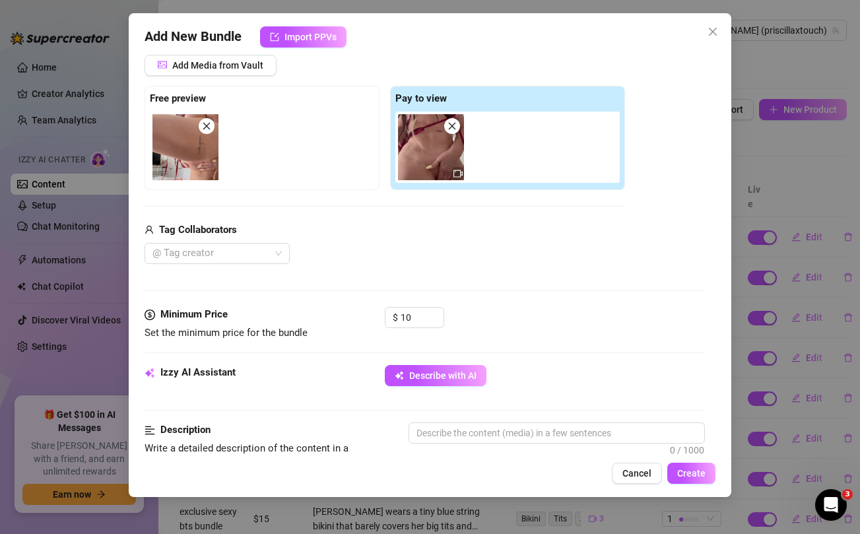
scroll to position [312, 0]
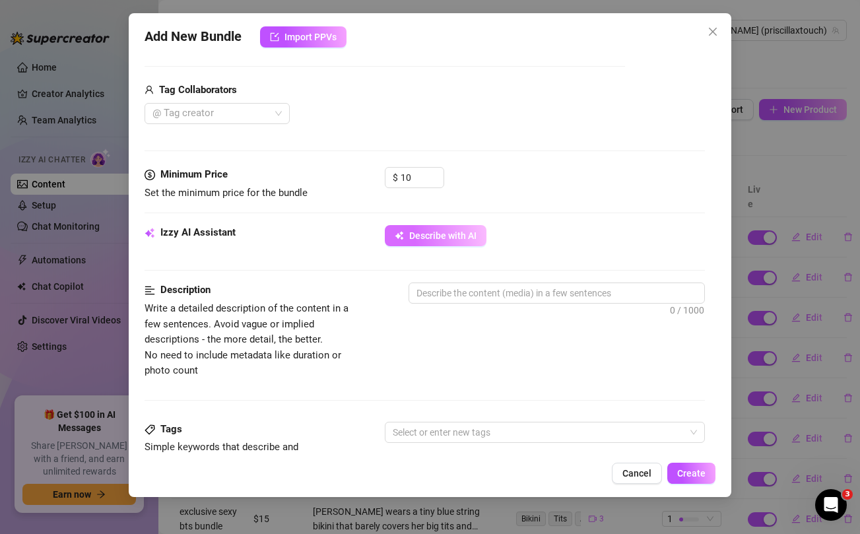
click at [432, 232] on span "Describe with AI" at bounding box center [442, 235] width 67 height 11
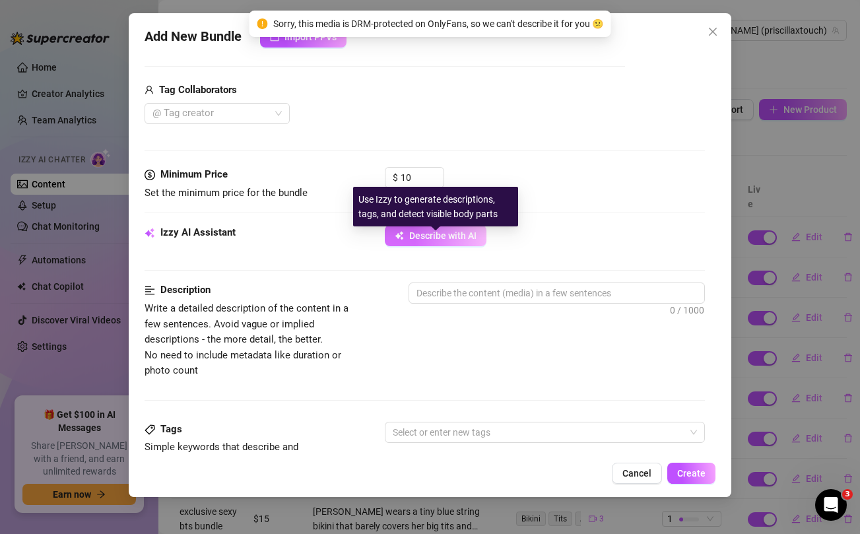
scroll to position [183, 0]
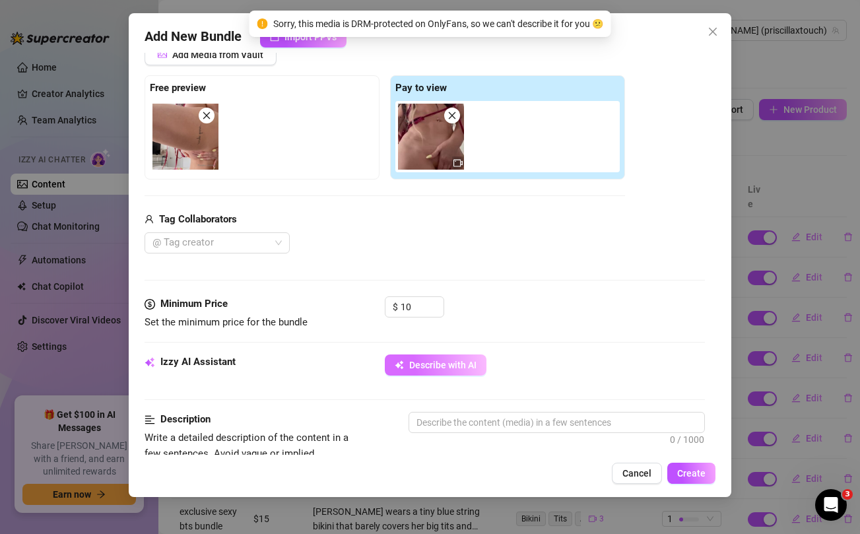
click at [437, 372] on button "Describe with AI" at bounding box center [436, 365] width 102 height 21
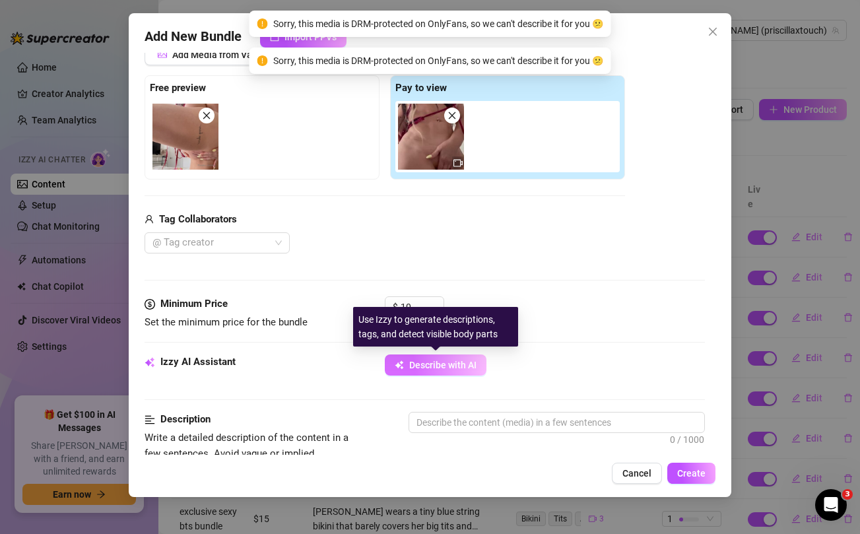
click at [437, 372] on button "Describe with AI" at bounding box center [436, 365] width 102 height 21
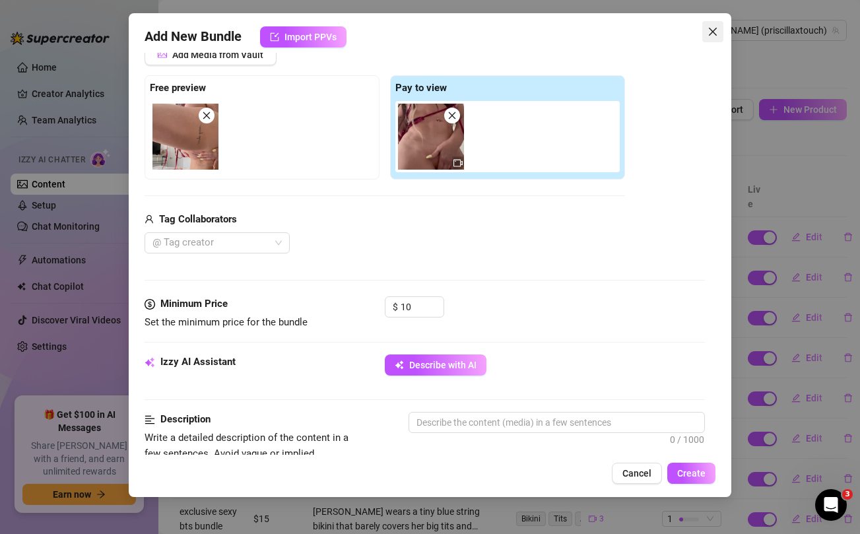
click at [722, 28] on span "Close" at bounding box center [712, 31] width 21 height 11
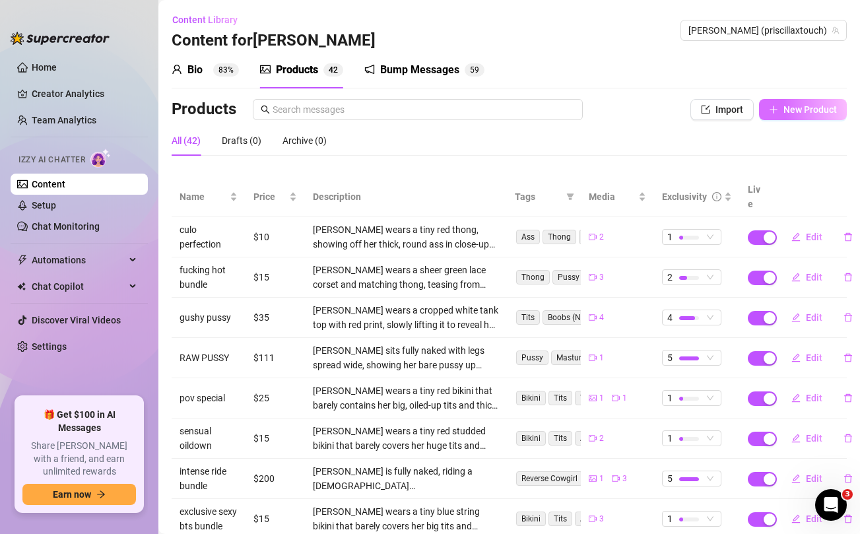
click at [802, 109] on span "New Product" at bounding box center [810, 109] width 53 height 11
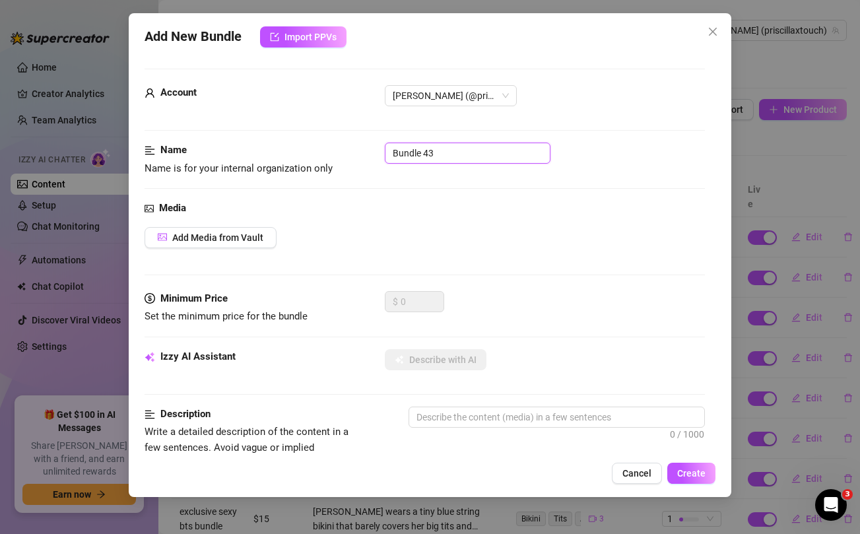
click at [463, 152] on input "Bundle 43" at bounding box center [468, 153] width 166 height 21
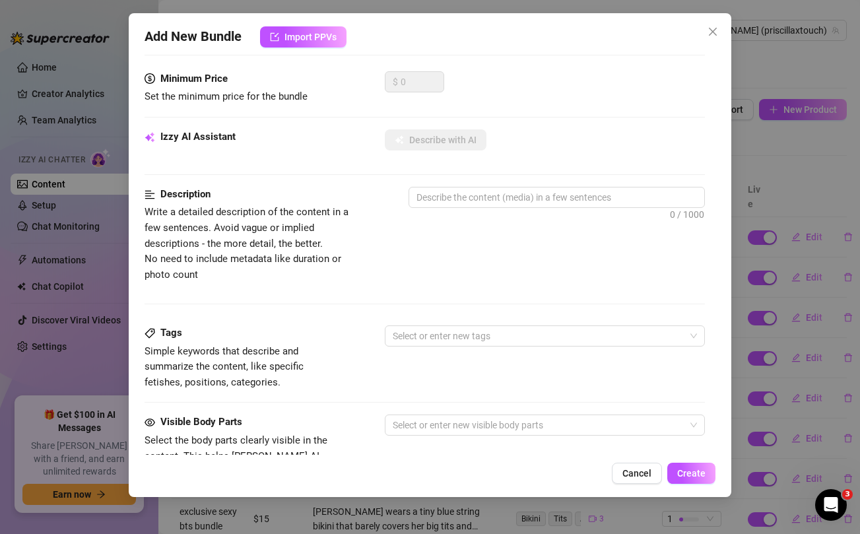
scroll to position [537, 0]
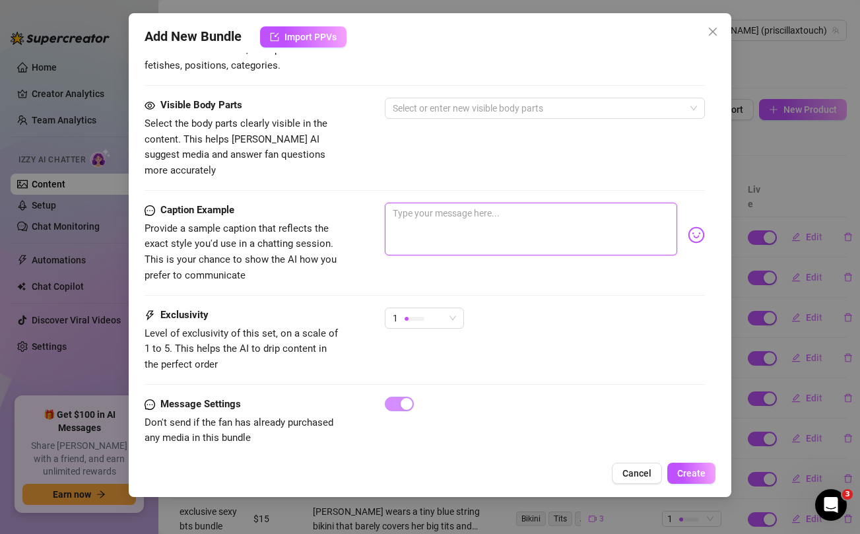
click at [461, 207] on textarea at bounding box center [531, 229] width 292 height 53
paste textarea "tell me how much you want it papi 😜 ..i was so horny while making this for you.…"
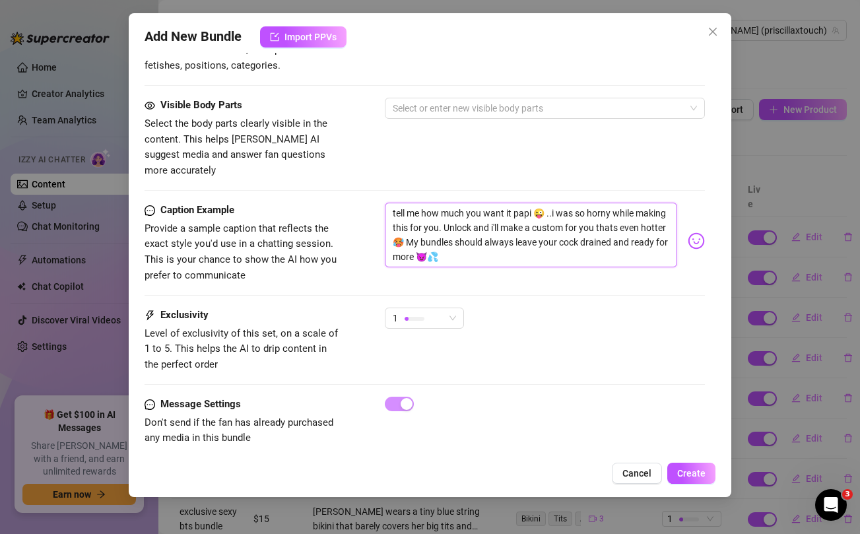
scroll to position [0, 0]
click at [458, 144] on div "Visible Body Parts Select the body parts clearly visible in the content. This h…" at bounding box center [425, 138] width 560 height 81
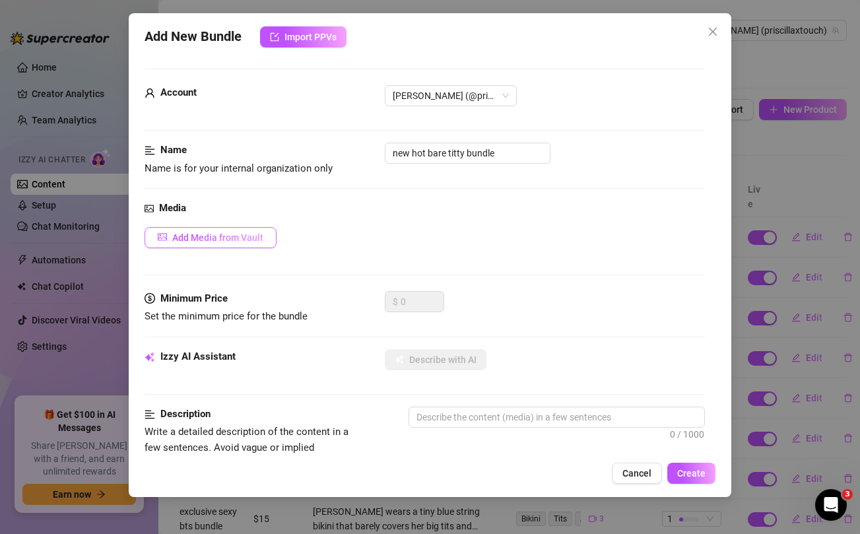
click at [240, 232] on span "Add Media from Vault" at bounding box center [217, 237] width 91 height 11
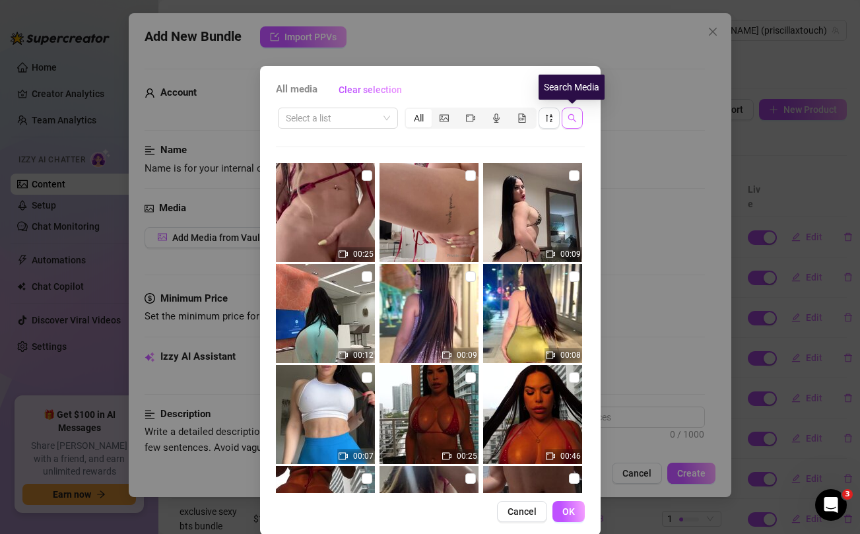
click at [574, 127] on button "button" at bounding box center [572, 118] width 21 height 21
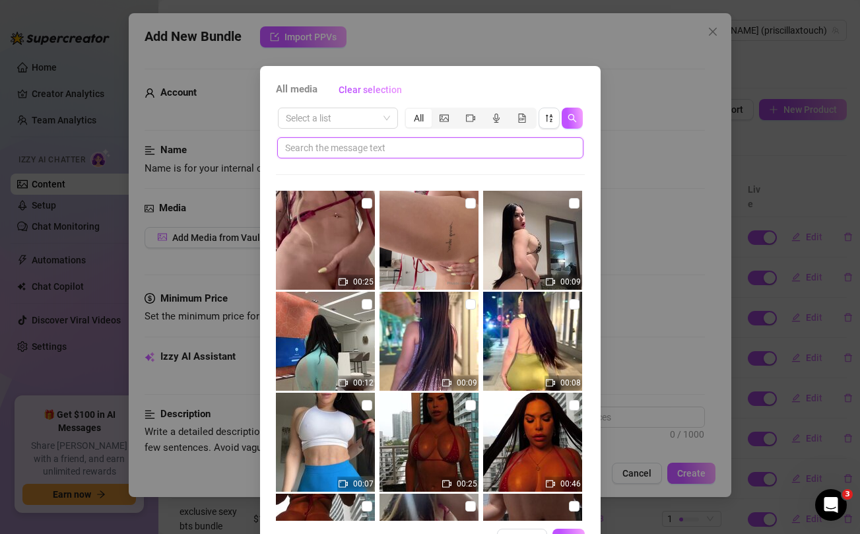
click at [438, 153] on input "text" at bounding box center [425, 148] width 280 height 15
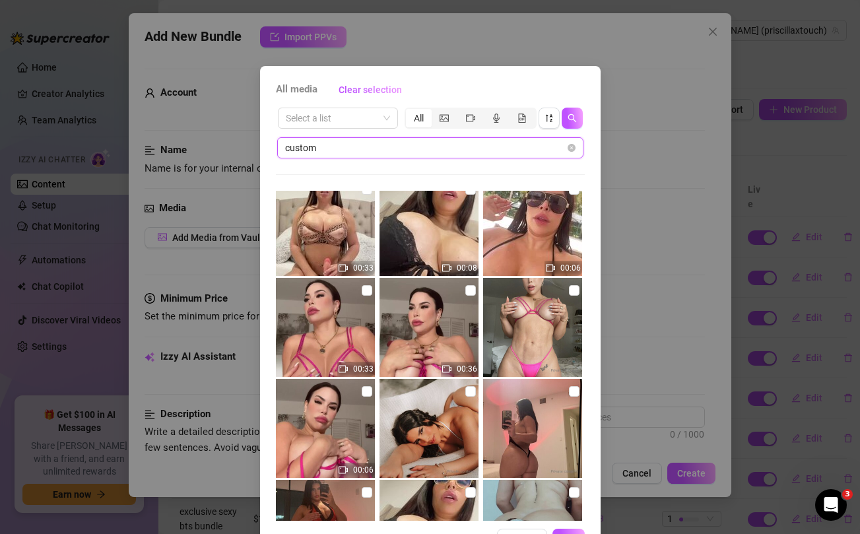
scroll to position [130, 0]
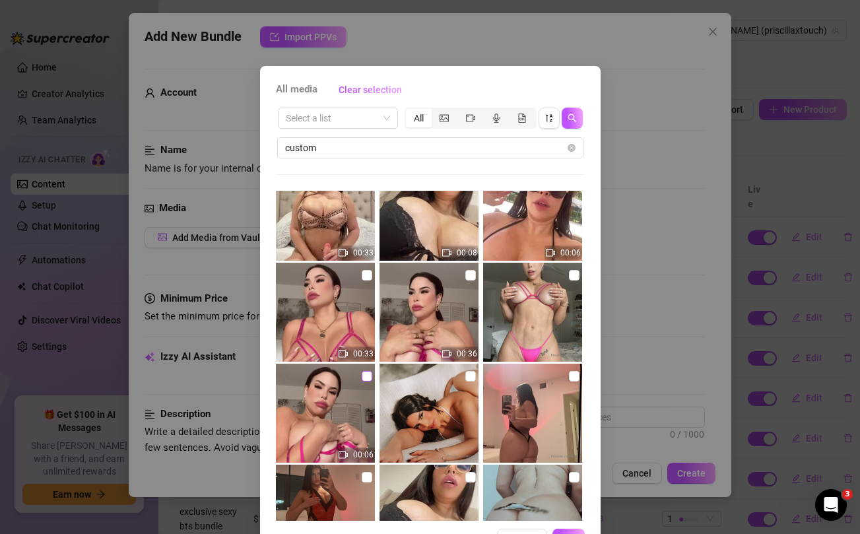
click at [367, 376] on input "checkbox" at bounding box center [367, 376] width 11 height 11
click at [368, 275] on input "checkbox" at bounding box center [367, 275] width 11 height 11
click at [471, 277] on input "checkbox" at bounding box center [470, 275] width 11 height 11
click at [576, 274] on input "checkbox" at bounding box center [574, 275] width 11 height 11
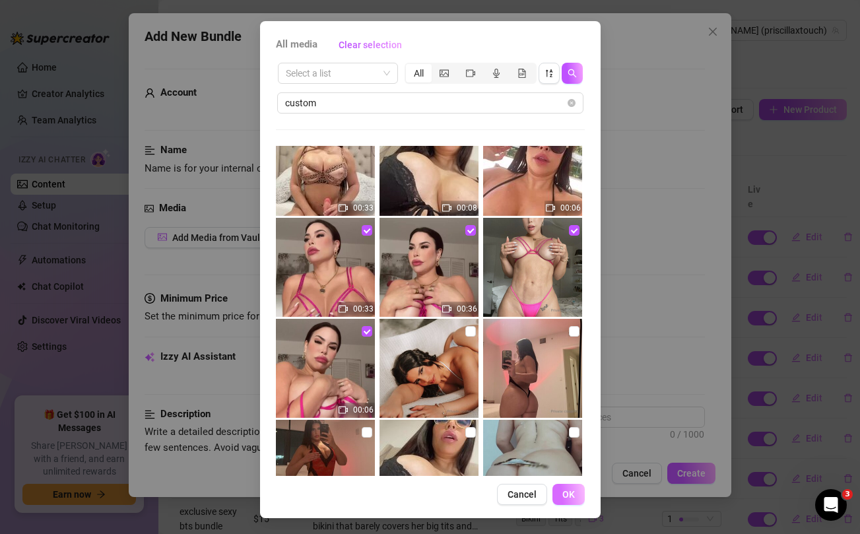
click at [569, 487] on button "OK" at bounding box center [569, 494] width 32 height 21
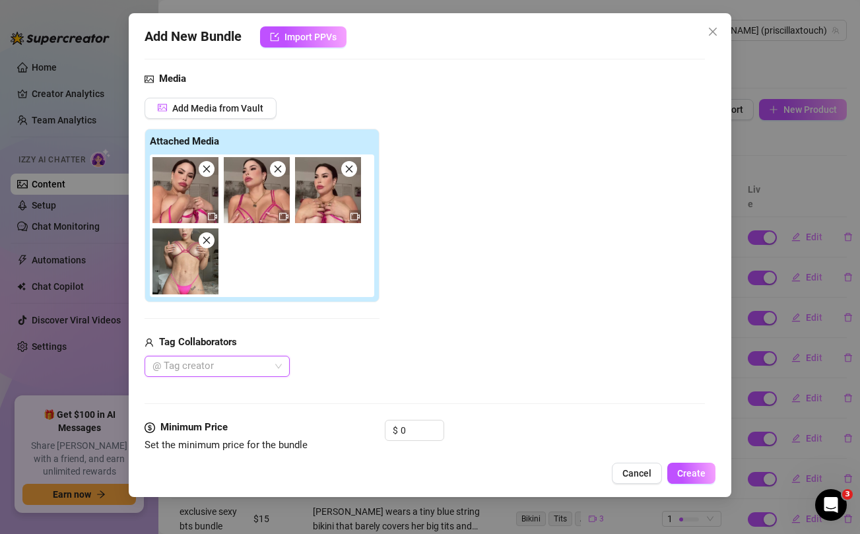
scroll to position [205, 0]
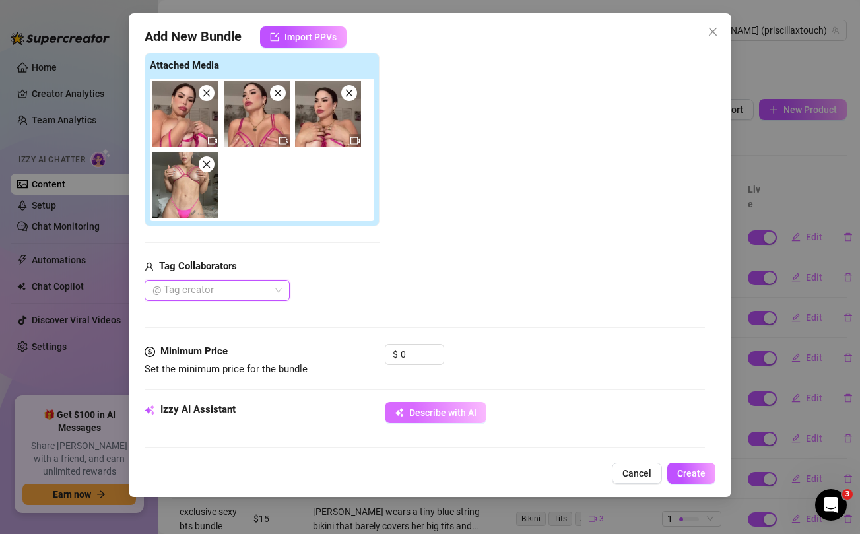
click at [425, 412] on span "Describe with AI" at bounding box center [442, 412] width 67 height 11
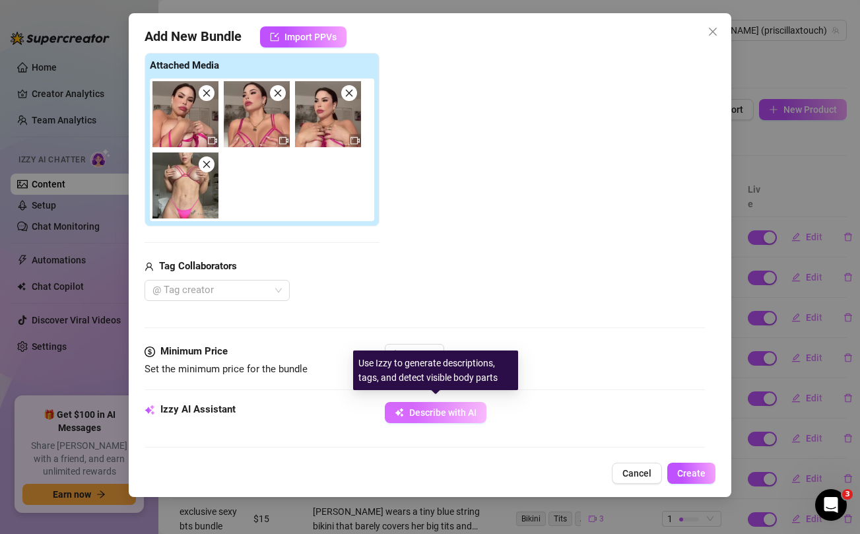
scroll to position [366, 0]
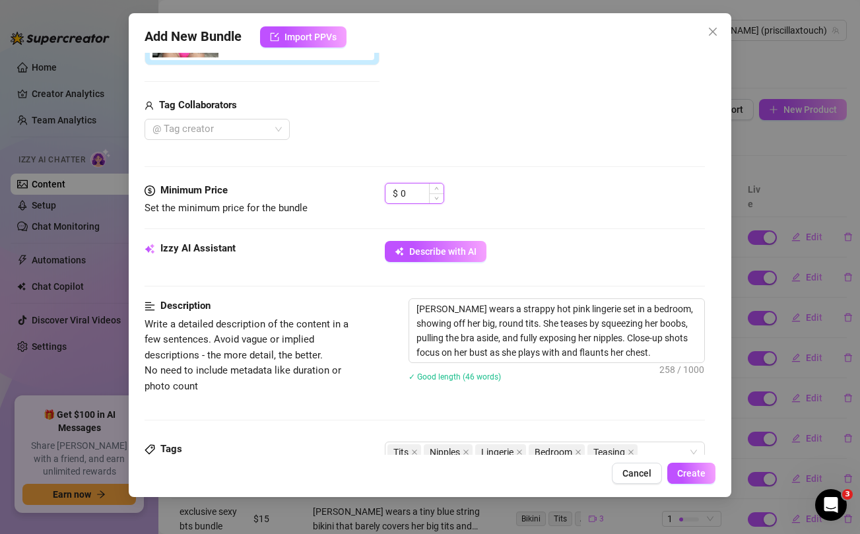
click at [408, 195] on input "0" at bounding box center [422, 194] width 43 height 20
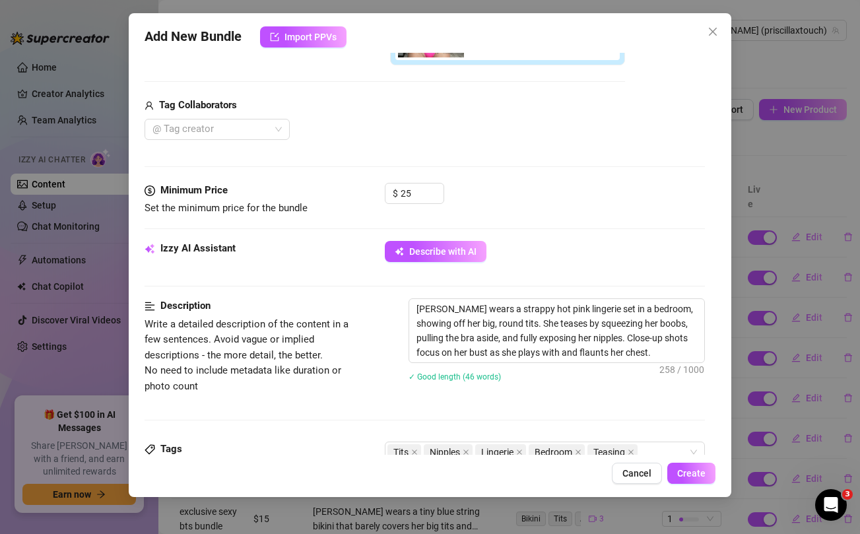
click at [422, 151] on div "Media Add Media from Vault Free preview Pay to view Tag Collaborators @ Tag cre…" at bounding box center [425, 8] width 560 height 349
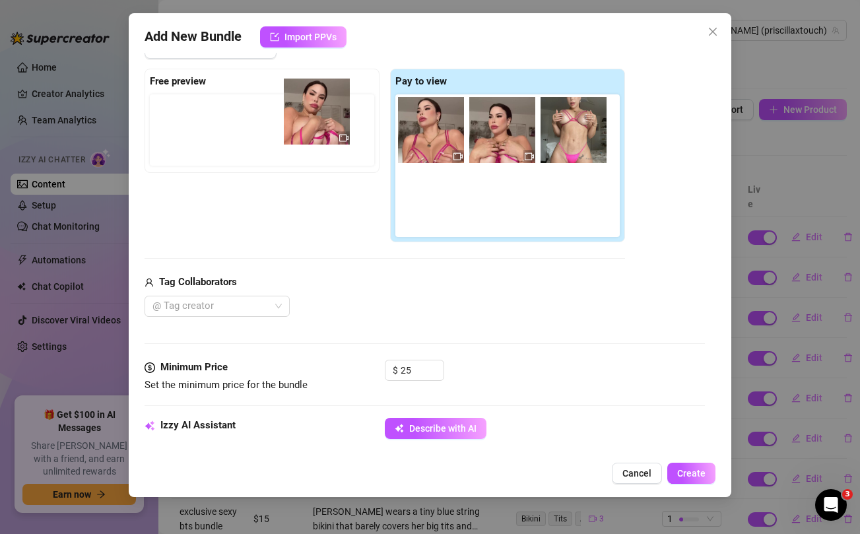
drag, startPoint x: 422, startPoint y: 135, endPoint x: 300, endPoint y: 117, distance: 123.5
click at [300, 117] on div "Free preview Pay to view" at bounding box center [385, 156] width 481 height 174
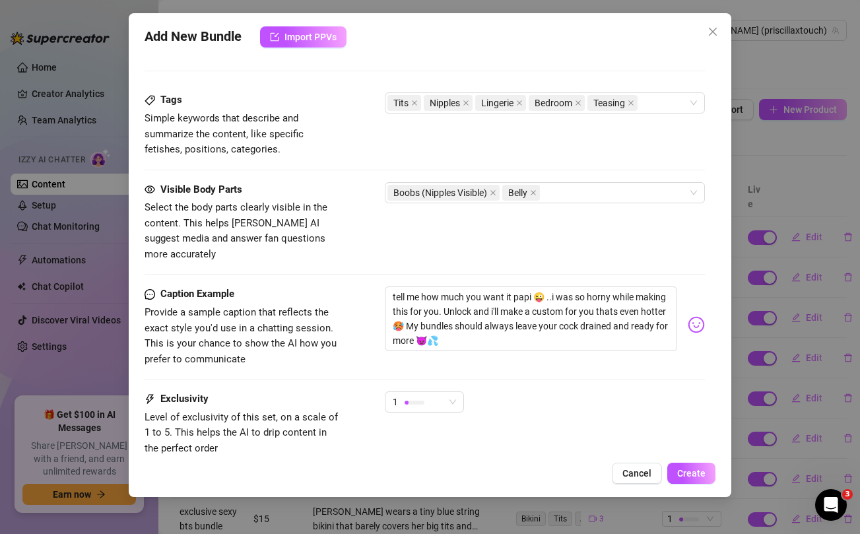
scroll to position [652, 0]
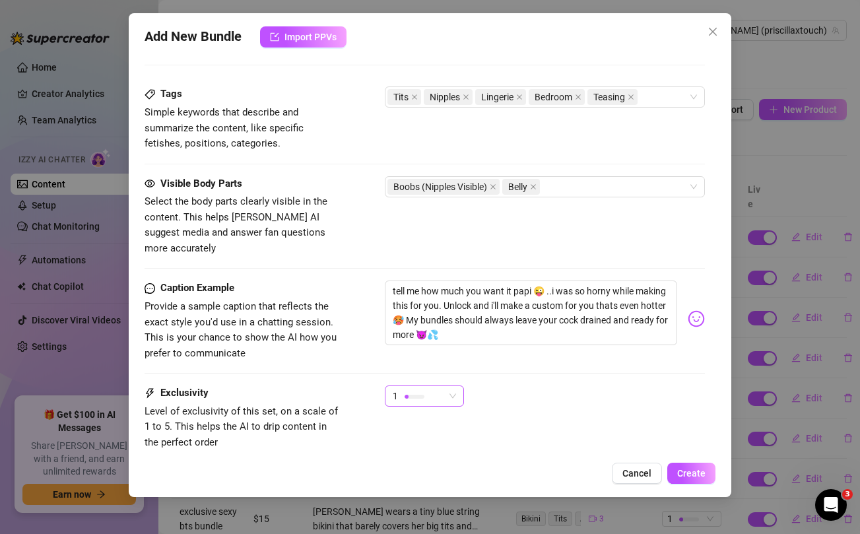
click at [443, 386] on div "1" at bounding box center [418, 396] width 51 height 20
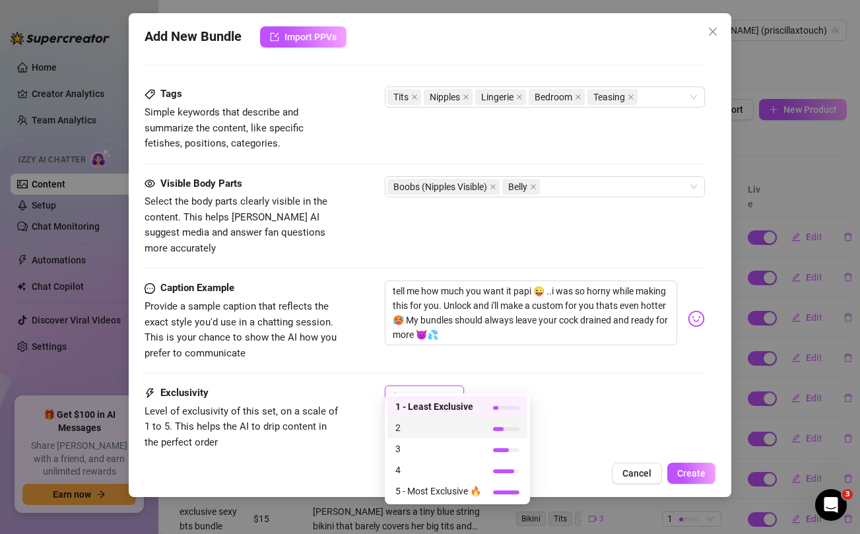
click at [401, 429] on span "2" at bounding box center [438, 428] width 86 height 15
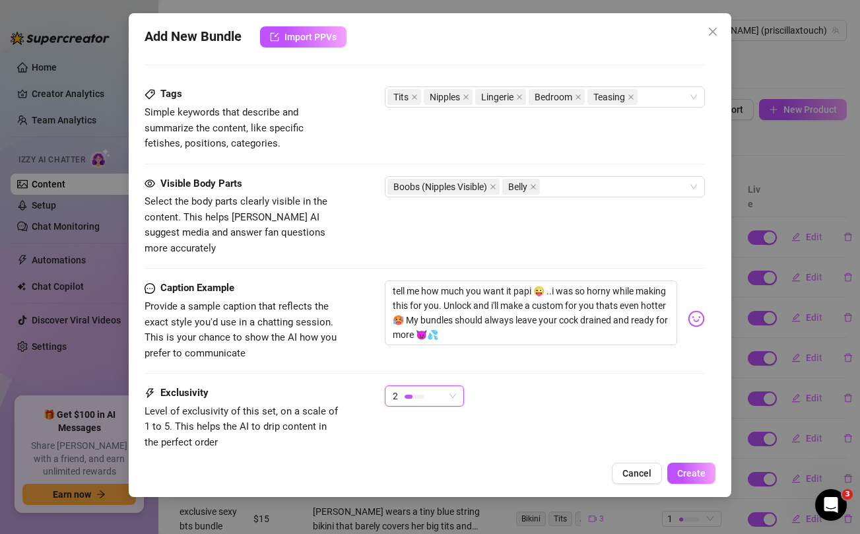
click at [643, 408] on div "Exclusivity Level of exclusivity of this set, on a scale of 1 to 5. This helps …" at bounding box center [425, 418] width 560 height 65
click at [698, 484] on div "Add New Bundle Import PPVs Account [PERSON_NAME] (@priscillaxtouch) Name Name i…" at bounding box center [430, 255] width 602 height 484
click at [699, 476] on span "Create" at bounding box center [691, 473] width 28 height 11
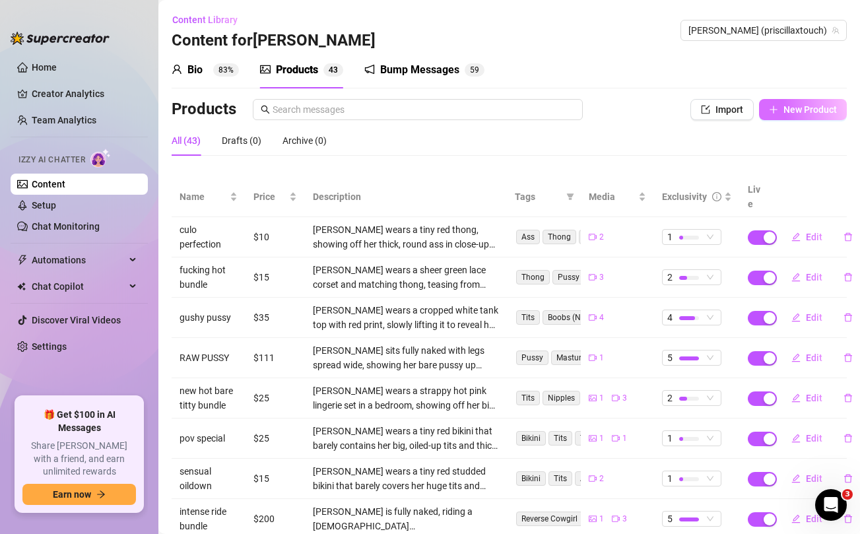
click at [816, 111] on span "New Product" at bounding box center [810, 109] width 53 height 11
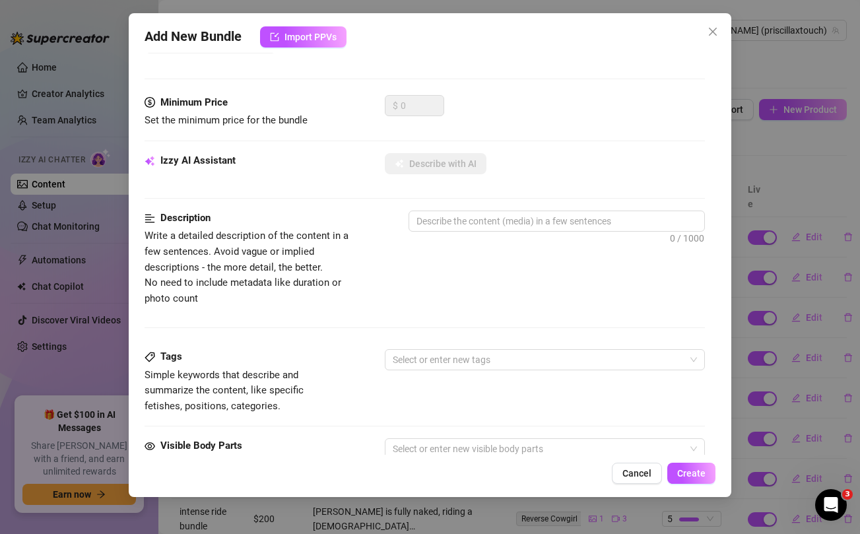
scroll to position [537, 0]
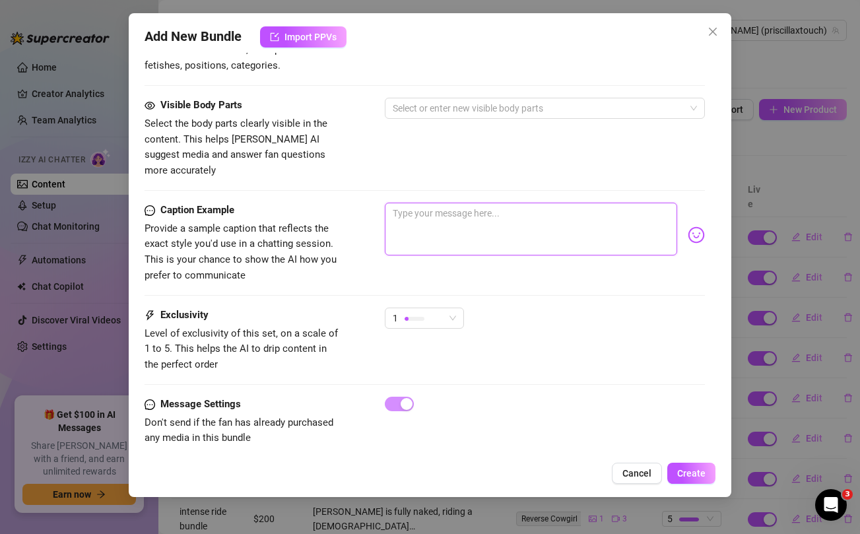
click at [528, 223] on textarea at bounding box center [531, 229] width 292 height 53
paste textarea "Get prepared for a MASSIVE BONER from this massive turn on bundle baby 😜 ...eve…"
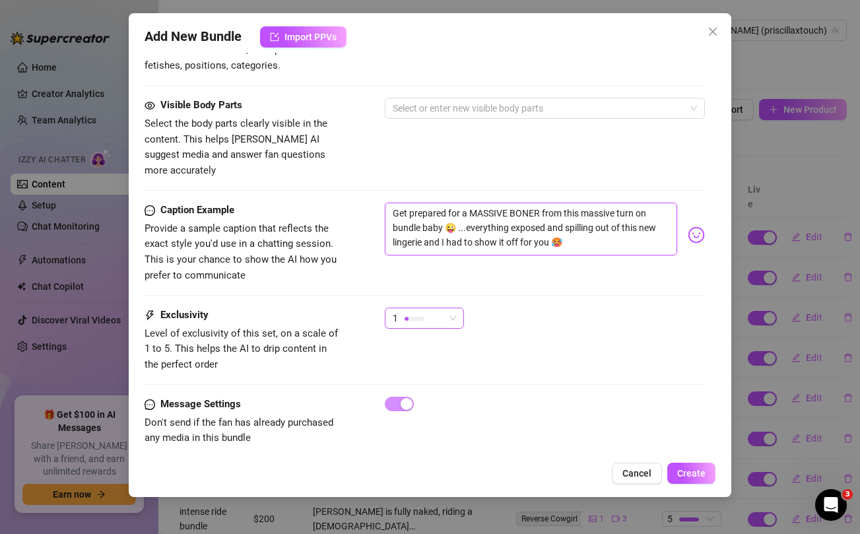
scroll to position [0, 0]
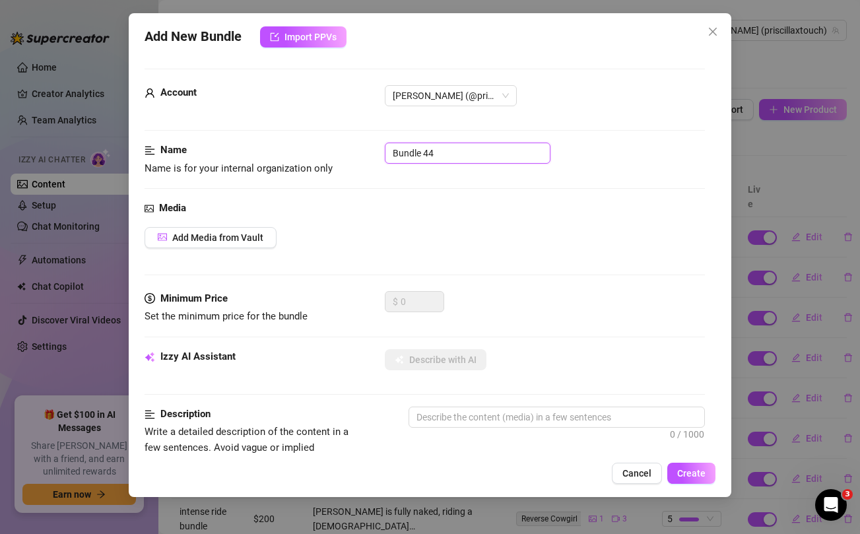
click at [413, 149] on input "Bundle 44" at bounding box center [468, 153] width 166 height 21
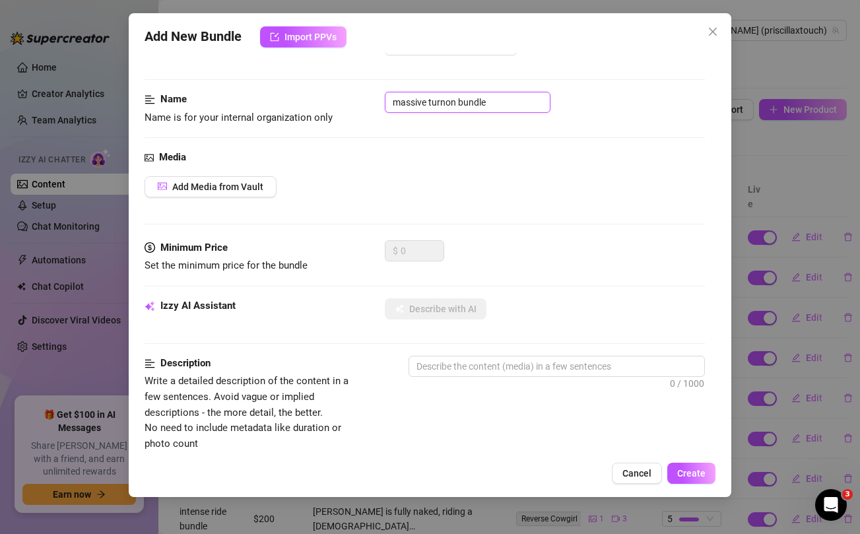
scroll to position [47, 0]
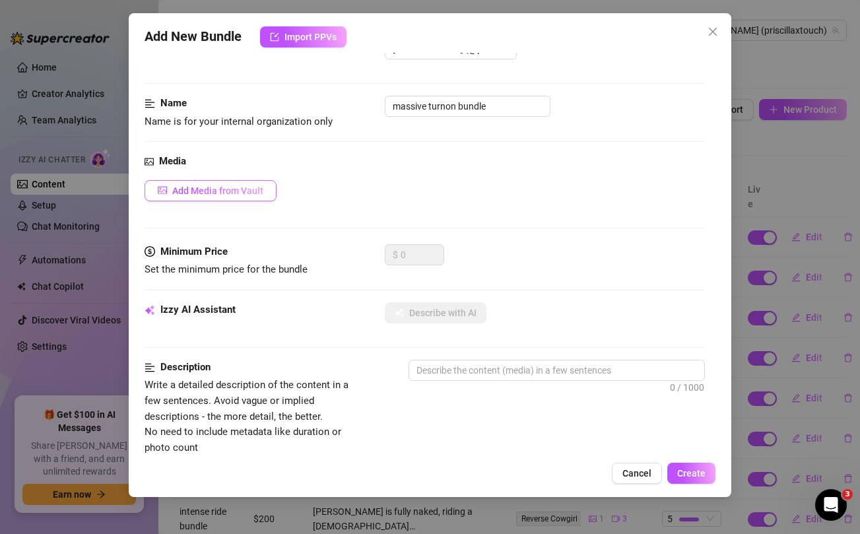
click at [209, 191] on span "Add Media from Vault" at bounding box center [217, 191] width 91 height 11
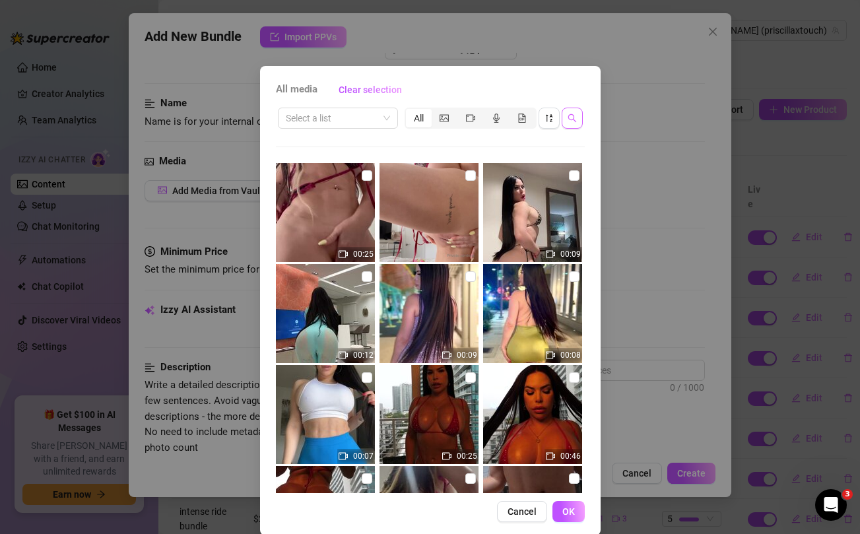
click at [572, 111] on button "button" at bounding box center [572, 118] width 21 height 21
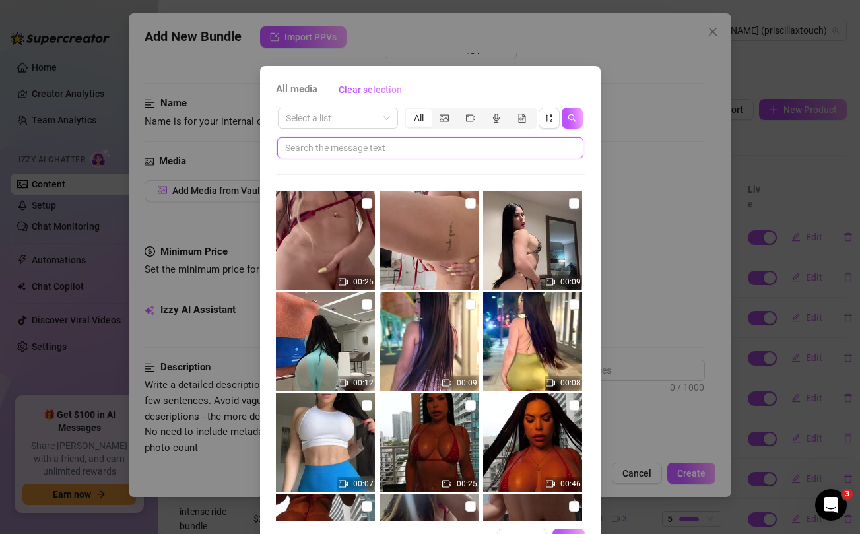
click at [458, 153] on input "text" at bounding box center [425, 148] width 280 height 15
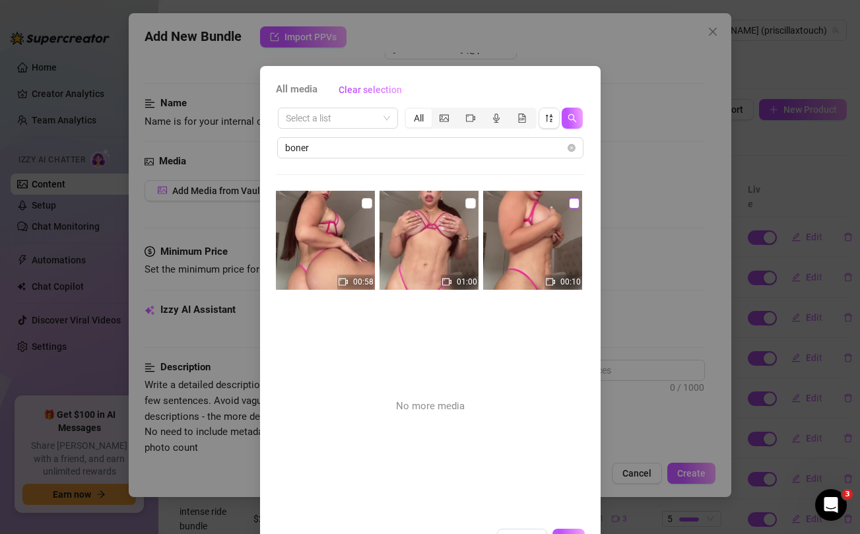
click at [572, 201] on input "checkbox" at bounding box center [574, 203] width 11 height 11
click at [469, 204] on input "checkbox" at bounding box center [470, 203] width 11 height 11
click at [369, 203] on input "checkbox" at bounding box center [367, 203] width 11 height 11
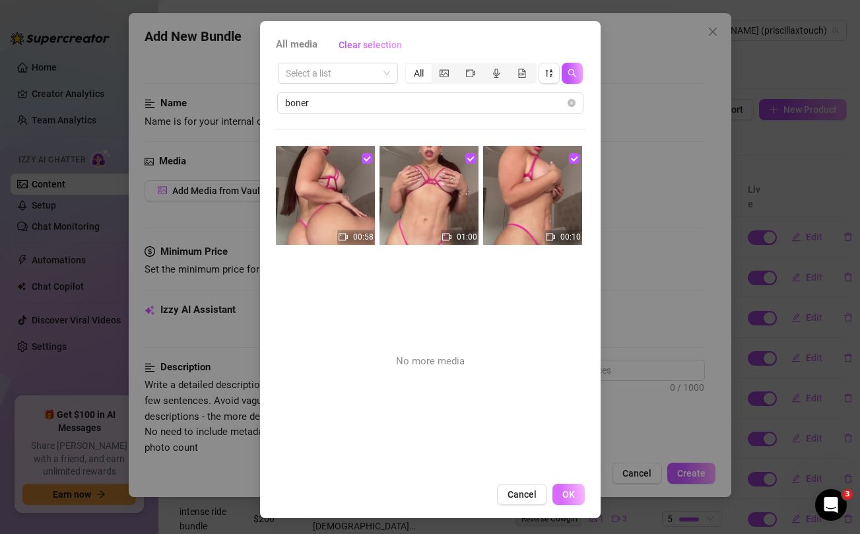
click at [568, 496] on span "OK" at bounding box center [568, 494] width 13 height 11
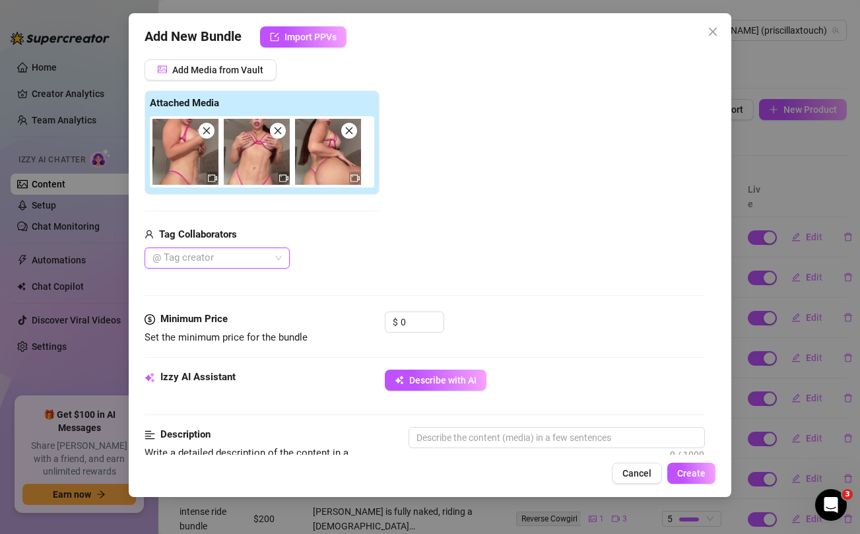
scroll to position [184, 0]
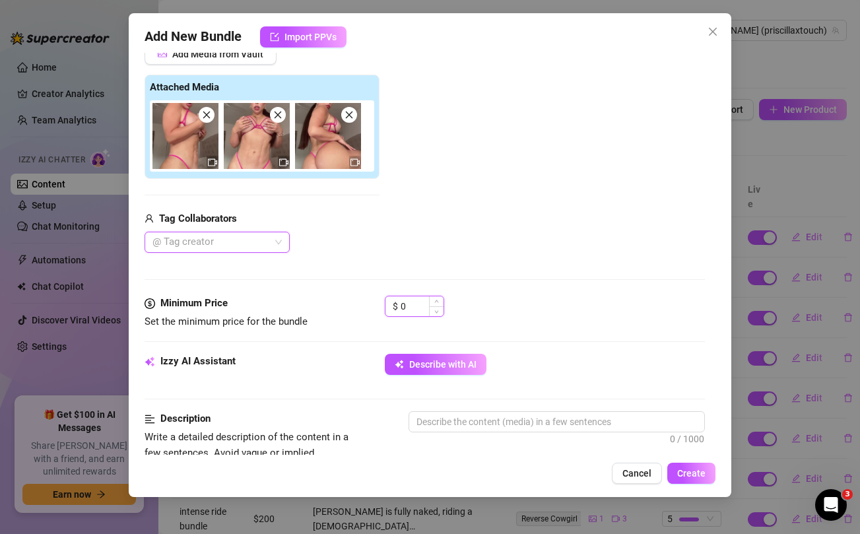
click at [417, 314] on input "0" at bounding box center [422, 306] width 43 height 20
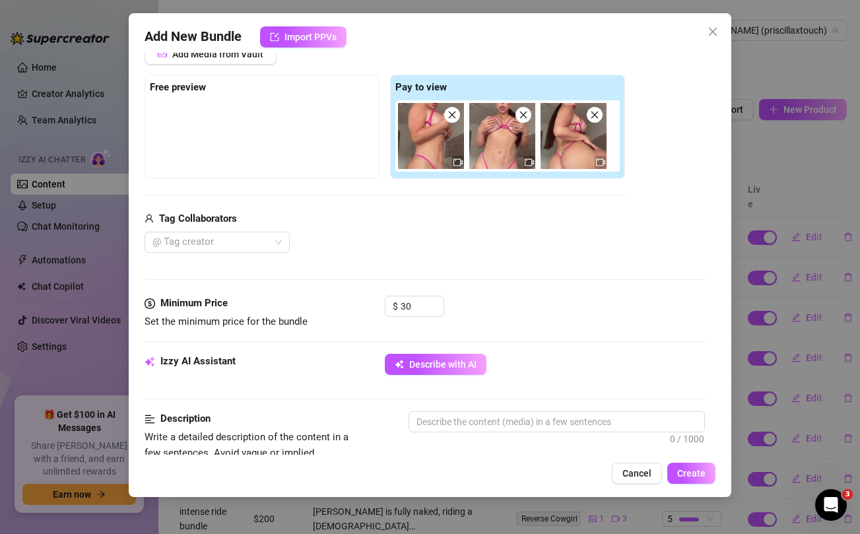
click at [442, 242] on div "@ Tag creator" at bounding box center [385, 242] width 481 height 21
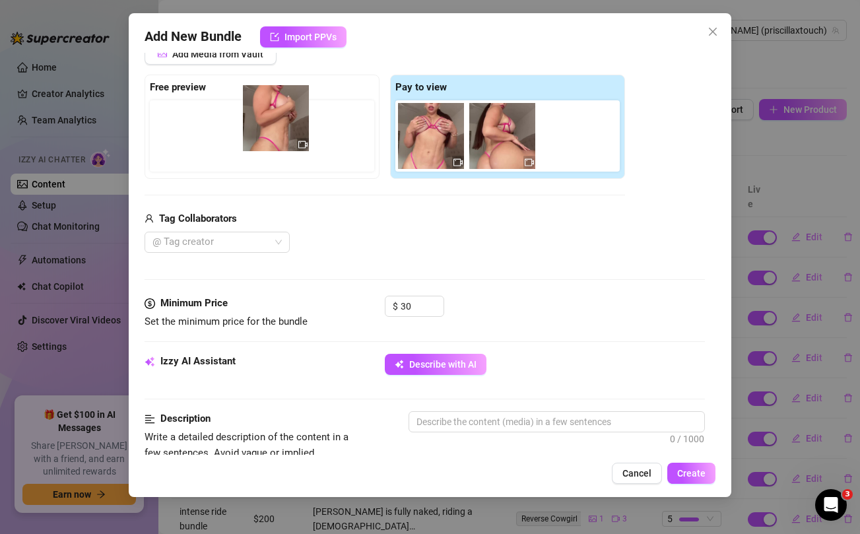
drag, startPoint x: 429, startPoint y: 143, endPoint x: 264, endPoint y: 125, distance: 166.0
click at [264, 125] on div "Free preview Pay to view" at bounding box center [385, 127] width 481 height 104
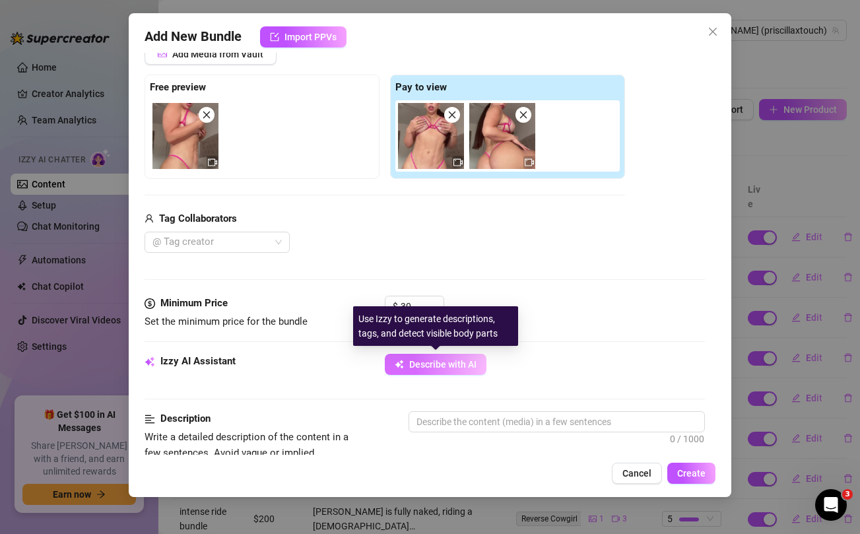
click at [430, 365] on span "Describe with AI" at bounding box center [442, 364] width 67 height 11
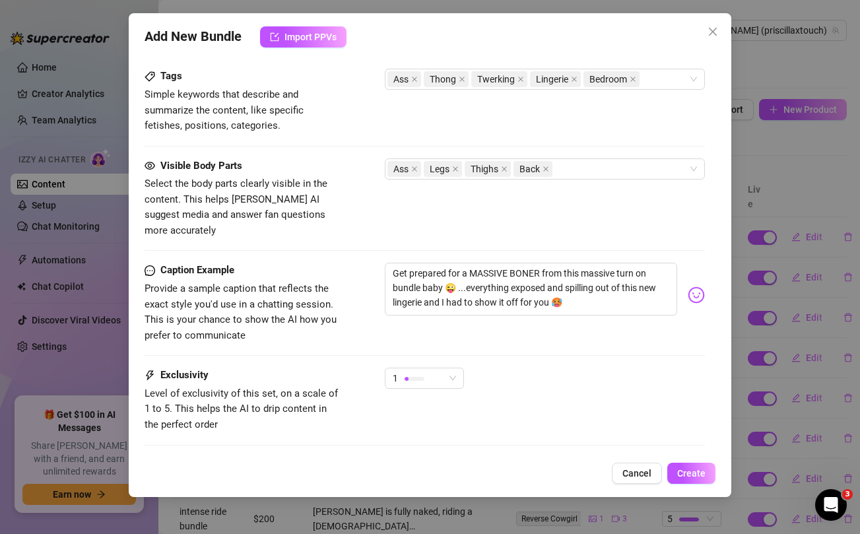
scroll to position [672, 0]
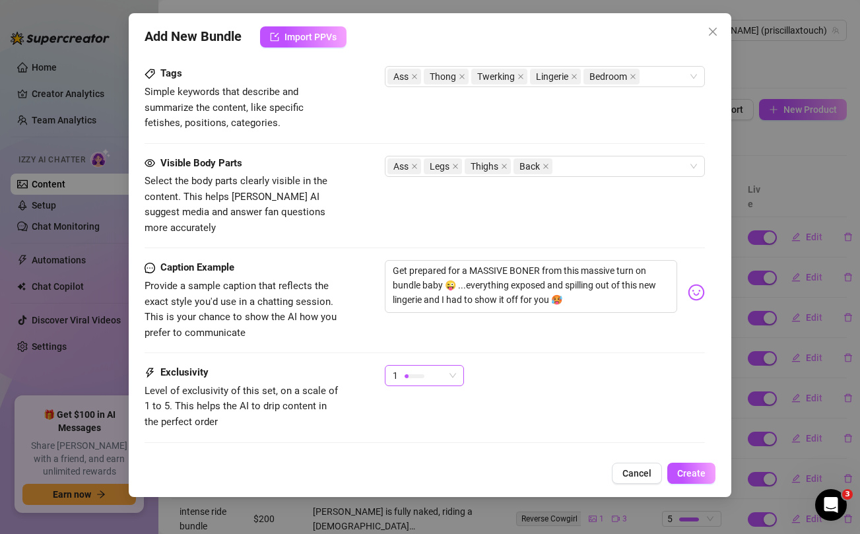
click at [426, 366] on div "1" at bounding box center [418, 376] width 51 height 20
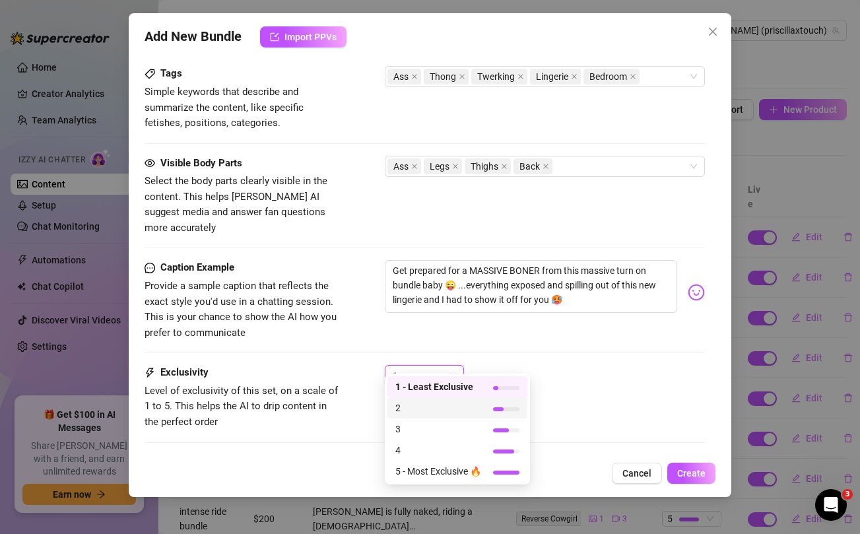
click at [407, 406] on span "2" at bounding box center [438, 408] width 86 height 15
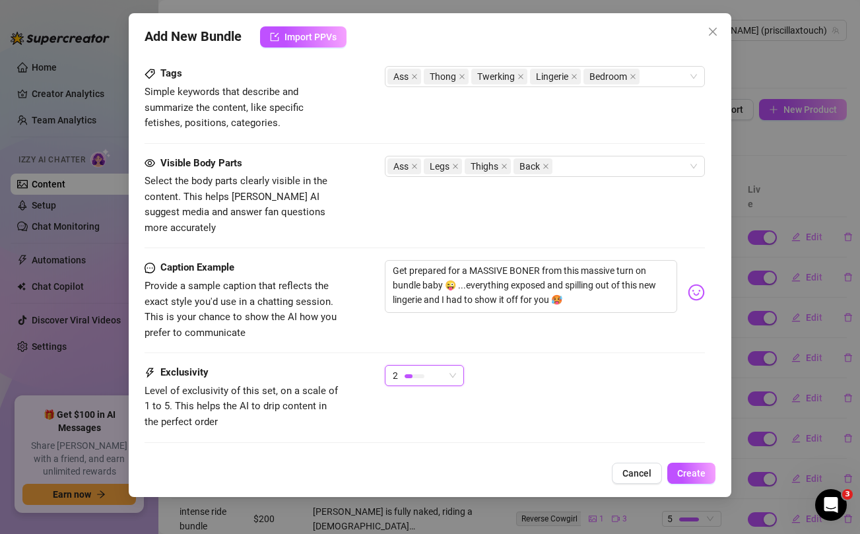
click at [635, 365] on div "2 2" at bounding box center [545, 381] width 320 height 33
click at [688, 475] on span "Create" at bounding box center [691, 473] width 28 height 11
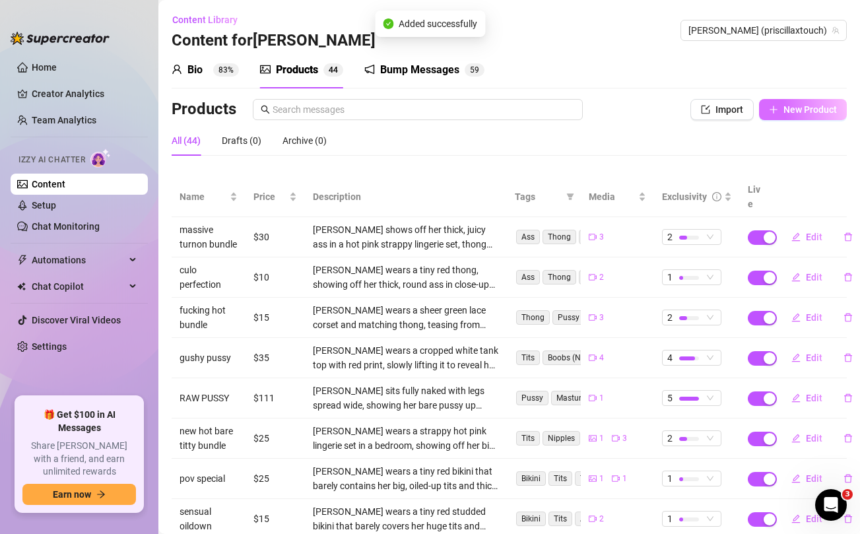
click at [788, 113] on span "New Product" at bounding box center [810, 109] width 53 height 11
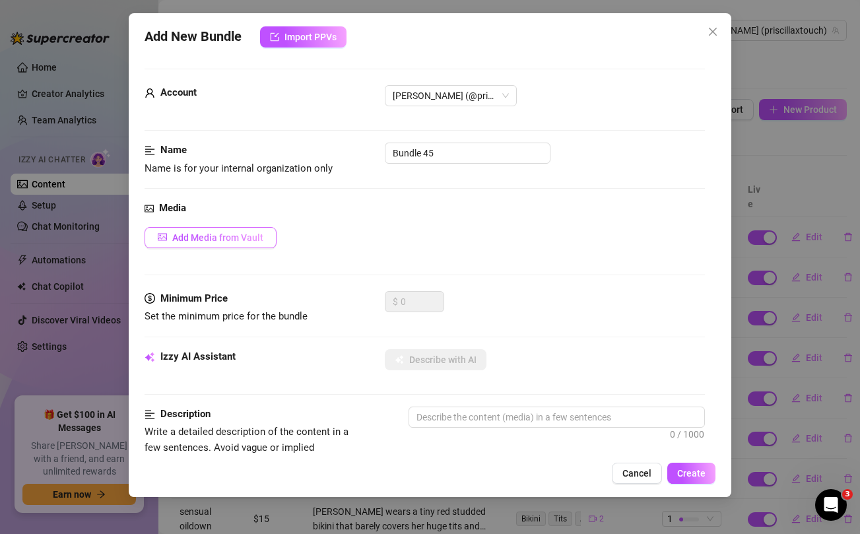
click at [261, 239] on span "Add Media from Vault" at bounding box center [217, 237] width 91 height 11
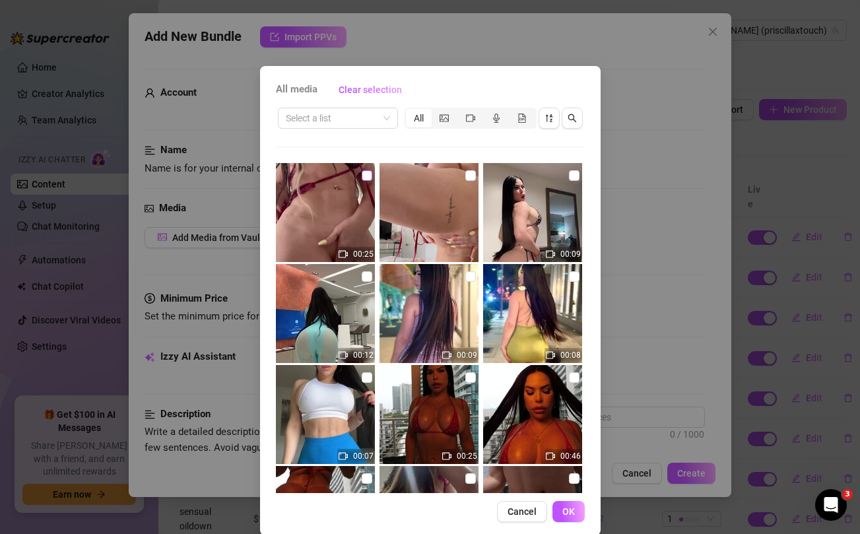
click at [368, 171] on input "checkbox" at bounding box center [367, 175] width 11 height 11
click at [467, 176] on input "checkbox" at bounding box center [470, 175] width 11 height 11
click at [565, 510] on span "OK" at bounding box center [568, 511] width 13 height 11
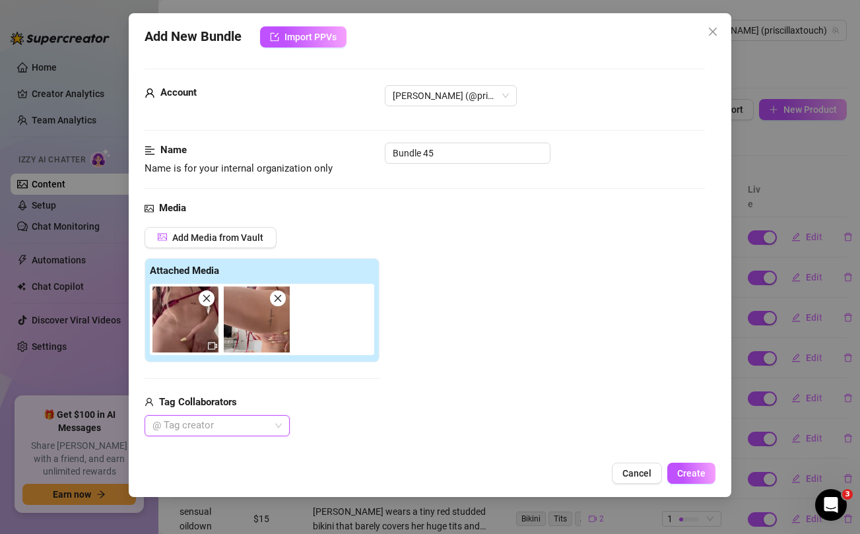
scroll to position [182, 0]
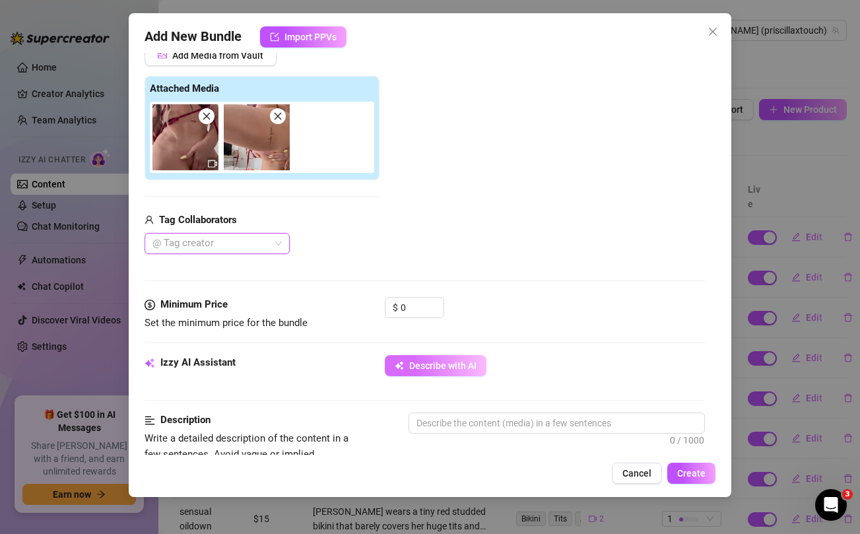
click at [424, 370] on span "Describe with AI" at bounding box center [442, 365] width 67 height 11
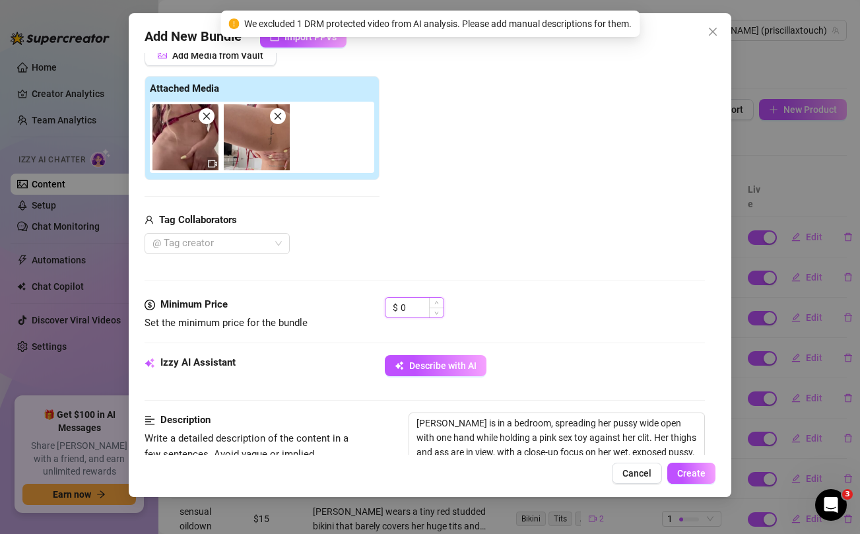
click at [415, 306] on input "0" at bounding box center [422, 308] width 43 height 20
paste input "personal pussy play video teaser 💦💦... unlock and let me know if u want me to m…"
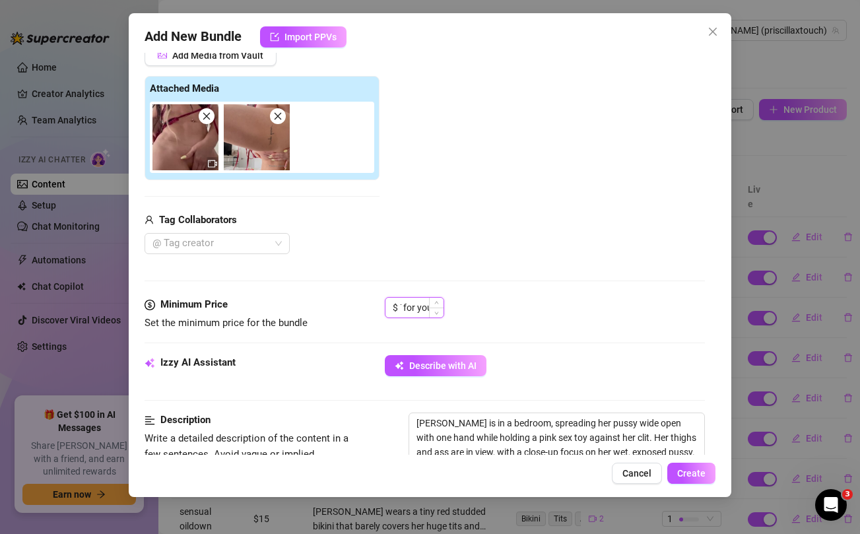
click at [415, 306] on input "personal pussy play video teaser 💦💦... unlock and let me know if u want me to m…" at bounding box center [422, 308] width 43 height 20
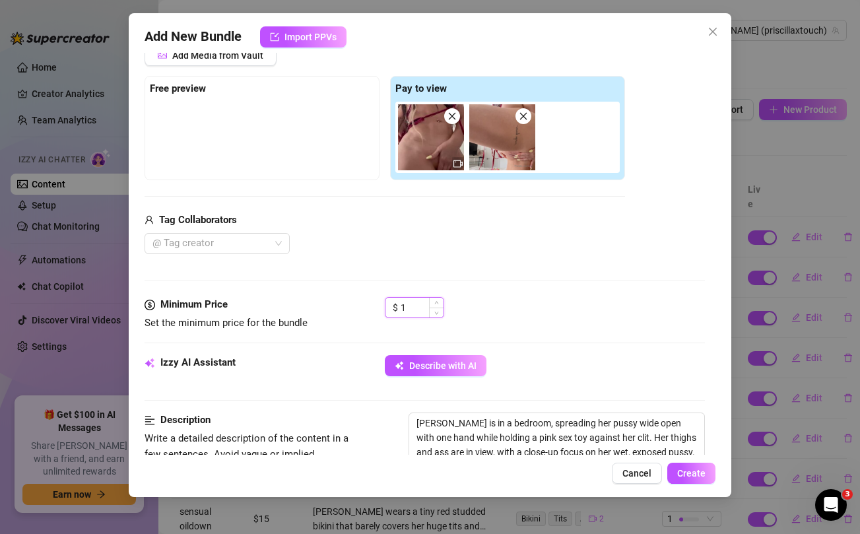
scroll to position [0, 0]
click at [497, 222] on div "Tag Collaborators" at bounding box center [385, 221] width 481 height 16
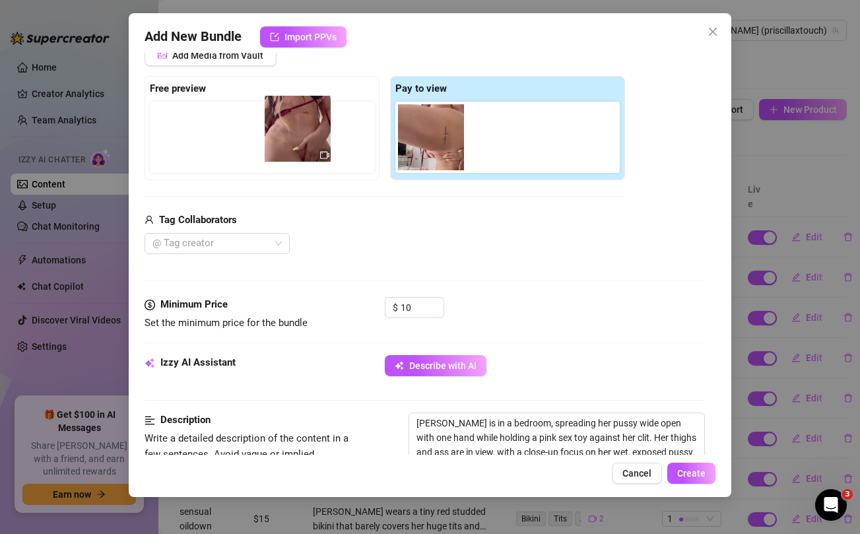
drag, startPoint x: 435, startPoint y: 145, endPoint x: 295, endPoint y: 136, distance: 140.2
click at [295, 136] on div "Free preview Pay to view" at bounding box center [385, 128] width 481 height 104
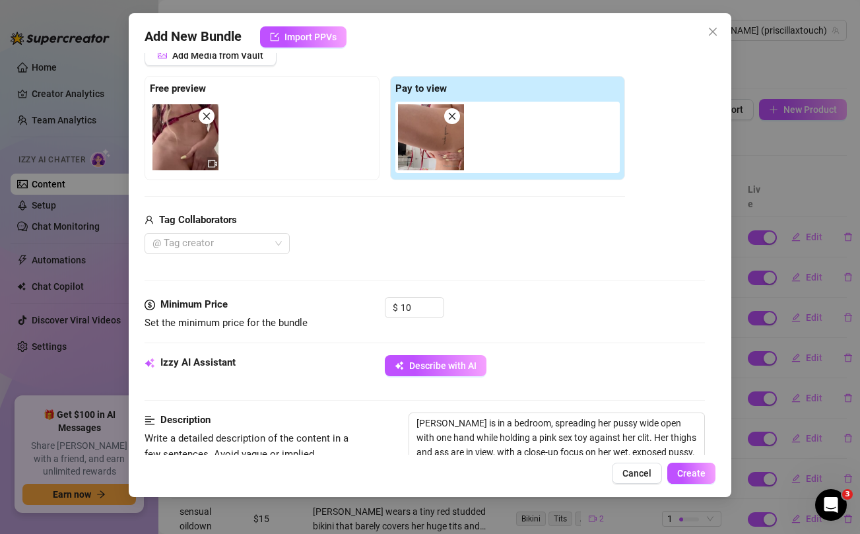
scroll to position [219, 0]
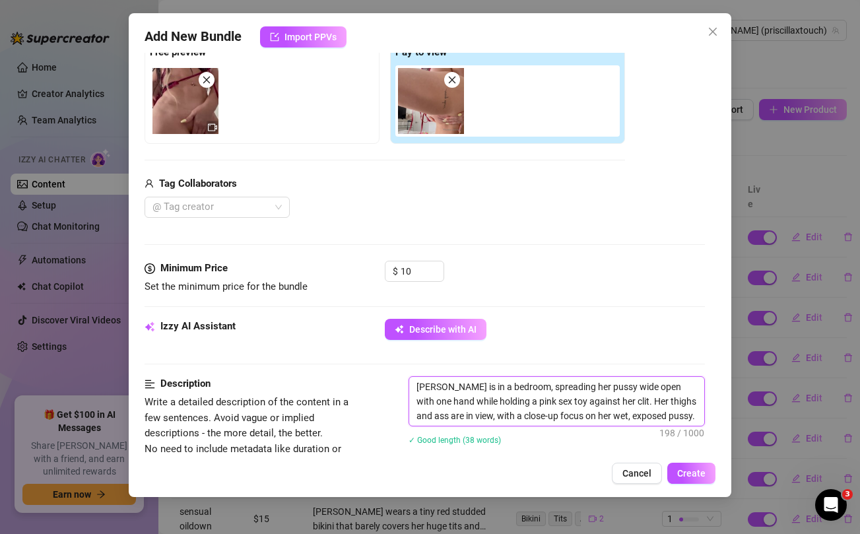
drag, startPoint x: 442, startPoint y: 402, endPoint x: 615, endPoint y: 398, distance: 173.7
click at [615, 398] on textarea "[PERSON_NAME] is in a bedroom, spreading her pussy wide open with one hand whil…" at bounding box center [556, 401] width 294 height 49
click at [691, 310] on div "Minimum Price Set the minimum price for the bundle $ 10" at bounding box center [425, 290] width 560 height 58
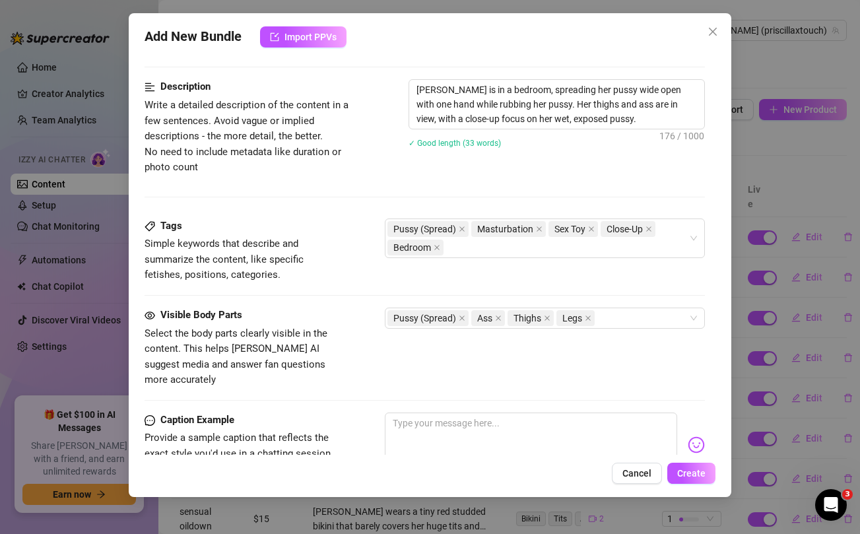
scroll to position [669, 0]
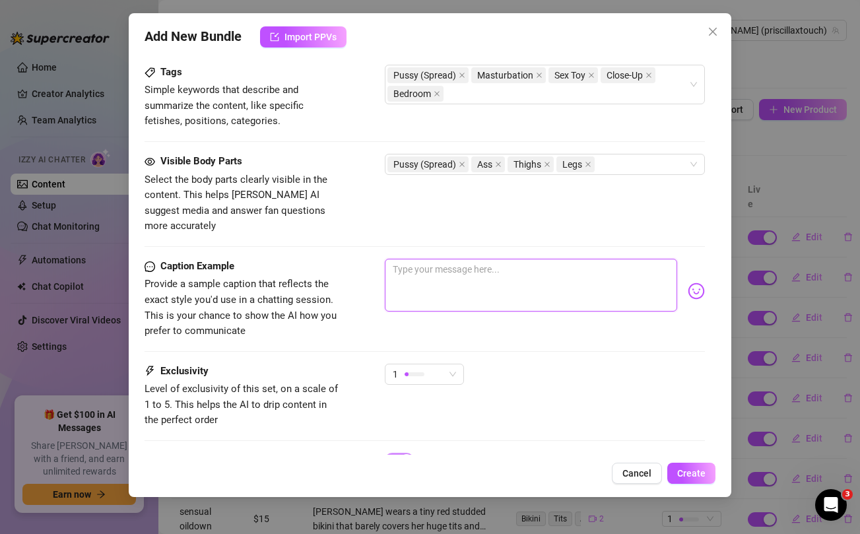
click at [559, 276] on textarea at bounding box center [531, 285] width 292 height 53
paste textarea "personal pussy play video teaser 💦💦... unlock and let me know if u want me to m…"
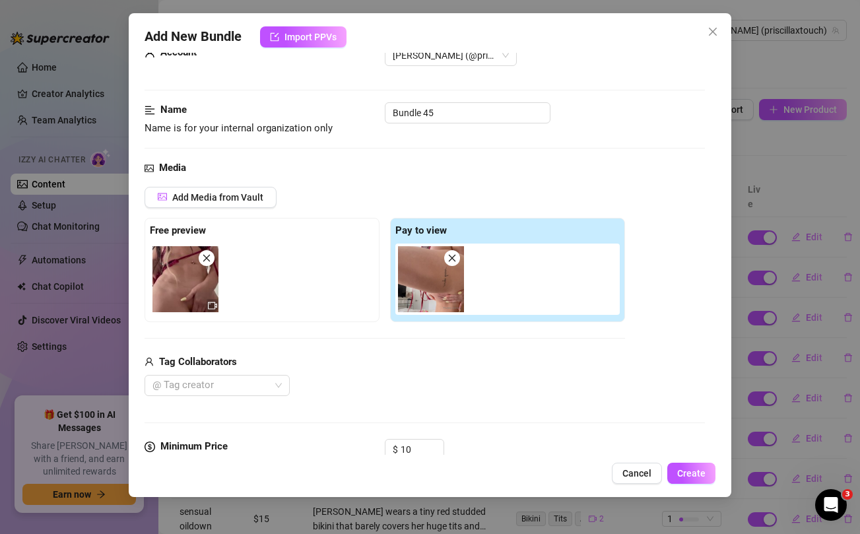
scroll to position [0, 0]
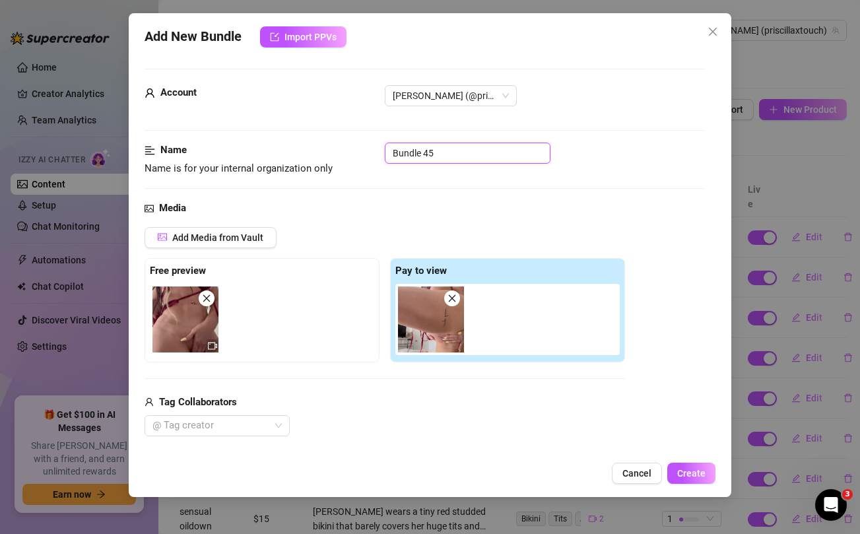
click at [432, 157] on input "Bundle 45" at bounding box center [468, 153] width 166 height 21
click at [502, 191] on div "Name Name is for your internal organization only personal pussy play" at bounding box center [425, 172] width 560 height 58
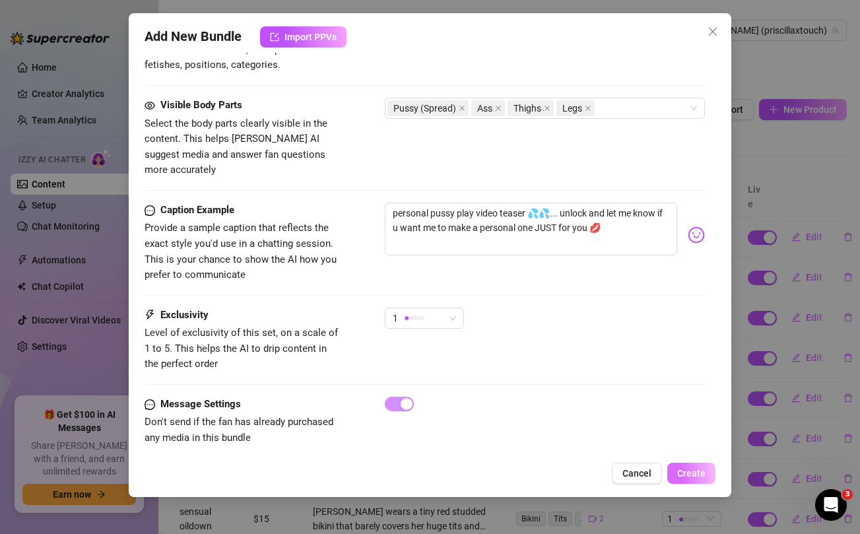
click at [704, 477] on span "Create" at bounding box center [691, 473] width 28 height 11
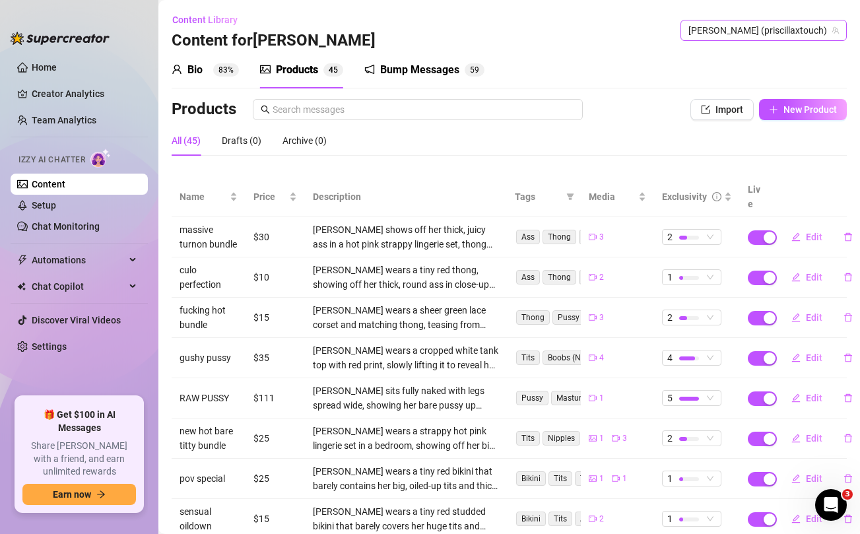
click at [775, 28] on span "[PERSON_NAME] (priscillaxtouch)" at bounding box center [764, 30] width 151 height 20
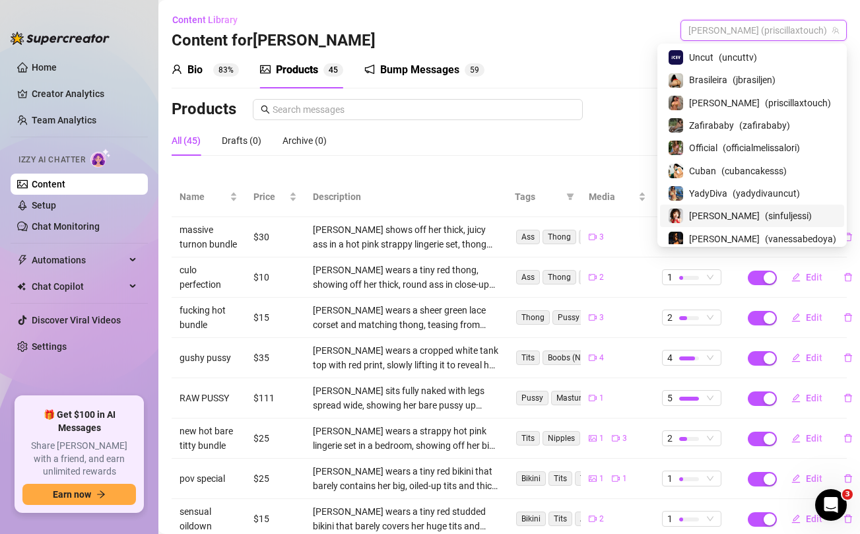
scroll to position [94, 0]
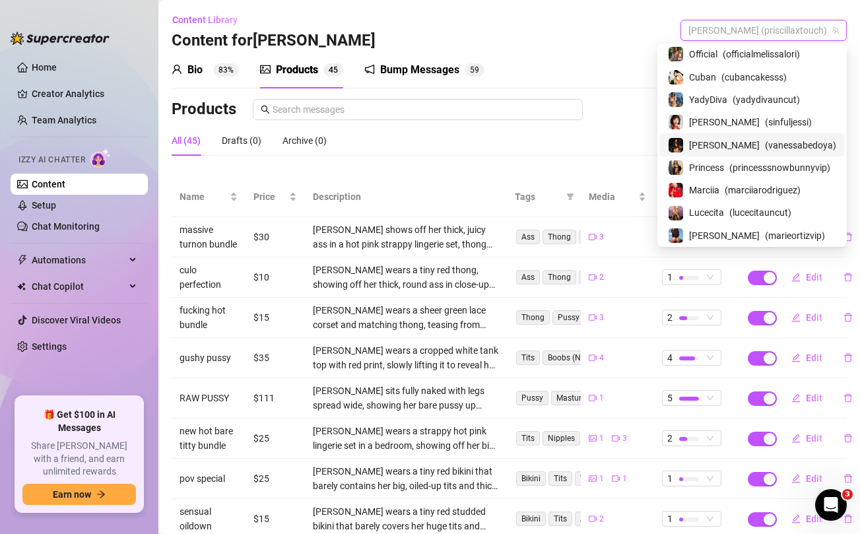
click at [721, 140] on span "[PERSON_NAME]" at bounding box center [724, 145] width 71 height 15
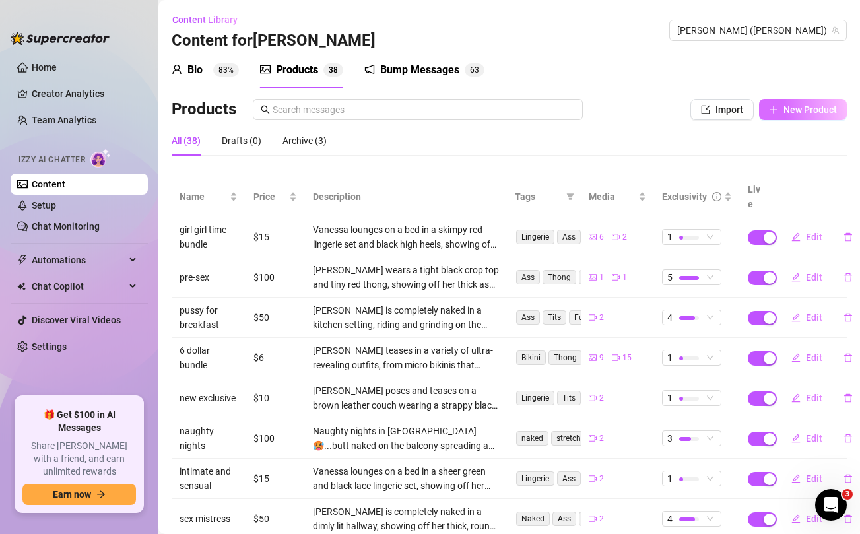
click at [816, 112] on span "New Product" at bounding box center [810, 109] width 53 height 11
type textarea "Type your message here..."
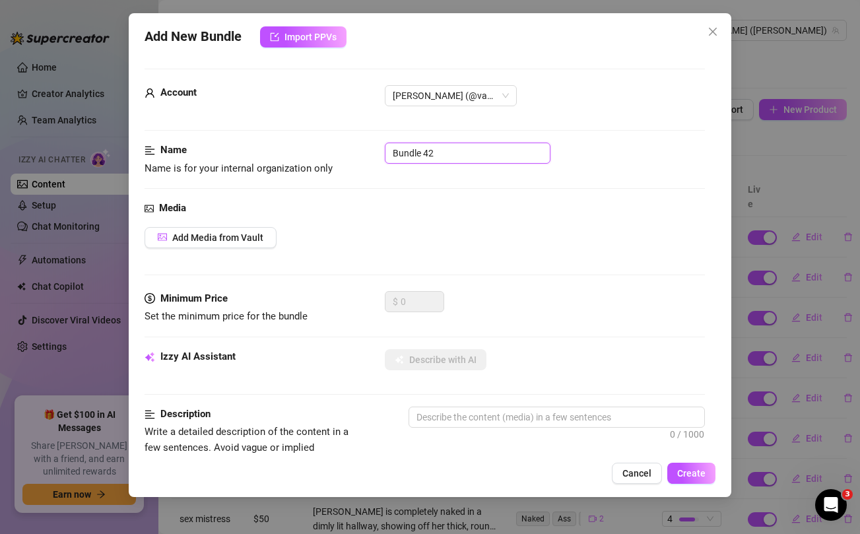
click at [419, 157] on input "Bundle 42" at bounding box center [468, 153] width 166 height 21
type input "naked and wet"
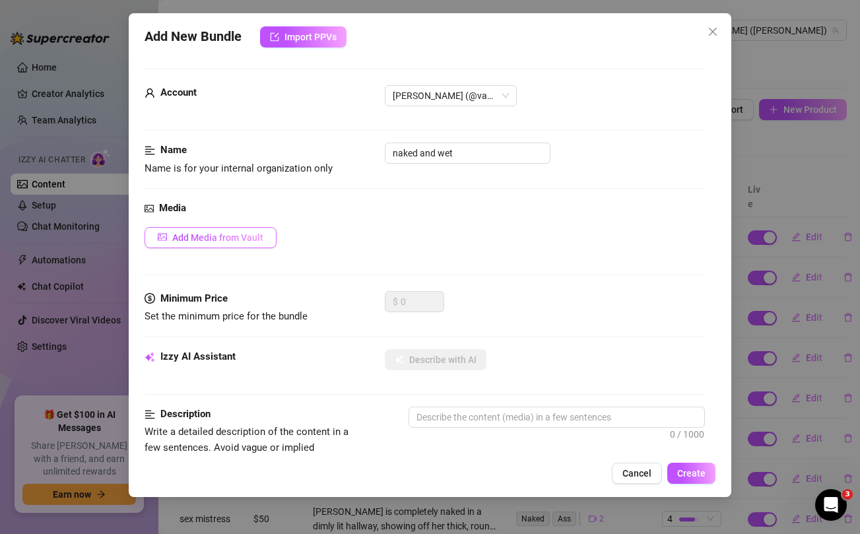
click at [232, 234] on span "Add Media from Vault" at bounding box center [217, 237] width 91 height 11
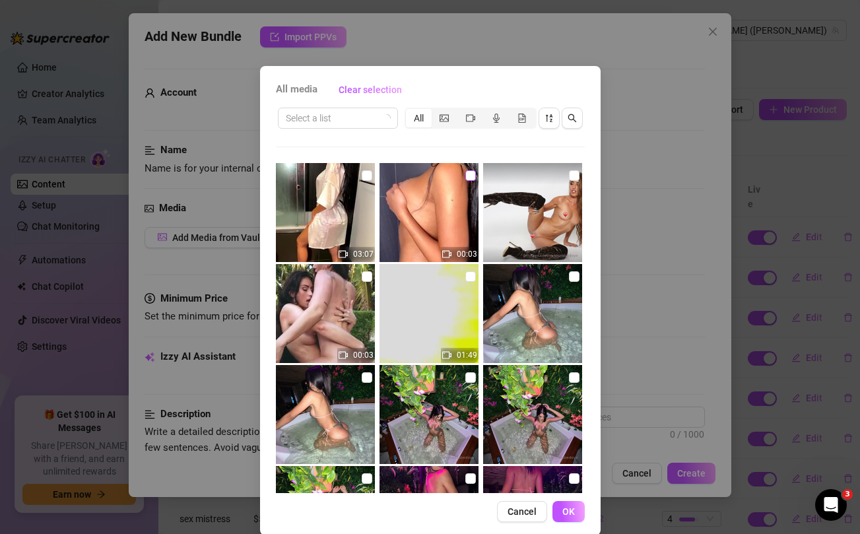
click at [475, 174] on input "checkbox" at bounding box center [470, 175] width 11 height 11
checkbox input "true"
click at [366, 178] on input "checkbox" at bounding box center [367, 175] width 11 height 11
checkbox input "true"
click at [572, 513] on span "OK" at bounding box center [568, 511] width 13 height 11
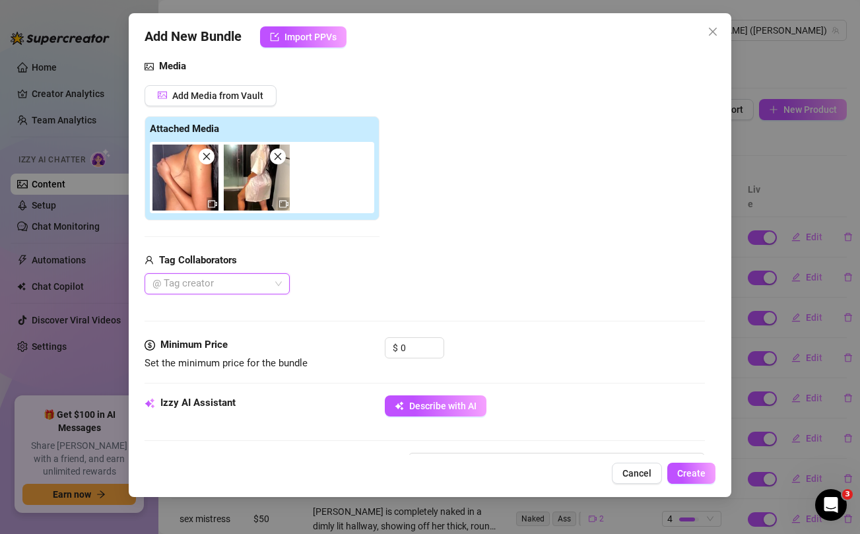
scroll to position [195, 0]
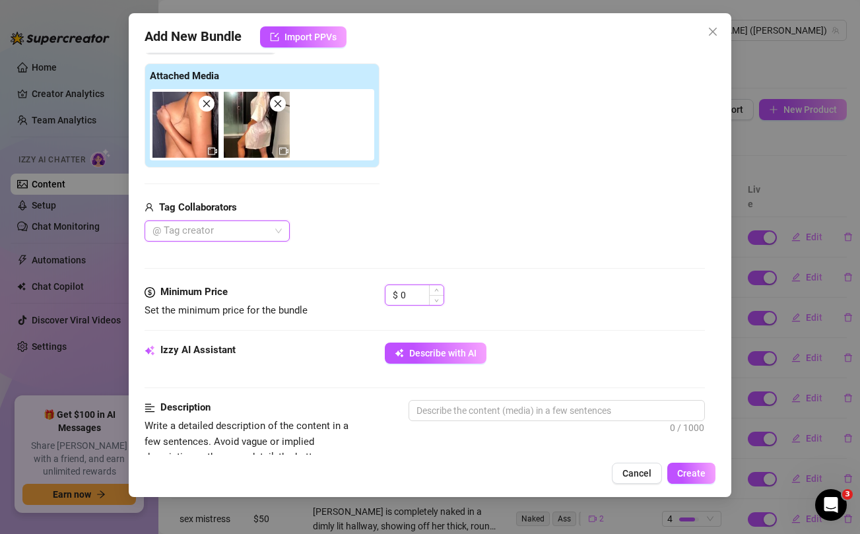
click at [426, 300] on input "0" at bounding box center [422, 295] width 43 height 20
click at [416, 296] on input "0" at bounding box center [422, 295] width 43 height 20
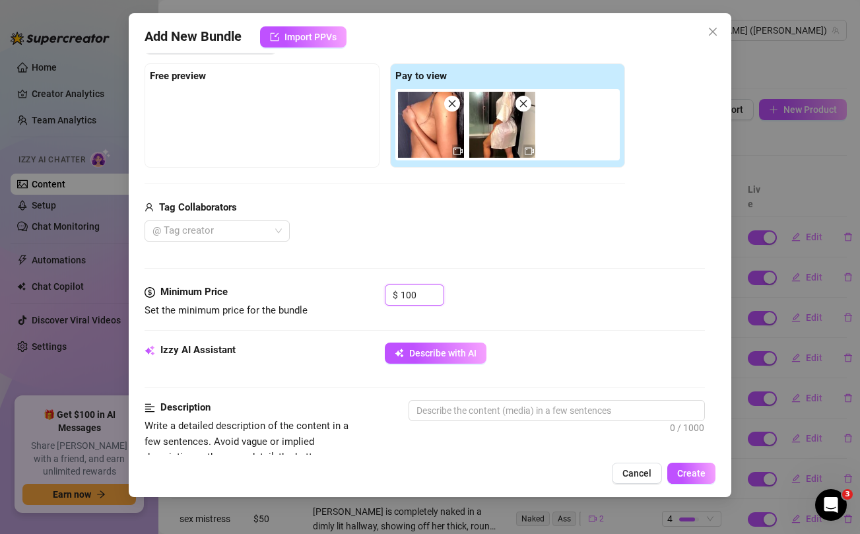
type input "100"
click at [442, 226] on div "@ Tag creator" at bounding box center [385, 231] width 481 height 21
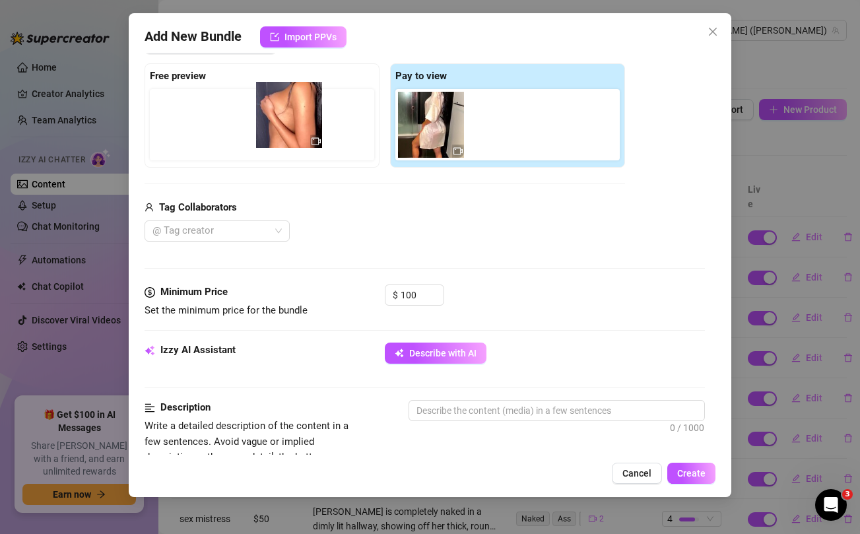
drag, startPoint x: 432, startPoint y: 131, endPoint x: 280, endPoint y: 121, distance: 152.2
click at [280, 121] on div "Free preview Pay to view" at bounding box center [385, 115] width 481 height 104
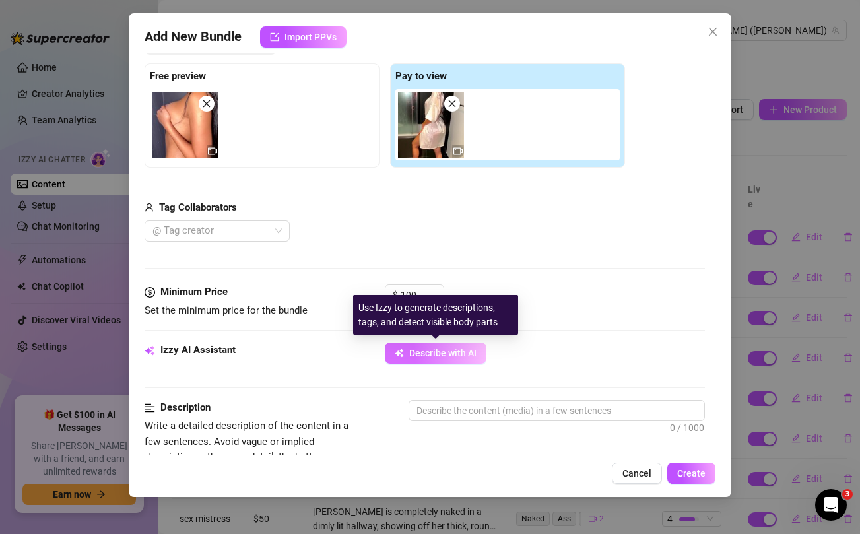
click at [462, 358] on span "Describe with AI" at bounding box center [442, 353] width 67 height 11
type textarea "[PERSON_NAME]"
type textarea "Vanessa is"
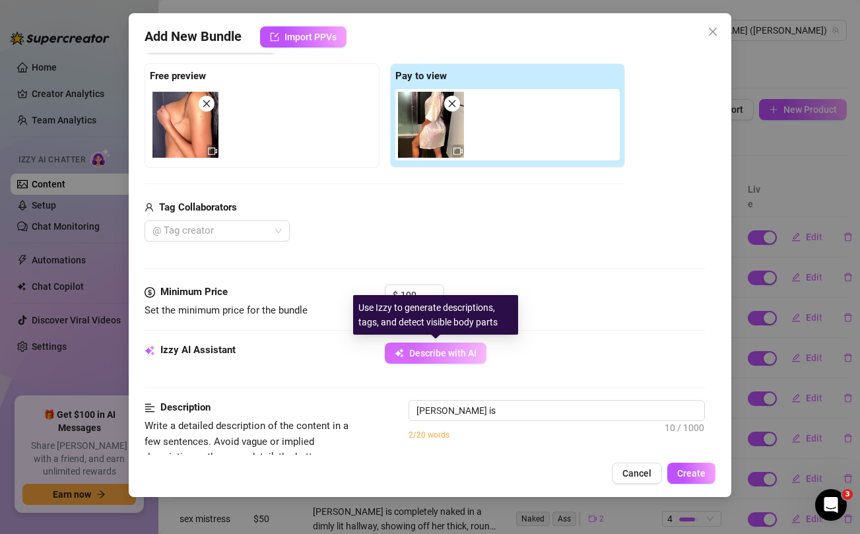
type textarea "Vanessa is fully"
type textarea "Vanessa is fully naked"
type textarea "Vanessa is fully naked in"
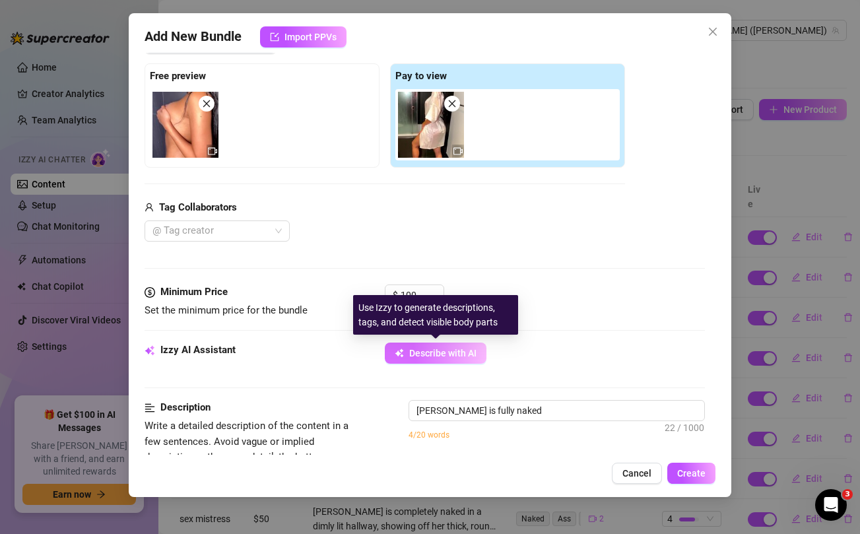
type textarea "Vanessa is fully naked in"
type textarea "Vanessa is fully naked in the"
type textarea "Vanessa is fully naked in the shower,"
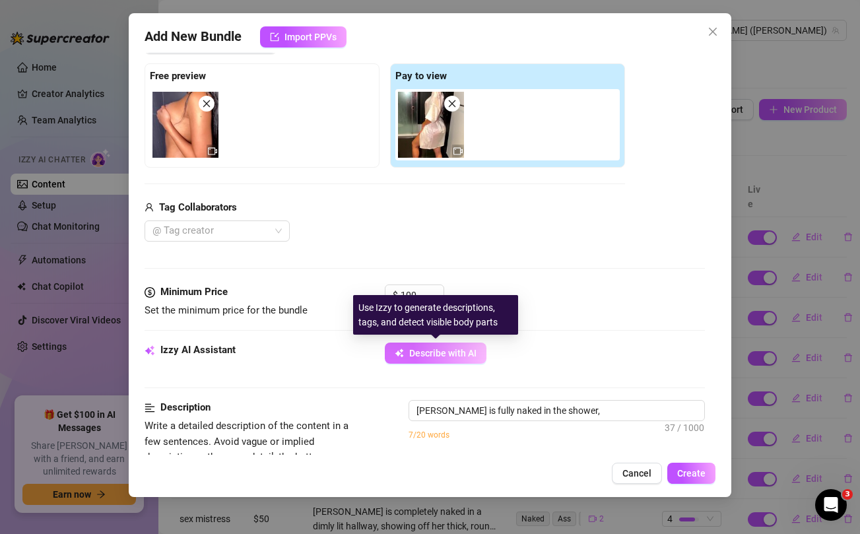
type textarea "Vanessa is fully naked in the shower, her"
type textarea "Vanessa is fully naked in the shower, her wet"
type textarea "Vanessa is fully naked in the shower, her wet skin"
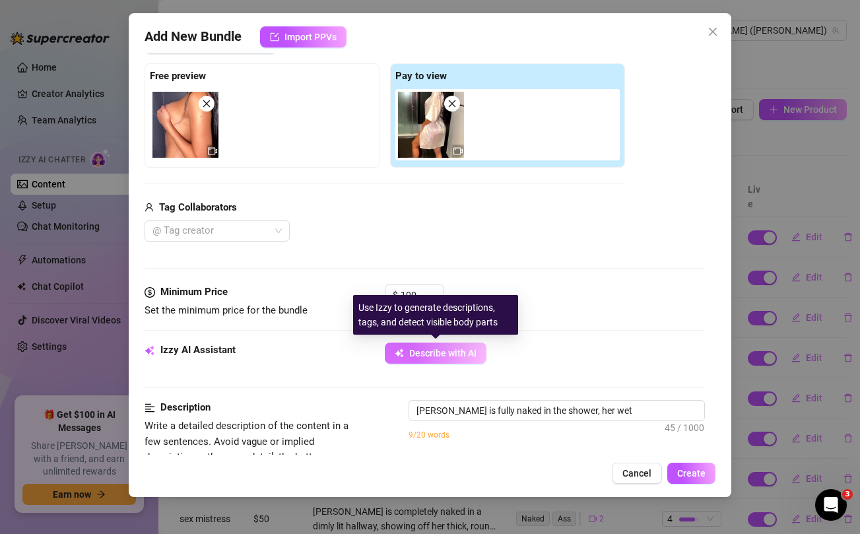
type textarea "Vanessa is fully naked in the shower, her wet skin"
type textarea "Vanessa is fully naked in the shower, her wet skin glistening"
type textarea "Vanessa is fully naked in the shower, her wet skin glistening under"
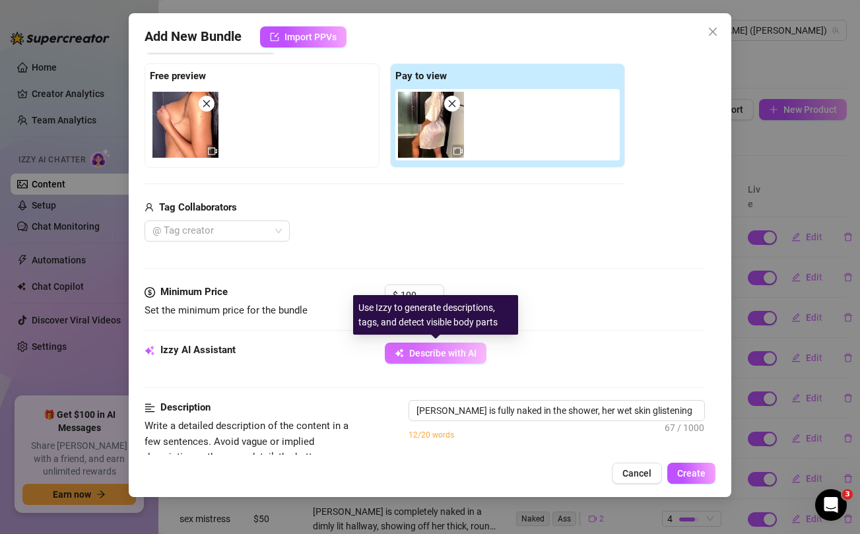
type textarea "Vanessa is fully naked in the shower, her wet skin glistening under the"
type textarea "Vanessa is fully naked in the shower, her wet skin glistening under the water."
type textarea "Vanessa is fully naked in the shower, her wet skin glistening under the water. …"
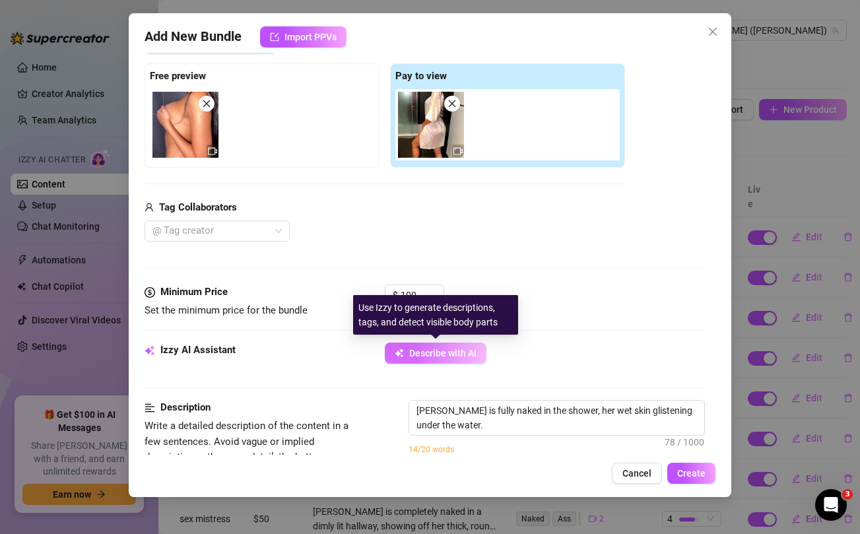
type textarea "Vanessa is fully naked in the shower, her wet skin glistening under the water. …"
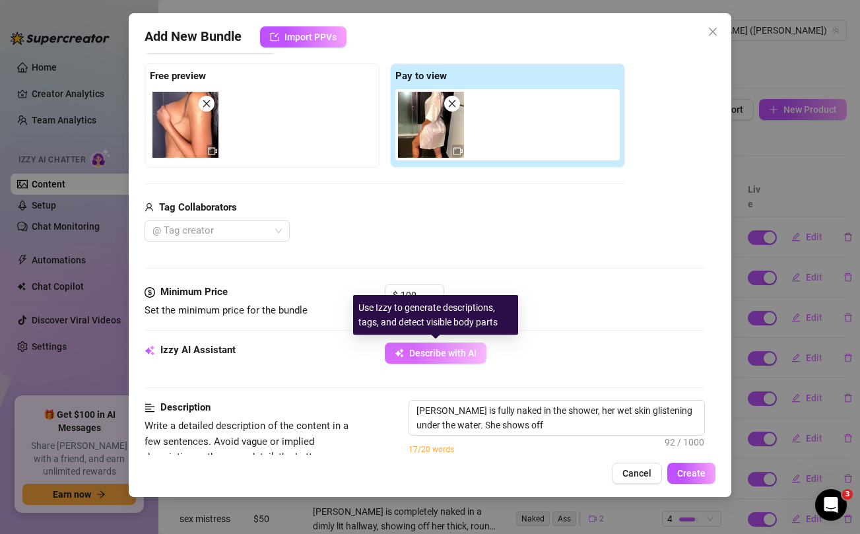
type textarea "Vanessa is fully naked in the shower, her wet skin glistening under the water. …"
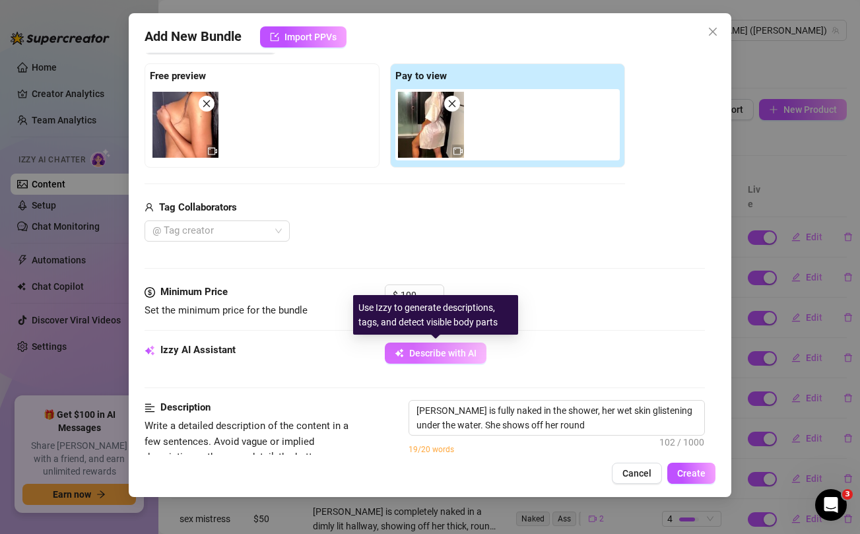
type textarea "Vanessa is fully naked in the shower, her wet skin glistening under the water. …"
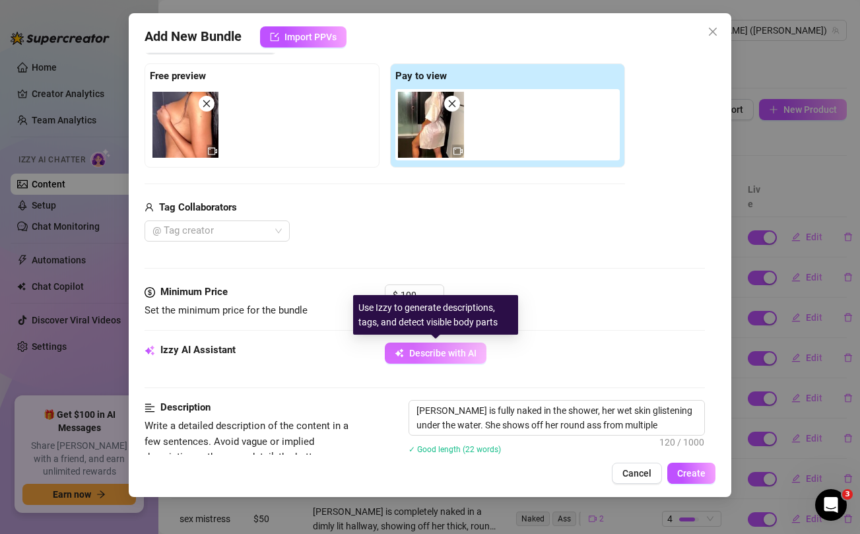
type textarea "Vanessa is fully naked in the shower, her wet skin glistening under the water. …"
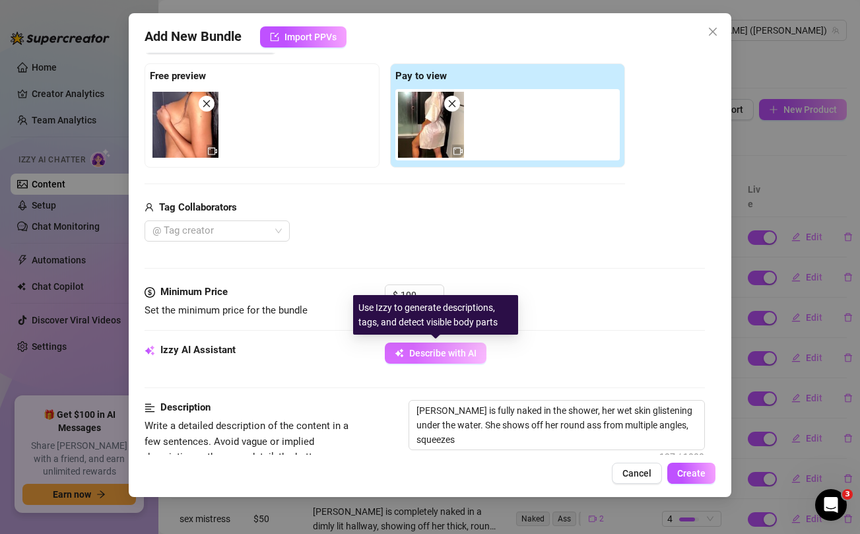
type textarea "Vanessa is fully naked in the shower, her wet skin glistening under the water. …"
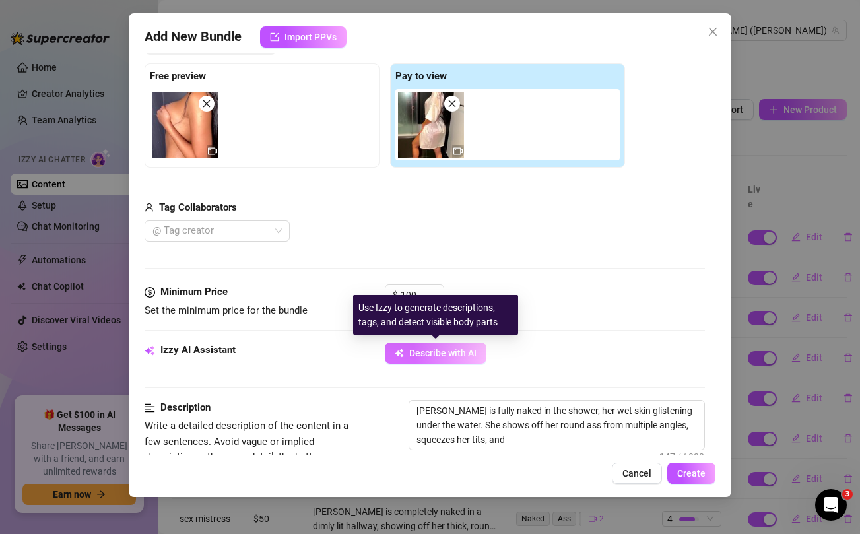
type textarea "Vanessa is fully naked in the shower, her wet skin glistening under the water. …"
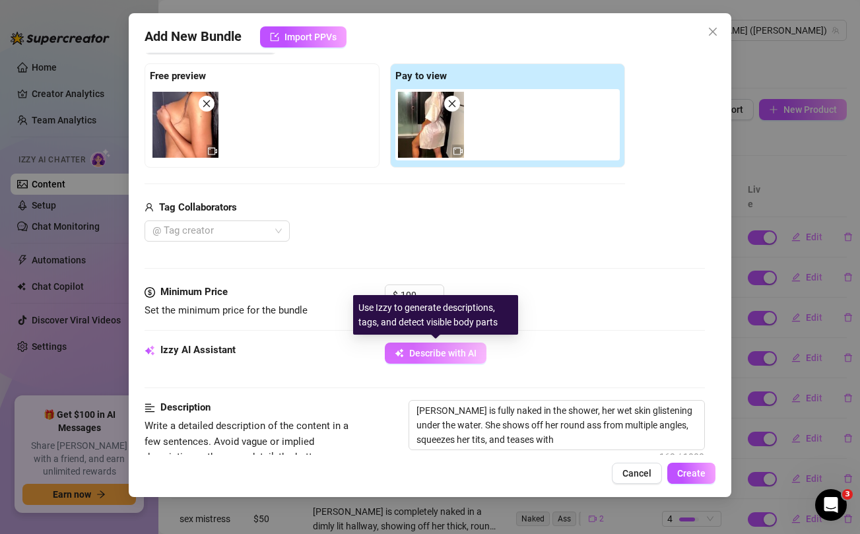
type textarea "Vanessa is fully naked in the shower, her wet skin glistening under the water. …"
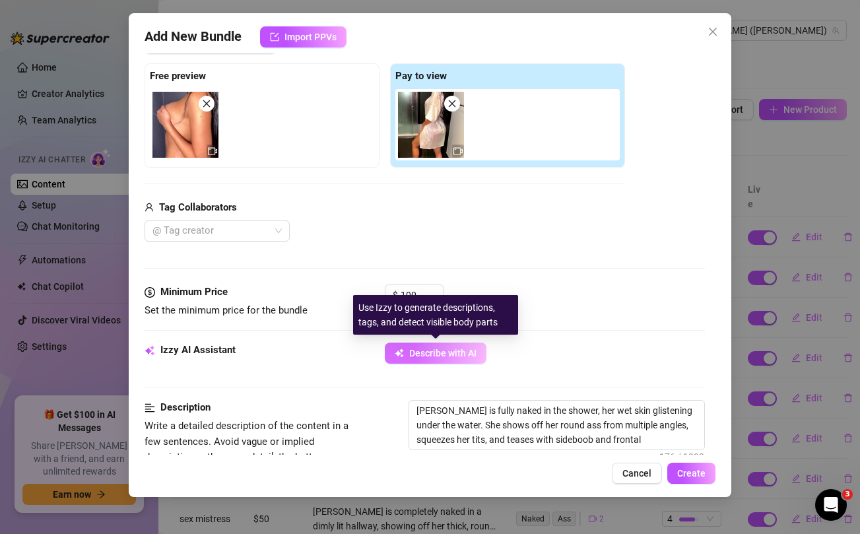
type textarea "Vanessa is fully naked in the shower, her wet skin glistening under the water. …"
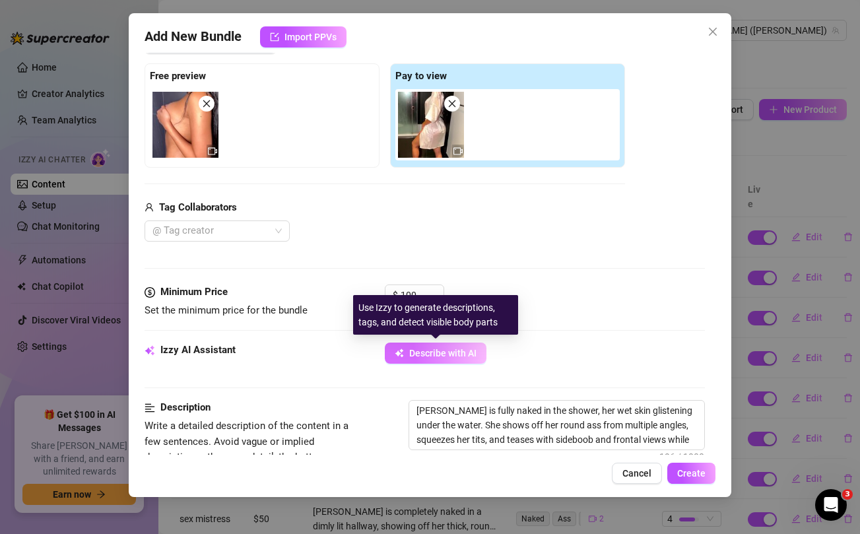
type textarea "Vanessa is fully naked in the shower, her wet skin glistening under the water. …"
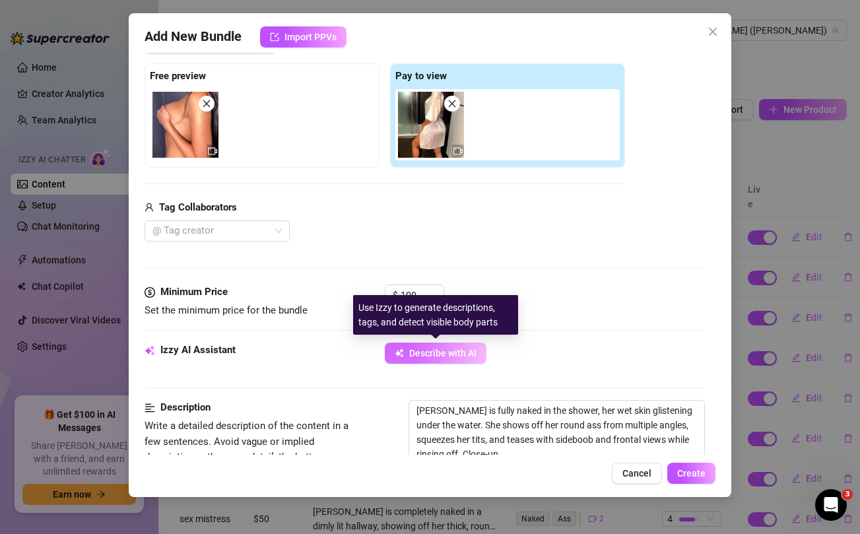
type textarea "Vanessa is fully naked in the shower, her wet skin glistening under the water. …"
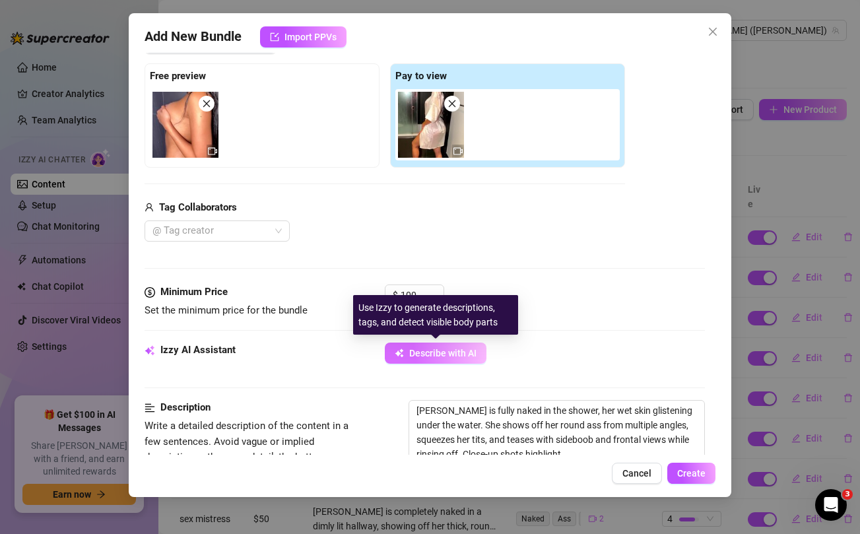
type textarea "Vanessa is fully naked in the shower, her wet skin glistening under the water. …"
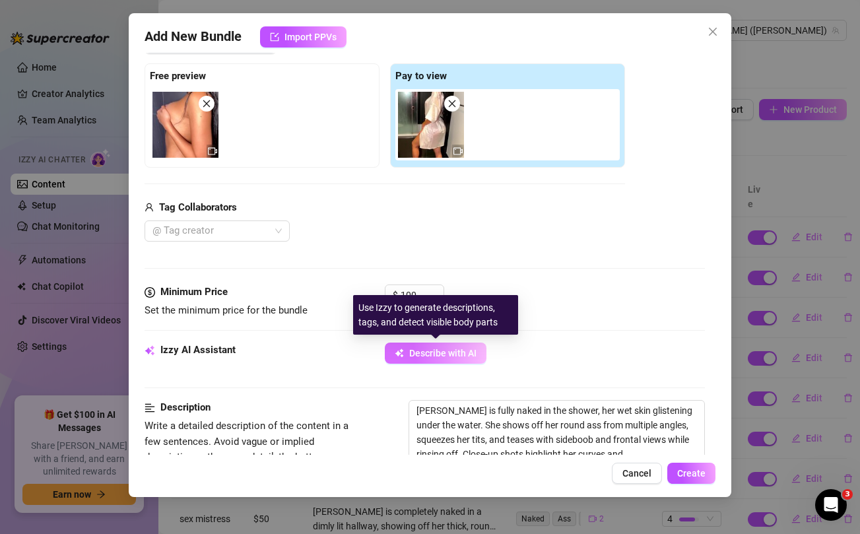
type textarea "Vanessa is fully naked in the shower, her wet skin glistening under the water. …"
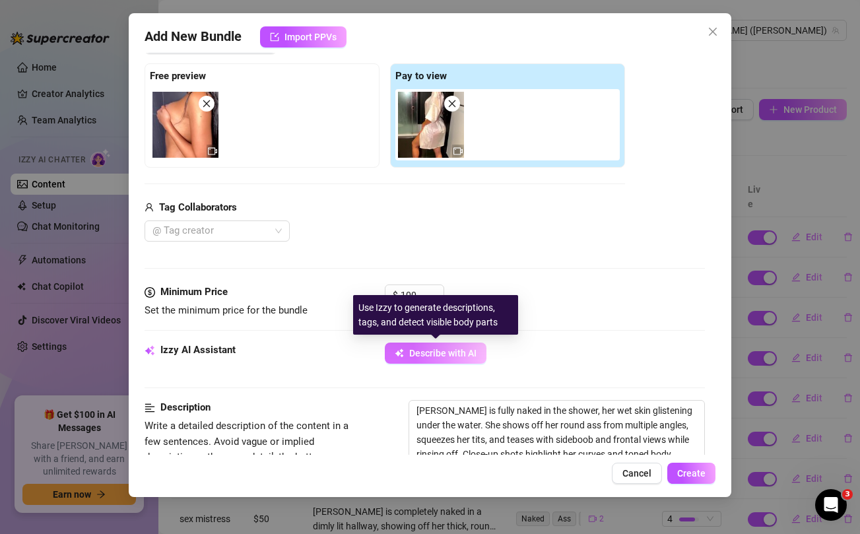
type textarea "Vanessa is fully naked in the shower, her wet skin glistening under the water. …"
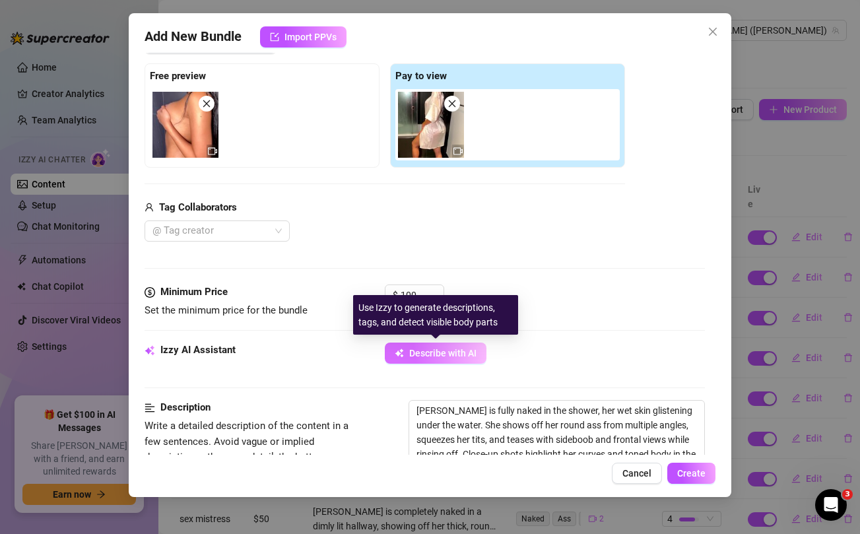
type textarea "Vanessa is fully naked in the shower, her wet skin glistening under the water. …"
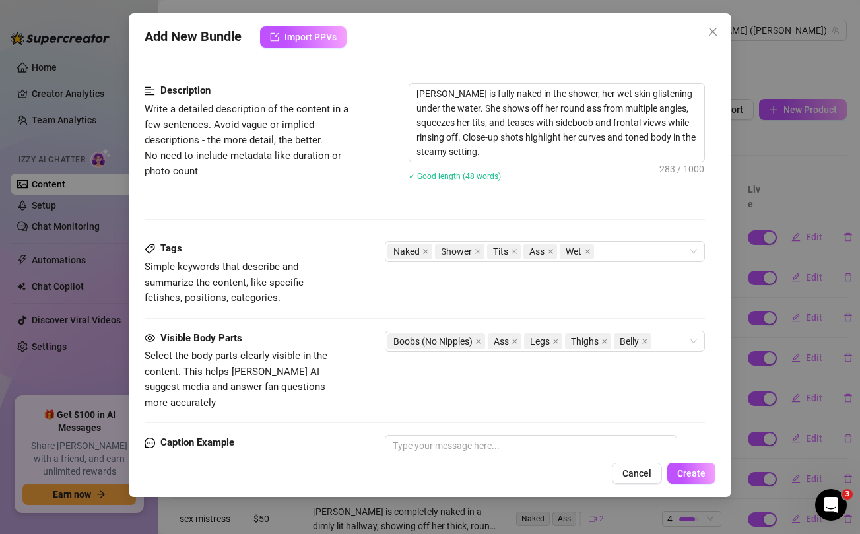
scroll to position [539, 0]
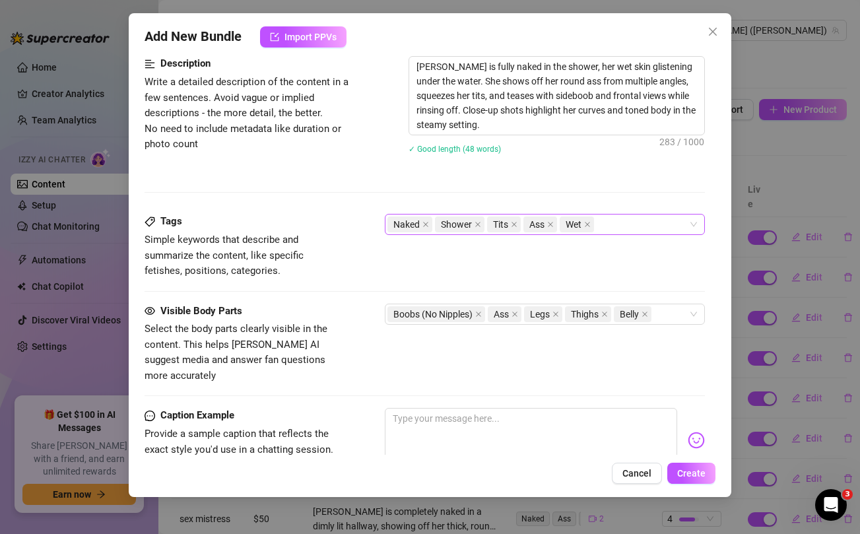
click at [621, 220] on div "Naked Shower Tits Ass Wet" at bounding box center [538, 224] width 300 height 18
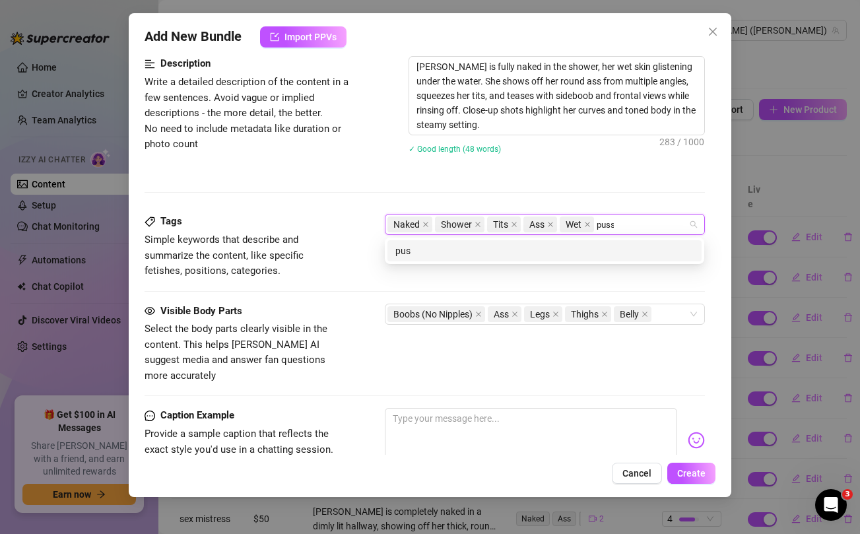
type input "pussy"
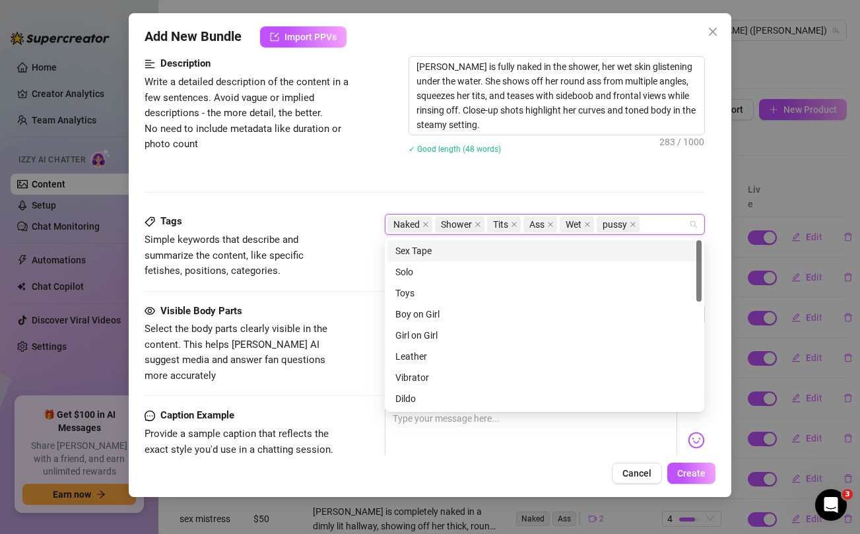
click at [346, 172] on div "Description Write a detailed description of the content in a few sentences. Avo…" at bounding box center [425, 135] width 560 height 158
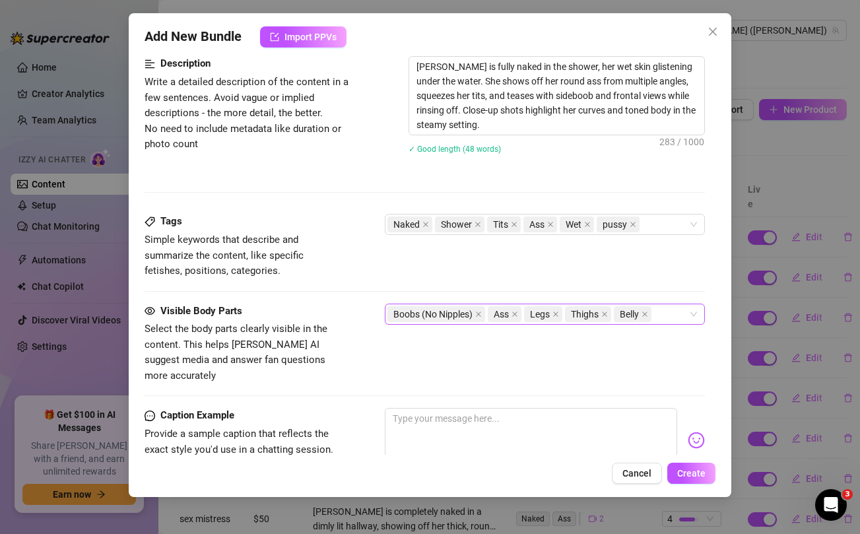
click at [663, 314] on div "Boobs (No Nipples) Ass Legs Thighs Belly" at bounding box center [538, 314] width 300 height 18
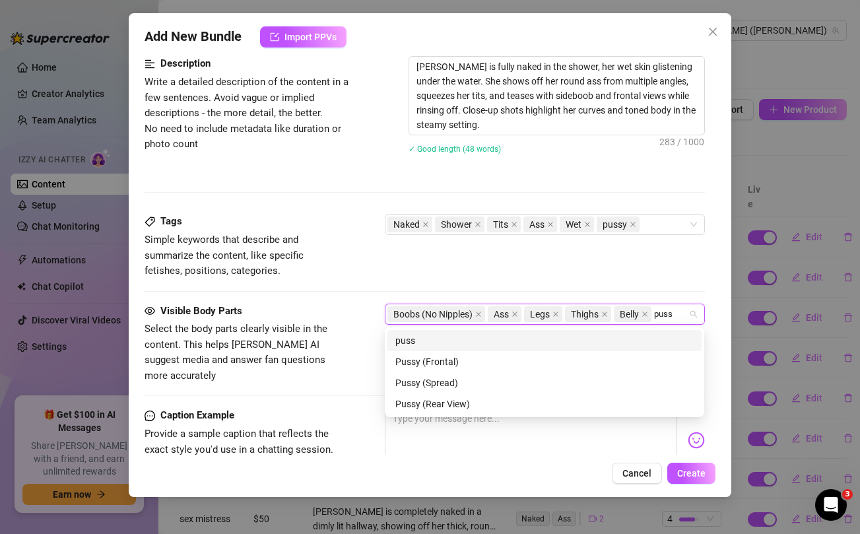
type input "pussy"
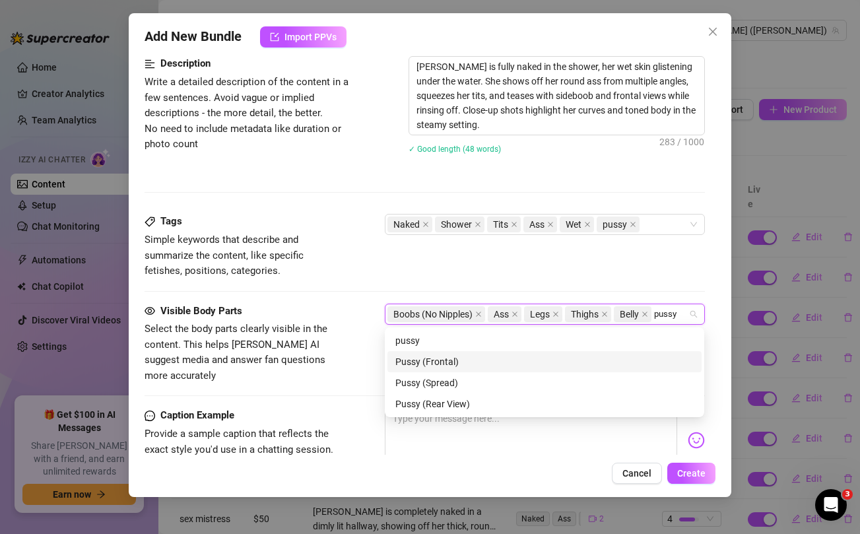
click at [432, 364] on div "Pussy (Frontal)" at bounding box center [544, 362] width 298 height 15
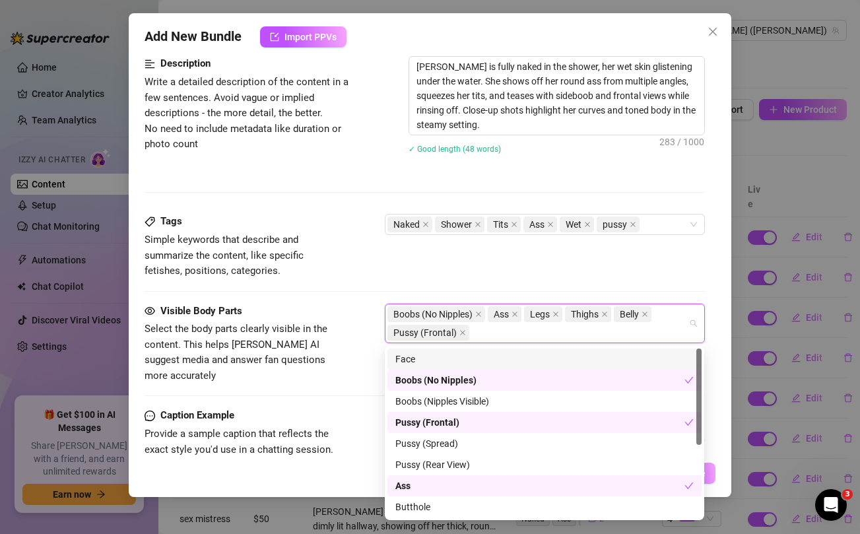
click at [344, 225] on div "Tags Simple keywords that describe and summarize the content, like specific fet…" at bounding box center [425, 246] width 560 height 65
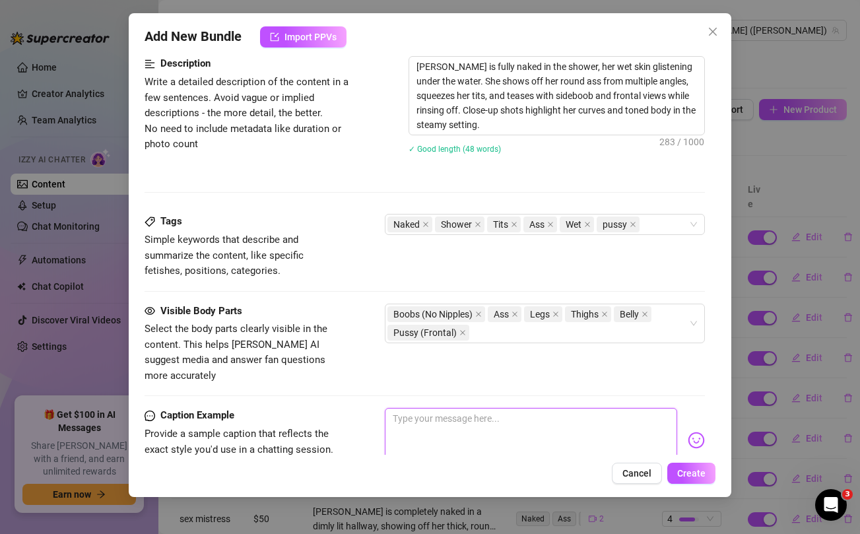
click at [429, 423] on textarea at bounding box center [531, 434] width 292 height 53
paste textarea "🙈🤭 one of my MOST REVEALING videos EVER!!! Unlock if you want to see this warm …"
type textarea "🙈🤭 one of my MOST REVEALING videos EVER!!! Unlock if you want to see this warm …"
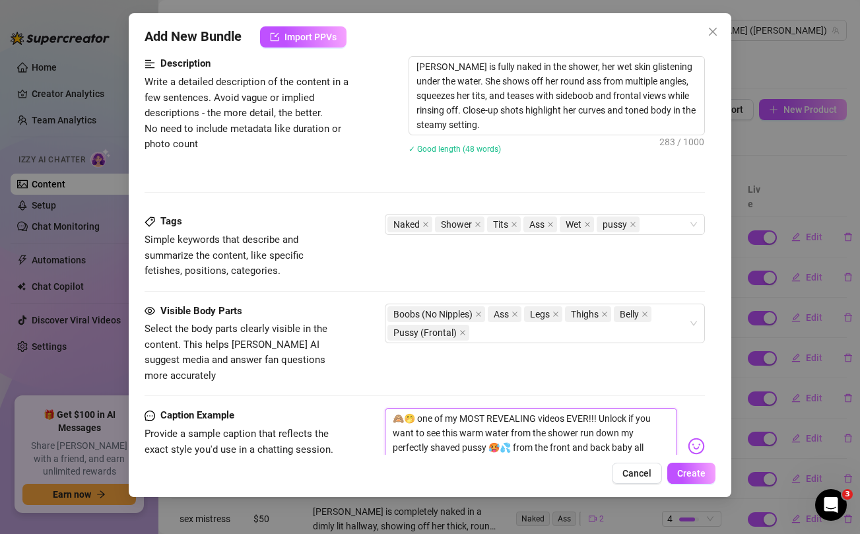
scroll to position [0, 0]
type textarea "🙈🤭 one of my MOST REVEALING videos EVER!!! Unlock if you want to see this warm …"
click at [354, 362] on div "Visible Body Parts Select the body parts clearly visible in the content. This h…" at bounding box center [425, 344] width 560 height 81
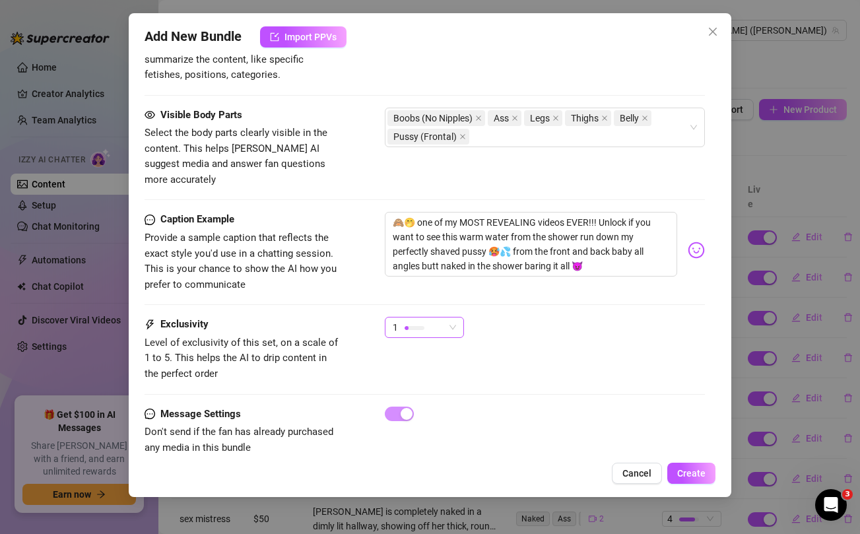
click at [415, 326] on div at bounding box center [415, 328] width 20 height 4
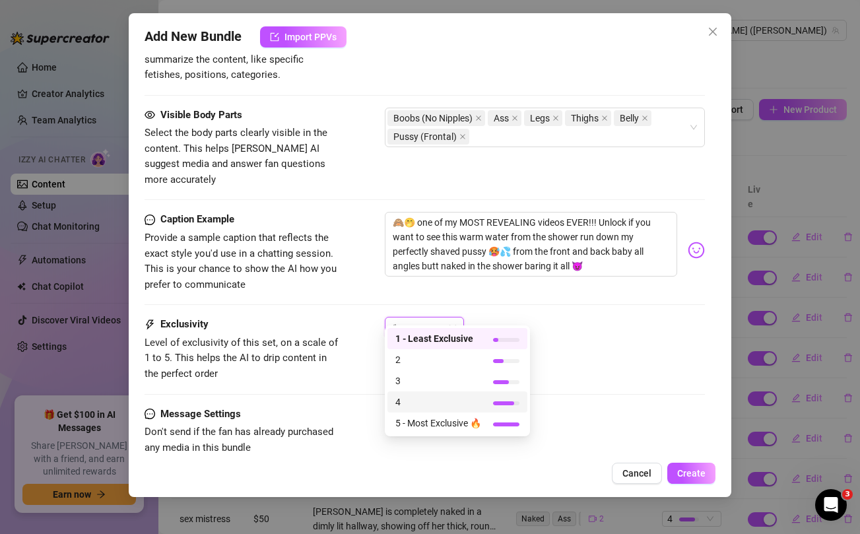
click at [403, 400] on span "4" at bounding box center [438, 402] width 86 height 15
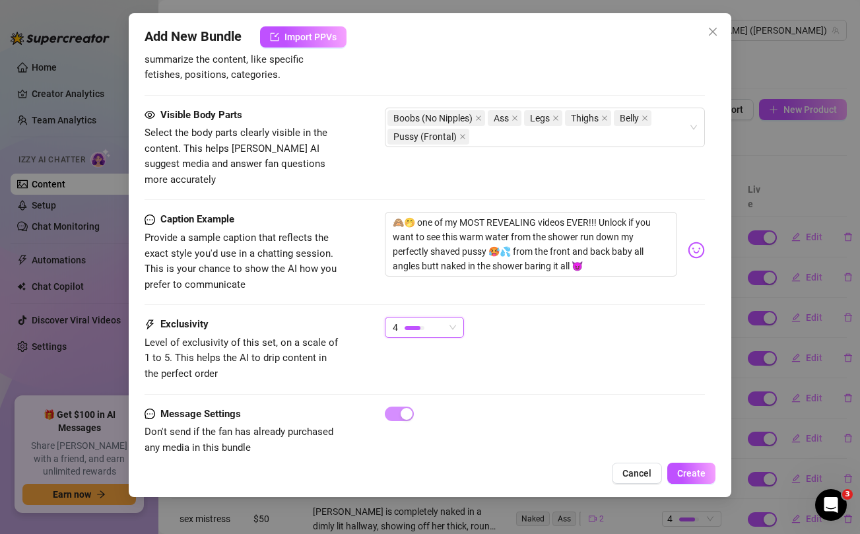
click at [628, 353] on div "Exclusivity Level of exclusivity of this set, on a scale of 1 to 5. This helps …" at bounding box center [425, 349] width 560 height 65
click at [689, 473] on span "Create" at bounding box center [691, 473] width 28 height 11
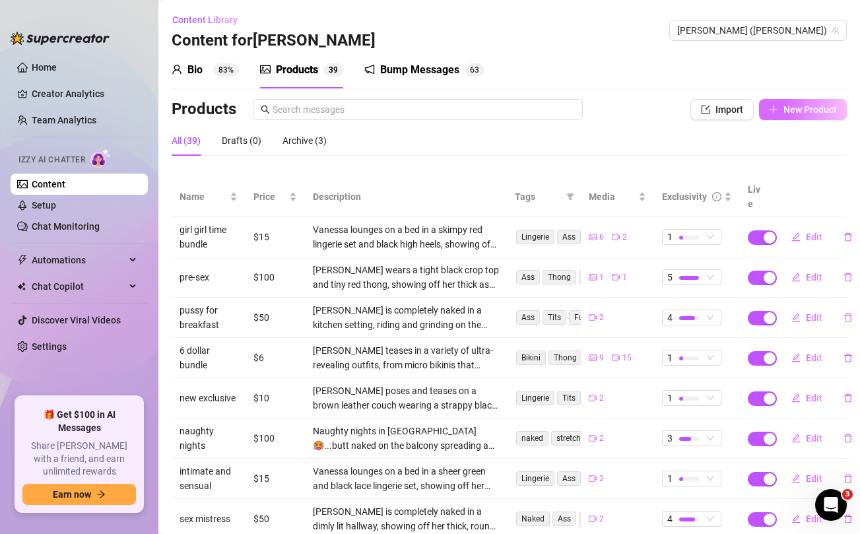
click at [809, 102] on button "New Product" at bounding box center [803, 109] width 88 height 21
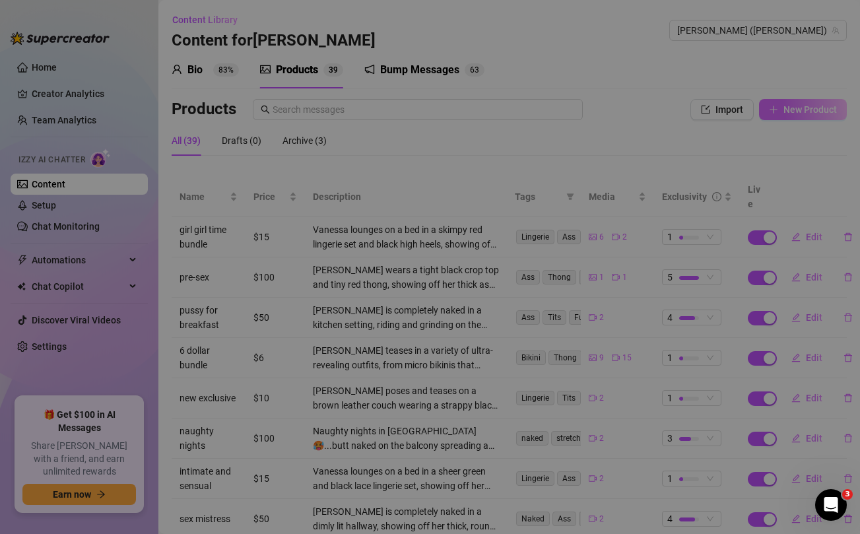
type textarea "Type your message here..."
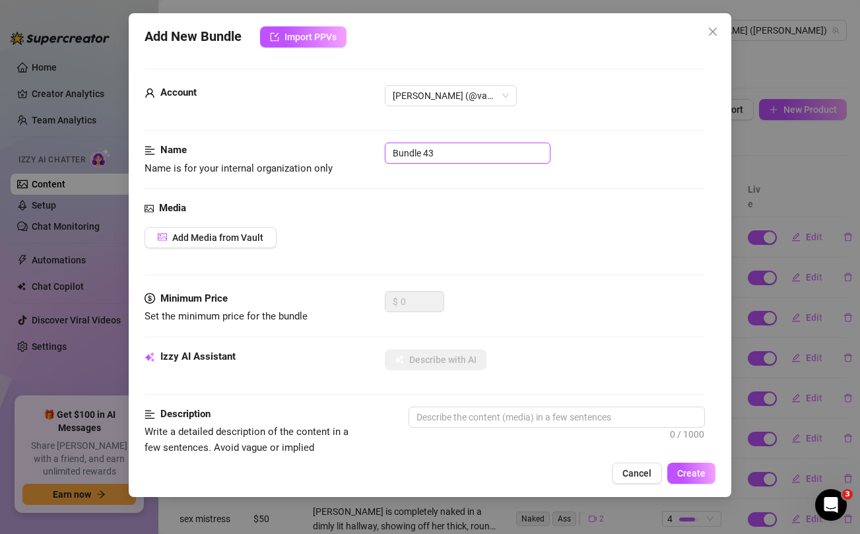
click at [498, 151] on input "Bundle 43" at bounding box center [468, 153] width 166 height 21
type input "personal time"
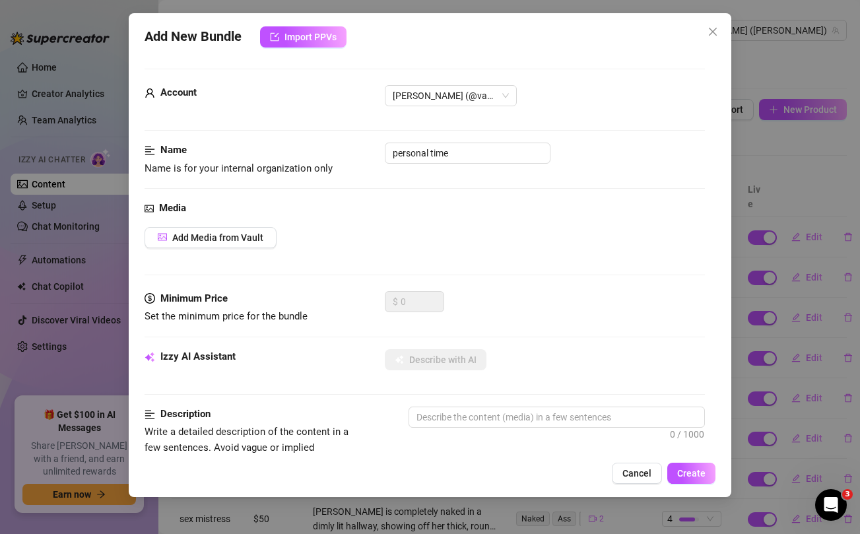
click at [530, 261] on div "Media Add Media from Vault" at bounding box center [425, 246] width 560 height 90
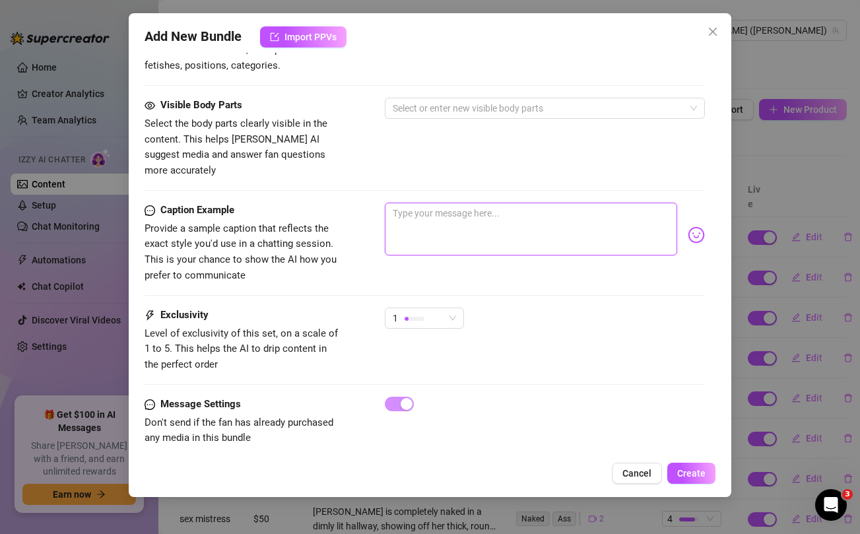
click at [511, 229] on textarea at bounding box center [531, 229] width 292 height 53
paste textarea "Things got really SPICY during my collab with @Uncuttv 🌶️🥵 ...Unlock if you wan…"
type textarea "Things got really SPICY during my collab with @Uncuttv 🌶️🥵 ...Unlock if you wan…"
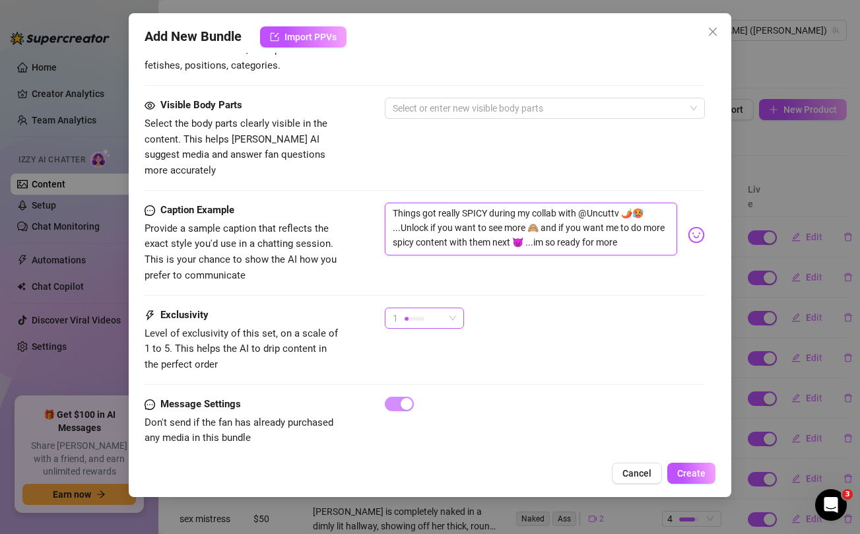
click at [440, 308] on div "1" at bounding box center [418, 318] width 51 height 20
type textarea "Things got really SPICY during my collab with @Uncuttv 🌶️🥵 ...Unlock if you wan…"
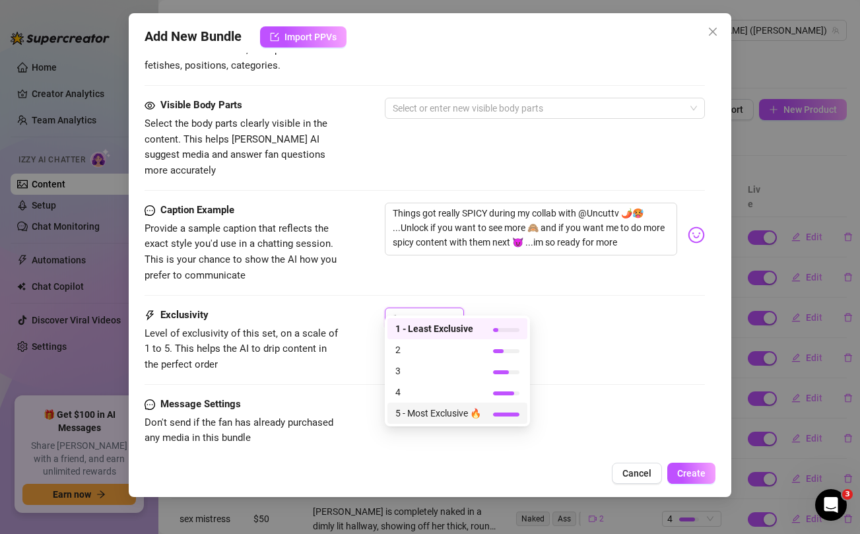
click at [423, 413] on span "5 - Most Exclusive 🔥" at bounding box center [438, 413] width 86 height 15
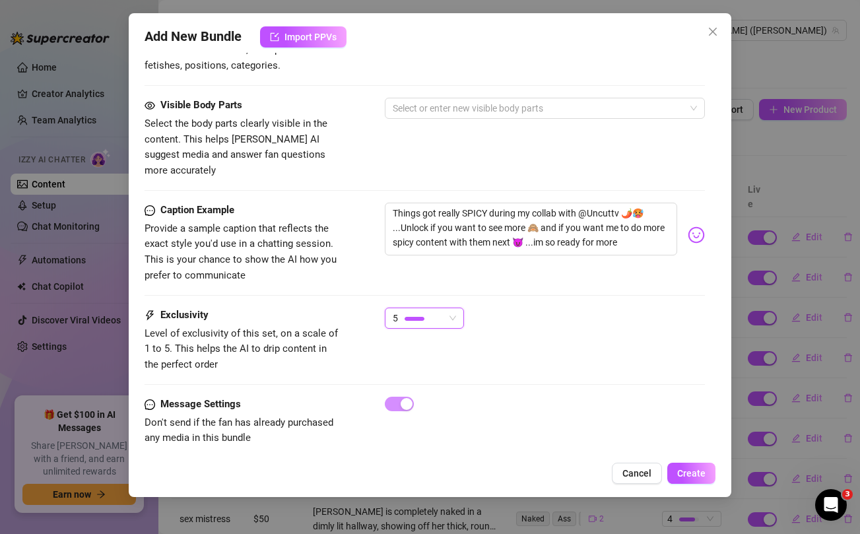
click at [514, 258] on div "Caption Example Provide a sample caption that reflects the exact style you'd us…" at bounding box center [425, 243] width 560 height 81
click at [478, 203] on textarea "Things got really SPICY during my collab with @Uncuttv 🌶️🥵 ...Unlock if you wan…" at bounding box center [531, 229] width 292 height 53
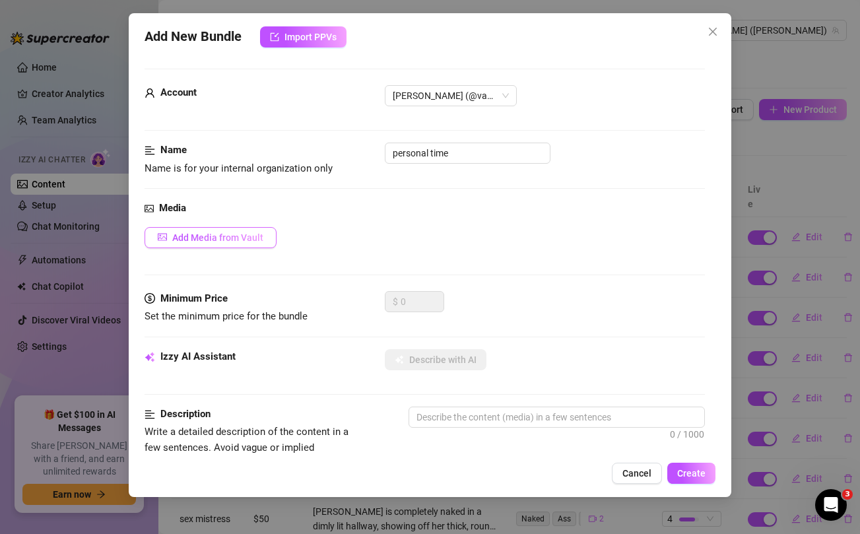
click at [255, 240] on span "Add Media from Vault" at bounding box center [217, 237] width 91 height 11
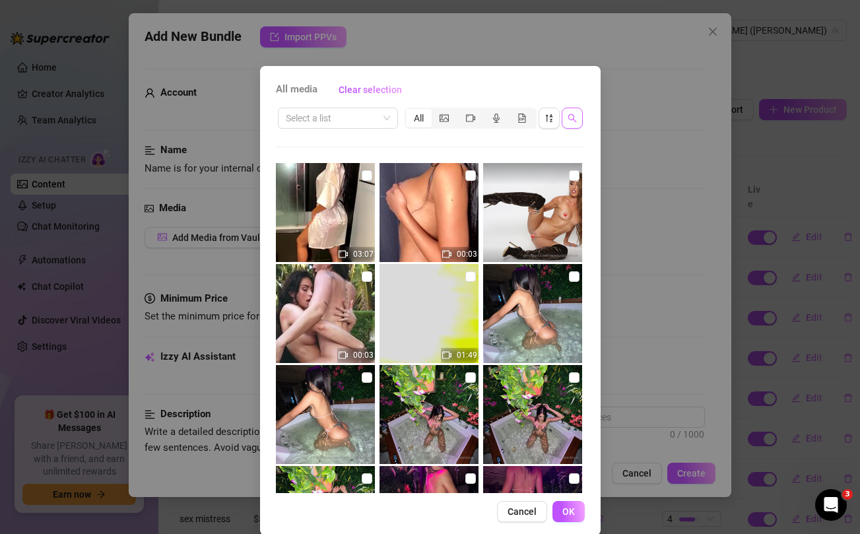
click at [576, 121] on icon "search" at bounding box center [572, 118] width 9 height 9
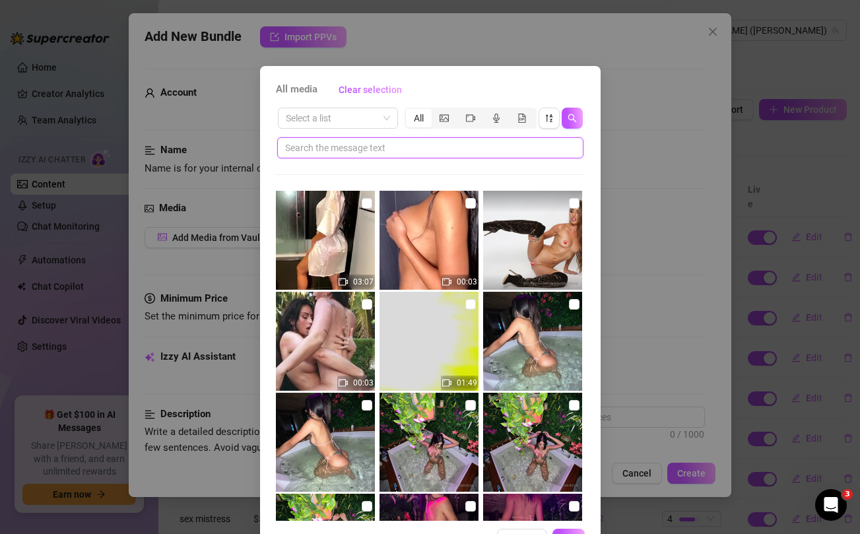
click at [469, 145] on input "text" at bounding box center [425, 148] width 280 height 15
paste input "SPICY"
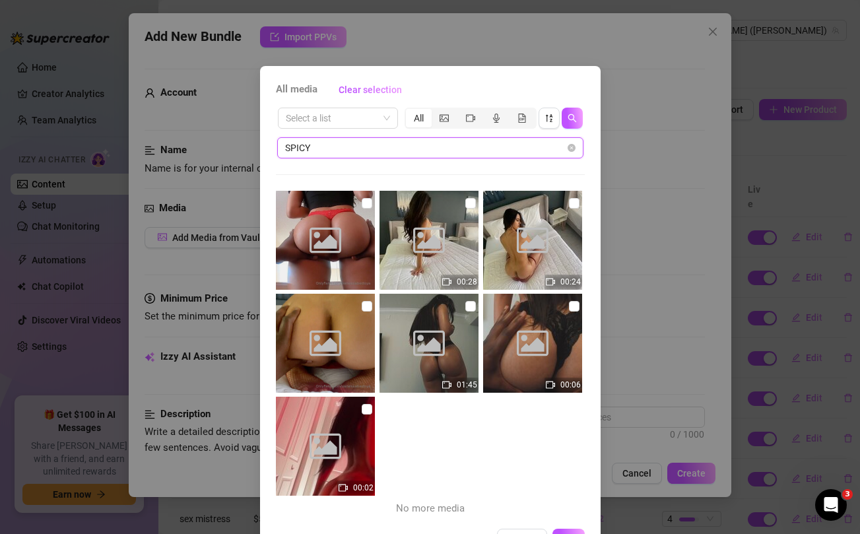
type input "SPICY"
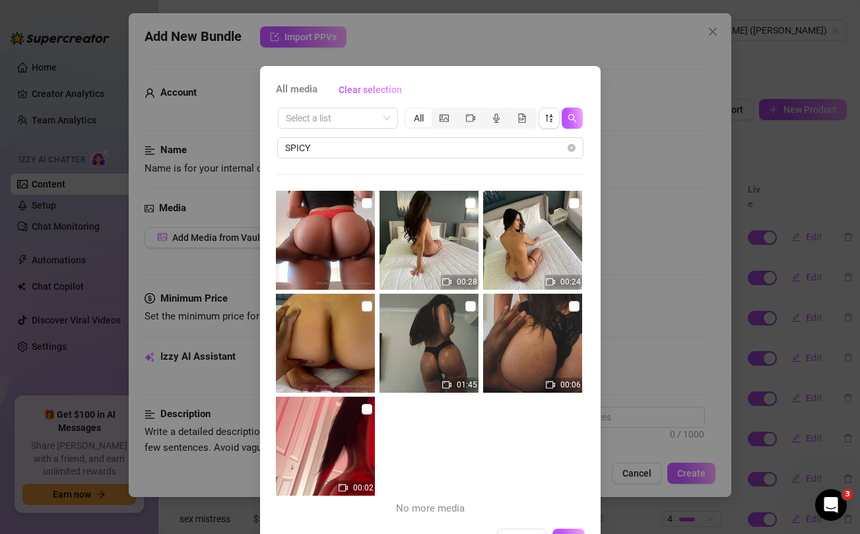
click at [664, 263] on div "All media Clear selection Select a list All SPICY 00:28 00:24 01:45 00:06 00:02…" at bounding box center [430, 267] width 860 height 534
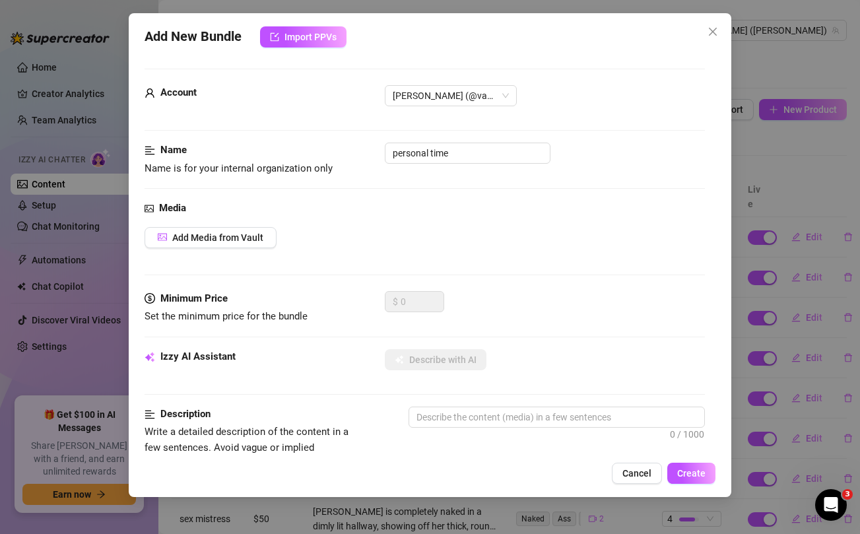
click at [784, 149] on div "Add New Bundle Import PPVs Account Vanessa (@vanessabedoya) Name Name is for yo…" at bounding box center [430, 267] width 860 height 534
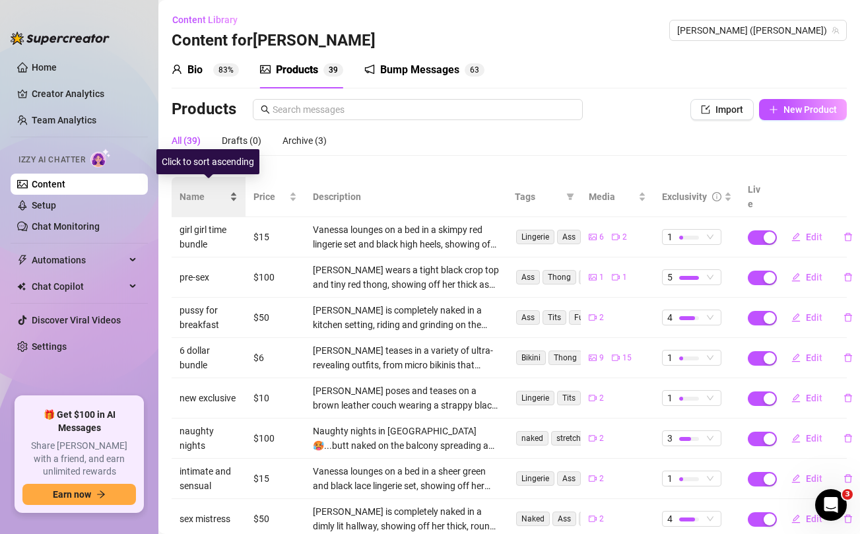
click at [198, 189] on span "Name" at bounding box center [204, 196] width 48 height 15
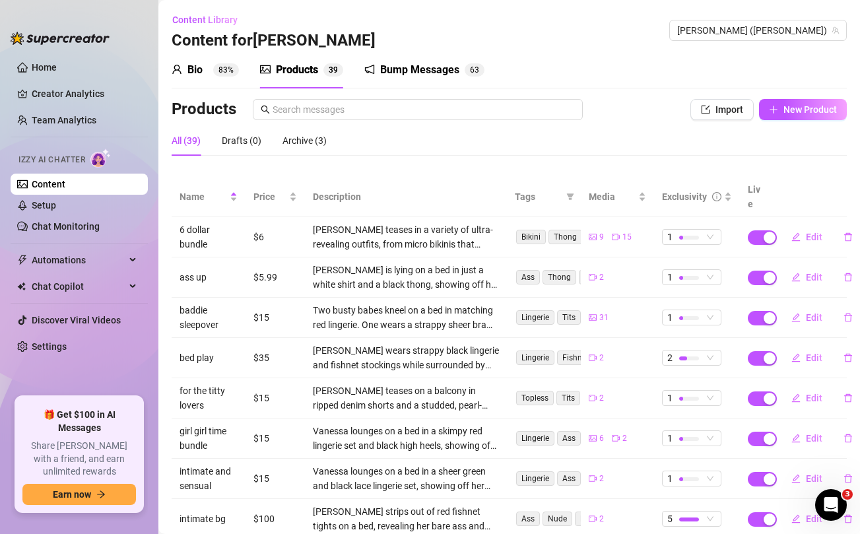
scroll to position [148, 0]
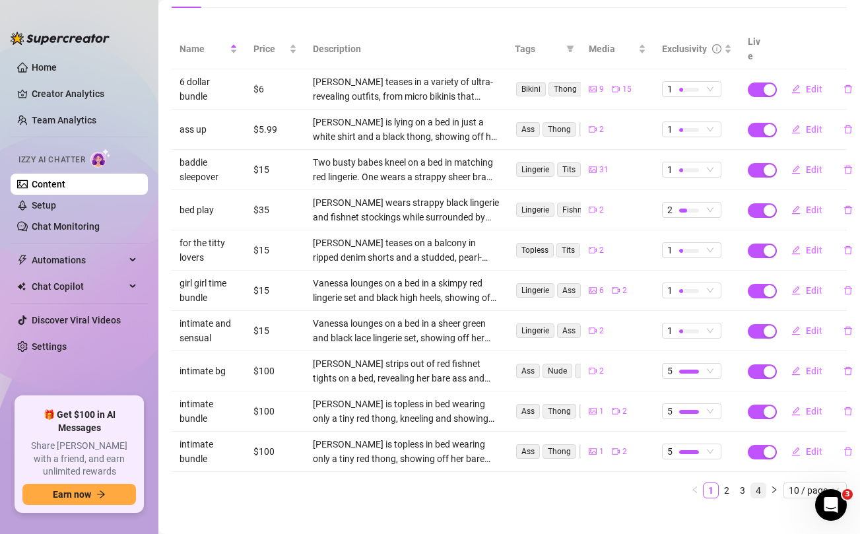
click at [758, 483] on link "4" at bounding box center [758, 490] width 15 height 15
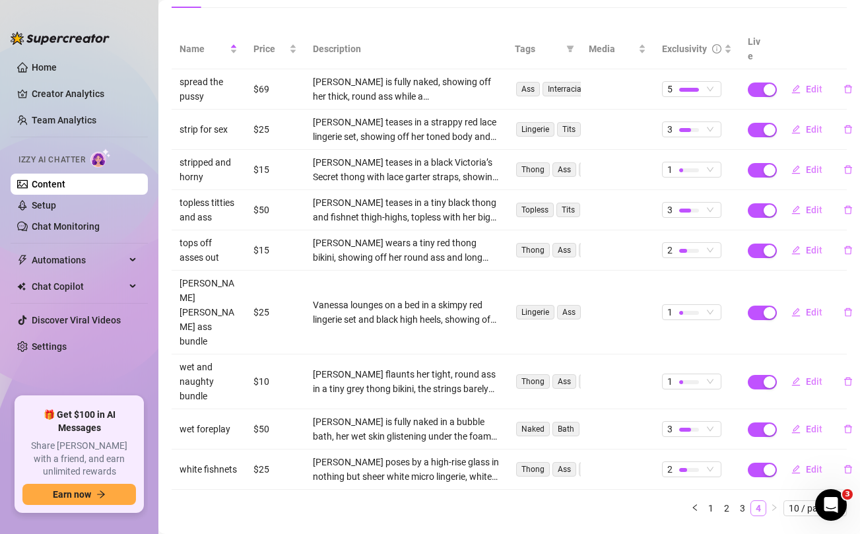
scroll to position [137, 0]
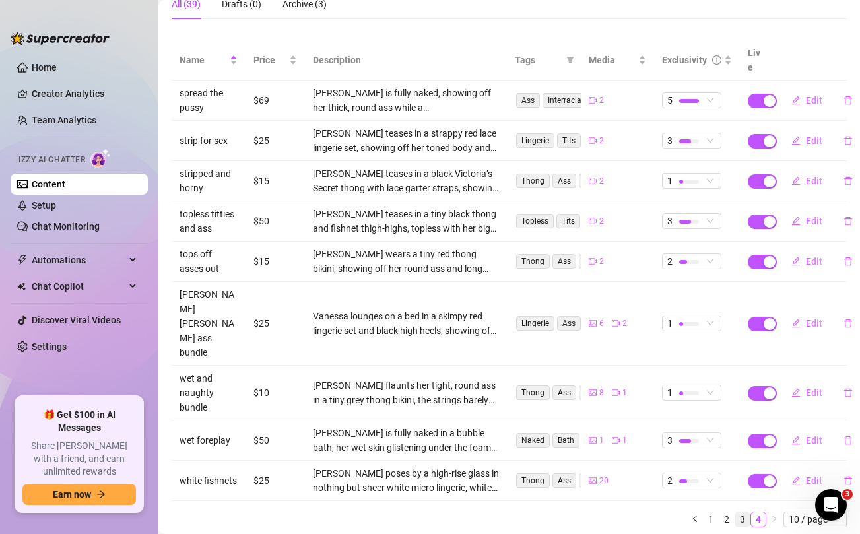
click at [740, 512] on link "3" at bounding box center [742, 519] width 15 height 15
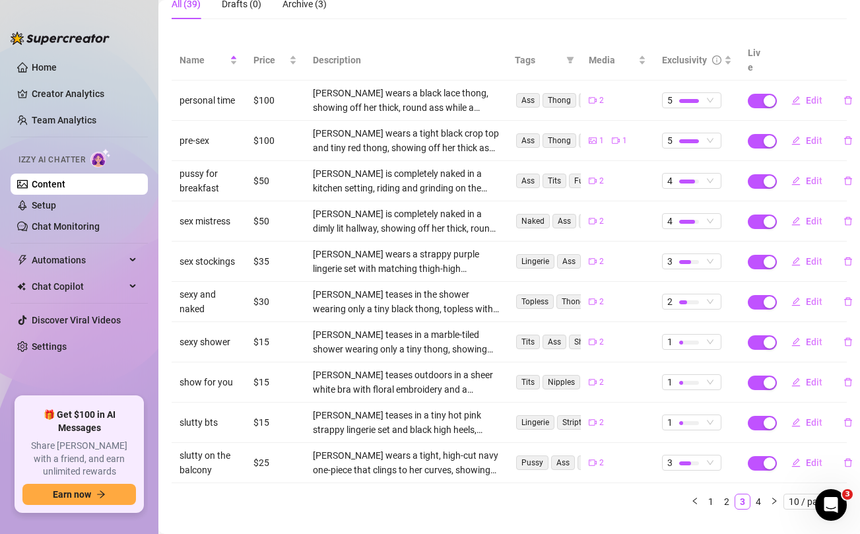
scroll to position [123, 0]
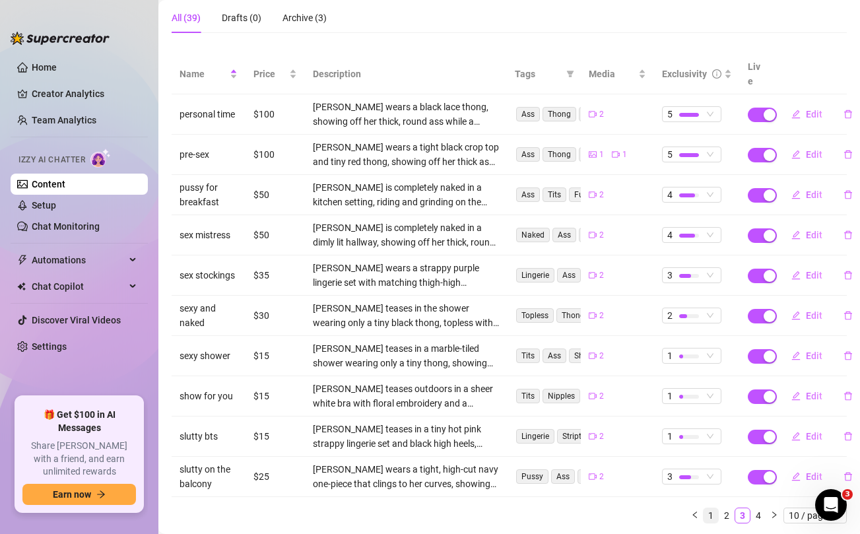
click at [711, 508] on link "1" at bounding box center [711, 515] width 15 height 15
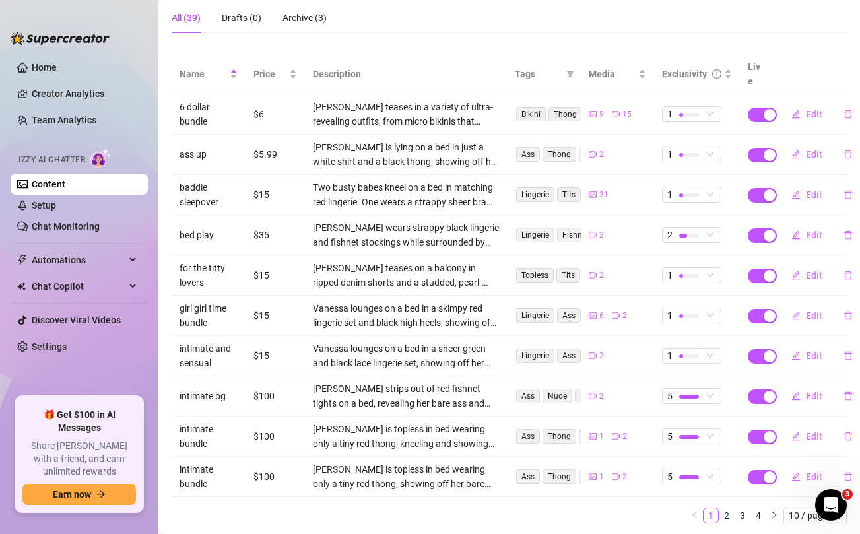
scroll to position [0, 0]
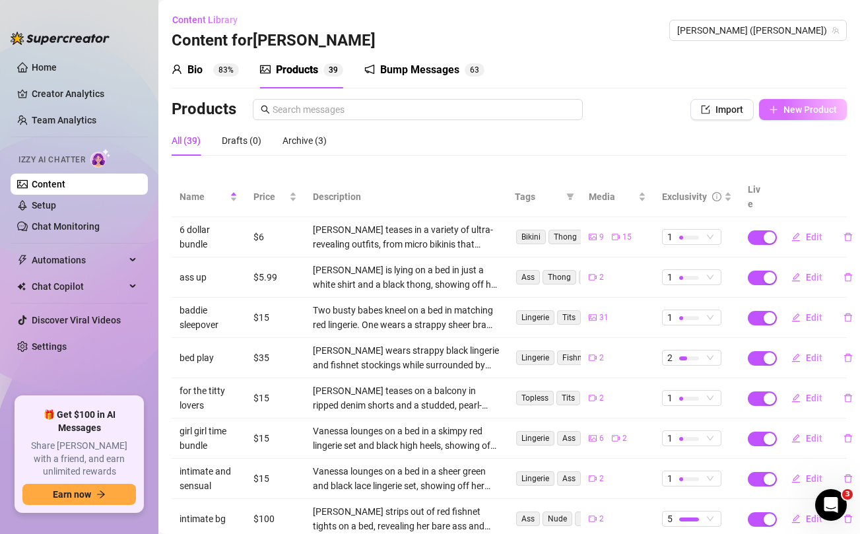
click at [794, 113] on span "New Product" at bounding box center [810, 109] width 53 height 11
type textarea "Type your message here..."
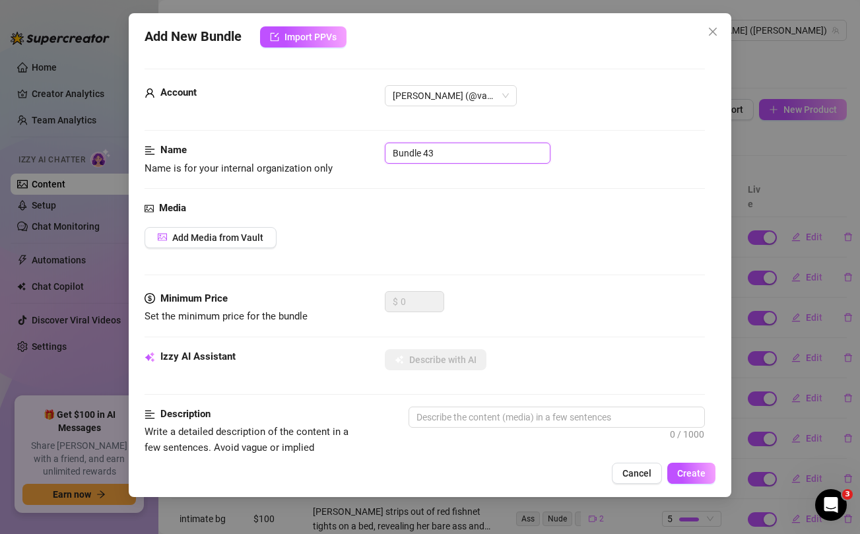
click at [501, 154] on input "Bundle 43" at bounding box center [468, 153] width 166 height 21
type input "ass love"
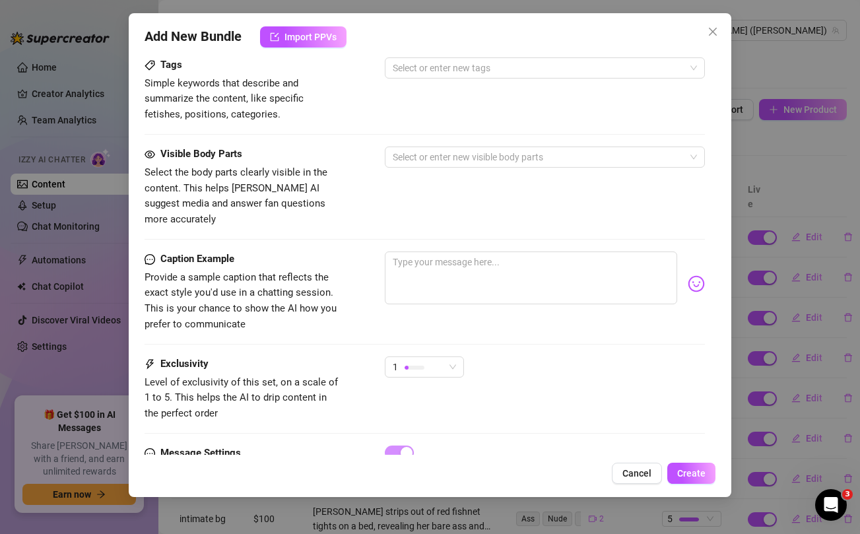
scroll to position [537, 0]
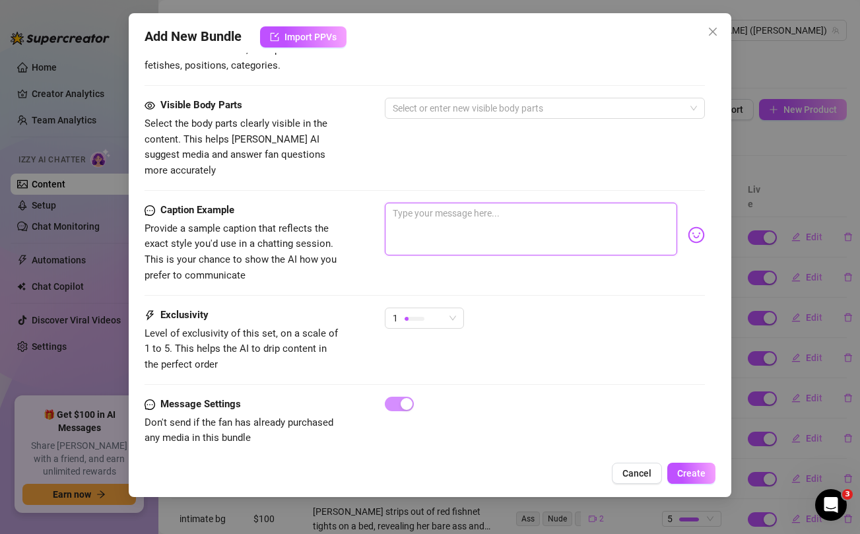
click at [521, 211] on textarea at bounding box center [531, 229] width 292 height 53
paste textarea "More of your favourite morning views baby... with less clothes, more skin and m…"
type textarea "More of your favourite morning views baby... with less clothes, more skin and m…"
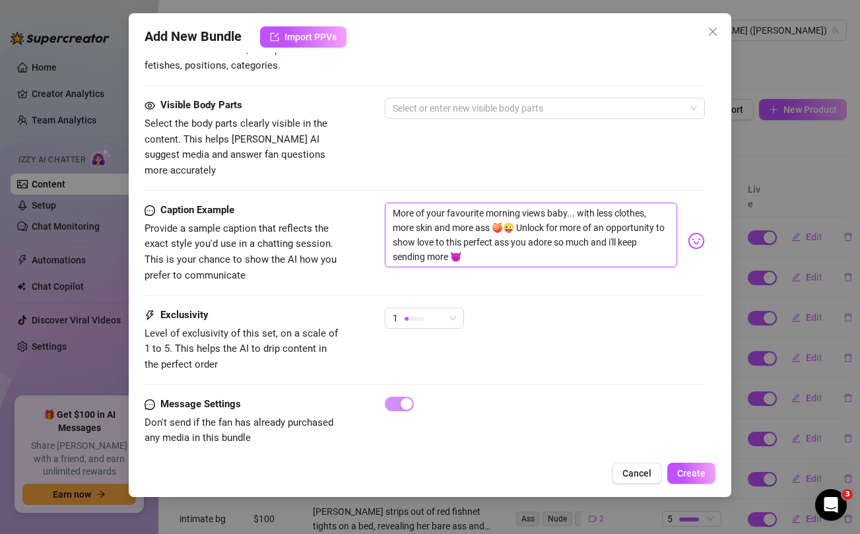
scroll to position [0, 0]
click at [465, 203] on textarea "More of your favourite morning views baby... with less clothes, more skin and m…" at bounding box center [531, 235] width 292 height 65
type textarea "More of your favourite morning views baby... with less clothes, more skin and m…"
click at [456, 156] on div "Visible Body Parts Select the body parts clearly visible in the content. This h…" at bounding box center [425, 138] width 560 height 81
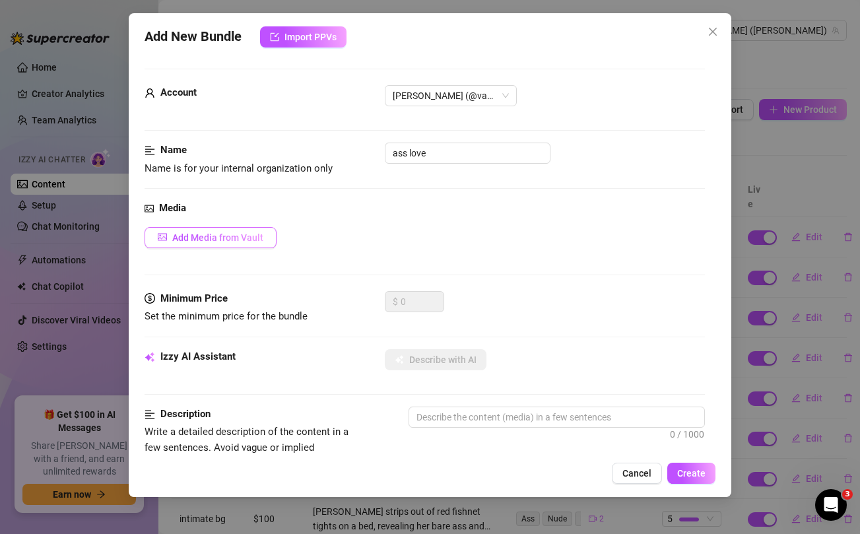
click at [244, 240] on span "Add Media from Vault" at bounding box center [217, 237] width 91 height 11
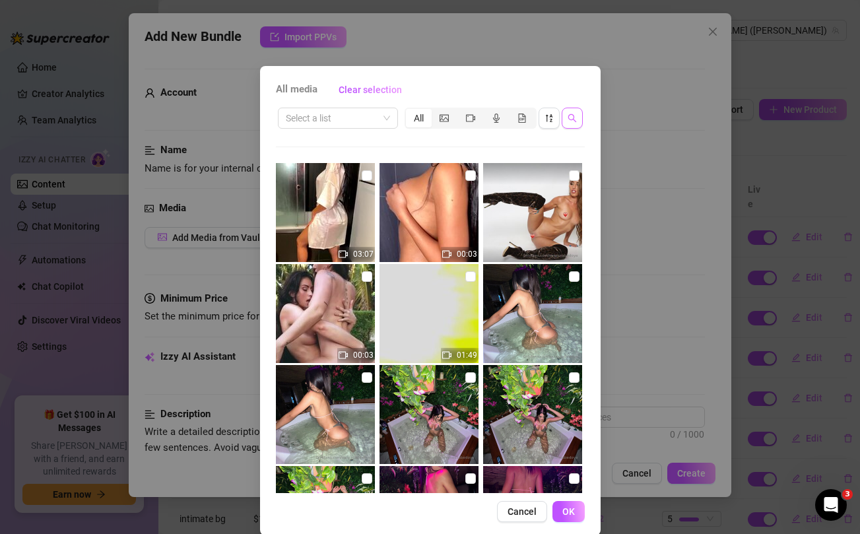
click at [568, 125] on button "button" at bounding box center [572, 118] width 21 height 21
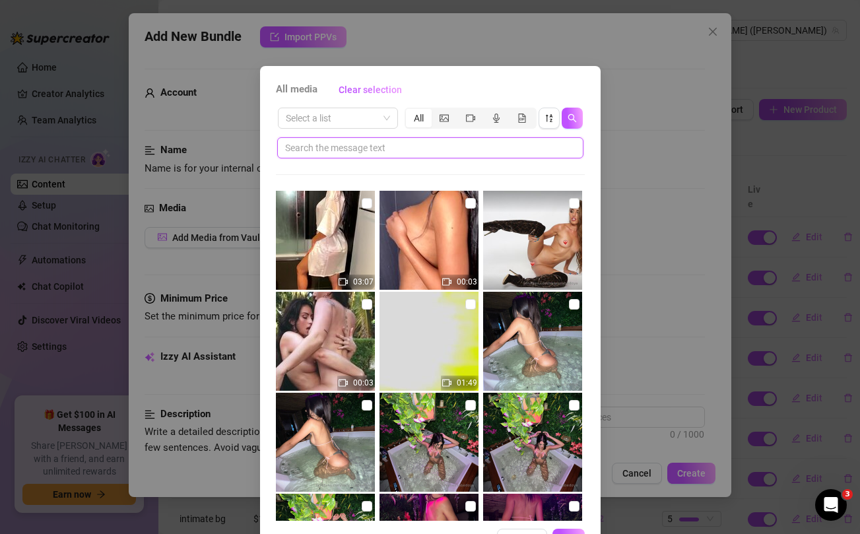
click at [461, 150] on input "text" at bounding box center [425, 148] width 280 height 15
paste input "favourite"
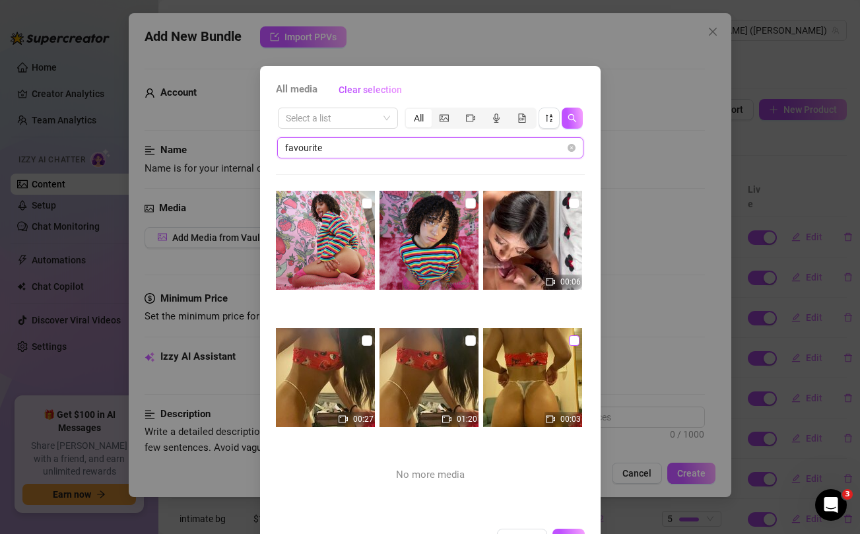
type input "favourite"
click at [576, 339] on input "checkbox" at bounding box center [574, 340] width 11 height 11
checkbox input "true"
click at [468, 341] on input "checkbox" at bounding box center [470, 340] width 11 height 11
checkbox input "true"
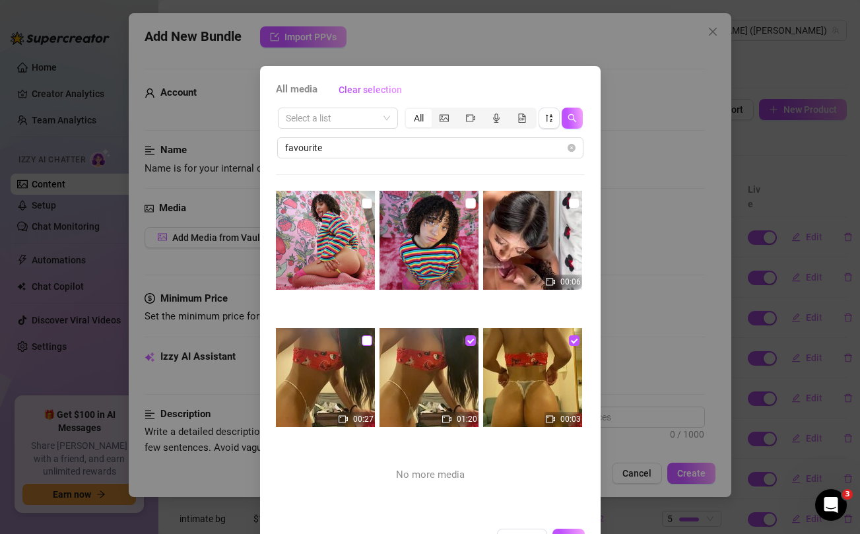
click at [369, 339] on input "checkbox" at bounding box center [367, 340] width 11 height 11
checkbox input "true"
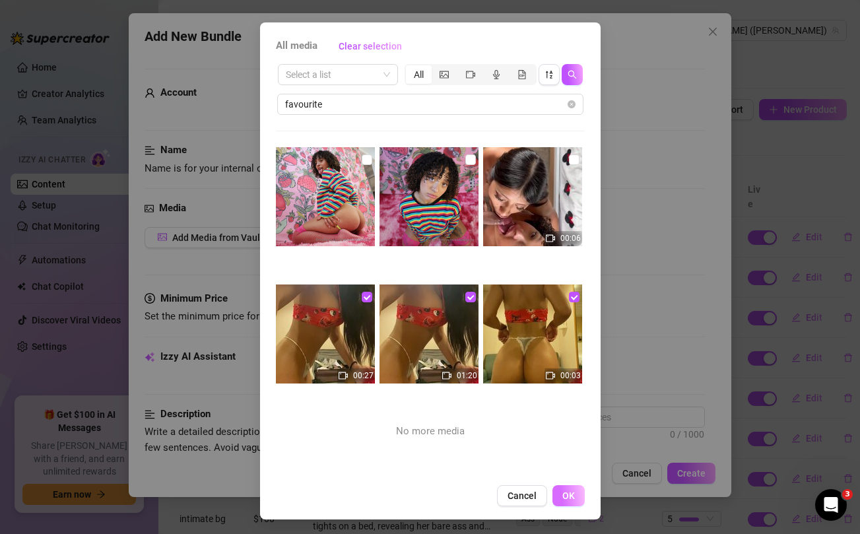
click at [570, 500] on span "OK" at bounding box center [568, 496] width 13 height 11
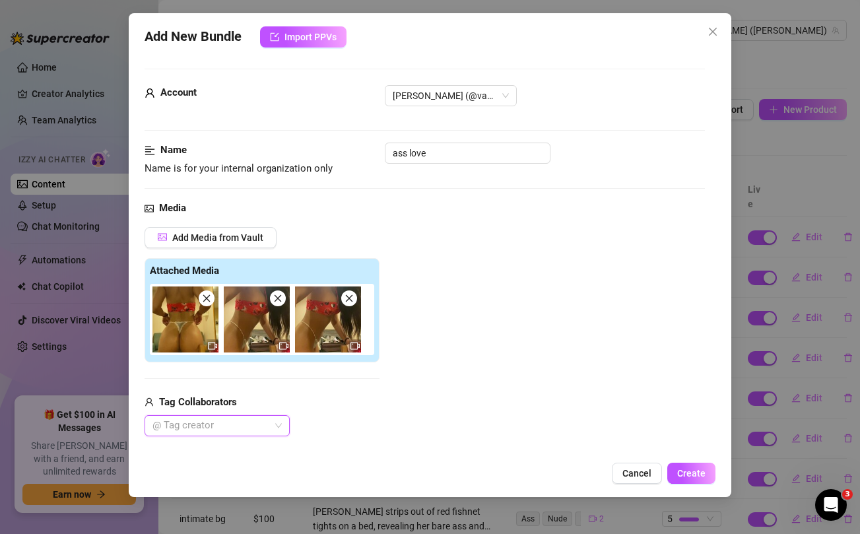
scroll to position [153, 0]
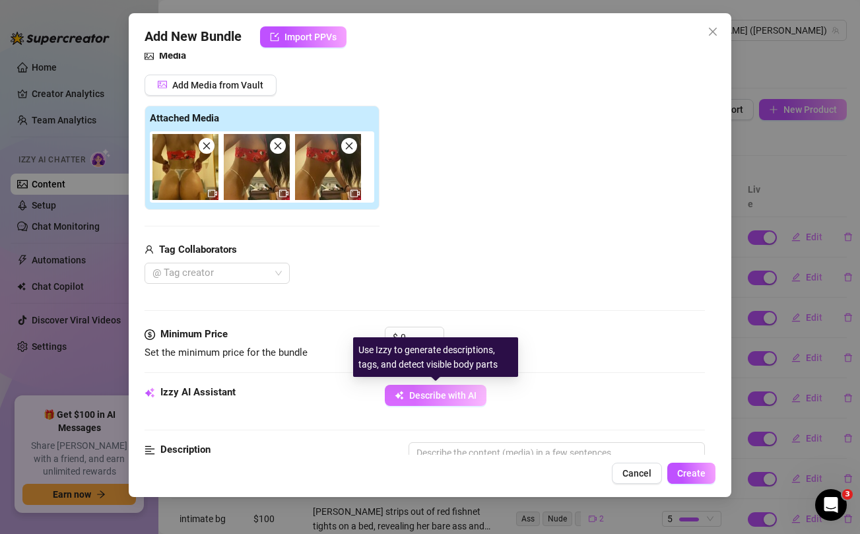
click at [418, 405] on button "Describe with AI" at bounding box center [436, 395] width 102 height 21
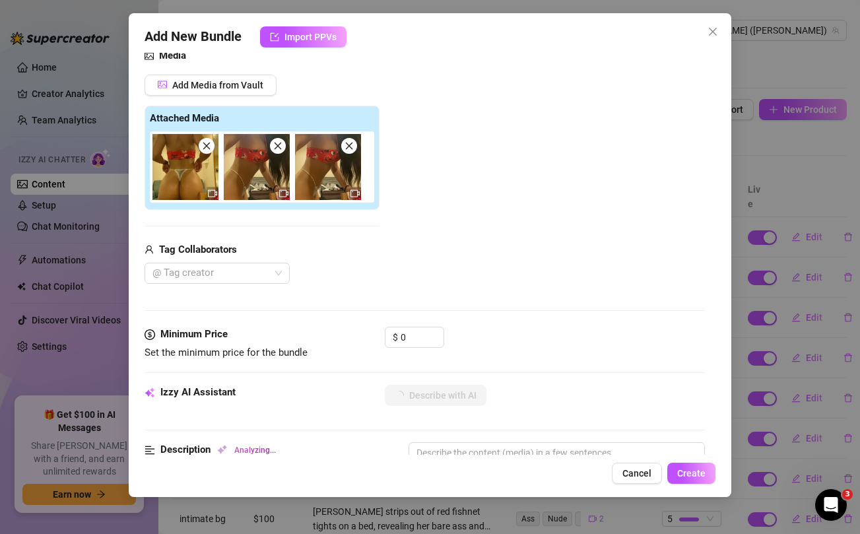
type textarea "[PERSON_NAME]"
type textarea "Vanessa wears"
type textarea "Vanessa wears a"
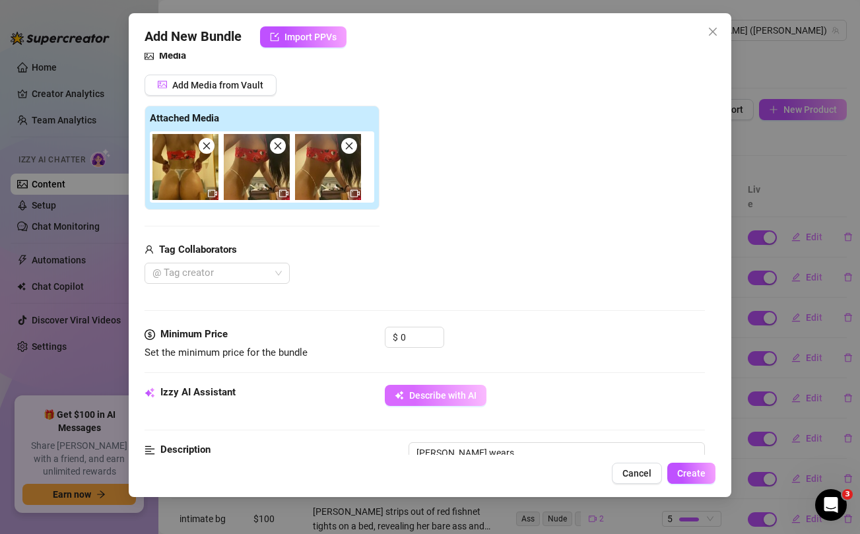
type textarea "Vanessa wears a"
type textarea "Vanessa wears a tiny"
type textarea "Vanessa wears a tiny red"
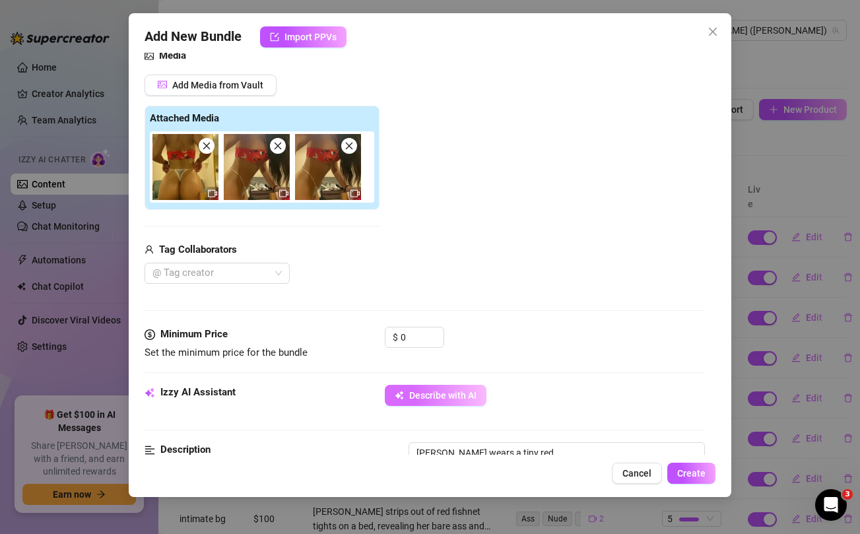
type textarea "Vanessa wears a tiny red strapless"
type textarea "Vanessa wears a tiny red strapless crop"
type textarea "Vanessa wears a tiny red strapless crop top"
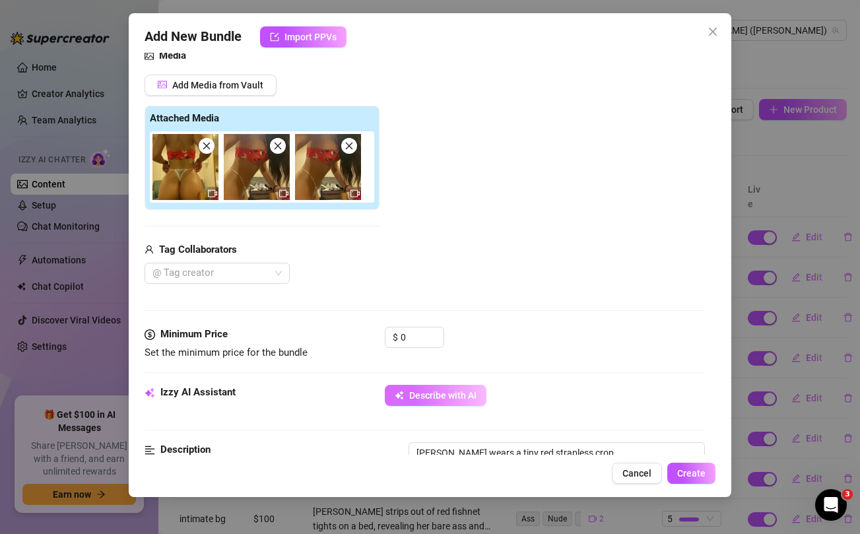
type textarea "Vanessa wears a tiny red strapless crop top"
type textarea "Vanessa wears a tiny red strapless crop top and"
type textarea "Vanessa wears a tiny red strapless crop top and a"
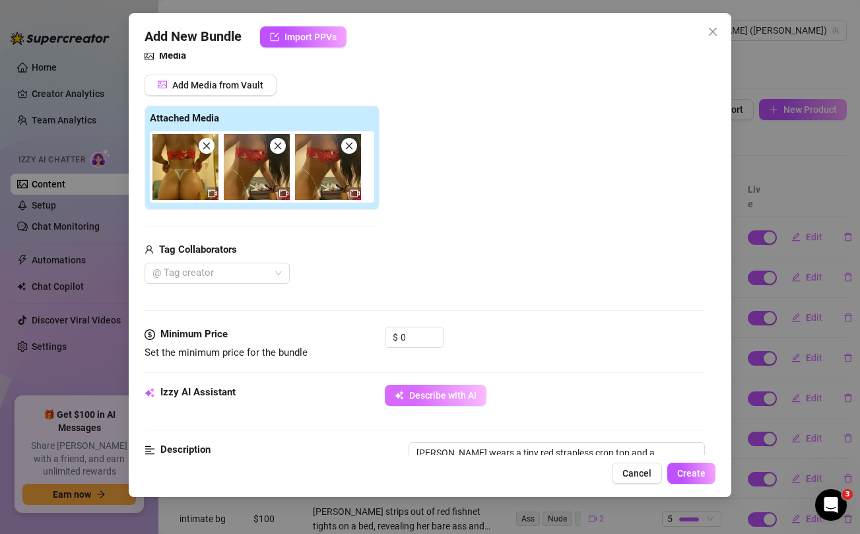
type textarea "Vanessa wears a tiny red strapless crop top and a sheer"
type textarea "Vanessa wears a tiny red strapless crop top and a sheer white"
type textarea "Vanessa wears a tiny red strapless crop top and a sheer white thong"
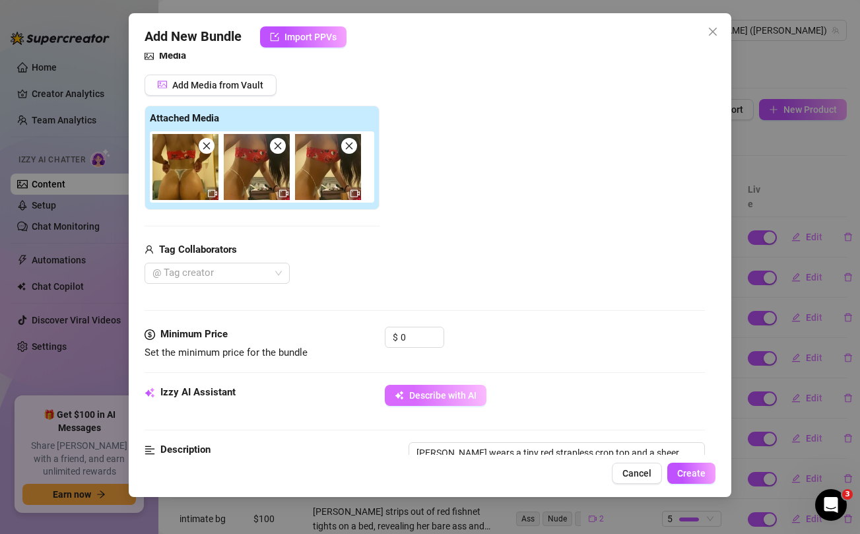
type textarea "Vanessa wears a tiny red strapless crop top and a sheer white thong"
type textarea "Vanessa wears a tiny red strapless crop top and a sheer white thong that"
type textarea "Vanessa wears a tiny red strapless crop top and a sheer white thong that leaves"
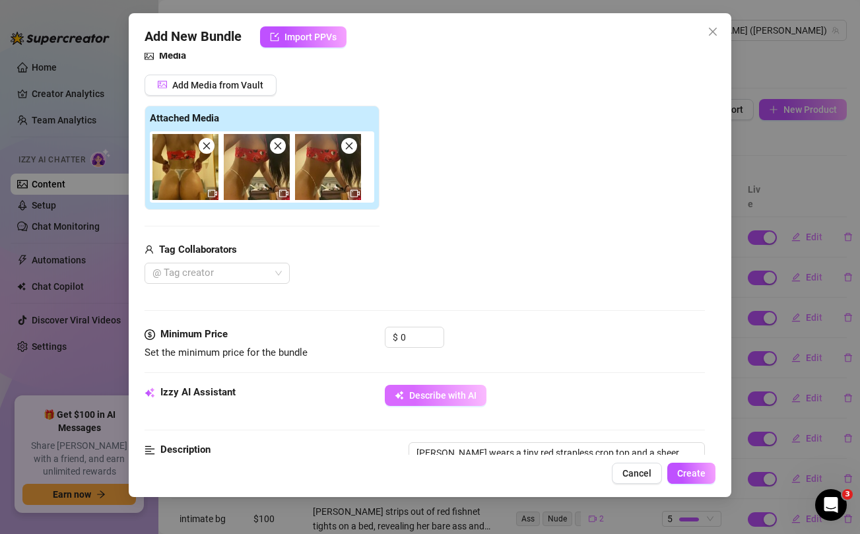
type textarea "Vanessa wears a tiny red strapless crop top and a sheer white thong that leaves…"
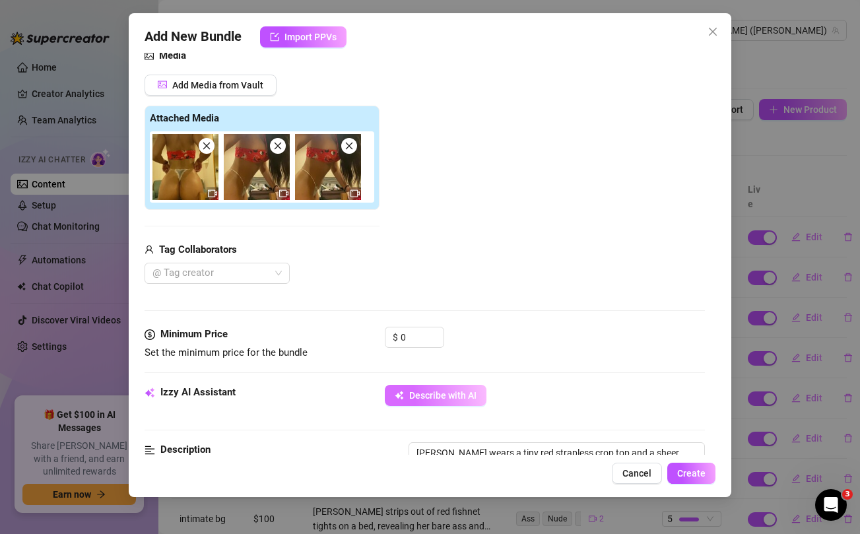
type textarea "Vanessa wears a tiny red strapless crop top and a sheer white thong that leaves…"
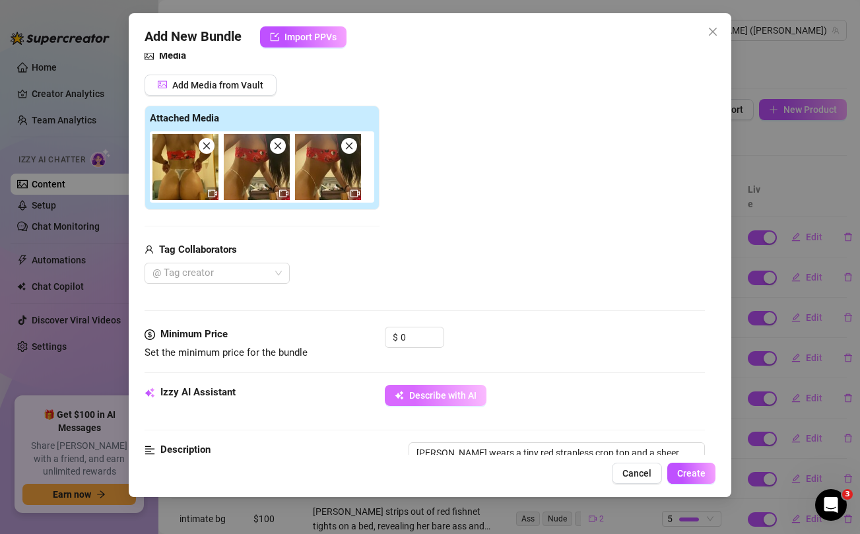
type textarea "Vanessa wears a tiny red strapless crop top and a sheer white thong that leaves…"
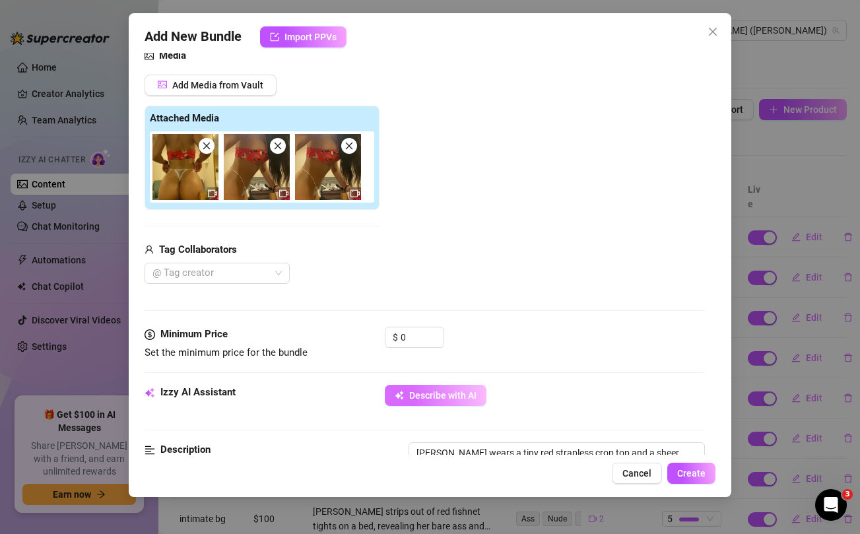
type textarea "Vanessa wears a tiny red strapless crop top and a sheer white thong that leaves…"
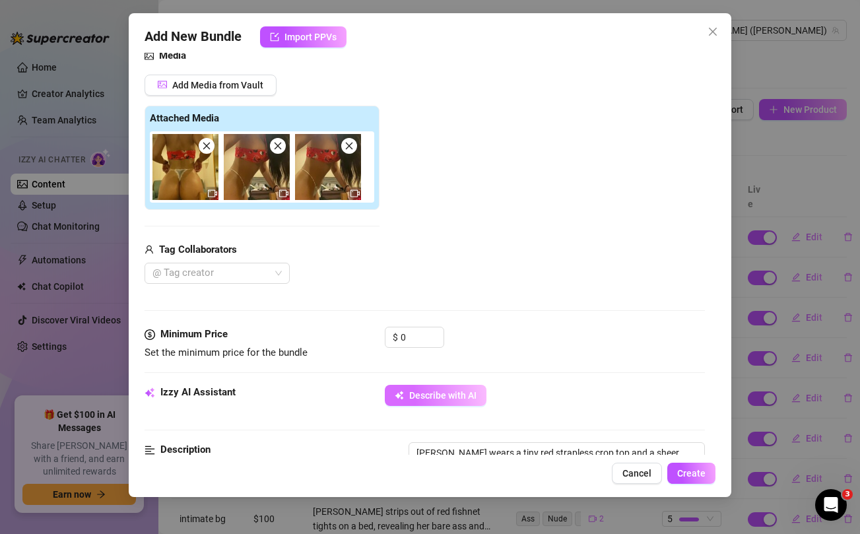
type textarea "Vanessa wears a tiny red strapless crop top and a sheer white thong that leaves…"
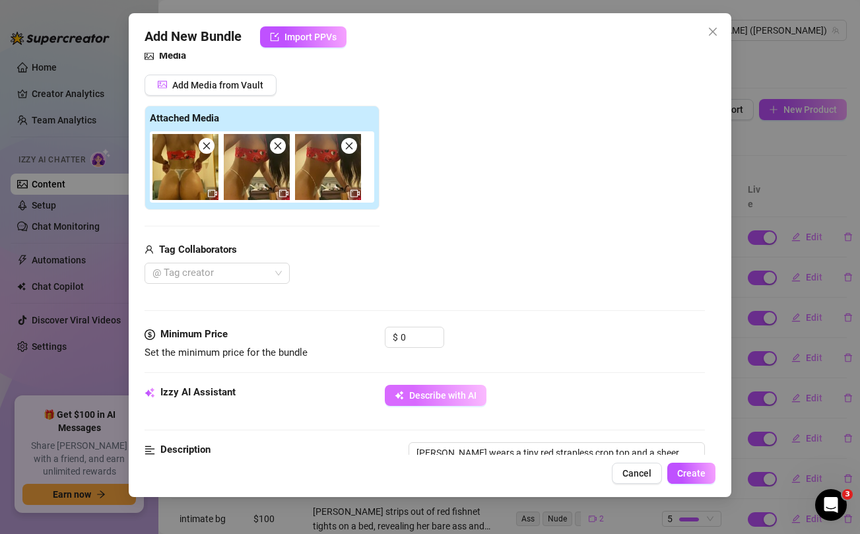
type textarea "Vanessa wears a tiny red strapless crop top and a sheer white thong that leaves…"
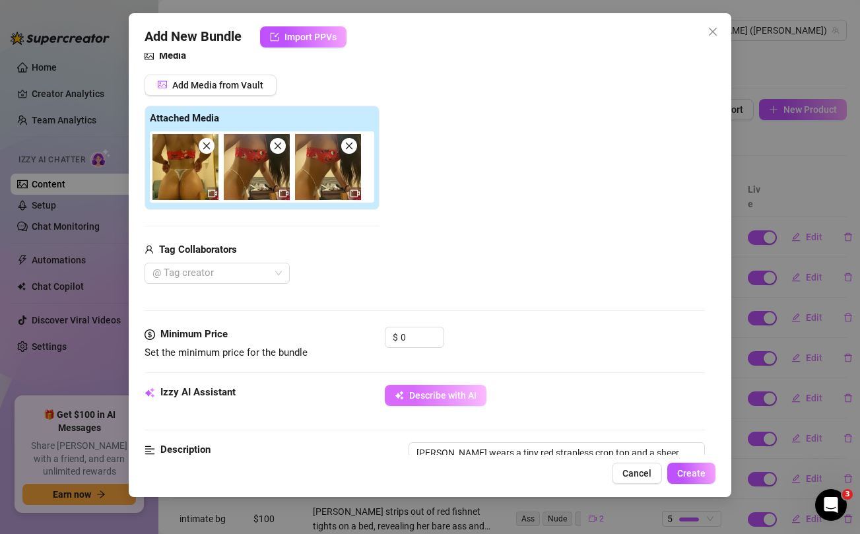
type textarea "Vanessa wears a tiny red strapless crop top and a sheer white thong that leaves…"
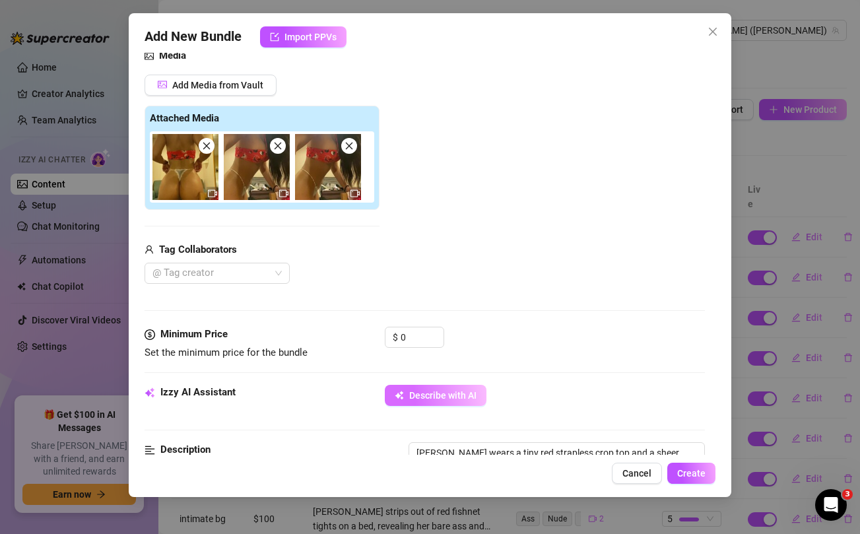
type textarea "Vanessa wears a tiny red strapless crop top and a sheer white thong that leaves…"
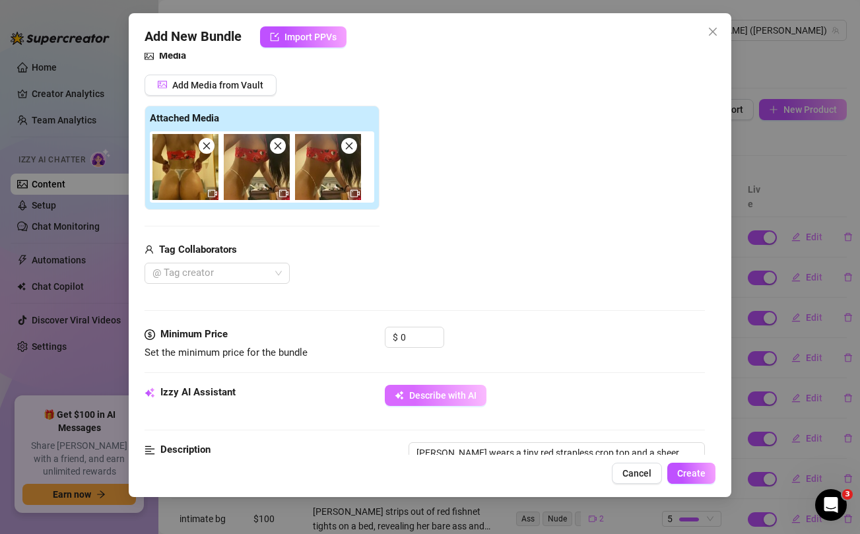
type textarea "Vanessa wears a tiny red strapless crop top and a sheer white thong that leaves…"
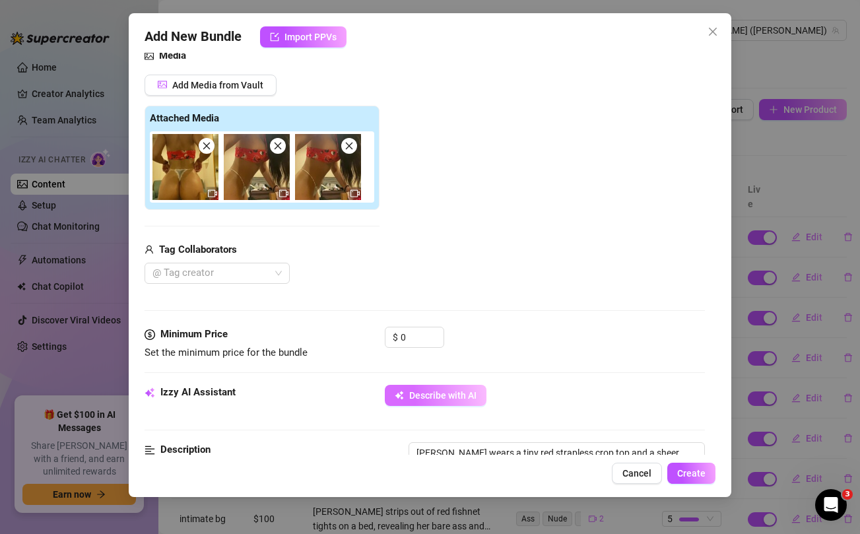
type textarea "Vanessa wears a tiny red strapless crop top and a sheer white thong that leaves…"
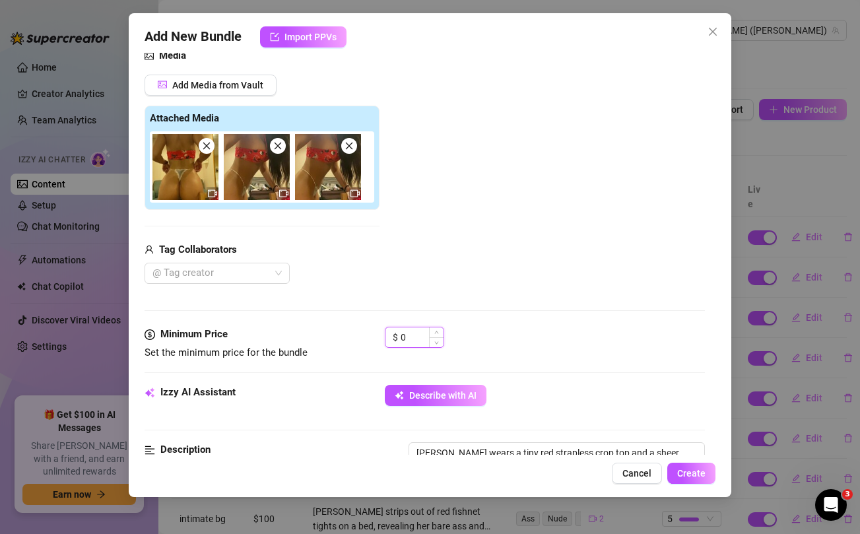
click at [411, 335] on input "0" at bounding box center [422, 337] width 43 height 20
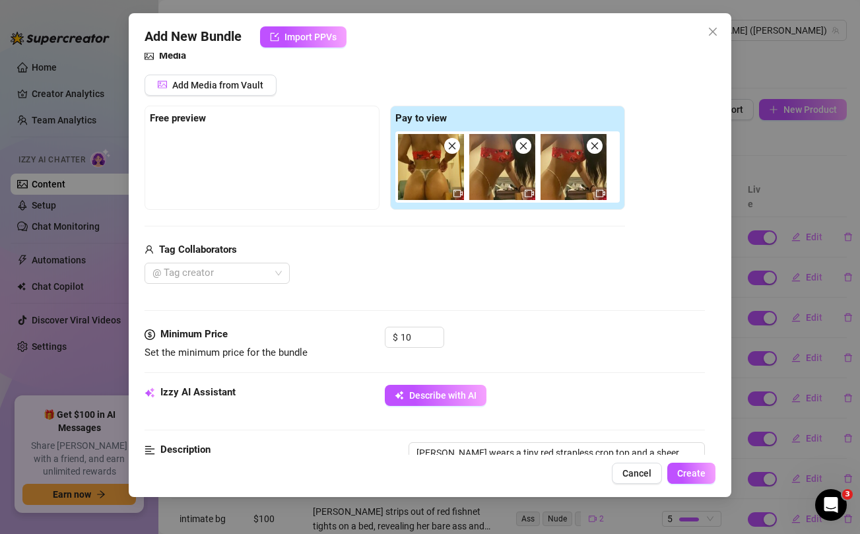
click at [446, 232] on div "Add Media from Vault Free preview Pay to view Tag Collaborators @ Tag creator" at bounding box center [385, 180] width 481 height 210
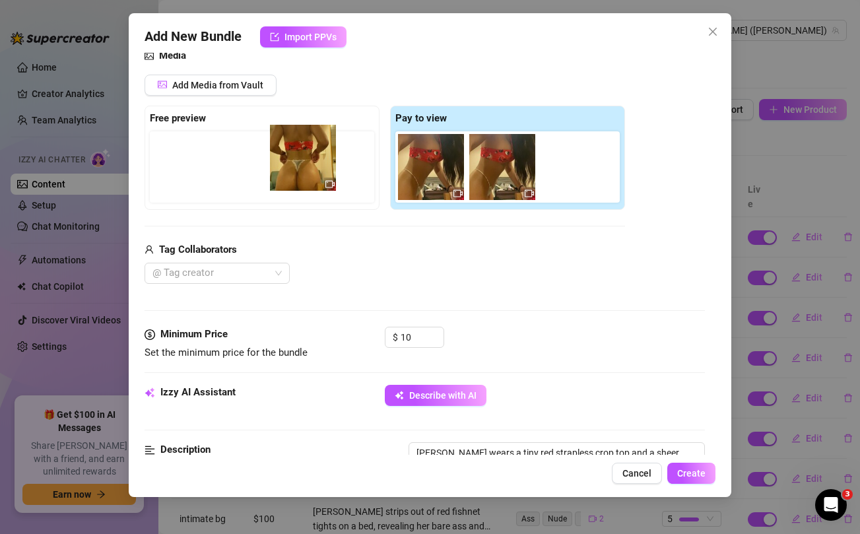
drag, startPoint x: 434, startPoint y: 176, endPoint x: 298, endPoint y: 166, distance: 136.3
click at [298, 166] on div "Free preview Pay to view" at bounding box center [385, 158] width 481 height 104
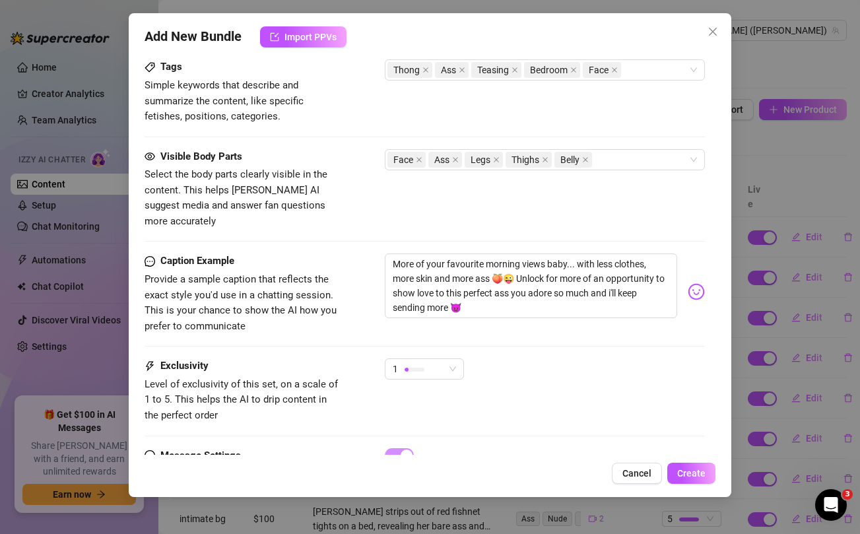
scroll to position [714, 0]
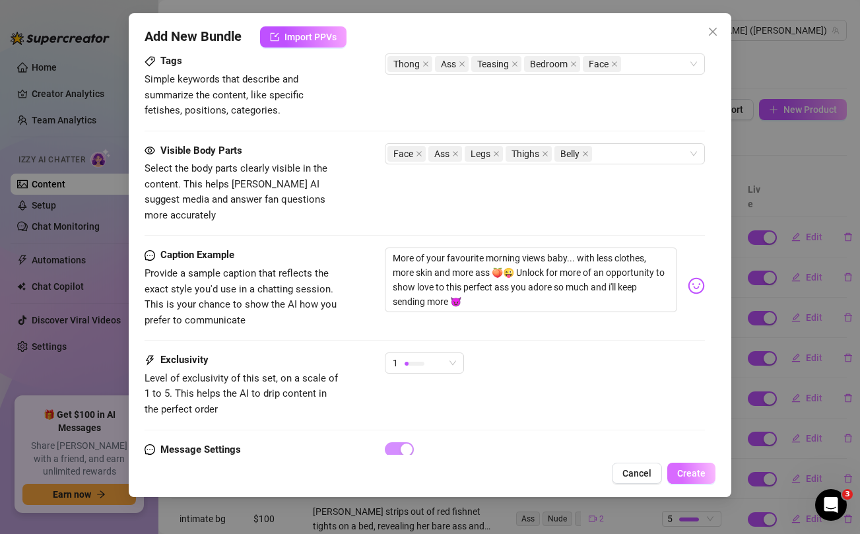
click at [694, 469] on span "Create" at bounding box center [691, 473] width 28 height 11
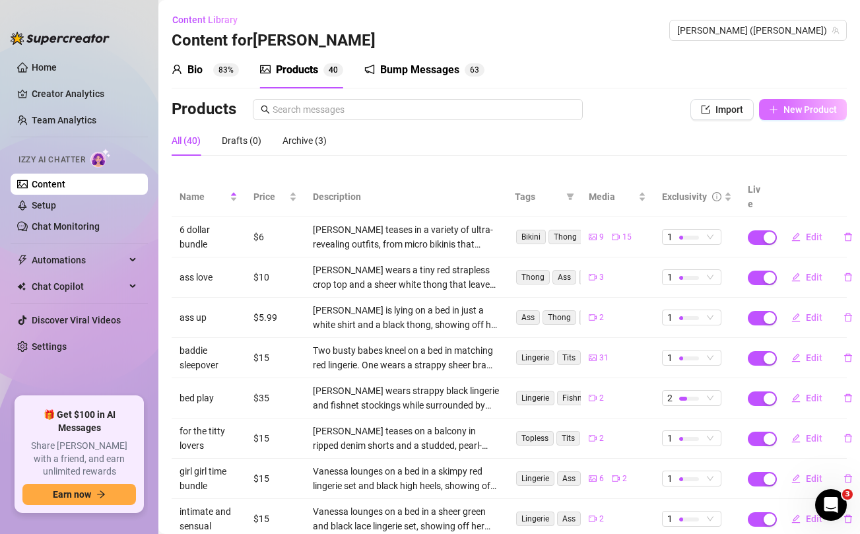
click at [808, 112] on span "New Product" at bounding box center [810, 109] width 53 height 11
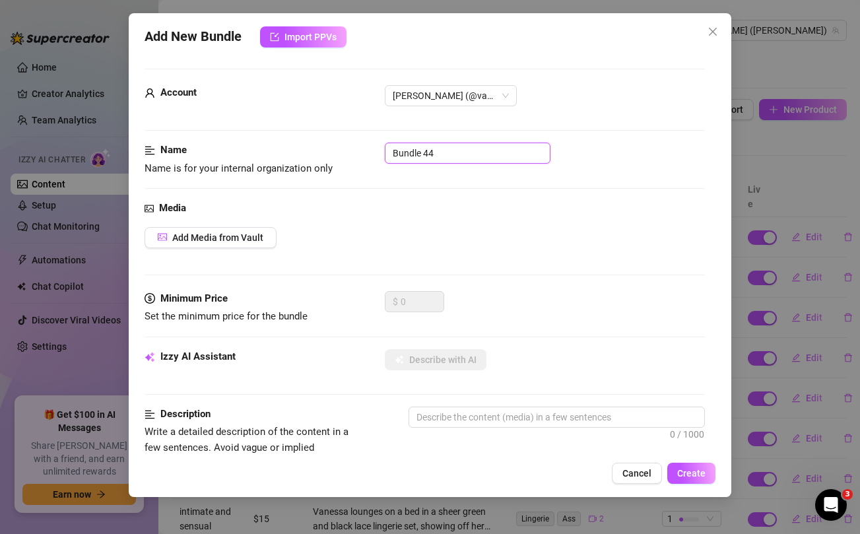
click at [465, 153] on input "Bundle 44" at bounding box center [468, 153] width 166 height 21
click at [504, 235] on div "Add Media from Vault" at bounding box center [425, 237] width 560 height 21
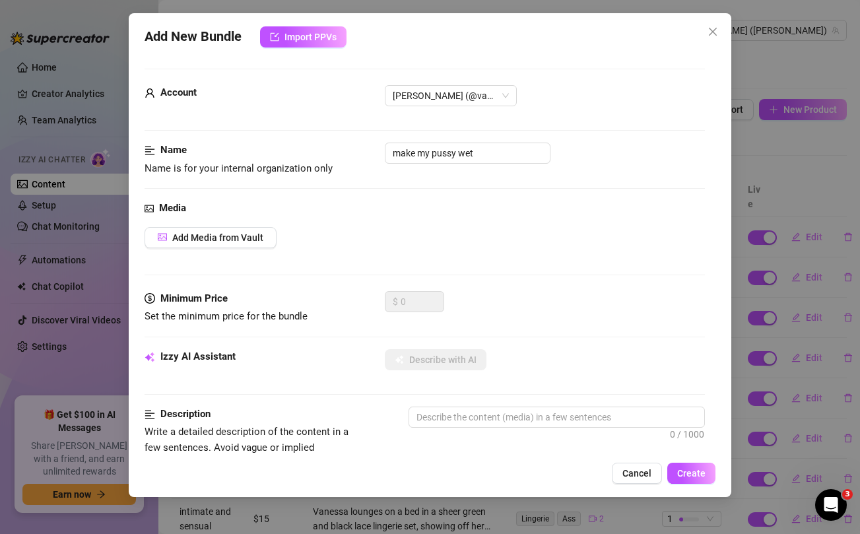
scroll to position [537, 0]
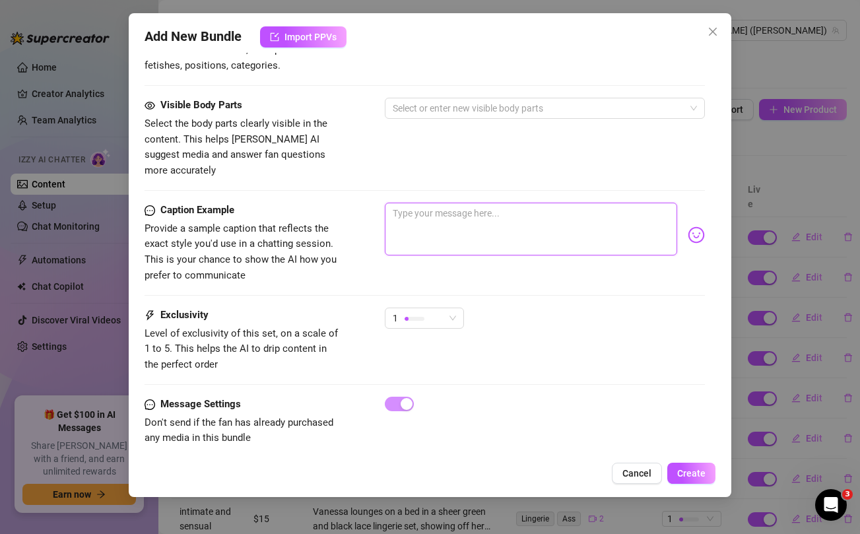
click at [484, 214] on textarea at bounding box center [531, 229] width 292 height 53
paste textarea "perfect way to make my pussy wet 🙈🥵💦 Unlock for this uncensored POV tape i made…"
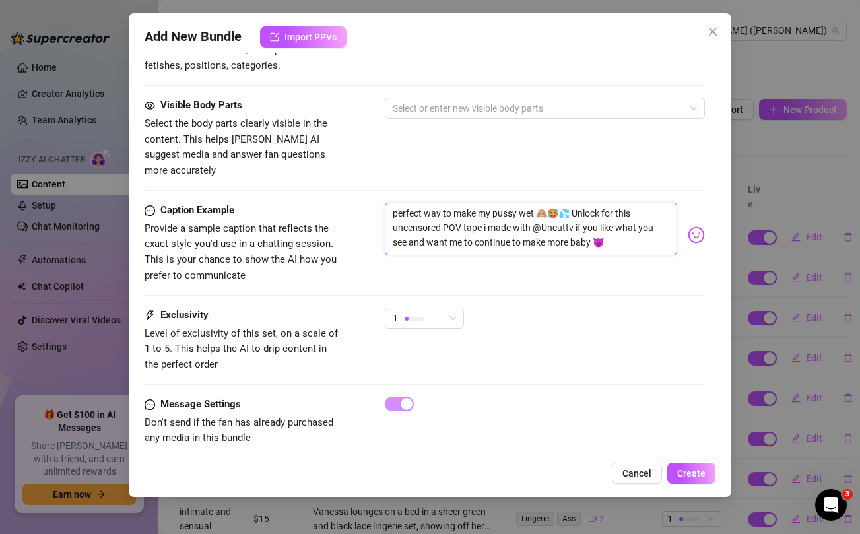
scroll to position [0, 0]
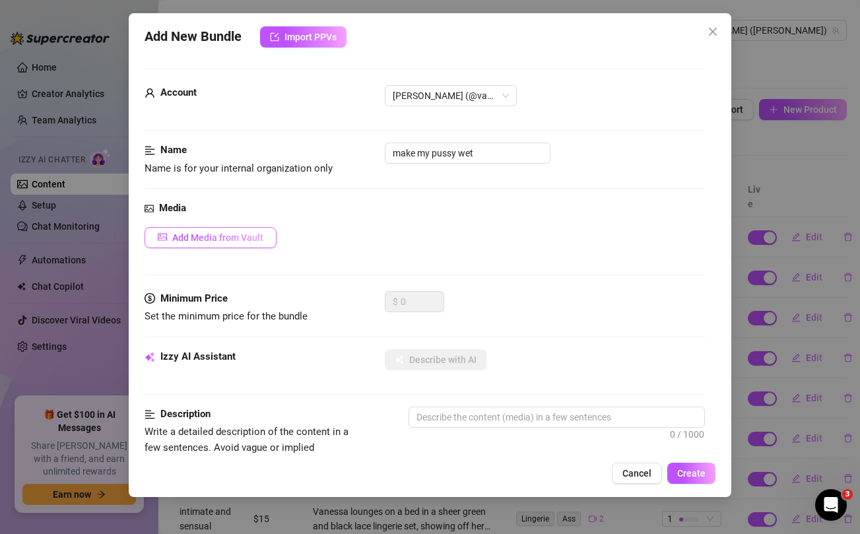
click at [209, 243] on button "Add Media from Vault" at bounding box center [211, 237] width 132 height 21
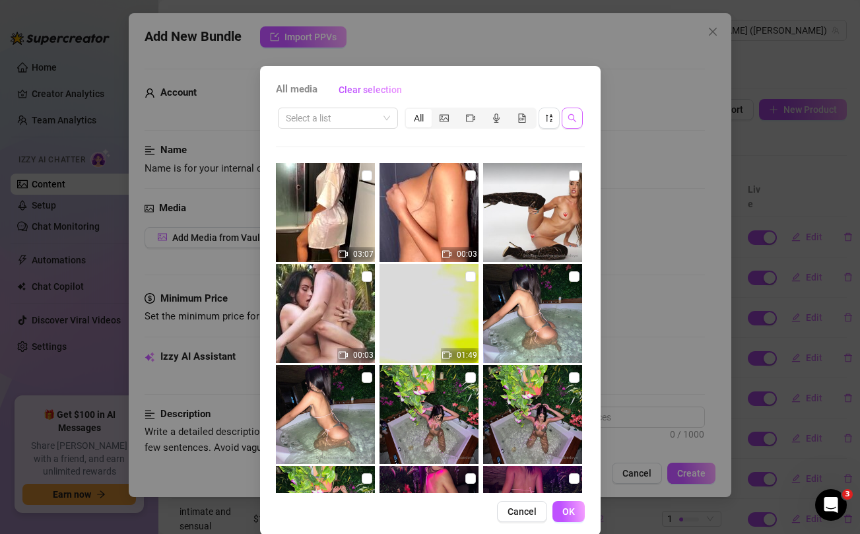
click at [580, 111] on button "button" at bounding box center [572, 118] width 21 height 21
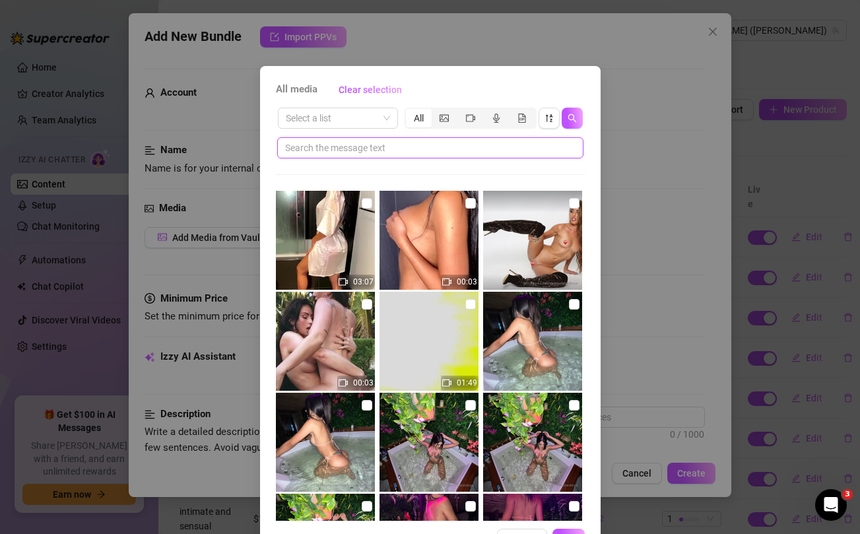
click at [489, 149] on input "text" at bounding box center [425, 148] width 280 height 15
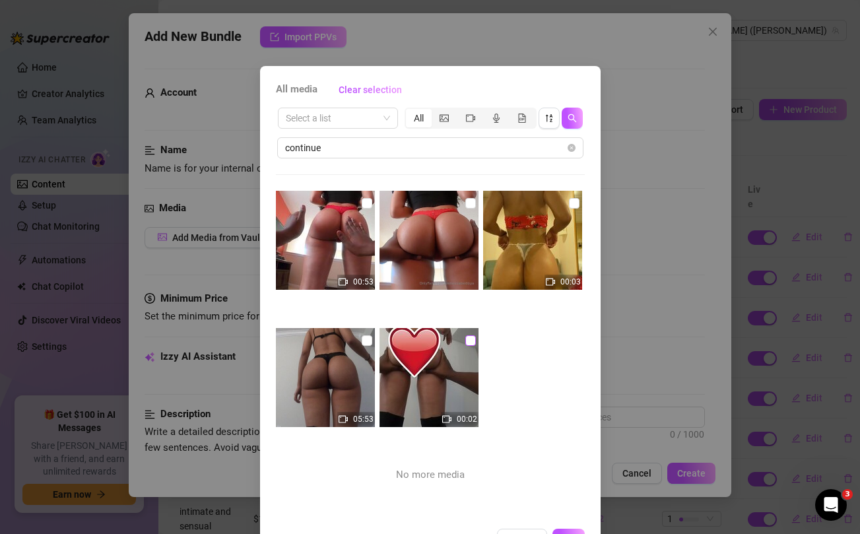
click at [471, 343] on input "checkbox" at bounding box center [470, 340] width 11 height 11
click at [364, 338] on input "checkbox" at bounding box center [367, 340] width 11 height 11
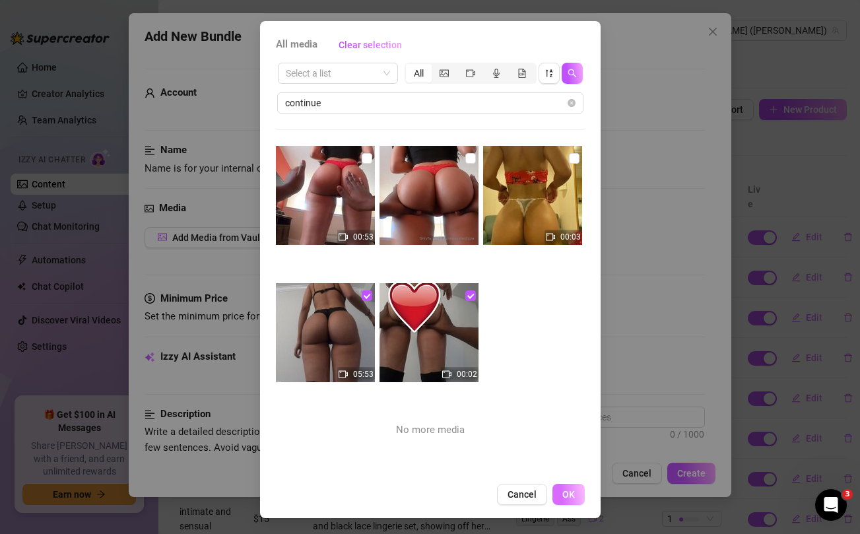
click at [570, 496] on span "OK" at bounding box center [568, 494] width 13 height 11
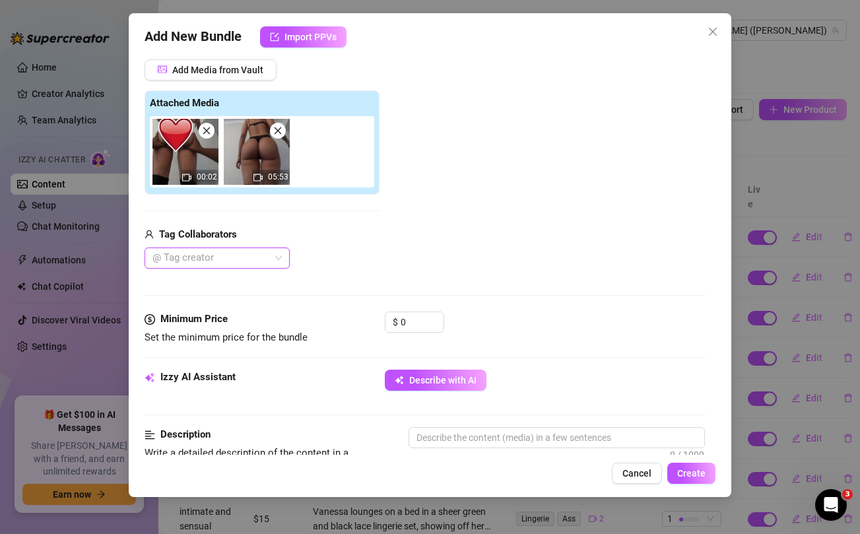
scroll to position [167, 0]
click at [409, 322] on input "0" at bounding box center [422, 323] width 43 height 20
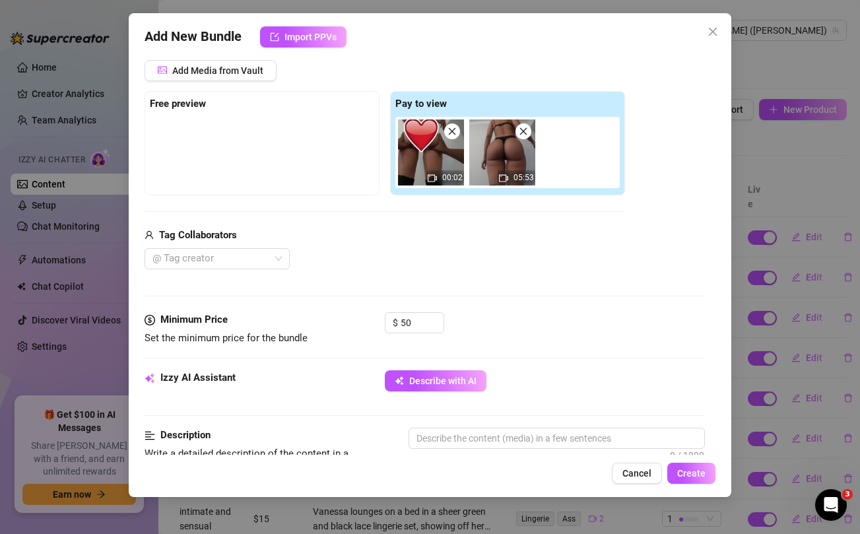
click at [464, 221] on div "Add Media from Vault Free preview Pay to view 00:02 05:53 Tag Collaborators @ T…" at bounding box center [385, 165] width 481 height 210
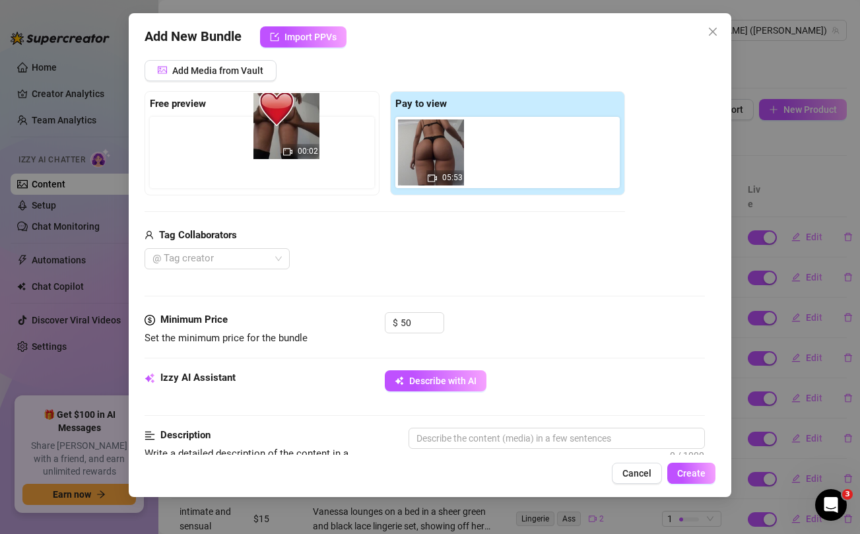
drag, startPoint x: 428, startPoint y: 165, endPoint x: 279, endPoint y: 141, distance: 151.8
click at [279, 141] on div "Free preview Pay to view 00:02 05:53" at bounding box center [385, 143] width 481 height 104
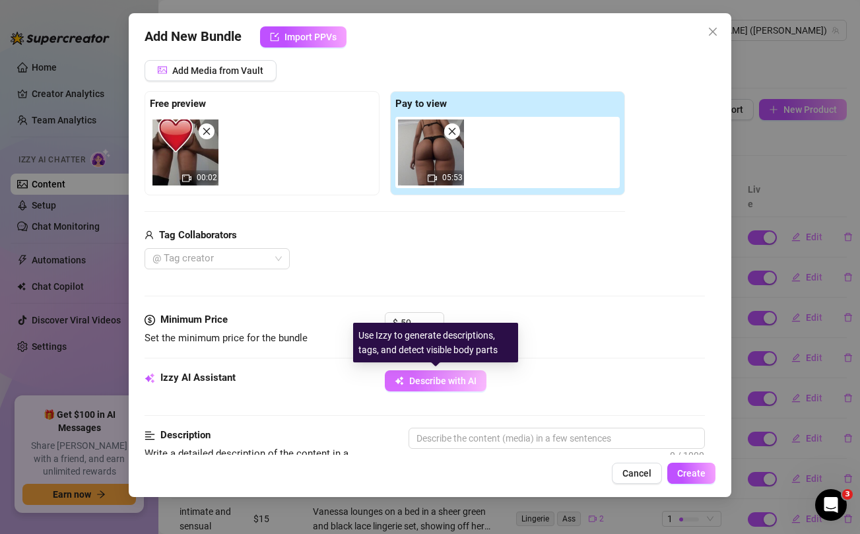
click at [444, 386] on span "Describe with AI" at bounding box center [442, 381] width 67 height 11
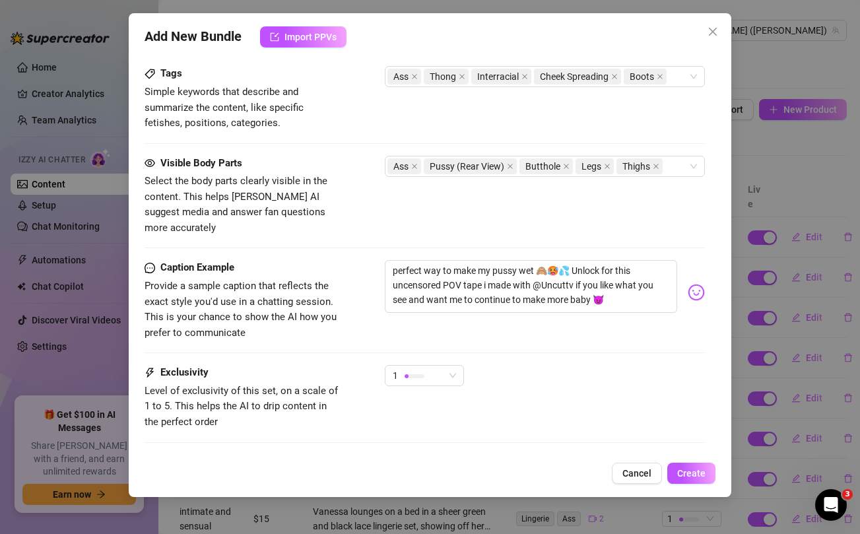
scroll to position [690, 0]
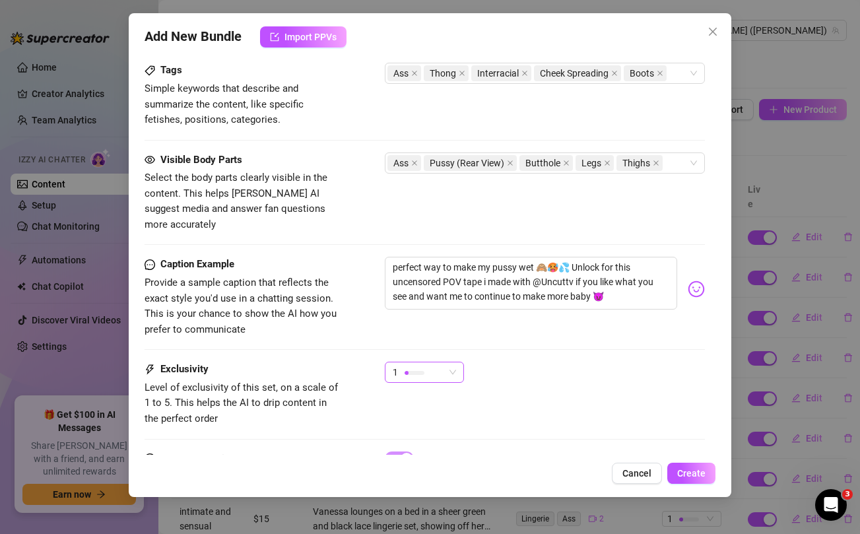
click at [446, 362] on span "1" at bounding box center [424, 372] width 63 height 20
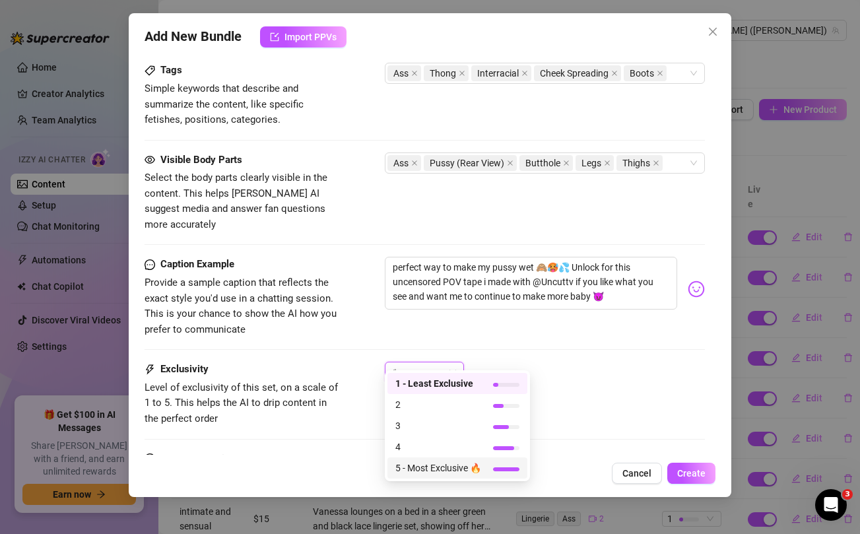
click at [413, 469] on span "5 - Most Exclusive 🔥" at bounding box center [438, 468] width 86 height 15
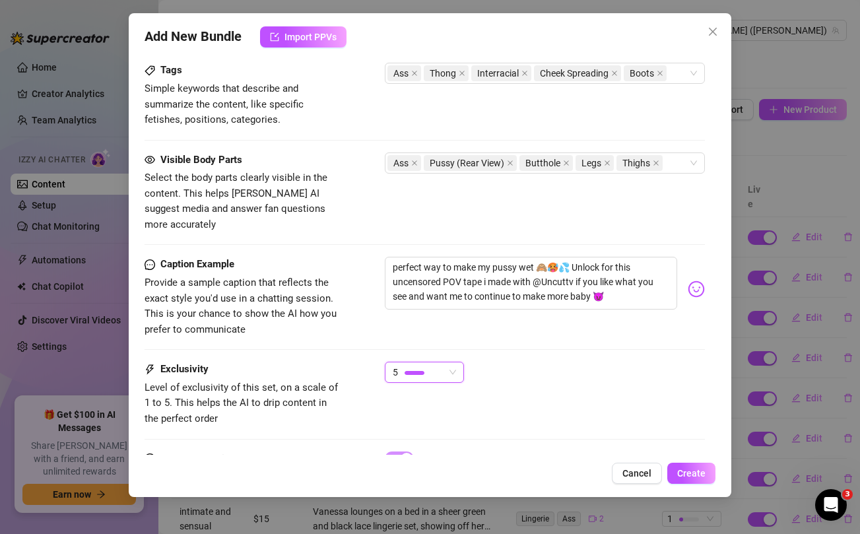
click at [620, 377] on div "5 5" at bounding box center [545, 378] width 320 height 33
click at [698, 468] on span "Create" at bounding box center [691, 473] width 28 height 11
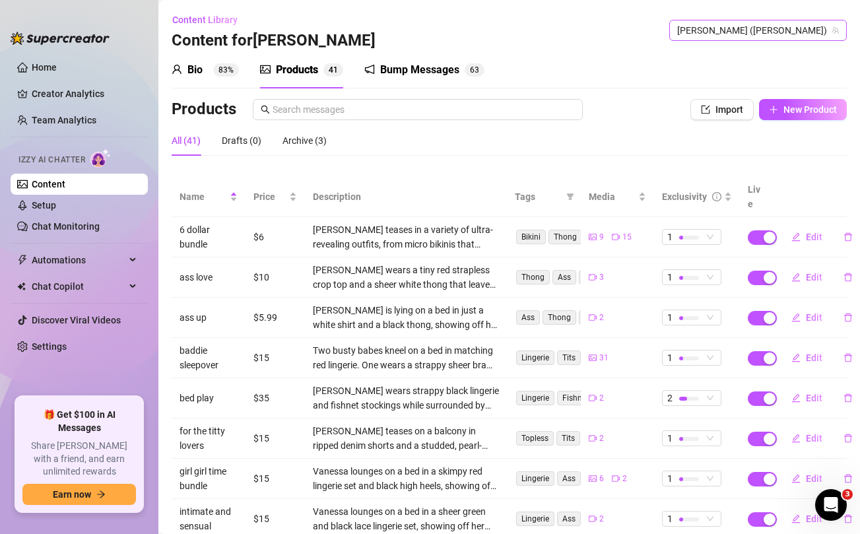
click at [803, 28] on span "Vanessa (vanessabedoya)" at bounding box center [758, 30] width 162 height 20
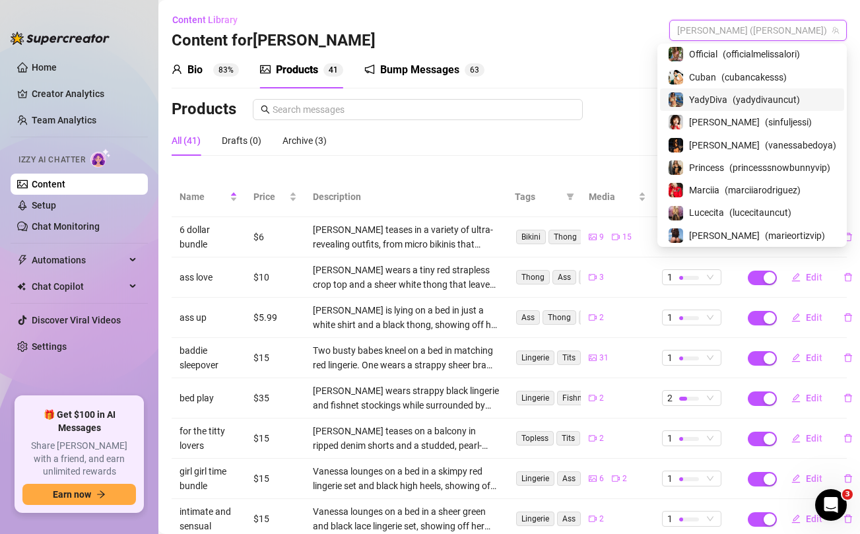
click at [716, 99] on span "YadyDiva" at bounding box center [708, 99] width 38 height 15
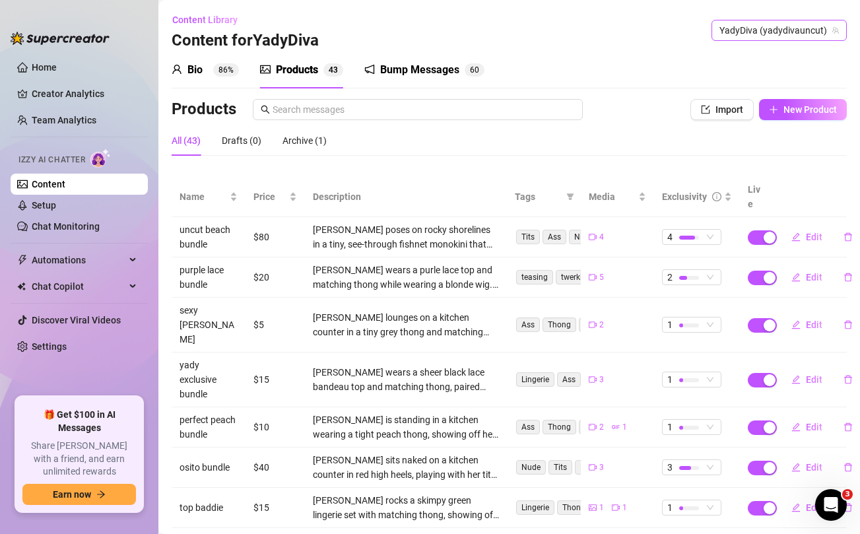
click at [738, 28] on span "YadyDiva (yadydivauncut)" at bounding box center [779, 30] width 119 height 20
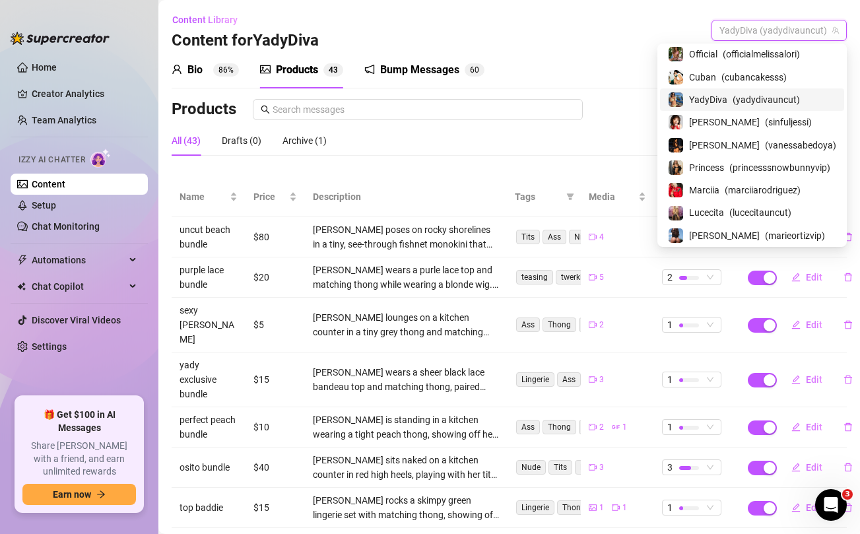
click at [612, 20] on div "Content Library Content for YadyDiva YadyDiva (yadydivauncut)" at bounding box center [509, 30] width 675 height 42
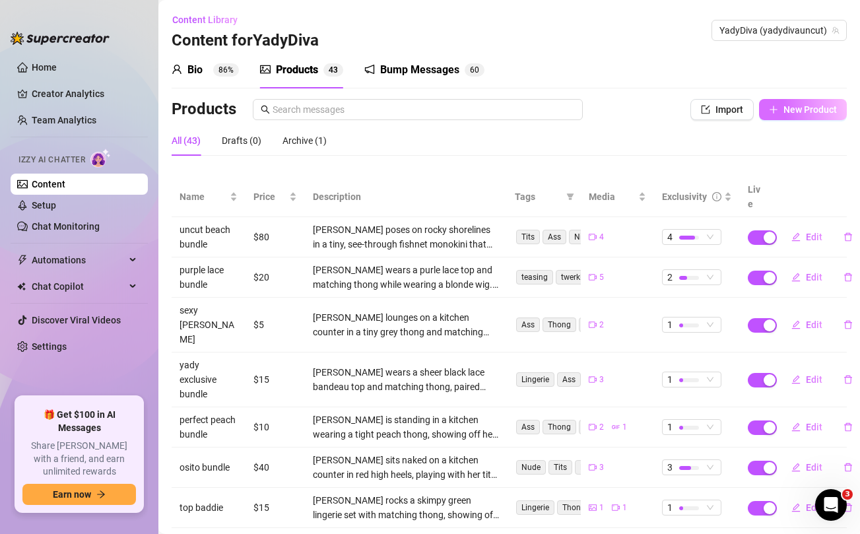
click at [782, 117] on button "New Product" at bounding box center [803, 109] width 88 height 21
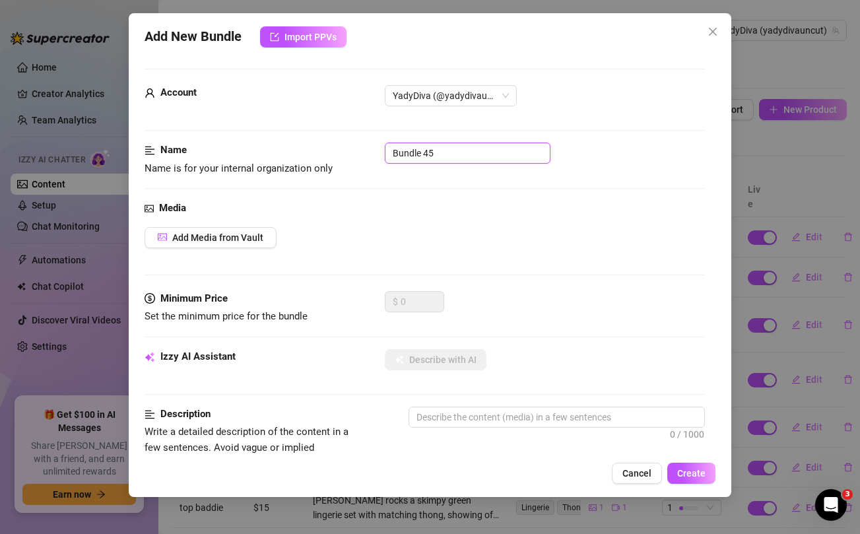
click at [465, 153] on input "Bundle 45" at bounding box center [468, 153] width 166 height 21
click at [530, 237] on div "Add Media from Vault" at bounding box center [425, 237] width 560 height 21
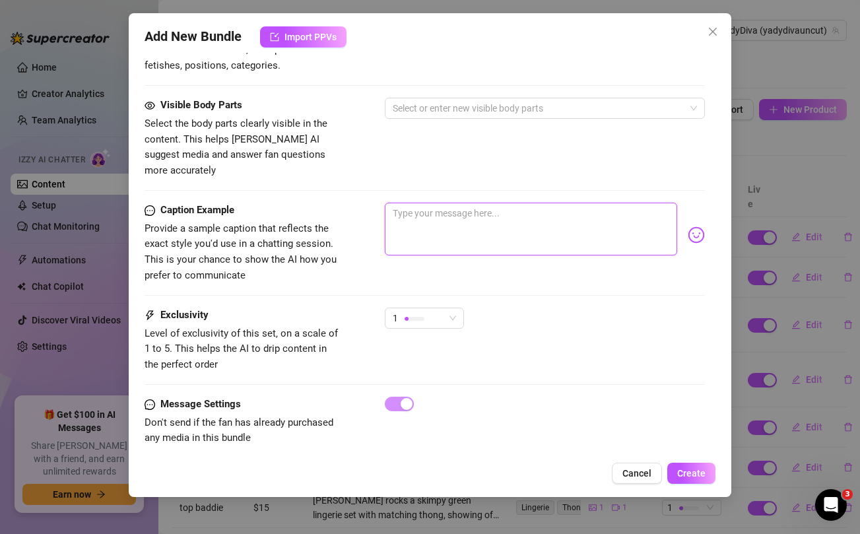
click at [486, 228] on textarea at bounding box center [531, 229] width 292 height 53
paste textarea "PERFECT latina ass 👌🍑 ...bent over and making it clap like a good little girl 🙈…"
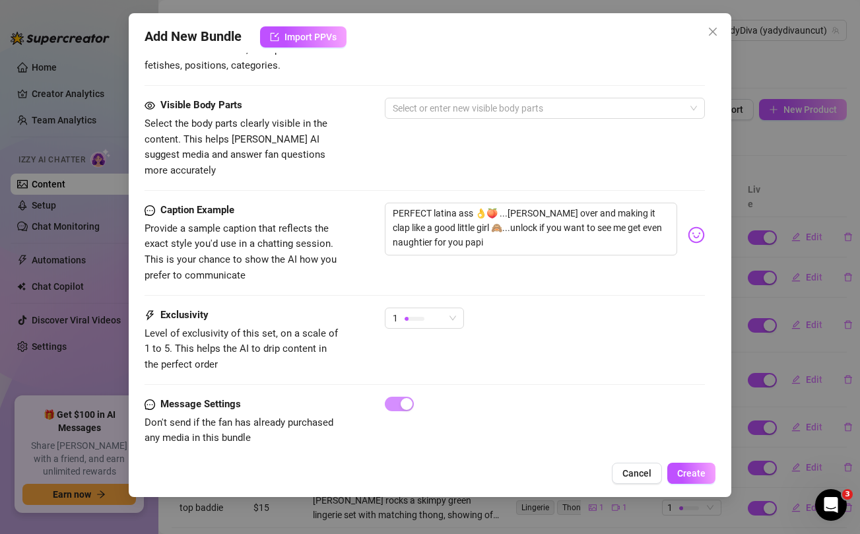
click at [401, 158] on div "Visible Body Parts Select the body parts clearly visible in the content. This h…" at bounding box center [425, 138] width 560 height 81
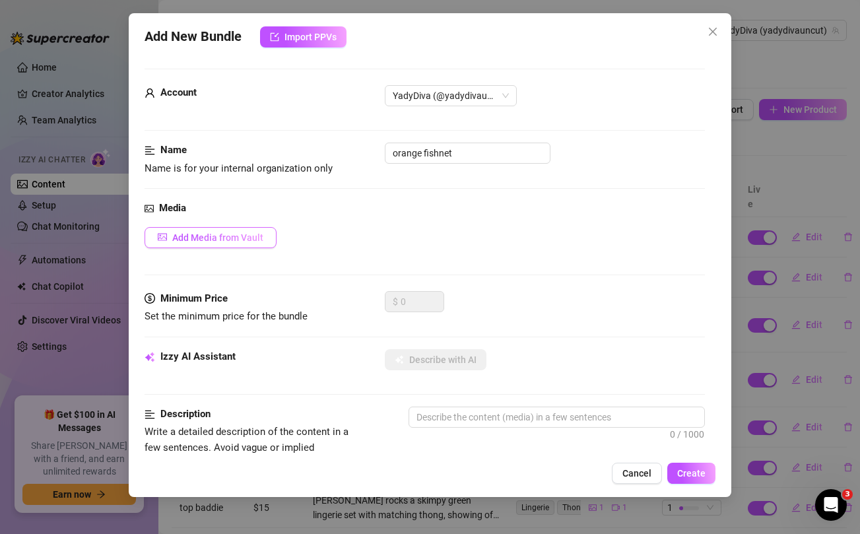
click at [234, 233] on span "Add Media from Vault" at bounding box center [217, 237] width 91 height 11
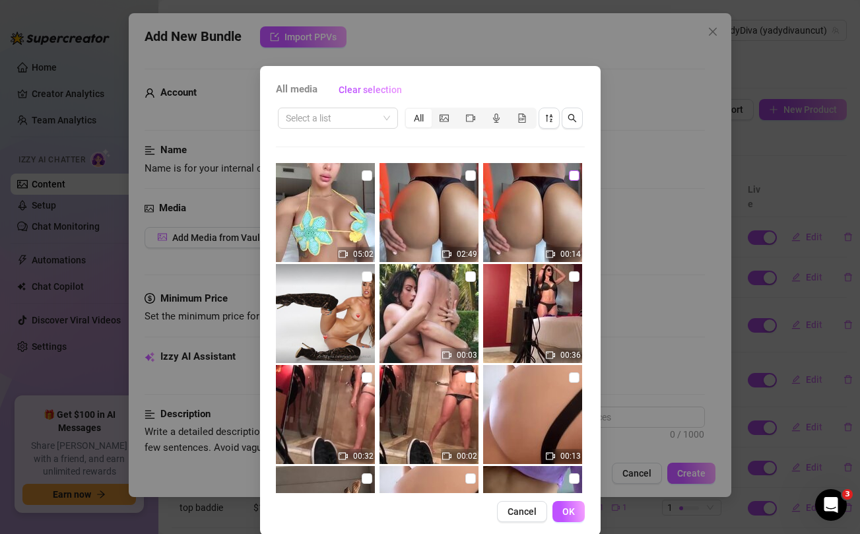
click at [573, 176] on input "checkbox" at bounding box center [574, 175] width 11 height 11
click at [473, 176] on input "checkbox" at bounding box center [470, 175] width 11 height 11
click at [567, 507] on span "OK" at bounding box center [568, 511] width 13 height 11
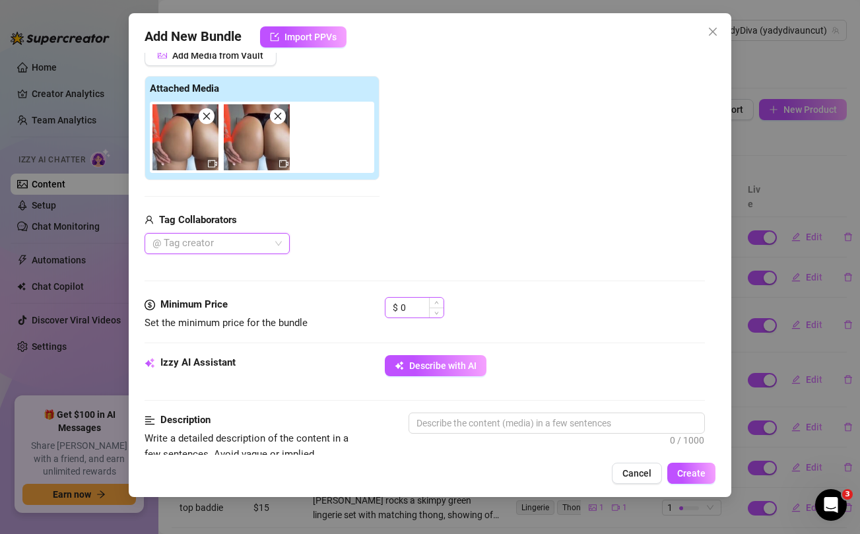
scroll to position [183, 0]
click at [404, 306] on input "0" at bounding box center [422, 307] width 43 height 20
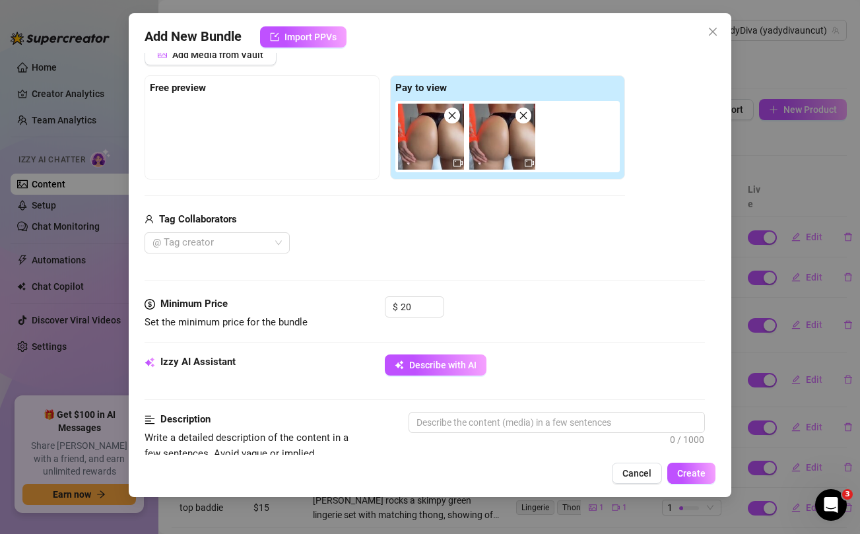
click at [467, 233] on div "@ Tag creator" at bounding box center [385, 242] width 481 height 21
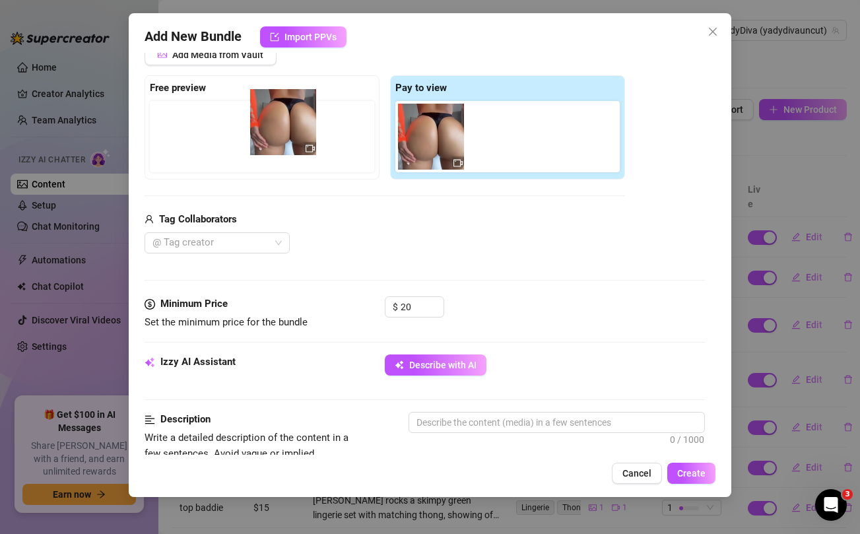
drag, startPoint x: 421, startPoint y: 146, endPoint x: 264, endPoint y: 130, distance: 157.9
click at [264, 130] on div "Free preview Pay to view" at bounding box center [385, 127] width 481 height 104
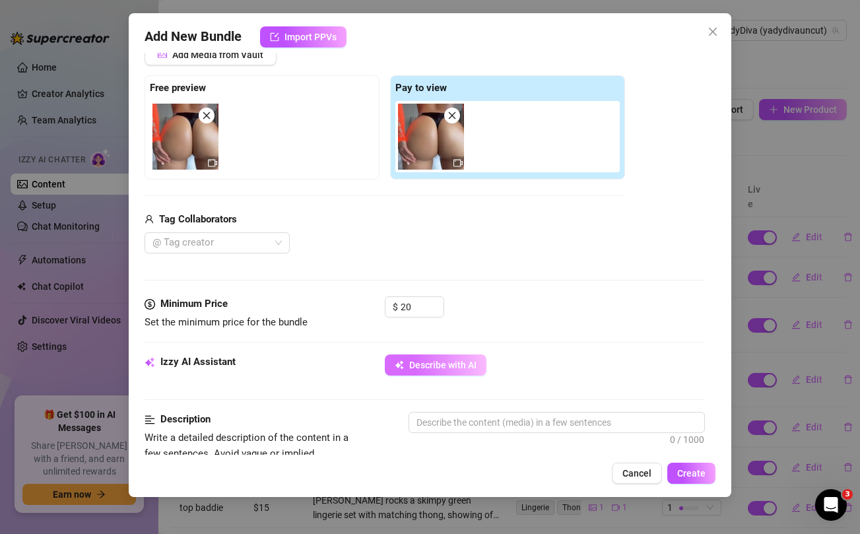
click at [425, 362] on span "Describe with AI" at bounding box center [442, 365] width 67 height 11
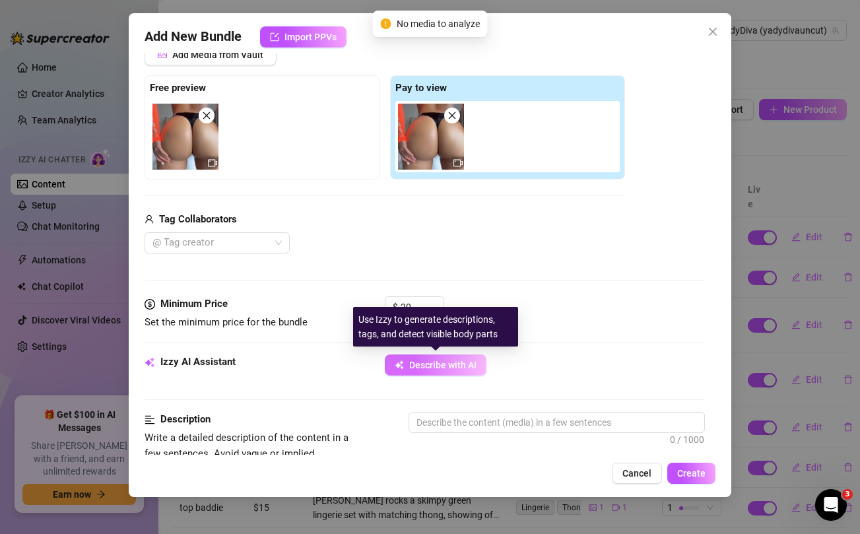
click at [425, 362] on span "Describe with AI" at bounding box center [442, 365] width 67 height 11
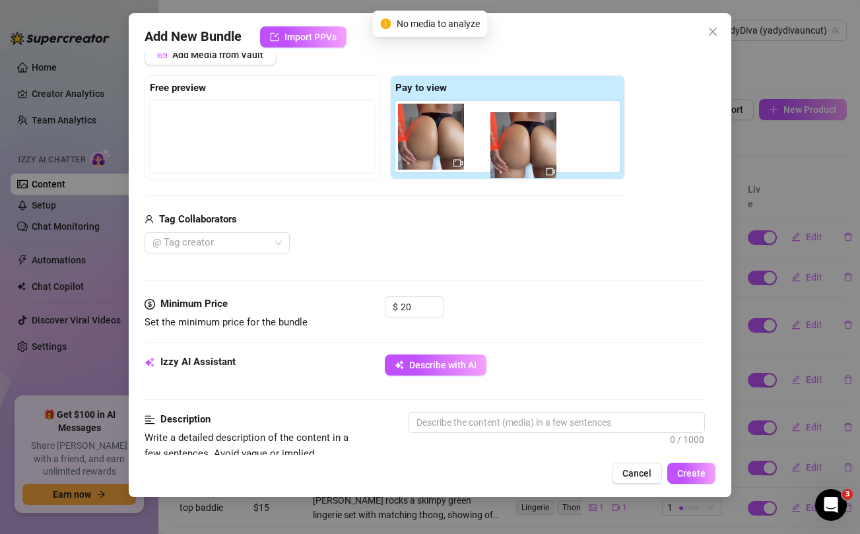
drag, startPoint x: 180, startPoint y: 136, endPoint x: 526, endPoint y: 145, distance: 346.0
click at [526, 145] on div "Free preview Pay to view" at bounding box center [385, 127] width 481 height 104
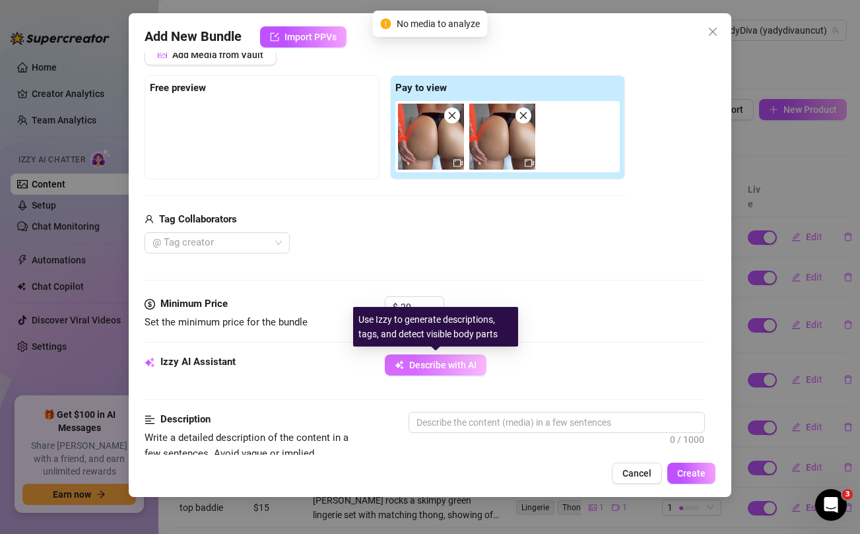
click at [419, 370] on span "Describe with AI" at bounding box center [442, 365] width 67 height 11
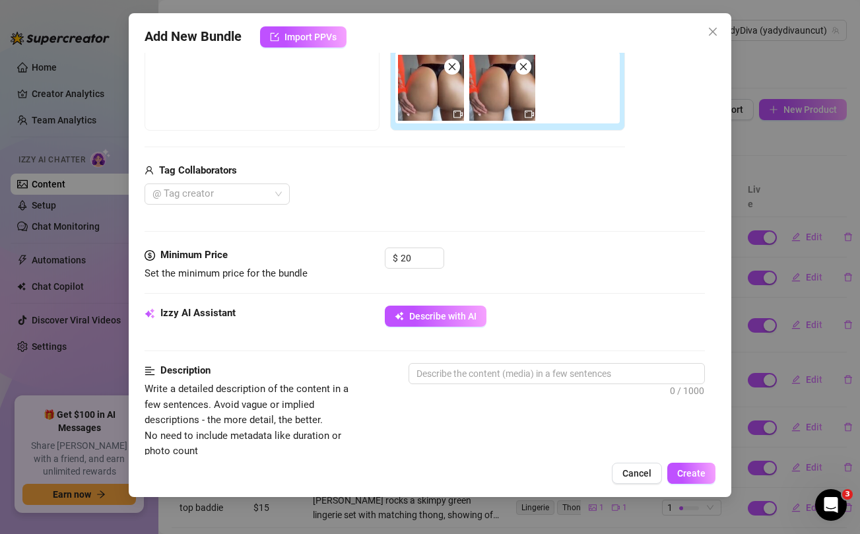
scroll to position [269, 0]
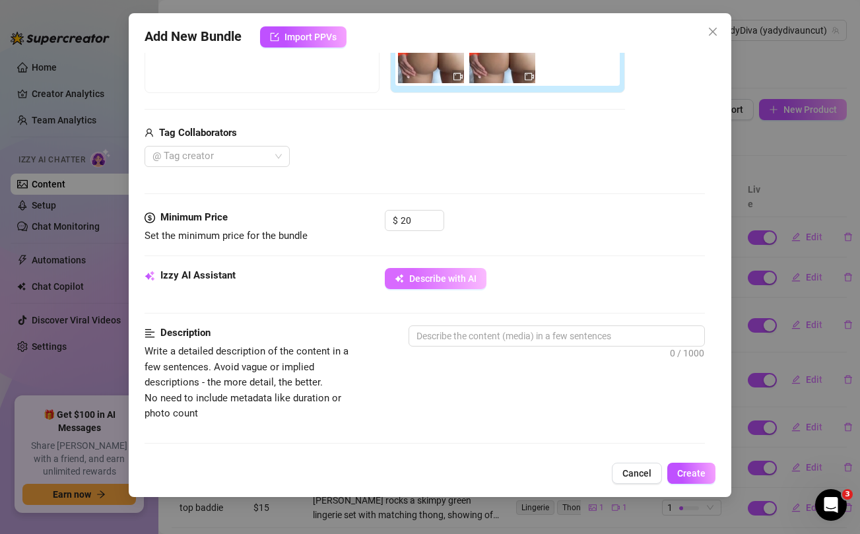
click at [456, 283] on span "Describe with AI" at bounding box center [442, 278] width 67 height 11
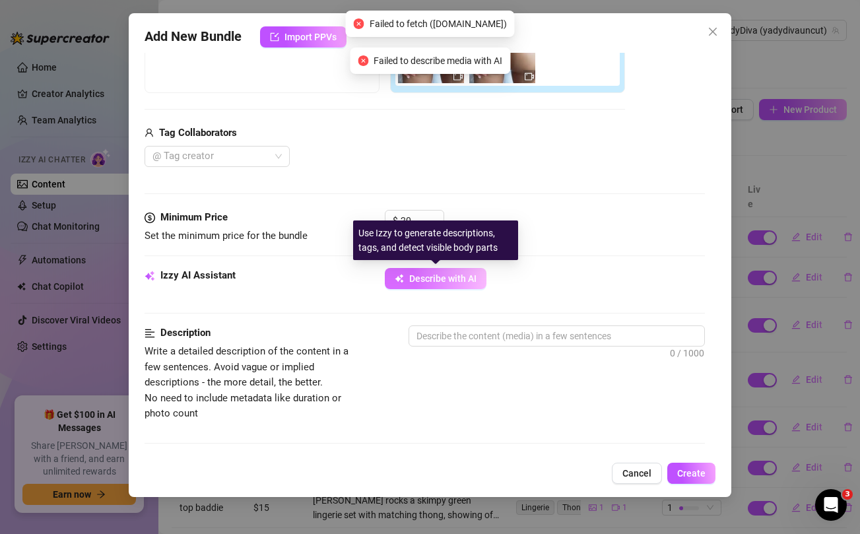
click at [456, 283] on span "Describe with AI" at bounding box center [442, 278] width 67 height 11
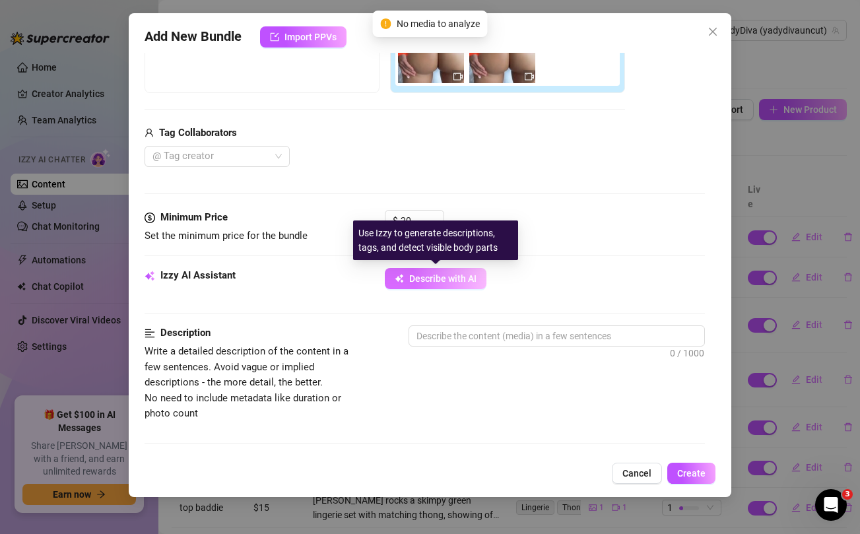
click at [435, 274] on span "Describe with AI" at bounding box center [442, 278] width 67 height 11
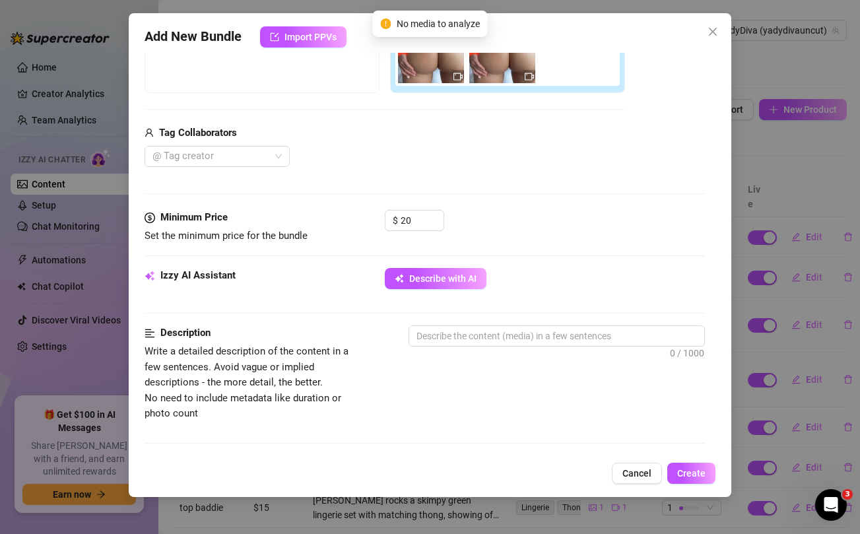
click at [799, 152] on div "Add New Bundle Import PPVs Account YadyDiva (@yadydivauncut) Name Name is for y…" at bounding box center [430, 267] width 860 height 534
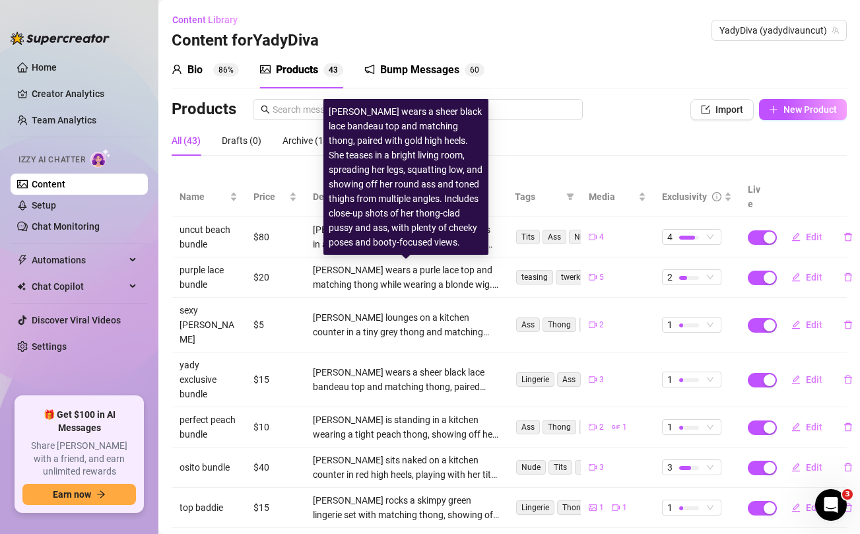
scroll to position [106, 0]
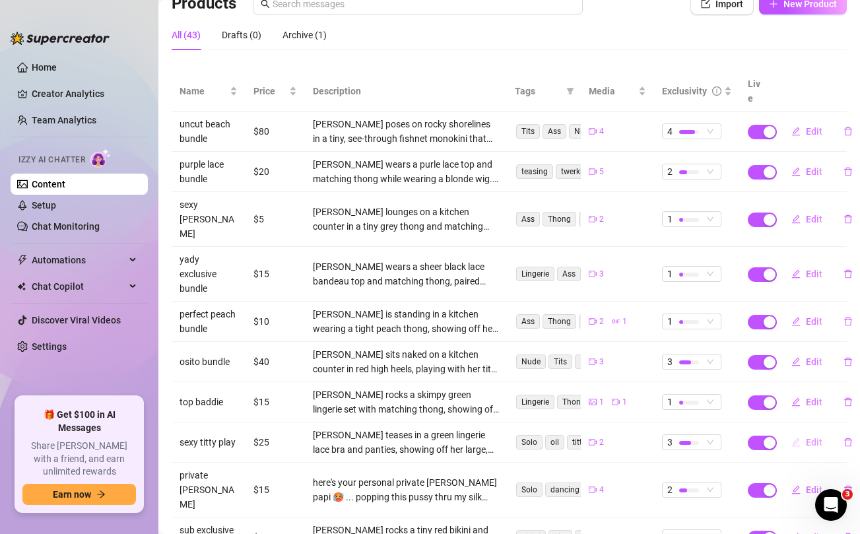
click at [819, 437] on span "Edit" at bounding box center [814, 442] width 17 height 11
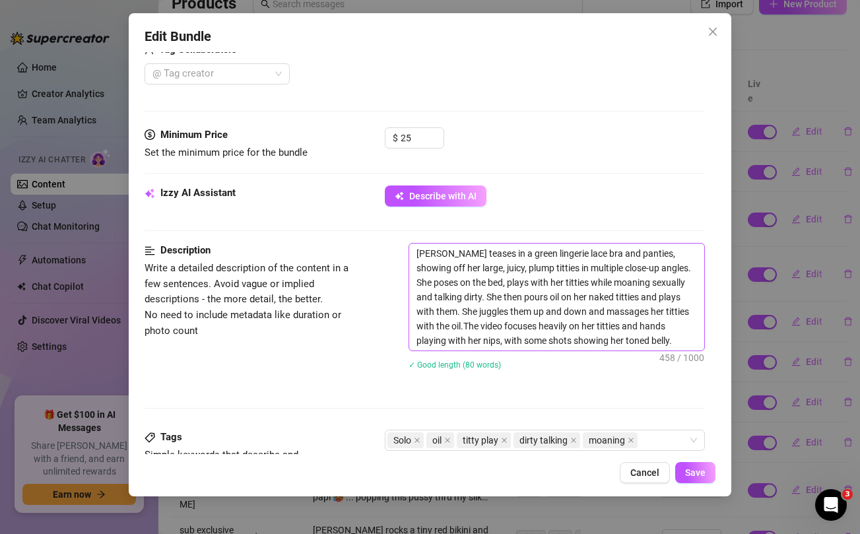
scroll to position [358, 0]
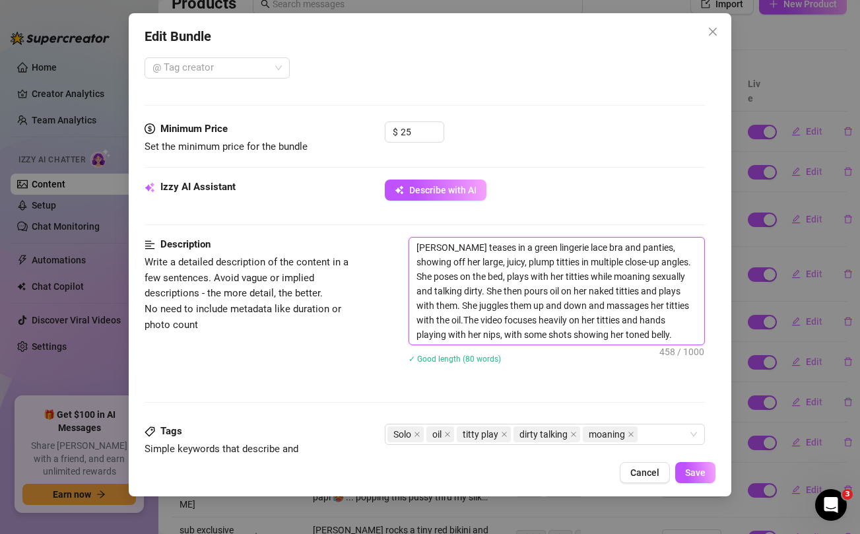
click at [580, 275] on textarea "Yadira teases in a green lingerie lace bra and panties, showing off her large, …" at bounding box center [556, 291] width 294 height 107
click at [788, 216] on div "Edit Bundle Account YadyDiva (@yadydivauncut) Name Name is for your internal or…" at bounding box center [430, 267] width 860 height 534
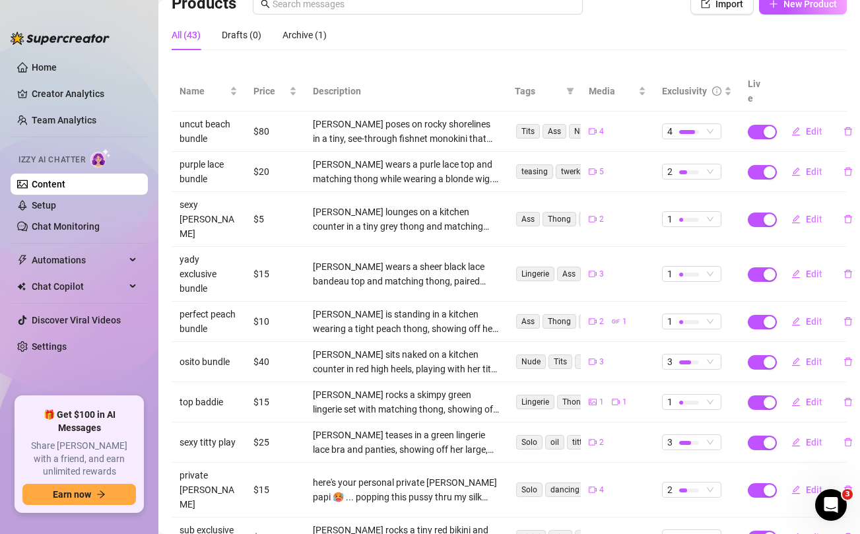
scroll to position [0, 0]
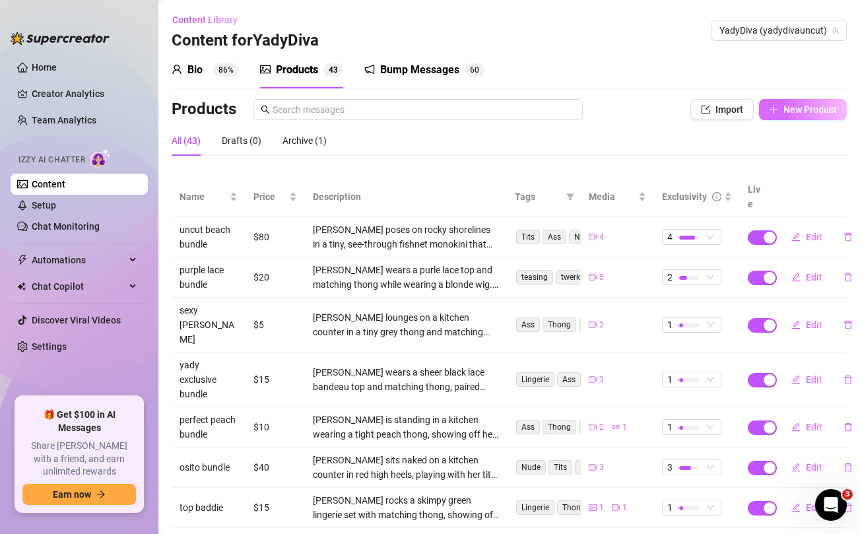
click at [814, 116] on button "New Product" at bounding box center [803, 109] width 88 height 21
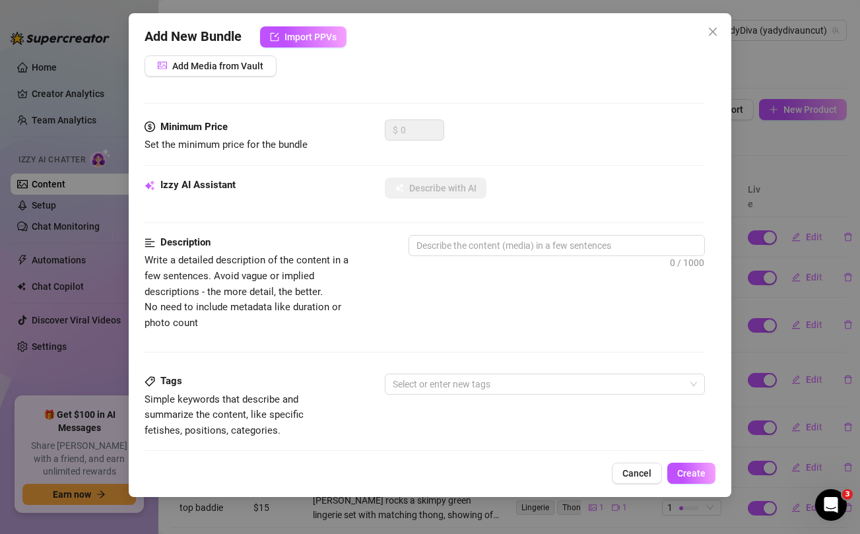
scroll to position [213, 0]
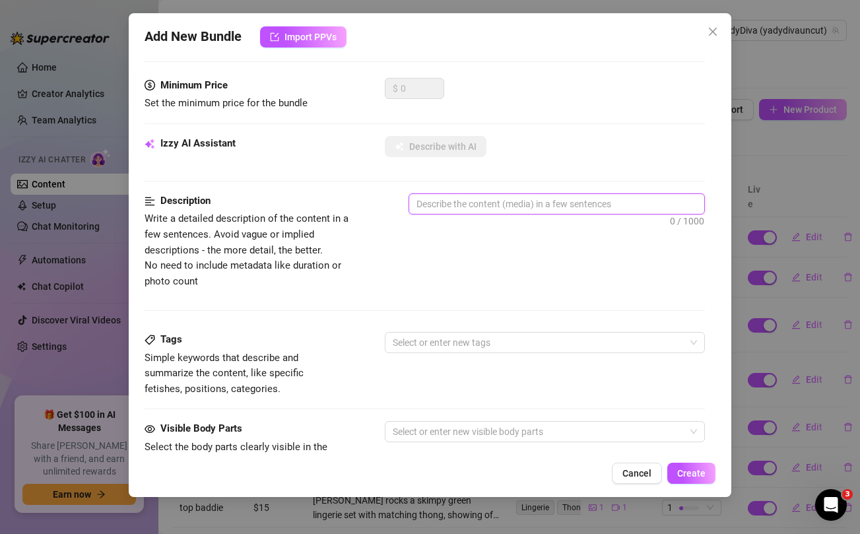
click at [487, 207] on textarea at bounding box center [556, 204] width 294 height 20
paste textarea "Yadira teases in a green lingerie lace bra and panties, showing off her large, …"
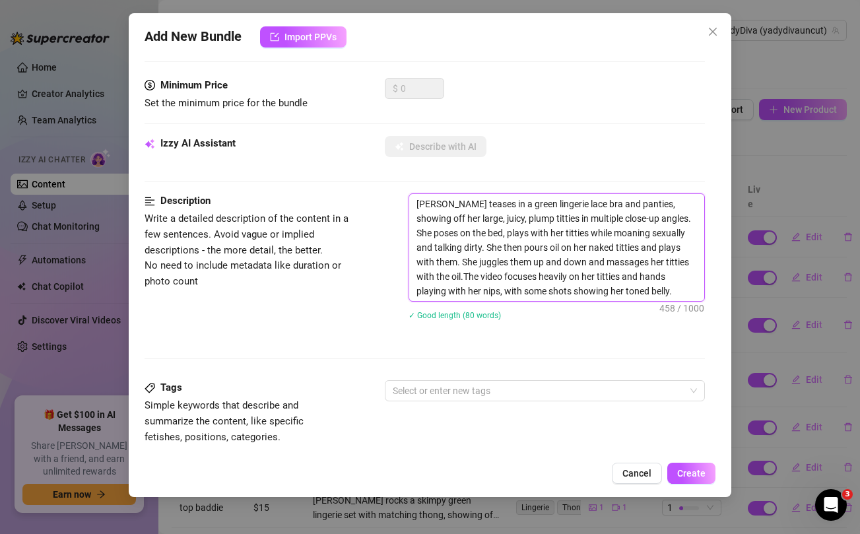
scroll to position [0, 0]
drag, startPoint x: 484, startPoint y: 204, endPoint x: 581, endPoint y: 202, distance: 97.1
click at [581, 202] on textarea "Yadira teases in a green lingerie lace bra and panties, showing off her large, …" at bounding box center [556, 247] width 294 height 107
click at [586, 207] on textarea "Yadira teases in orange fishnet dress and panties, showing off her large, juicy…" at bounding box center [556, 247] width 294 height 107
click at [532, 221] on textarea "Yadira teases in orange fishnet dress and black panties, showing off her large,…" at bounding box center [556, 247] width 294 height 107
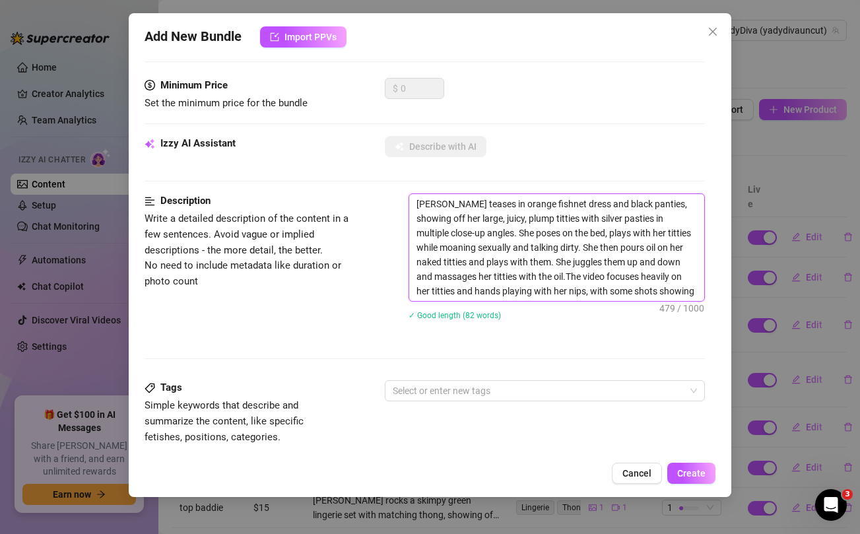
click at [467, 232] on textarea "Yadira teases in orange fishnet dress and black panties, showing off her large,…" at bounding box center [556, 247] width 294 height 107
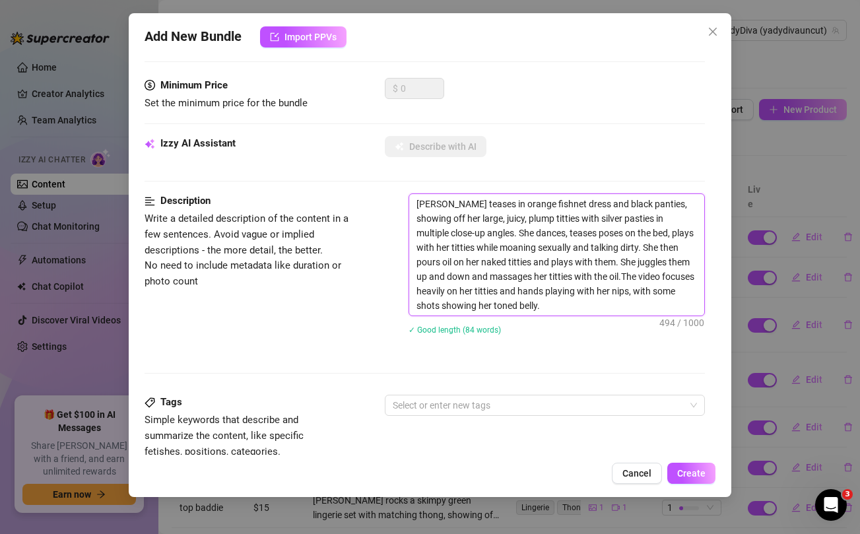
click at [526, 234] on textarea "Yadira teases in orange fishnet dress and black panties, showing off her large,…" at bounding box center [556, 254] width 294 height 121
click at [605, 232] on textarea "Yadira teases in orange fishnet dress and black panties, showing off her large,…" at bounding box center [556, 254] width 294 height 121
drag, startPoint x: 445, startPoint y: 248, endPoint x: 603, endPoint y: 243, distance: 158.5
click at [603, 243] on textarea "Yadira teases in orange fishnet dress and black panties, showing off her large,…" at bounding box center [556, 254] width 294 height 121
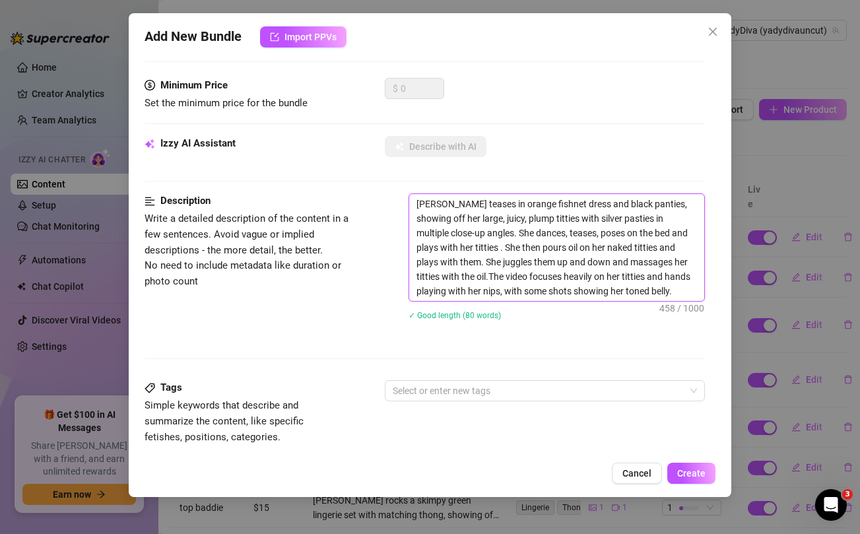
drag, startPoint x: 466, startPoint y: 250, endPoint x: 683, endPoint y: 245, distance: 216.6
click at [683, 245] on textarea "Yadira teases in orange fishnet dress and black panties, showing off her large,…" at bounding box center [556, 247] width 294 height 107
drag, startPoint x: 465, startPoint y: 248, endPoint x: 686, endPoint y: 249, distance: 220.5
click at [686, 249] on textarea "Yadira teases in orange fishnet dress and black panties, showing off her large,…" at bounding box center [556, 247] width 294 height 107
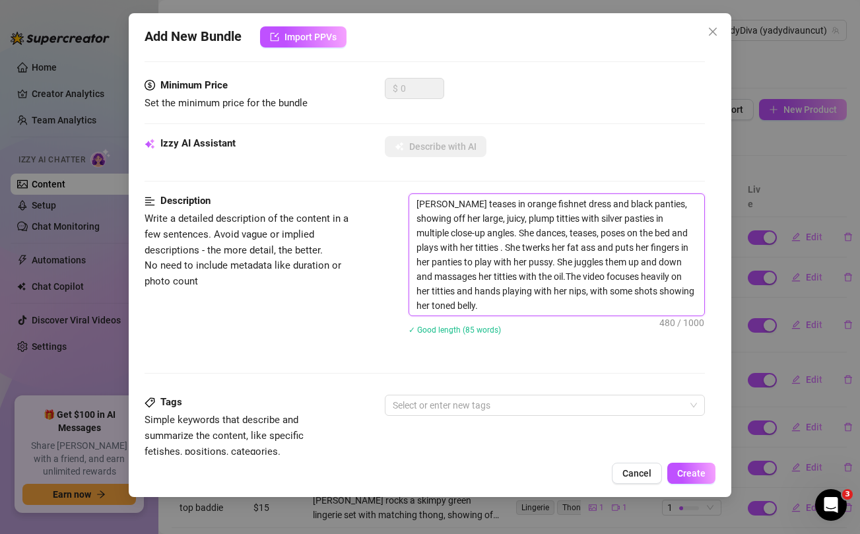
drag, startPoint x: 498, startPoint y: 261, endPoint x: 504, endPoint y: 273, distance: 13.3
click at [504, 273] on textarea "Yadira teases in orange fishnet dress and black panties, showing off her large,…" at bounding box center [556, 254] width 294 height 121
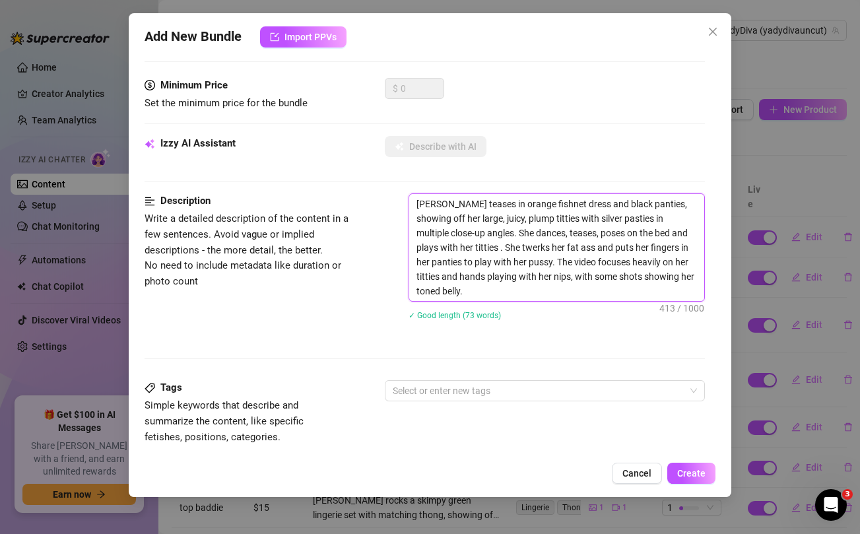
click at [526, 275] on textarea "Yadira teases in orange fishnet dress and black panties, showing off her large,…" at bounding box center [556, 247] width 294 height 107
click at [526, 343] on div "Description Write a detailed description of the content in a few sentences. Avo…" at bounding box center [425, 286] width 560 height 187
click at [475, 393] on div at bounding box center [538, 391] width 300 height 18
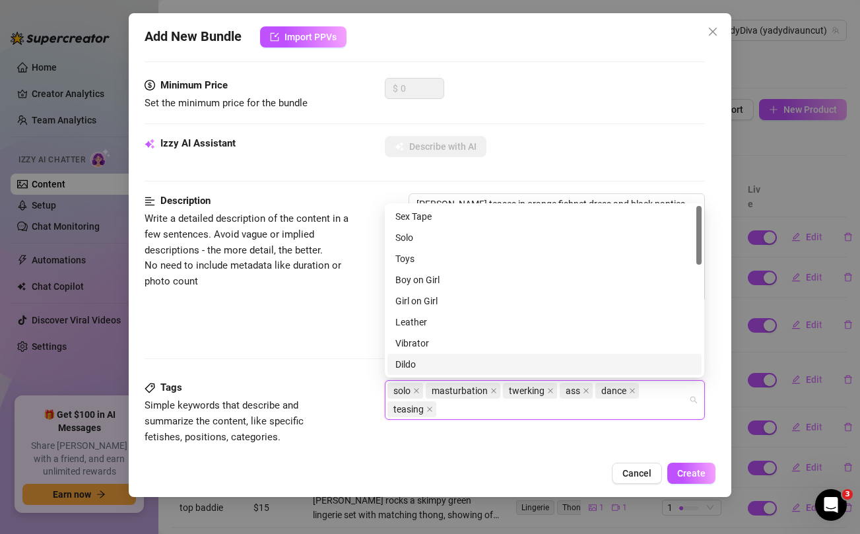
click at [275, 323] on div "Description Write a detailed description of the content in a few sentences. Avo…" at bounding box center [425, 265] width 560 height 144
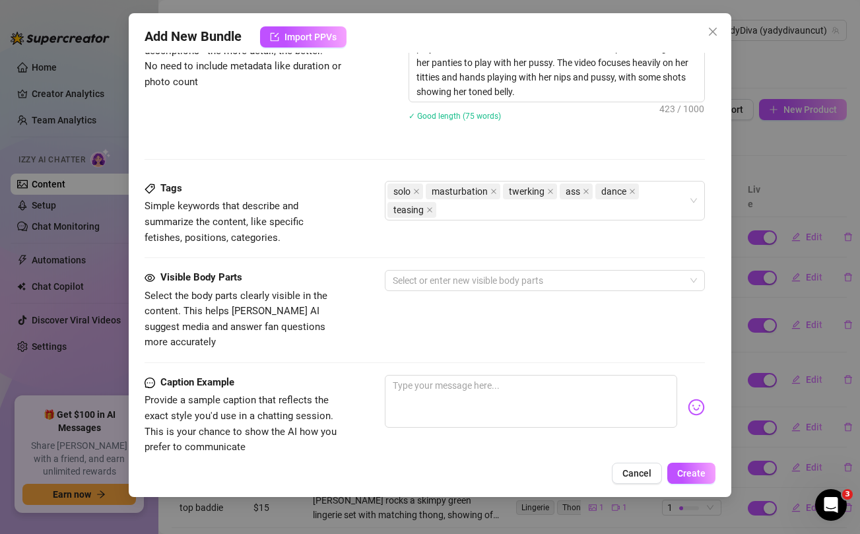
scroll to position [443, 0]
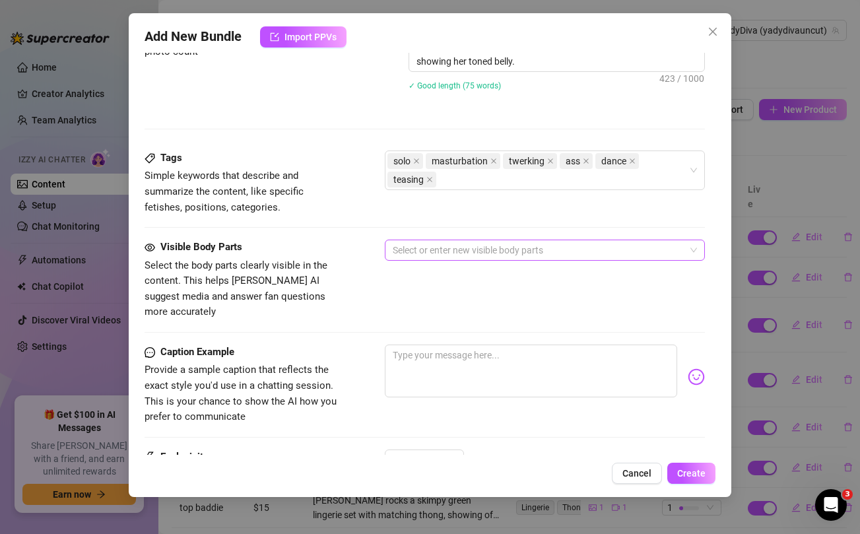
click at [411, 256] on div at bounding box center [538, 250] width 300 height 18
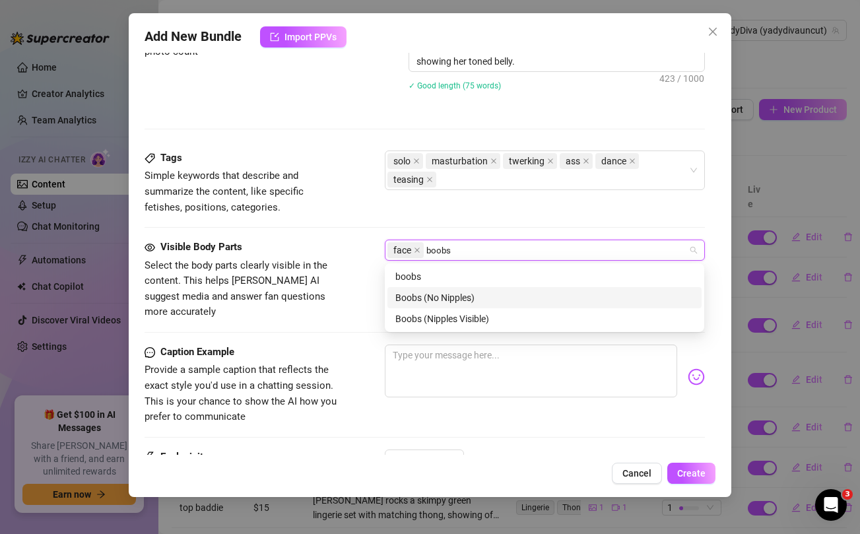
click at [434, 295] on div "Boobs (No Nipples)" at bounding box center [544, 297] width 298 height 15
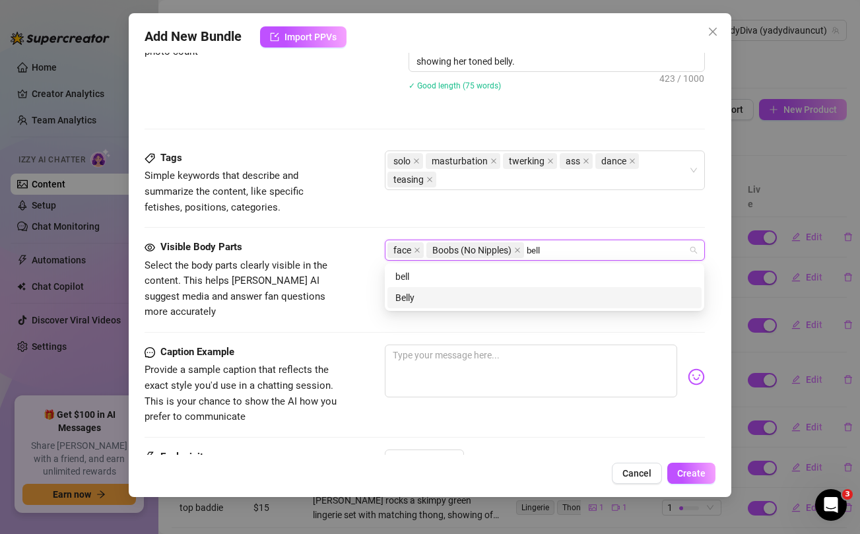
click at [408, 299] on div "Belly" at bounding box center [544, 297] width 298 height 15
click at [423, 303] on div "Ass" at bounding box center [544, 297] width 298 height 15
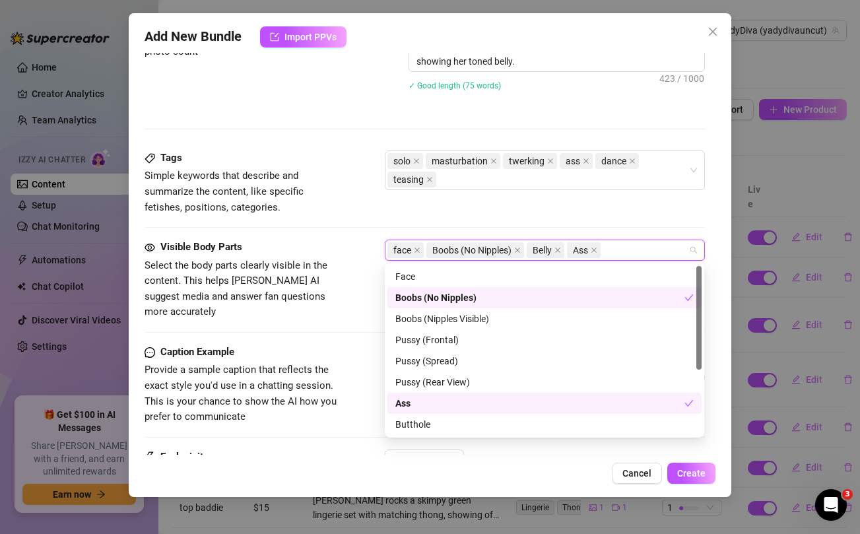
click at [333, 292] on span "Select the body parts clearly visible in the content. This helps [PERSON_NAME] …" at bounding box center [244, 289] width 198 height 62
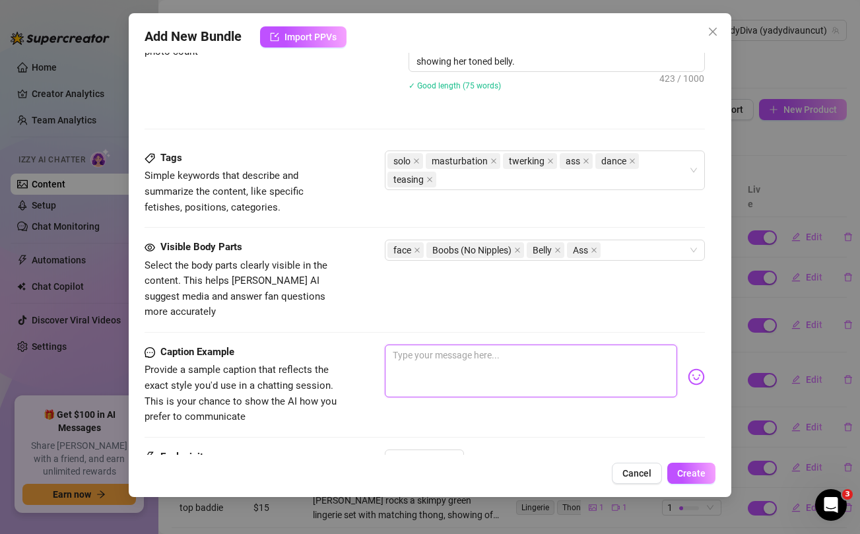
click at [502, 348] on textarea at bounding box center [531, 371] width 292 height 53
paste textarea "PERFECT latina ass 👌🍑 ...bent over and making it clap like a good little girl 🙈…"
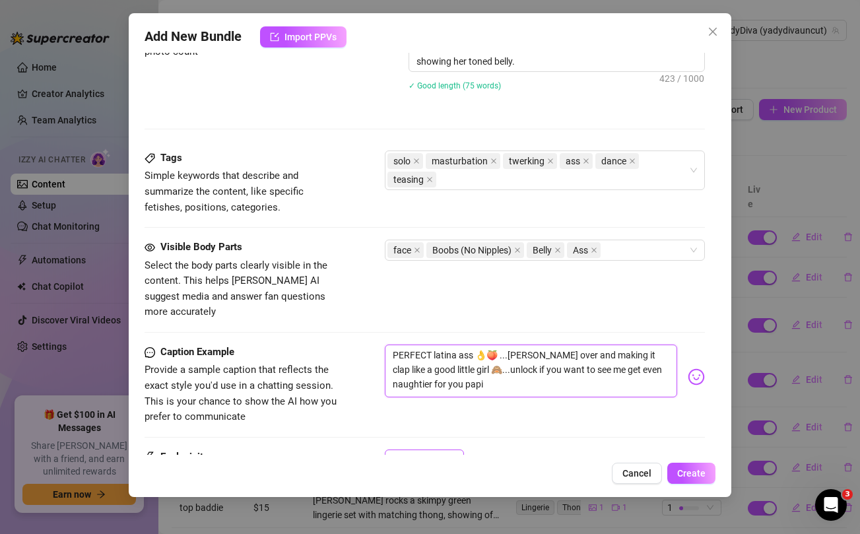
click at [420, 458] on div at bounding box center [415, 460] width 20 height 4
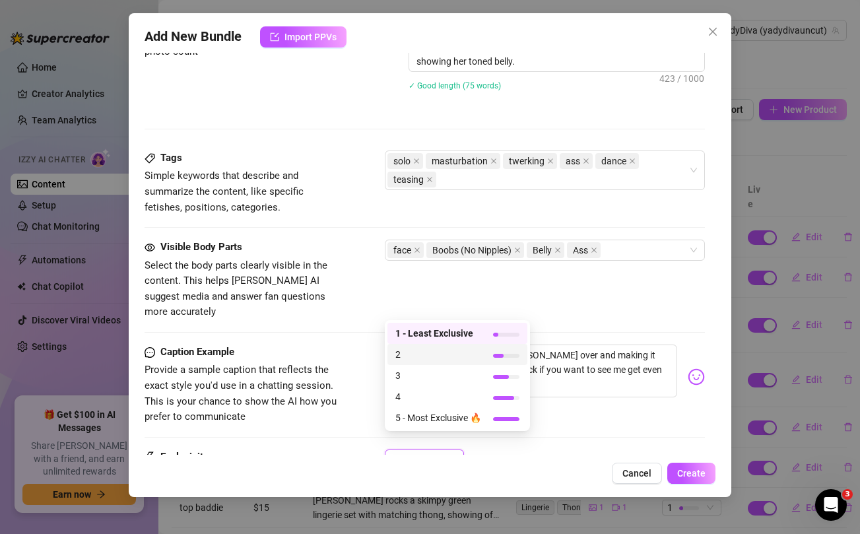
click at [423, 353] on span "2" at bounding box center [438, 354] width 86 height 15
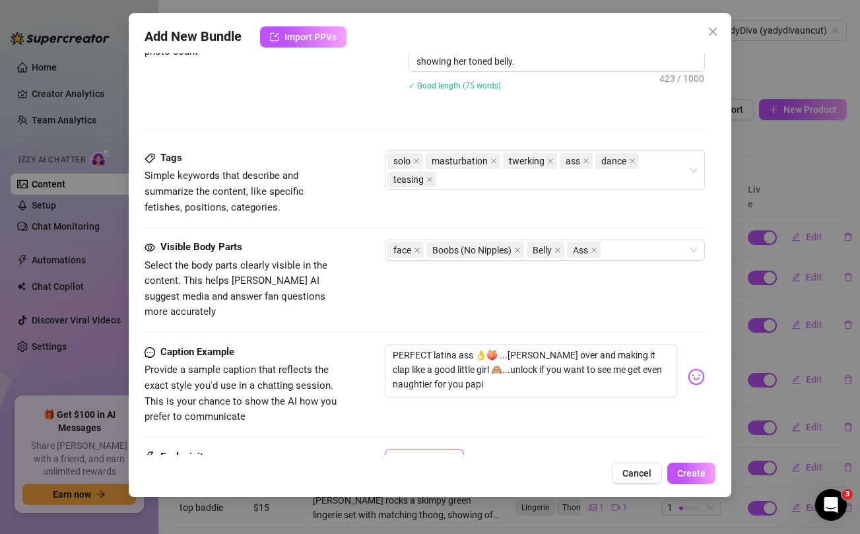
click at [353, 292] on div "Visible Body Parts Select the body parts clearly visible in the content. This h…" at bounding box center [425, 280] width 560 height 81
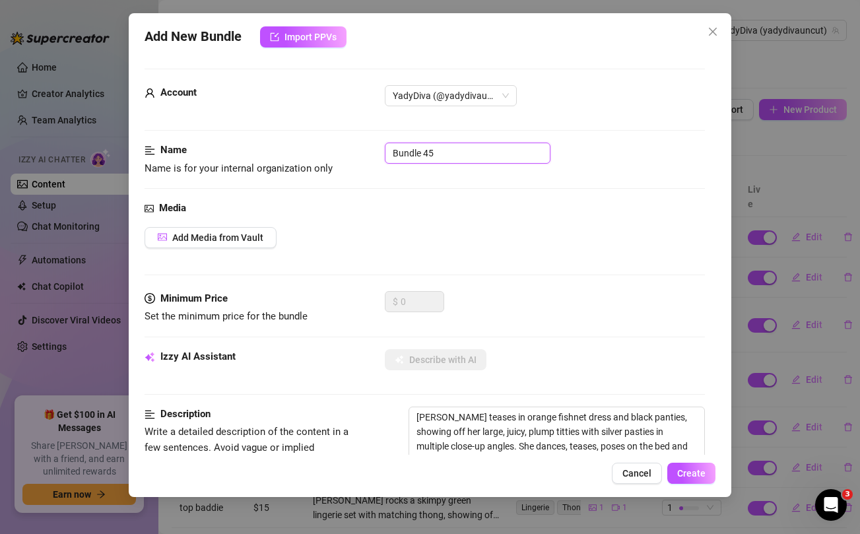
click at [422, 153] on input "Bundle 45" at bounding box center [468, 153] width 166 height 21
click at [246, 233] on span "Add Media from Vault" at bounding box center [217, 237] width 91 height 11
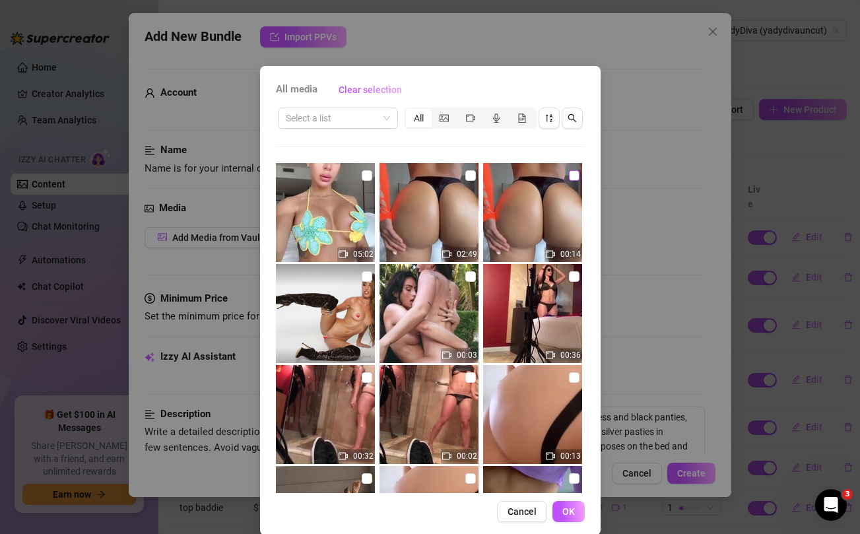
click at [572, 176] on input "checkbox" at bounding box center [574, 175] width 11 height 11
click at [474, 174] on input "checkbox" at bounding box center [470, 175] width 11 height 11
click at [574, 510] on button "OK" at bounding box center [569, 511] width 32 height 21
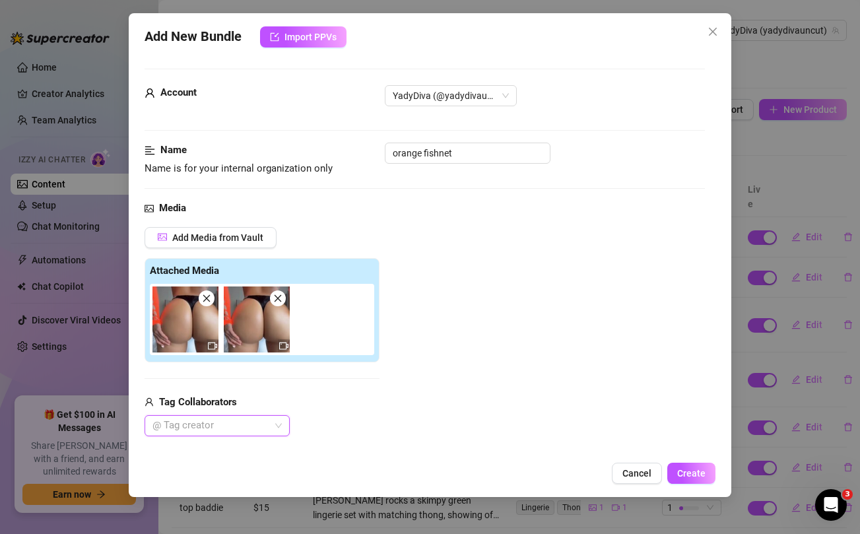
scroll to position [145, 0]
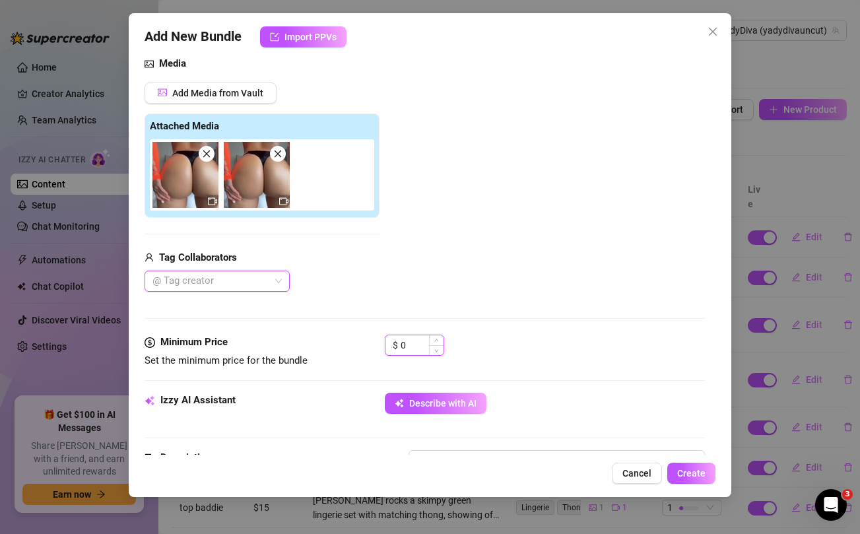
click at [414, 349] on input "0" at bounding box center [422, 345] width 43 height 20
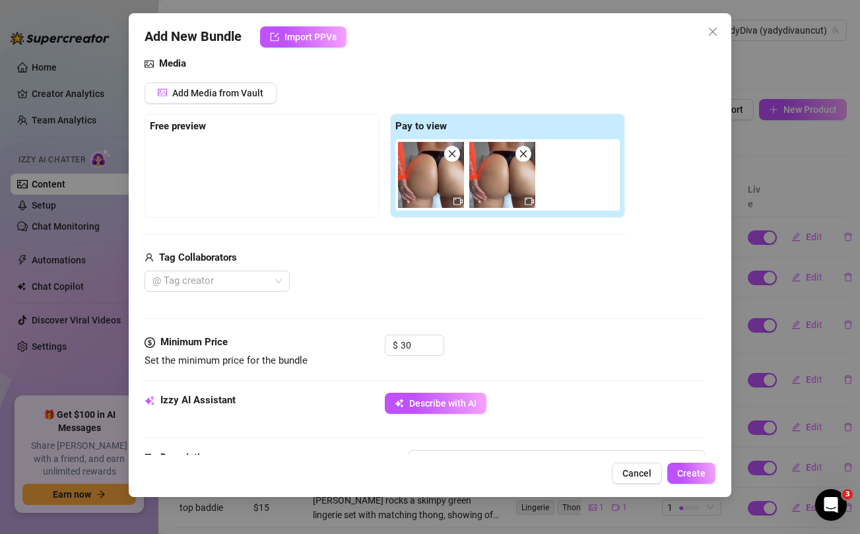
click at [456, 266] on div "Tag Collaborators @ Tag creator" at bounding box center [385, 271] width 481 height 42
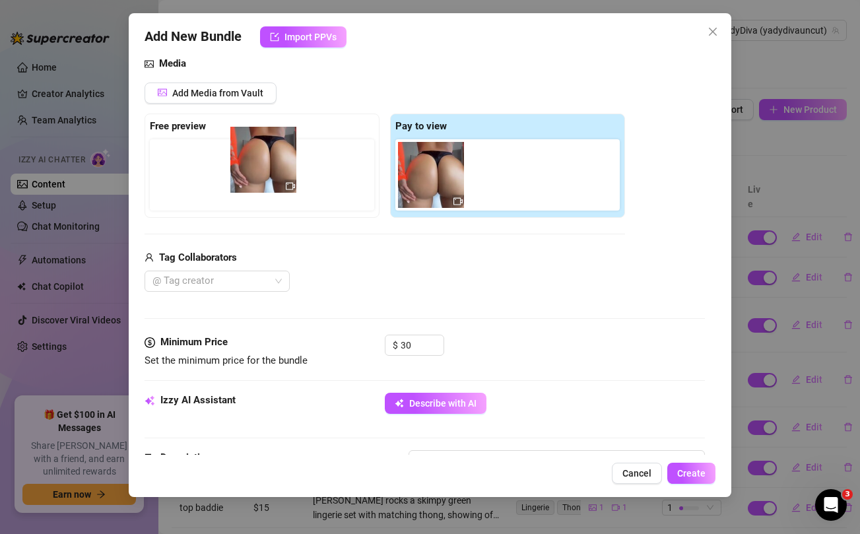
drag, startPoint x: 425, startPoint y: 186, endPoint x: 253, endPoint y: 171, distance: 173.0
click at [253, 171] on div "Free preview Pay to view" at bounding box center [385, 166] width 481 height 104
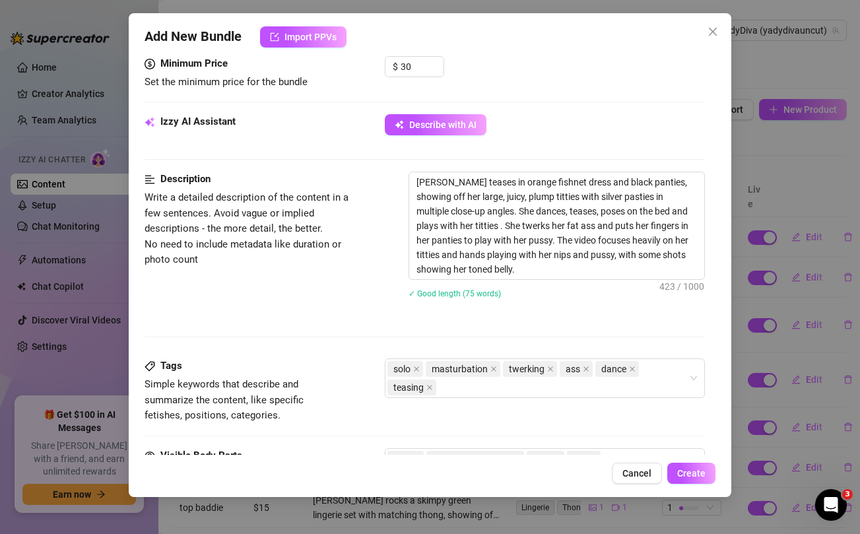
scroll to position [415, 0]
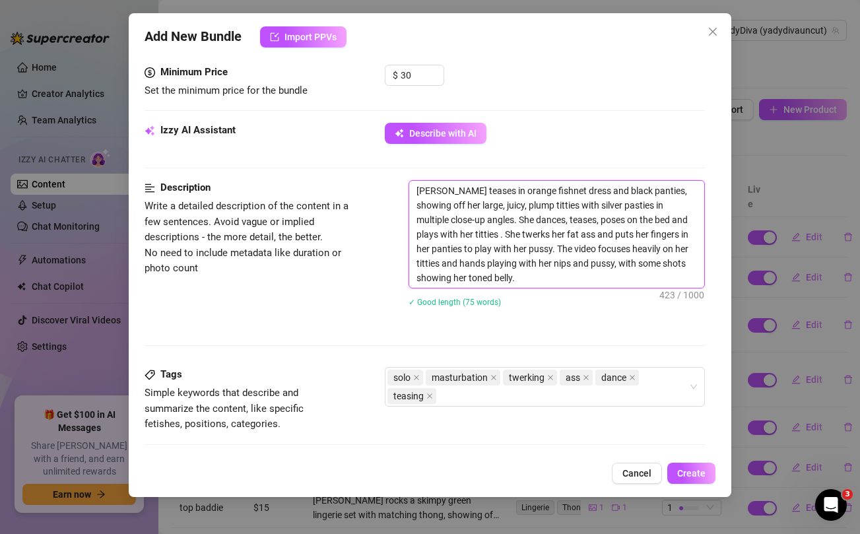
click at [566, 217] on textarea "Yadira teases in orange fishnet dress and black panties, showing off her large,…" at bounding box center [556, 234] width 294 height 107
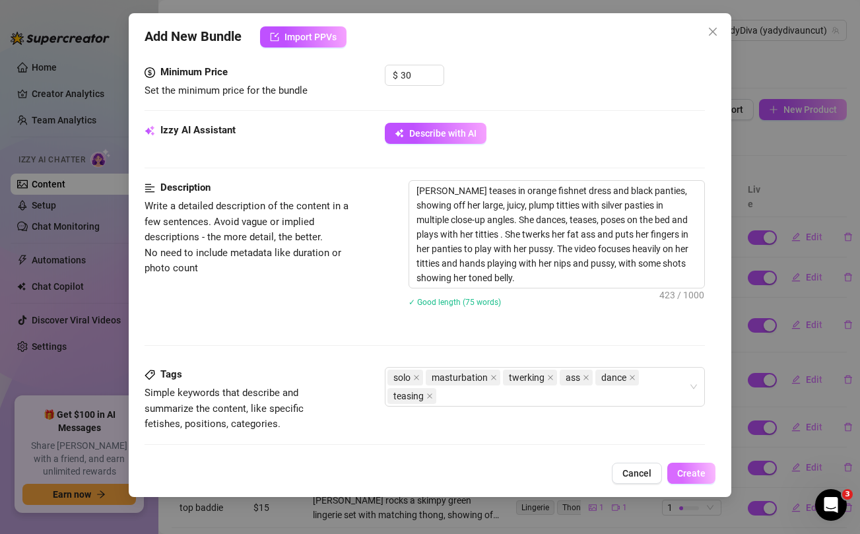
click at [691, 470] on span "Create" at bounding box center [691, 473] width 28 height 11
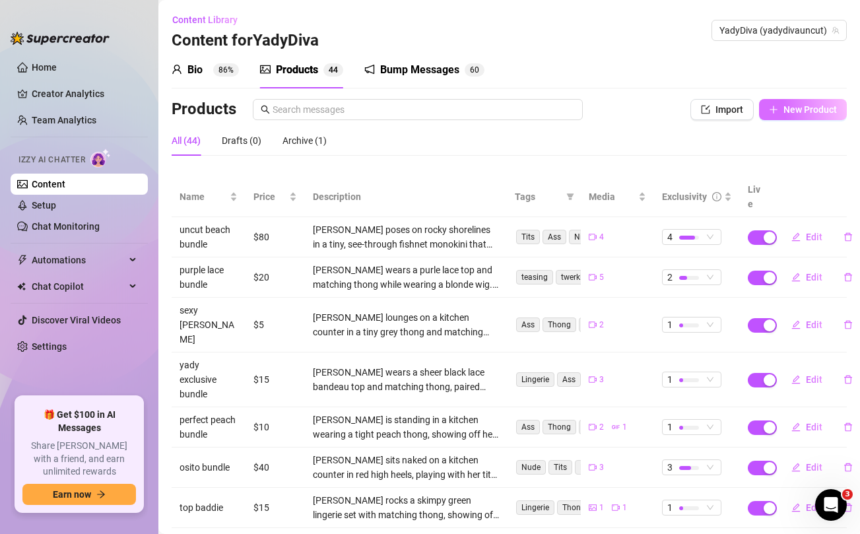
click at [816, 109] on span "New Product" at bounding box center [810, 109] width 53 height 11
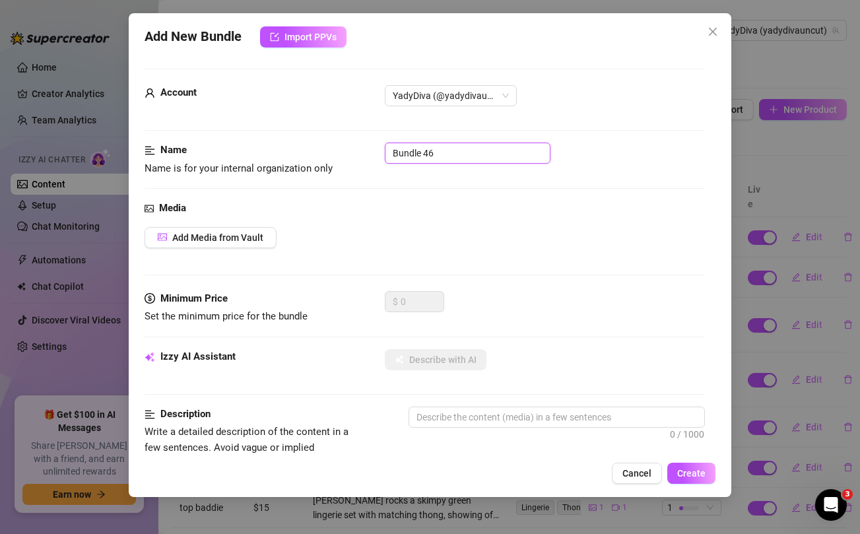
click at [415, 153] on input "Bundle 46" at bounding box center [468, 153] width 166 height 21
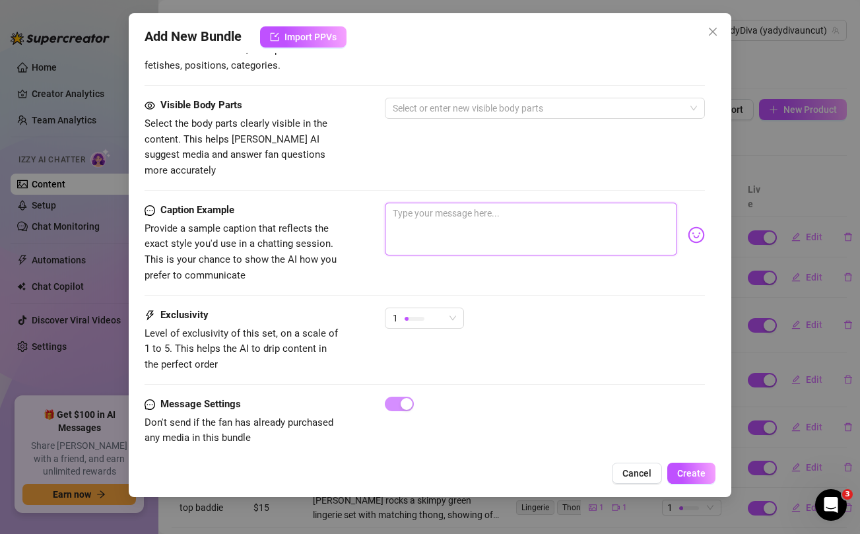
click at [464, 213] on textarea at bounding box center [531, 229] width 292 height 53
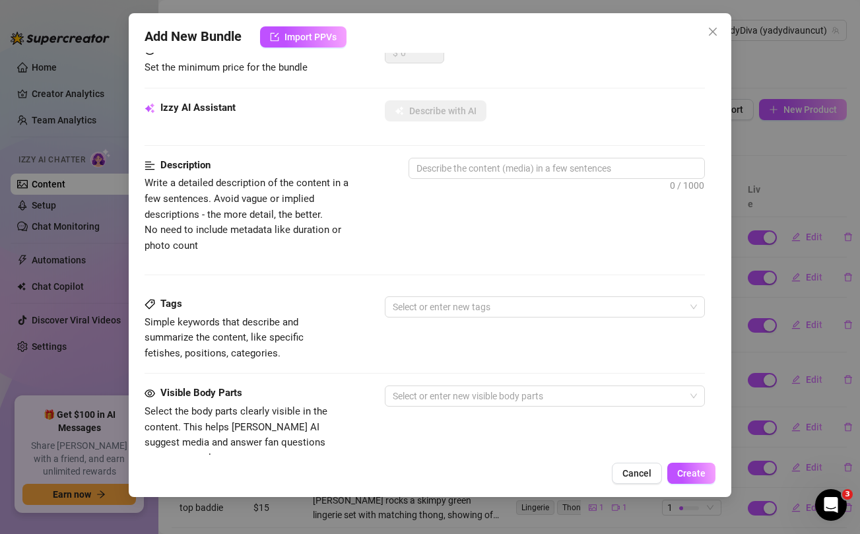
scroll to position [245, 0]
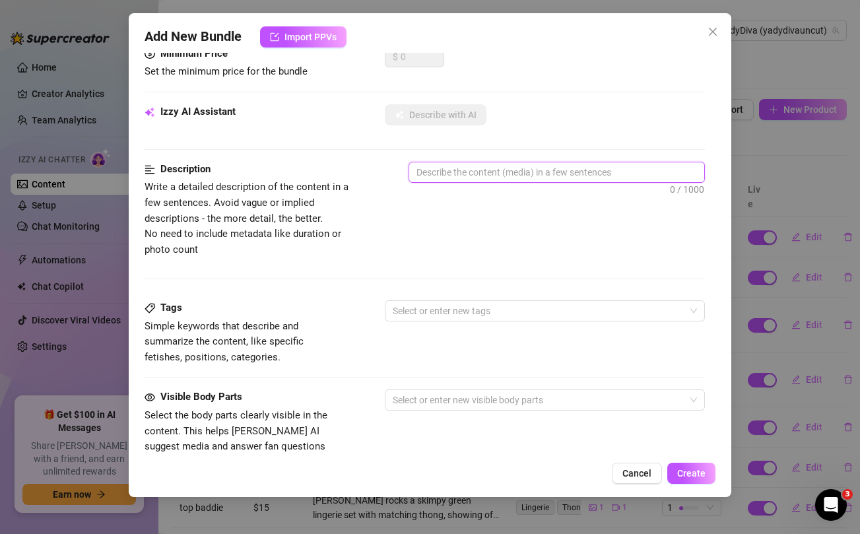
click at [466, 170] on textarea at bounding box center [556, 172] width 294 height 20
paste textarea "Yadira teases in orange fishnet dress and black panties, showing off her large,…"
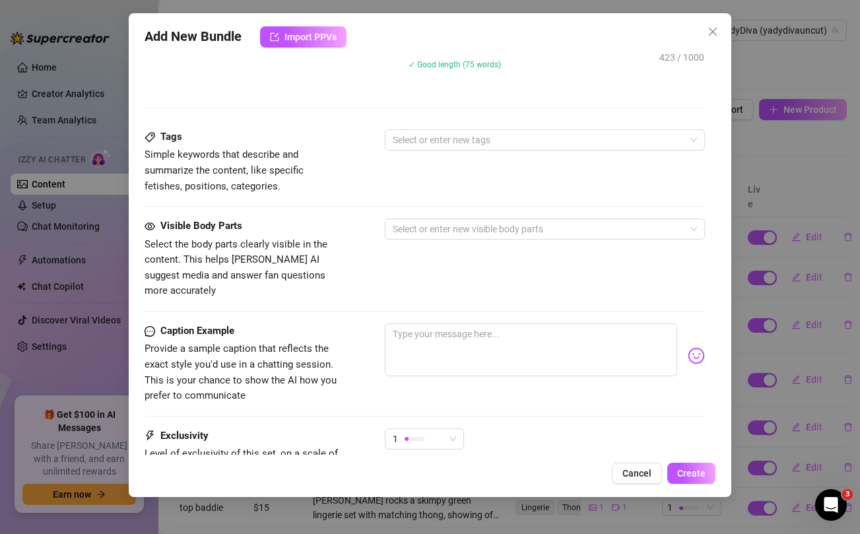
scroll to position [464, 0]
click at [472, 331] on textarea at bounding box center [531, 349] width 292 height 53
paste textarea "Unlock this sexy white lace bundle to watch me try out this hot BRAND NEW outfi…"
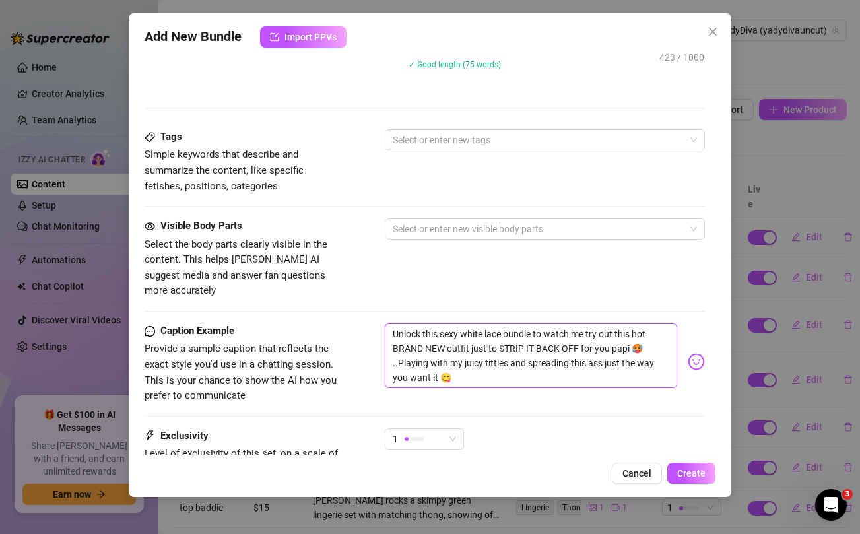
scroll to position [0, 0]
click at [549, 350] on textarea "Unlock this sexy white lace bundle to watch me try out this hot BRAND NEW outfi…" at bounding box center [531, 355] width 292 height 65
click at [376, 267] on div "Visible Body Parts Select the body parts clearly visible in the content. This h…" at bounding box center [425, 259] width 560 height 81
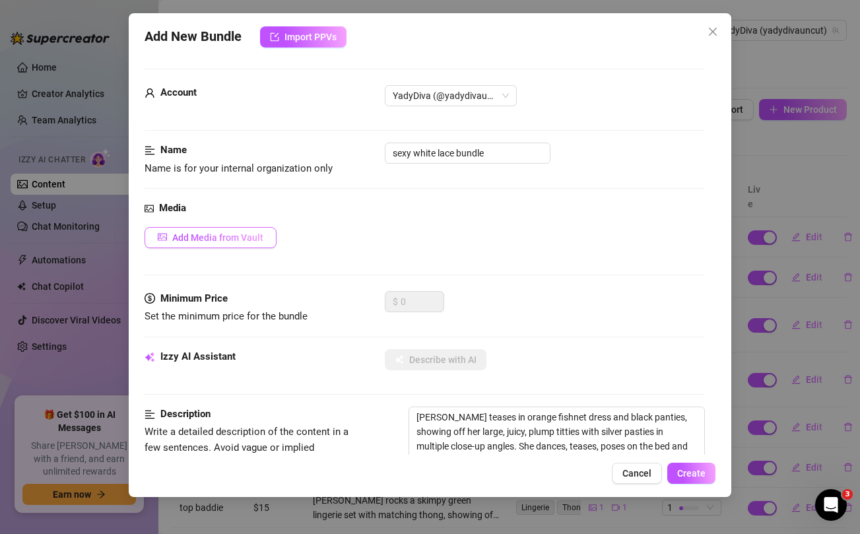
click at [236, 244] on button "Add Media from Vault" at bounding box center [211, 237] width 132 height 21
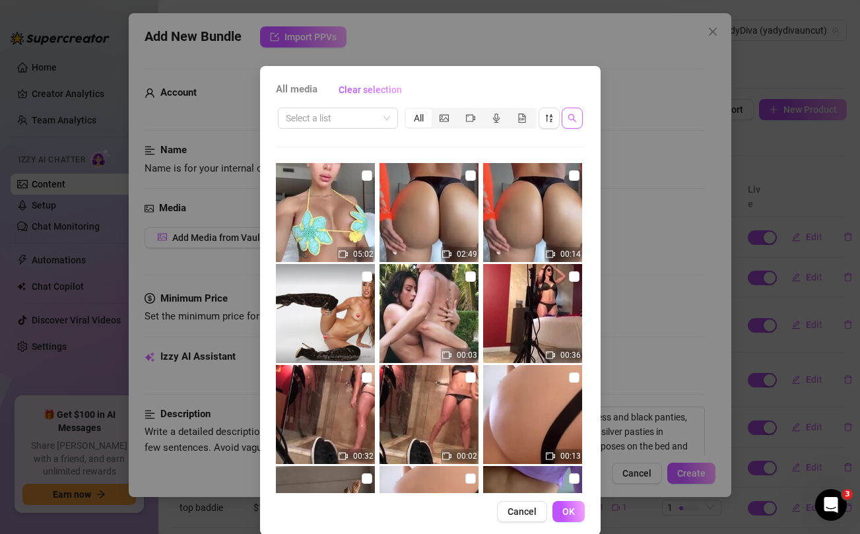
click at [574, 116] on icon "search" at bounding box center [572, 118] width 9 height 9
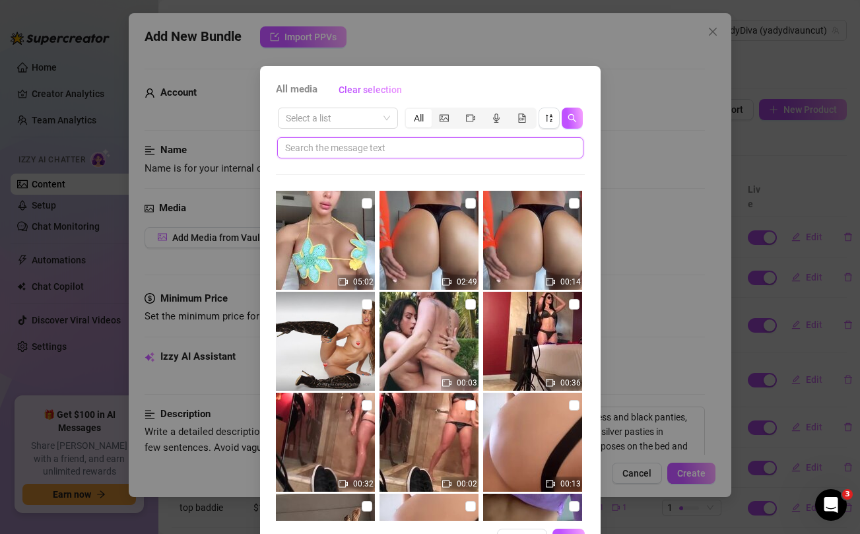
click at [470, 152] on input "text" at bounding box center [425, 148] width 280 height 15
paste input "spreading"
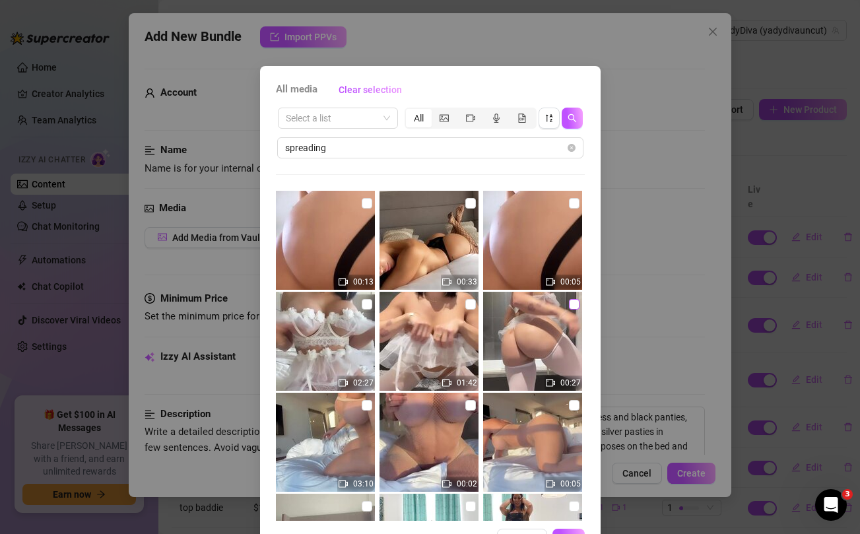
click at [572, 301] on input "checkbox" at bounding box center [574, 304] width 11 height 11
click at [472, 302] on input "checkbox" at bounding box center [470, 304] width 11 height 11
click at [366, 303] on input "checkbox" at bounding box center [367, 304] width 11 height 11
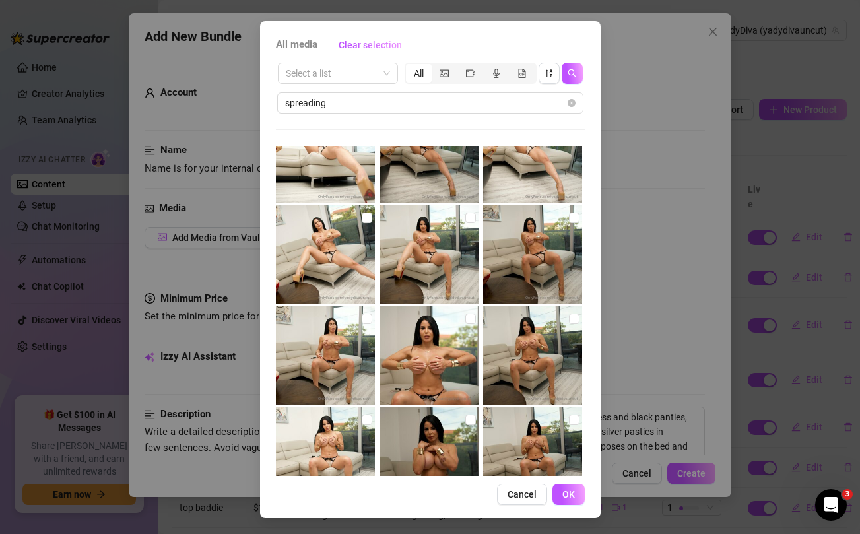
scroll to position [1257, 0]
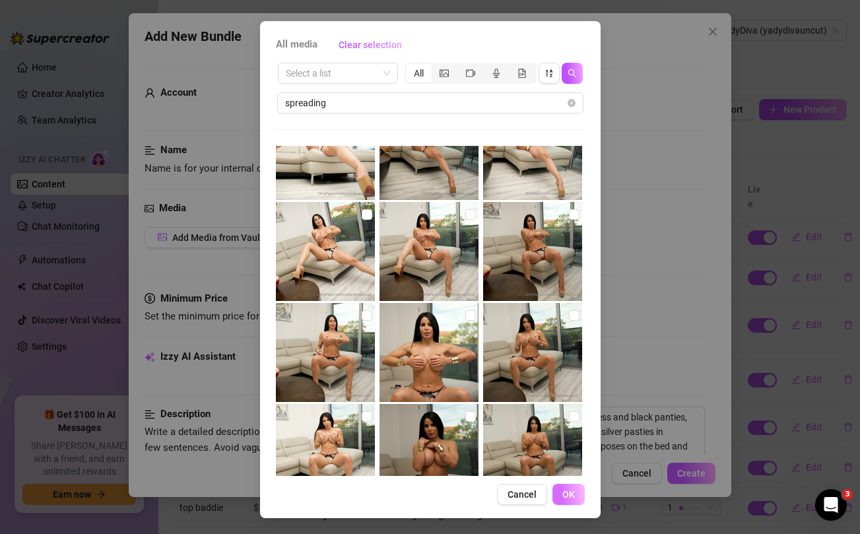
click at [572, 495] on span "OK" at bounding box center [568, 494] width 13 height 11
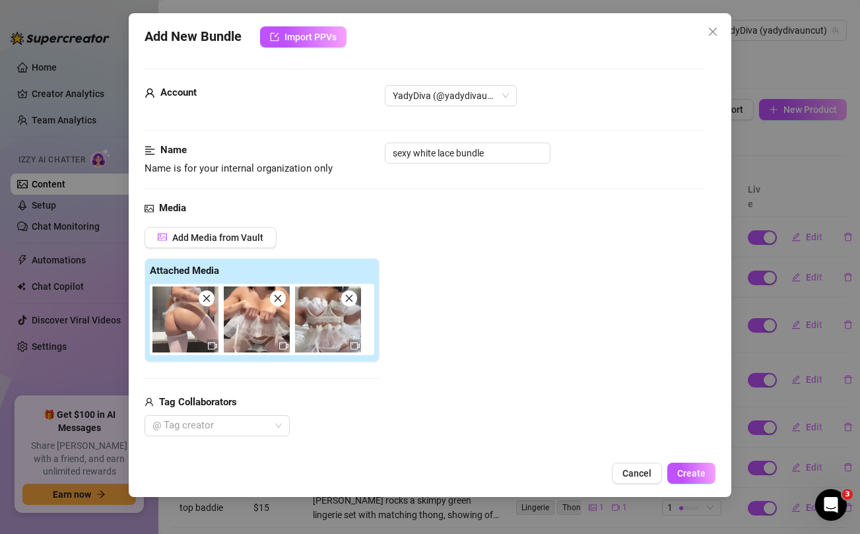
scroll to position [131, 0]
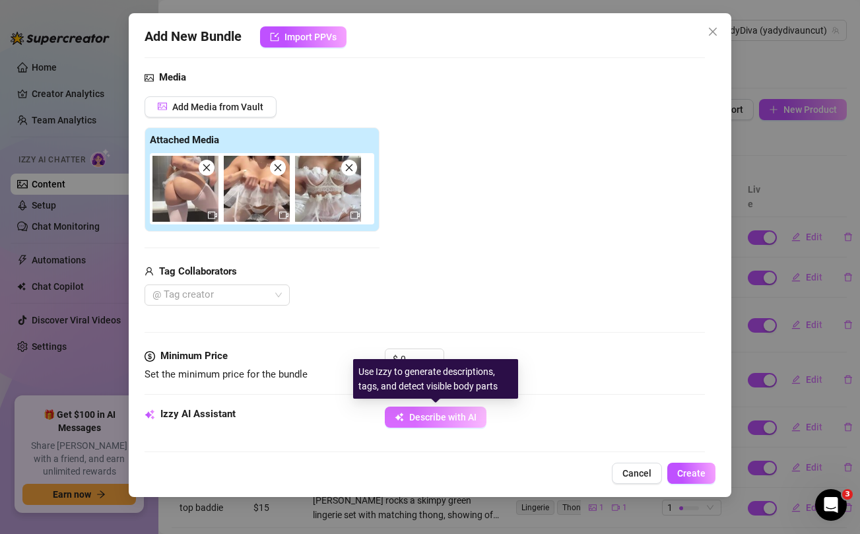
click at [458, 415] on span "Describe with AI" at bounding box center [442, 417] width 67 height 11
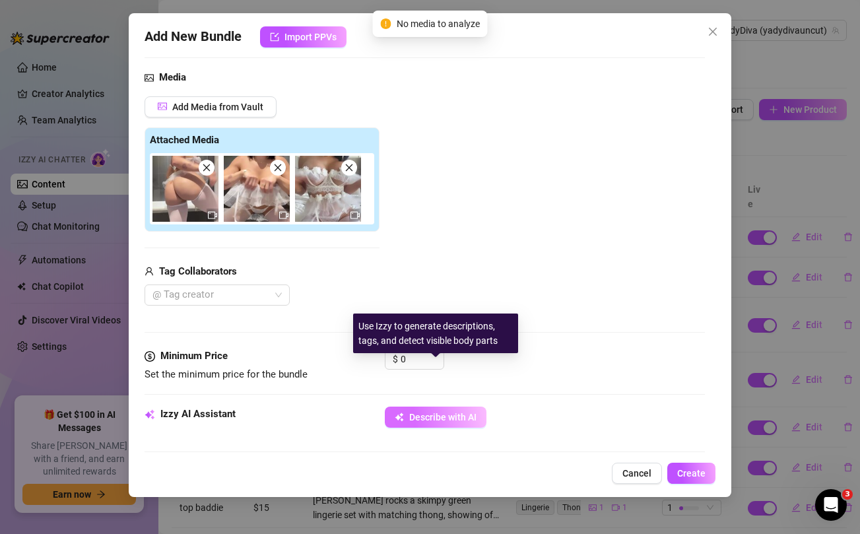
scroll to position [310, 0]
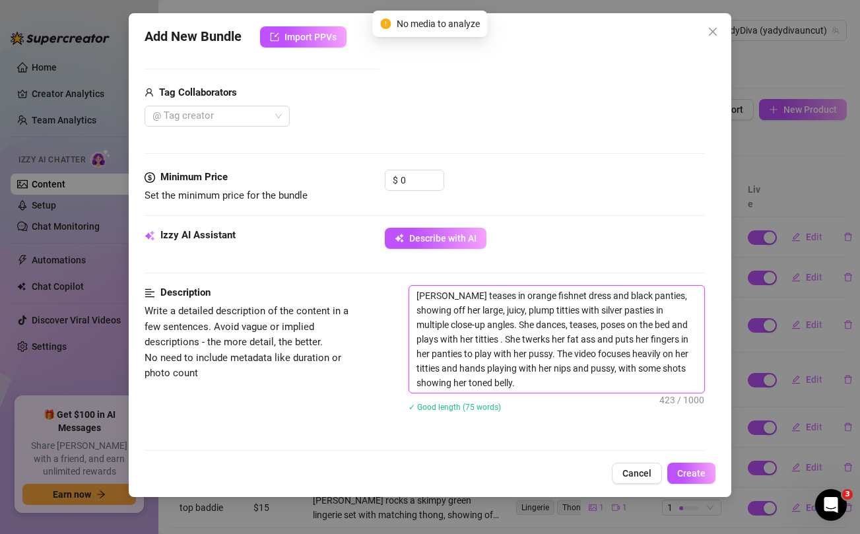
click at [488, 298] on textarea "Yadira teases in orange fishnet dress and black panties, showing off her large,…" at bounding box center [556, 339] width 294 height 107
click at [521, 294] on textarea "Yadira teases in white fishnet dress and black panties, showing off her large, …" at bounding box center [556, 339] width 294 height 107
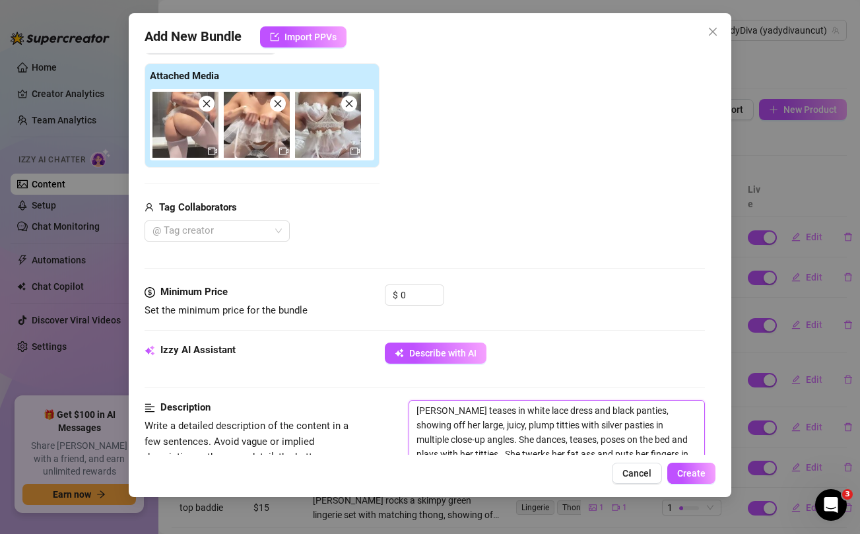
scroll to position [197, 0]
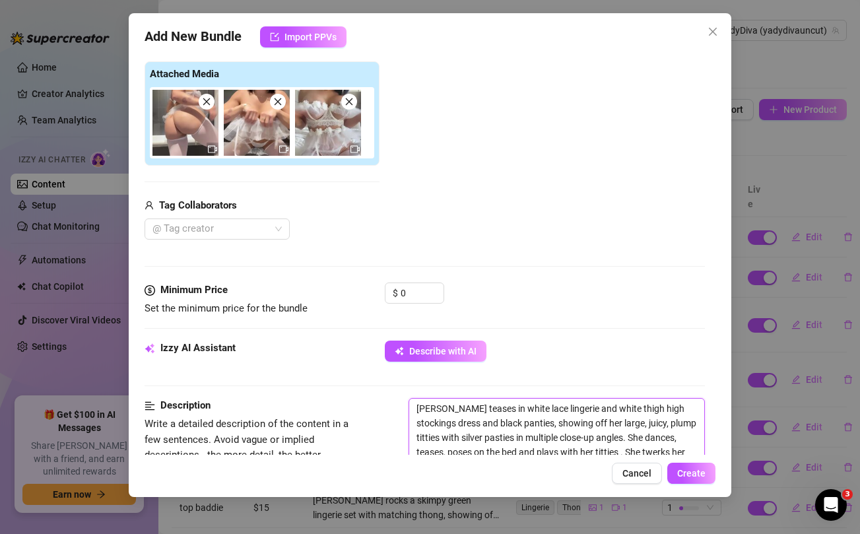
drag, startPoint x: 415, startPoint y: 425, endPoint x: 518, endPoint y: 424, distance: 102.3
click at [518, 424] on textarea "Yadira teases in white lace lingerie and white thigh high stockings dress and b…" at bounding box center [556, 452] width 294 height 107
drag, startPoint x: 586, startPoint y: 426, endPoint x: 674, endPoint y: 423, distance: 87.9
click at [674, 423] on textarea "Yadira teases in white lace lingerie and white thigh high stockings, showing of…" at bounding box center [556, 452] width 294 height 107
click at [674, 442] on textarea "Yadira teases in white lace lingerie and white thigh high stockings, showing of…" at bounding box center [556, 445] width 294 height 92
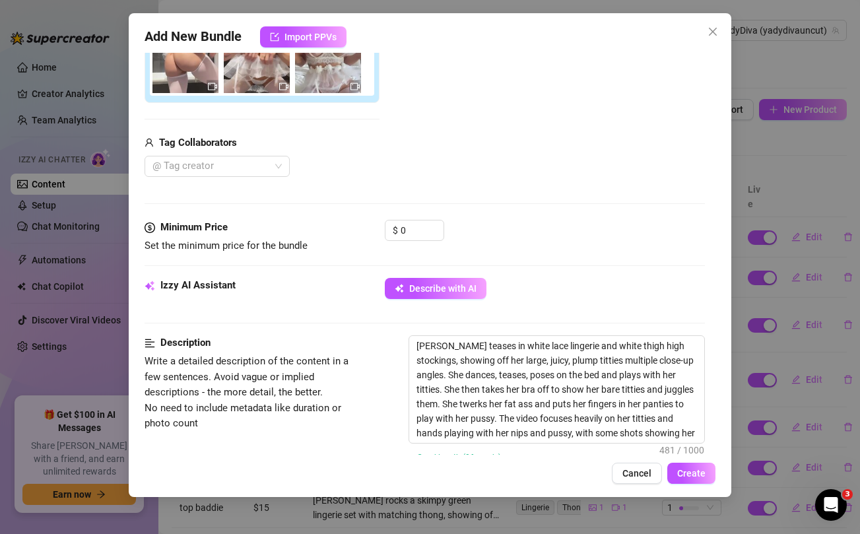
scroll to position [258, 0]
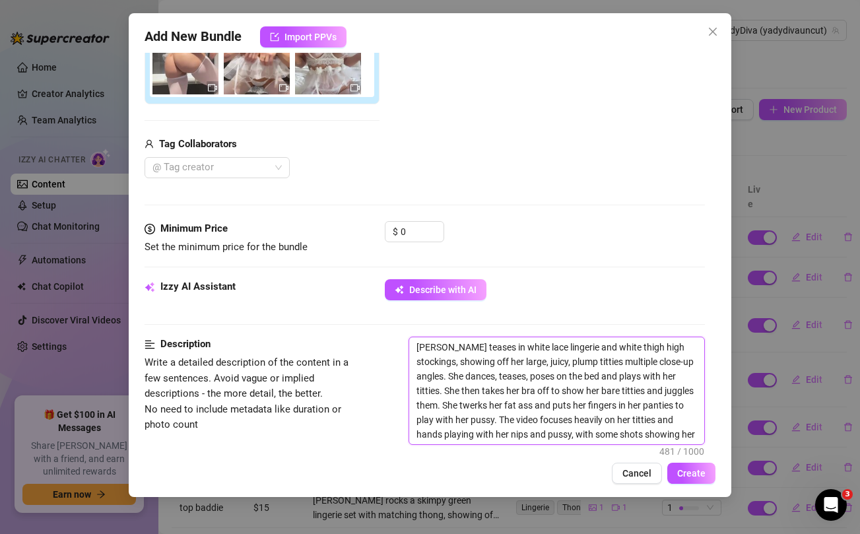
drag, startPoint x: 494, startPoint y: 406, endPoint x: 443, endPoint y: 419, distance: 52.4
click at [443, 419] on textarea "Yadira teases in white lace lingerie and white thigh high stockings, showing of…" at bounding box center [556, 390] width 294 height 107
drag, startPoint x: 417, startPoint y: 422, endPoint x: 572, endPoint y: 426, distance: 155.2
click at [572, 426] on textarea "Yadira teases in white lace lingerie and white thigh high stockings, showing of…" at bounding box center [556, 390] width 294 height 107
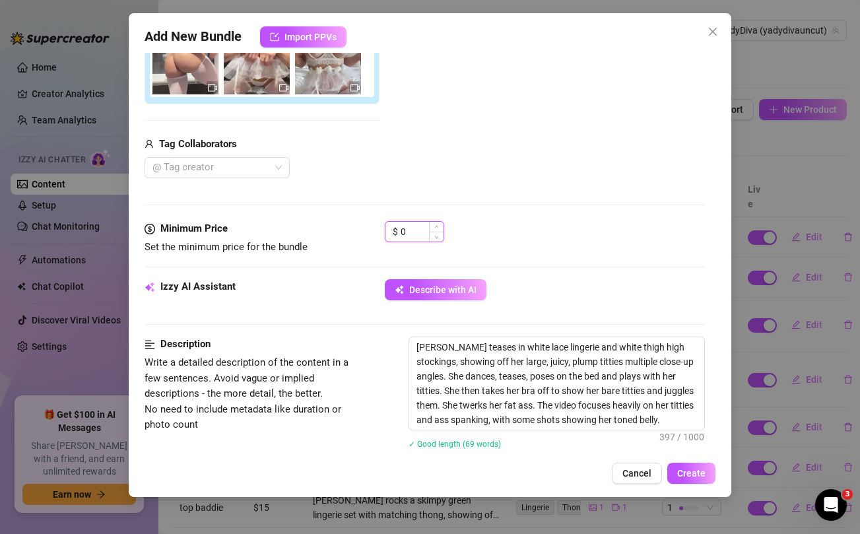
click at [409, 230] on input "0" at bounding box center [422, 232] width 43 height 20
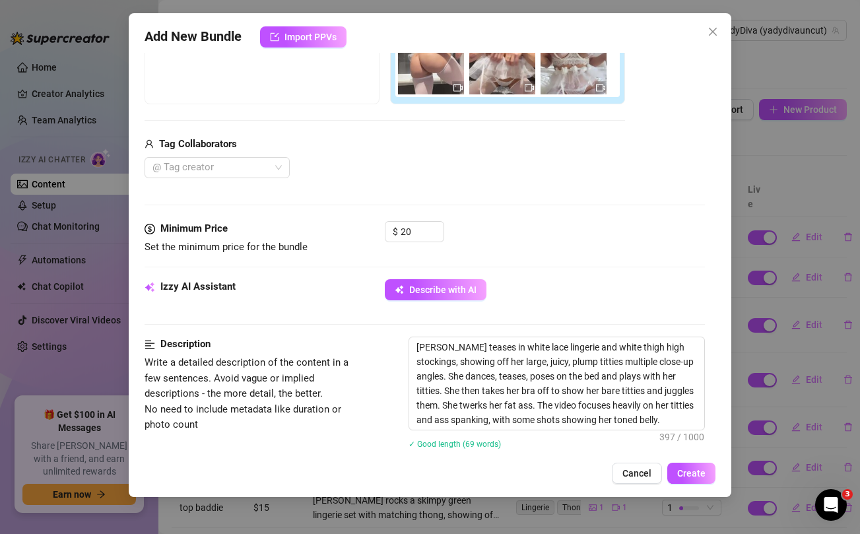
click at [440, 172] on div "@ Tag creator" at bounding box center [385, 167] width 481 height 21
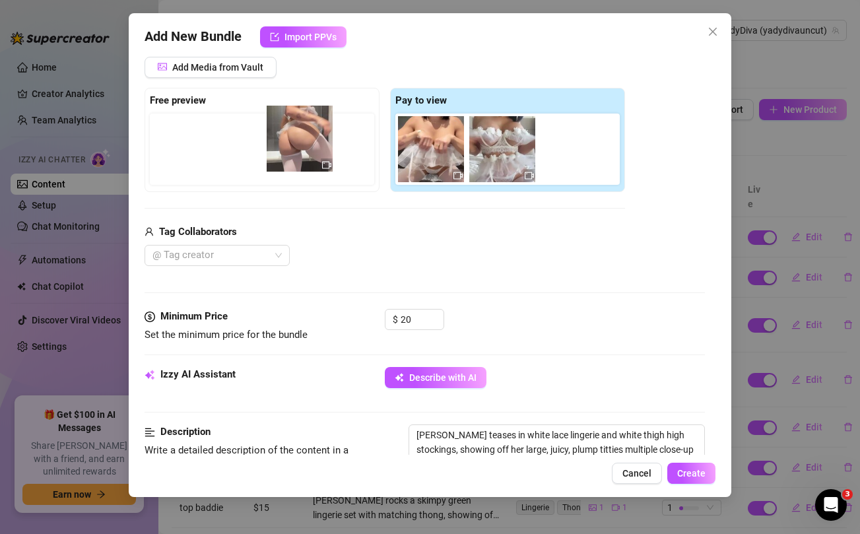
drag, startPoint x: 430, startPoint y: 157, endPoint x: 291, endPoint y: 145, distance: 139.1
click at [291, 145] on div "Free preview Pay to view" at bounding box center [385, 140] width 481 height 104
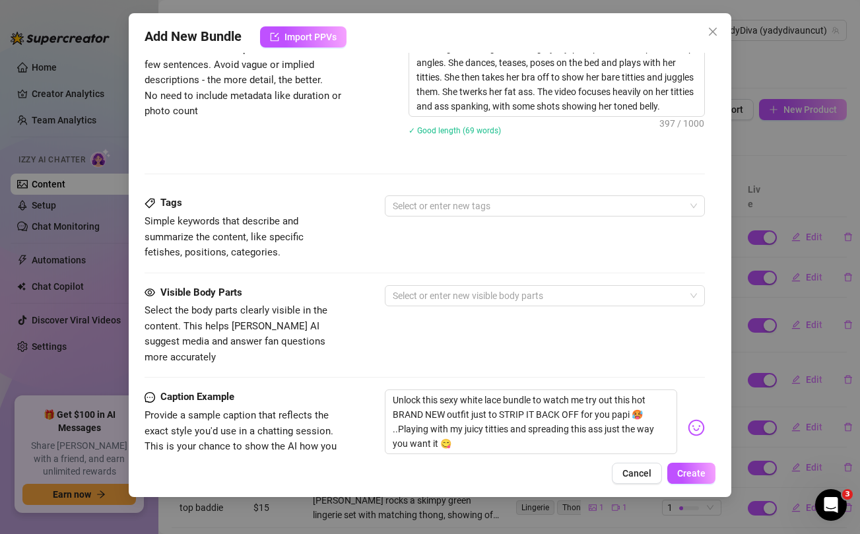
scroll to position [573, 0]
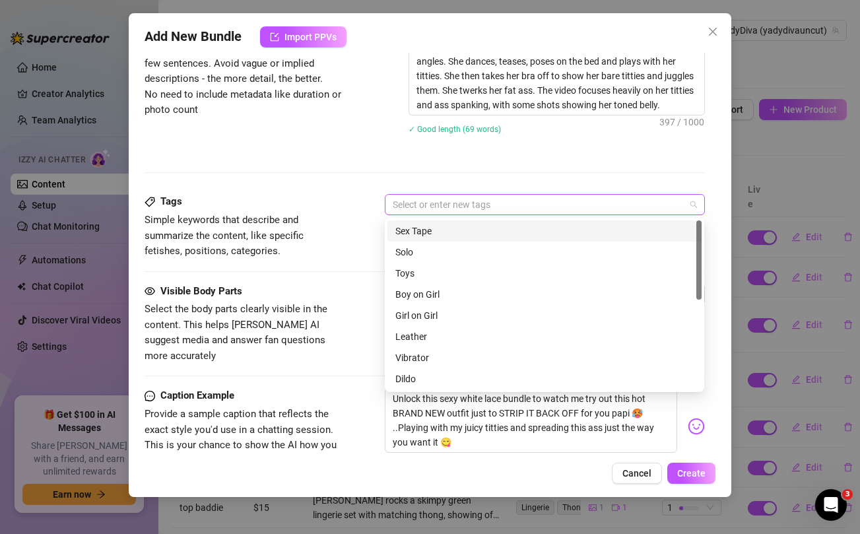
click at [407, 205] on div at bounding box center [538, 204] width 300 height 18
click at [413, 250] on div "Solo" at bounding box center [544, 252] width 298 height 15
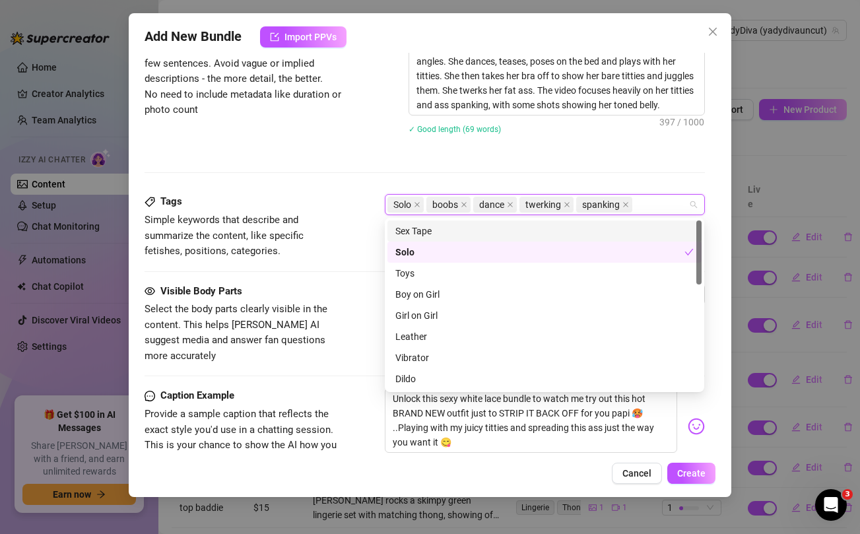
click at [316, 168] on div "Description Write a detailed description of the content in a few sentences. Avo…" at bounding box center [425, 108] width 560 height 172
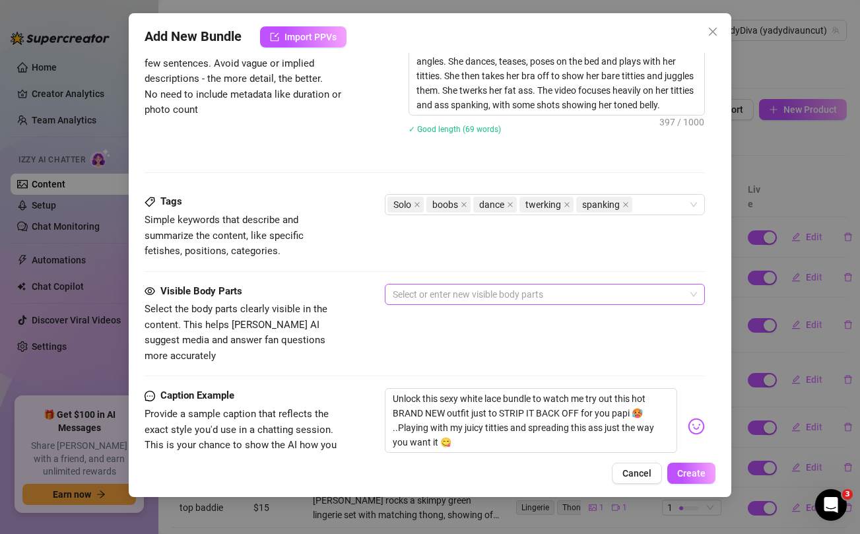
click at [413, 292] on div at bounding box center [538, 294] width 300 height 18
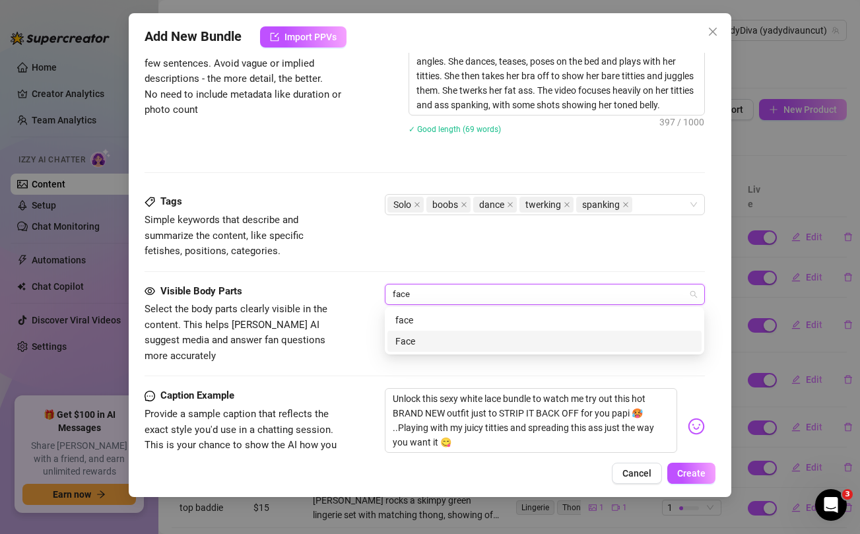
click at [413, 346] on div "Face" at bounding box center [544, 341] width 298 height 15
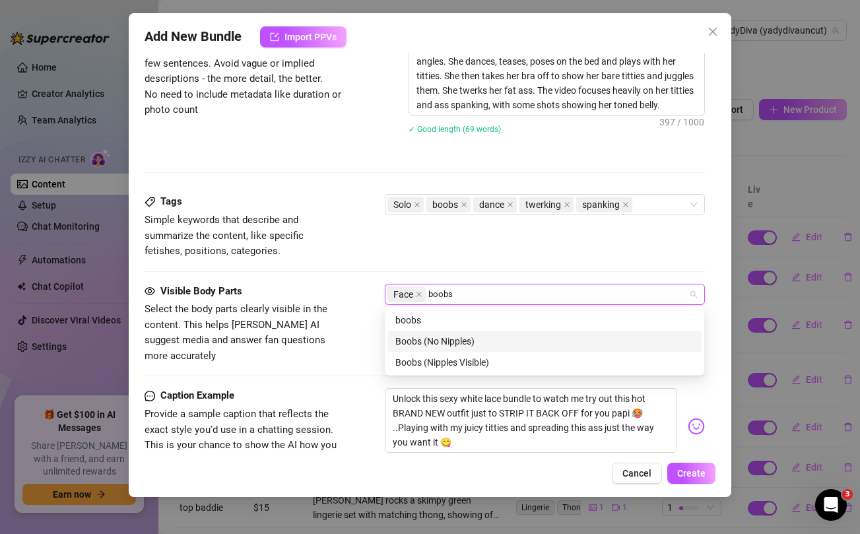
click at [442, 340] on div "Boobs (No Nipples)" at bounding box center [544, 341] width 298 height 15
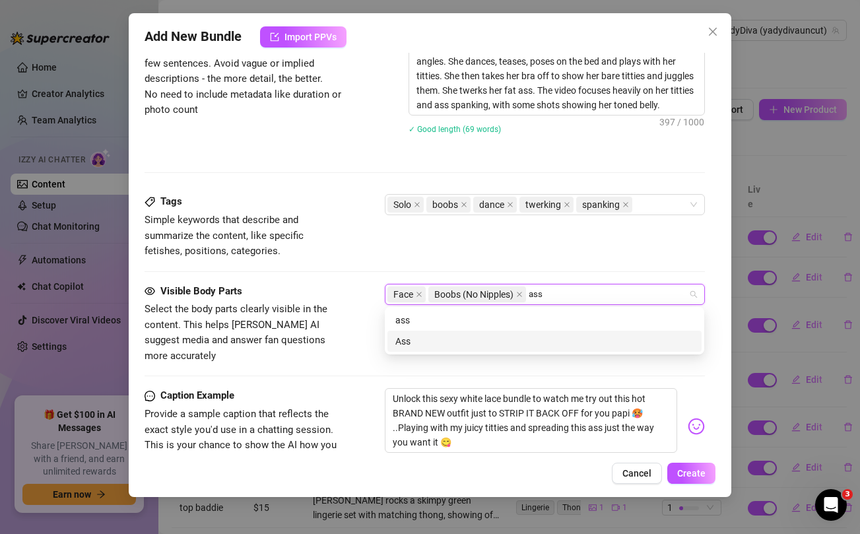
click at [440, 341] on div "Ass" at bounding box center [544, 341] width 298 height 15
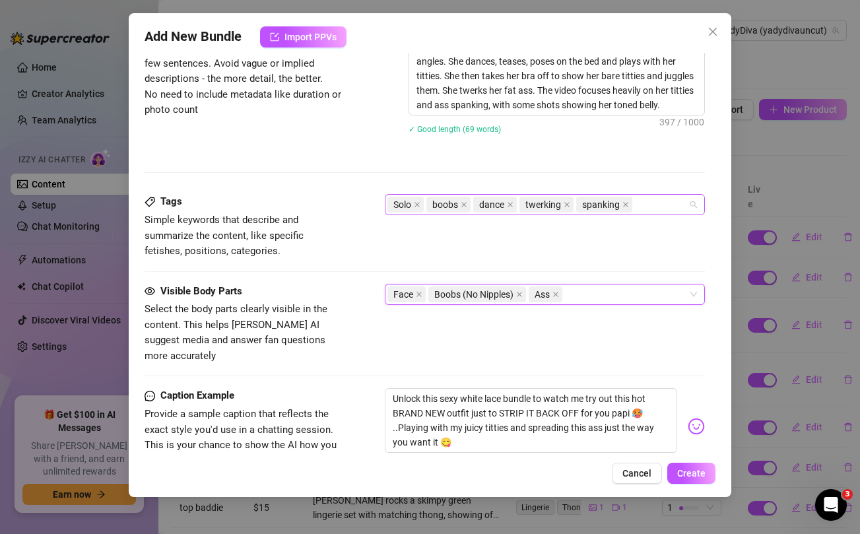
click at [660, 205] on div "Solo boobs dance twerking spanking" at bounding box center [538, 204] width 300 height 18
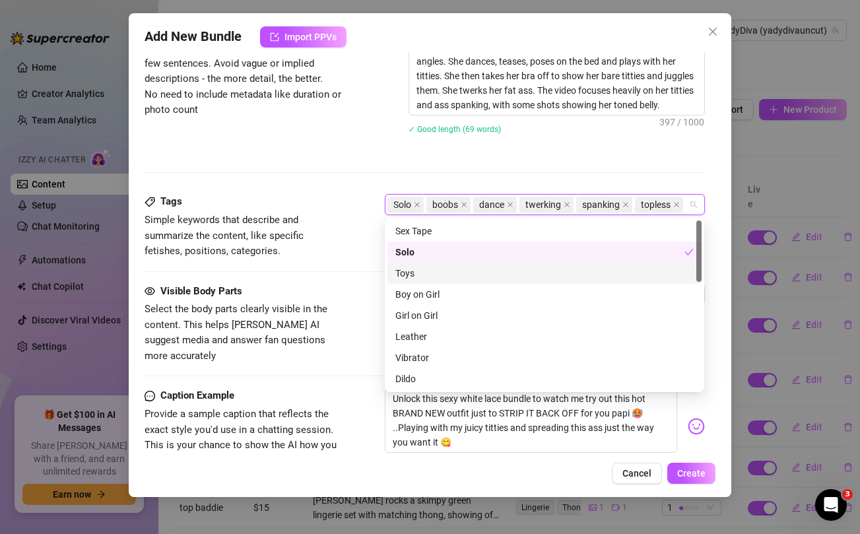
click at [327, 139] on div "Description Write a detailed description of the content in a few sentences. Avo…" at bounding box center [425, 86] width 560 height 129
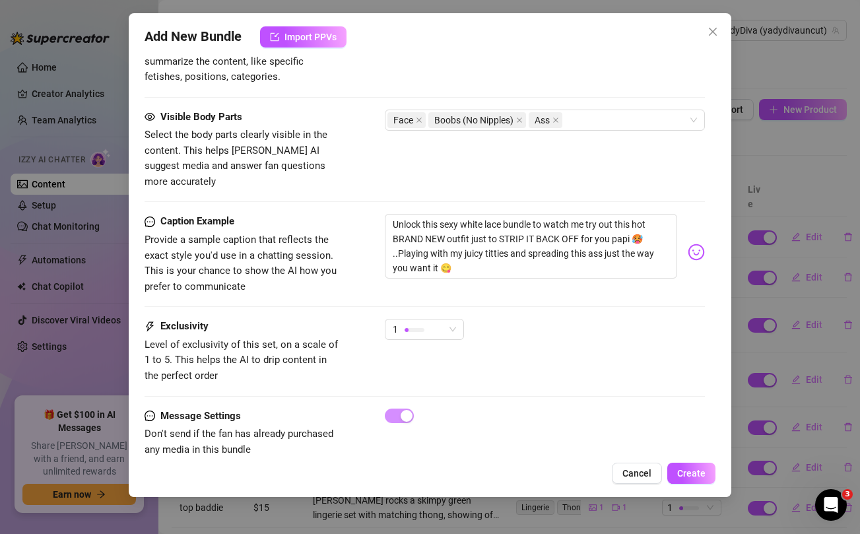
scroll to position [748, 0]
click at [447, 319] on span "1" at bounding box center [424, 329] width 63 height 20
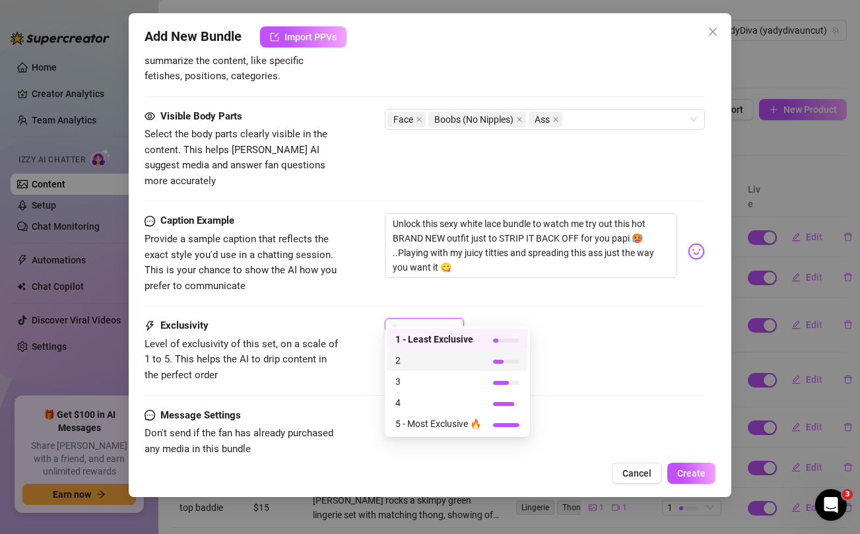
click at [421, 362] on span "2" at bounding box center [438, 360] width 86 height 15
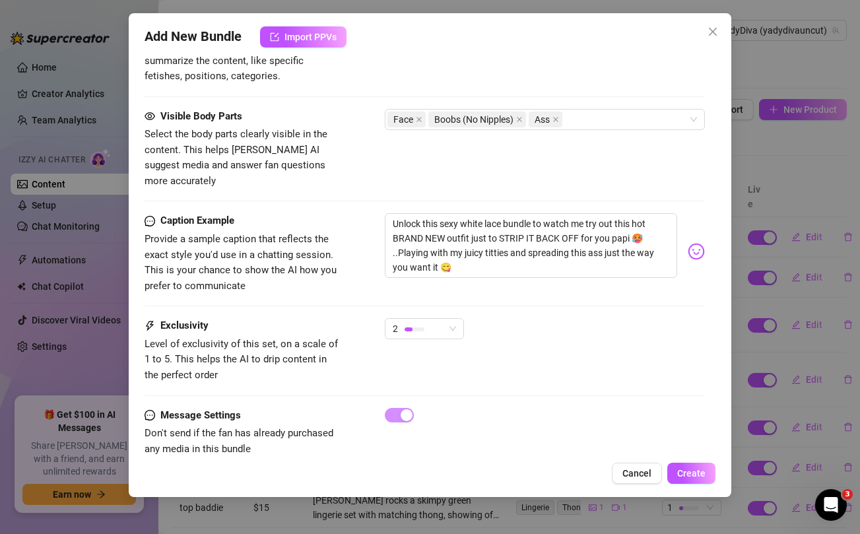
click at [623, 297] on div "Caption Example Provide a sample caption that reflects the exact style you'd us…" at bounding box center [425, 265] width 560 height 105
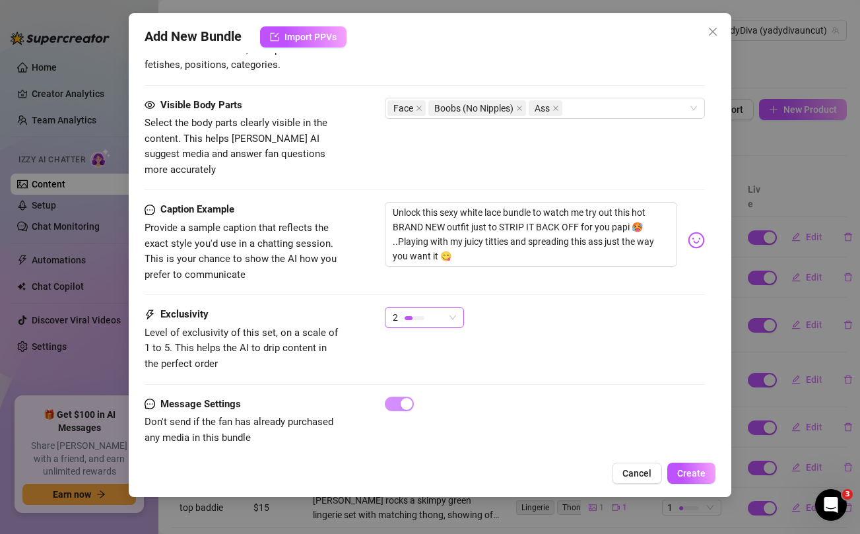
click at [426, 308] on div "2" at bounding box center [418, 318] width 51 height 20
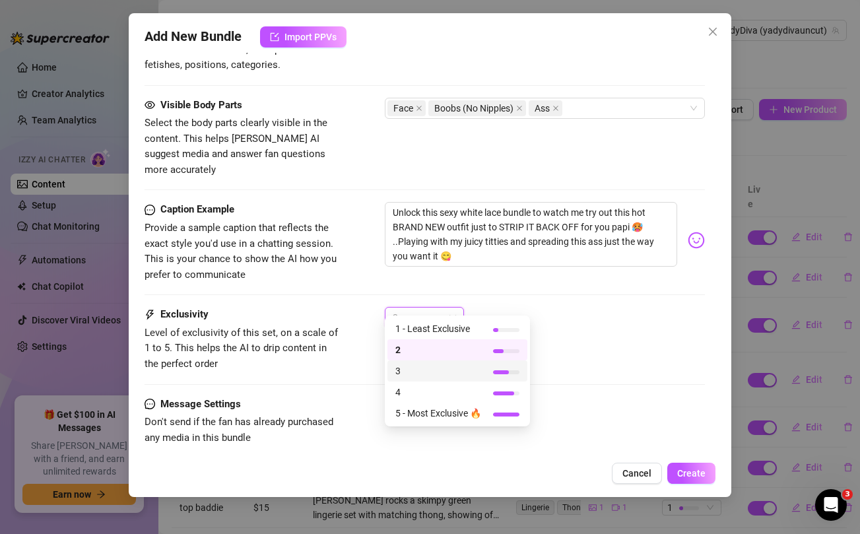
click at [411, 374] on span "3" at bounding box center [438, 371] width 86 height 15
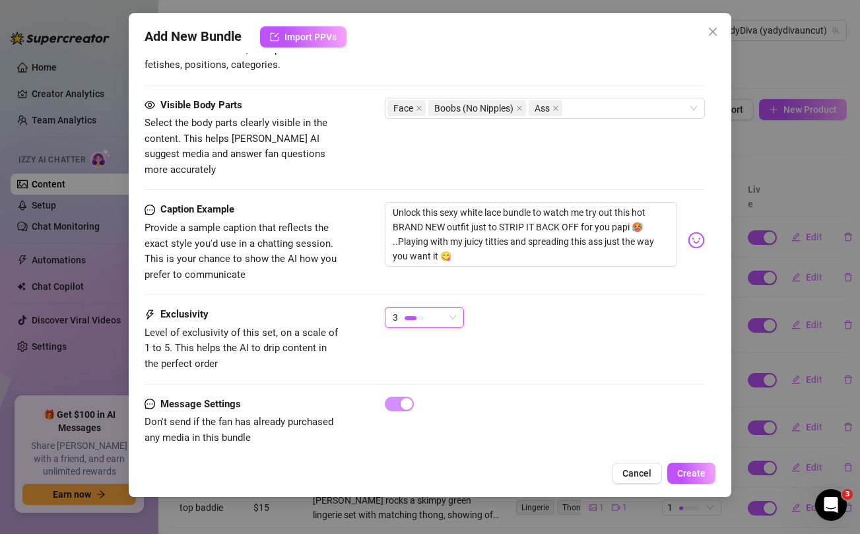
click at [614, 308] on div "3 3" at bounding box center [545, 323] width 320 height 33
click at [694, 475] on span "Create" at bounding box center [691, 473] width 28 height 11
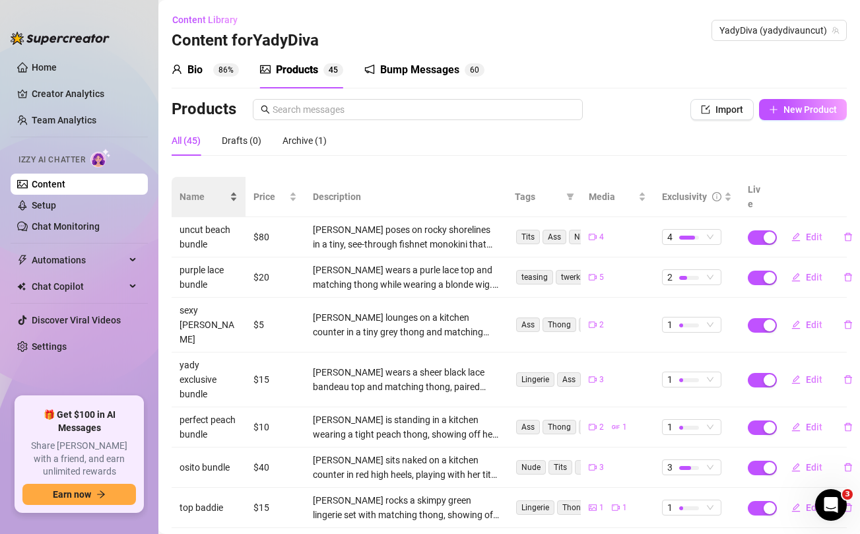
click at [189, 189] on span "Name" at bounding box center [204, 196] width 48 height 15
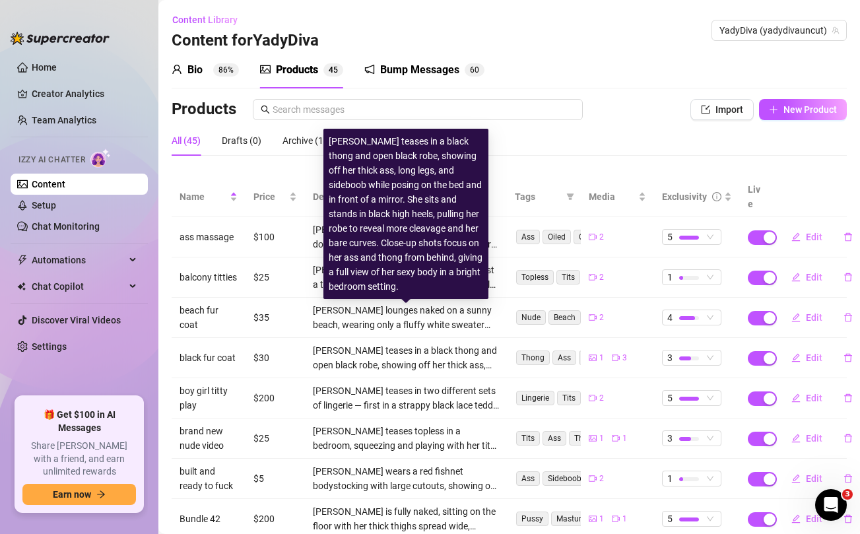
scroll to position [148, 0]
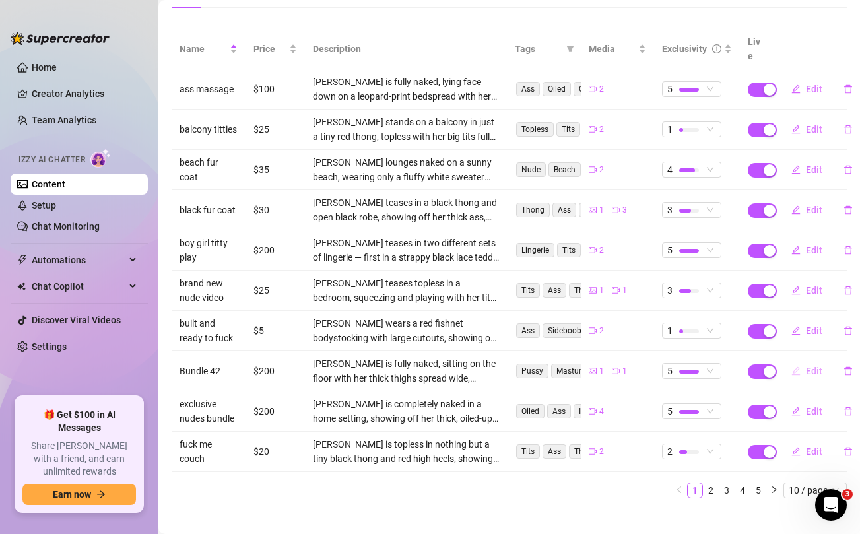
click at [812, 366] on span "Edit" at bounding box center [814, 371] width 17 height 11
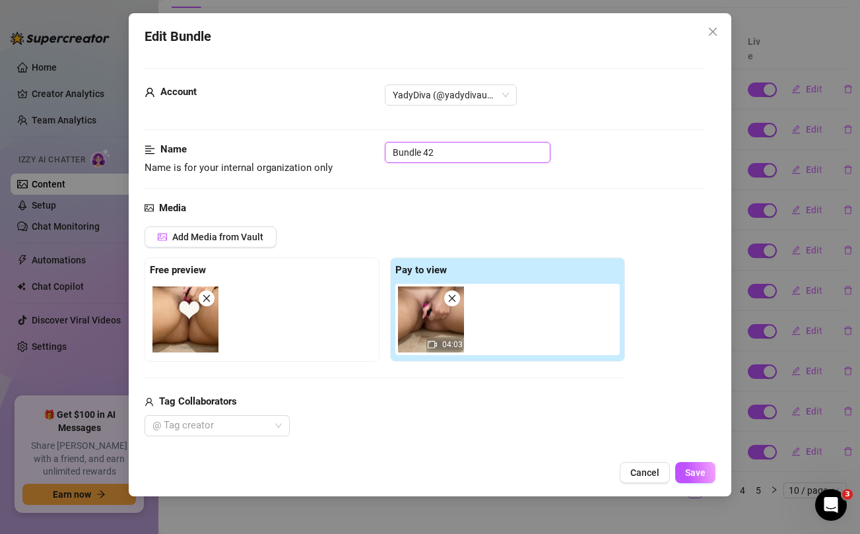
click at [477, 153] on input "Bundle 42" at bounding box center [468, 152] width 166 height 21
click at [697, 468] on span "Save" at bounding box center [695, 472] width 20 height 11
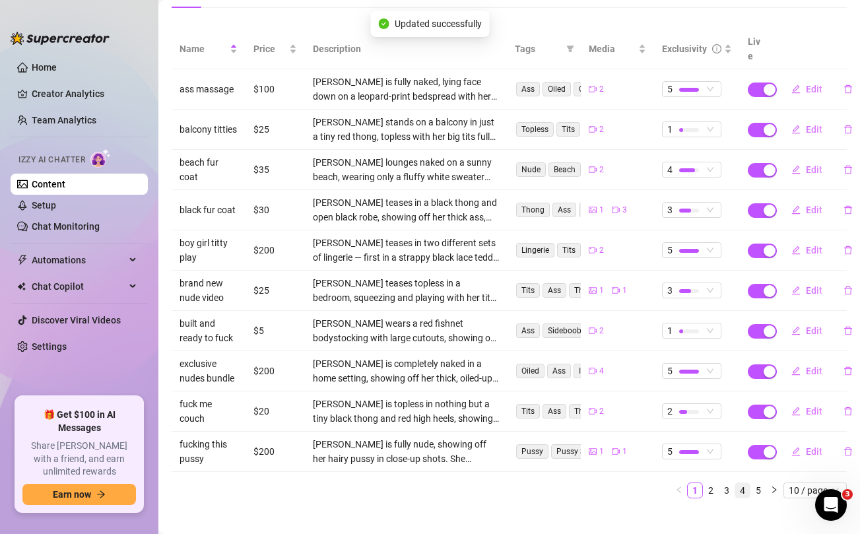
click at [742, 483] on link "4" at bounding box center [742, 490] width 15 height 15
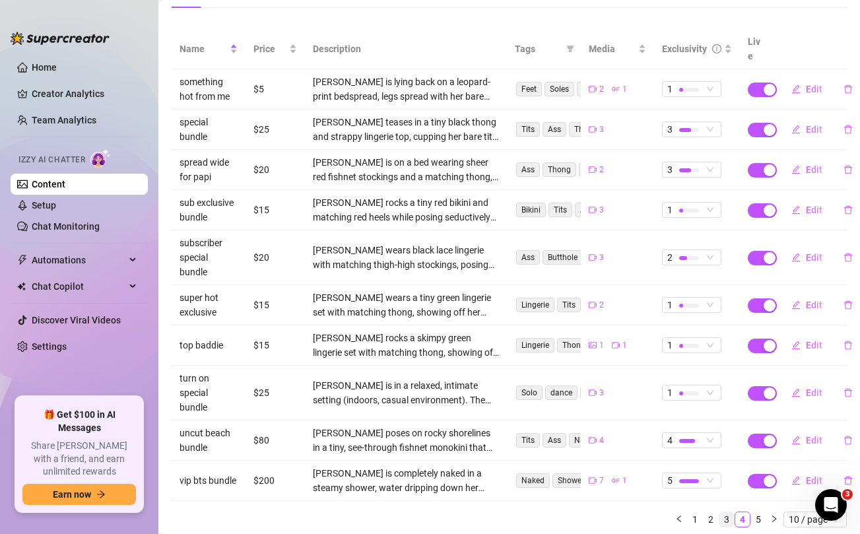
click at [726, 512] on link "3" at bounding box center [727, 519] width 15 height 15
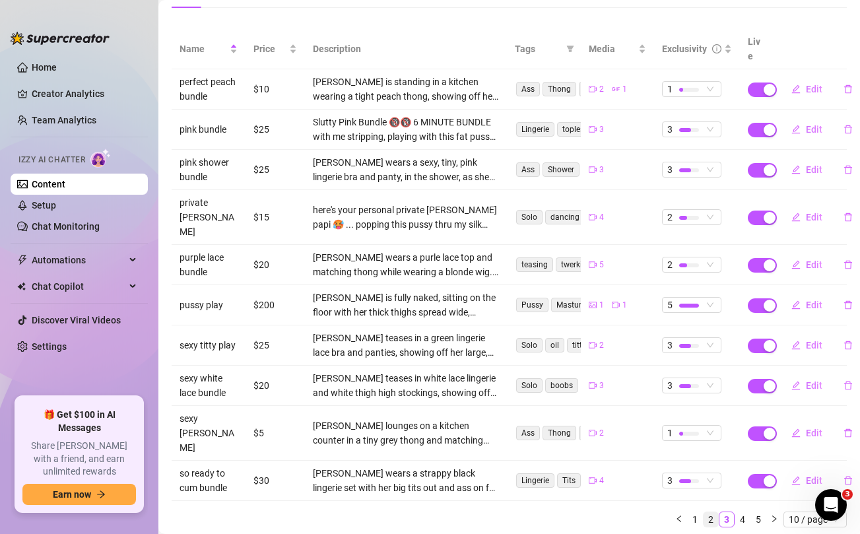
click at [714, 512] on link "2" at bounding box center [711, 519] width 15 height 15
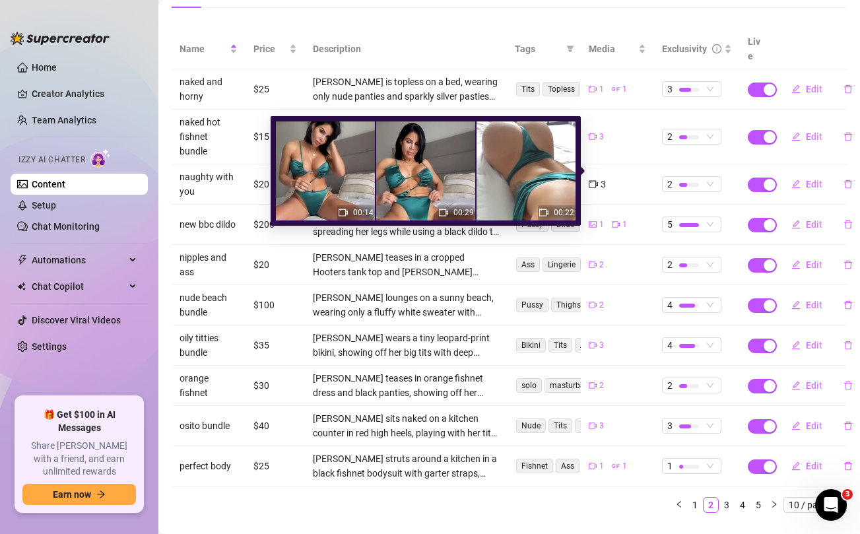
scroll to position [0, 0]
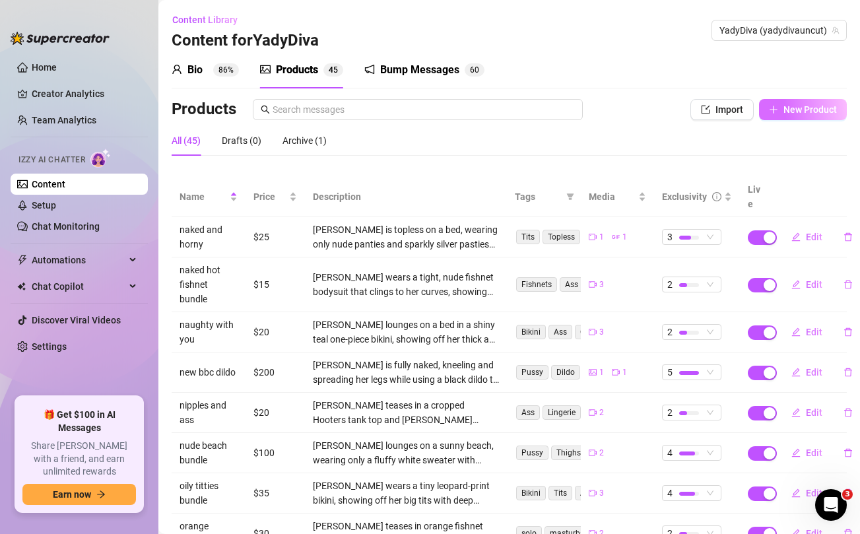
click at [803, 106] on span "New Product" at bounding box center [810, 109] width 53 height 11
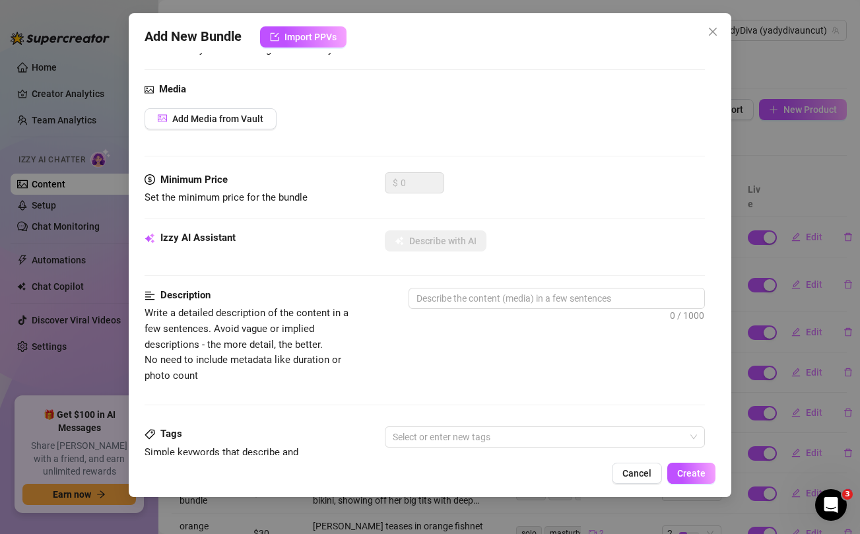
scroll to position [139, 0]
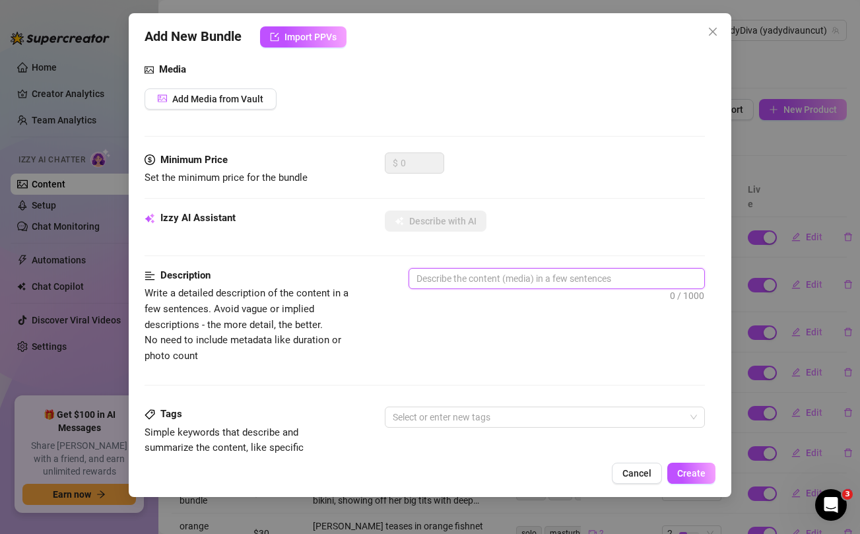
click at [524, 273] on textarea at bounding box center [556, 279] width 294 height 20
paste textarea "Can you tell how much i love being naughty with you babe? 😈 you're gonna love t…"
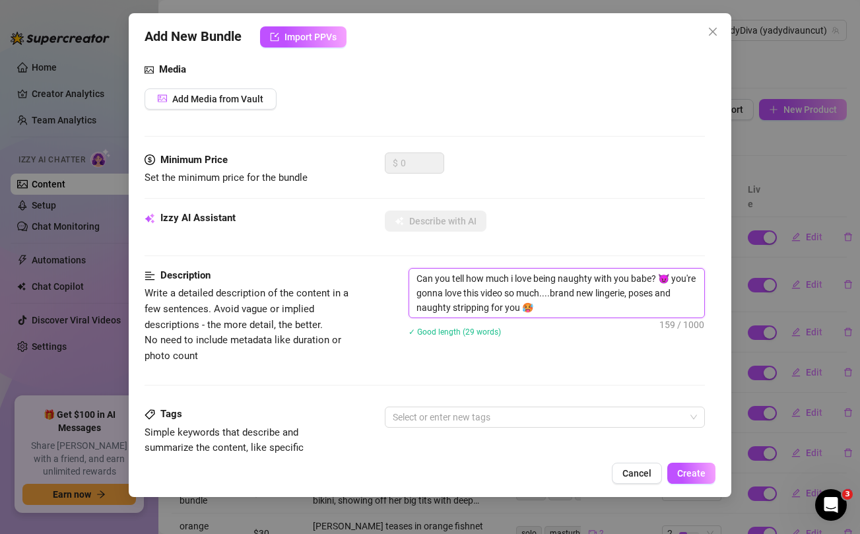
scroll to position [0, 0]
click at [761, 160] on div "Add New Bundle Import PPVs Account YadyDiva (@yadydivauncut) Name Name is for y…" at bounding box center [430, 267] width 860 height 534
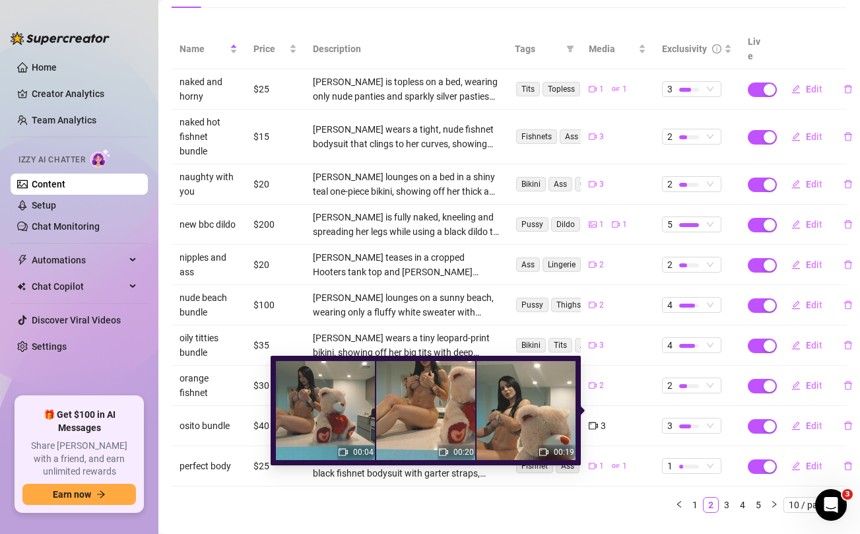
scroll to position [149, 0]
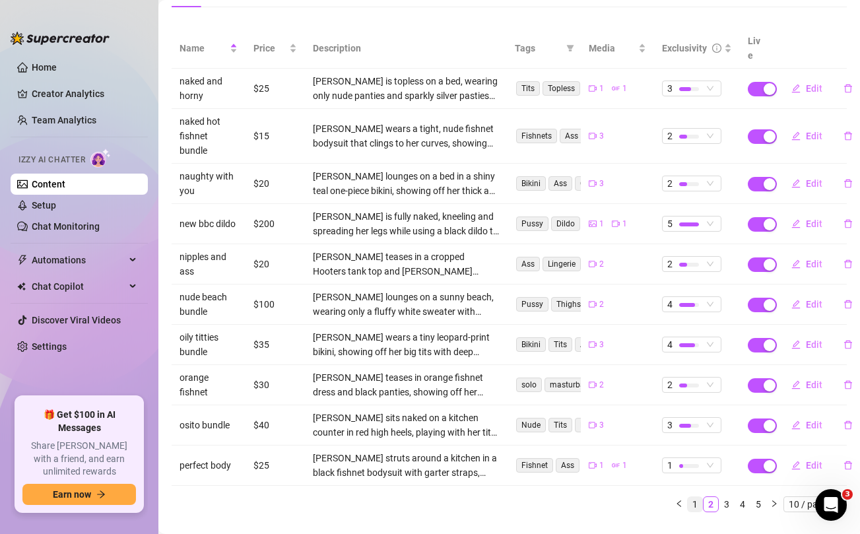
click at [696, 497] on link "1" at bounding box center [695, 504] width 15 height 15
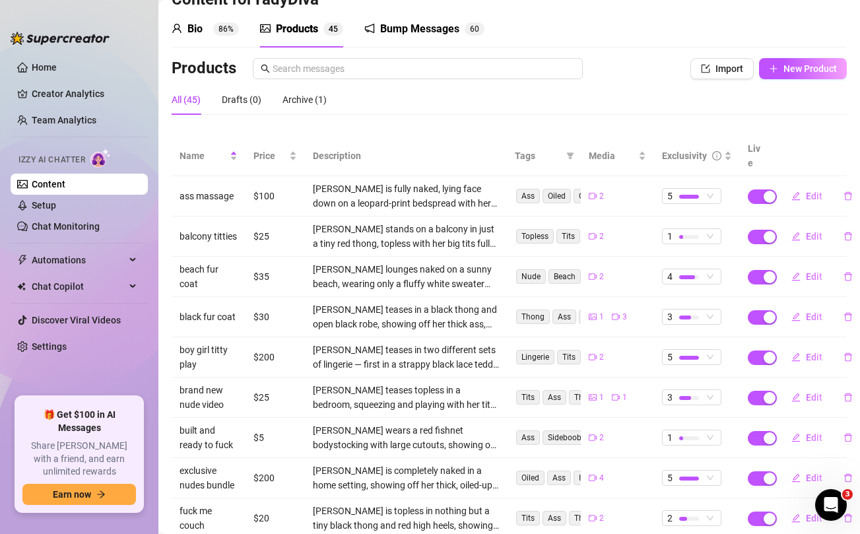
scroll to position [148, 0]
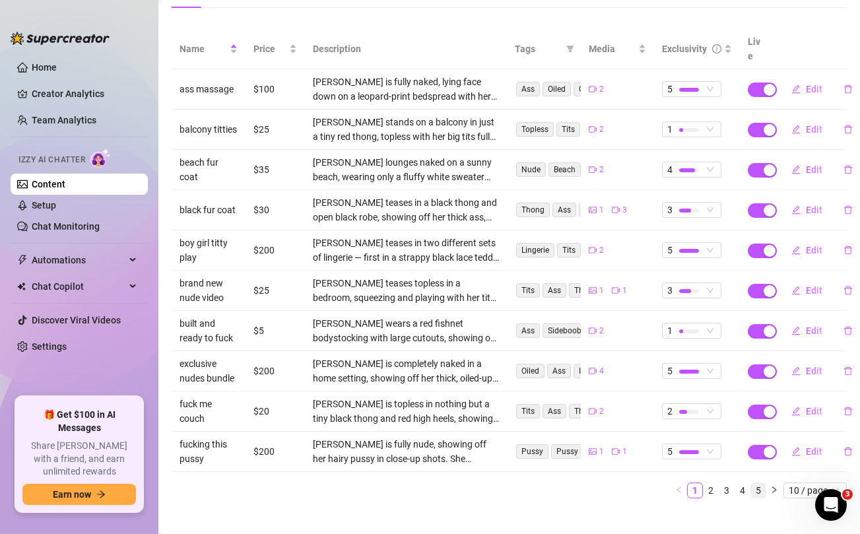
click at [756, 483] on link "5" at bounding box center [758, 490] width 15 height 15
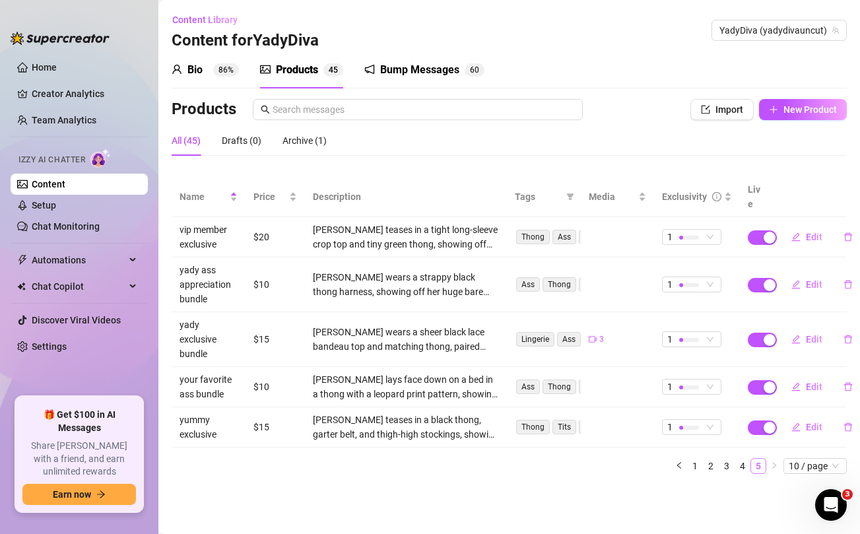
scroll to position [0, 0]
click at [813, 114] on span "New Product" at bounding box center [810, 109] width 53 height 11
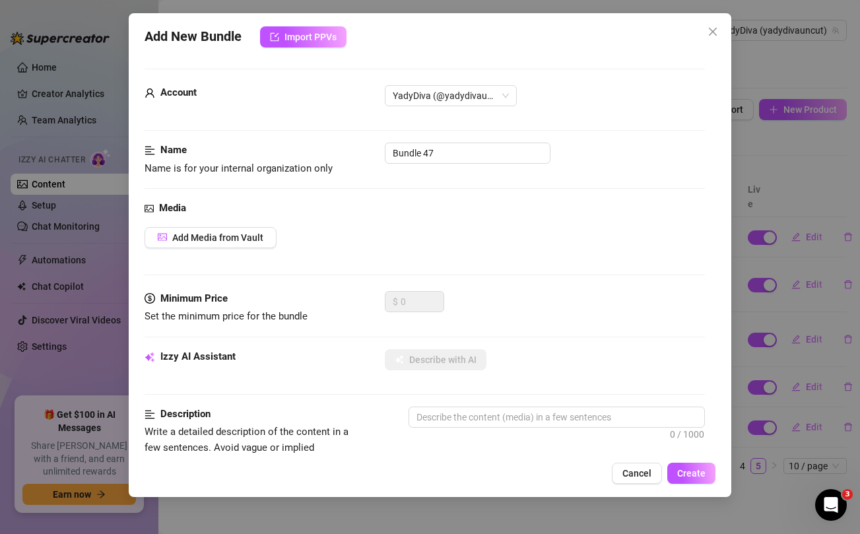
click at [807, 136] on div "Add New Bundle Import PPVs Account YadyDiva (@yadydivauncut) Name Name is for y…" at bounding box center [430, 267] width 860 height 534
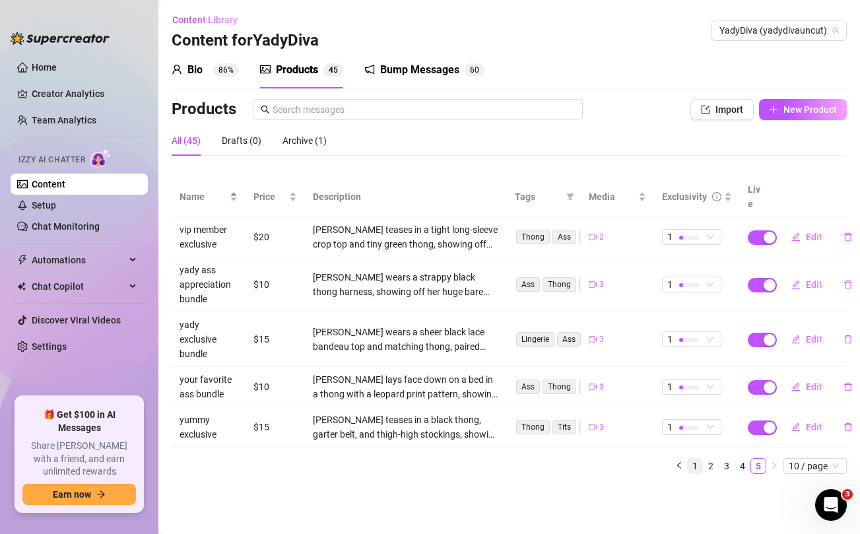
click at [695, 459] on link "1" at bounding box center [695, 466] width 15 height 15
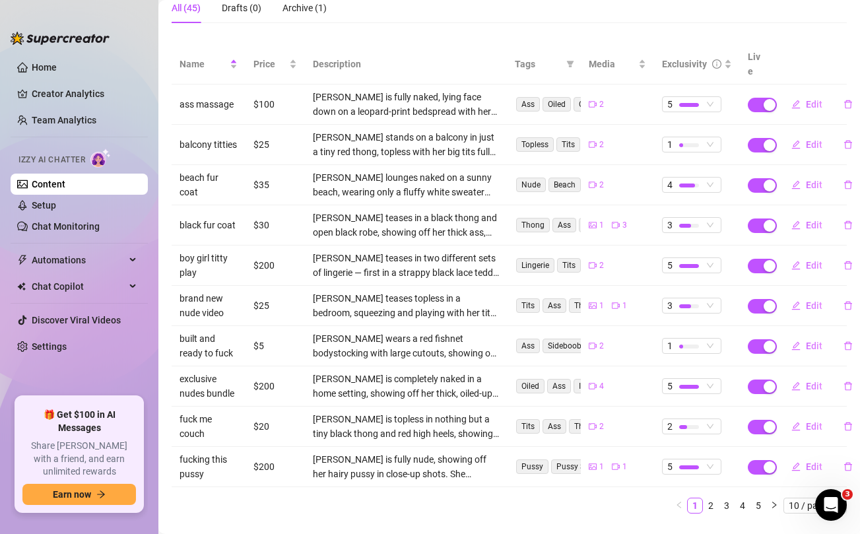
scroll to position [148, 0]
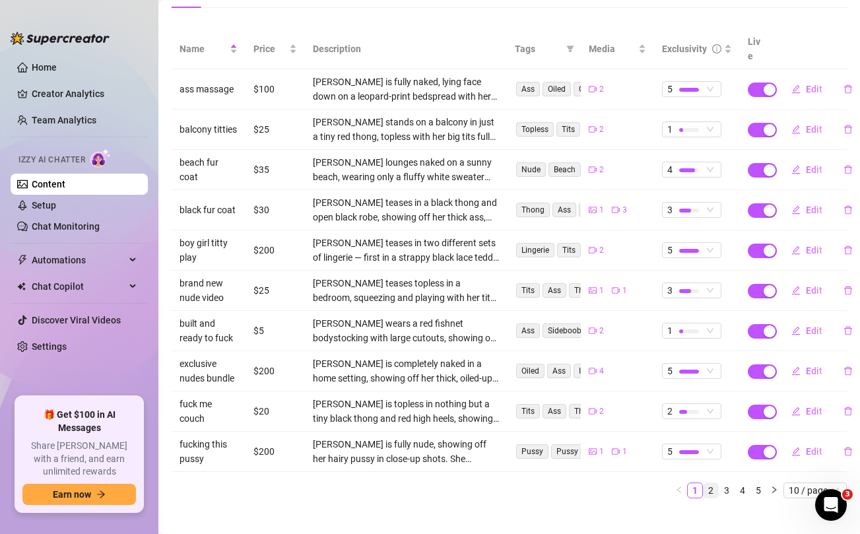
click at [712, 483] on link "2" at bounding box center [711, 490] width 15 height 15
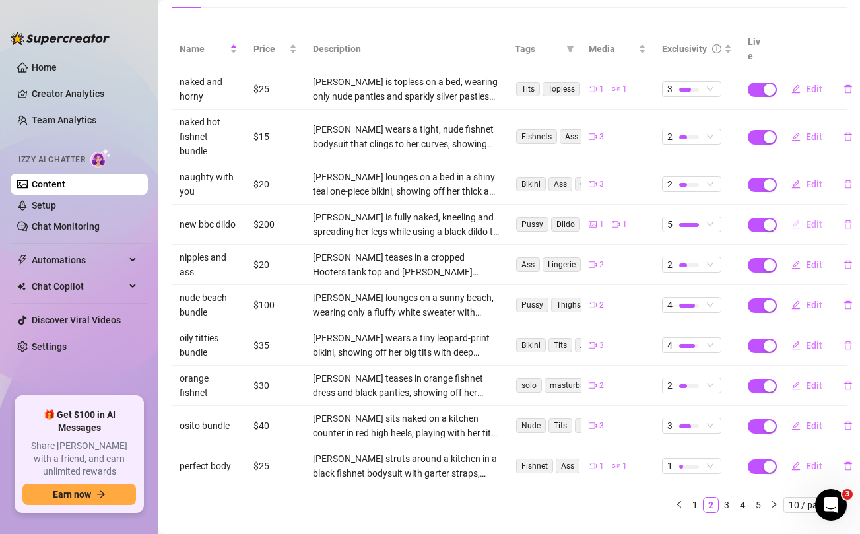
click at [814, 219] on span "Edit" at bounding box center [814, 224] width 17 height 11
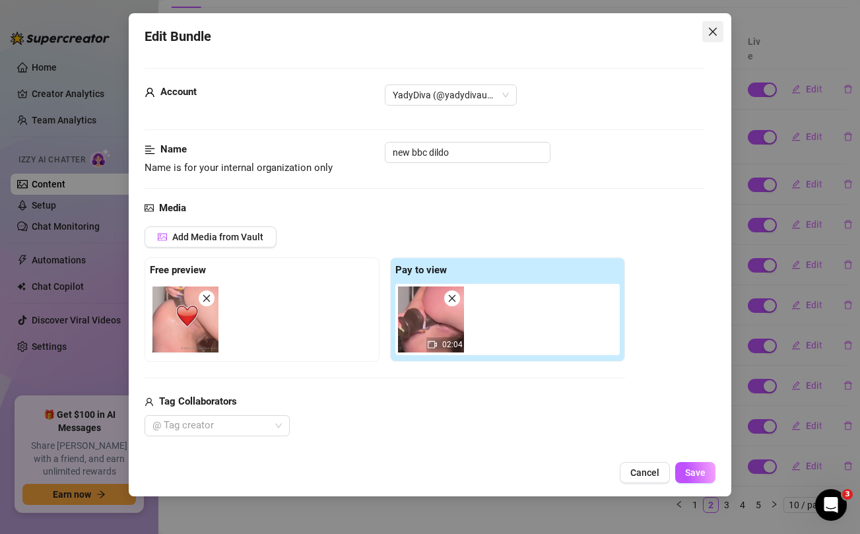
click at [714, 30] on icon "close" at bounding box center [712, 32] width 8 height 8
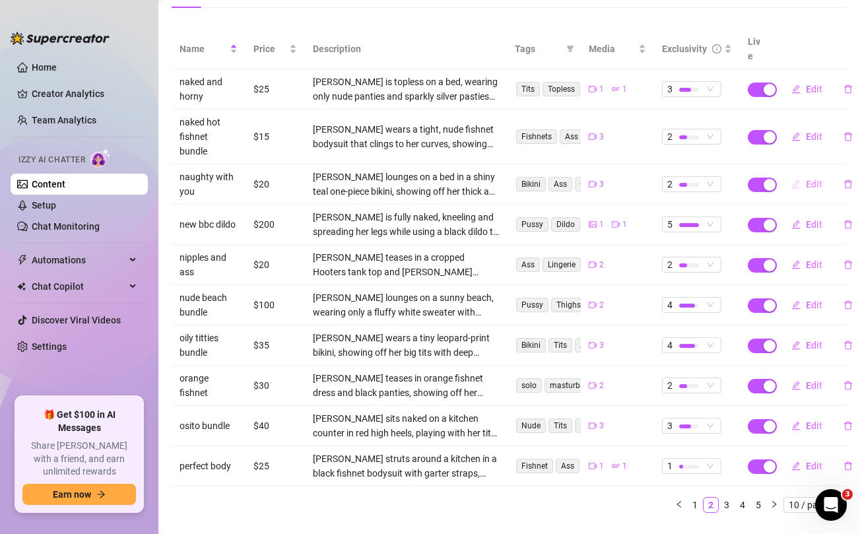
click at [811, 179] on span "Edit" at bounding box center [814, 184] width 17 height 11
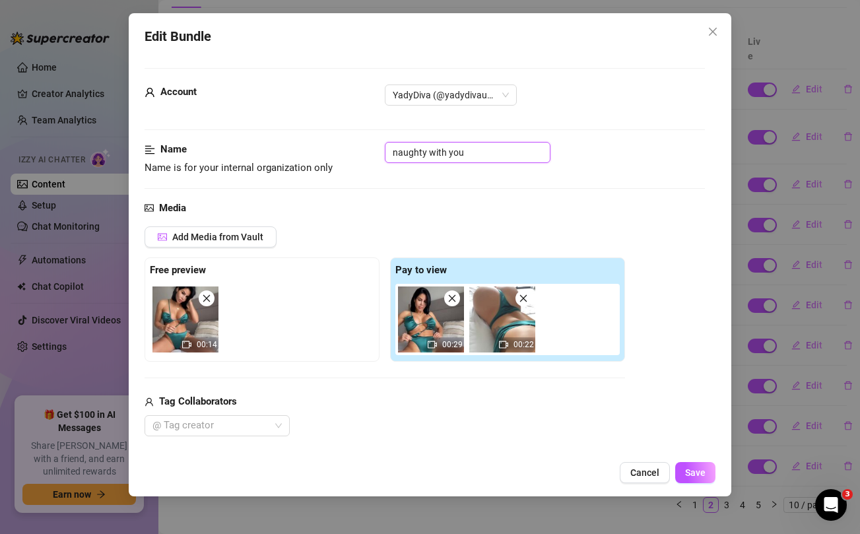
click at [477, 153] on input "naughty with you" at bounding box center [468, 152] width 166 height 21
click at [702, 476] on span "Save" at bounding box center [695, 472] width 20 height 11
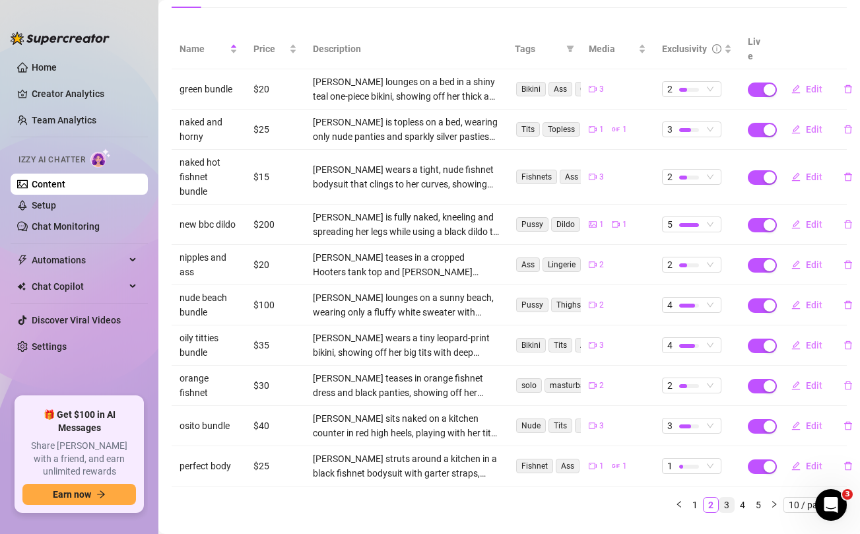
click at [729, 498] on link "3" at bounding box center [727, 505] width 15 height 15
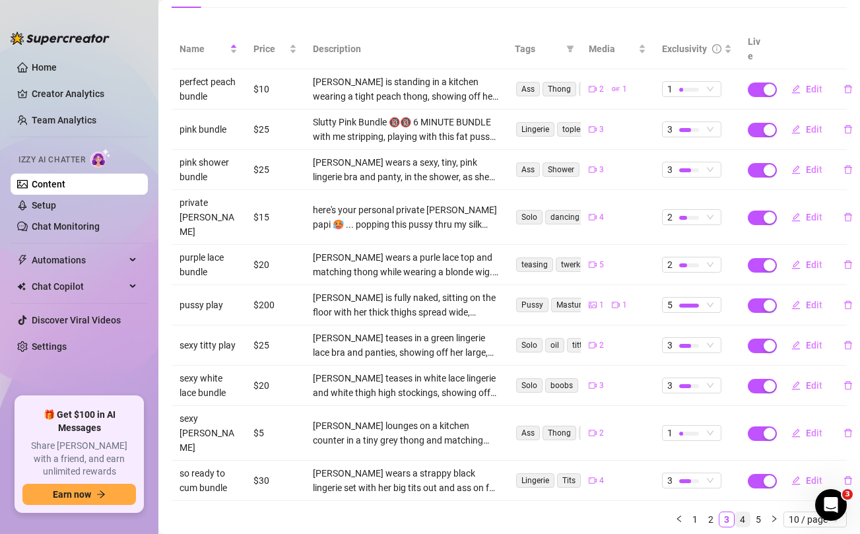
click at [743, 512] on link "4" at bounding box center [742, 519] width 15 height 15
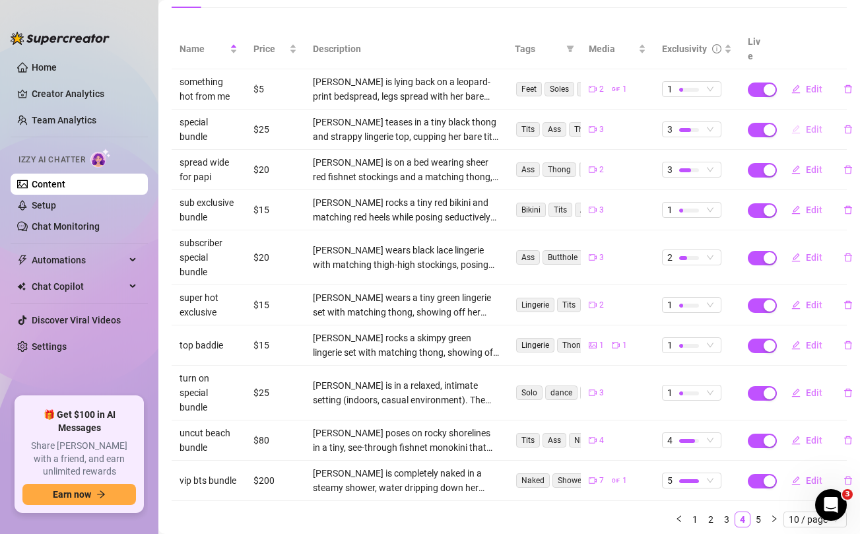
click at [811, 124] on span "Edit" at bounding box center [814, 129] width 17 height 11
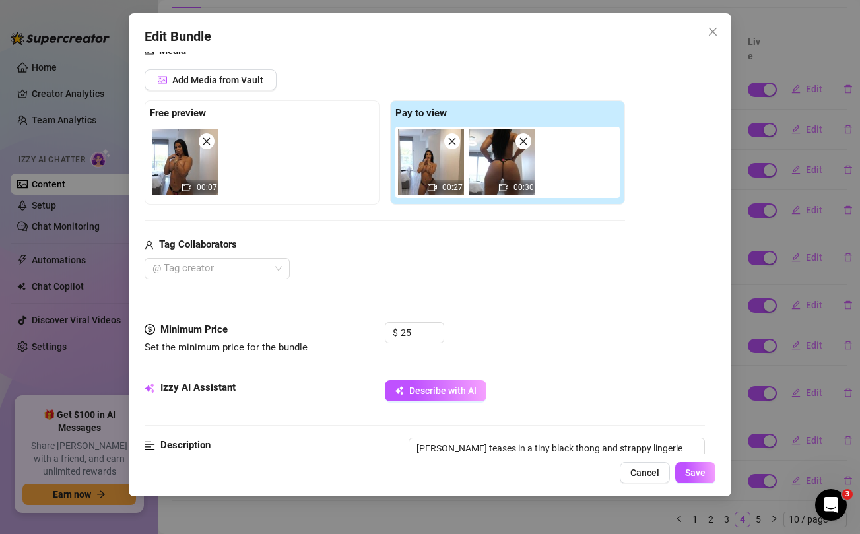
scroll to position [203, 0]
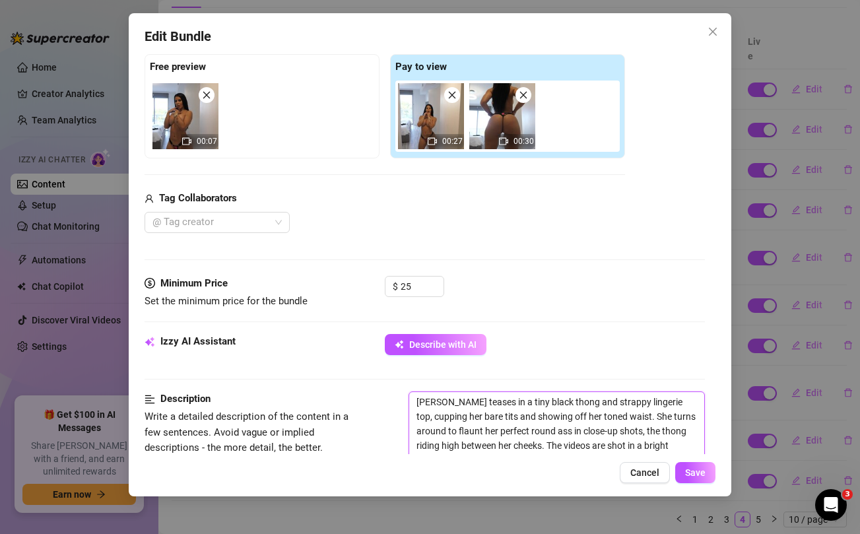
click at [553, 409] on textarea "Yadira teases in a tiny black thong and strappy lingerie top, cupping her bare …" at bounding box center [556, 431] width 294 height 78
click at [779, 304] on div "Edit Bundle Account YadyDiva (@yadydivauncut) Name Name is for your internal or…" at bounding box center [430, 267] width 860 height 534
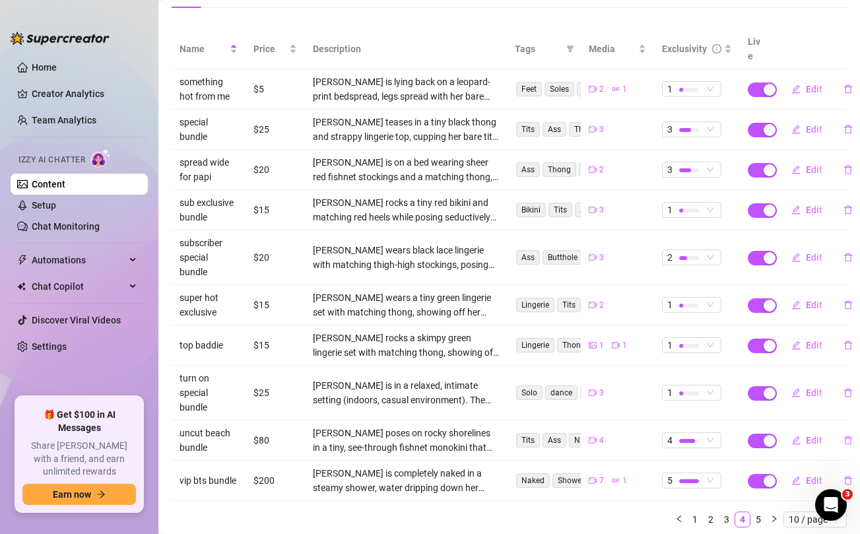
scroll to position [0, 0]
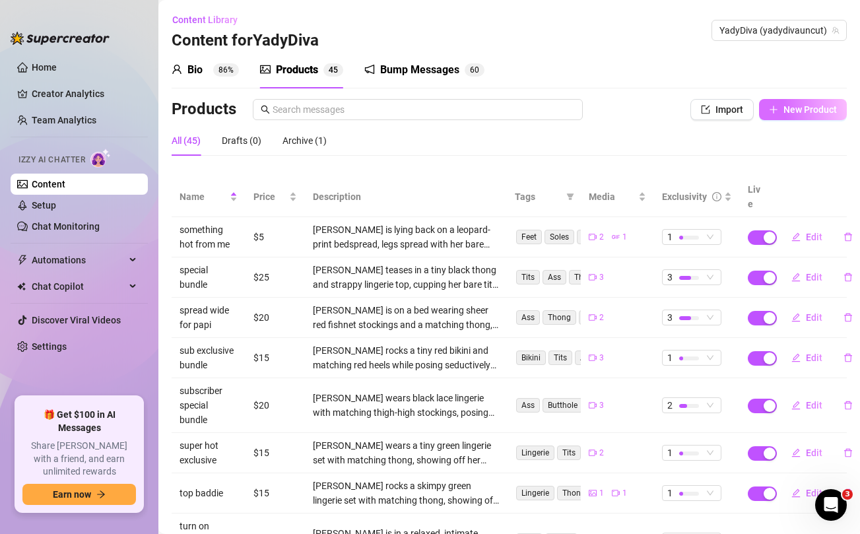
click at [817, 104] on span "New Product" at bounding box center [810, 109] width 53 height 11
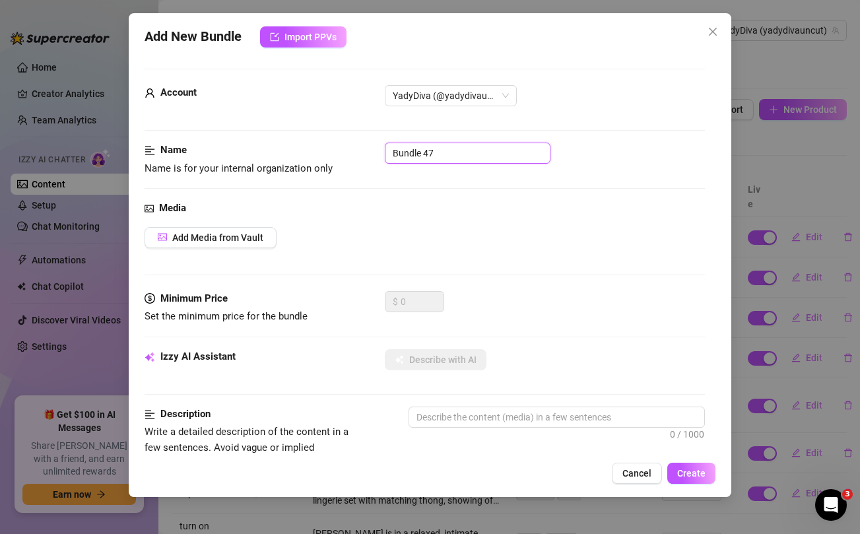
click at [469, 151] on input "Bundle 47" at bounding box center [468, 153] width 166 height 21
click at [514, 234] on div "Add Media from Vault" at bounding box center [425, 237] width 560 height 21
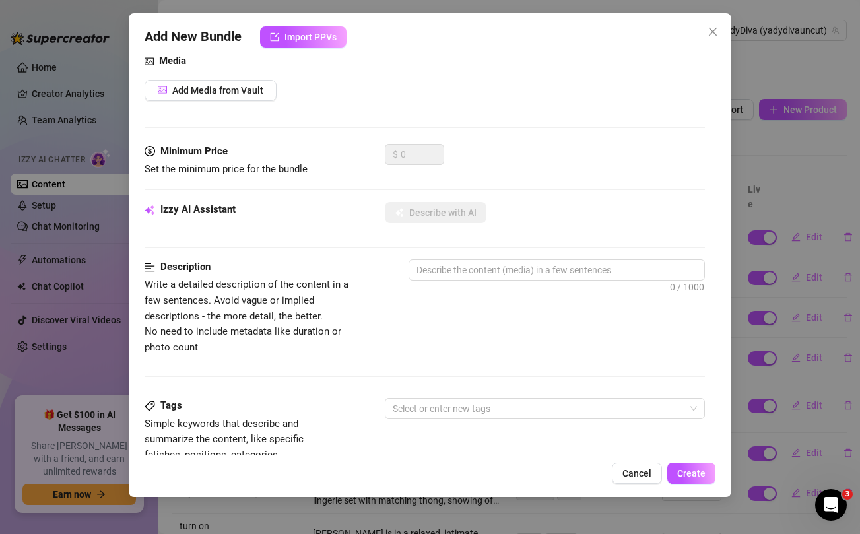
scroll to position [59, 0]
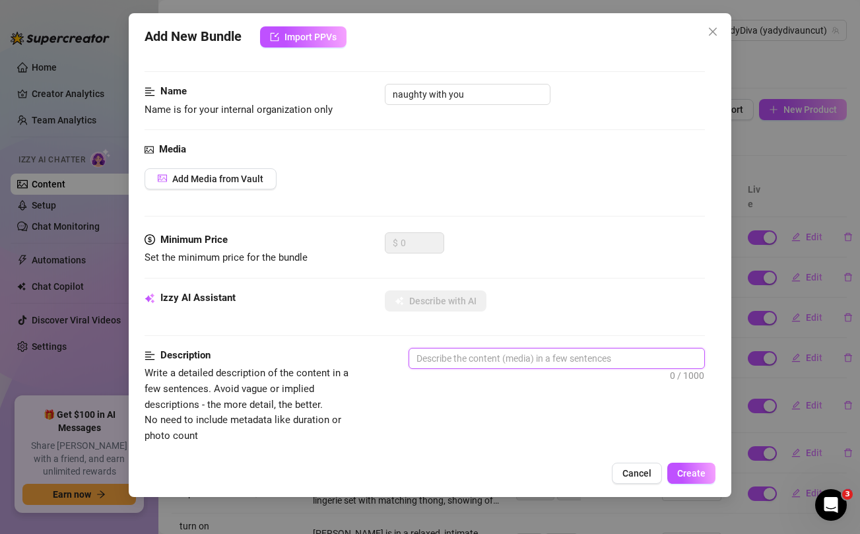
click at [494, 360] on textarea at bounding box center [556, 359] width 294 height 20
paste textarea "Yadira teases in a tiny black thong and strappy lingerie top, cupping her bare …"
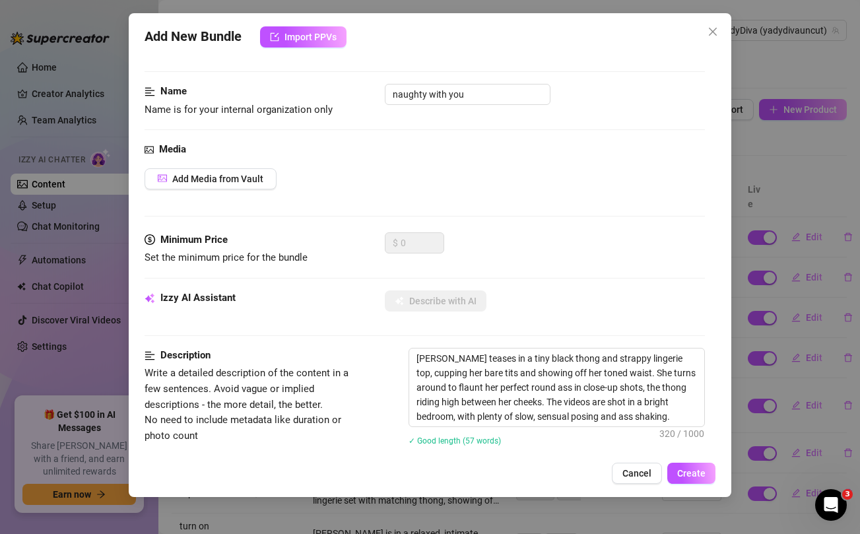
scroll to position [535, 0]
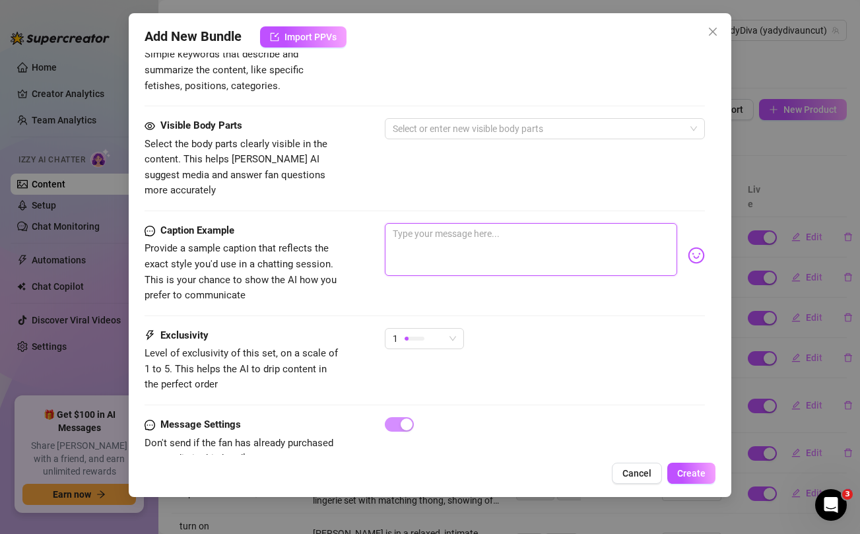
click at [485, 228] on textarea at bounding box center [531, 249] width 292 height 53
paste textarea "Can you tell how much i love being naughty with you babe? 😈 you're gonna love t…"
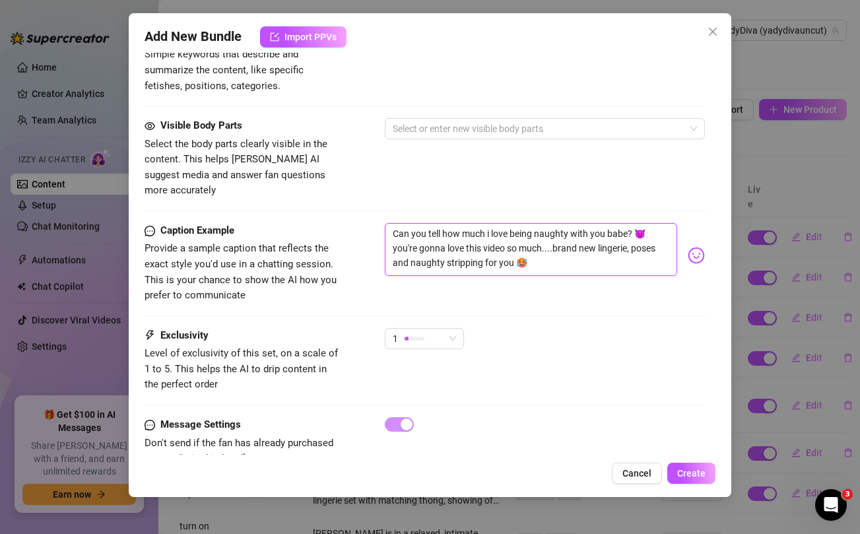
click at [530, 232] on textarea "Can you tell how much i love being naughty with you babe? 😈 you're gonna love t…" at bounding box center [531, 249] width 292 height 53
click at [460, 250] on textarea "Can you tell how much i love being naughty with you babe? 😈 you're gonna love t…" at bounding box center [531, 249] width 292 height 53
click at [413, 165] on div "Visible Body Parts Select the body parts clearly visible in the content. This h…" at bounding box center [425, 158] width 560 height 81
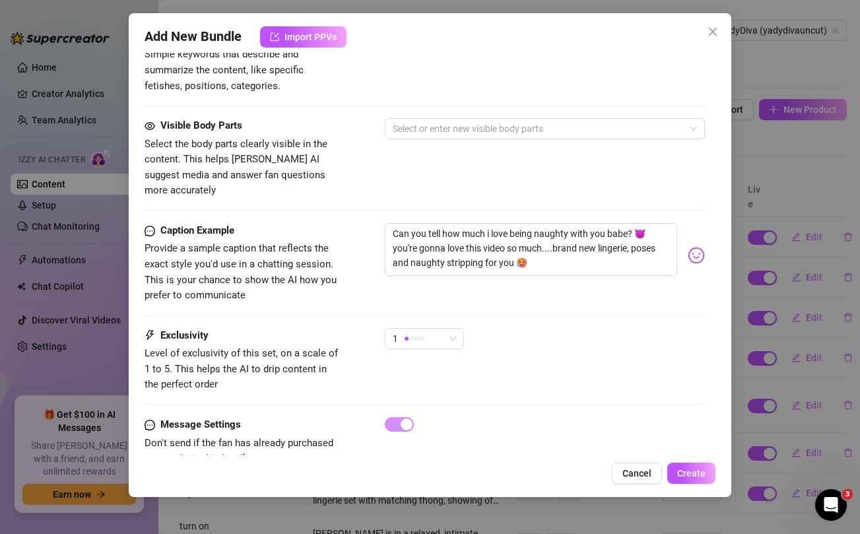
scroll to position [0, 0]
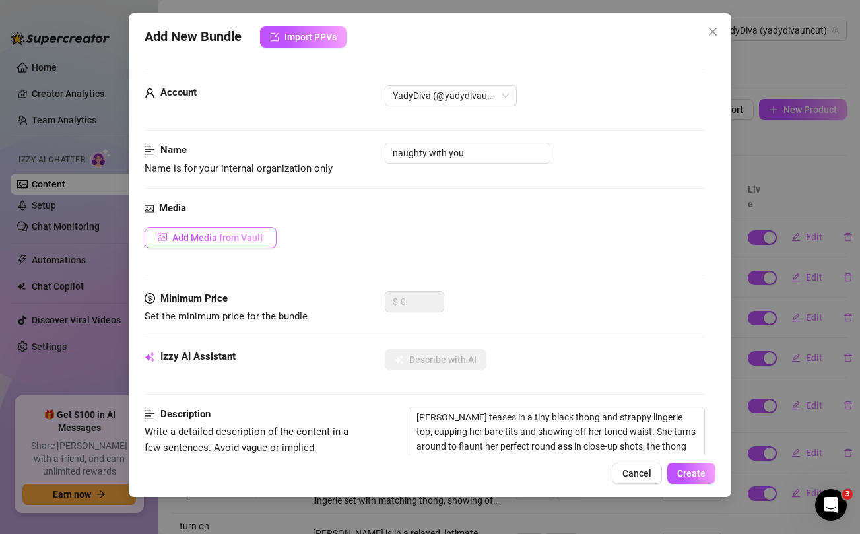
click at [222, 239] on span "Add Media from Vault" at bounding box center [217, 237] width 91 height 11
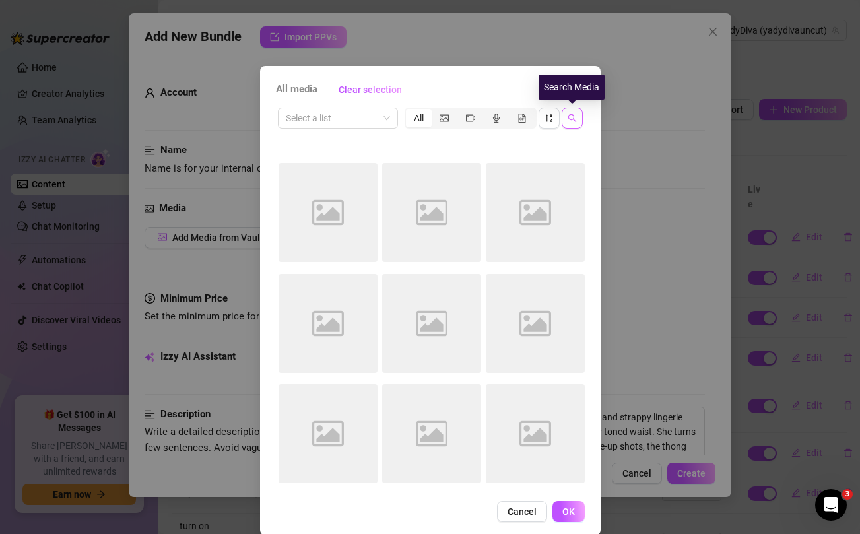
click at [572, 116] on icon "search" at bounding box center [572, 118] width 9 height 9
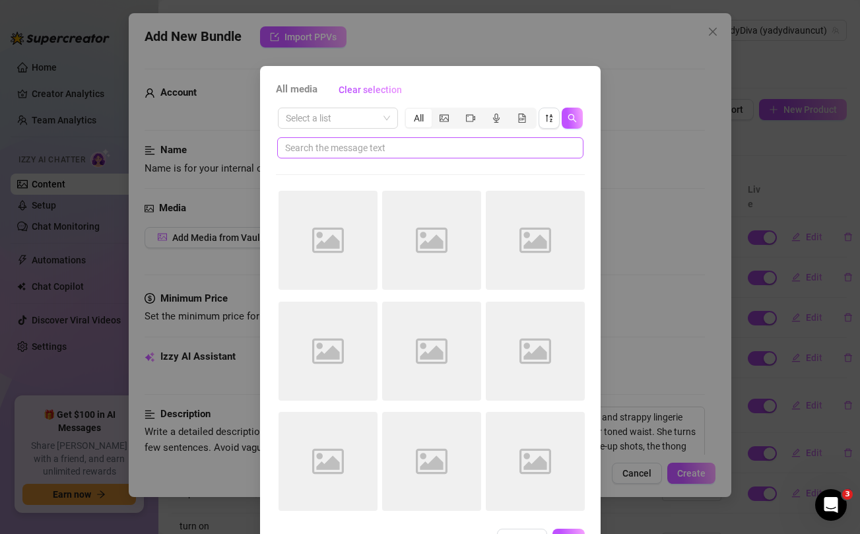
click at [467, 139] on span at bounding box center [430, 147] width 306 height 21
click at [455, 143] on input "text" at bounding box center [425, 148] width 280 height 15
paste input "stripping"
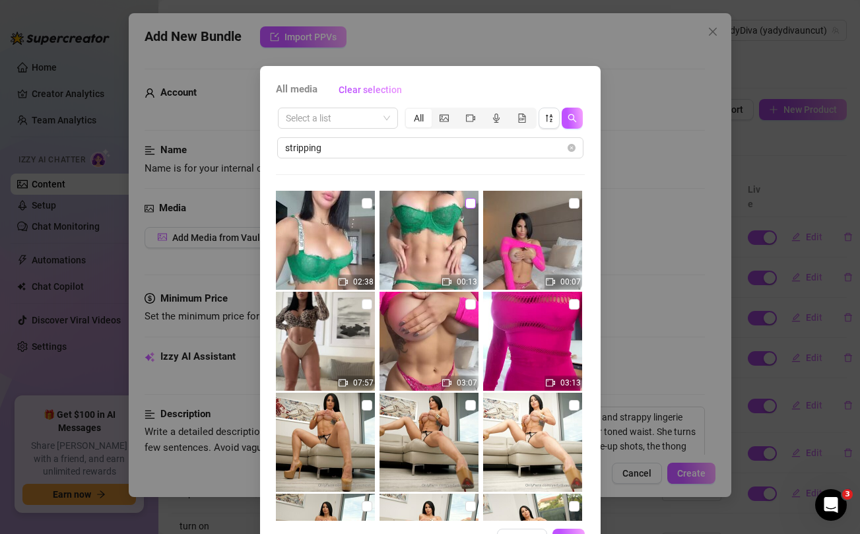
click at [471, 204] on input "checkbox" at bounding box center [470, 203] width 11 height 11
click at [370, 205] on input "checkbox" at bounding box center [367, 203] width 11 height 11
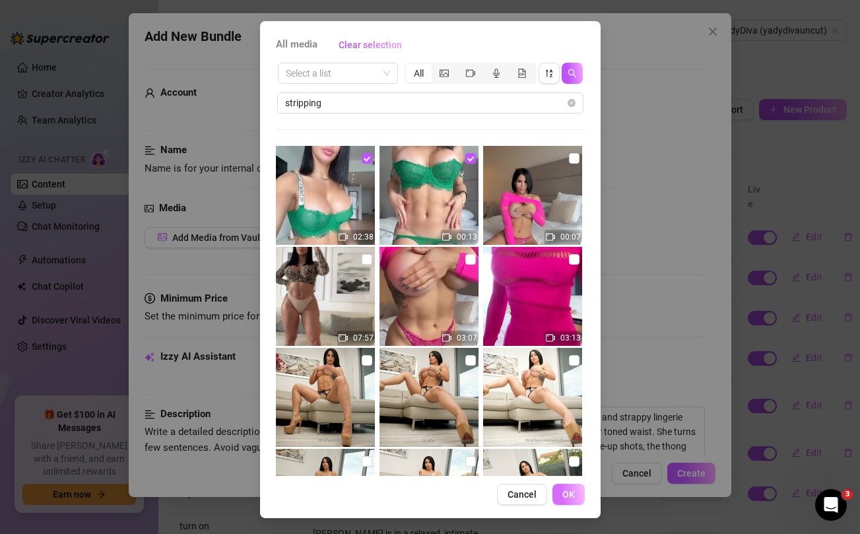
click at [570, 498] on span "OK" at bounding box center [568, 494] width 13 height 11
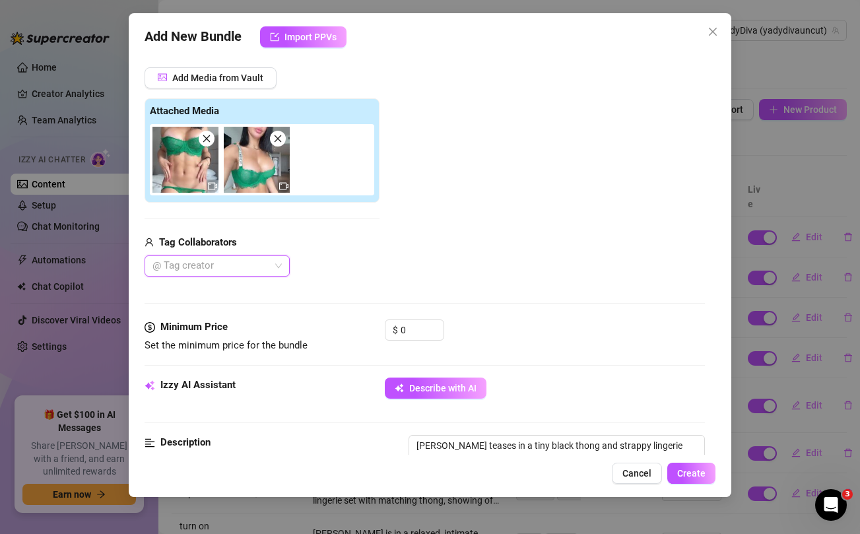
scroll to position [162, 0]
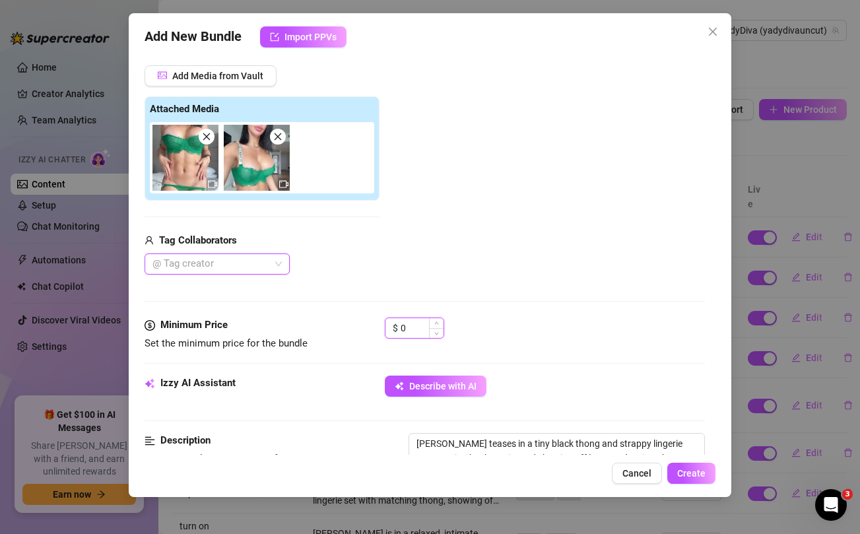
click at [415, 327] on input "0" at bounding box center [422, 328] width 43 height 20
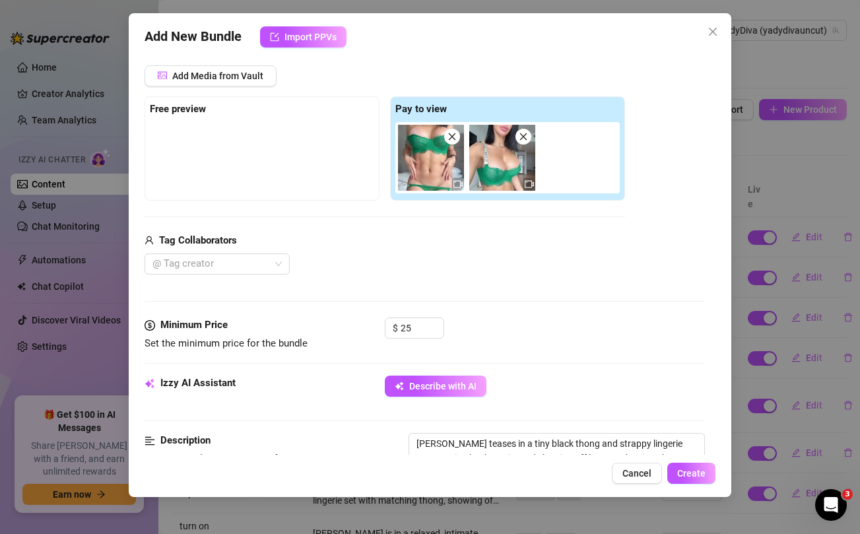
click at [416, 232] on div "Add Media from Vault Free preview Pay to view Tag Collaborators @ Tag creator" at bounding box center [385, 170] width 481 height 210
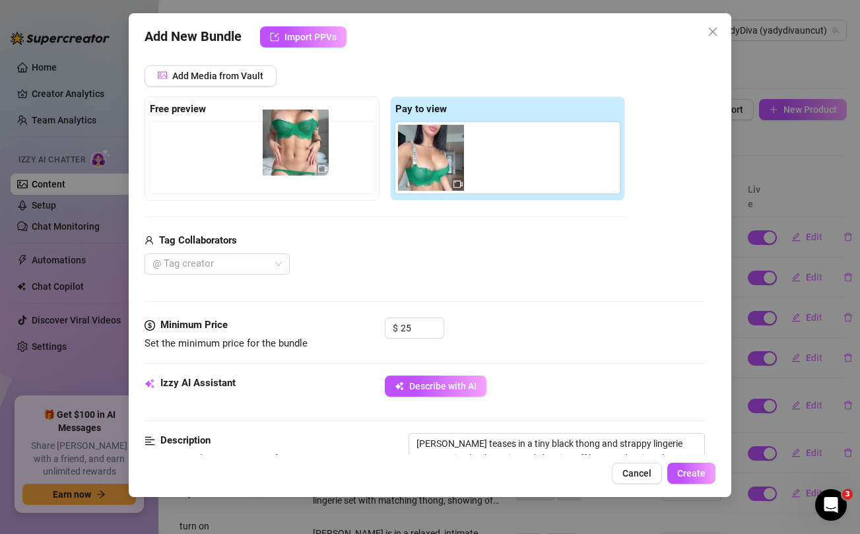
drag, startPoint x: 423, startPoint y: 162, endPoint x: 281, endPoint y: 147, distance: 142.8
click at [281, 147] on div "Free preview Pay to view" at bounding box center [385, 148] width 481 height 104
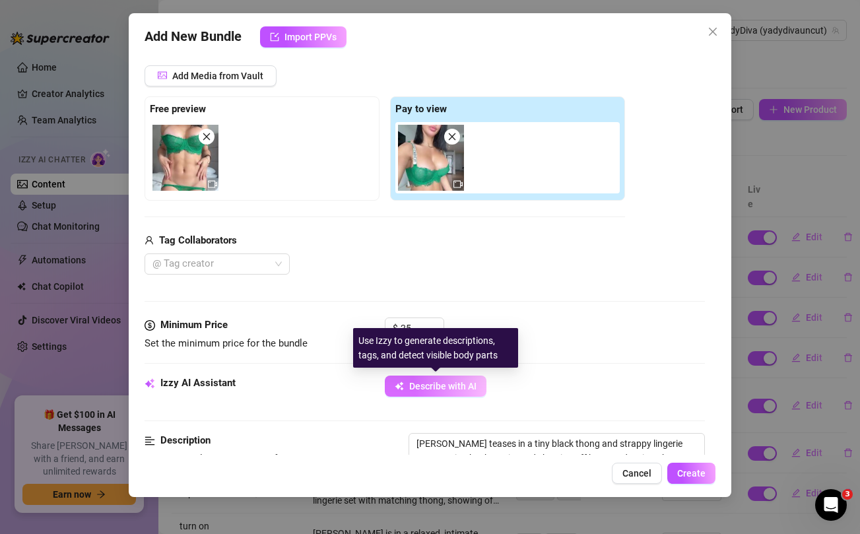
click at [429, 386] on span "Describe with AI" at bounding box center [442, 386] width 67 height 11
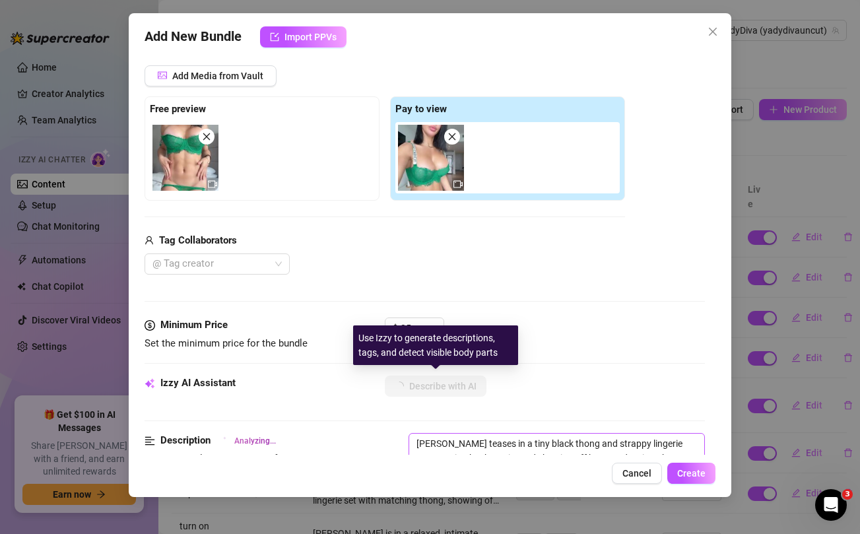
scroll to position [233, 0]
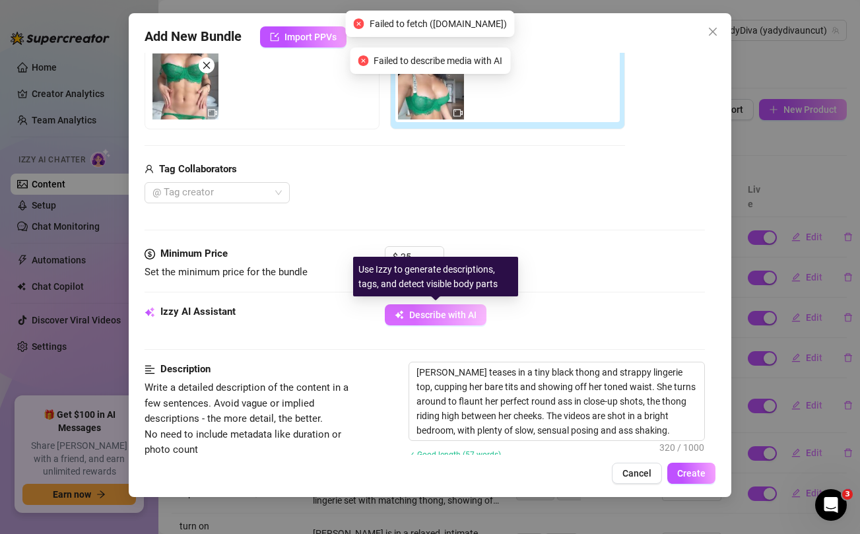
click at [418, 309] on button "Describe with AI" at bounding box center [436, 314] width 102 height 21
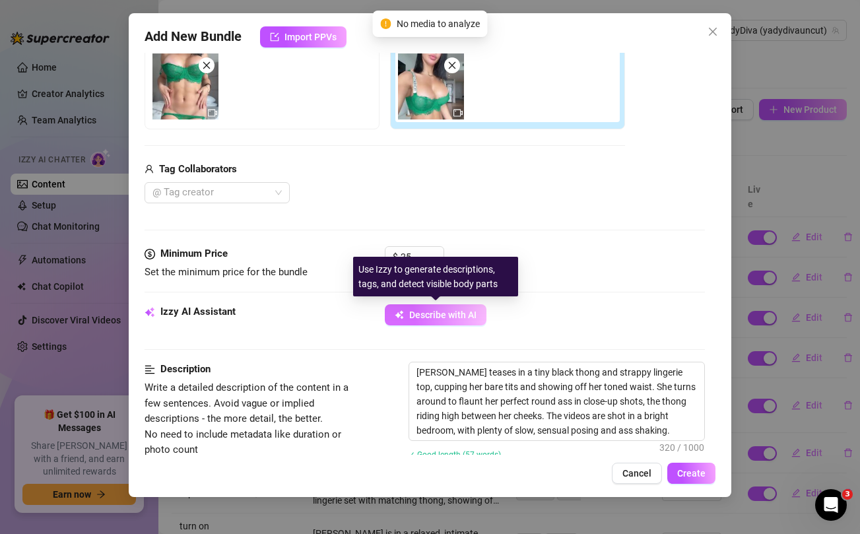
click at [418, 309] on button "Describe with AI" at bounding box center [436, 314] width 102 height 21
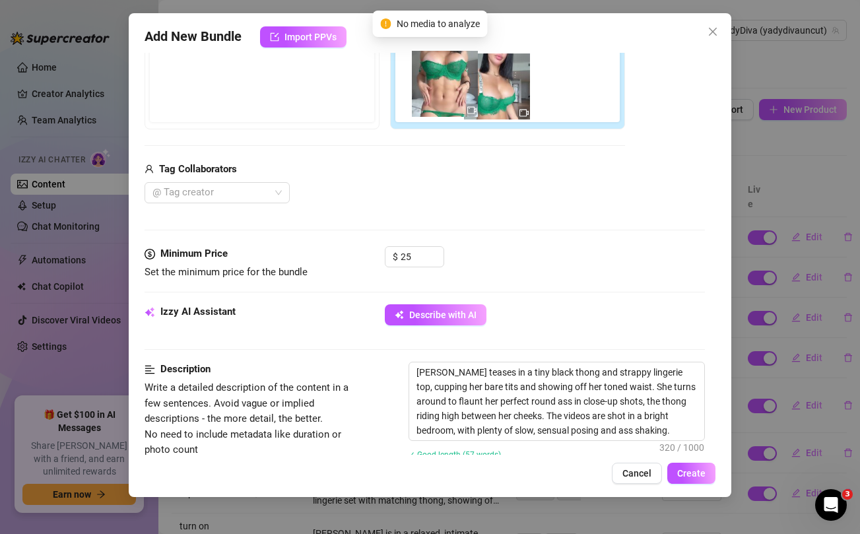
drag, startPoint x: 186, startPoint y: 88, endPoint x: 449, endPoint y: 86, distance: 262.8
click at [449, 86] on div "Free preview Pay to view" at bounding box center [385, 77] width 481 height 104
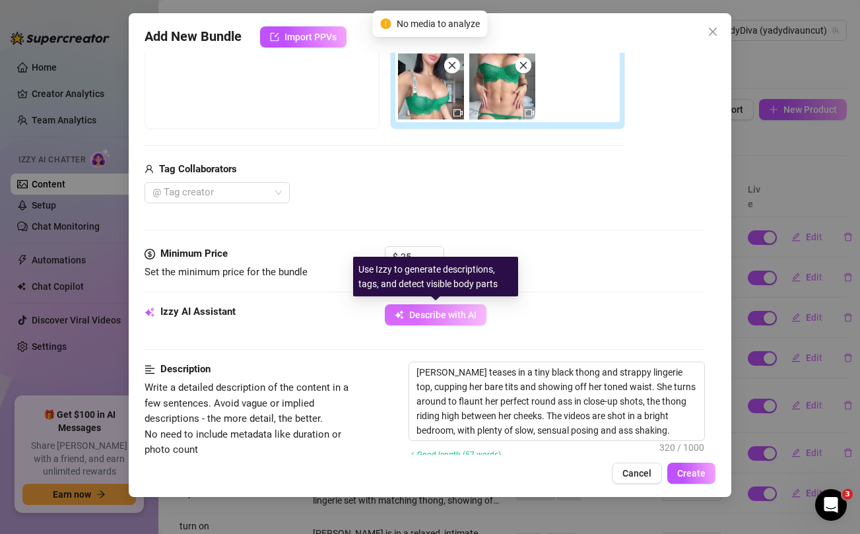
click at [457, 321] on button "Describe with AI" at bounding box center [436, 314] width 102 height 21
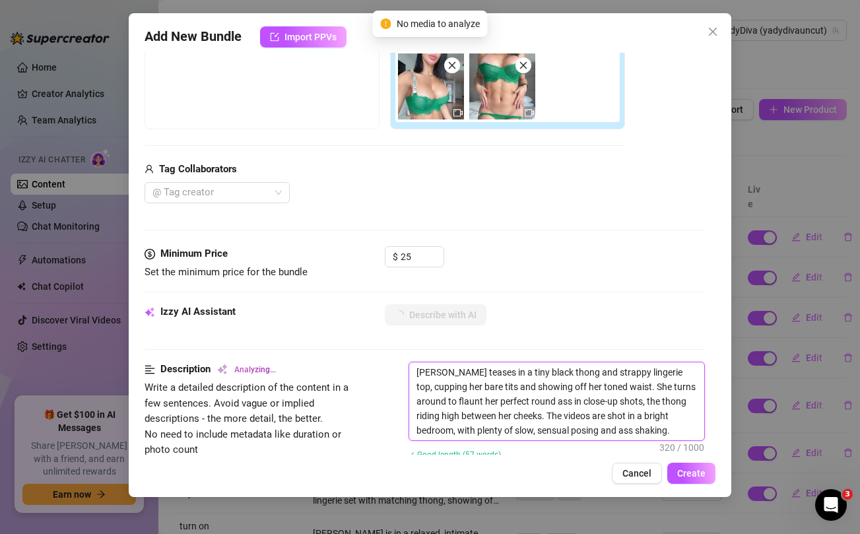
drag, startPoint x: 485, startPoint y: 373, endPoint x: 605, endPoint y: 371, distance: 120.2
click at [605, 371] on textarea "Yadira teases in a tiny black thong and strappy lingerie top, cupping her bare …" at bounding box center [556, 401] width 294 height 78
drag, startPoint x: 617, startPoint y: 372, endPoint x: 562, endPoint y: 383, distance: 55.2
click at [562, 383] on textarea "Yadira teases in a green see through lingerie top, cupping her bare tits and sh…" at bounding box center [556, 401] width 294 height 78
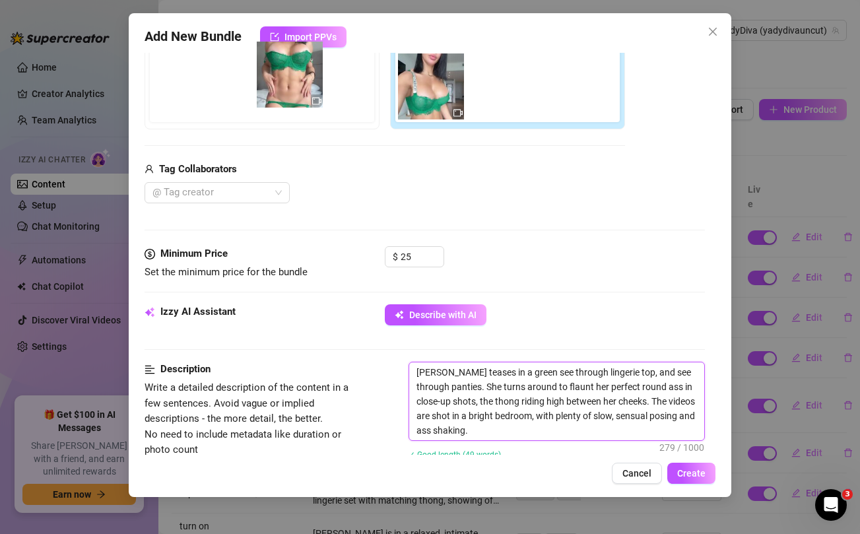
drag, startPoint x: 504, startPoint y: 95, endPoint x: 285, endPoint y: 84, distance: 218.8
click at [285, 84] on div "Free preview Pay to view" at bounding box center [385, 77] width 481 height 104
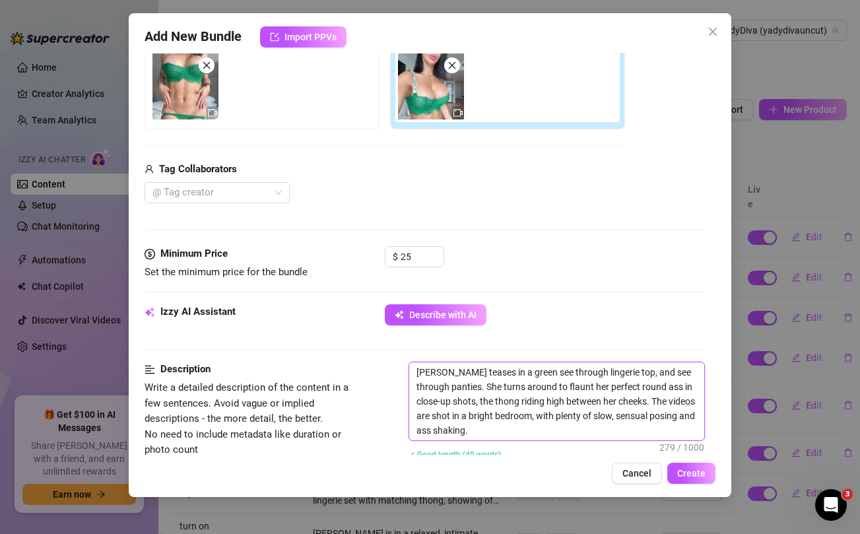
click at [615, 402] on textarea "Yadira teases in a green see through lingerie top, and see through panties. She…" at bounding box center [556, 401] width 294 height 78
click at [448, 388] on textarea "Yadira teases in a green see through lingerie top, and see through panties. She…" at bounding box center [556, 401] width 294 height 78
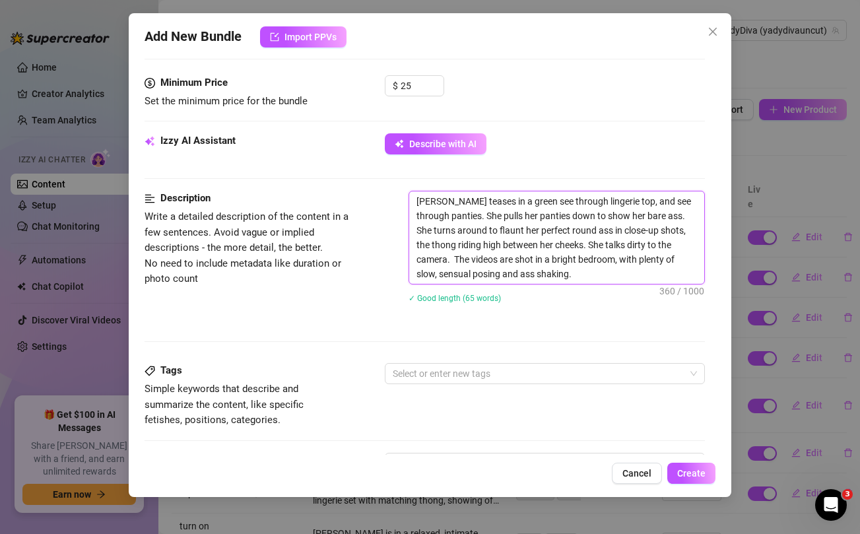
scroll to position [422, 0]
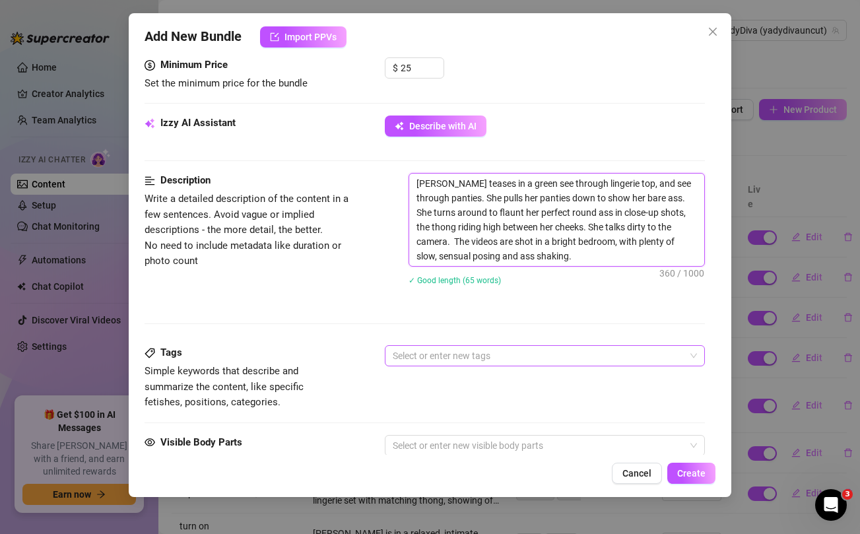
click at [455, 357] on div at bounding box center [538, 356] width 300 height 18
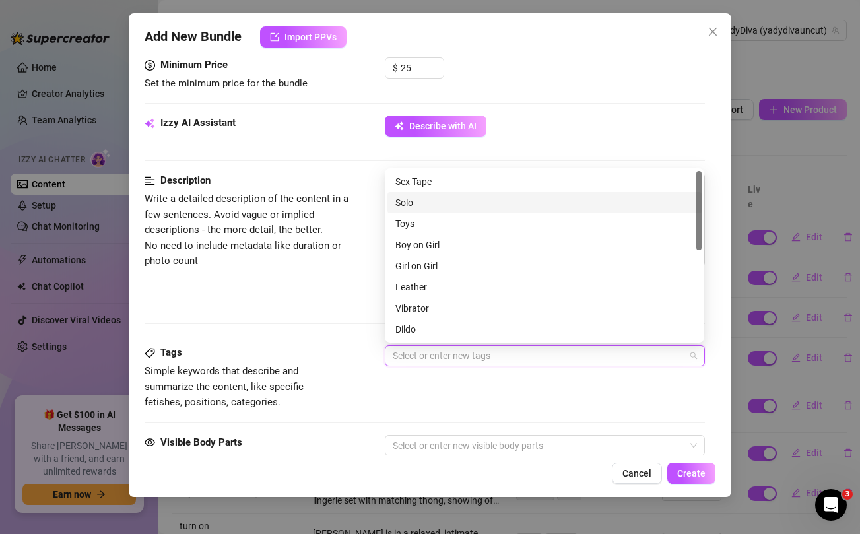
click at [423, 198] on div "Solo" at bounding box center [544, 202] width 298 height 15
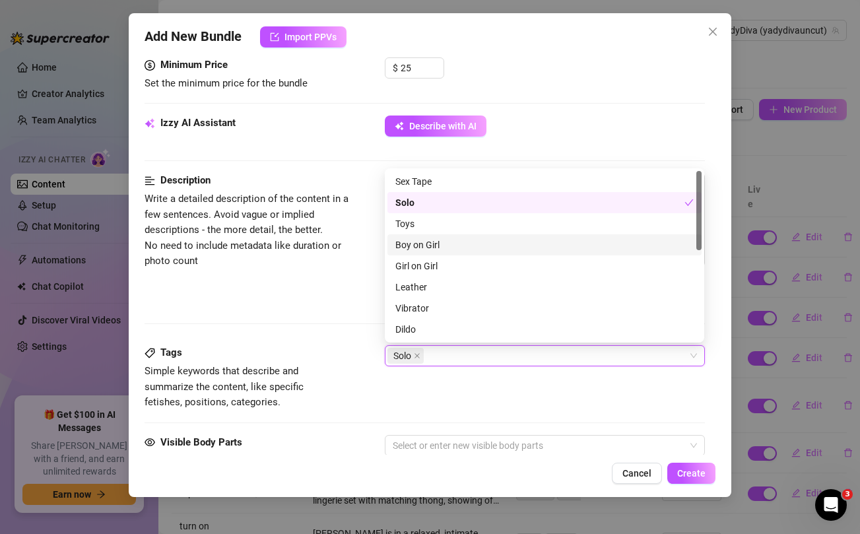
click at [458, 357] on div "Solo" at bounding box center [538, 356] width 300 height 18
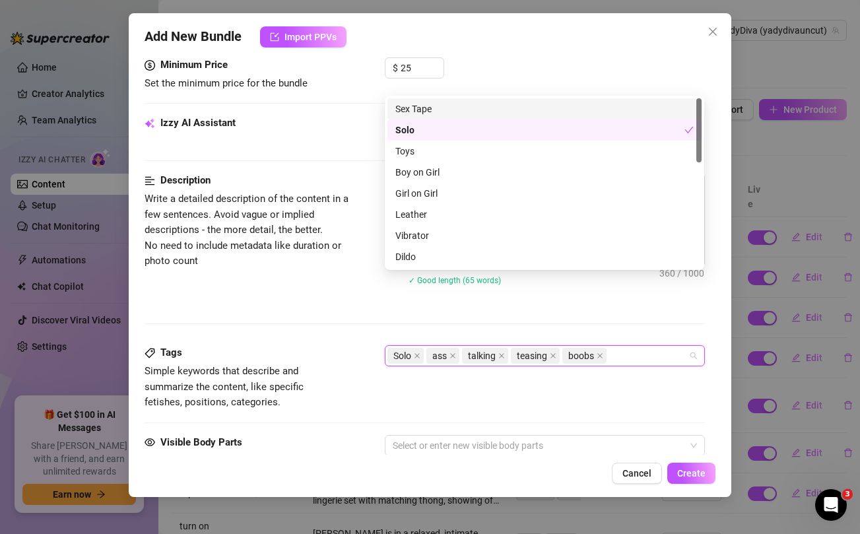
scroll to position [547, 0]
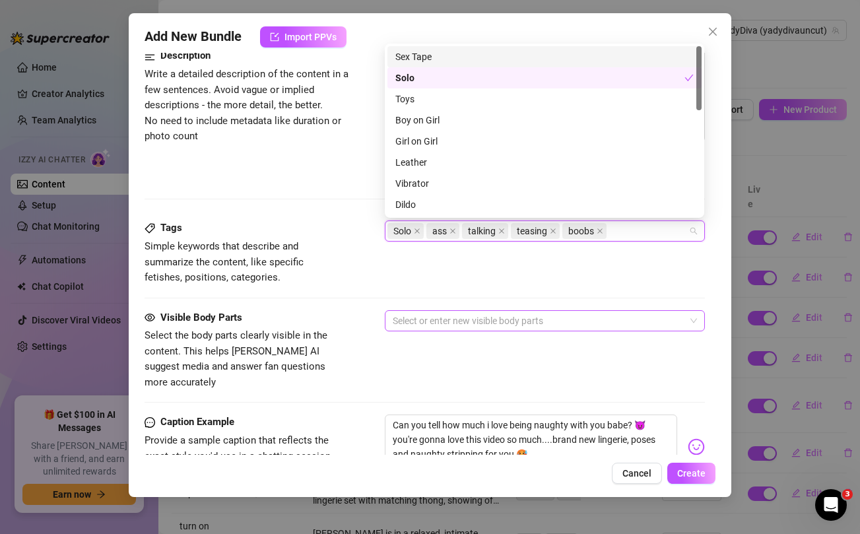
click at [405, 327] on div at bounding box center [538, 321] width 300 height 18
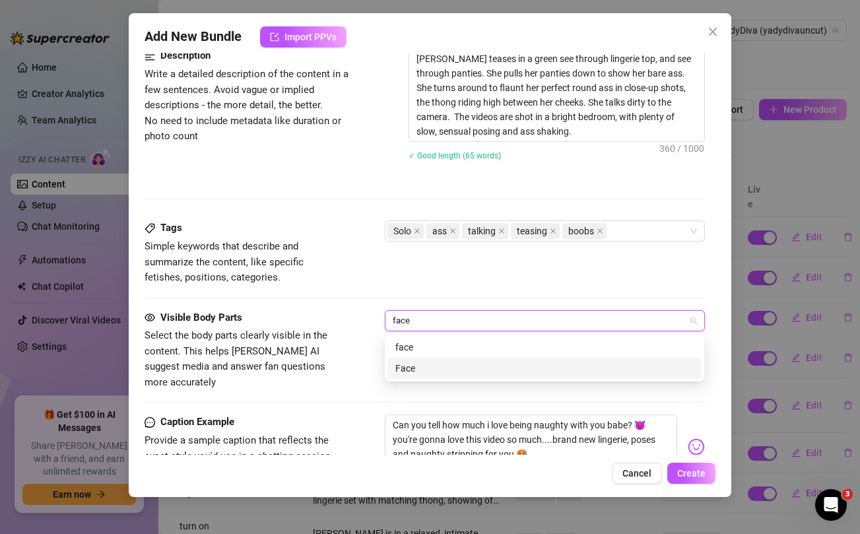
click at [420, 370] on div "Face" at bounding box center [544, 368] width 298 height 15
click at [421, 369] on div "Ass" at bounding box center [544, 368] width 298 height 15
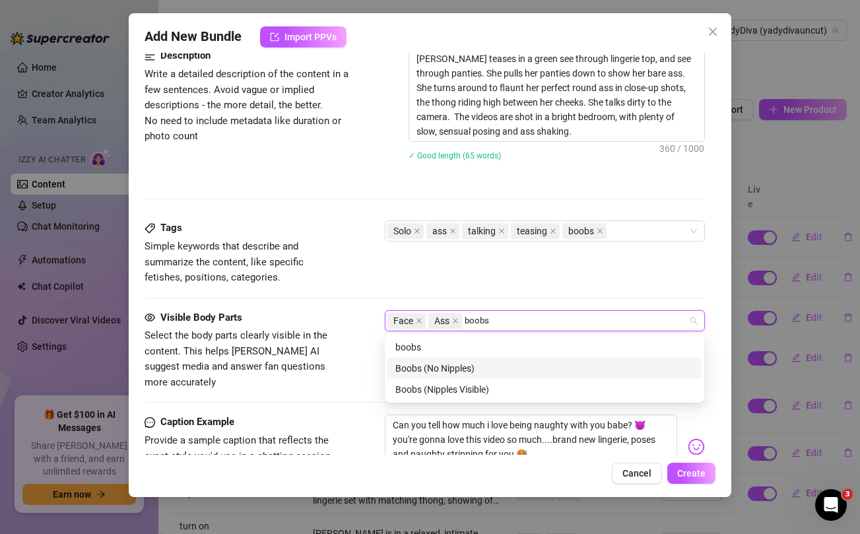
click at [442, 364] on div "Boobs (No Nipples)" at bounding box center [544, 368] width 298 height 15
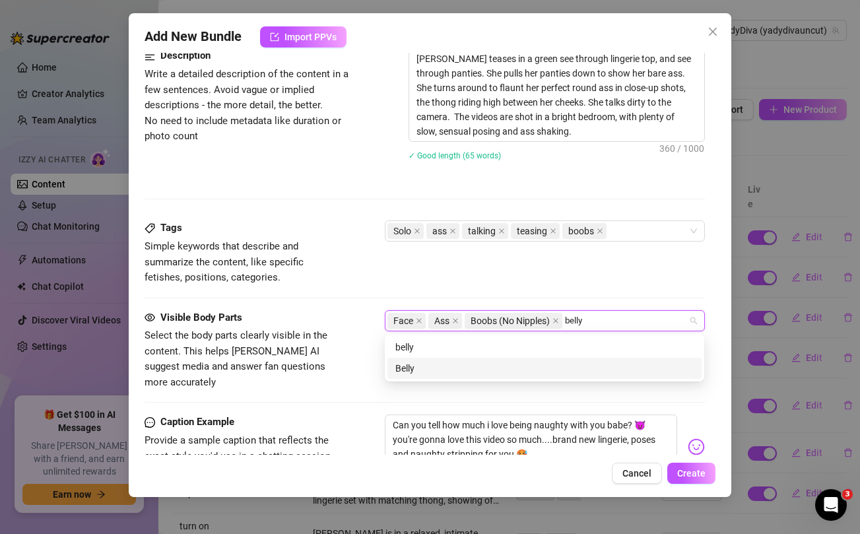
click at [410, 374] on div "Belly" at bounding box center [544, 368] width 298 height 15
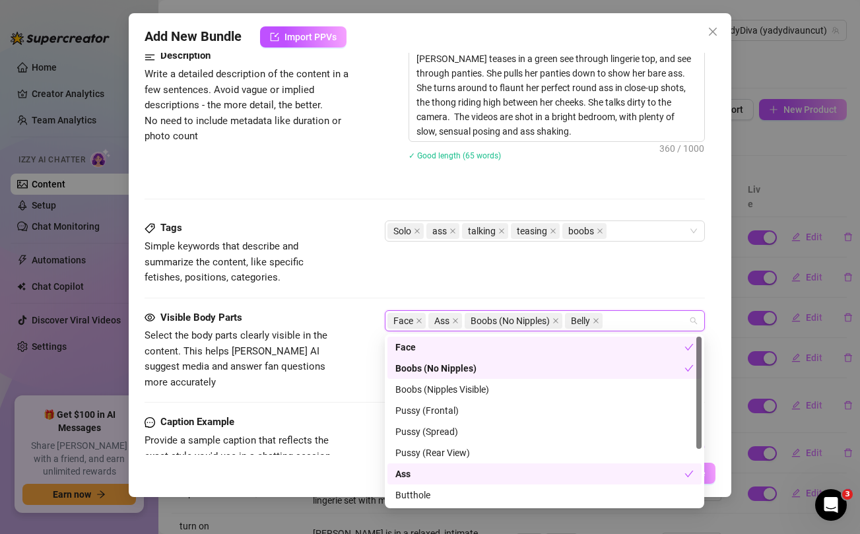
click at [410, 272] on div "Tags Simple keywords that describe and summarize the content, like specific fet…" at bounding box center [425, 253] width 560 height 65
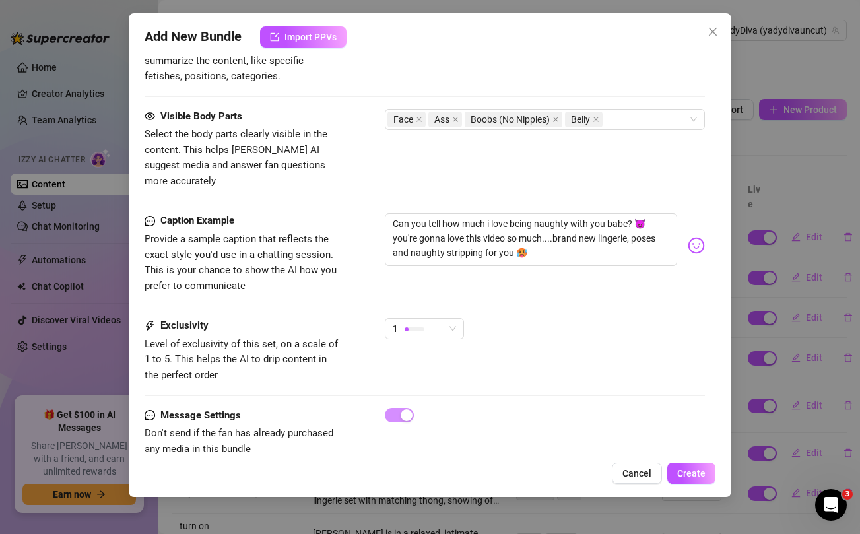
scroll to position [759, 0]
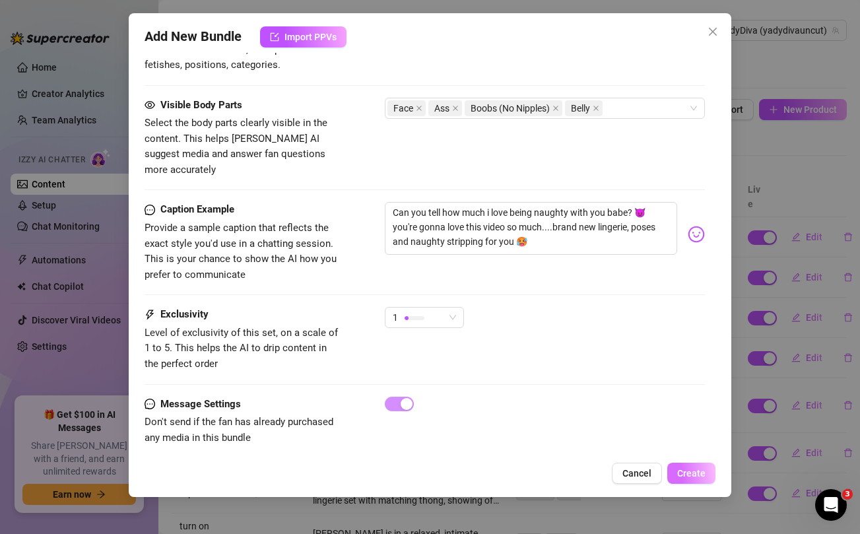
click at [689, 472] on span "Create" at bounding box center [691, 473] width 28 height 11
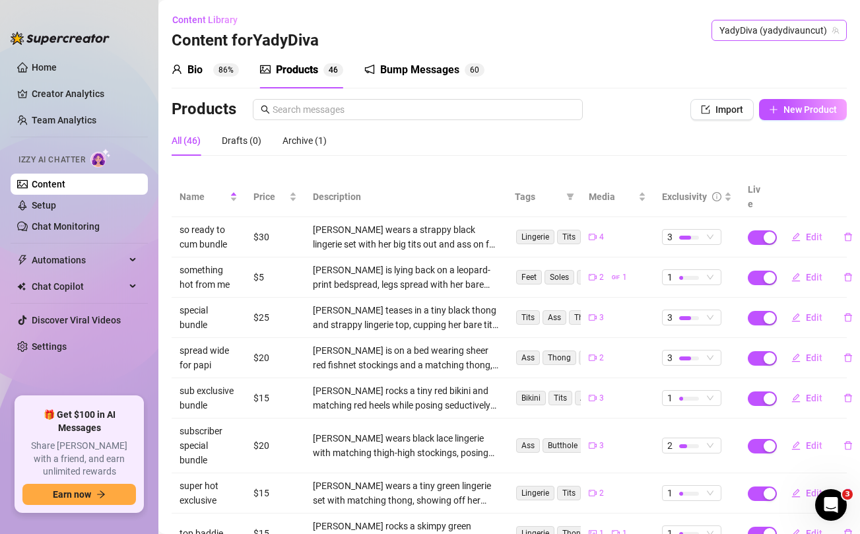
click at [769, 31] on span "YadyDiva (yadydivauncut)" at bounding box center [779, 30] width 119 height 20
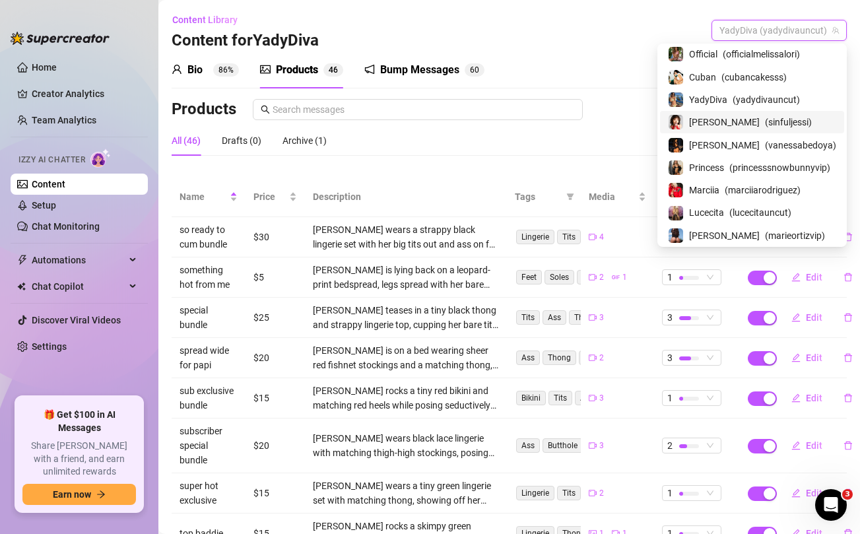
scroll to position [0, 0]
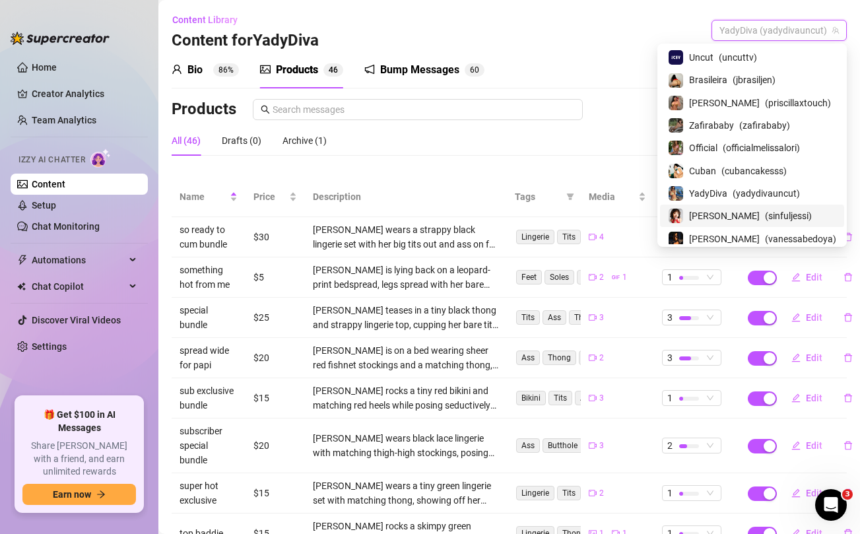
click at [721, 126] on span "Zafirababy" at bounding box center [711, 125] width 45 height 15
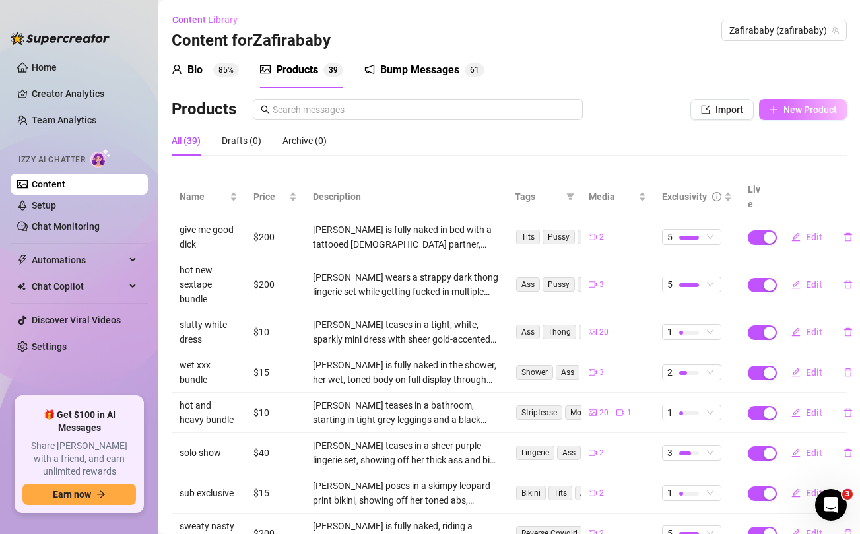
click at [801, 114] on span "New Product" at bounding box center [810, 109] width 53 height 11
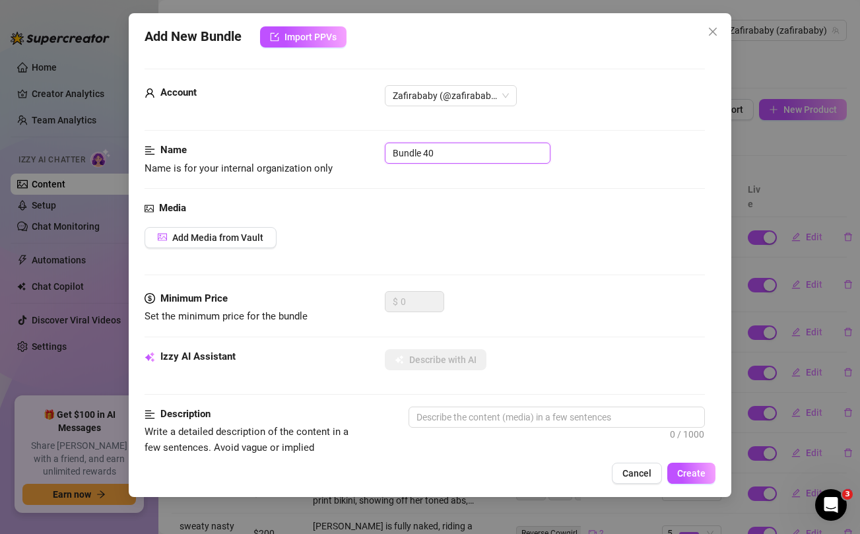
click at [465, 157] on input "Bundle 40" at bounding box center [468, 153] width 166 height 21
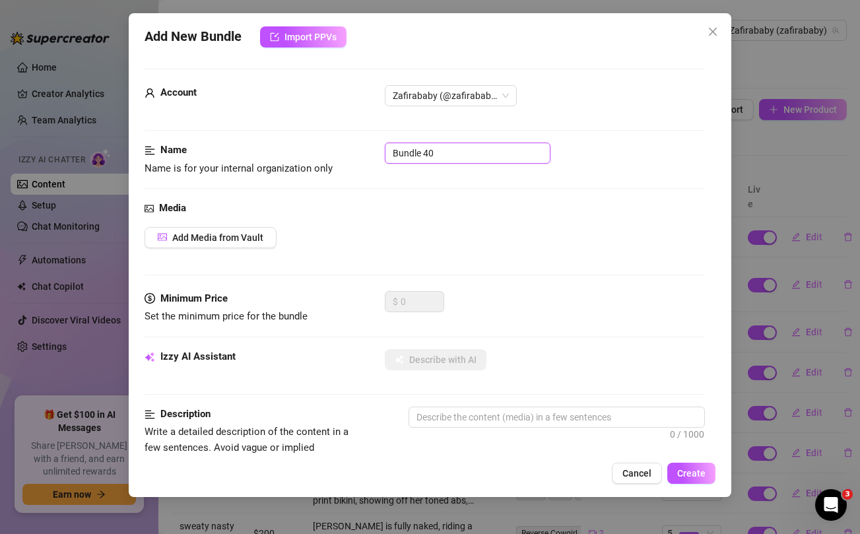
click at [465, 157] on input "Bundle 40" at bounding box center [468, 153] width 166 height 21
click at [533, 228] on div "Add Media from Vault" at bounding box center [425, 237] width 560 height 21
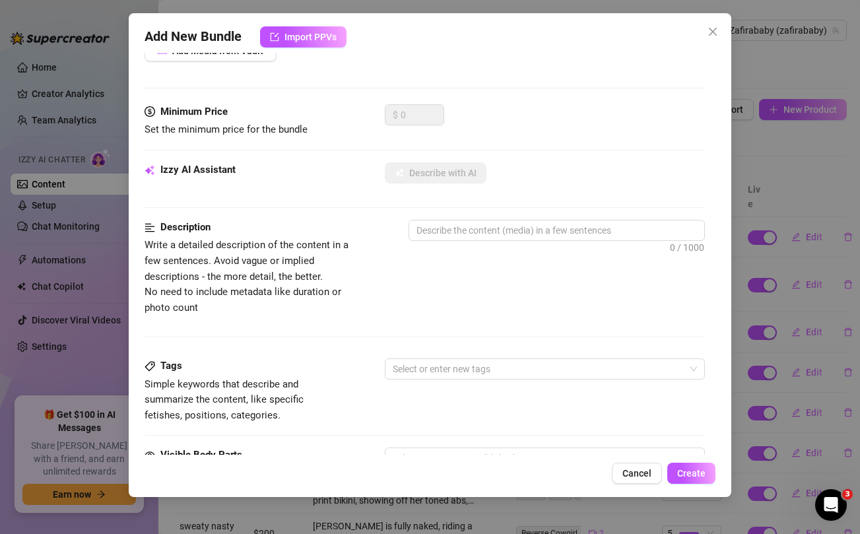
scroll to position [537, 0]
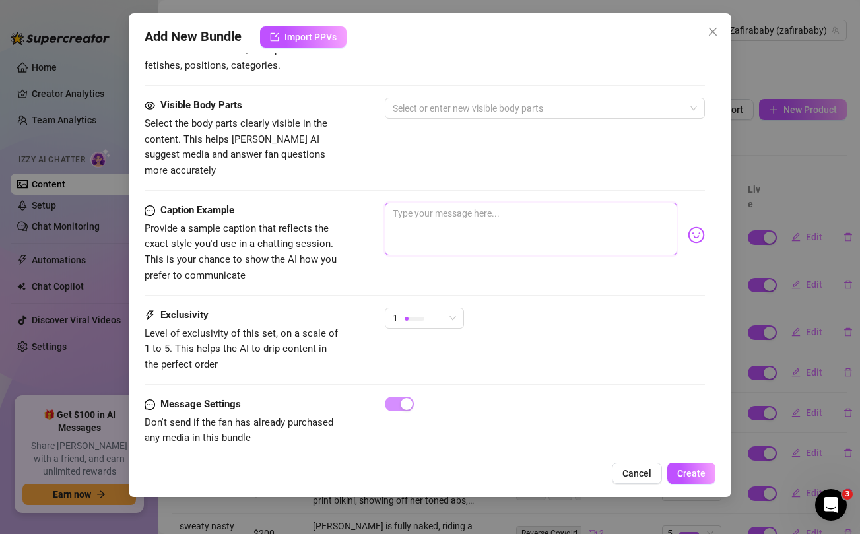
click at [505, 223] on textarea at bounding box center [531, 229] width 292 height 53
paste textarea "‼️ 🚨 HOT NASTY FUCKING SEXTAPE 🚨‼️ Moaning LOUDLY while taking his cock deeper …"
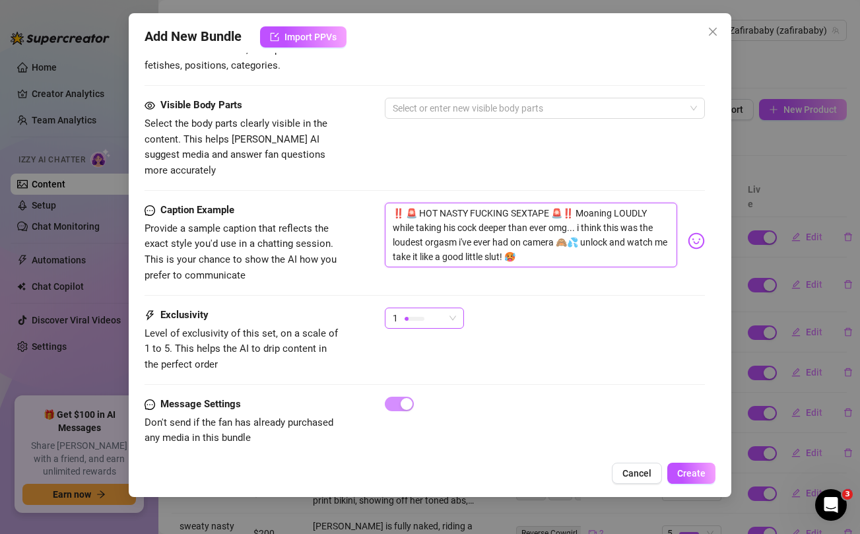
scroll to position [0, 0]
click at [444, 308] on div "1" at bounding box center [418, 318] width 51 height 20
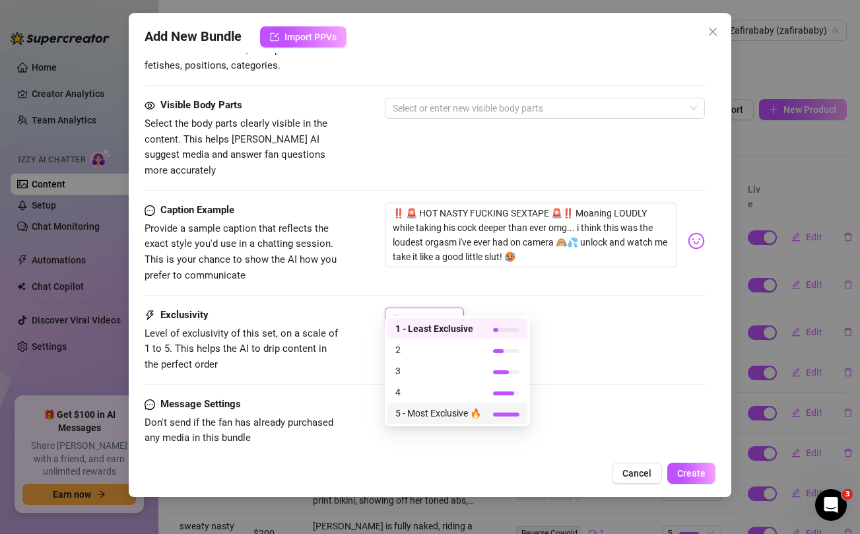
click at [431, 413] on span "5 - Most Exclusive 🔥" at bounding box center [438, 413] width 86 height 15
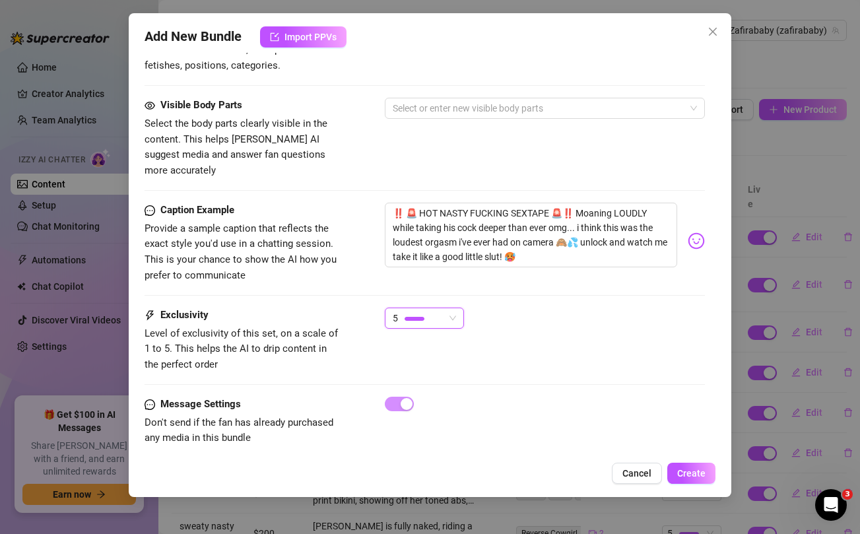
click at [607, 308] on div "5 5" at bounding box center [545, 324] width 320 height 33
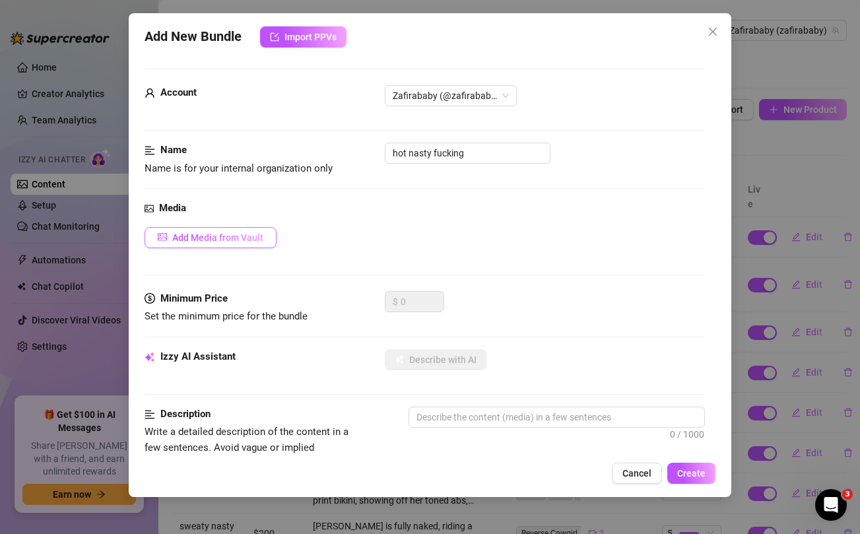
click at [232, 237] on span "Add Media from Vault" at bounding box center [217, 237] width 91 height 11
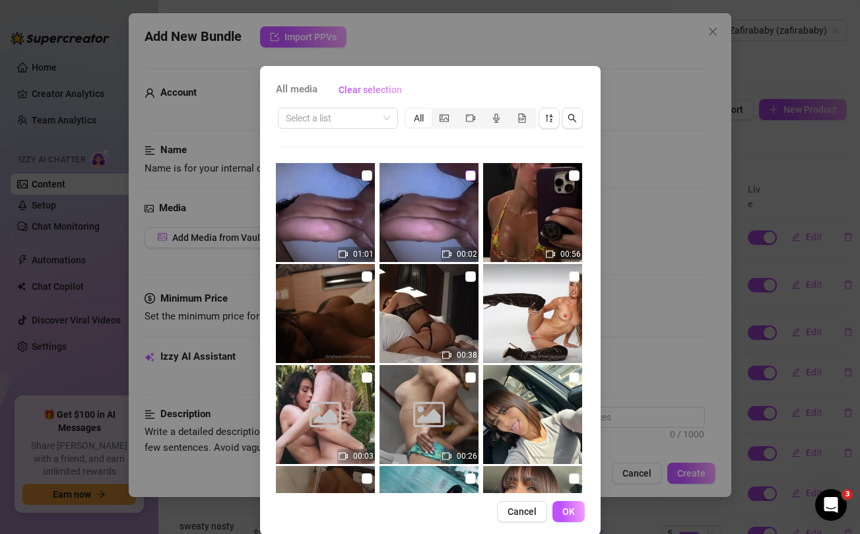
click at [473, 175] on input "checkbox" at bounding box center [470, 175] width 11 height 11
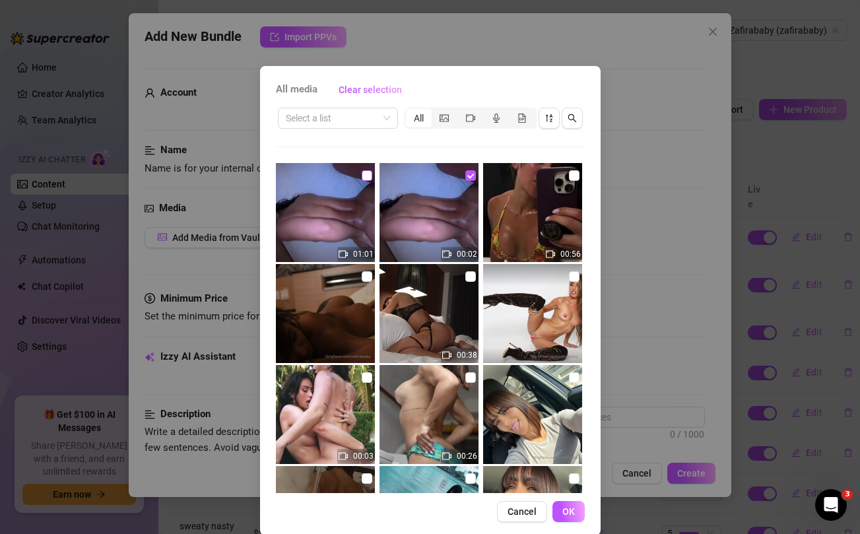
click at [366, 178] on input "checkbox" at bounding box center [367, 175] width 11 height 11
click at [573, 508] on span "OK" at bounding box center [568, 511] width 13 height 11
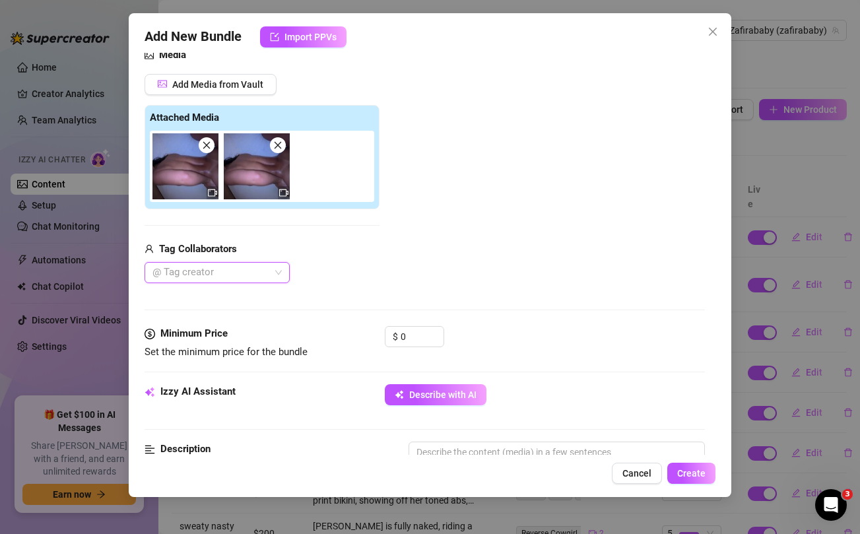
scroll to position [176, 0]
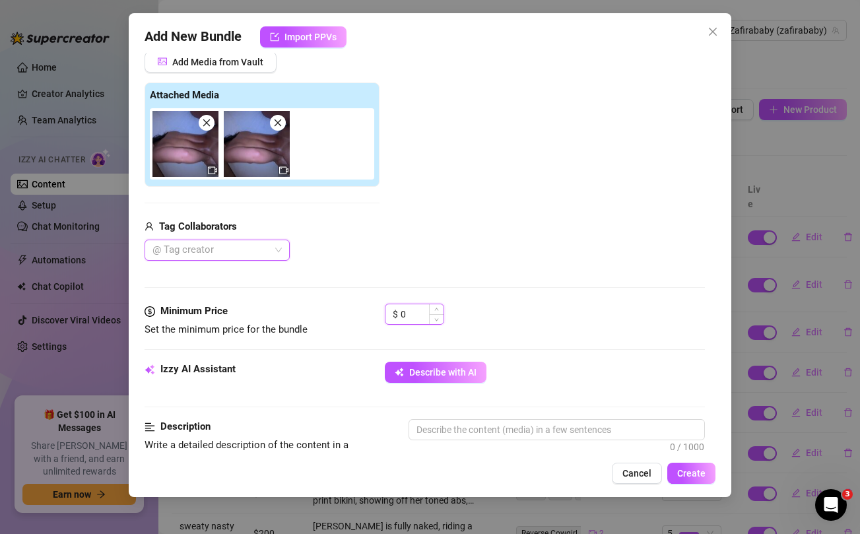
click at [407, 312] on input "0" at bounding box center [422, 314] width 43 height 20
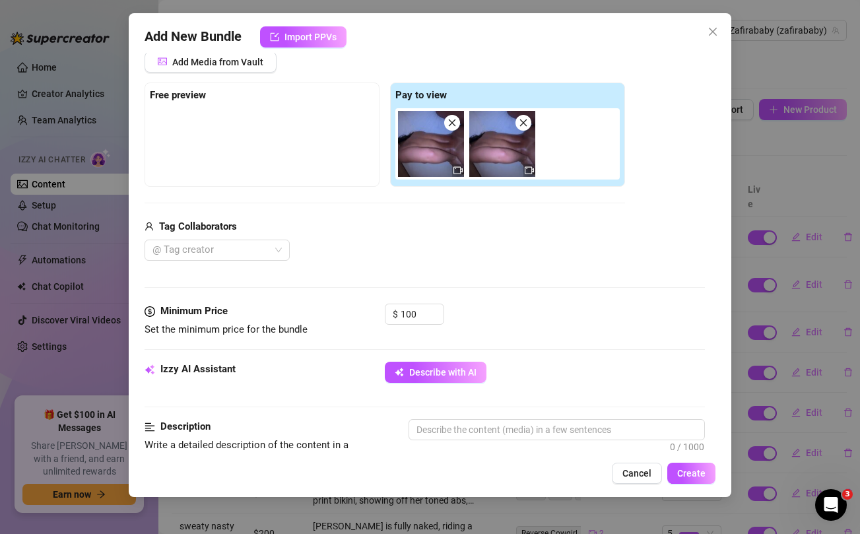
click at [440, 248] on div "@ Tag creator" at bounding box center [385, 250] width 481 height 21
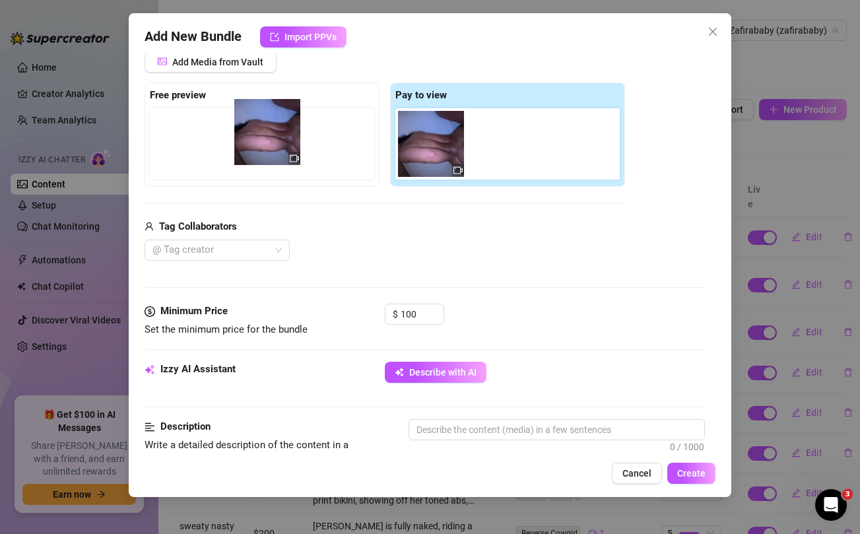
drag, startPoint x: 428, startPoint y: 132, endPoint x: 254, endPoint y: 121, distance: 174.7
click at [254, 121] on div "Free preview Pay to view" at bounding box center [385, 135] width 481 height 104
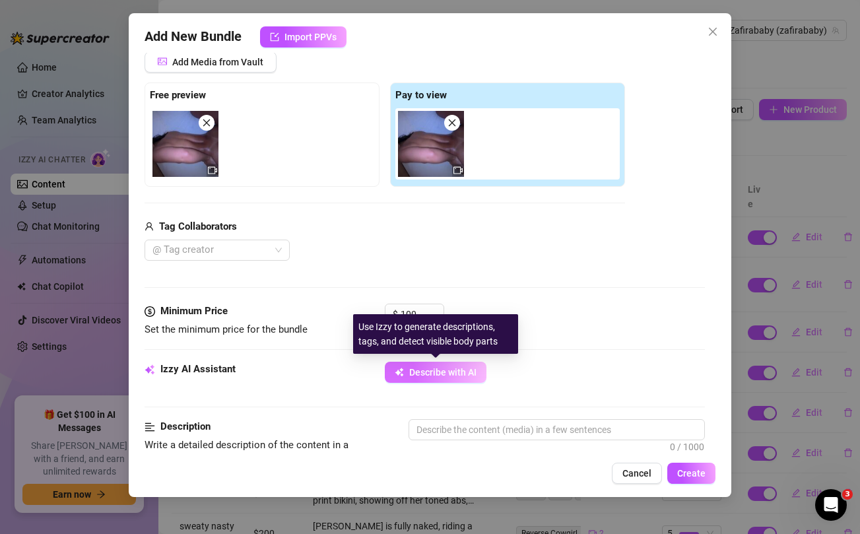
click at [439, 380] on button "Describe with AI" at bounding box center [436, 372] width 102 height 21
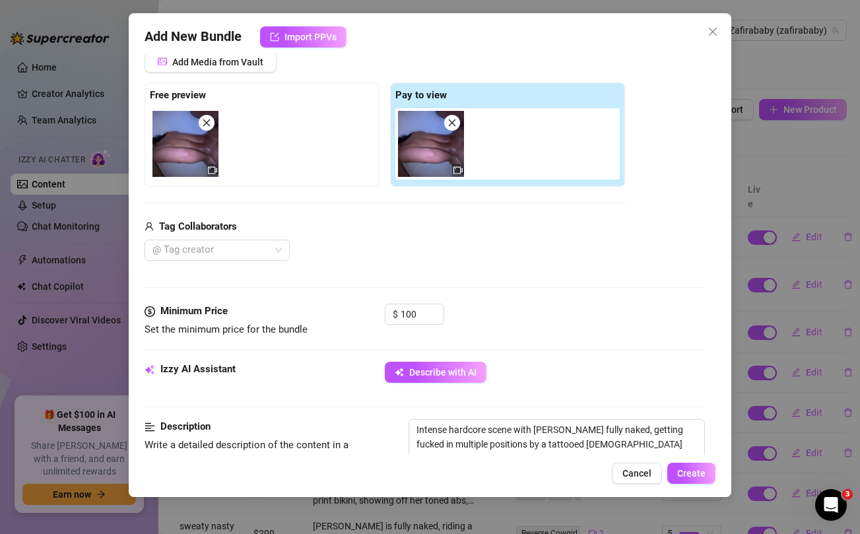
scroll to position [177, 0]
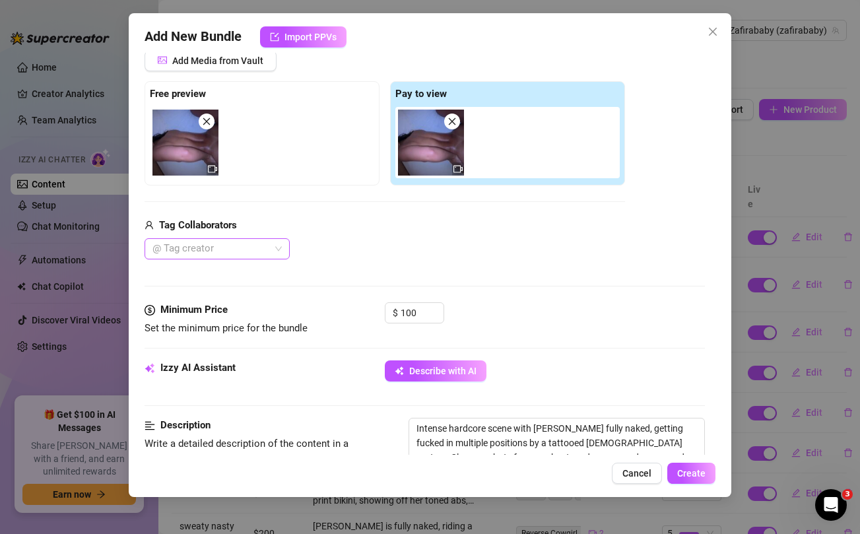
click at [269, 251] on div at bounding box center [210, 249] width 126 height 18
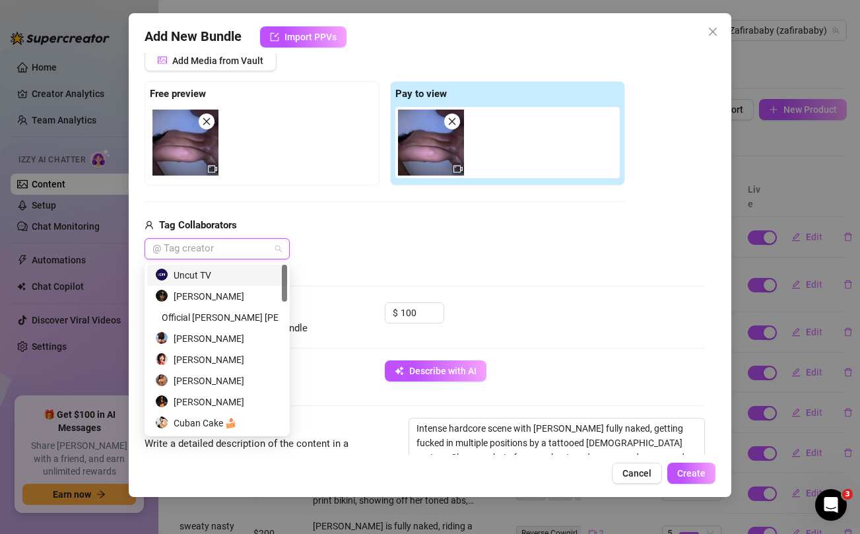
click at [215, 275] on div "Uncut TV" at bounding box center [217, 275] width 124 height 15
click at [443, 244] on div "Uncut TV" at bounding box center [385, 248] width 481 height 21
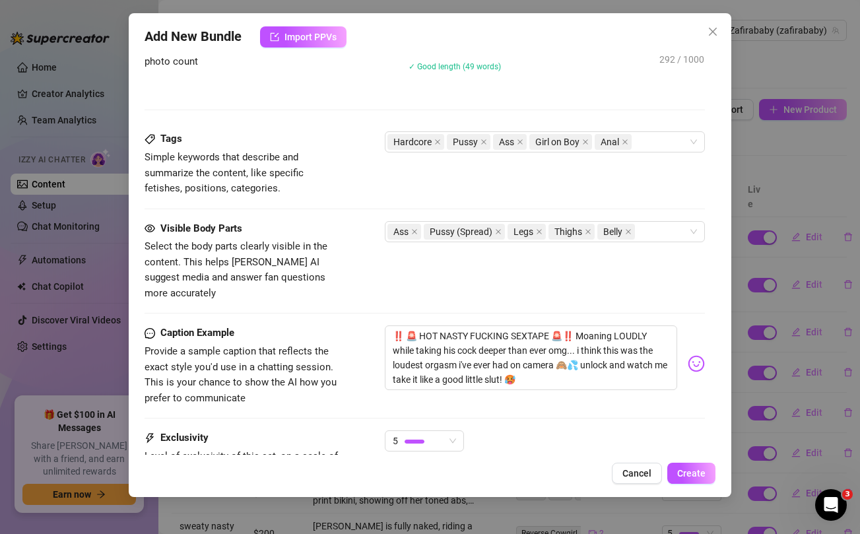
scroll to position [621, 0]
click at [625, 143] on icon "close" at bounding box center [625, 143] width 5 height 5
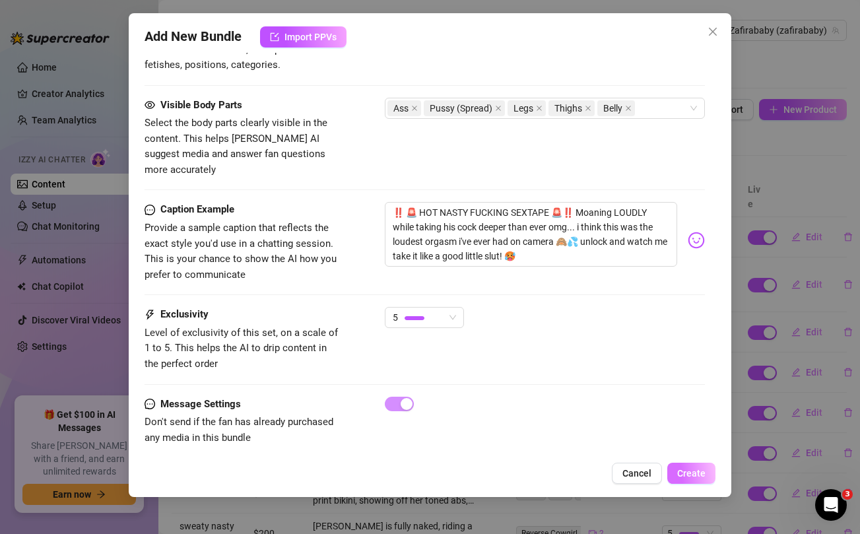
click at [694, 469] on span "Create" at bounding box center [691, 473] width 28 height 11
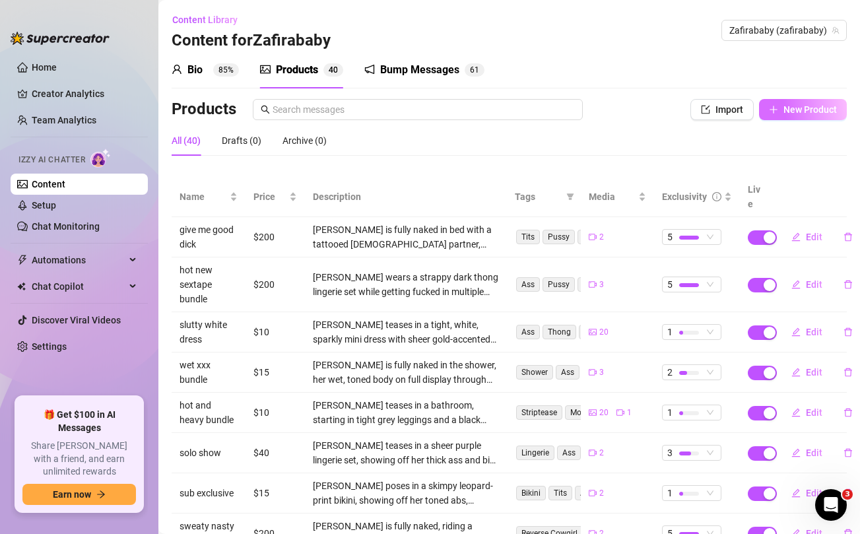
click at [811, 111] on span "New Product" at bounding box center [810, 109] width 53 height 11
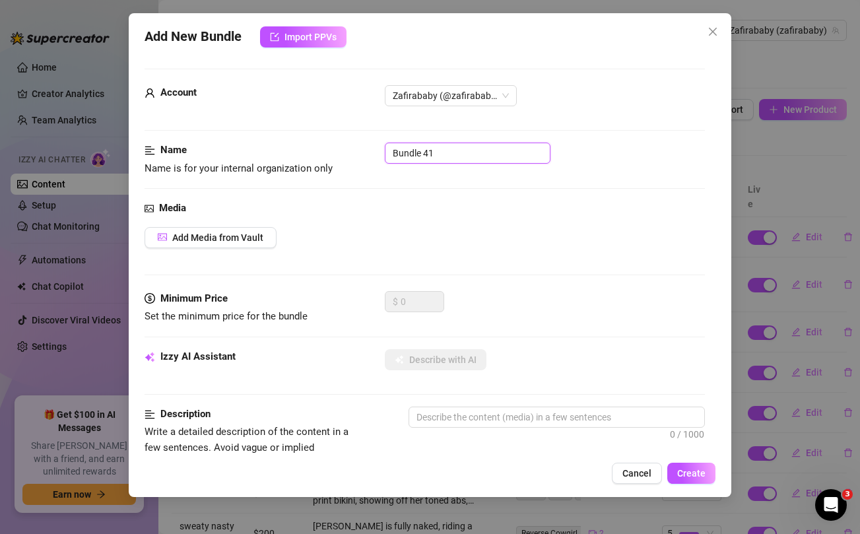
click at [446, 156] on input "Bundle 41" at bounding box center [468, 153] width 166 height 21
click at [444, 227] on div "Add Media from Vault" at bounding box center [425, 237] width 560 height 21
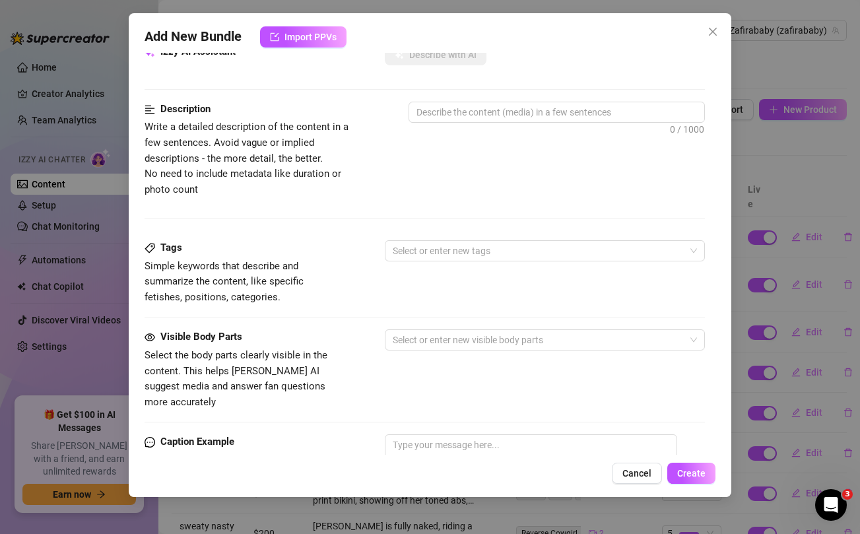
scroll to position [537, 0]
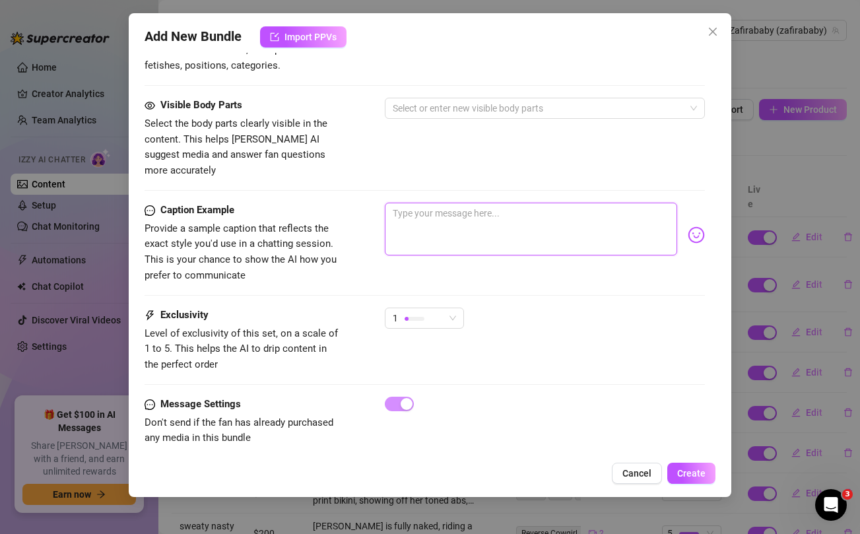
click at [454, 203] on textarea at bounding box center [531, 229] width 292 height 53
paste textarea "RAW SEX just feels so good baby omg 🥵💦 Unlock to watch me take that dick slow a…"
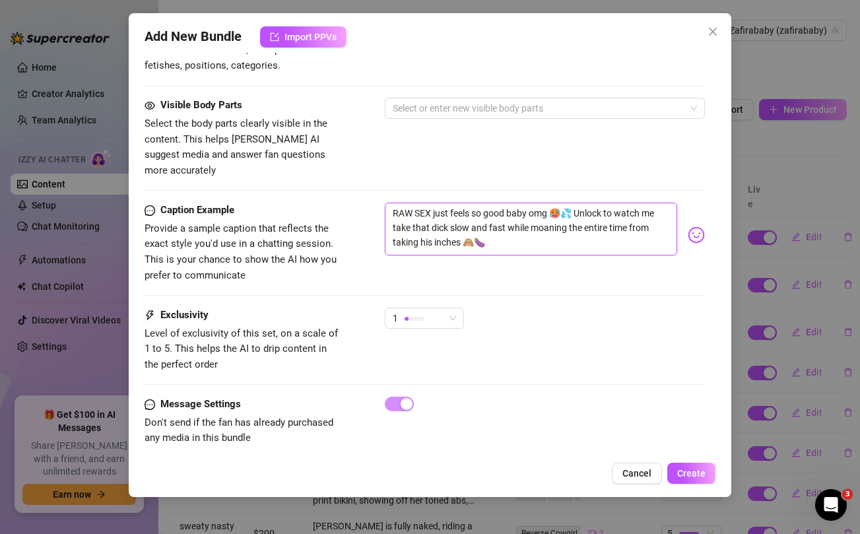
click at [446, 228] on textarea "RAW SEX just feels so good baby omg 🥵💦 Unlock to watch me take that dick slow a…" at bounding box center [531, 229] width 292 height 53
click at [436, 163] on div "Visible Body Parts Select the body parts clearly visible in the content. This h…" at bounding box center [425, 150] width 560 height 105
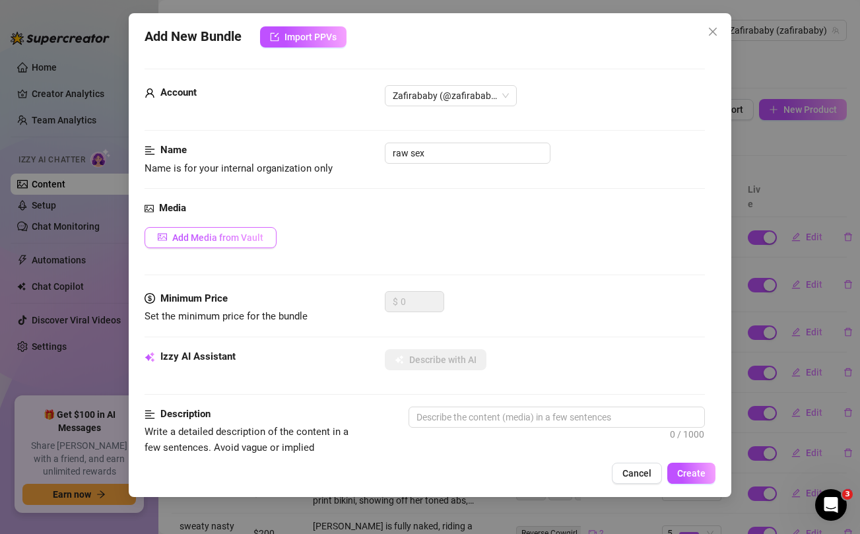
click at [232, 232] on span "Add Media from Vault" at bounding box center [217, 237] width 91 height 11
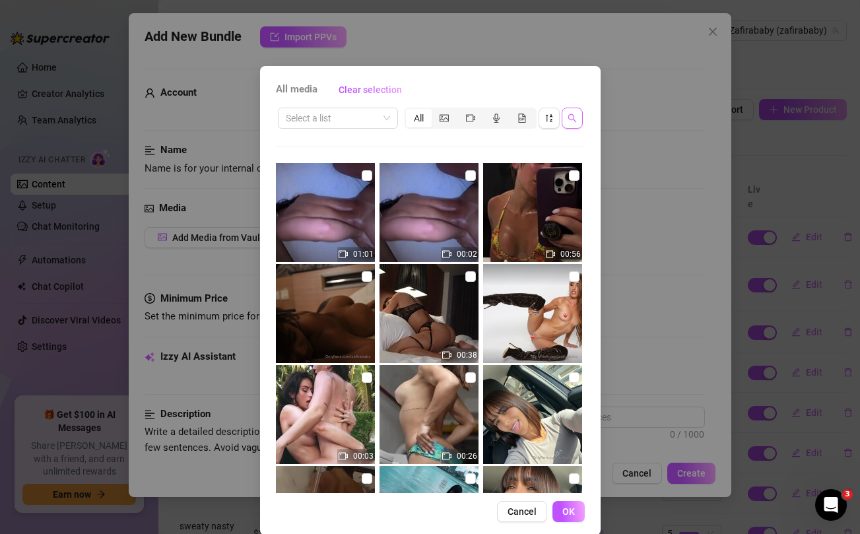
click at [573, 121] on icon "search" at bounding box center [572, 118] width 9 height 9
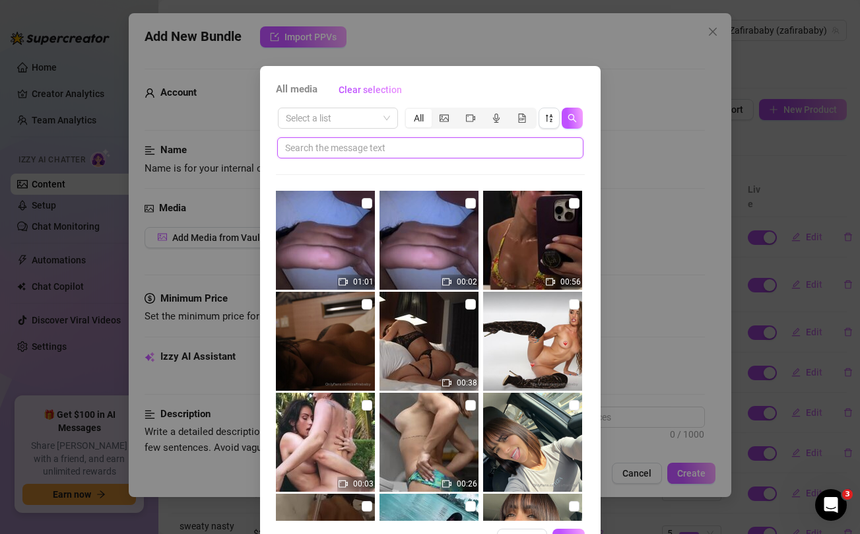
click at [478, 147] on input "text" at bounding box center [425, 148] width 280 height 15
paste input "inches"
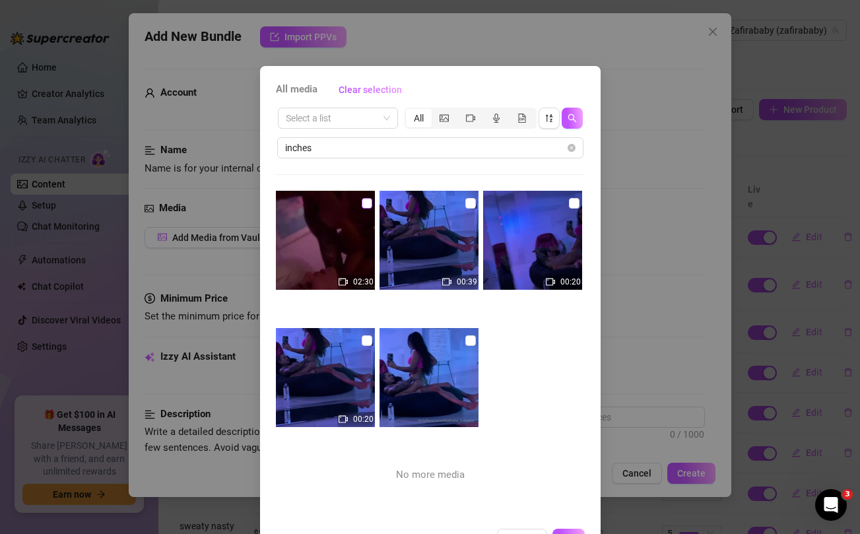
click at [364, 205] on input "checkbox" at bounding box center [367, 203] width 11 height 11
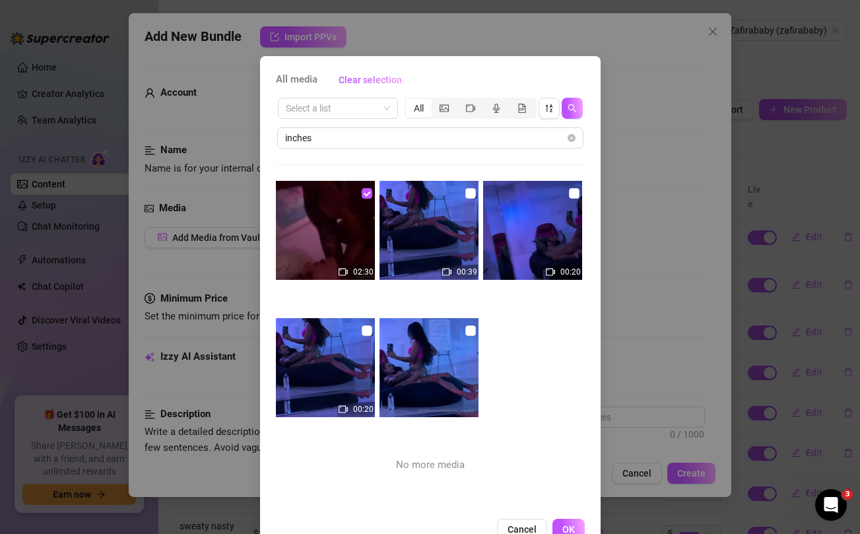
scroll to position [45, 0]
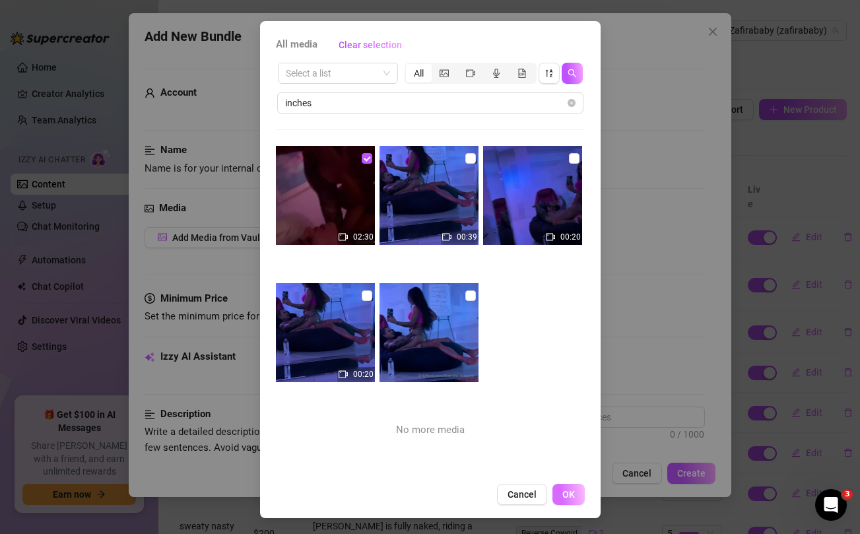
click at [569, 498] on span "OK" at bounding box center [568, 494] width 13 height 11
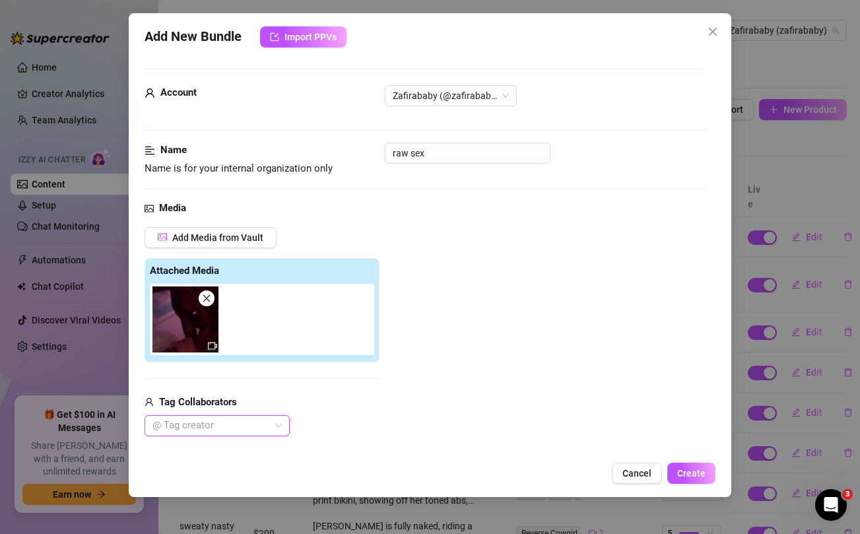
scroll to position [165, 0]
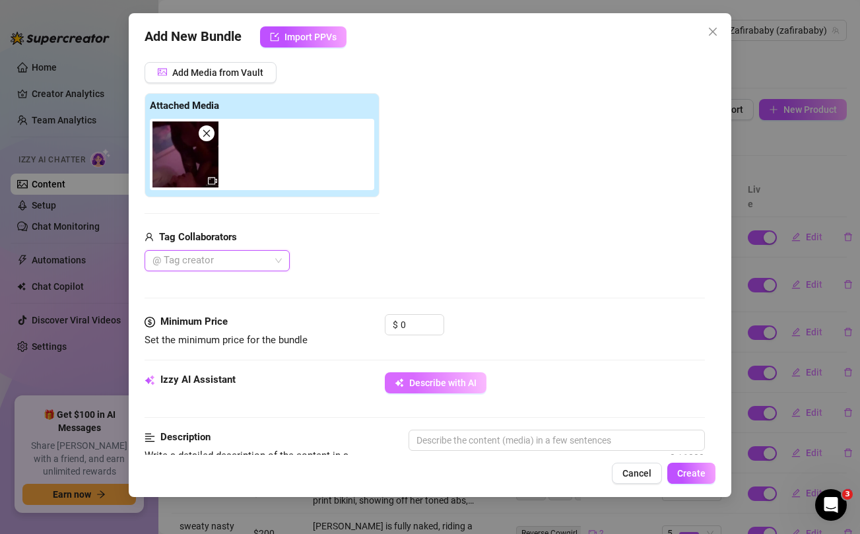
click at [444, 381] on span "Describe with AI" at bounding box center [442, 383] width 67 height 11
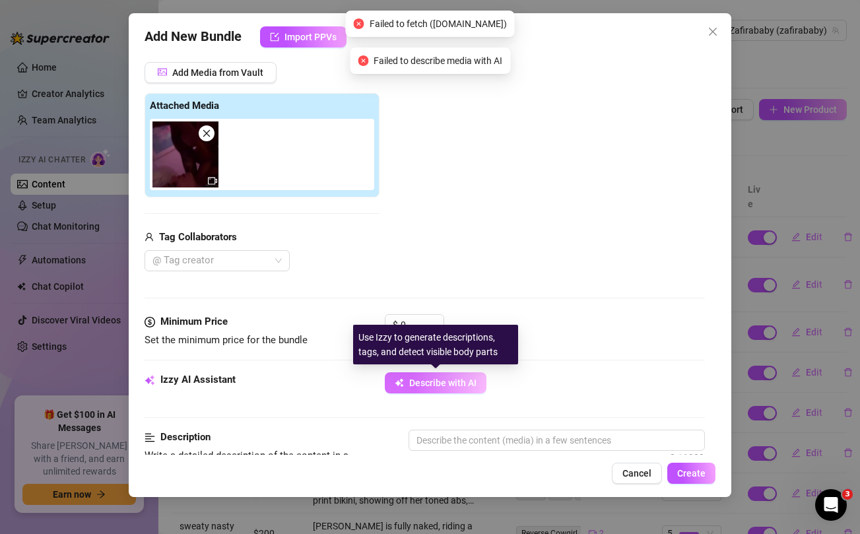
click at [444, 381] on span "Describe with AI" at bounding box center [442, 383] width 67 height 11
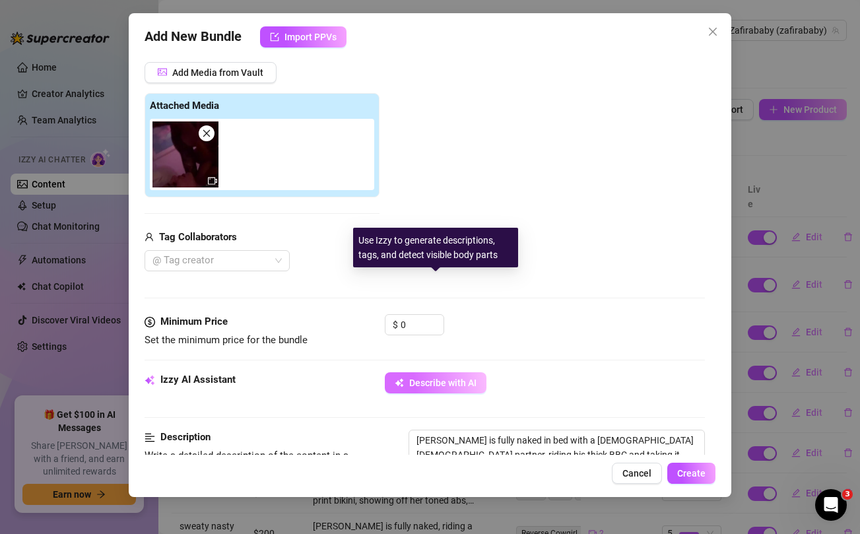
scroll to position [262, 0]
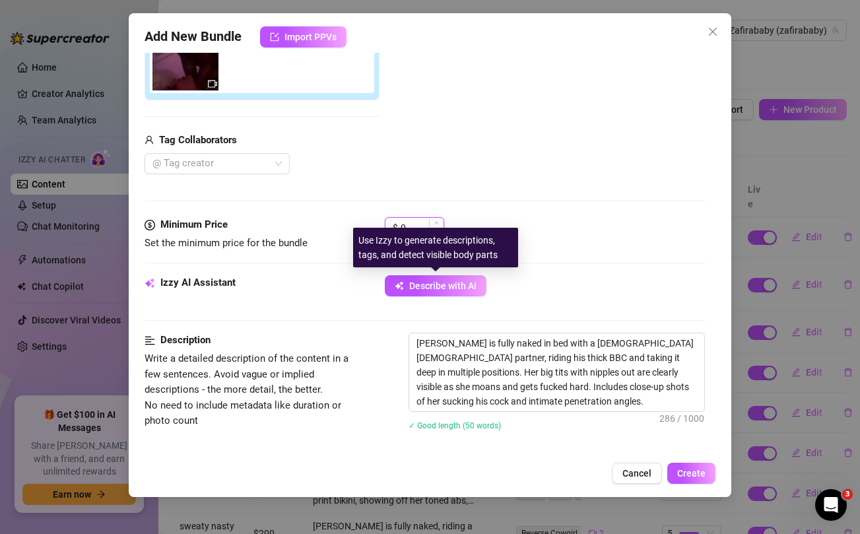
click at [417, 224] on input "0" at bounding box center [422, 228] width 43 height 20
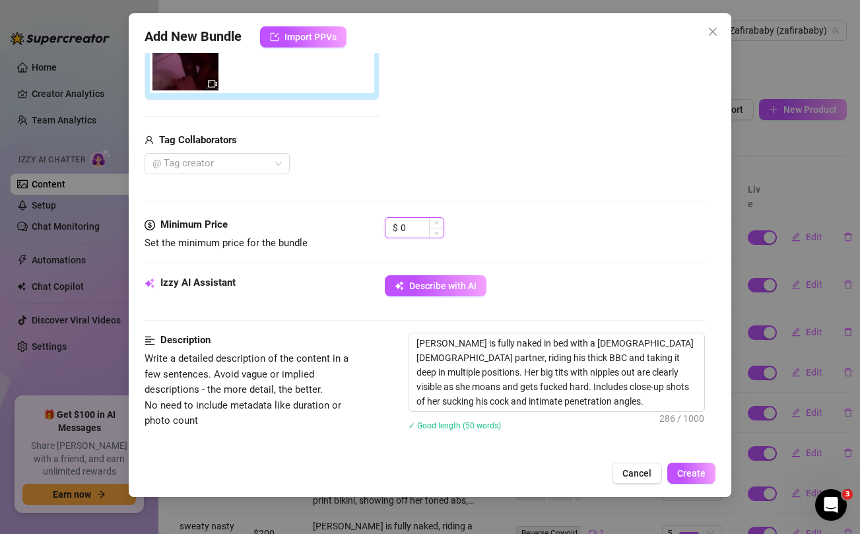
click at [417, 224] on input "0" at bounding box center [422, 228] width 43 height 20
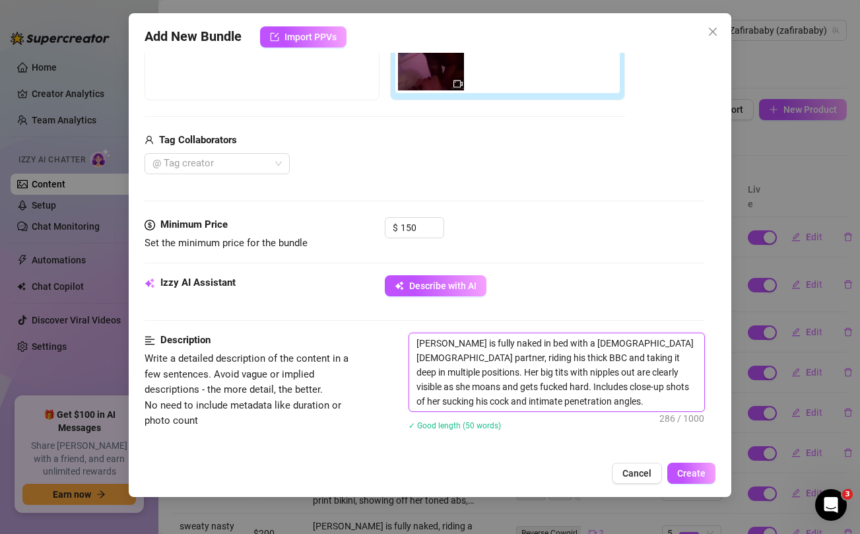
click at [574, 342] on textarea "Lisandra is fully naked in bed with a Black male partner, riding his thick BBC …" at bounding box center [556, 372] width 294 height 78
click at [424, 355] on textarea "Lisandra is fully naked in bed with a male partner, riding his thick BBC and ta…" at bounding box center [556, 372] width 294 height 78
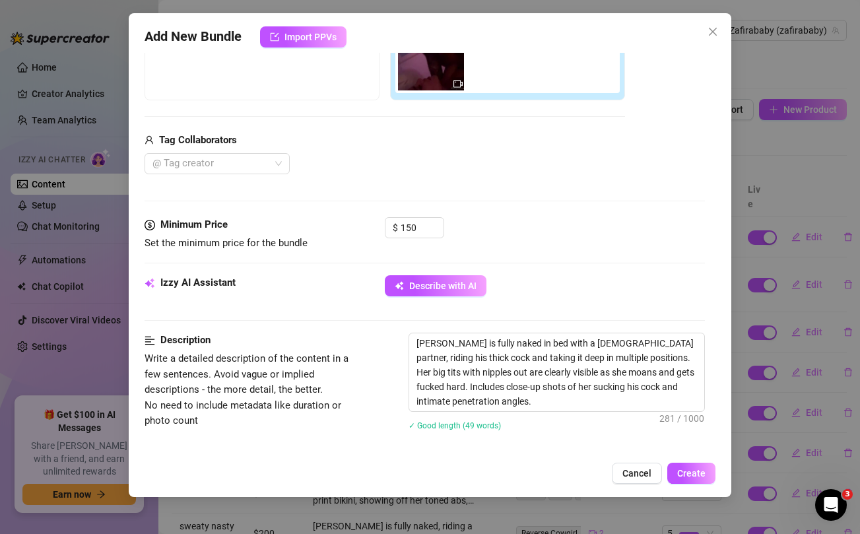
click at [358, 351] on div "Description Write a detailed description of the content in a few sentences. Avo…" at bounding box center [256, 381] width 222 height 96
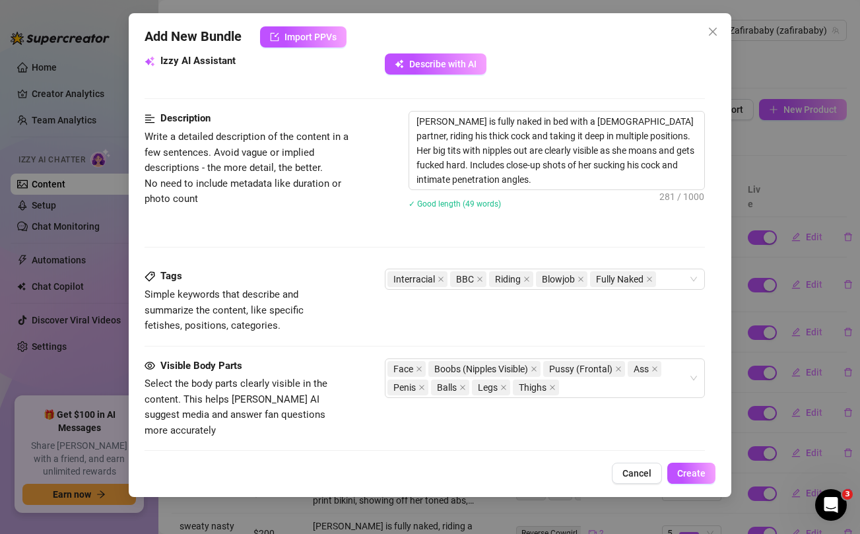
scroll to position [485, 0]
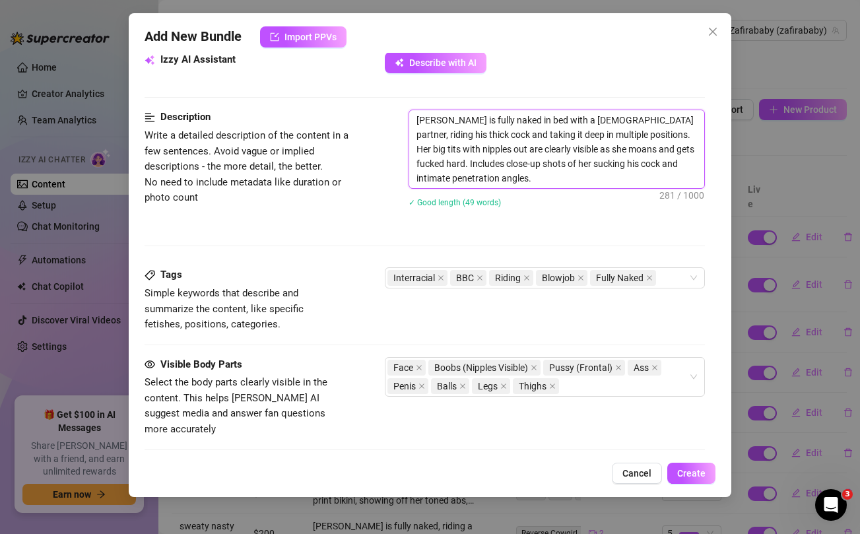
drag, startPoint x: 620, startPoint y: 120, endPoint x: 594, endPoint y: 133, distance: 28.9
click at [594, 133] on textarea "Lisandra is fully naked in bed with a male partner, riding his thick cock and t…" at bounding box center [556, 149] width 294 height 78
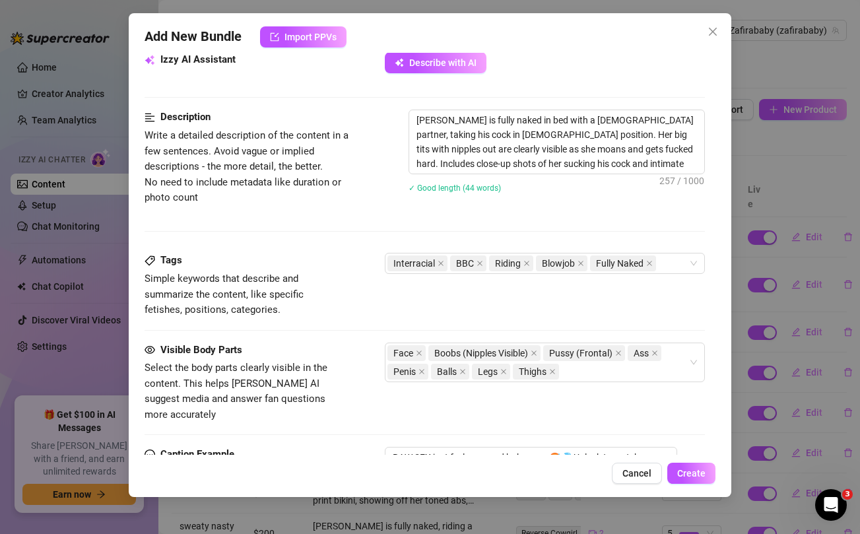
click at [621, 217] on div "Description Write a detailed description of the content in a few sentences. Avo…" at bounding box center [425, 181] width 560 height 143
click at [479, 261] on icon "close" at bounding box center [480, 263] width 7 height 7
click at [486, 265] on icon "close" at bounding box center [488, 263] width 5 height 5
click at [492, 263] on icon "close" at bounding box center [495, 263] width 7 height 7
click at [442, 267] on span at bounding box center [441, 263] width 7 height 15
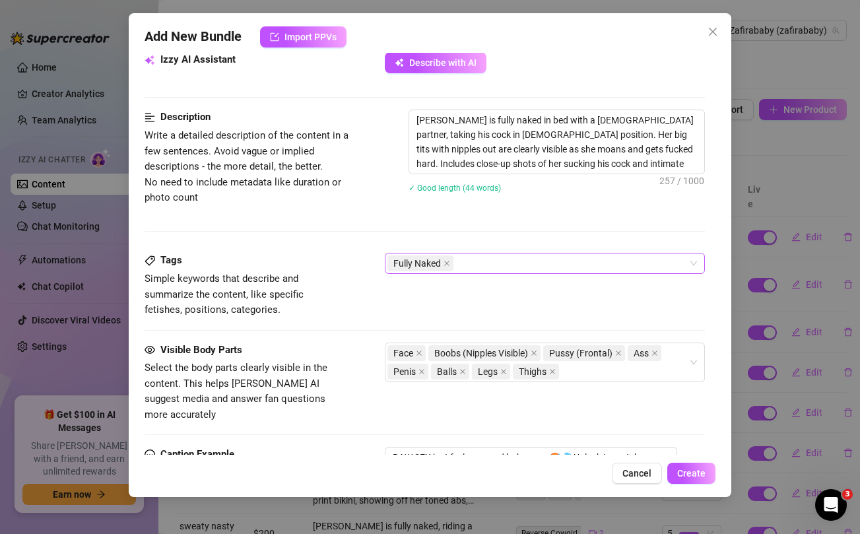
click at [484, 267] on div "Fully Naked" at bounding box center [538, 263] width 300 height 18
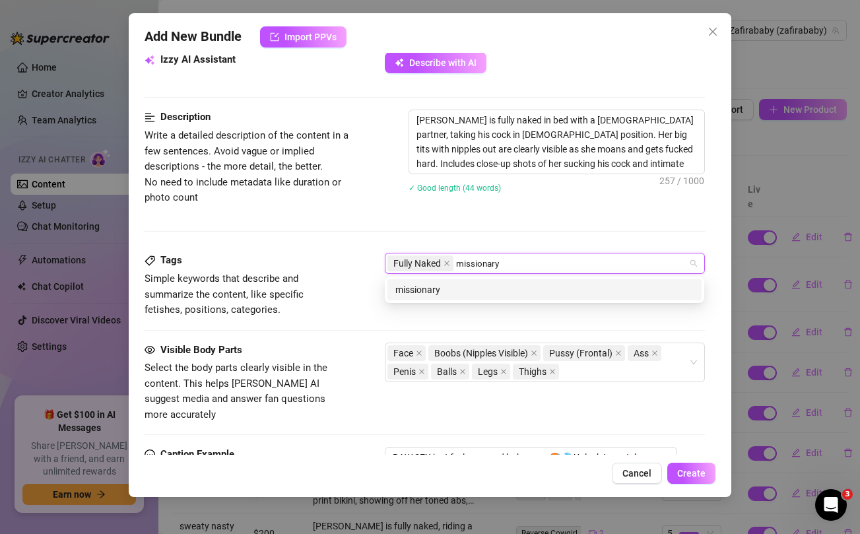
click at [436, 292] on div "missionary" at bounding box center [544, 290] width 298 height 15
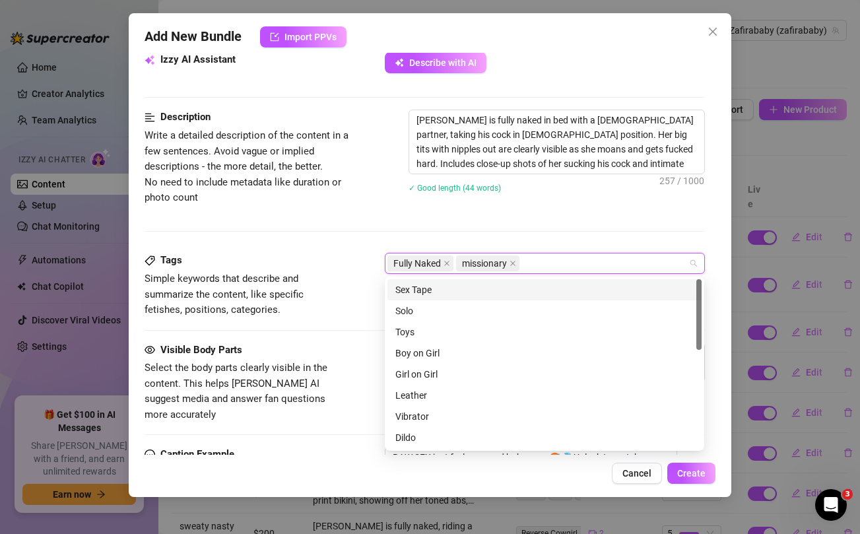
click at [407, 289] on div "Sex Tape" at bounding box center [544, 290] width 298 height 15
click at [408, 353] on div "Boy on Girl" at bounding box center [544, 353] width 298 height 15
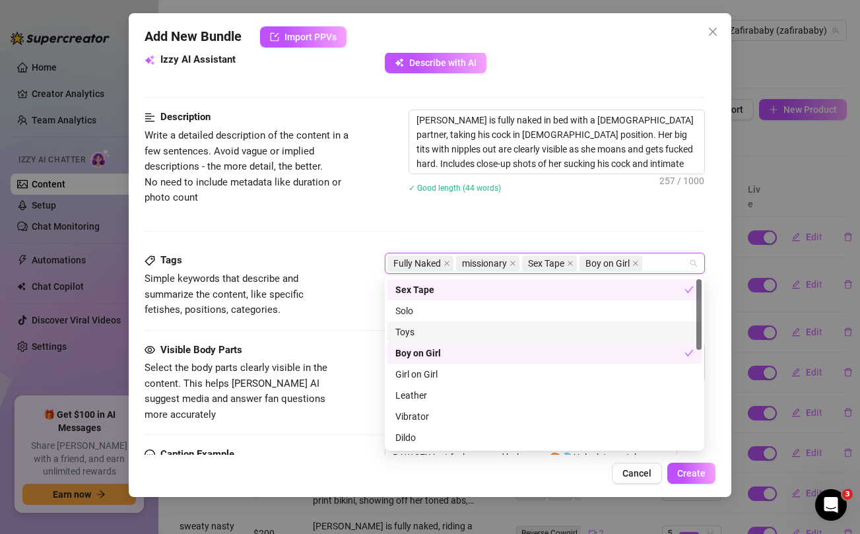
click at [327, 244] on div "Description Write a detailed description of the content in a few sentences. Avo…" at bounding box center [425, 181] width 560 height 143
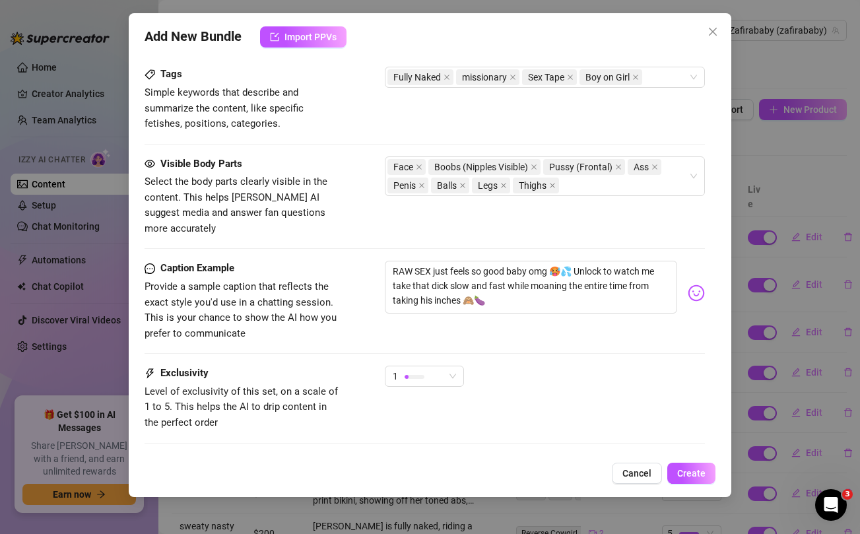
scroll to position [673, 0]
click at [455, 365] on span "1" at bounding box center [424, 375] width 63 height 20
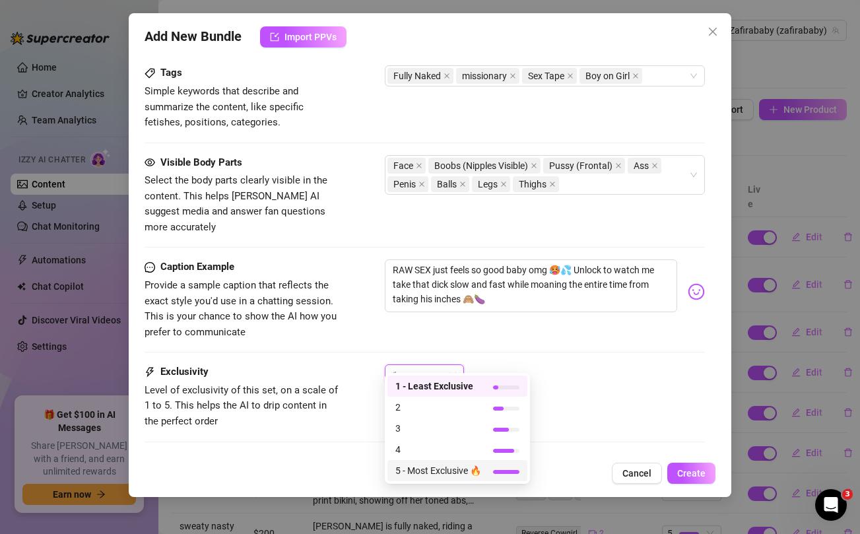
click at [432, 473] on span "5 - Most Exclusive 🔥" at bounding box center [438, 470] width 86 height 15
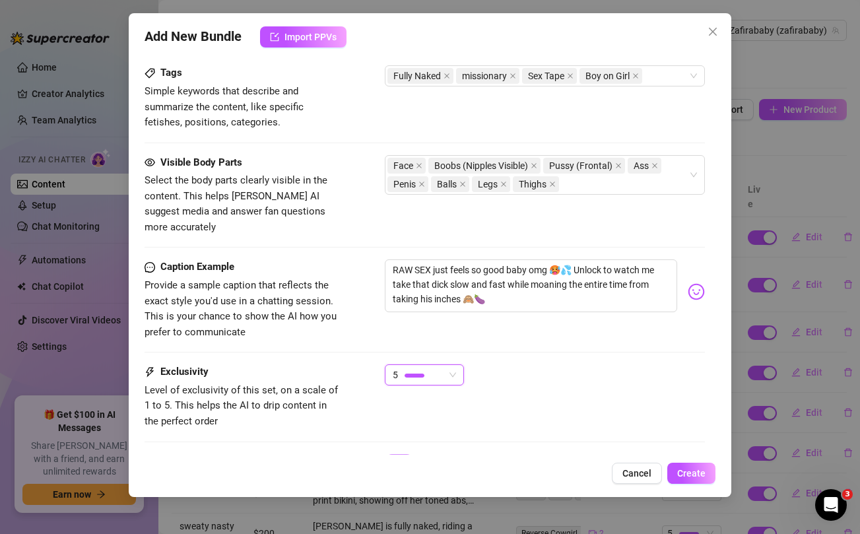
click at [646, 365] on div "5 5" at bounding box center [545, 380] width 320 height 33
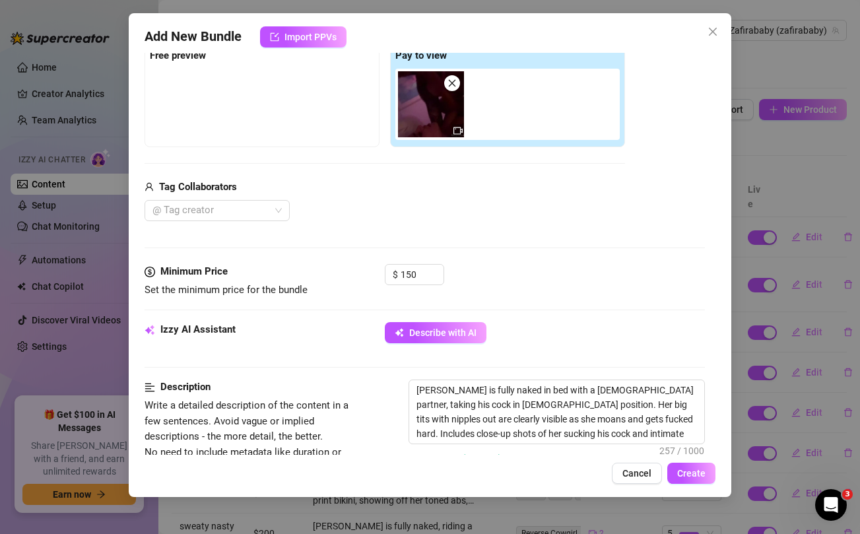
scroll to position [730, 0]
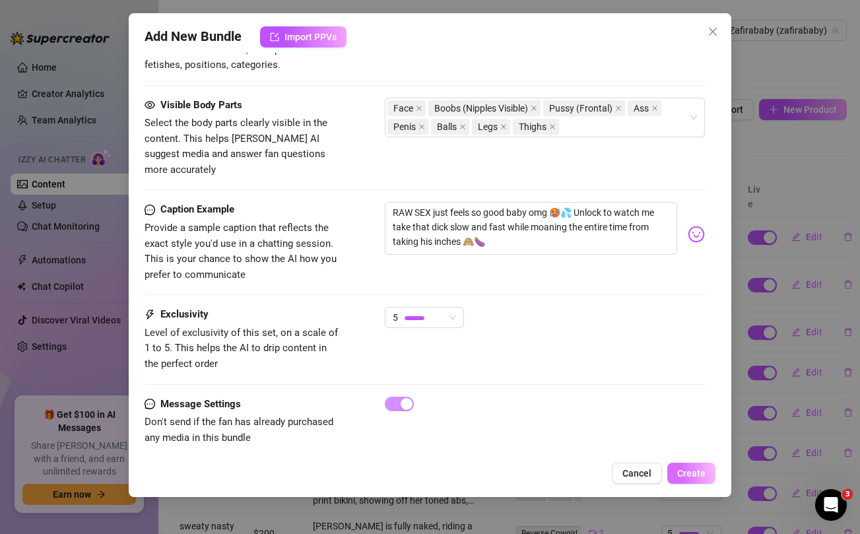
click at [696, 473] on span "Create" at bounding box center [691, 473] width 28 height 11
